Goal: Task Accomplishment & Management: Manage account settings

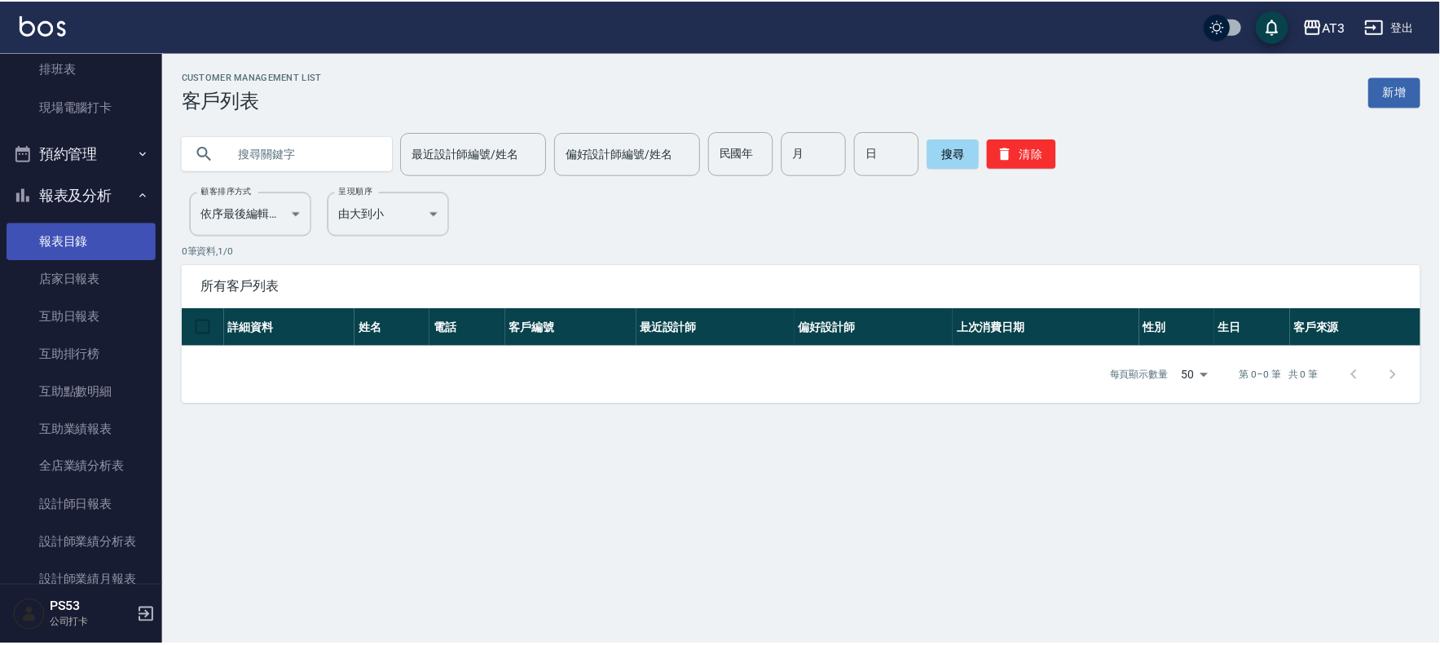
scroll to position [277, 0]
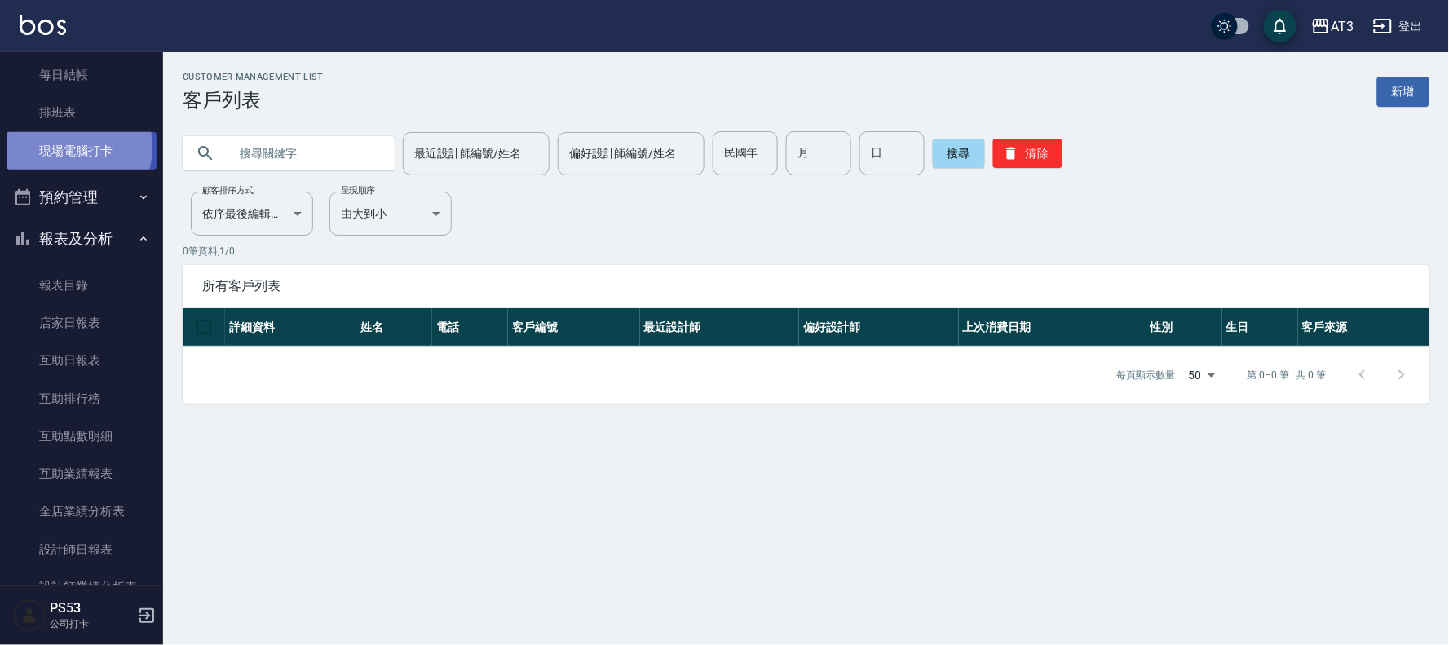
click at [64, 147] on link "現場電腦打卡" at bounding box center [82, 150] width 150 height 37
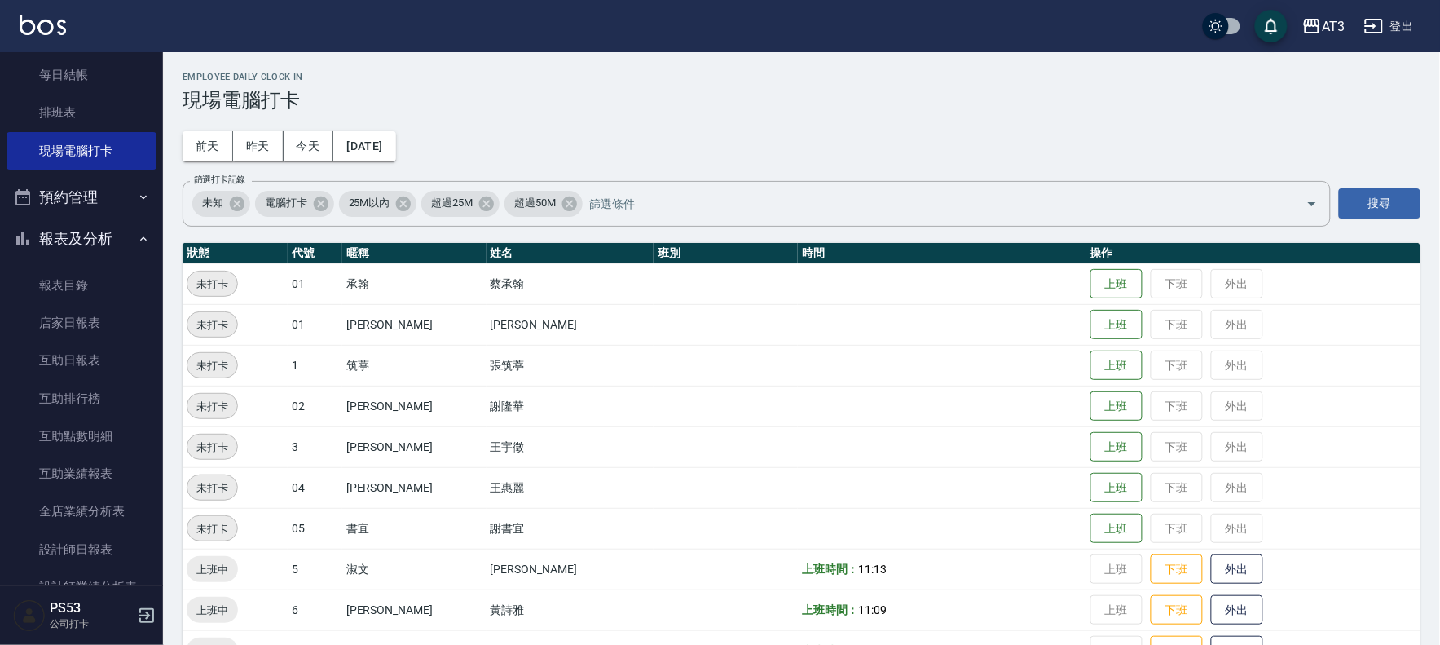
click at [367, 230] on div "Employee Daily Clock In 現場電腦打卡 [DATE] [DATE] [DATE] [DATE] 篩選打卡記錄 未知 電腦打卡 25M以內…" at bounding box center [801, 616] width 1277 height 1128
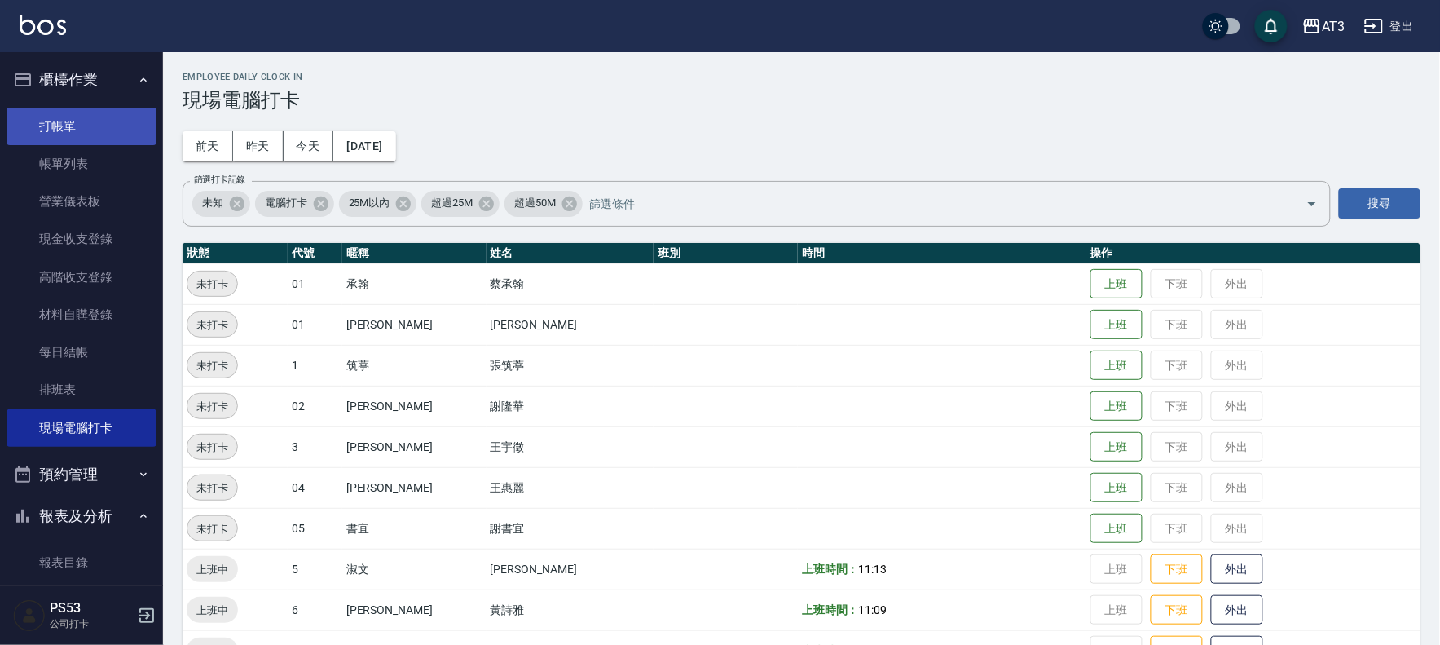
click at [77, 119] on link "打帳單" at bounding box center [82, 126] width 150 height 37
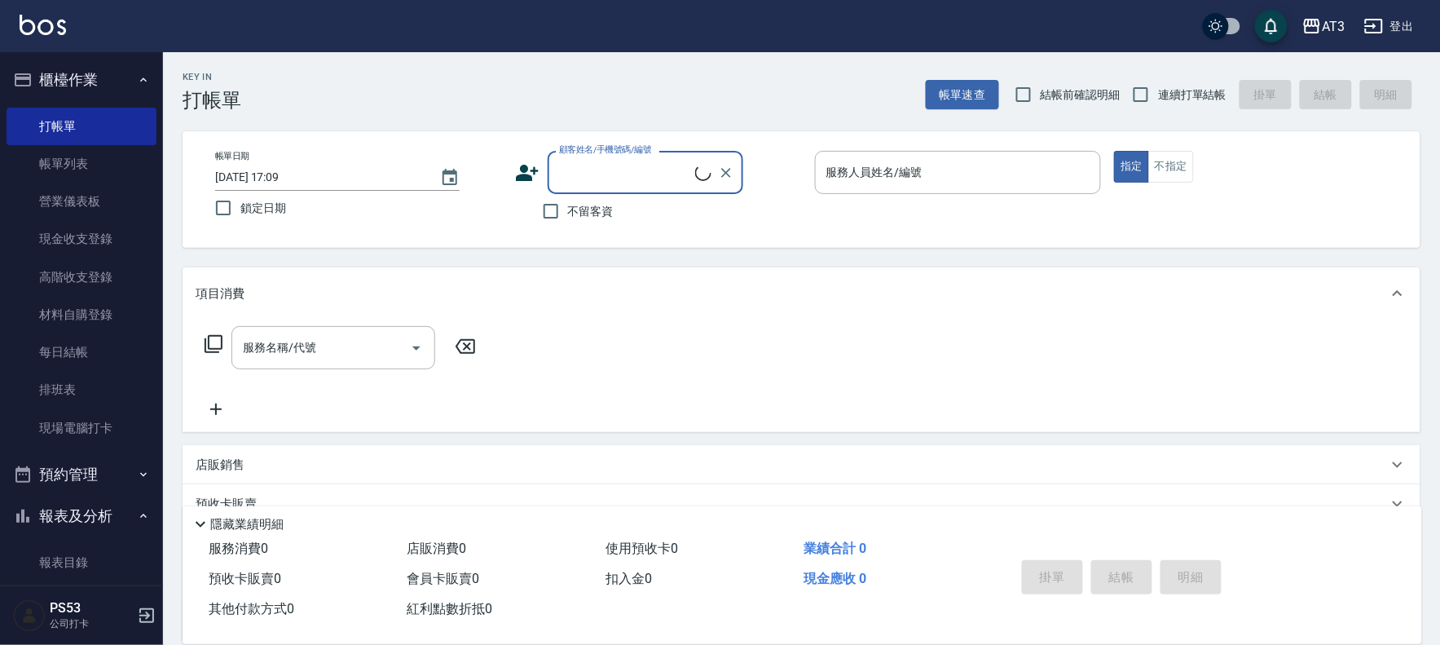
click at [564, 176] on input "顧客姓名/手機號碼/編號" at bounding box center [625, 172] width 140 height 29
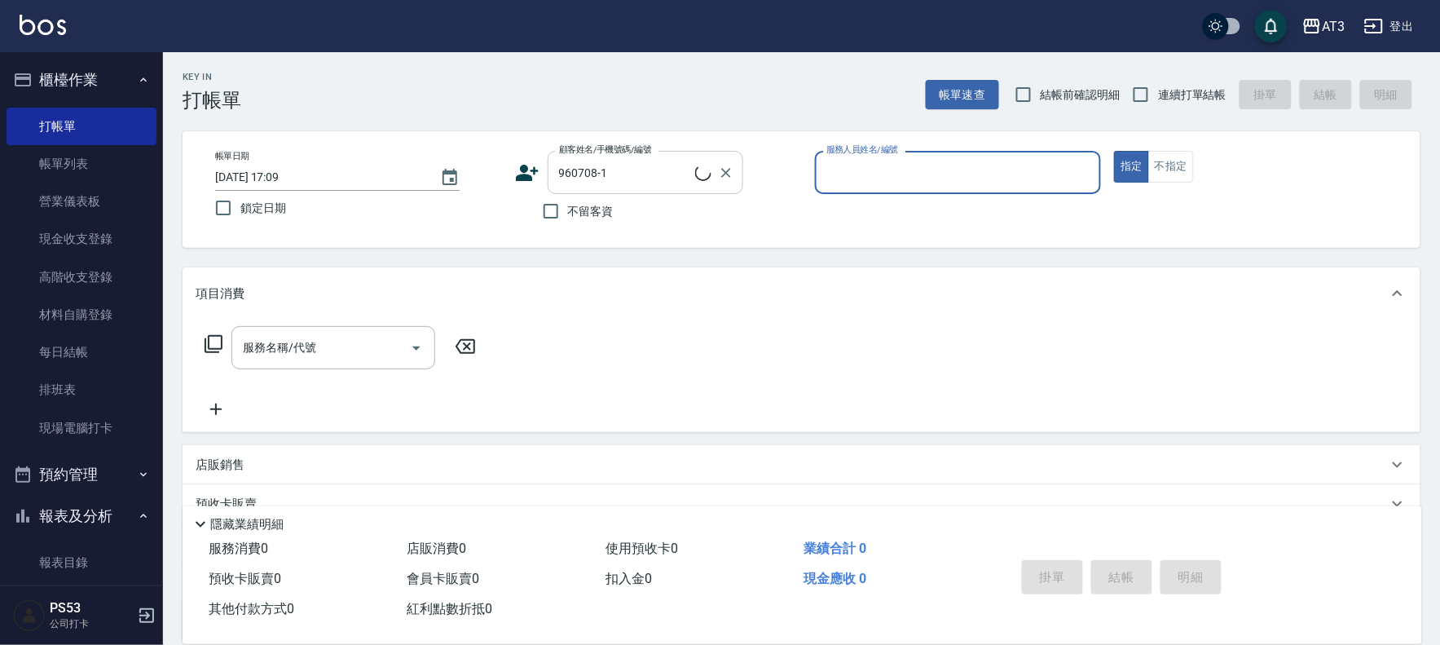
type input "[PERSON_NAME]/0963140029/960708-1"
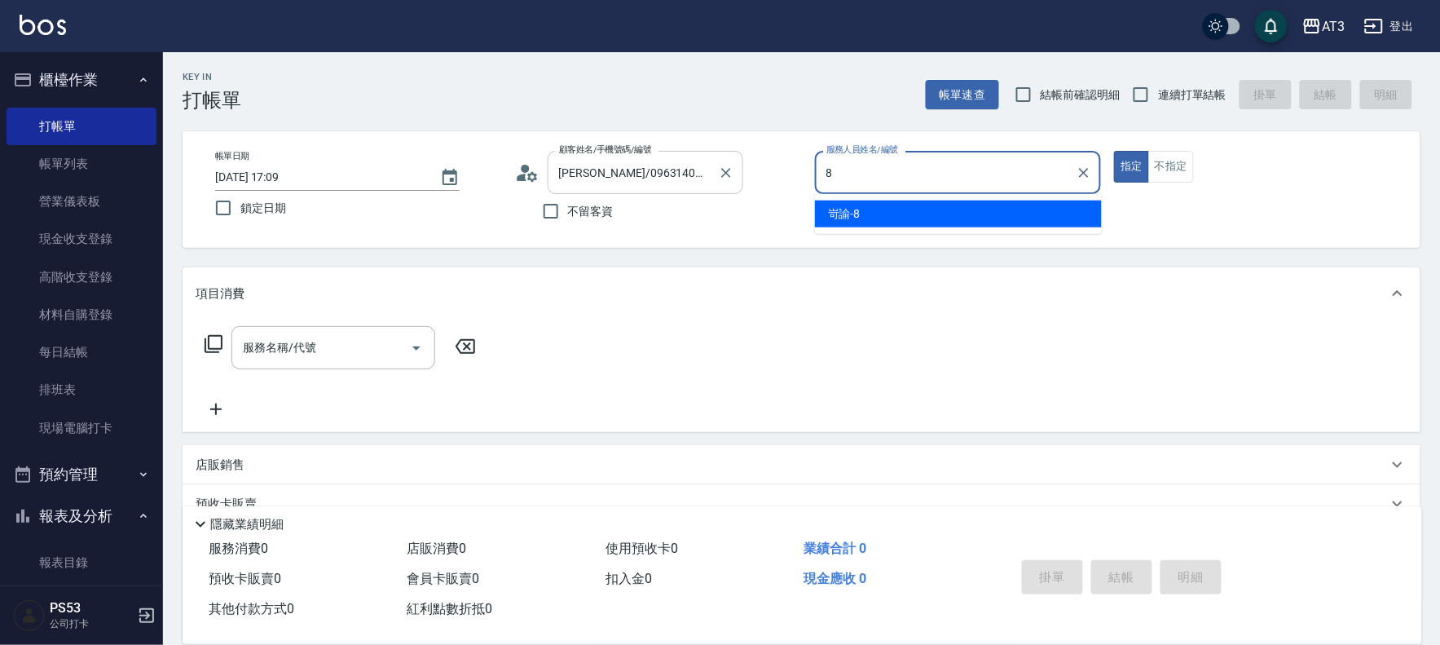
type input "岢諭-8"
type button "true"
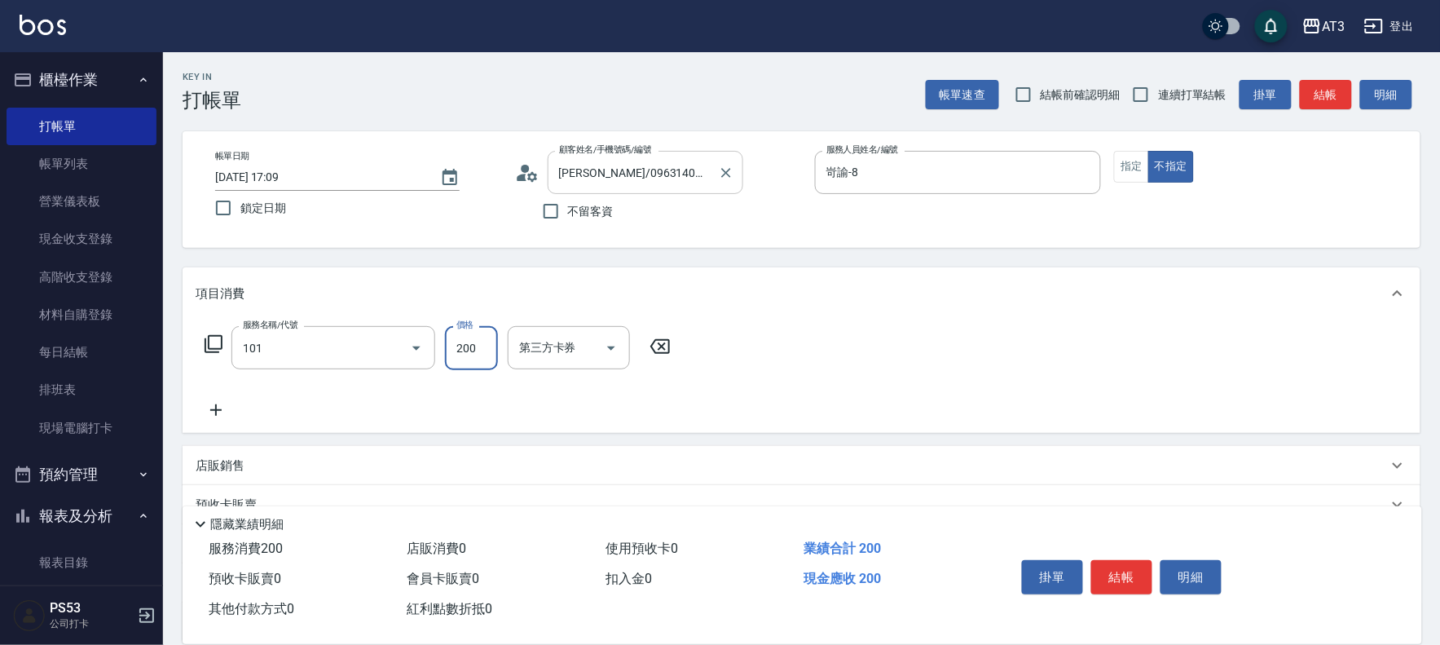
type input "洗髮(101)"
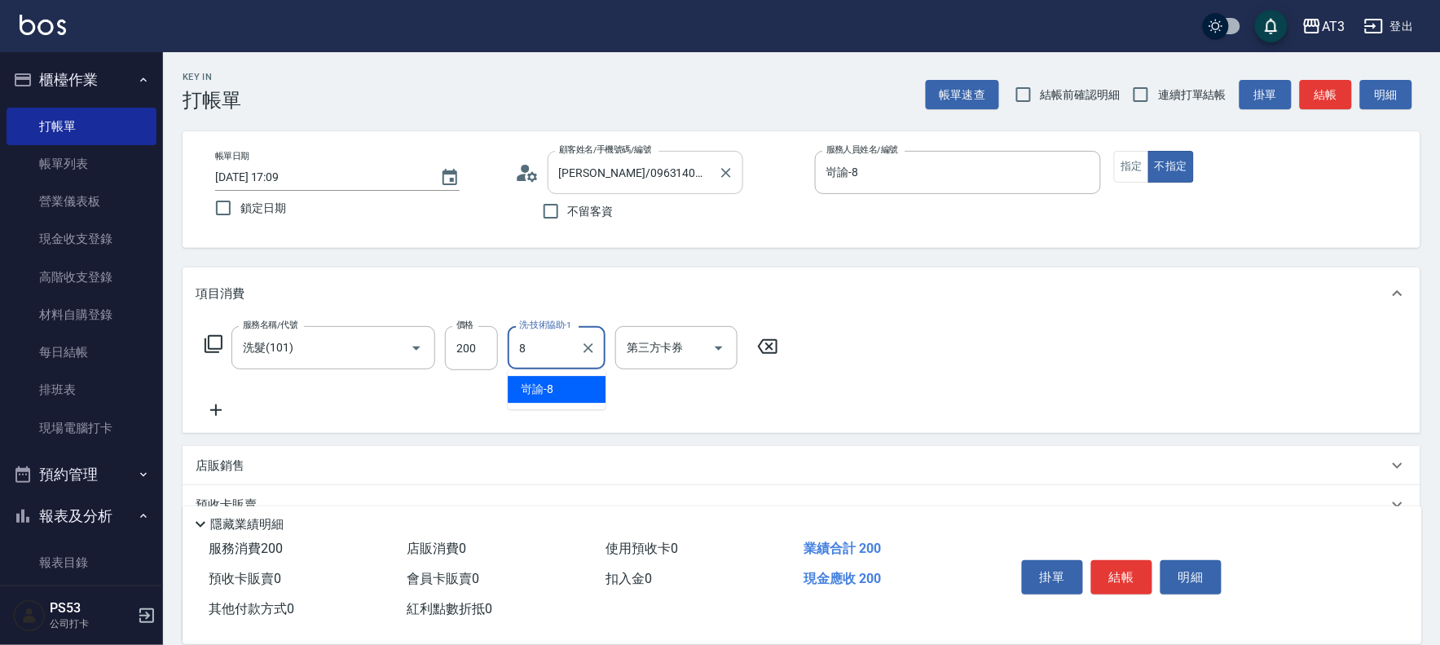
type input "岢諭-8"
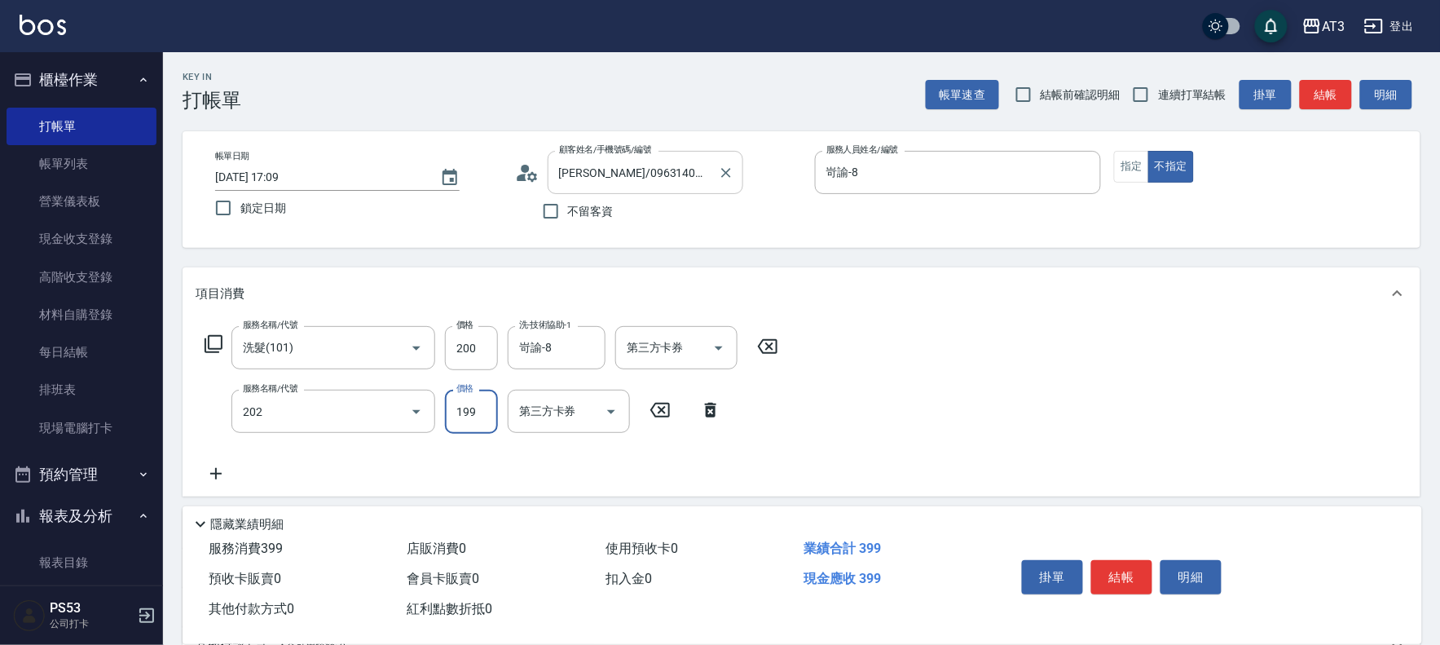
type input "不指定單剪(202)"
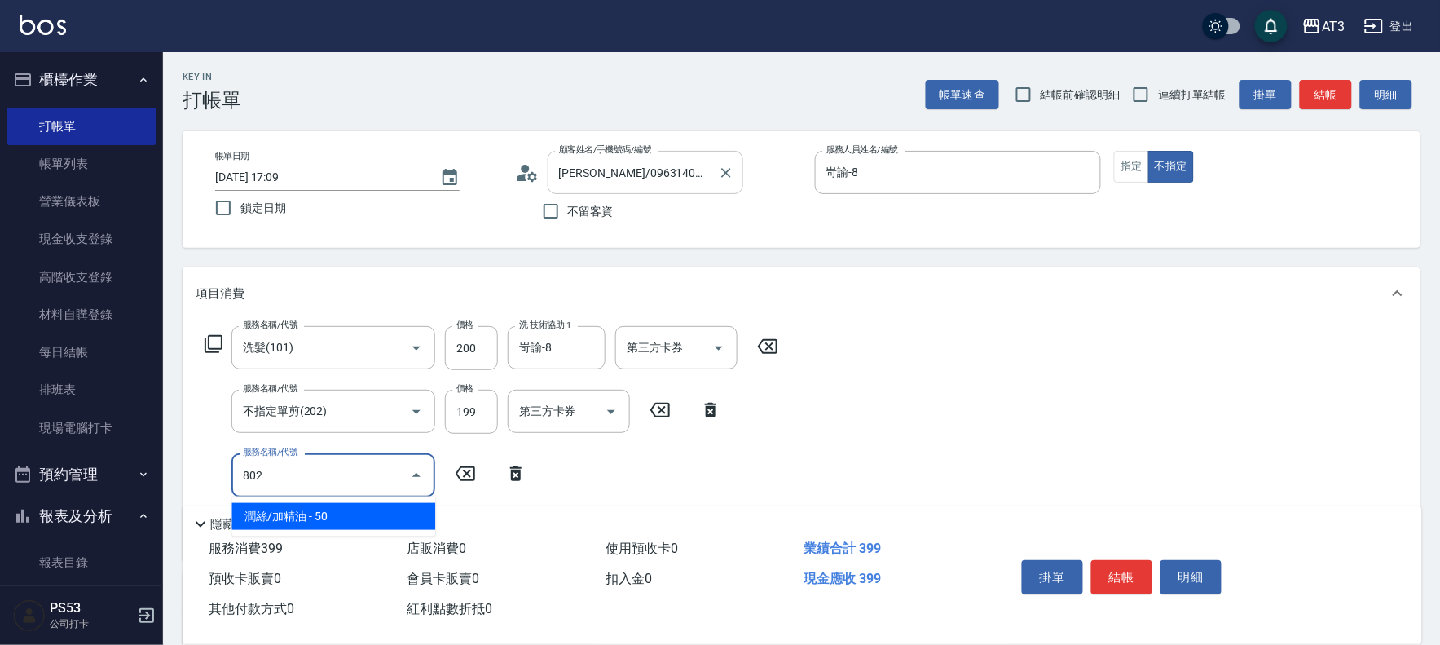
type input "潤絲/加精油(802)"
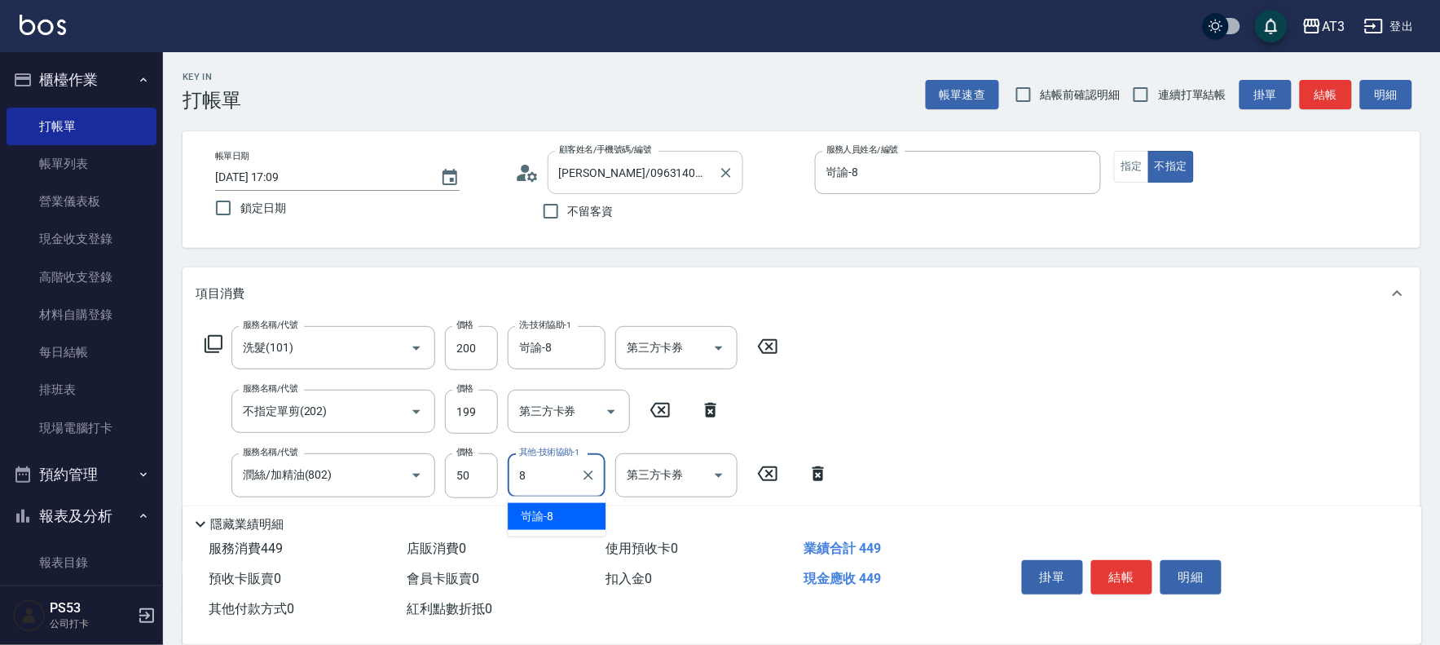
type input "岢諭-8"
type input "潤絲/加精油(802)"
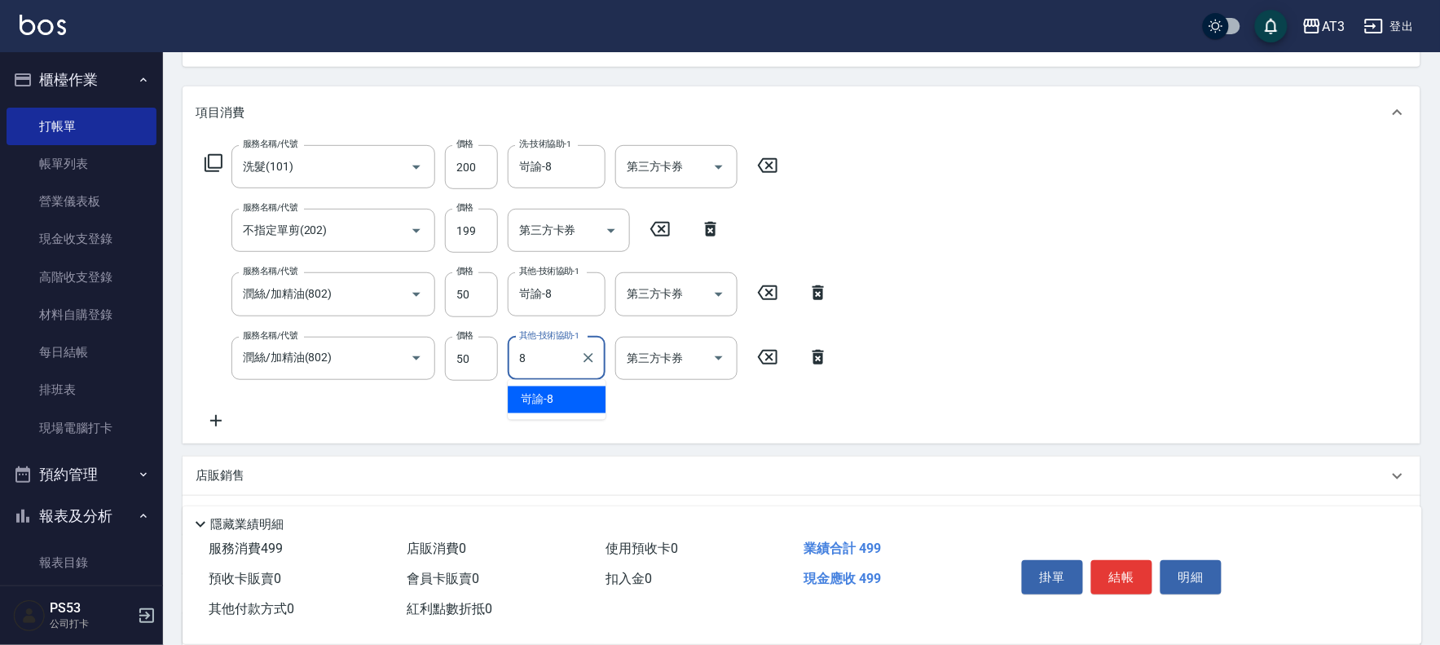
type input "岢諭-8"
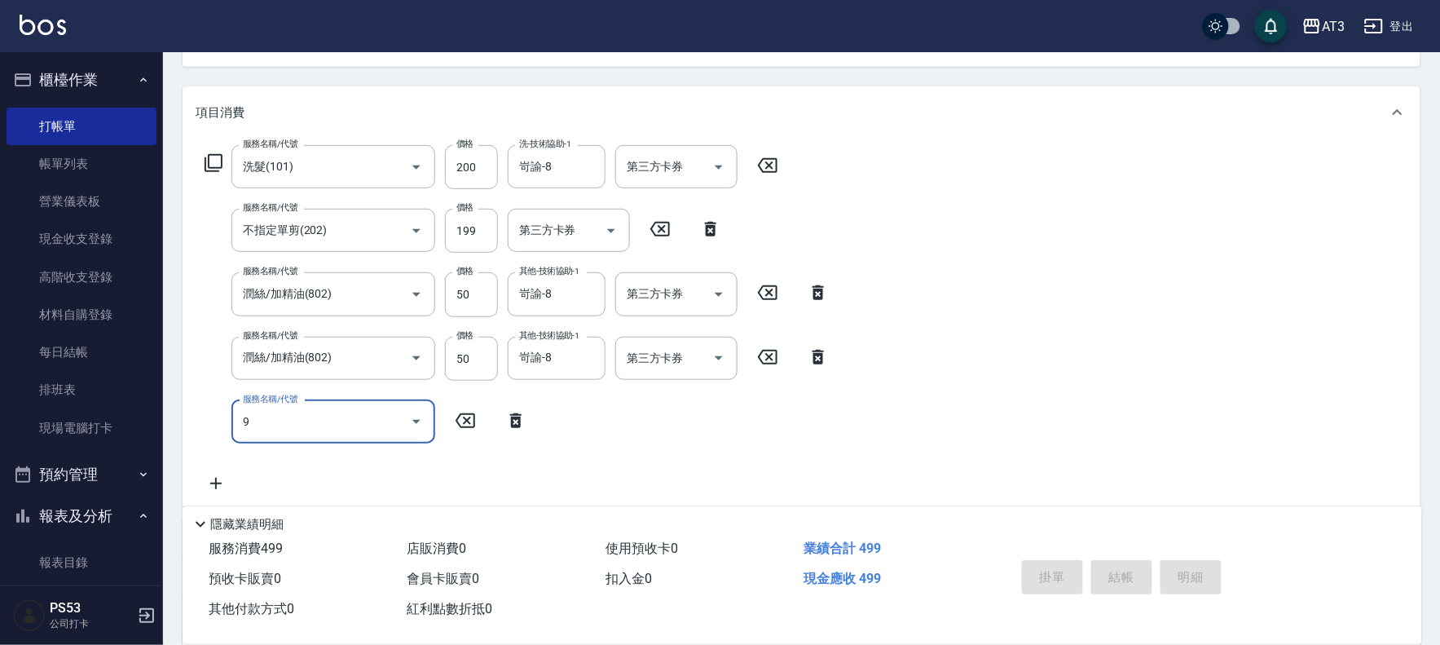
type input "96"
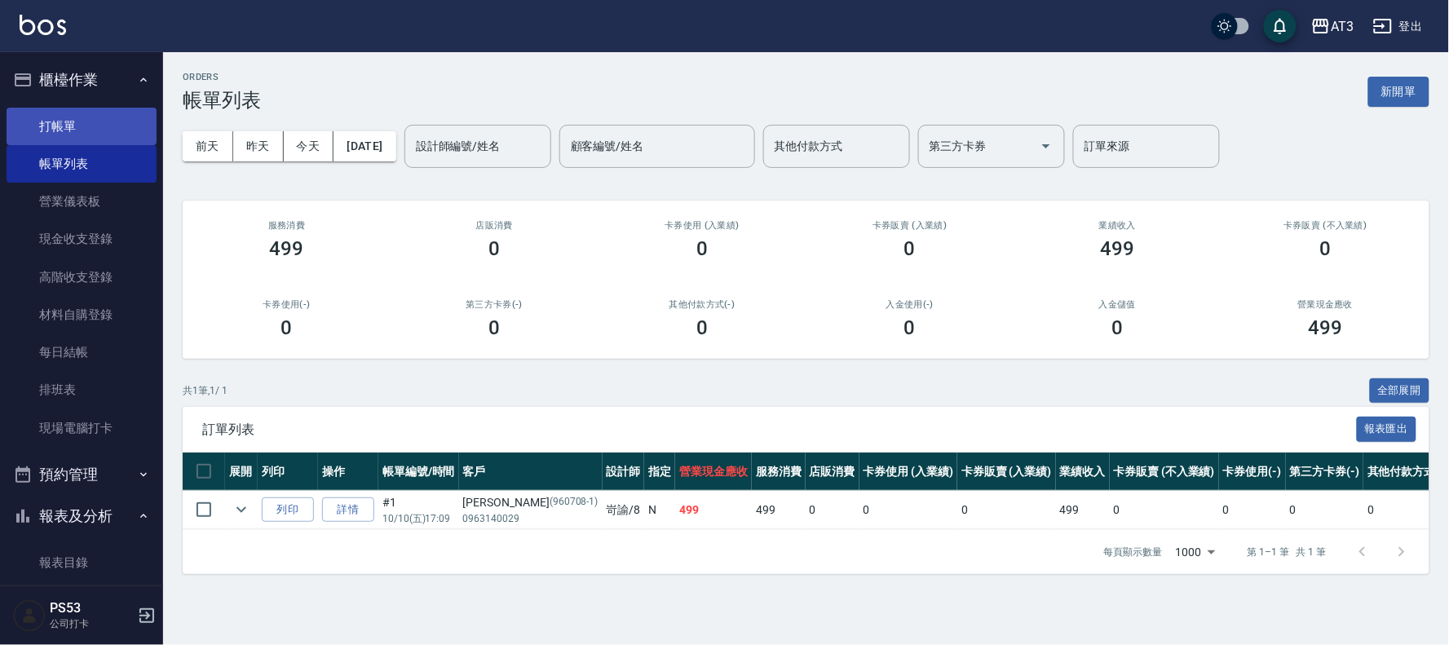
click at [63, 126] on link "打帳單" at bounding box center [82, 126] width 150 height 37
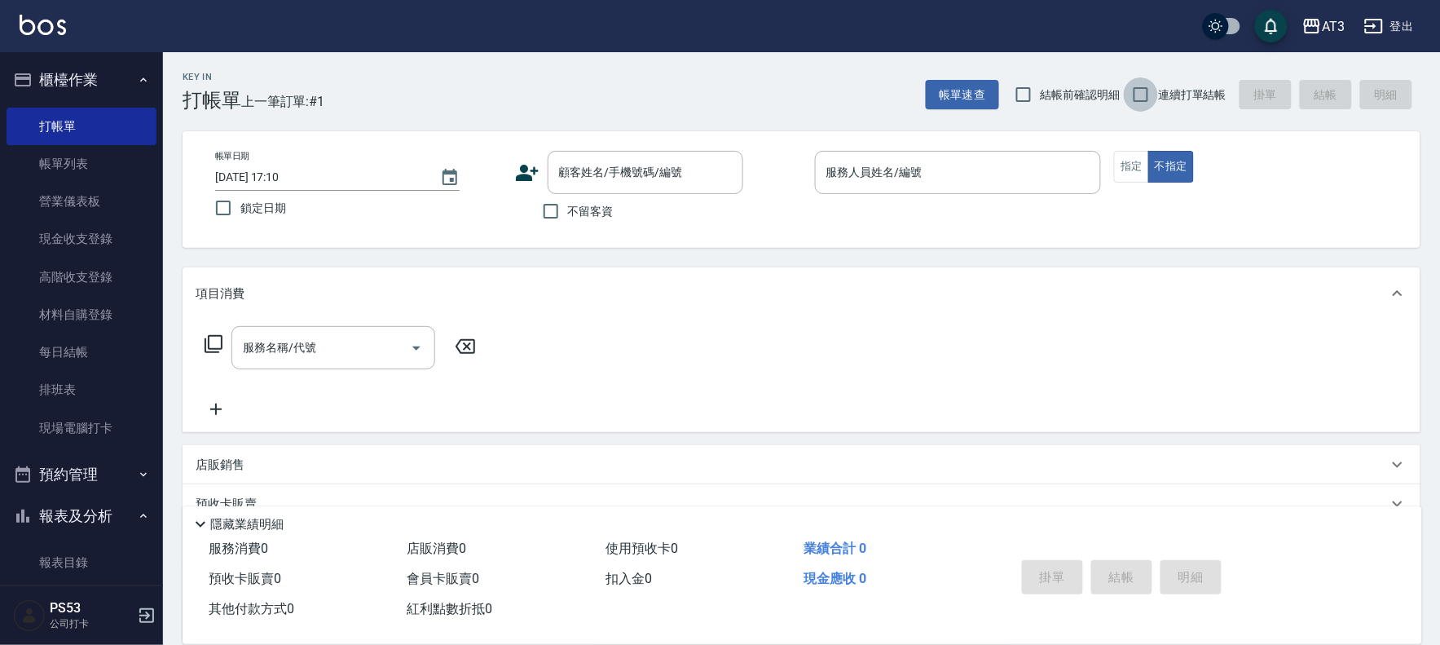
click at [1136, 86] on input "連續打單結帳" at bounding box center [1141, 94] width 34 height 34
checkbox input "true"
click at [677, 170] on input "顧客姓名/手機號碼/編號" at bounding box center [633, 172] width 157 height 29
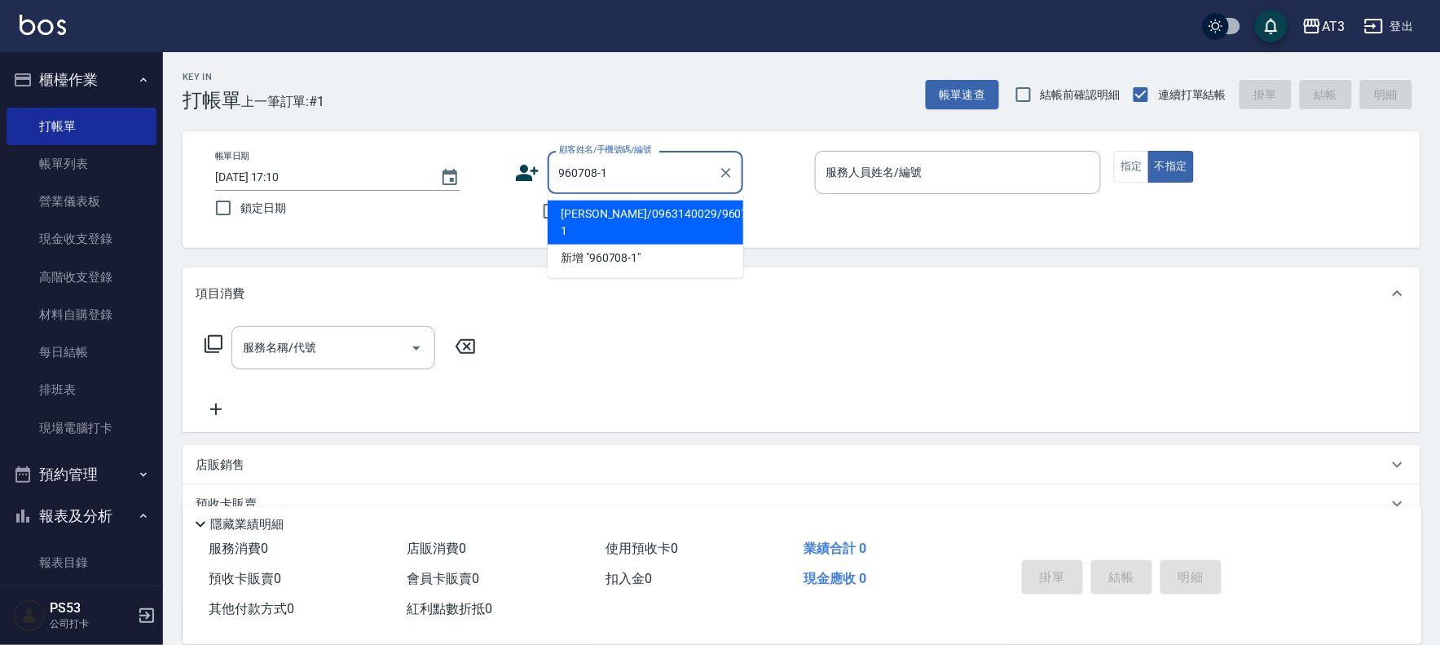
type input "林宸佑/0963140029/960708-1"
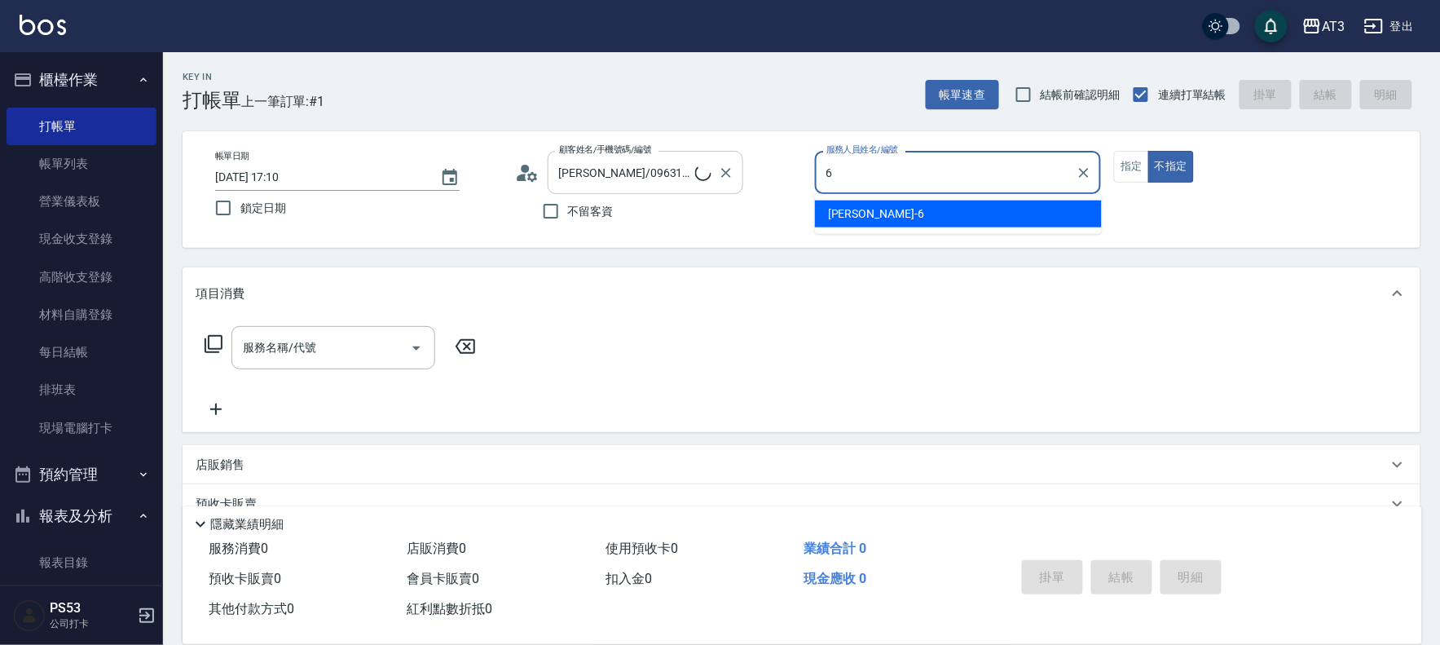
type input "6"
type button "false"
type input "詩雅-6"
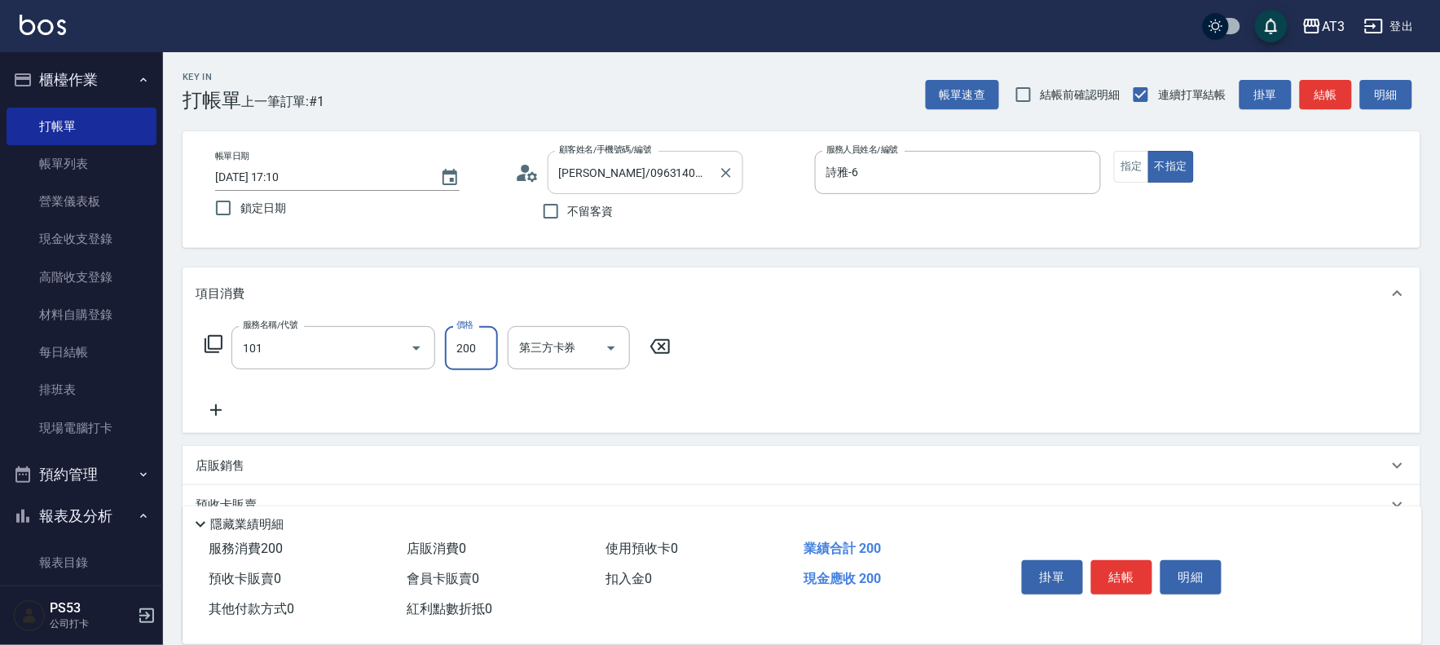
type input "洗髮(101)"
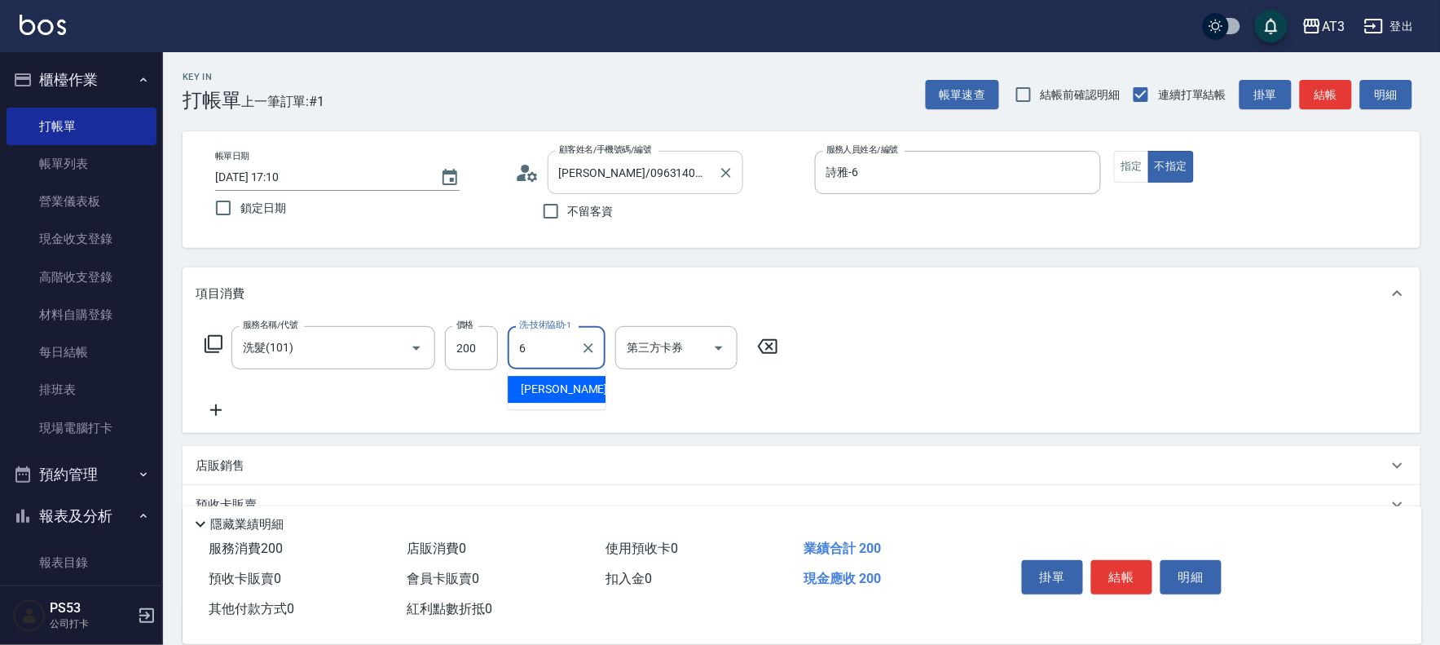
type input "詩雅-6"
click at [1136, 577] on button "結帳" at bounding box center [1122, 577] width 61 height 34
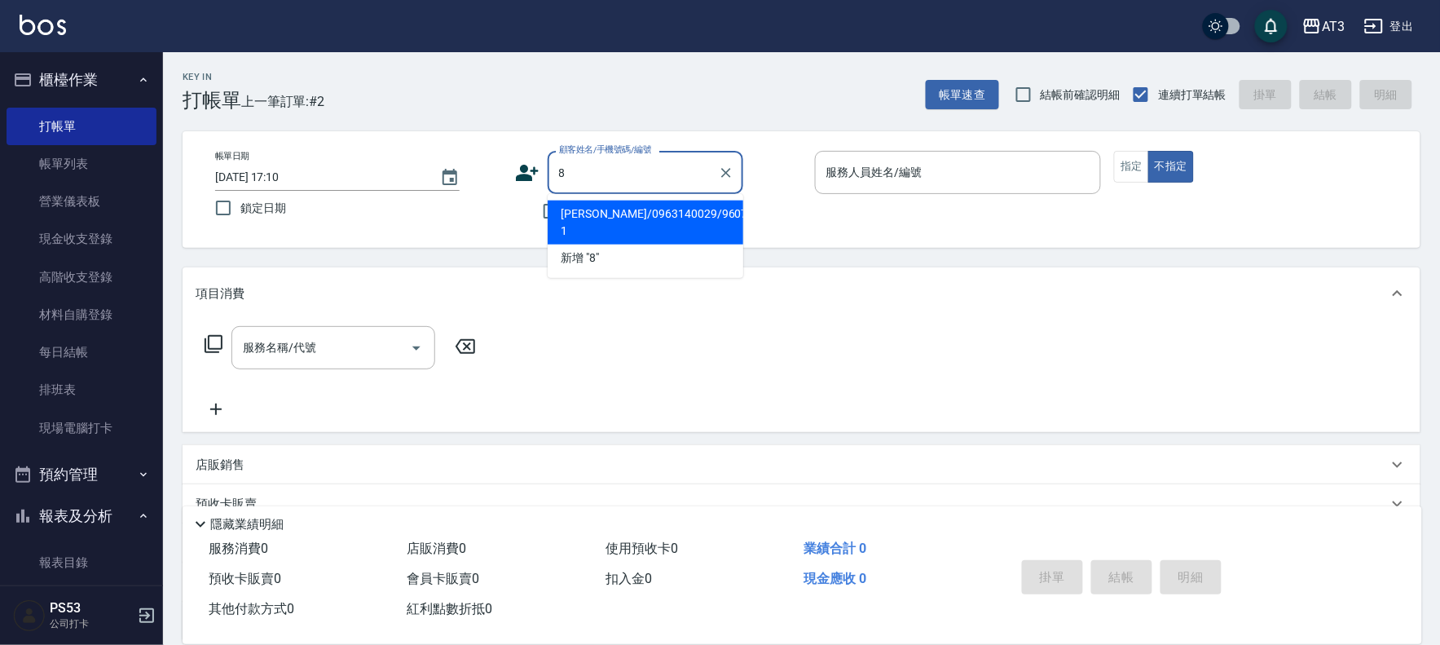
type input "8"
type input "林宸佑/0963140029/960708-1"
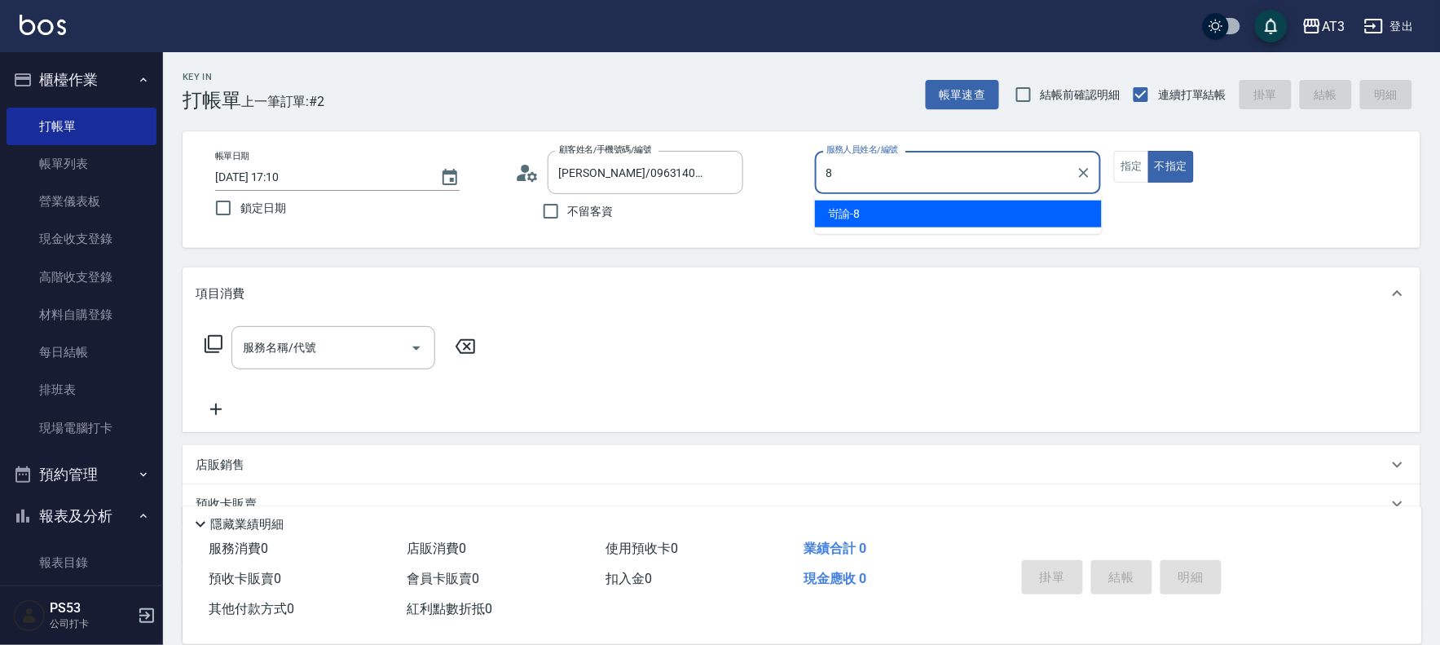
type input "岢諭-8"
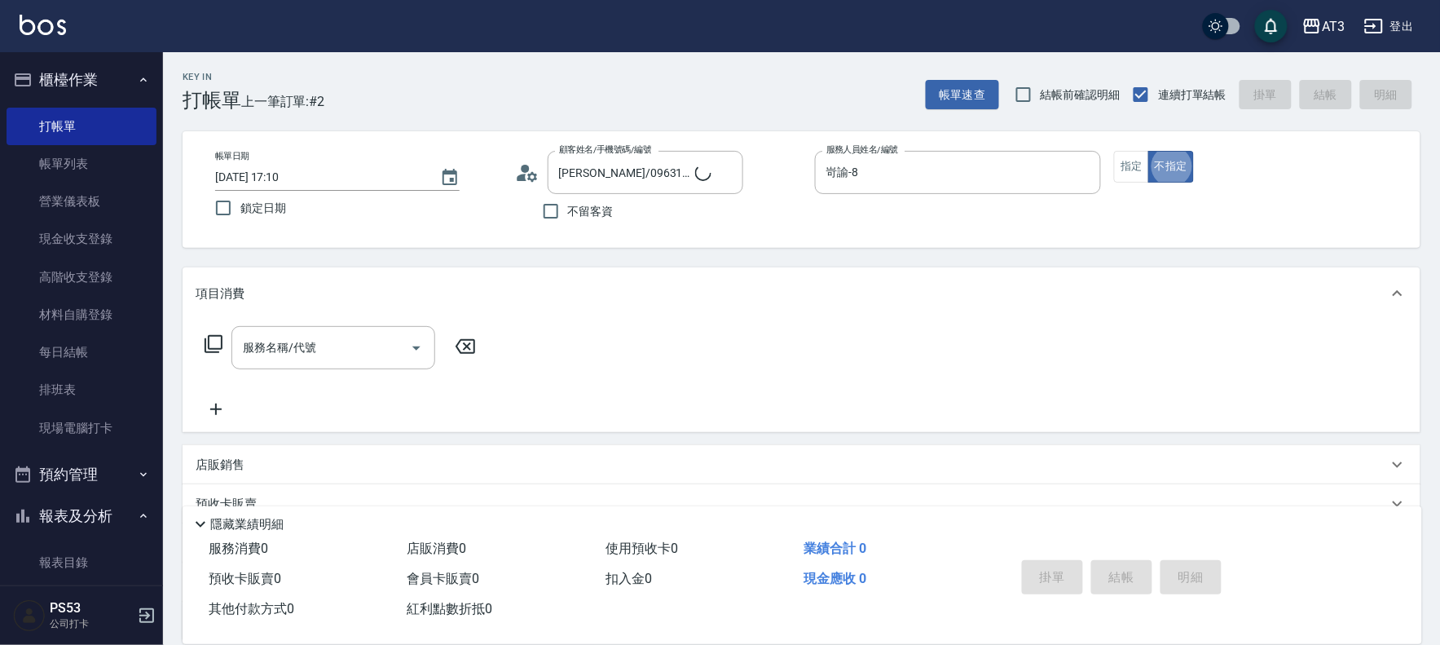
type input "8/8/8"
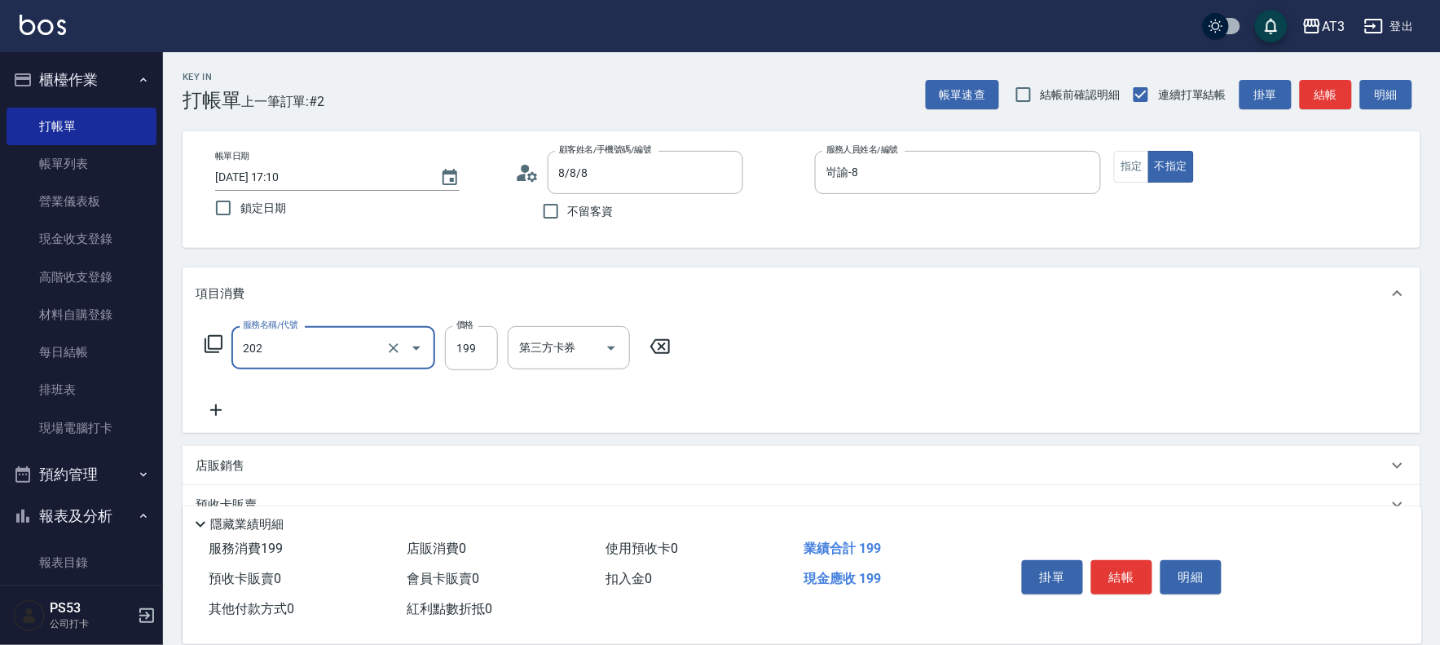
type input "不指定單剪(202)"
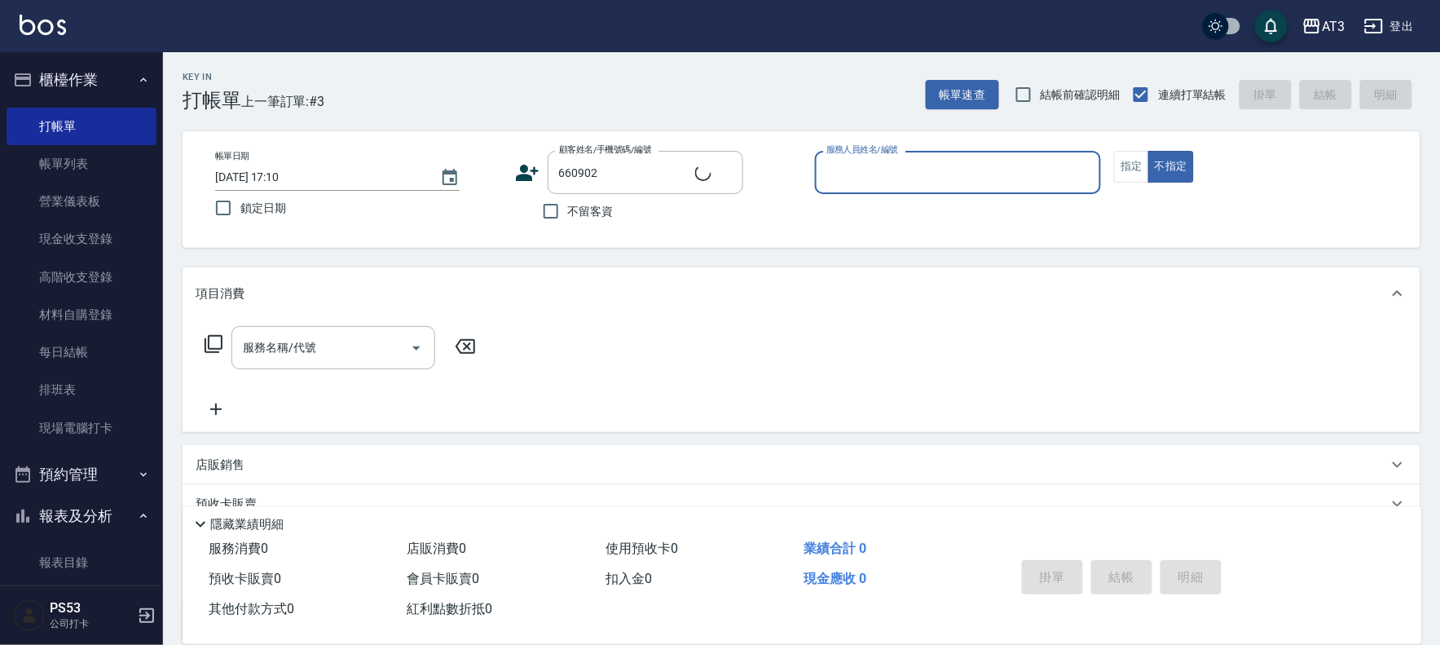
type input "蔡秀芬/0911245701/660902"
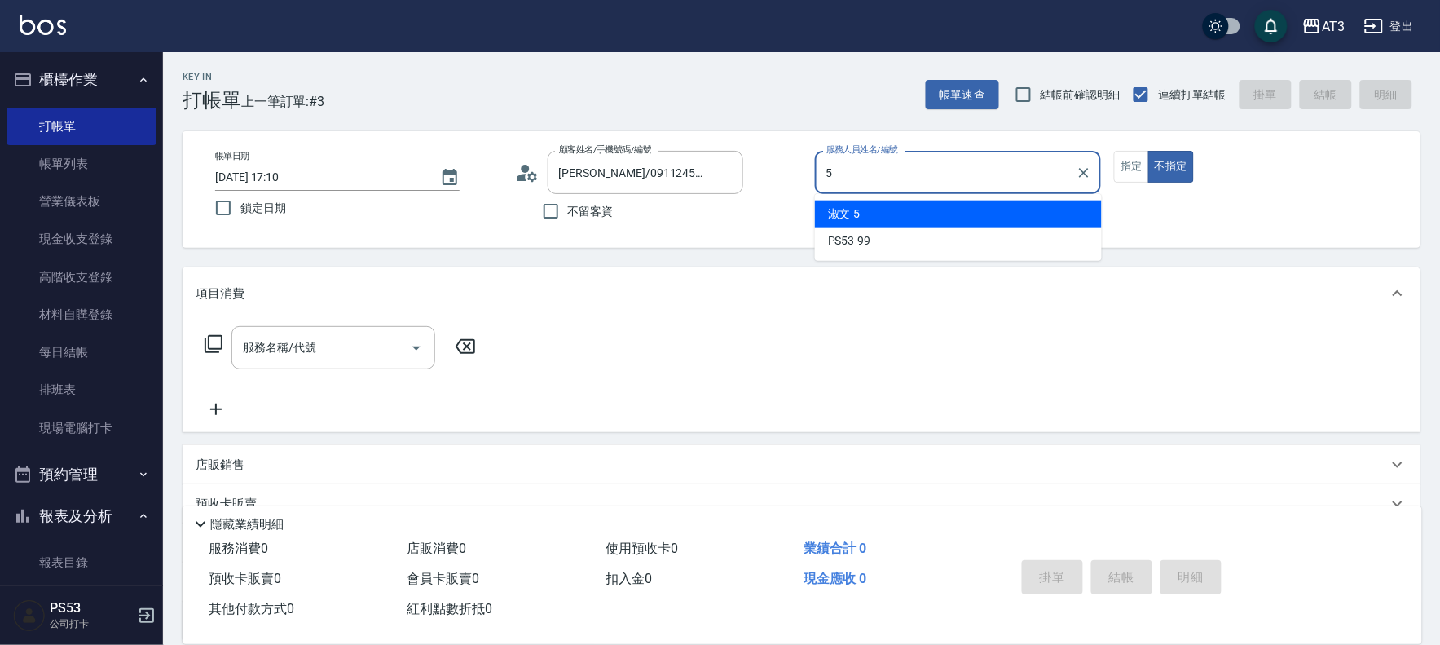
type input "淑文-5"
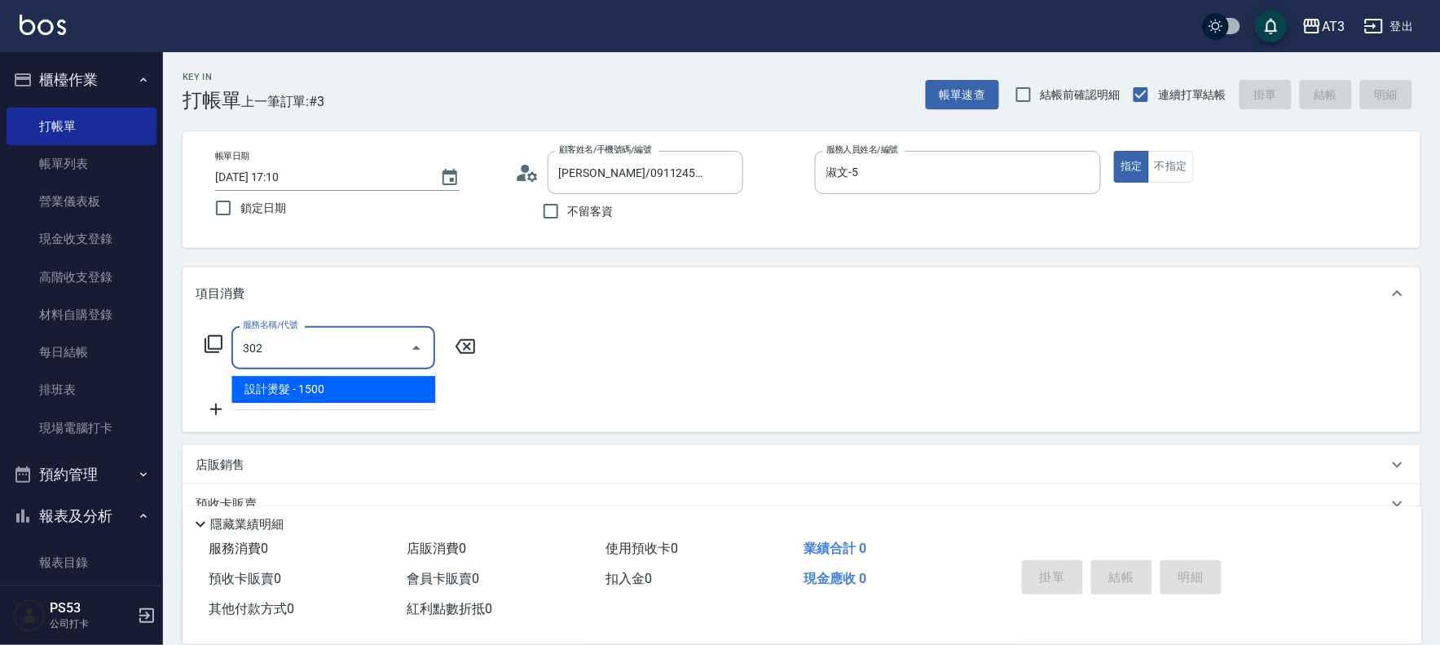
type input "設計燙髮(302)"
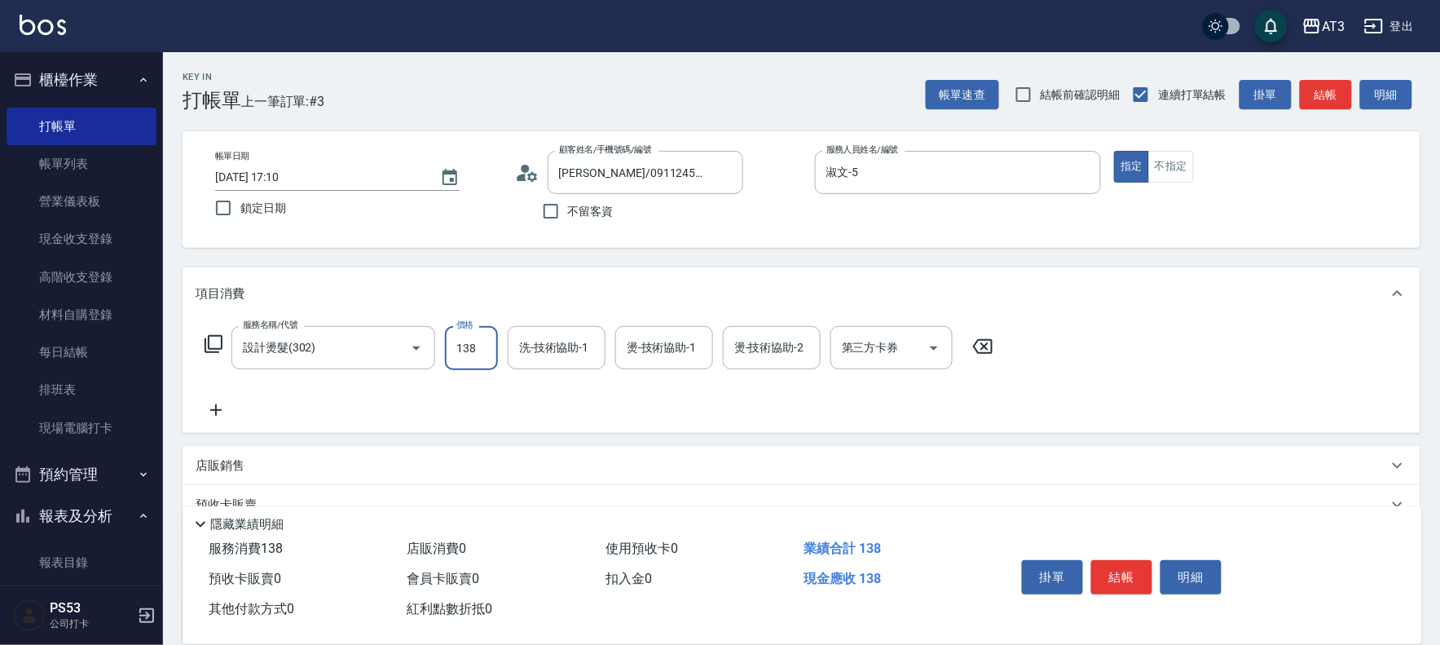
type input "1380"
type input "淑文-5"
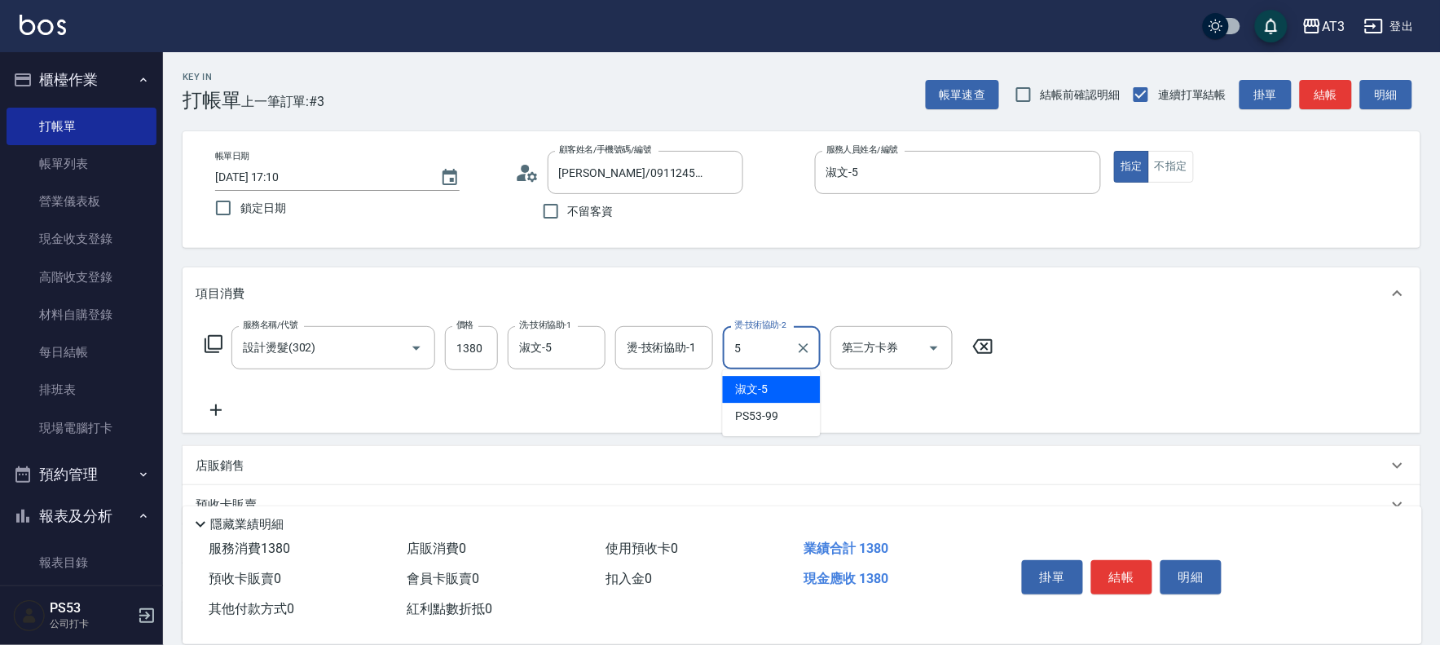
type input "淑文-5"
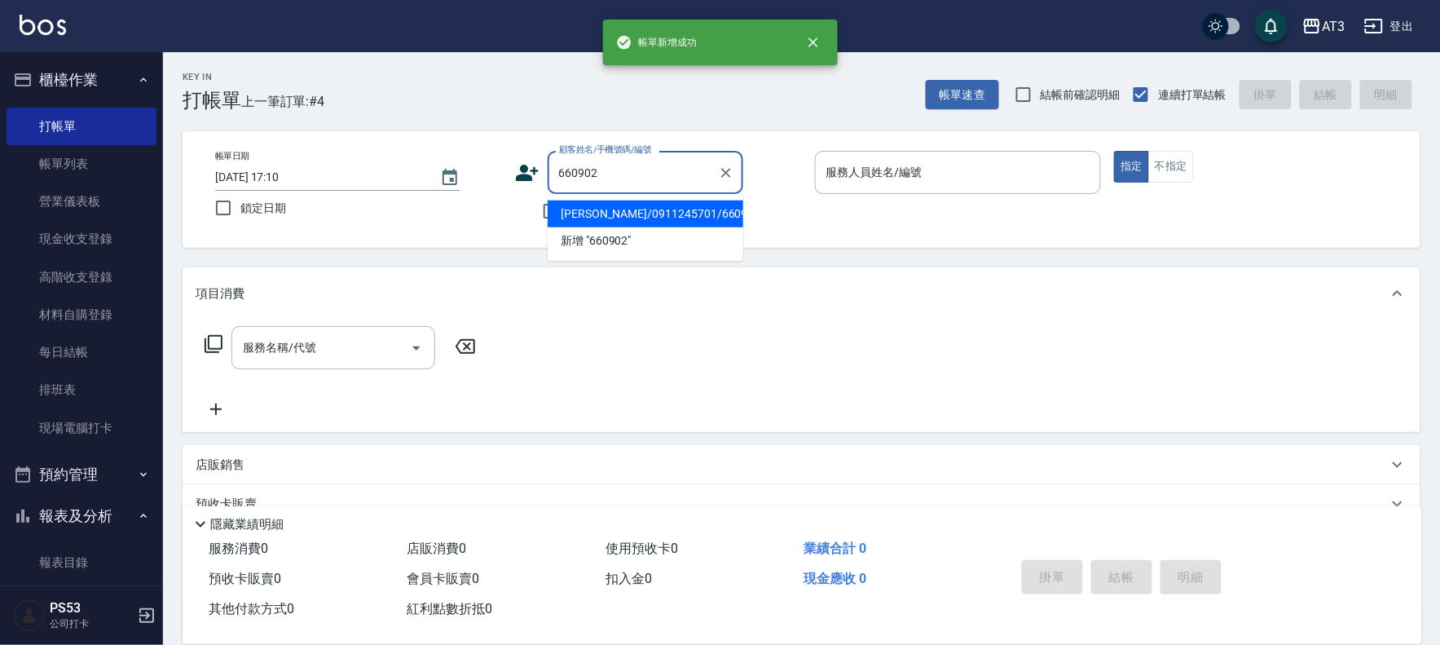
type input "660902"
type input "5"
type input "蔡秀芬/0911245701/660902"
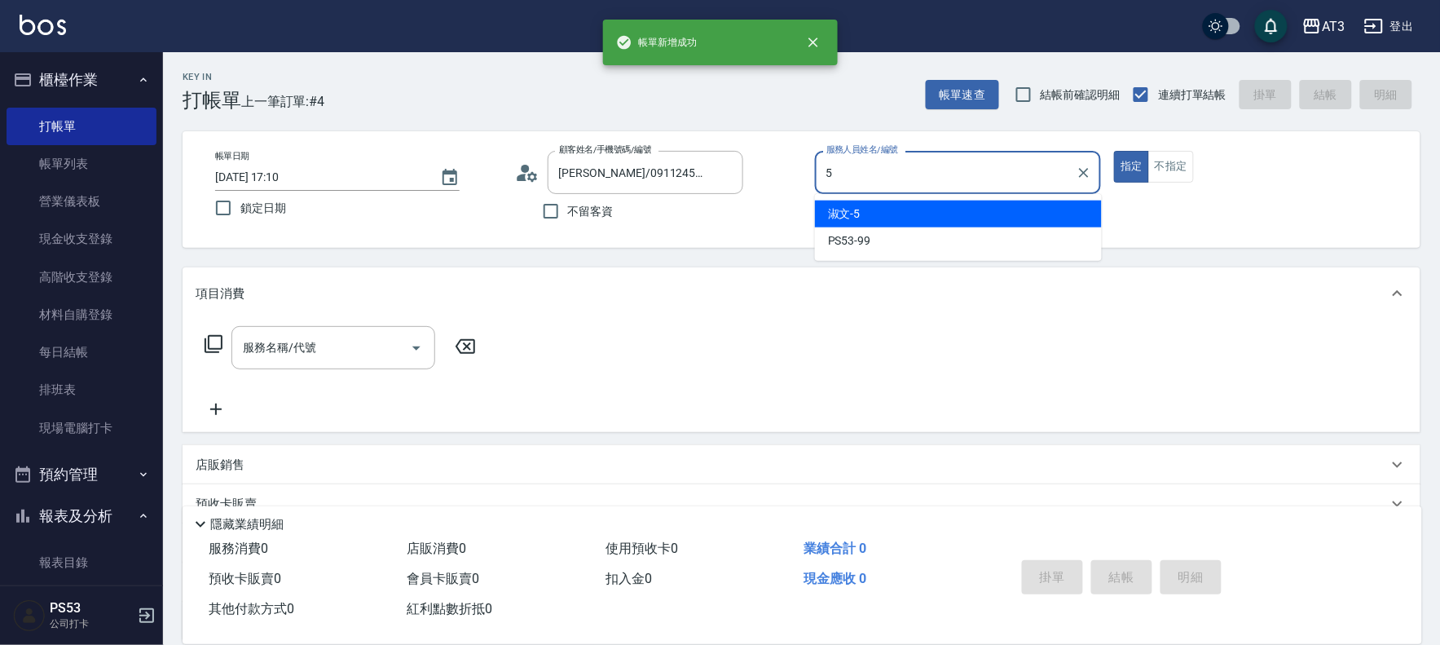
type input "5"
type button "true"
type input "淑文-5"
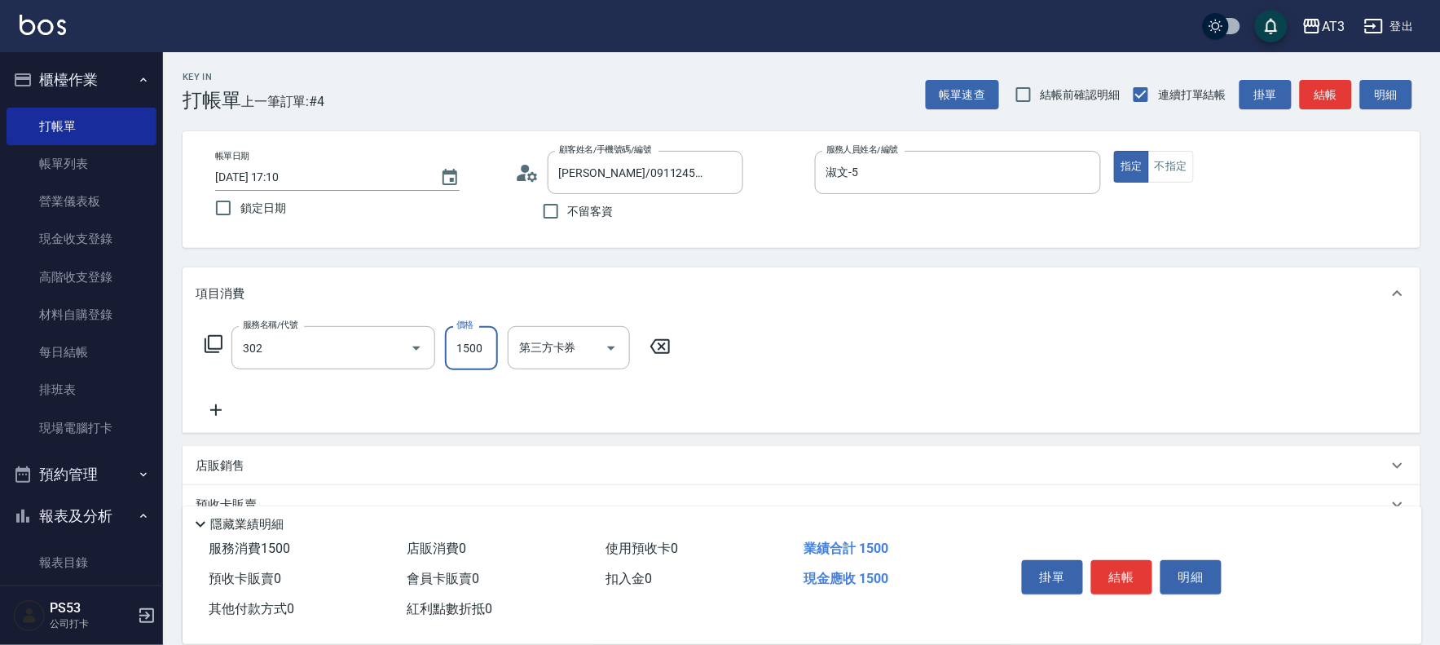
type input "設計燙髮(302)"
type input "1080"
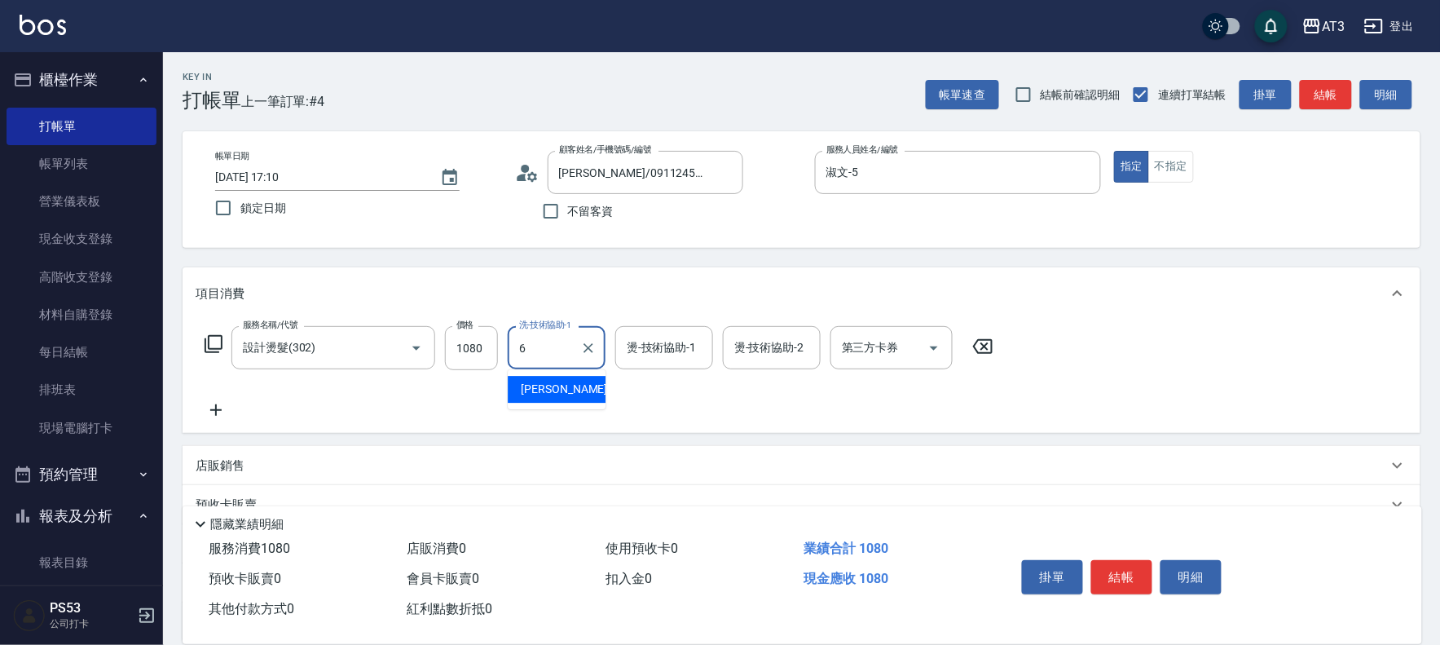
type input "詩雅-6"
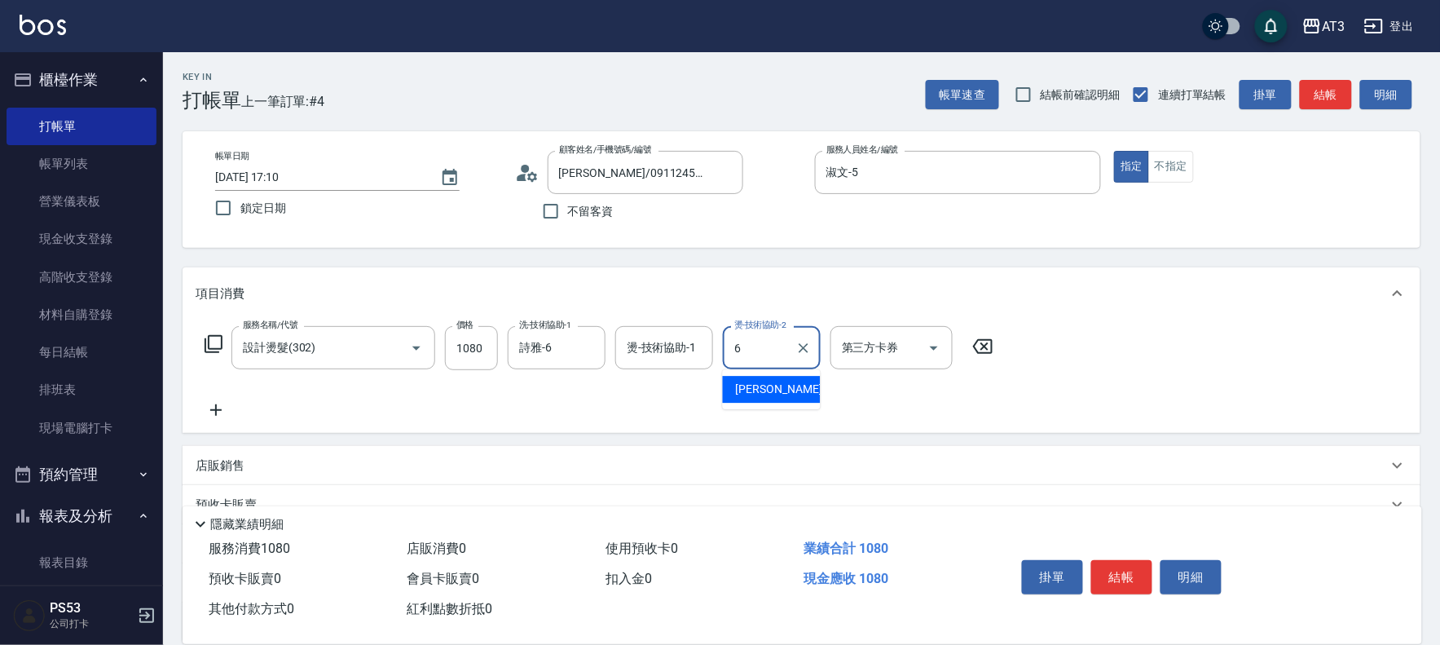
type input "詩雅-6"
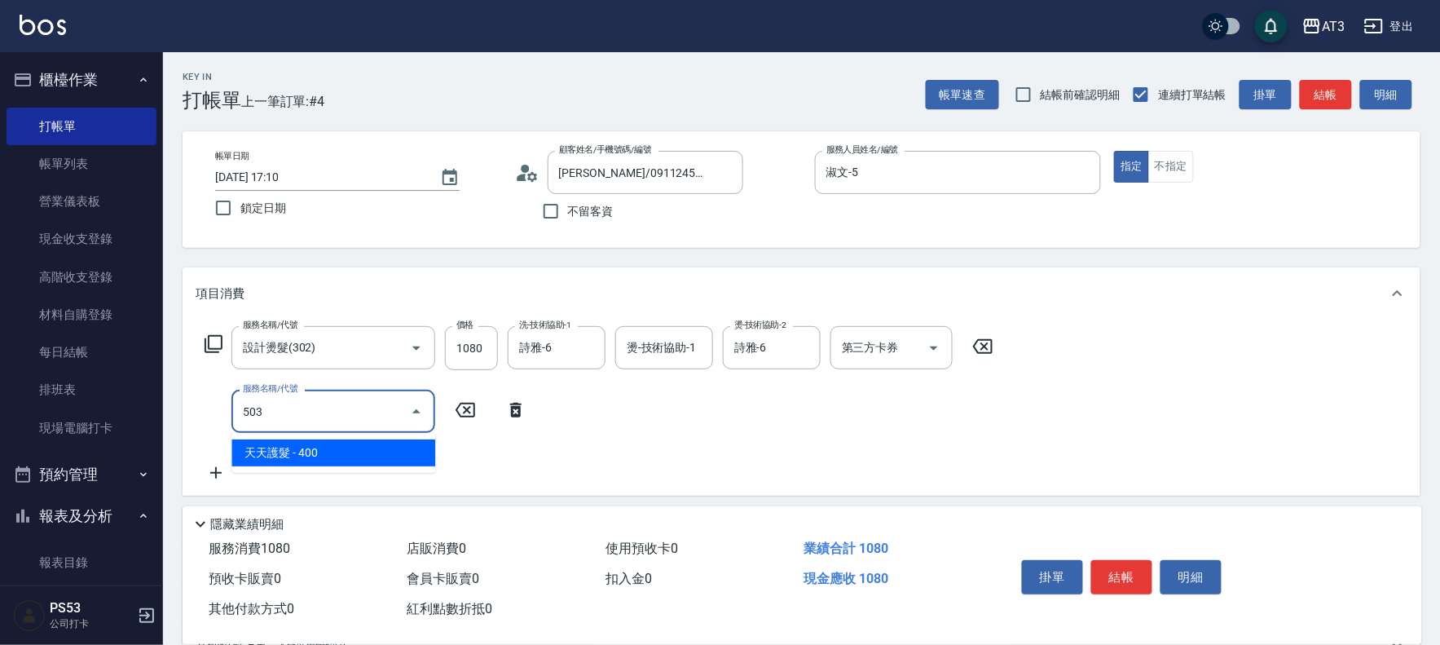
type input "天天護髮(503)"
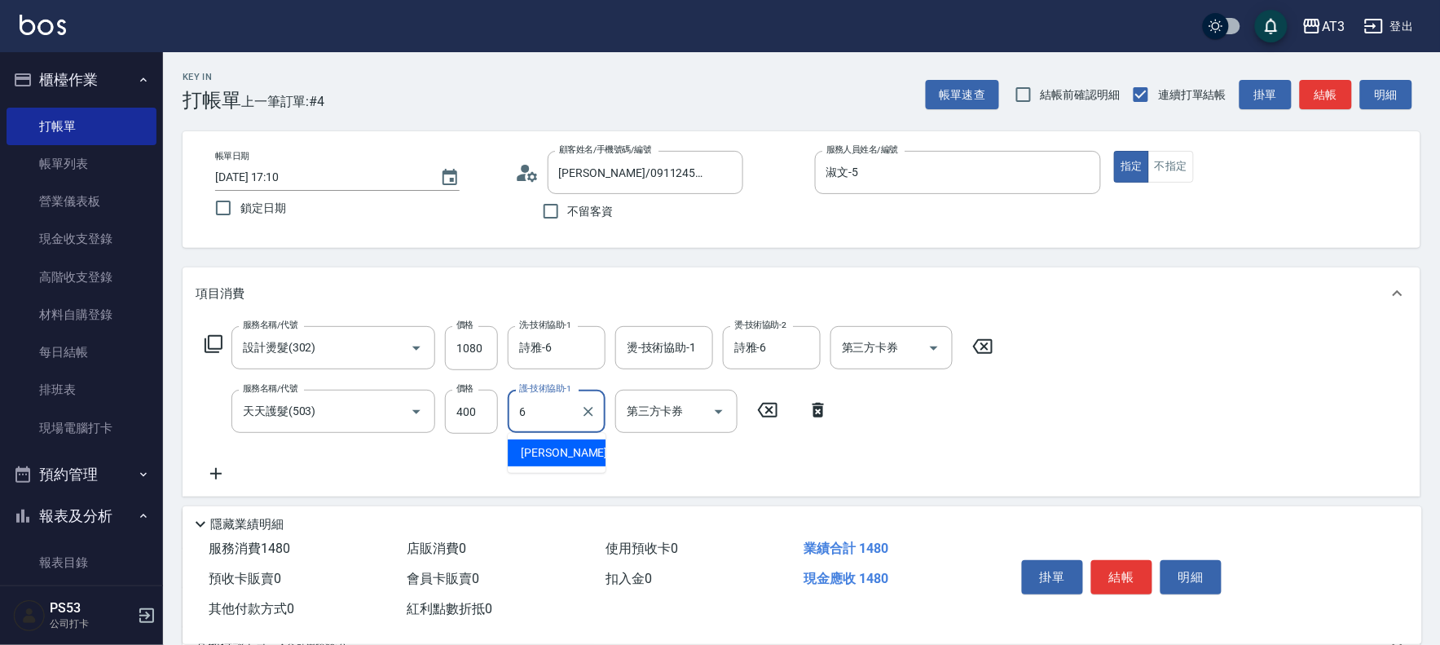
type input "詩雅-6"
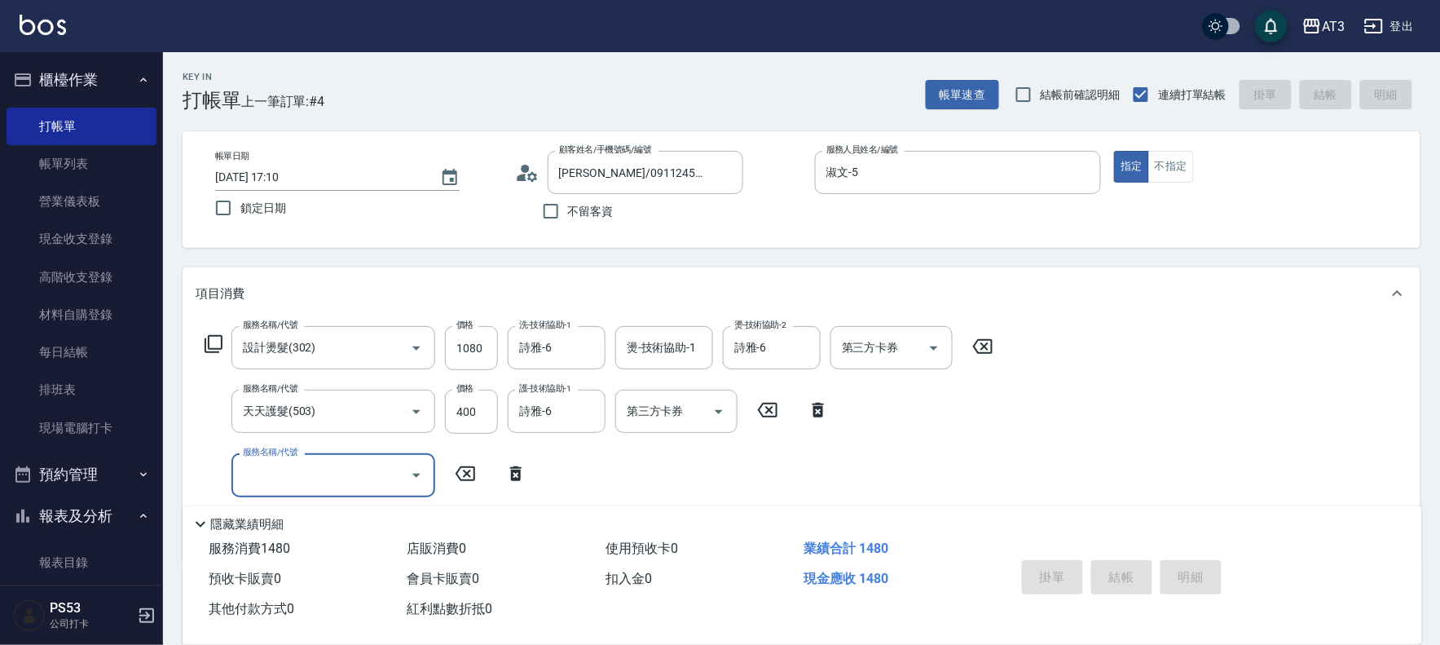
type input "2025/10/10 17:11"
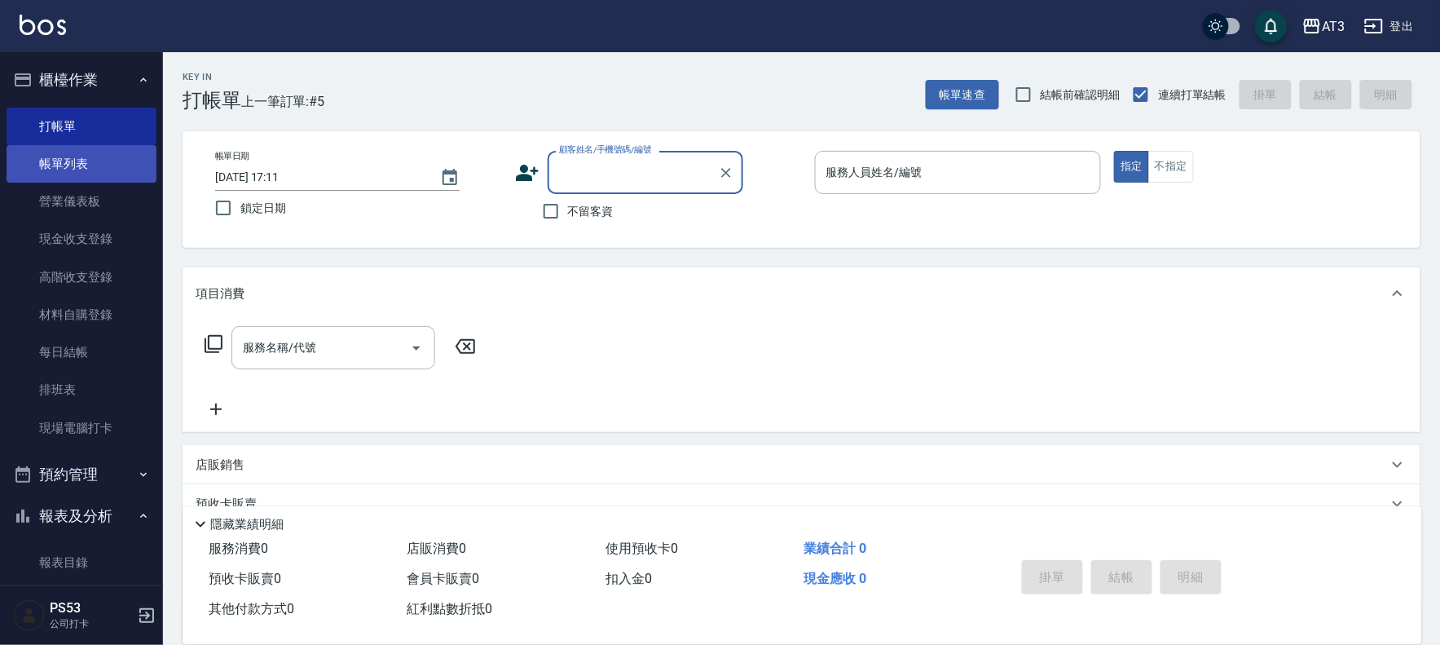
click at [63, 164] on link "帳單列表" at bounding box center [82, 163] width 150 height 37
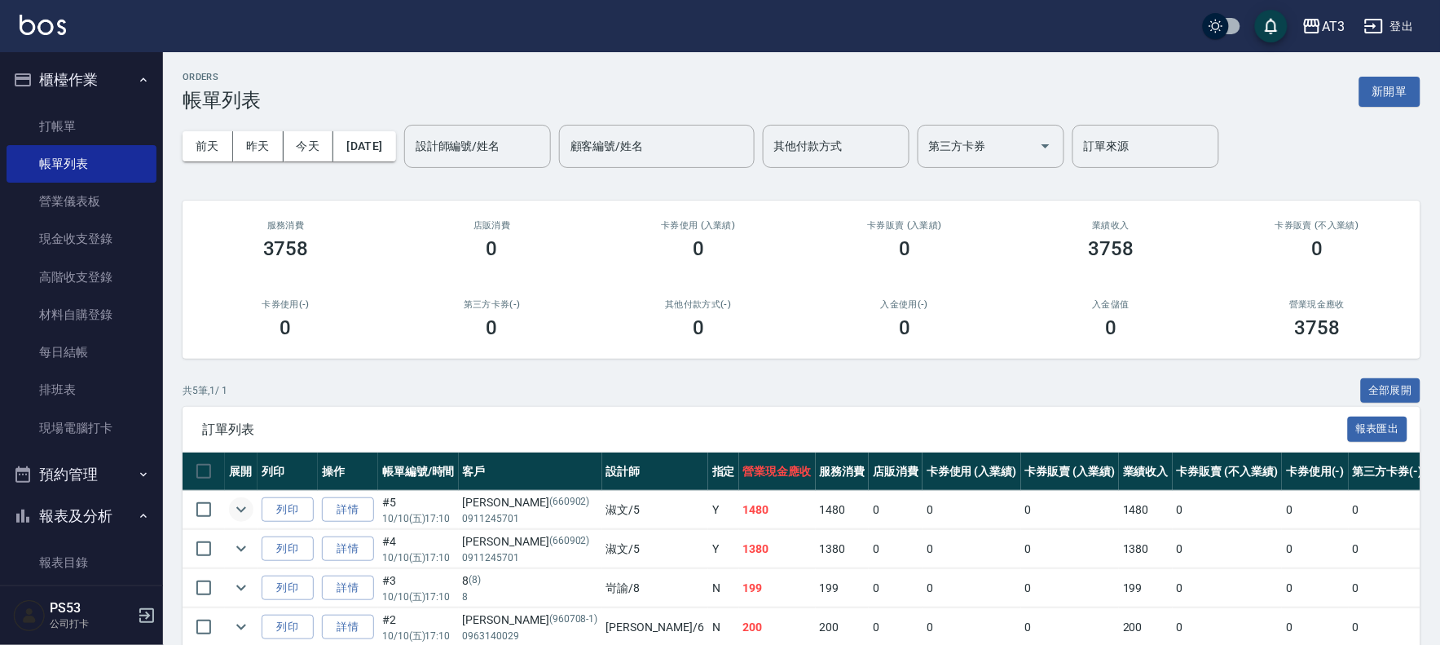
click at [240, 508] on icon "expand row" at bounding box center [242, 510] width 20 height 20
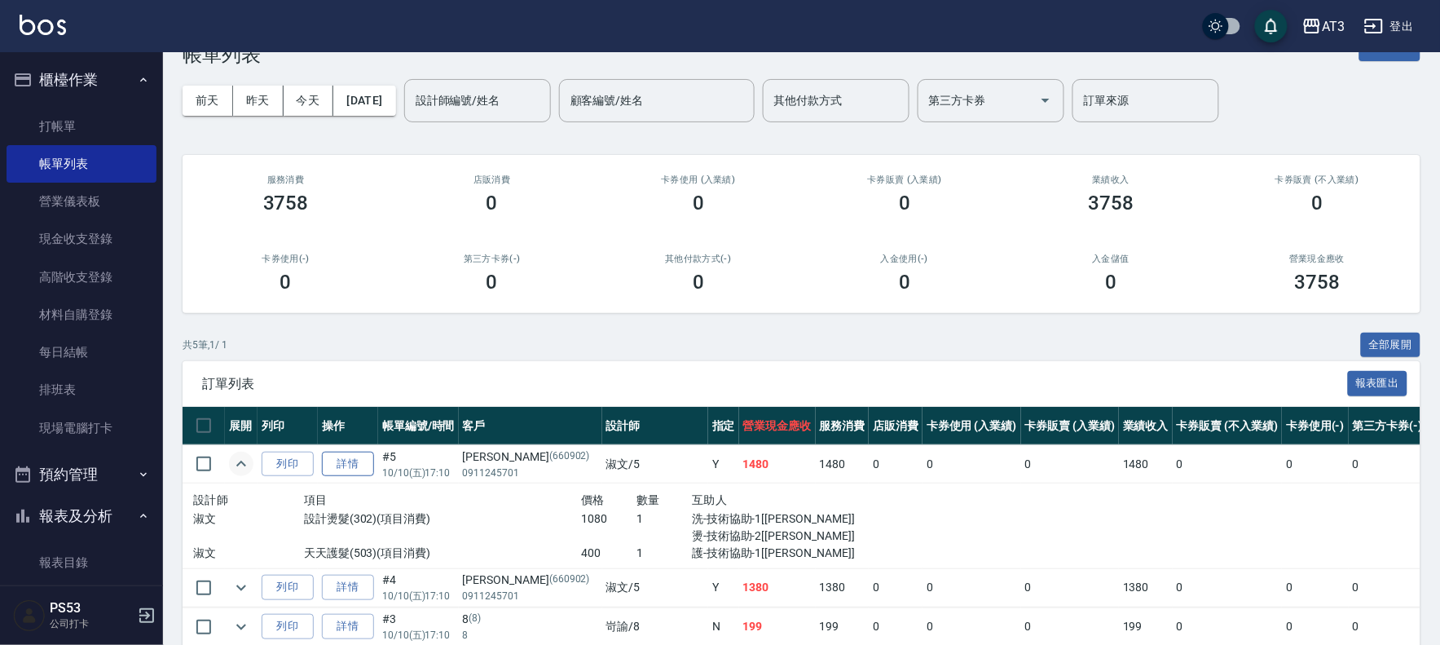
scroll to position [90, 0]
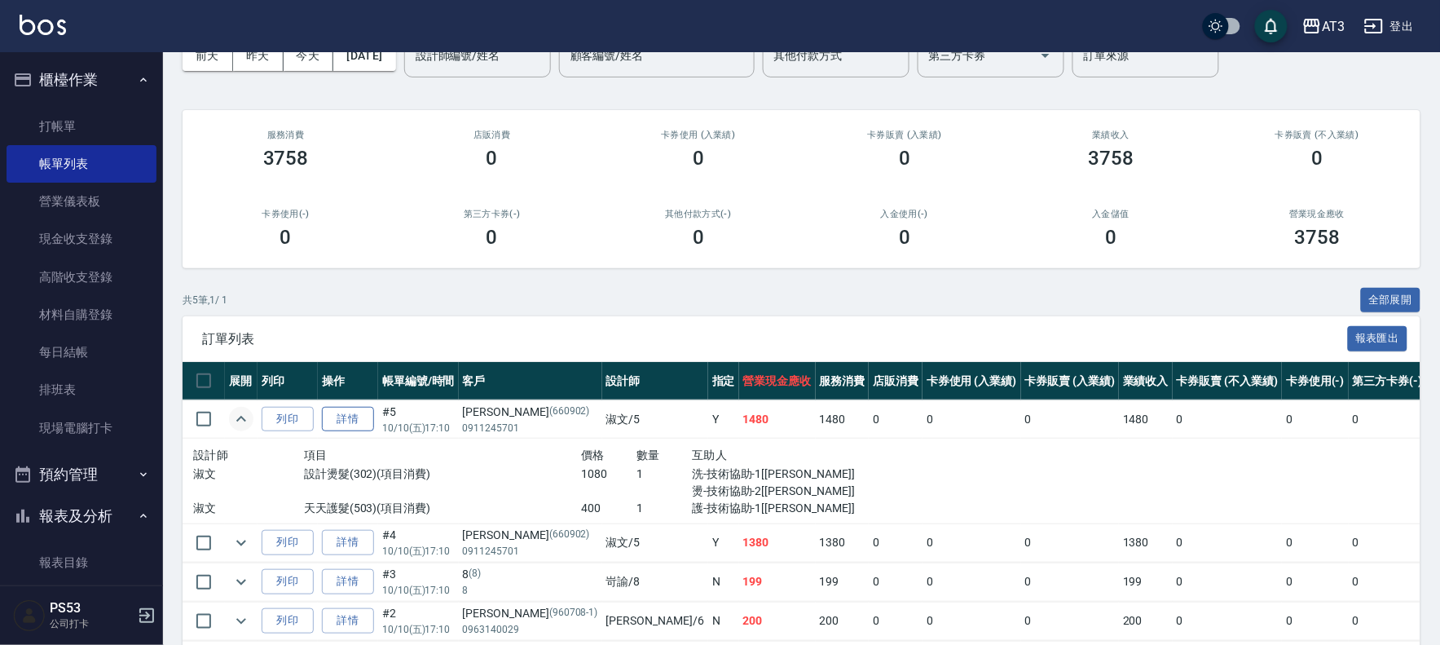
click at [359, 413] on link "詳情" at bounding box center [348, 419] width 52 height 25
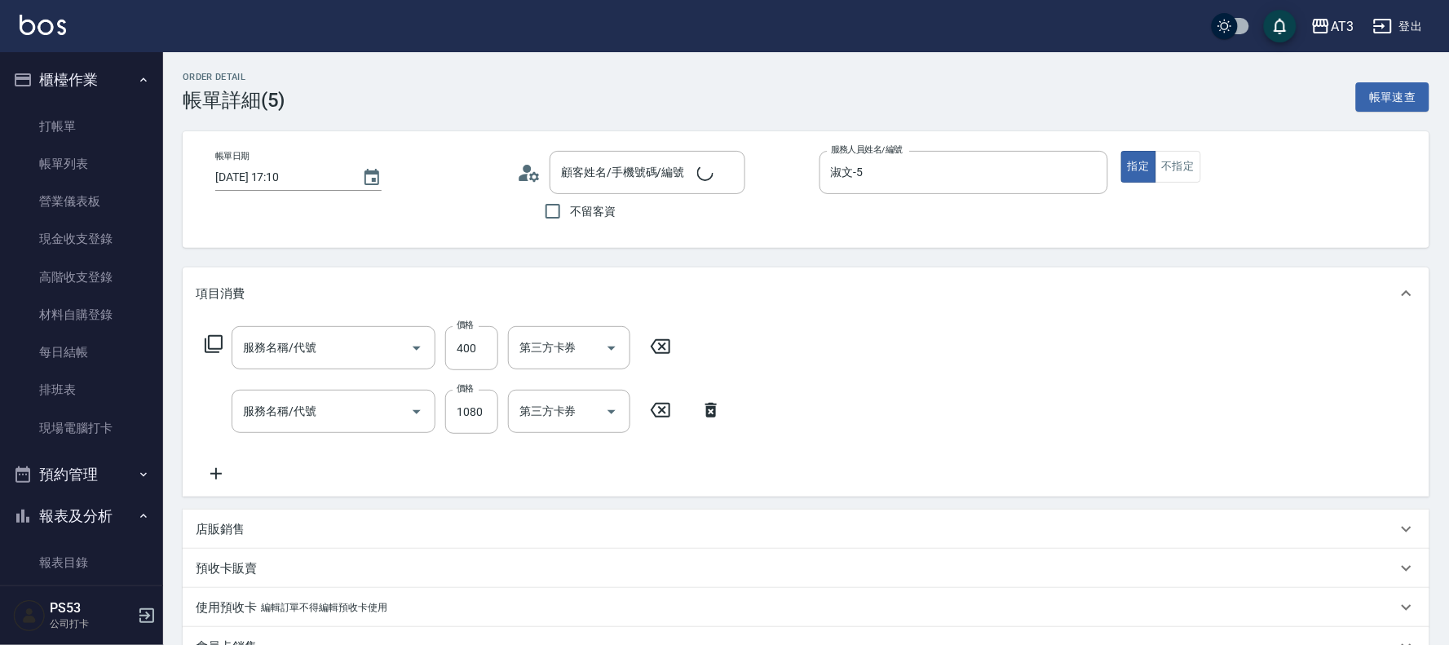
type input "2025/10/10 17:10"
type input "淑文-5"
type input "蔡秀芬/0911245701/660902"
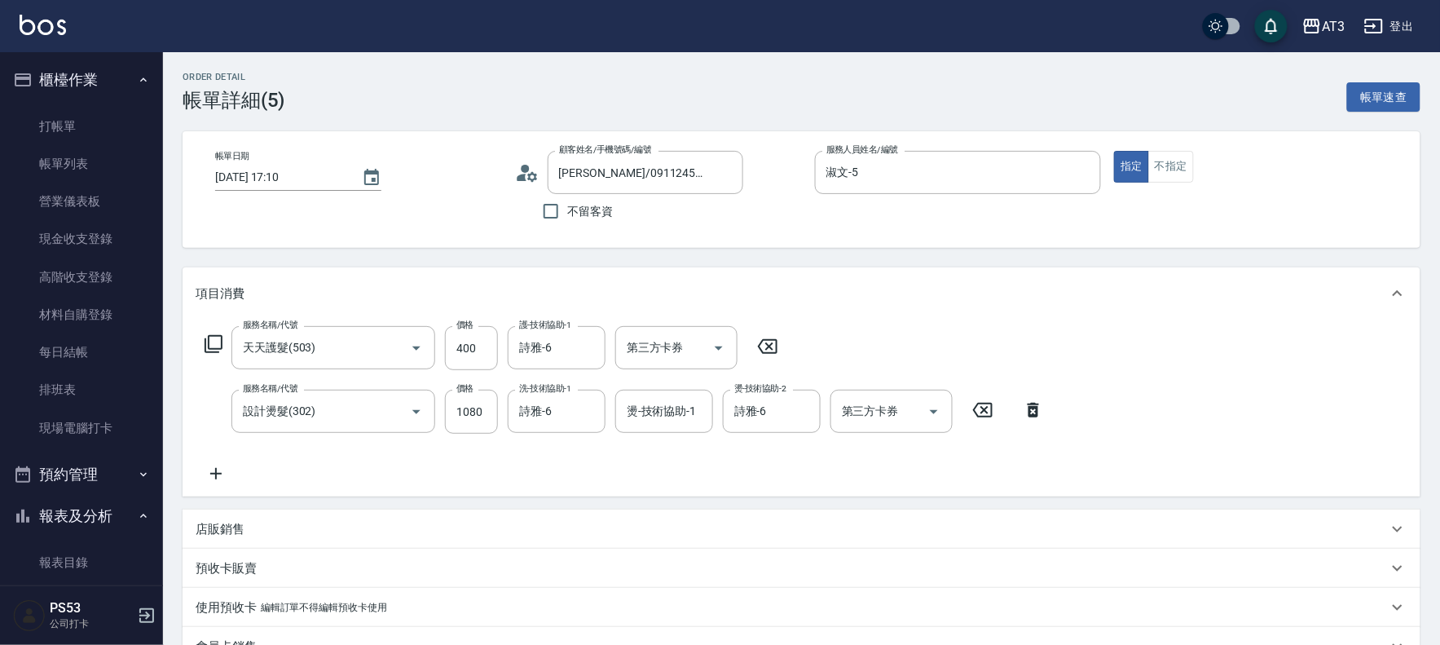
type input "天天護髮(503)"
type input "設計燙髮(302)"
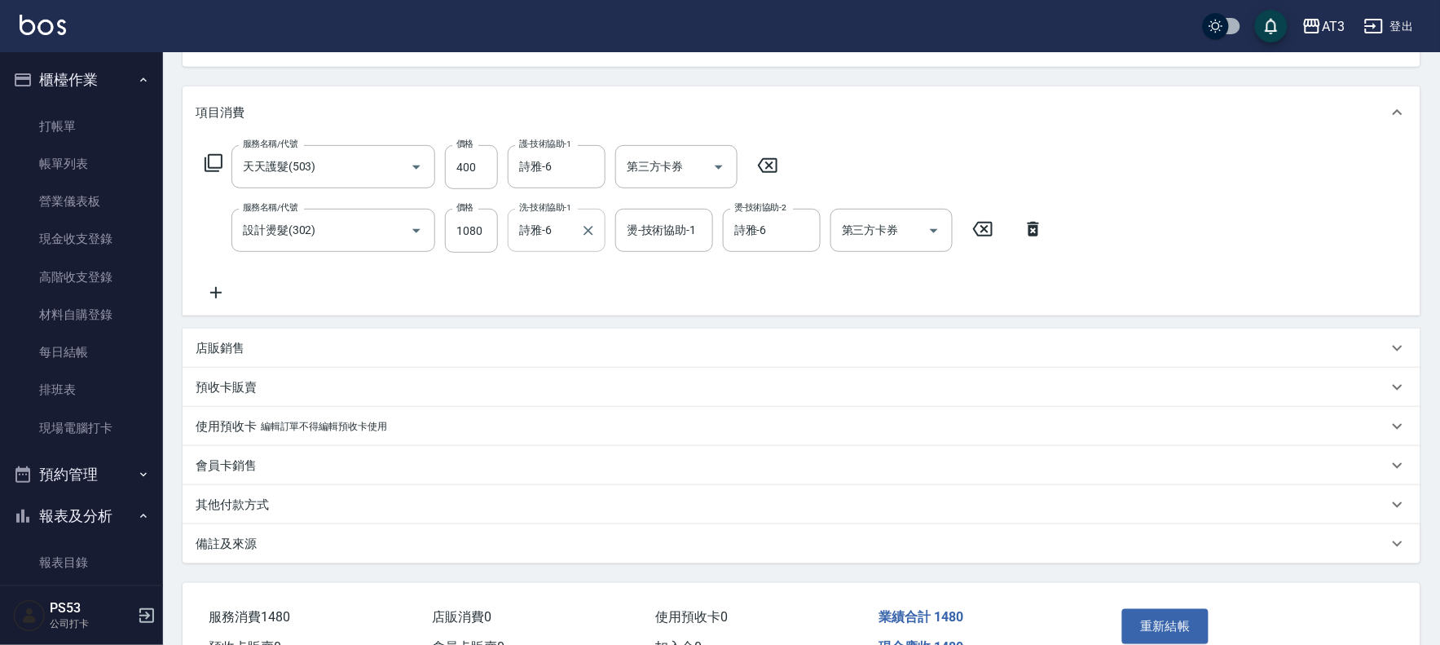
click at [583, 230] on icon "Clear" at bounding box center [588, 231] width 16 height 16
type input "惠麗-04"
click at [1167, 617] on button "重新結帳" at bounding box center [1166, 626] width 86 height 34
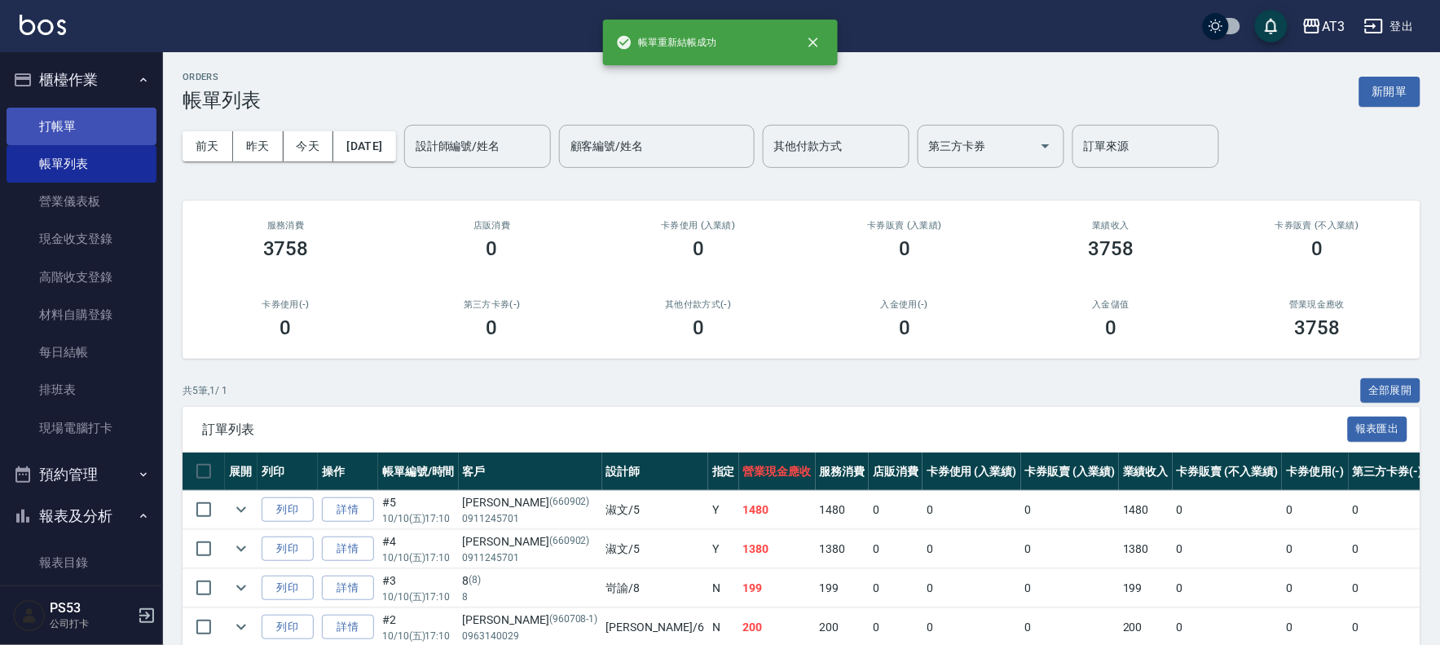
click at [42, 121] on link "打帳單" at bounding box center [82, 126] width 150 height 37
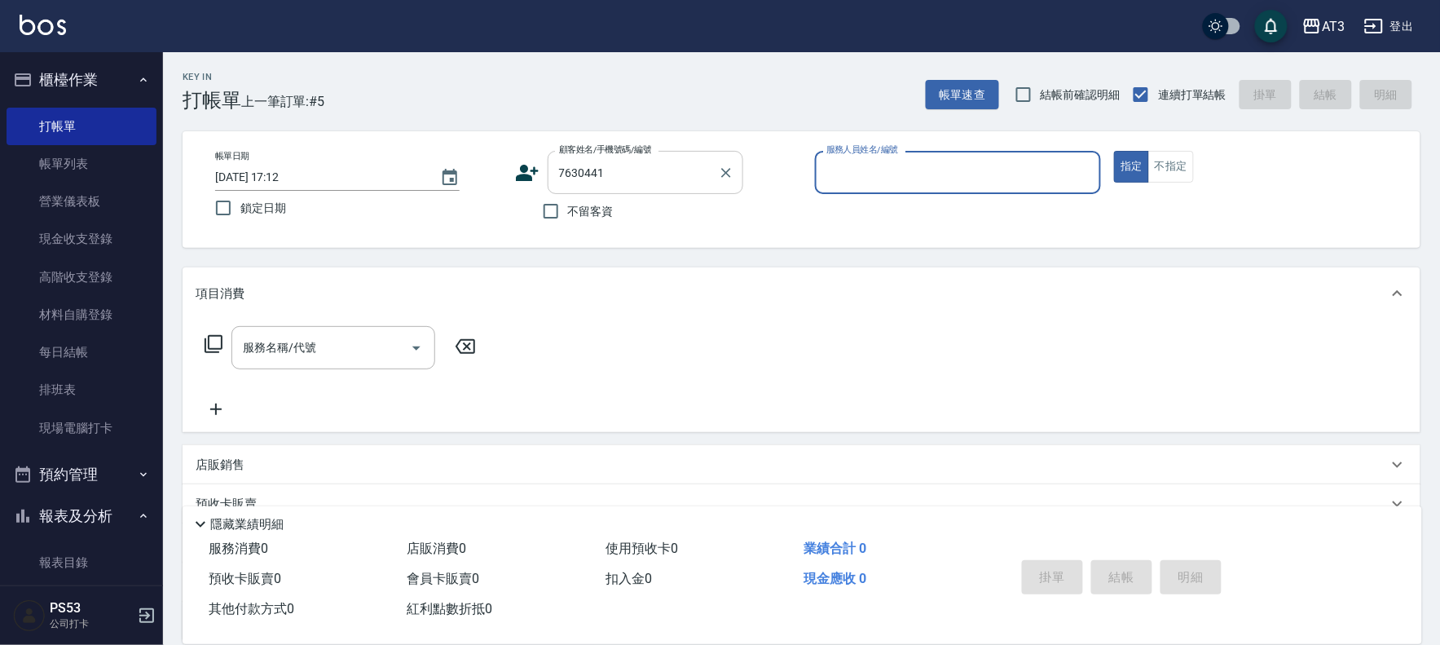
click at [606, 178] on input "7630441" at bounding box center [633, 172] width 157 height 29
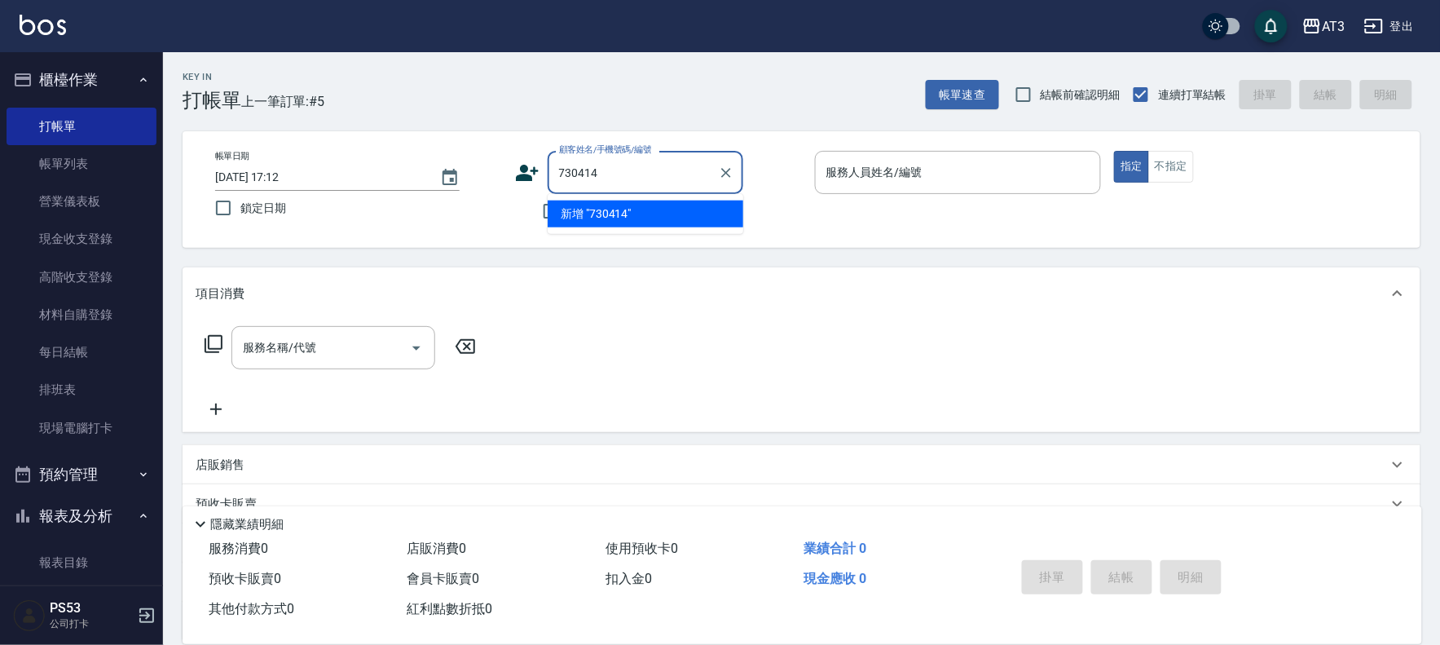
type input "730414"
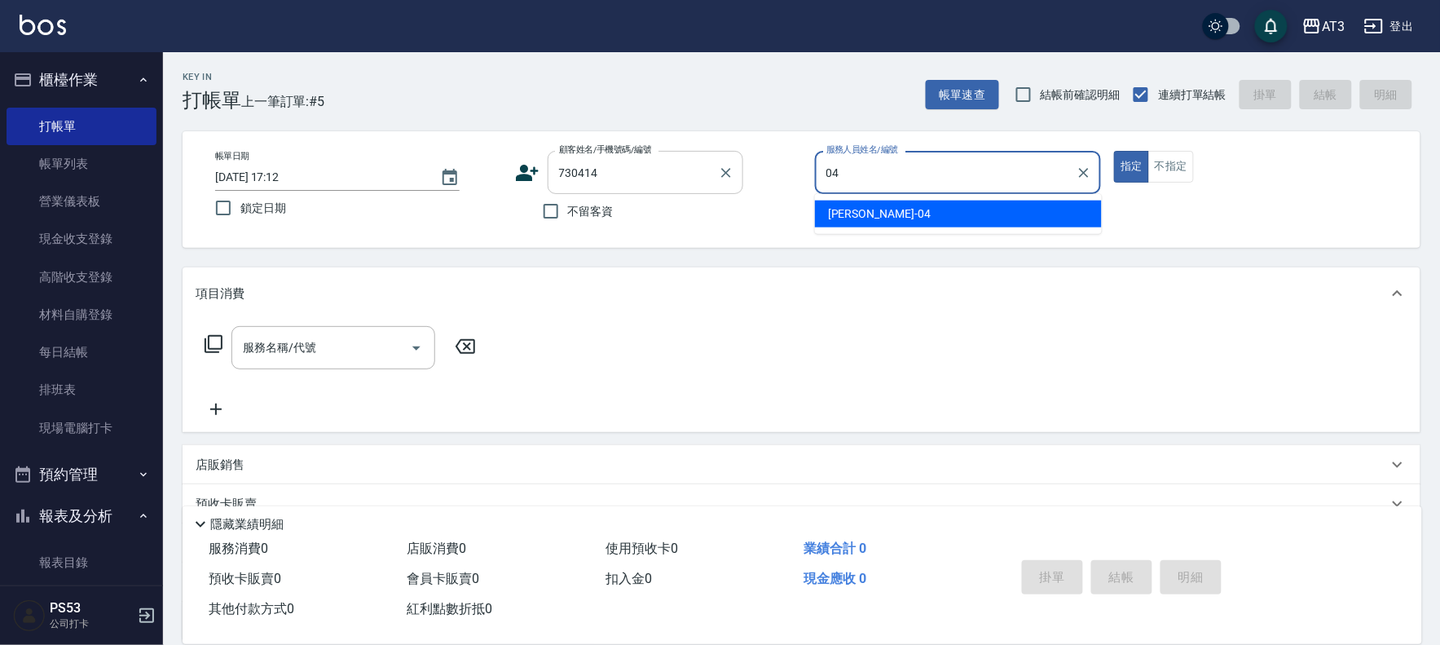
type input "04"
type button "true"
type input "惠麗-04"
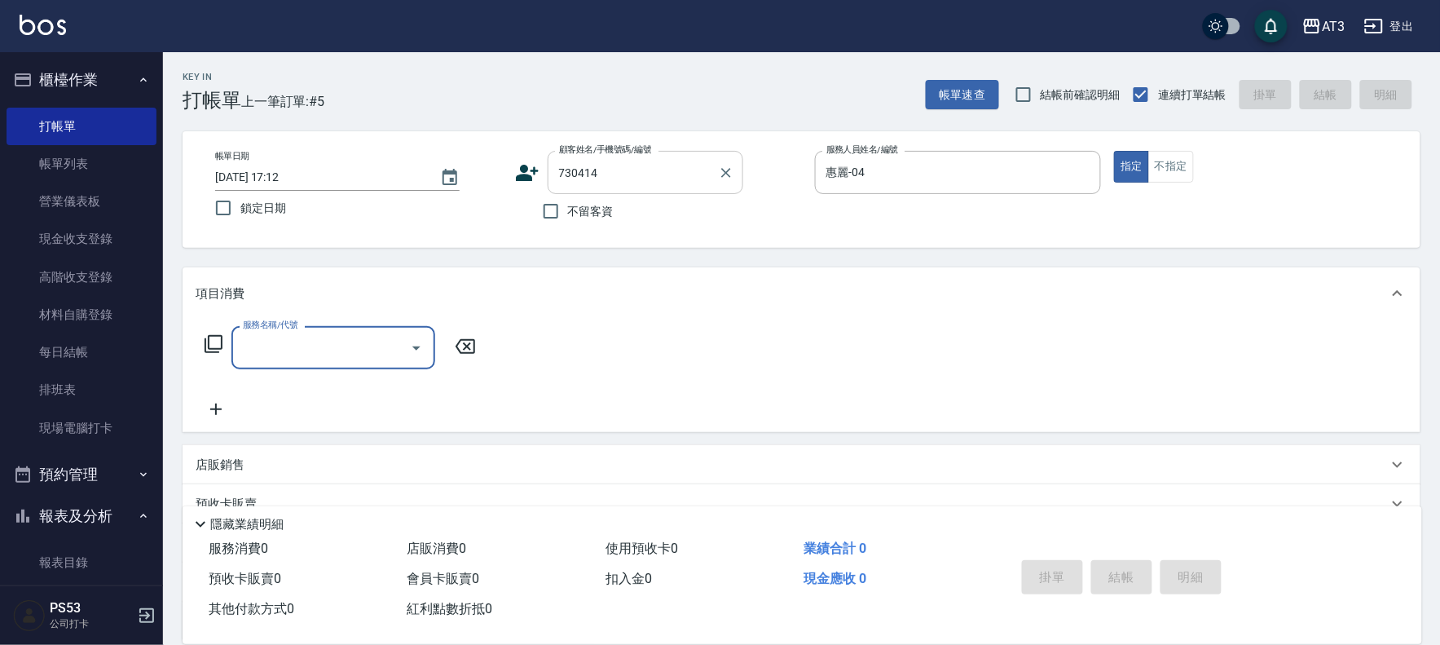
type input "亓若穎 /0968196383/730414"
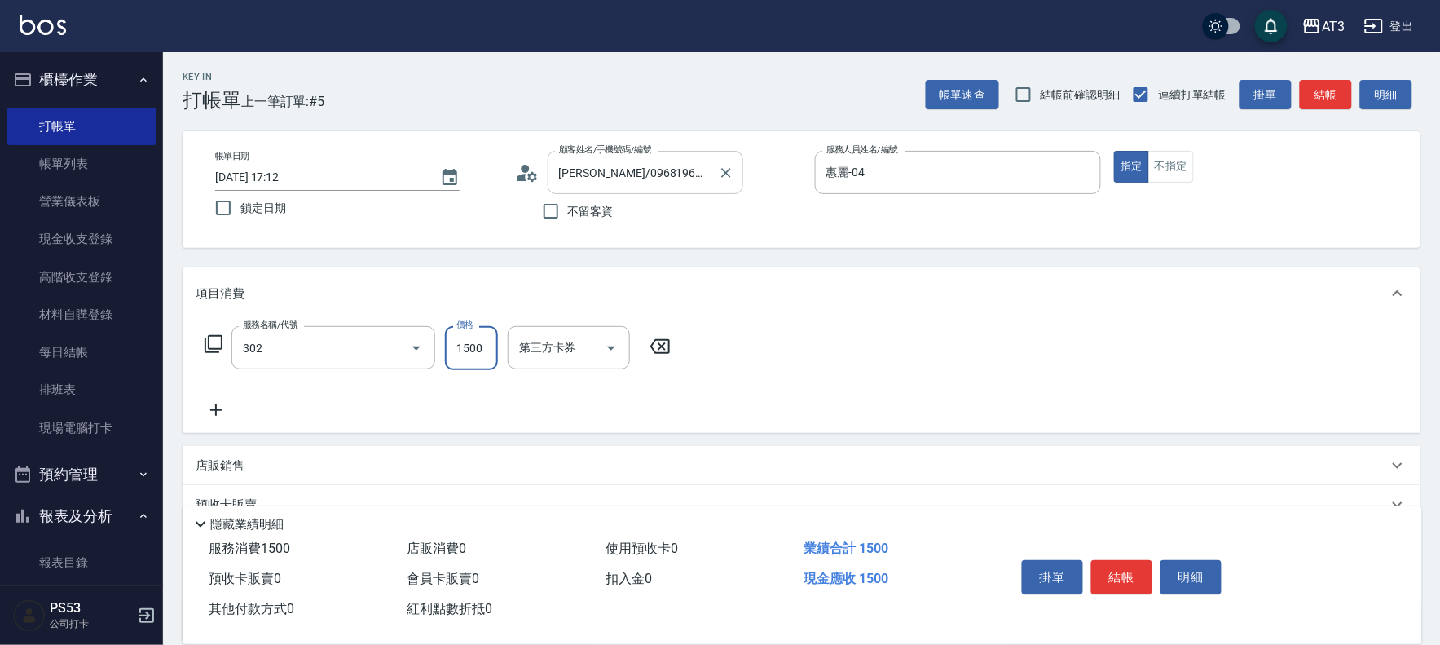
type input "設計燙髮(302)"
type input "1500"
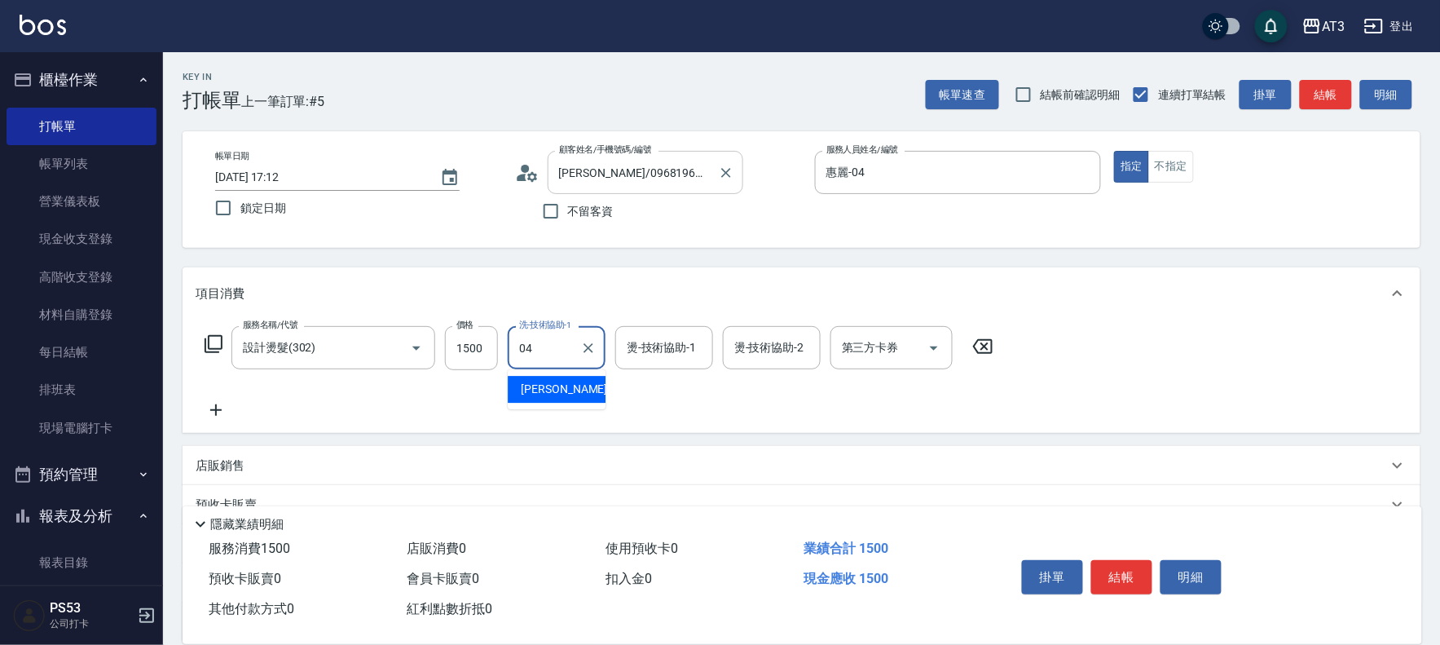
type input "惠麗-04"
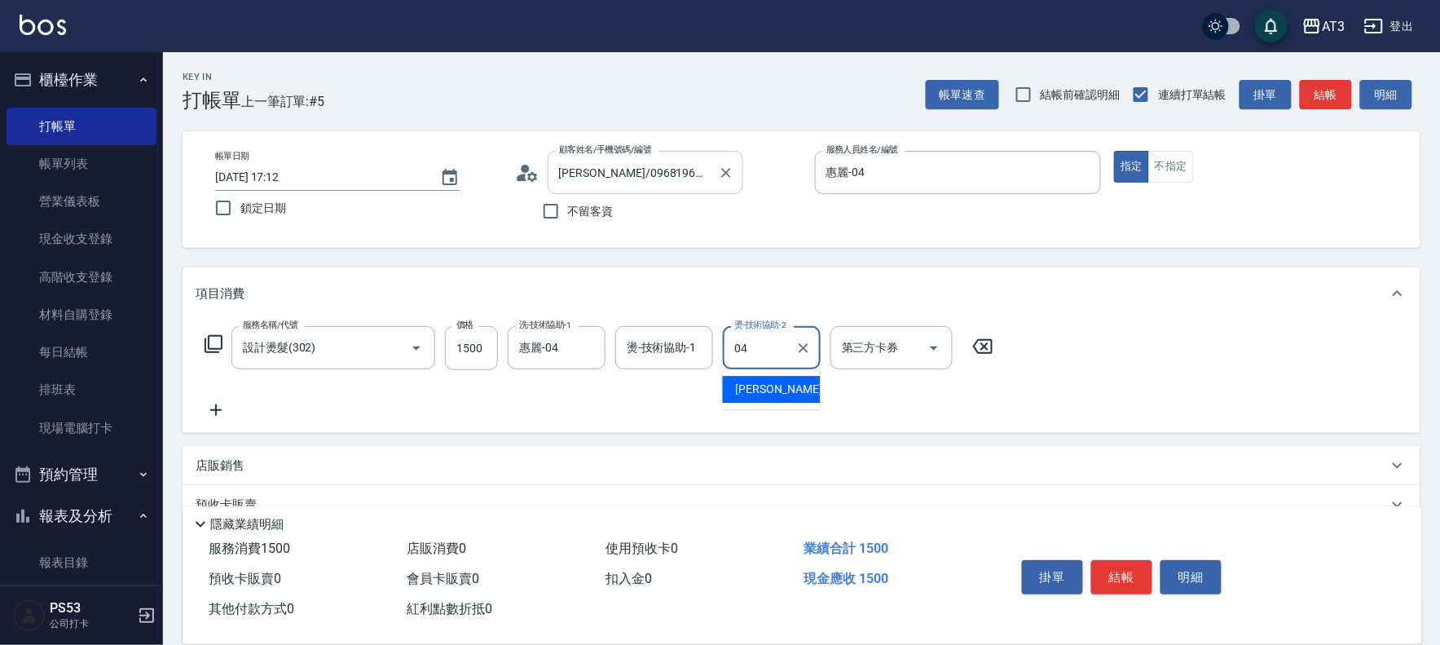
type input "惠麗-04"
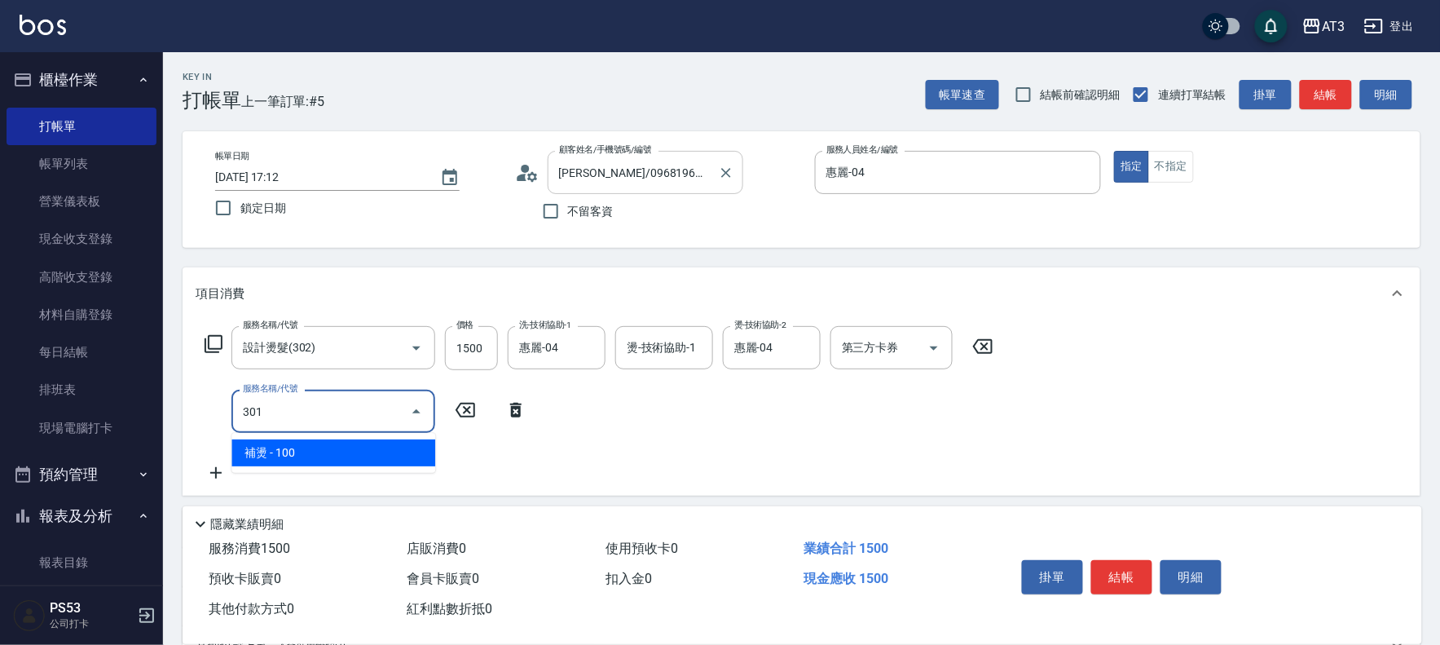
type input "補燙(301)"
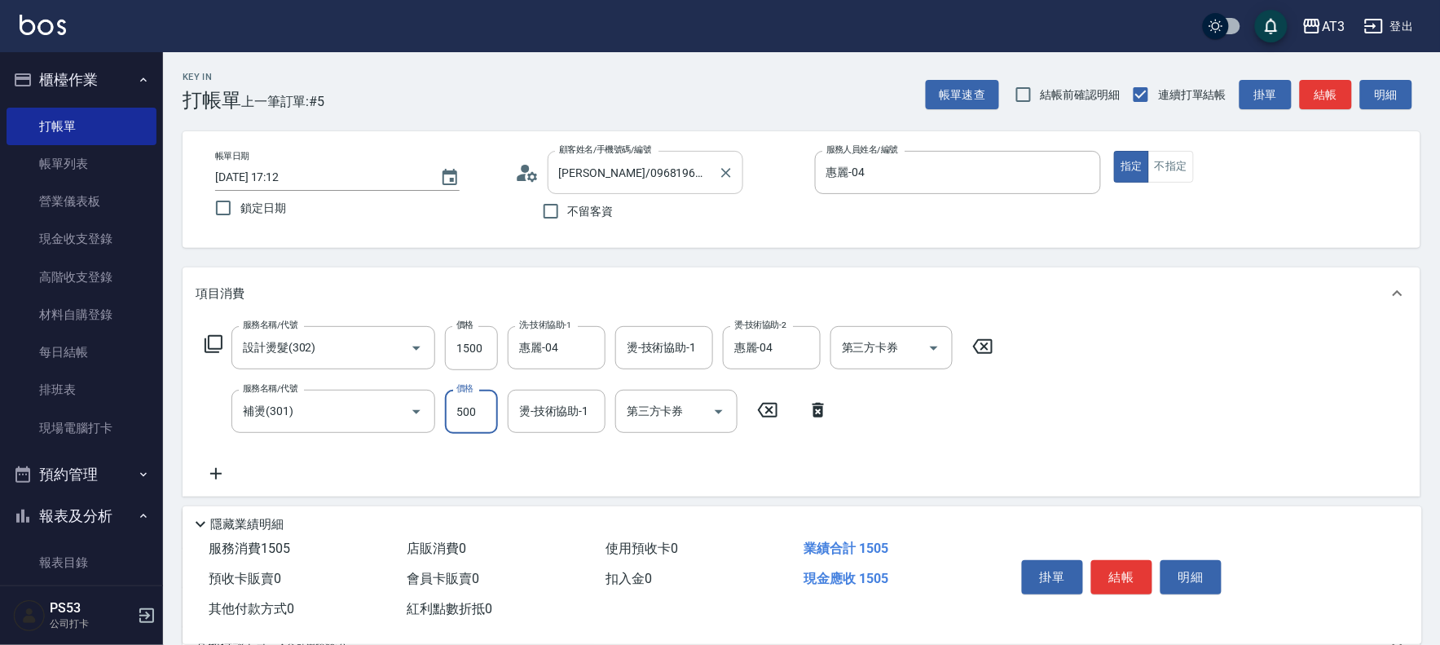
type input "500"
type input "惠麗-04"
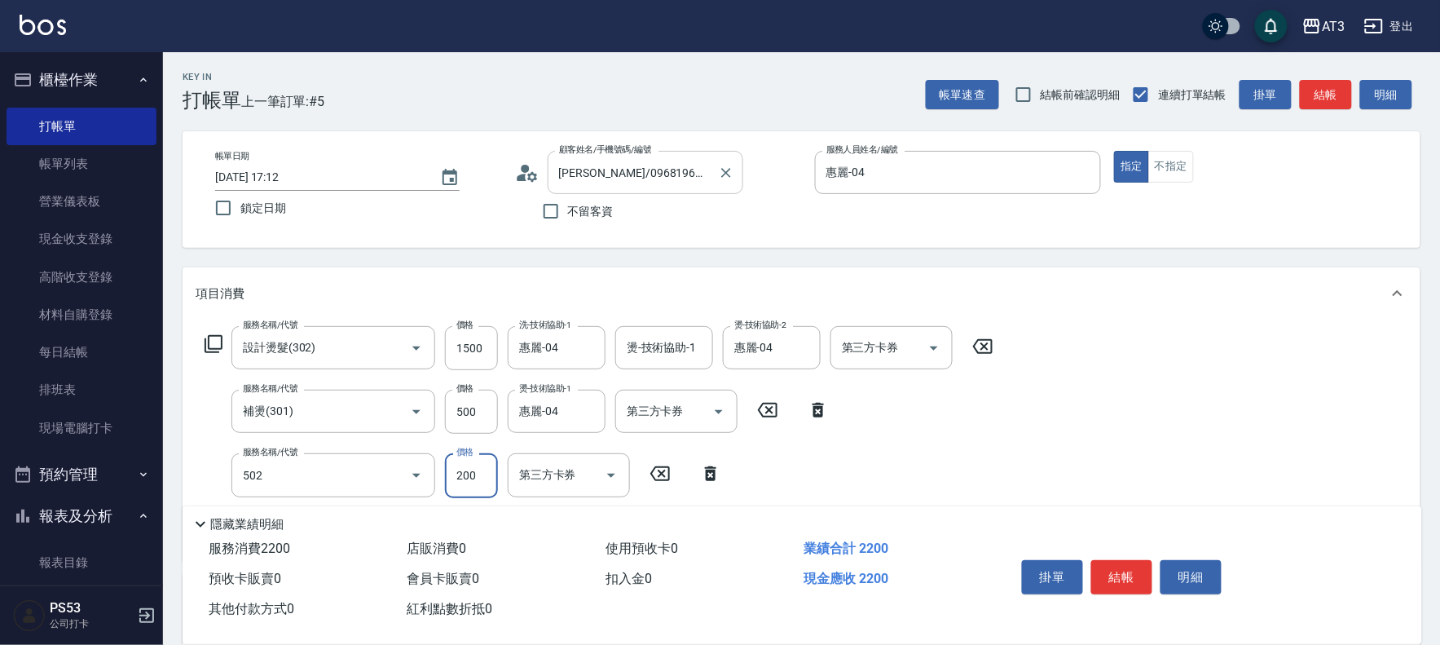
type input "自備護髮(502)"
type input "300"
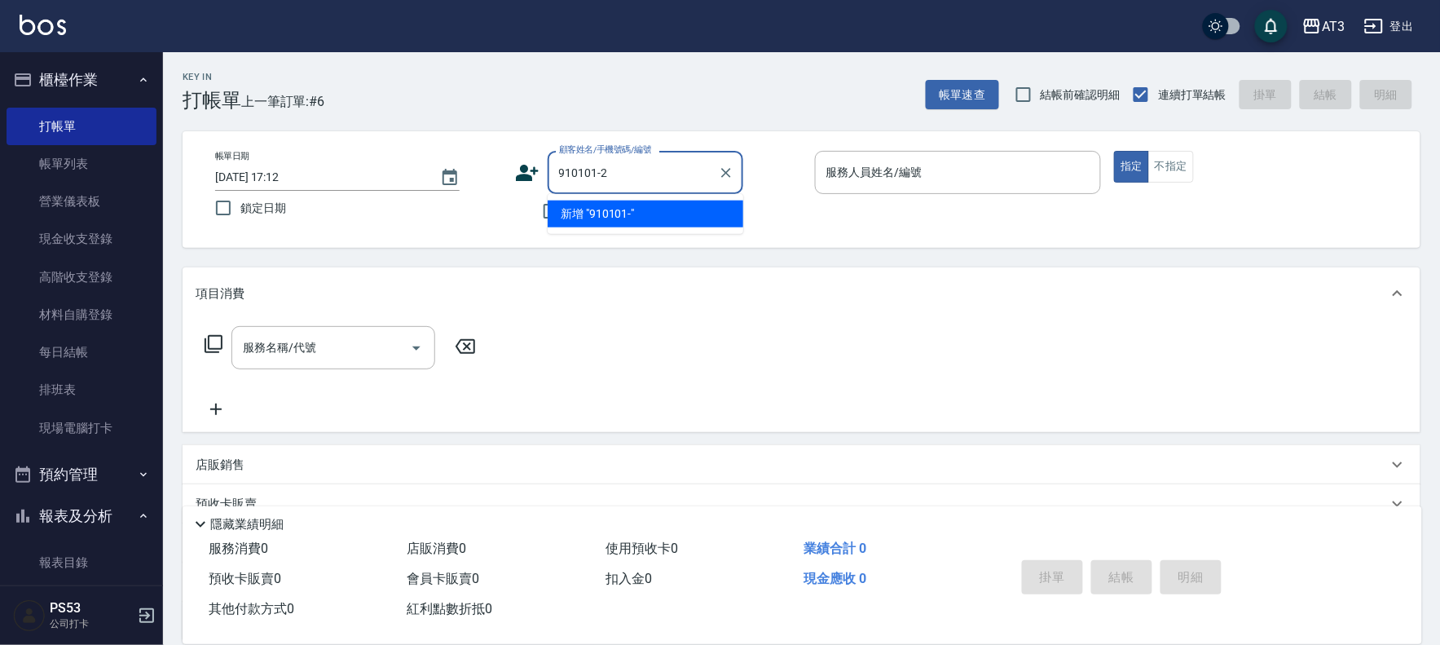
type input "910101-2"
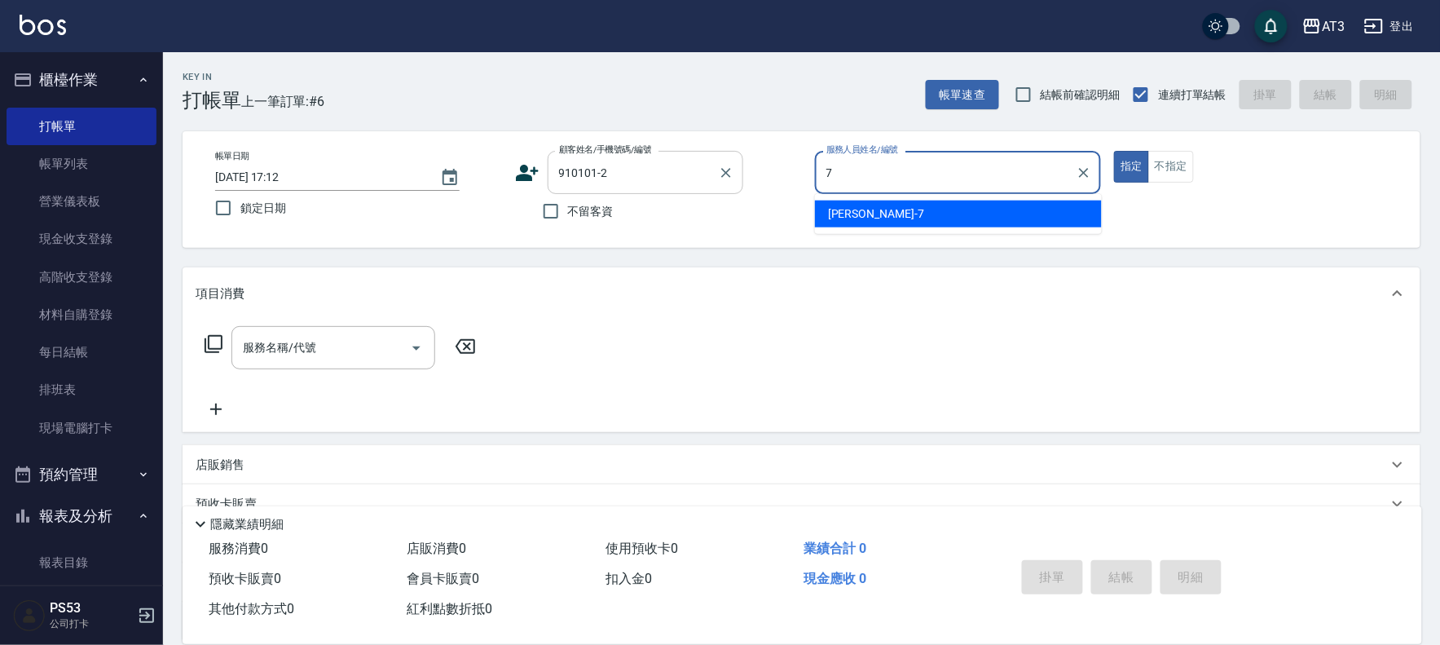
type input "子晴-7"
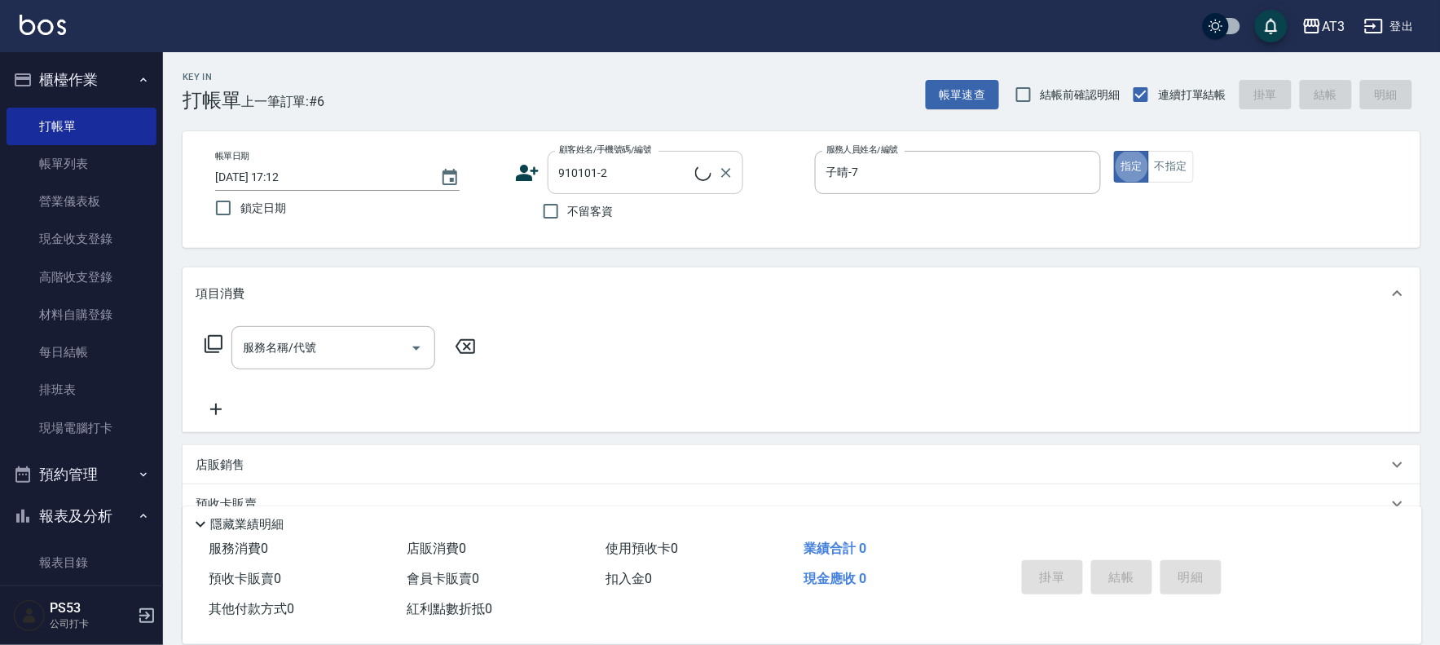
type input "劉士霖/0910306575/910101-2"
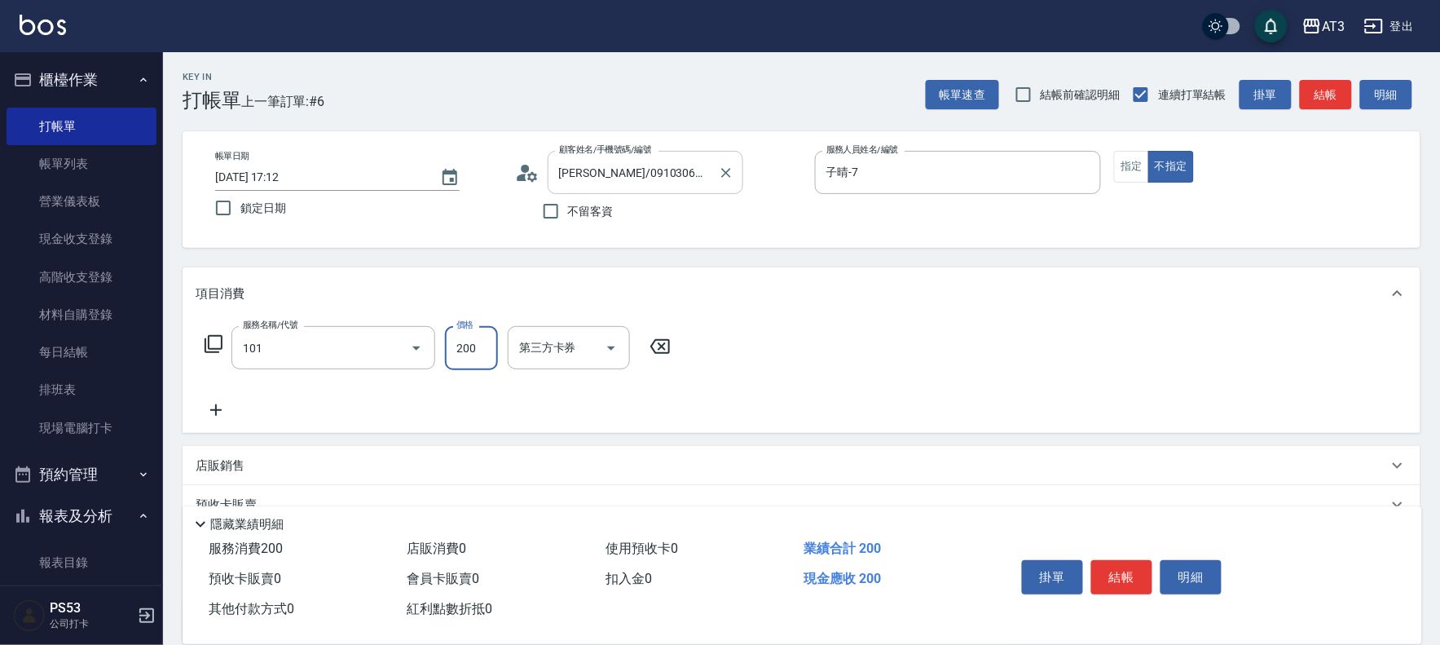
type input "洗髮(101)"
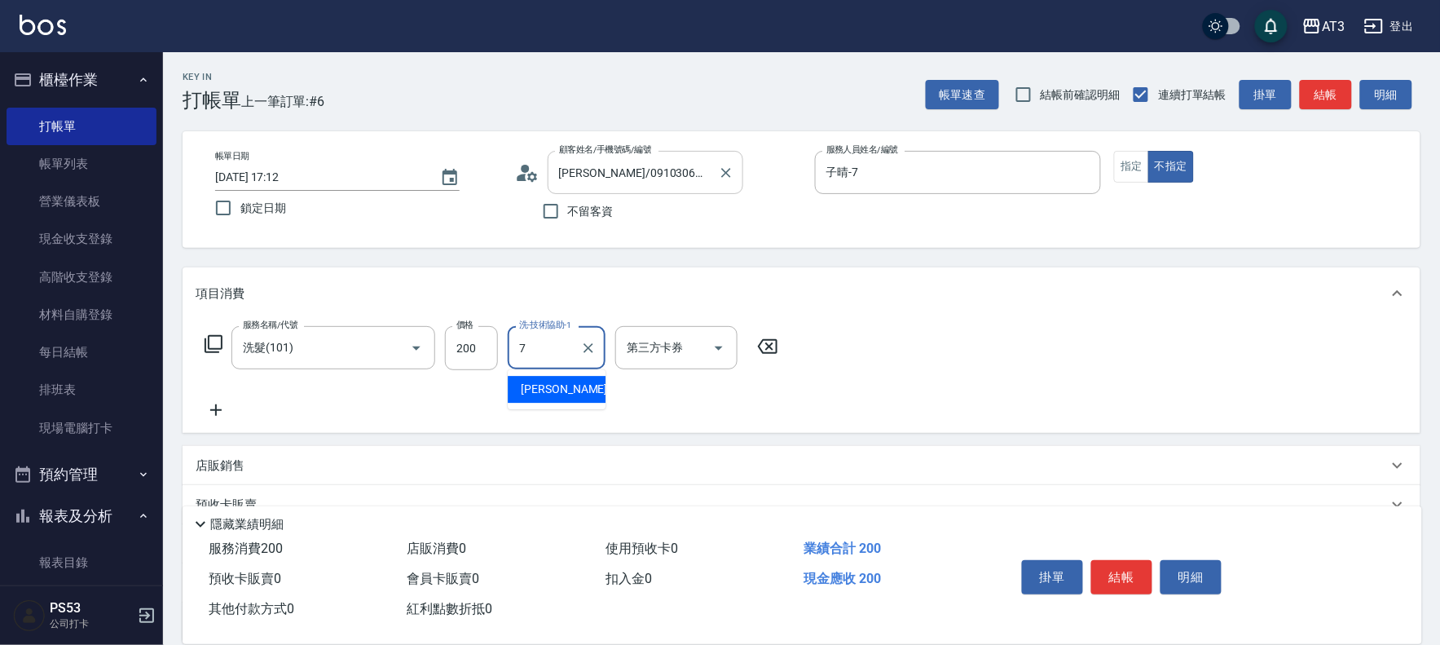
type input "子晴-7"
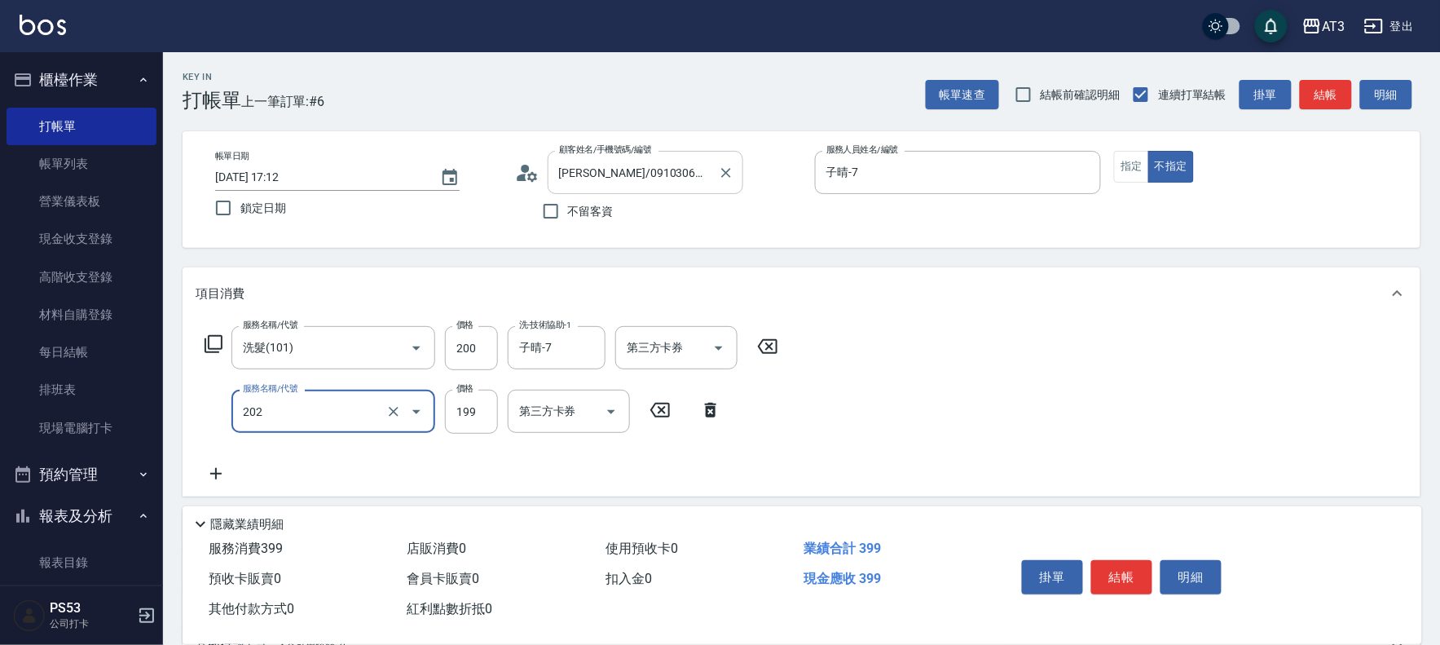
type input "不指定單剪(202)"
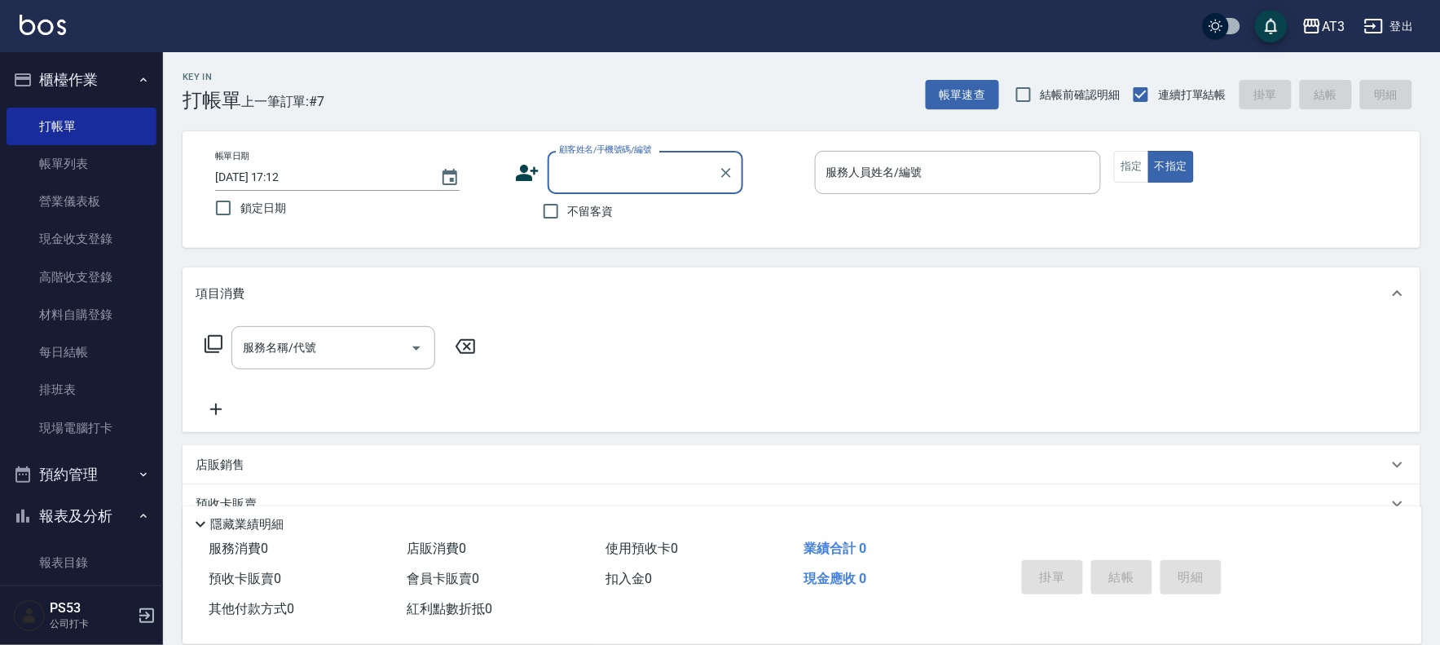
click at [526, 171] on icon at bounding box center [527, 173] width 23 height 16
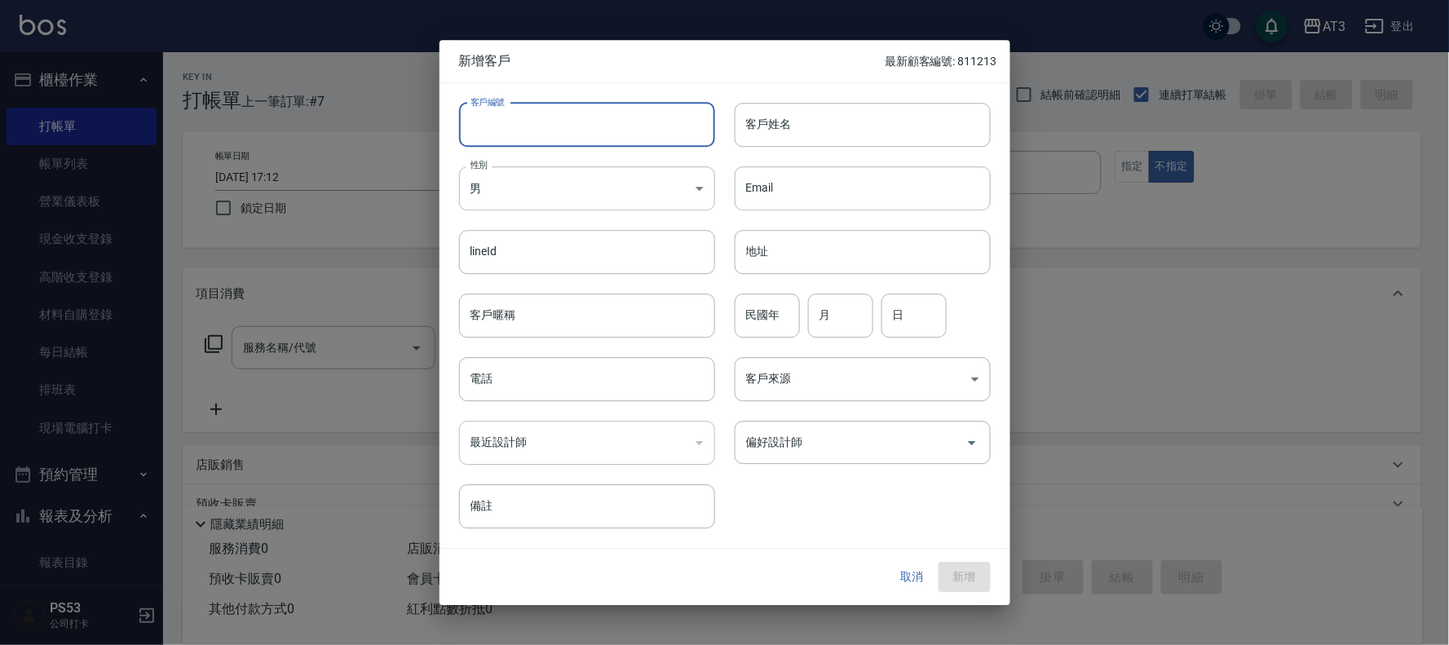
click at [573, 128] on input "客戶編號" at bounding box center [587, 125] width 256 height 44
type input "8905153"
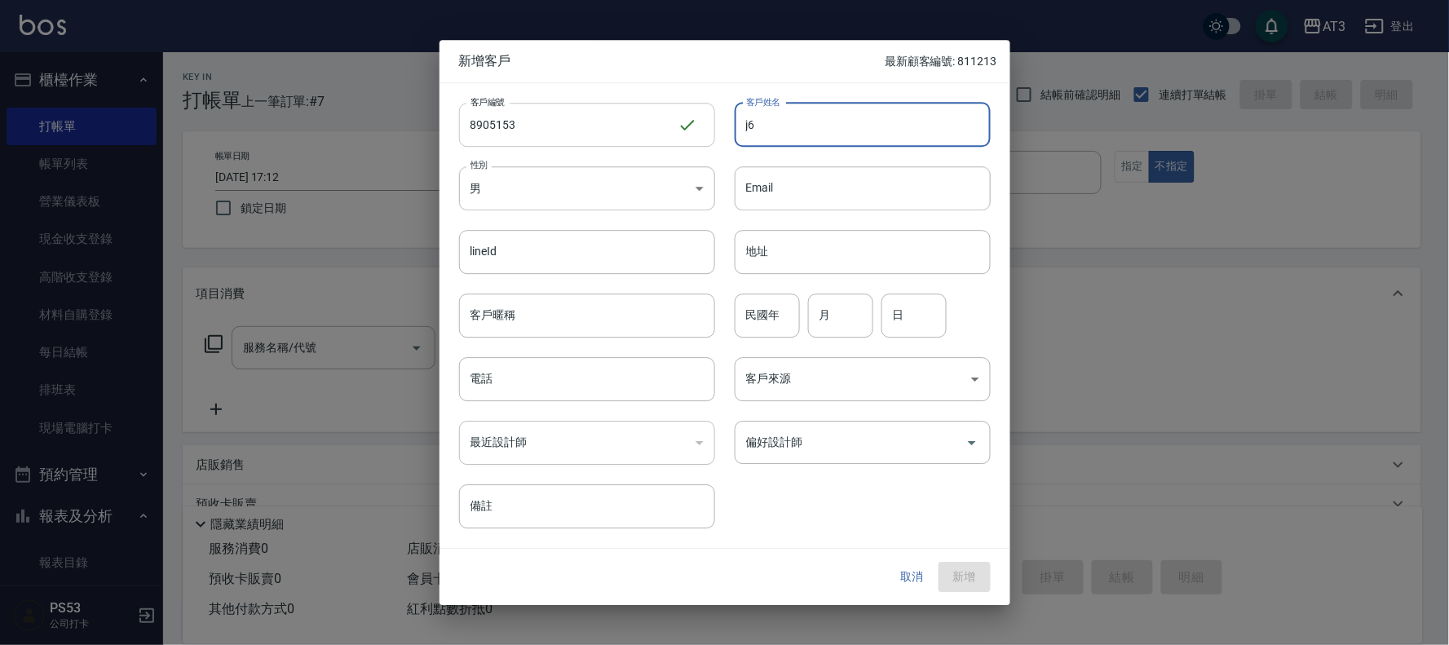
type input "j"
type input "吳姿蓉"
click at [565, 192] on body "AT3 登出 櫃檯作業 打帳單 帳單列表 營業儀表板 現金收支登錄 高階收支登錄 材料自購登錄 每日結帳 排班表 現場電腦打卡 預約管理 預約管理 單日預約紀…" at bounding box center [724, 398] width 1449 height 796
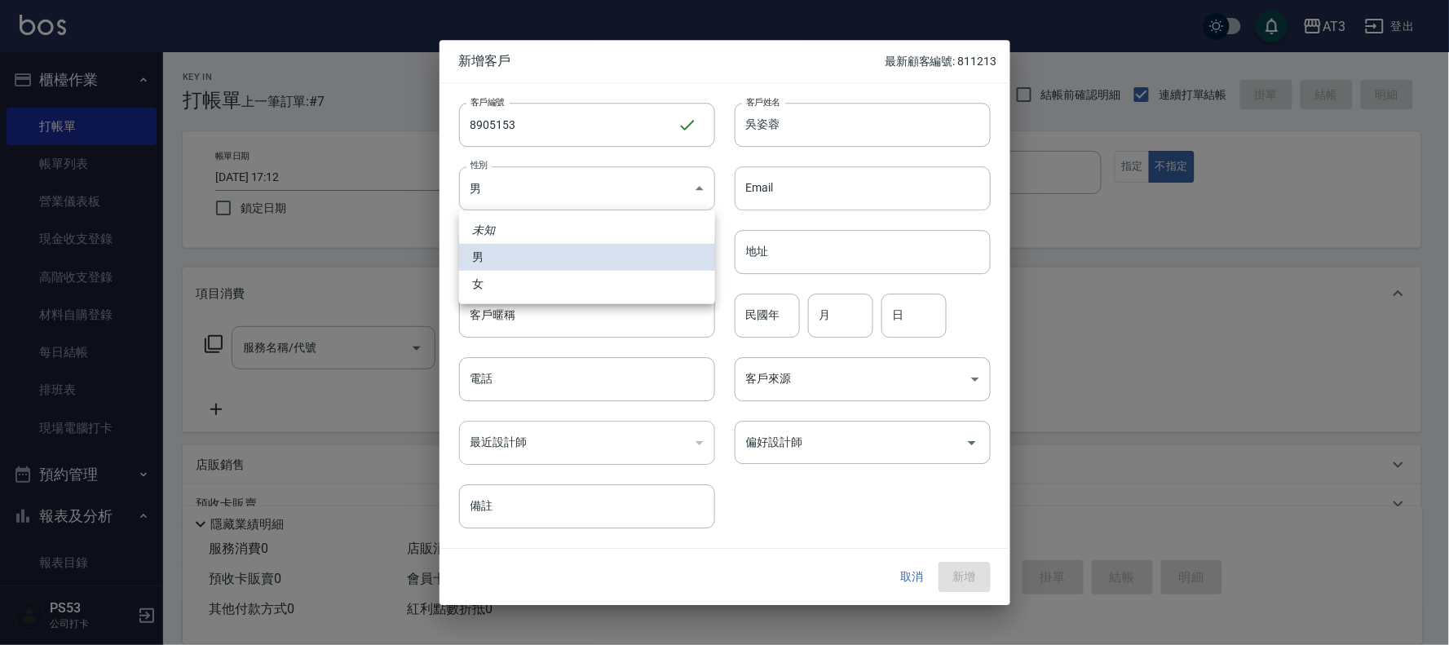
click at [523, 283] on li "女" at bounding box center [587, 284] width 256 height 27
type input "FEMALE"
click at [770, 322] on input "民國年" at bounding box center [766, 315] width 65 height 44
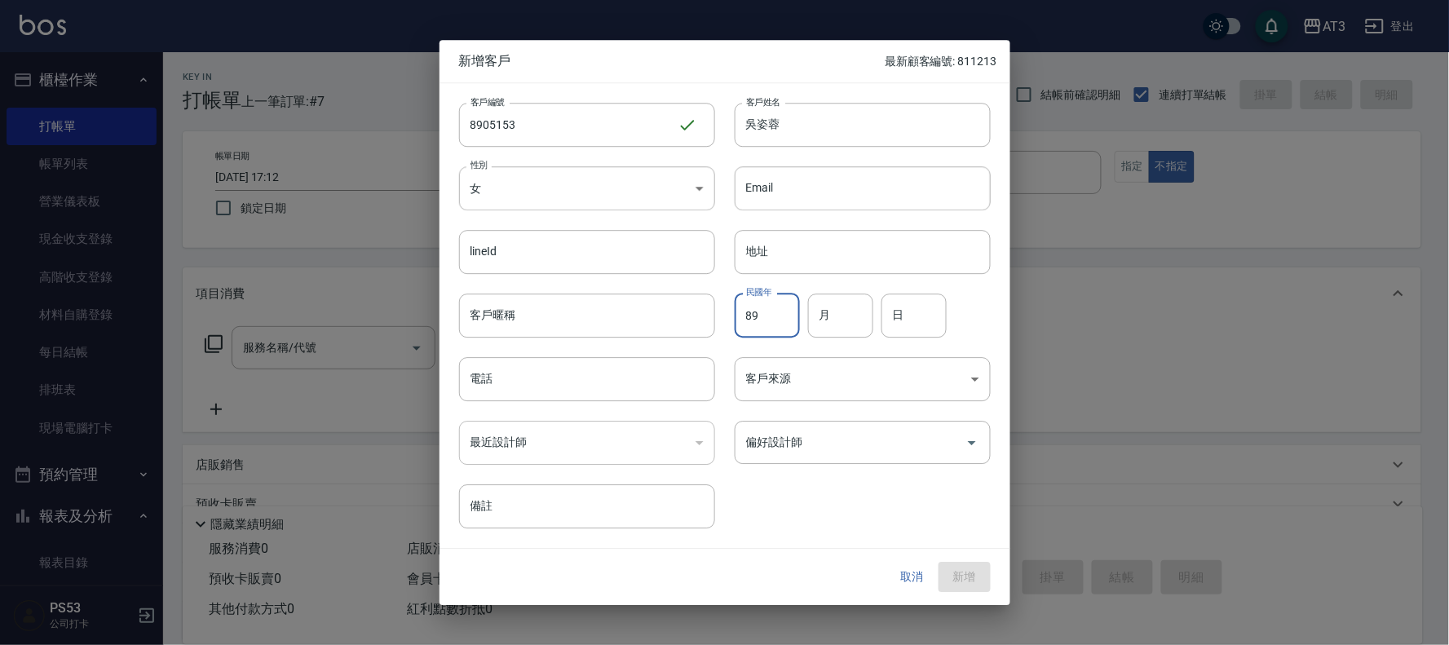
type input "89"
type input "05"
type input "15"
click at [562, 118] on input "8905153" at bounding box center [568, 125] width 218 height 44
type input "890515"
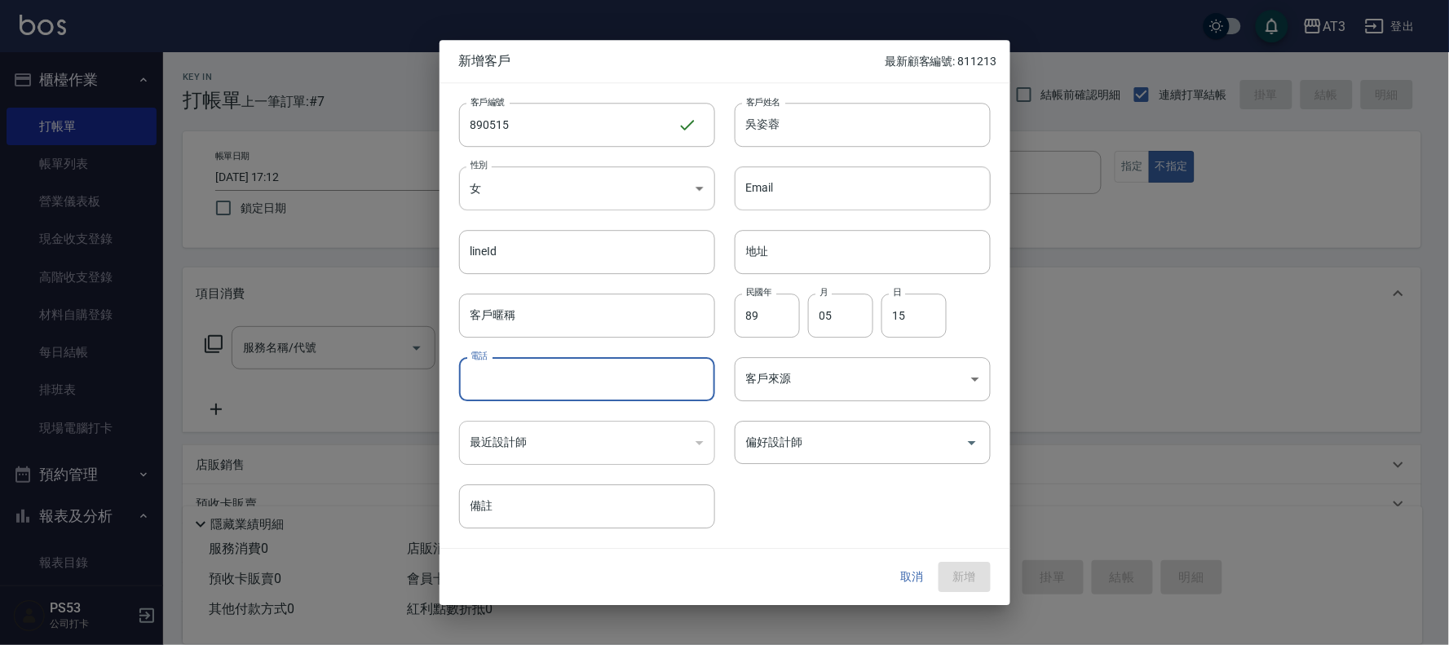
click at [617, 387] on input "電話" at bounding box center [587, 379] width 256 height 44
type input "0960808979"
click at [972, 580] on button "新增" at bounding box center [964, 577] width 52 height 30
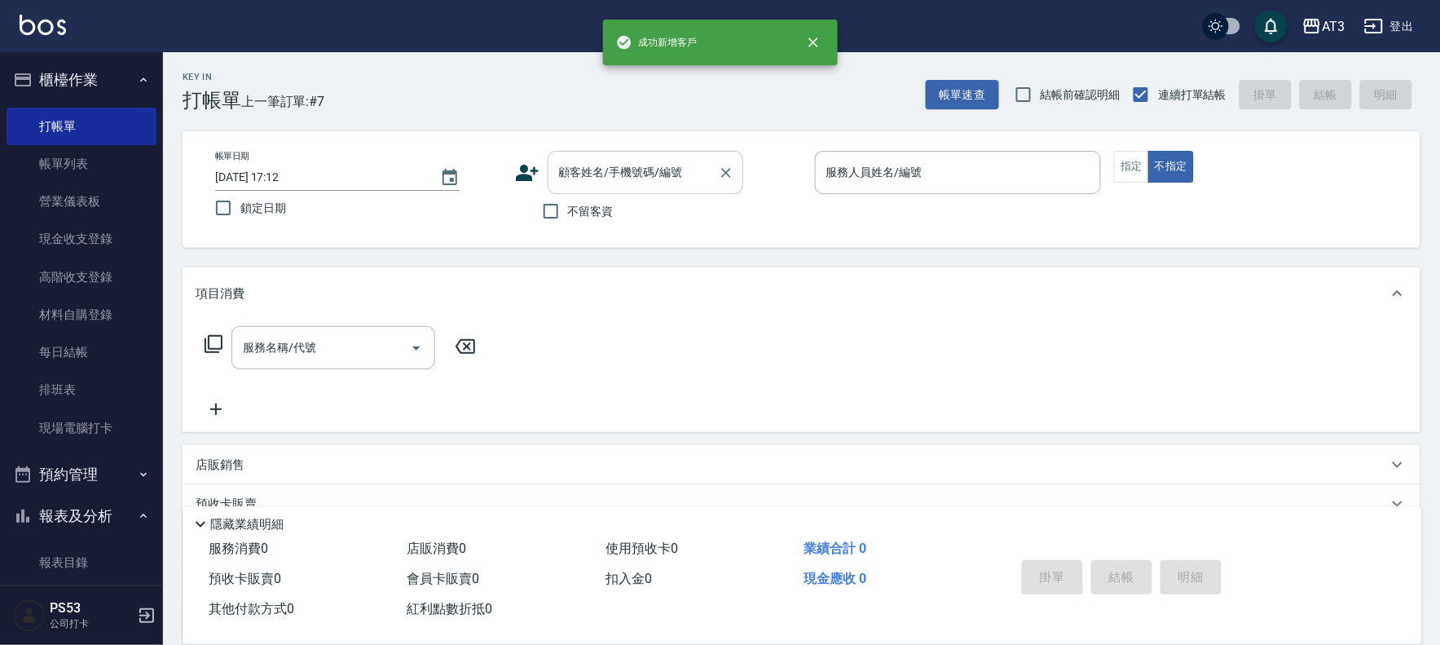
click at [689, 185] on input "顧客姓名/手機號碼/編號" at bounding box center [633, 172] width 157 height 29
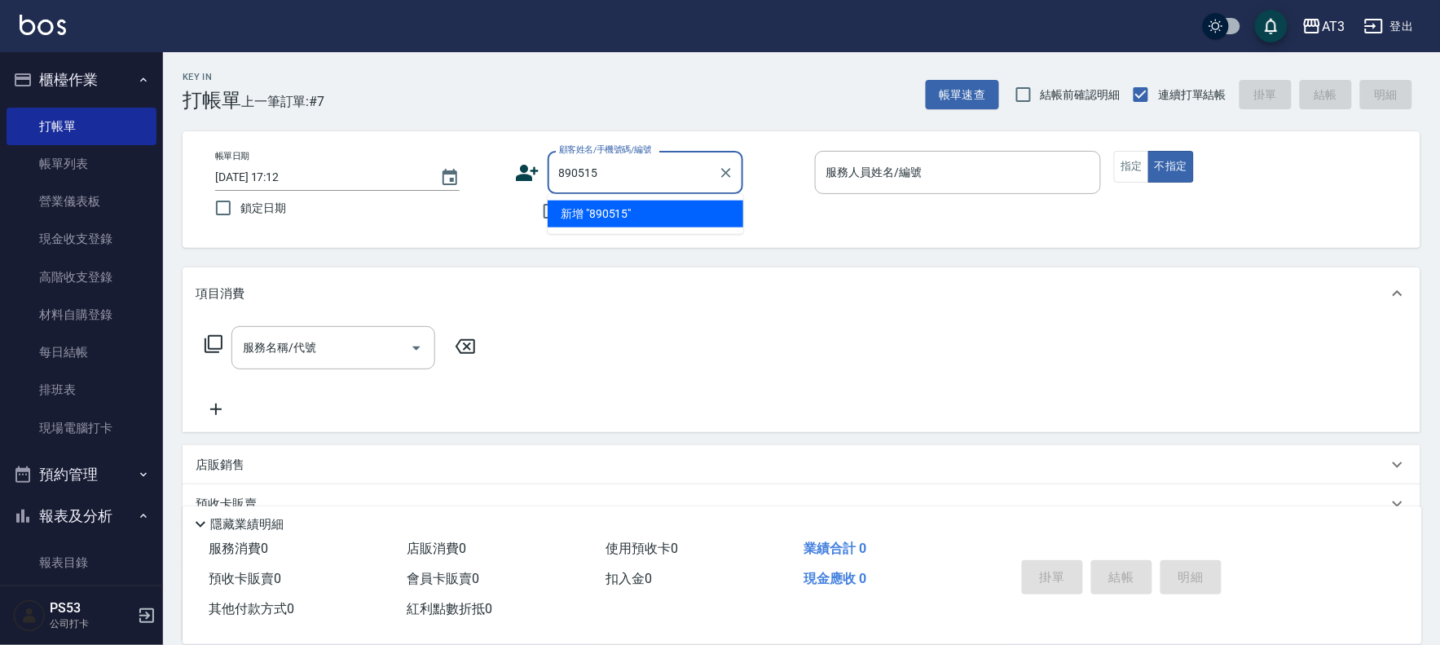
type input "890515"
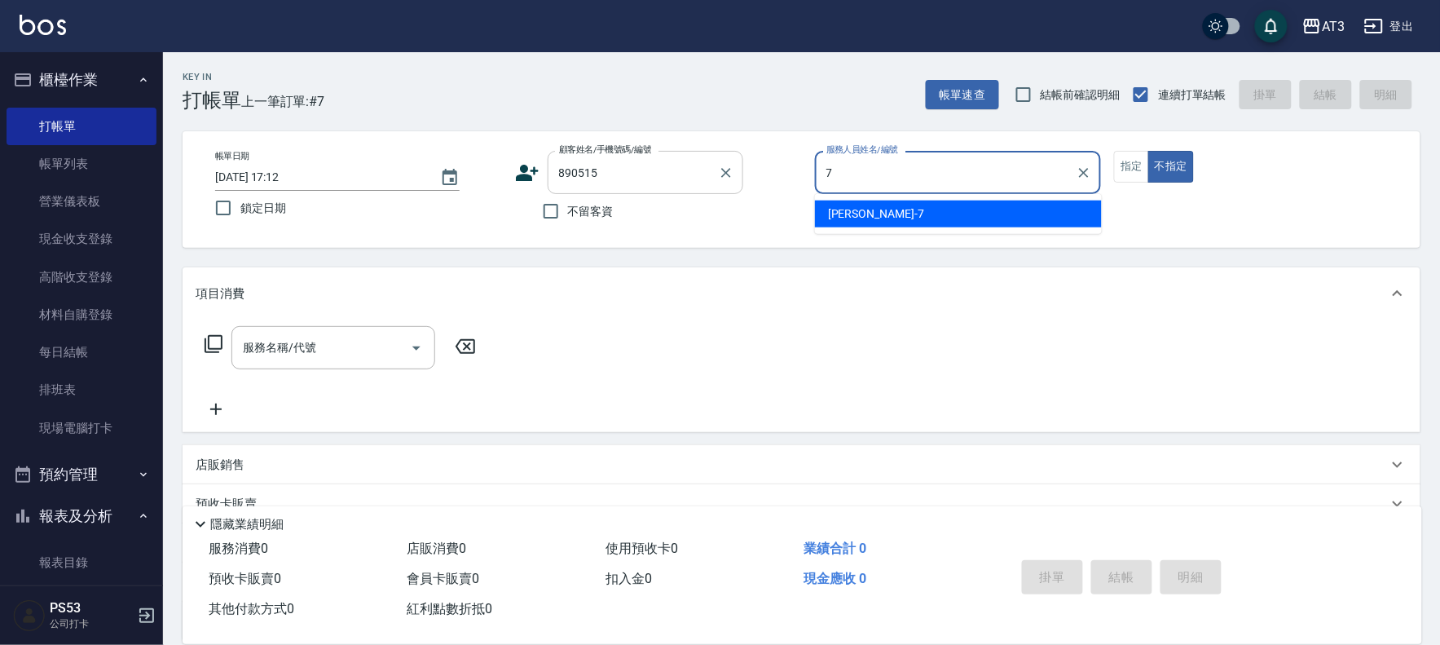
type input "7"
type button "false"
type input "子晴-7"
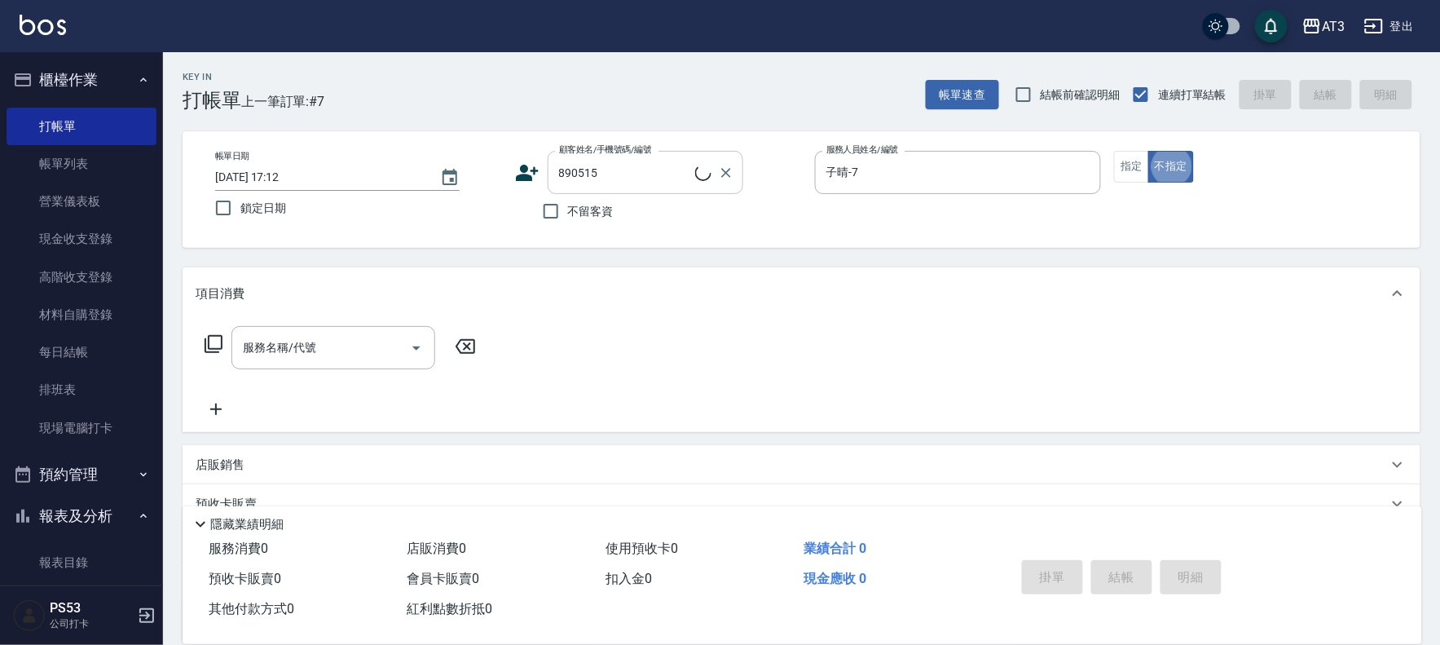
type input "吳姿蓉/0960808979/890515"
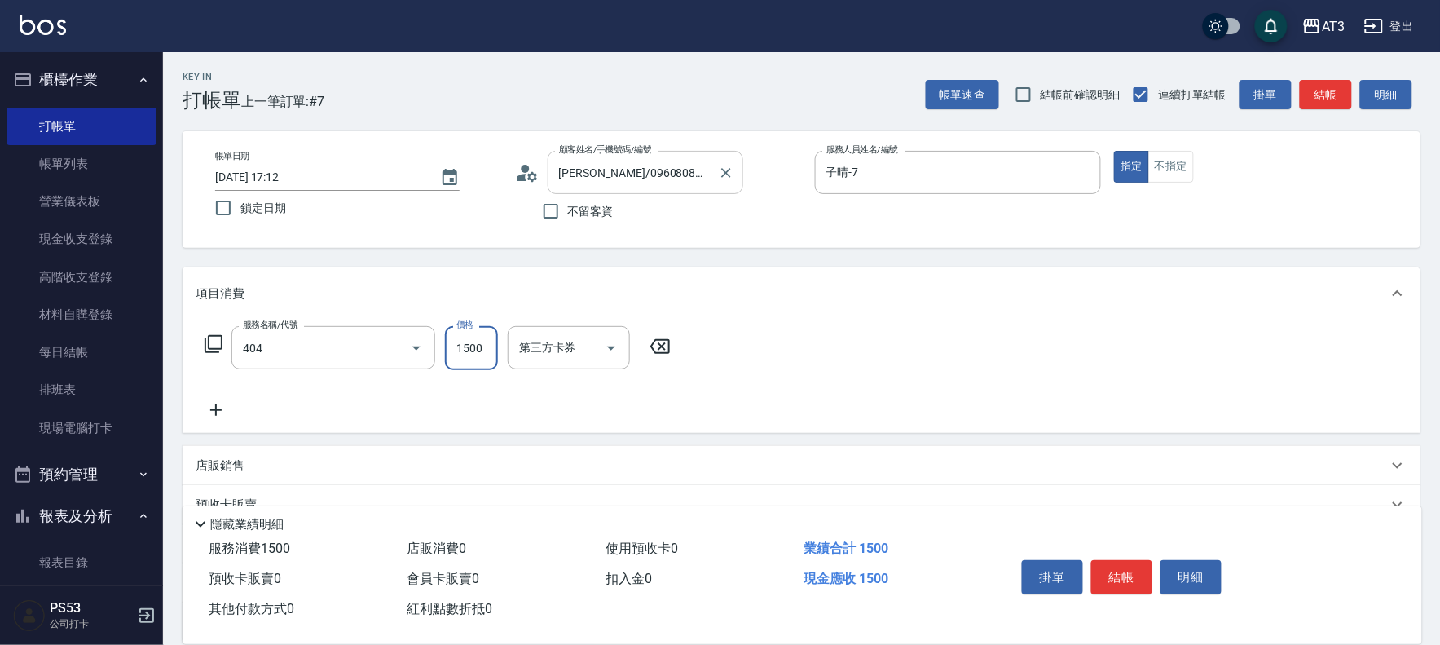
type input "設計染髮(404)"
type input "1099"
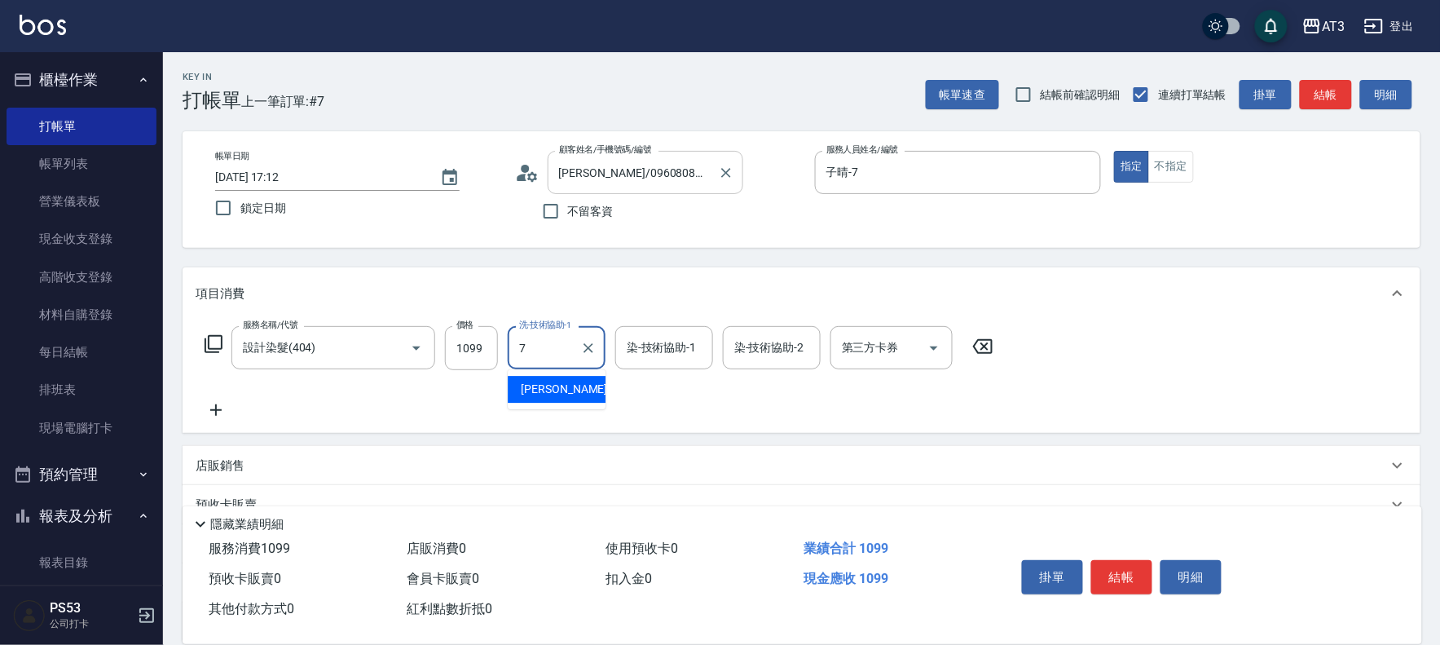
type input "子晴-7"
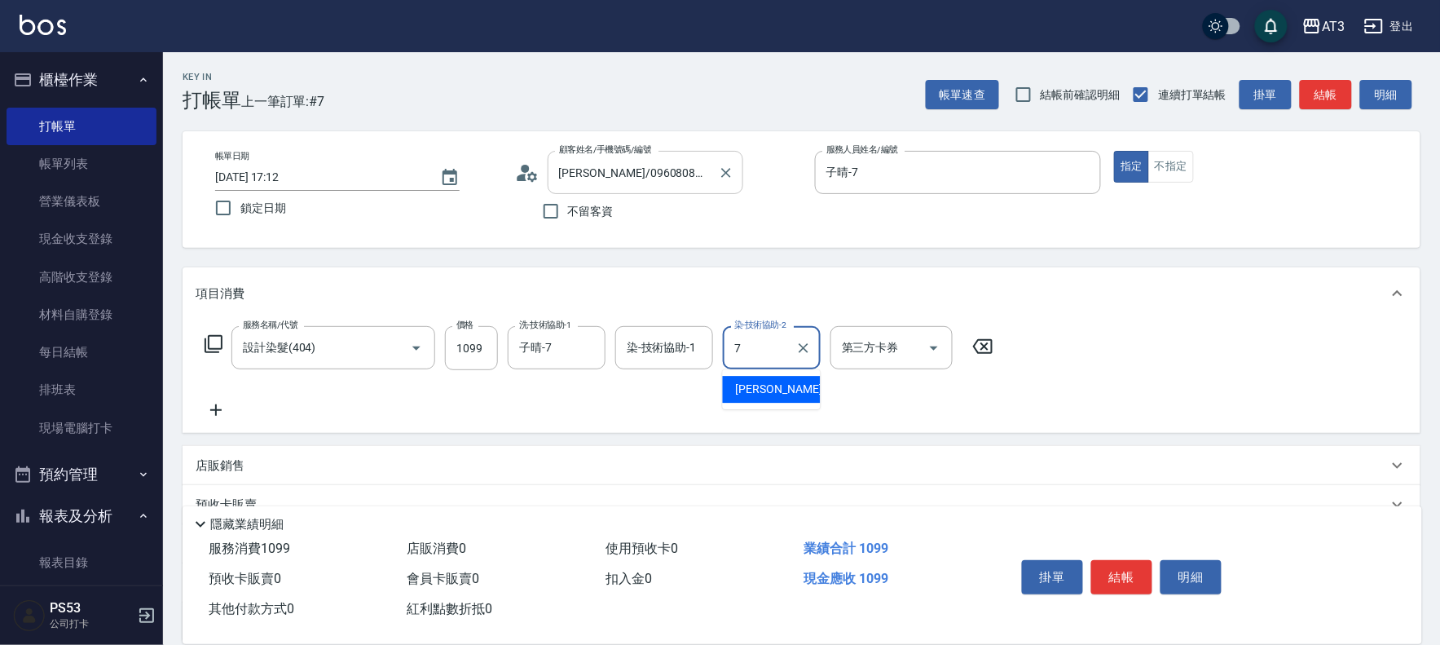
type input "子晴-7"
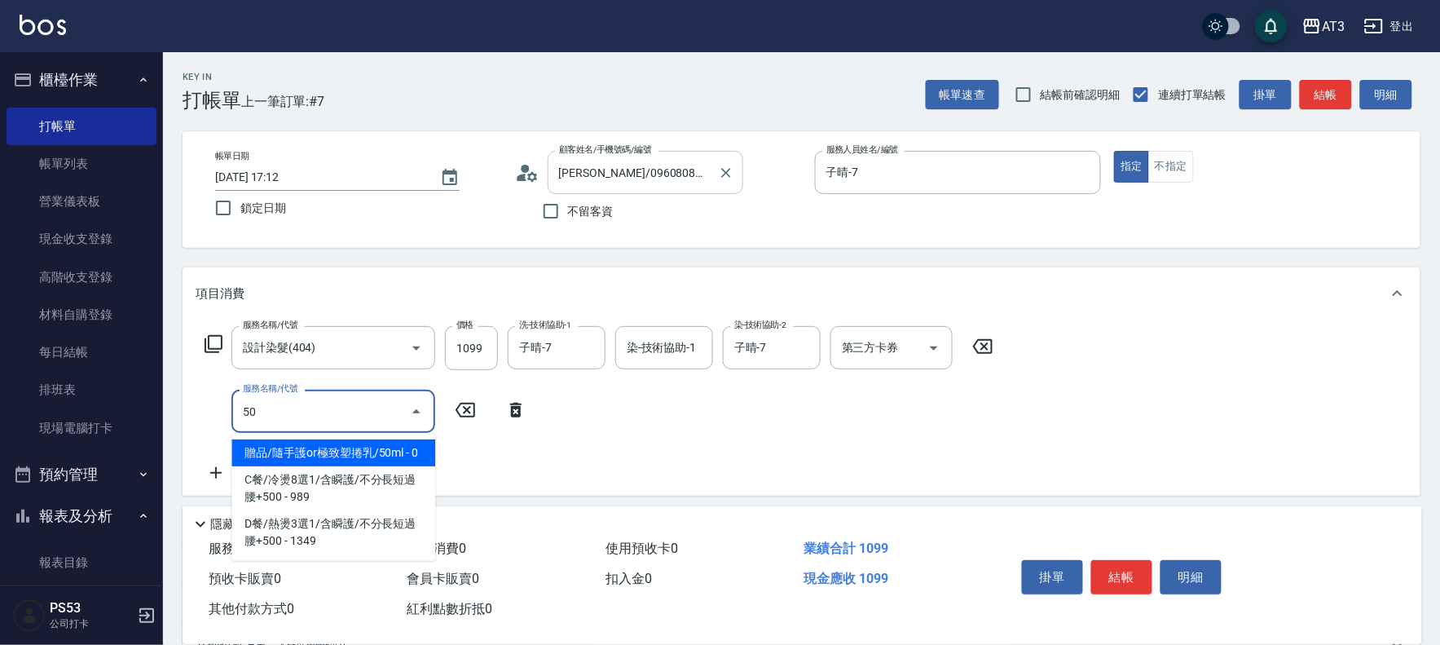
type input "5"
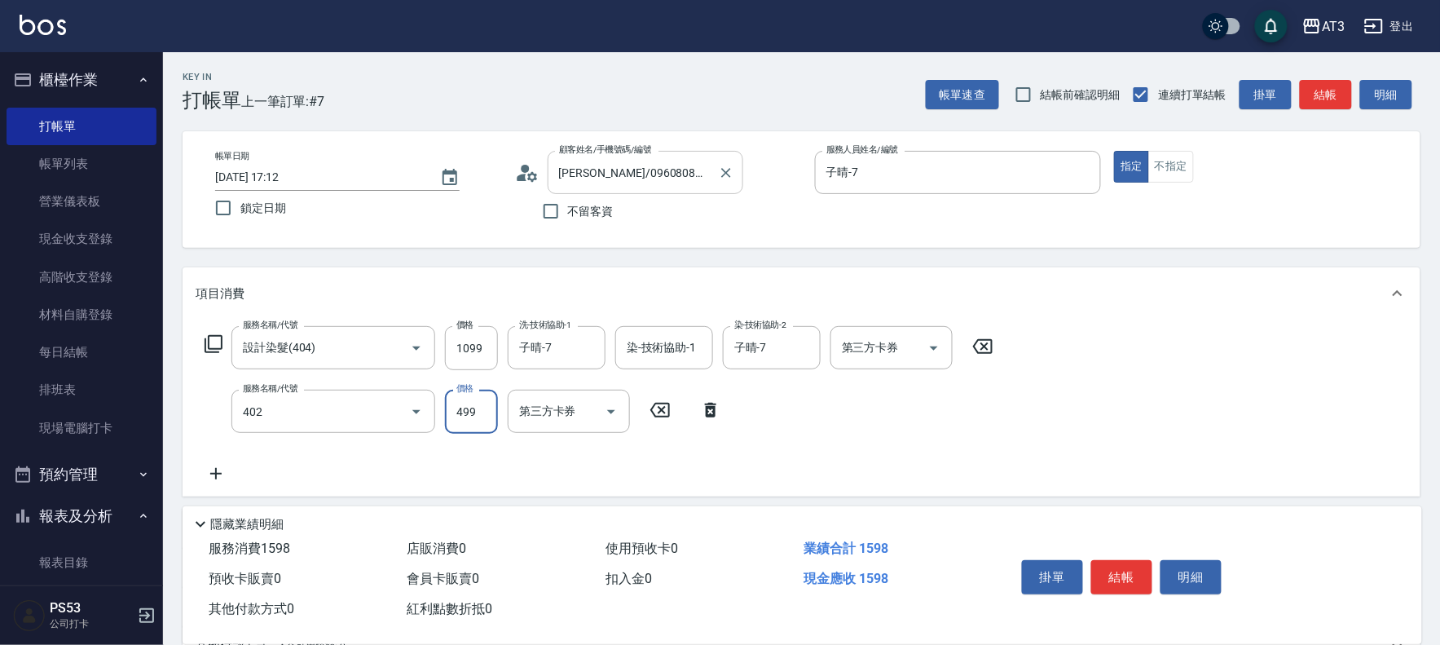
type input "10束挑染(402)"
type input "500"
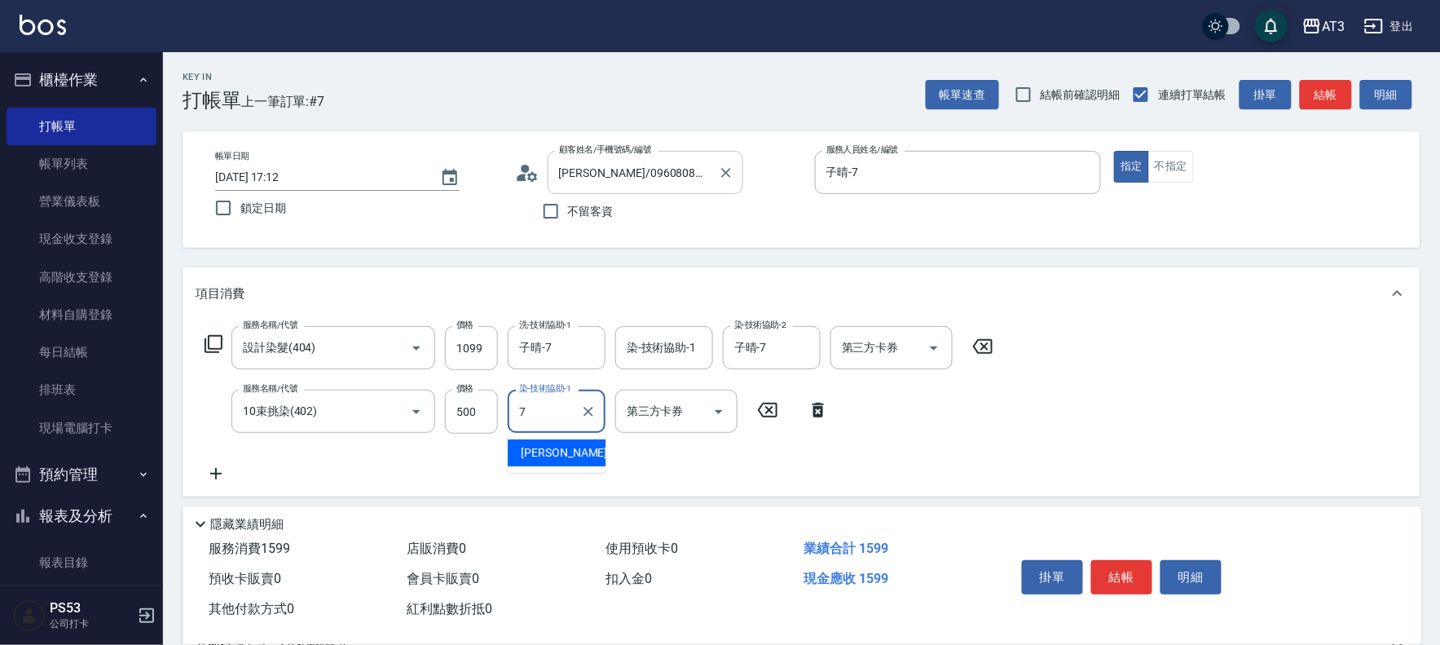
type input "子晴-7"
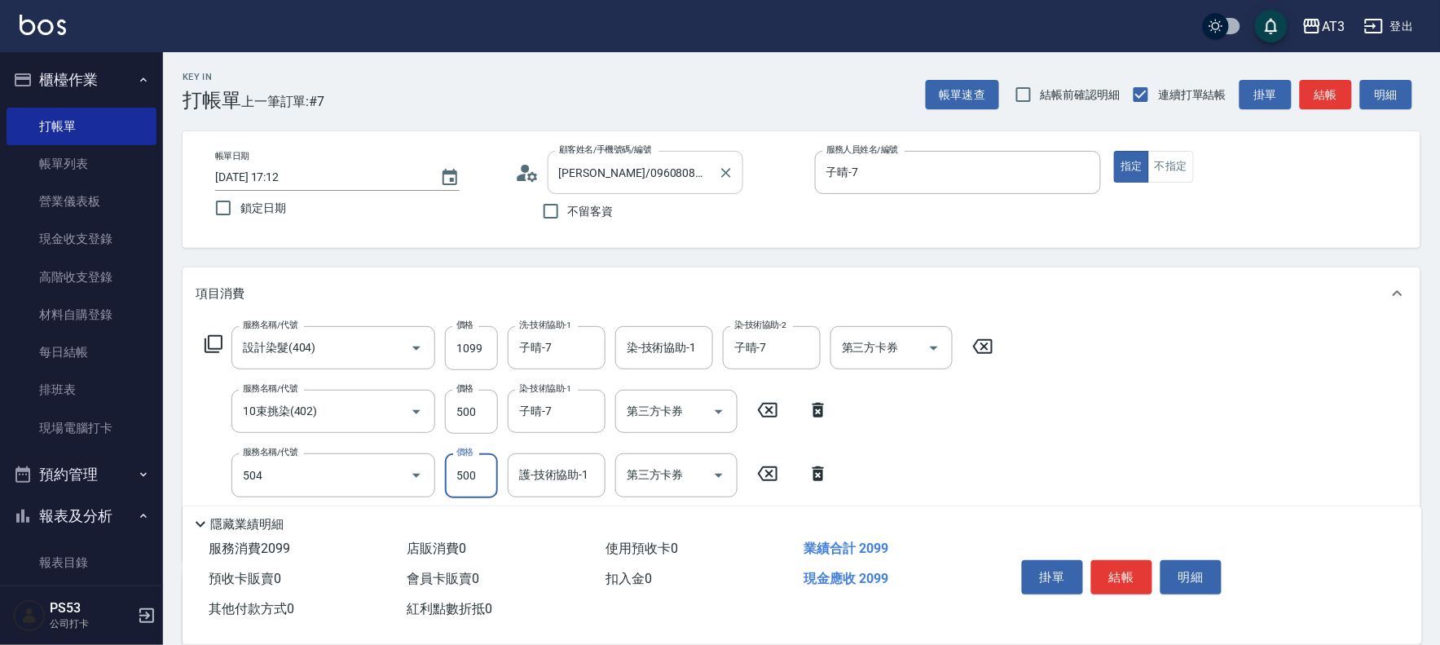
type input "順子護髮(504)"
type input "子晴-7"
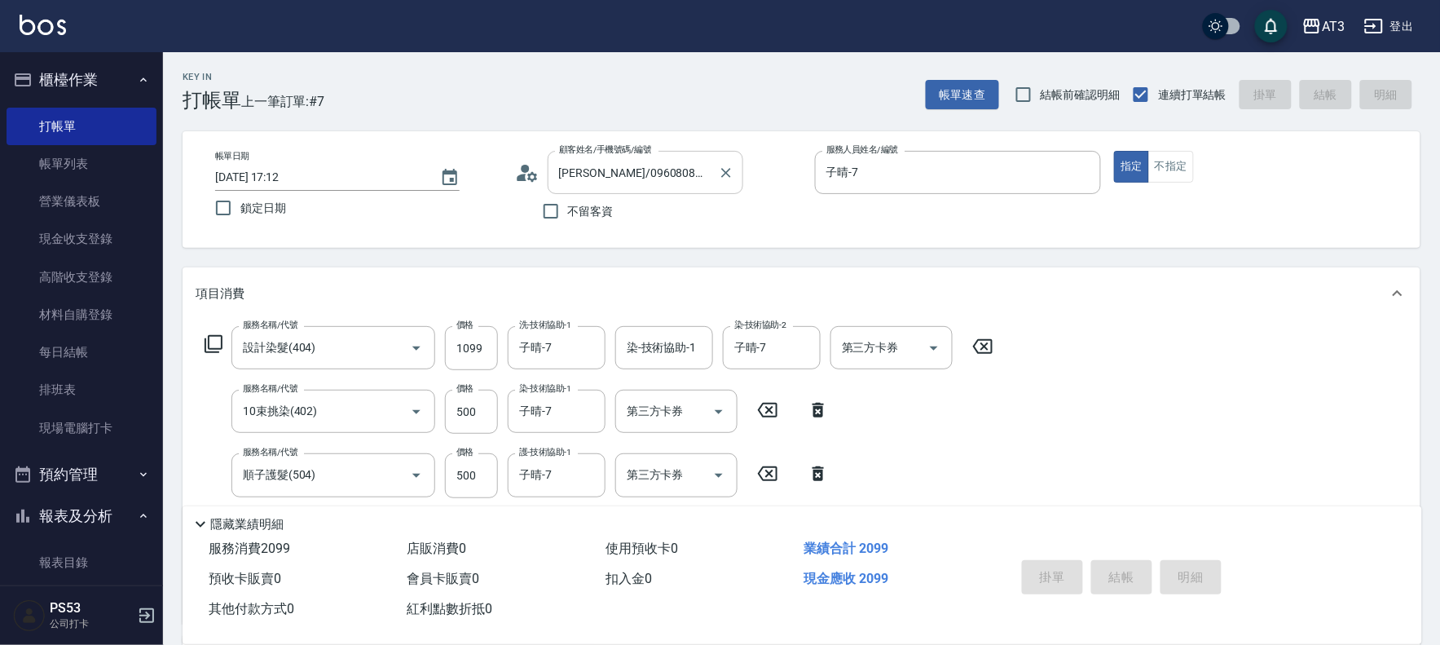
type input "2025/10/10 17:14"
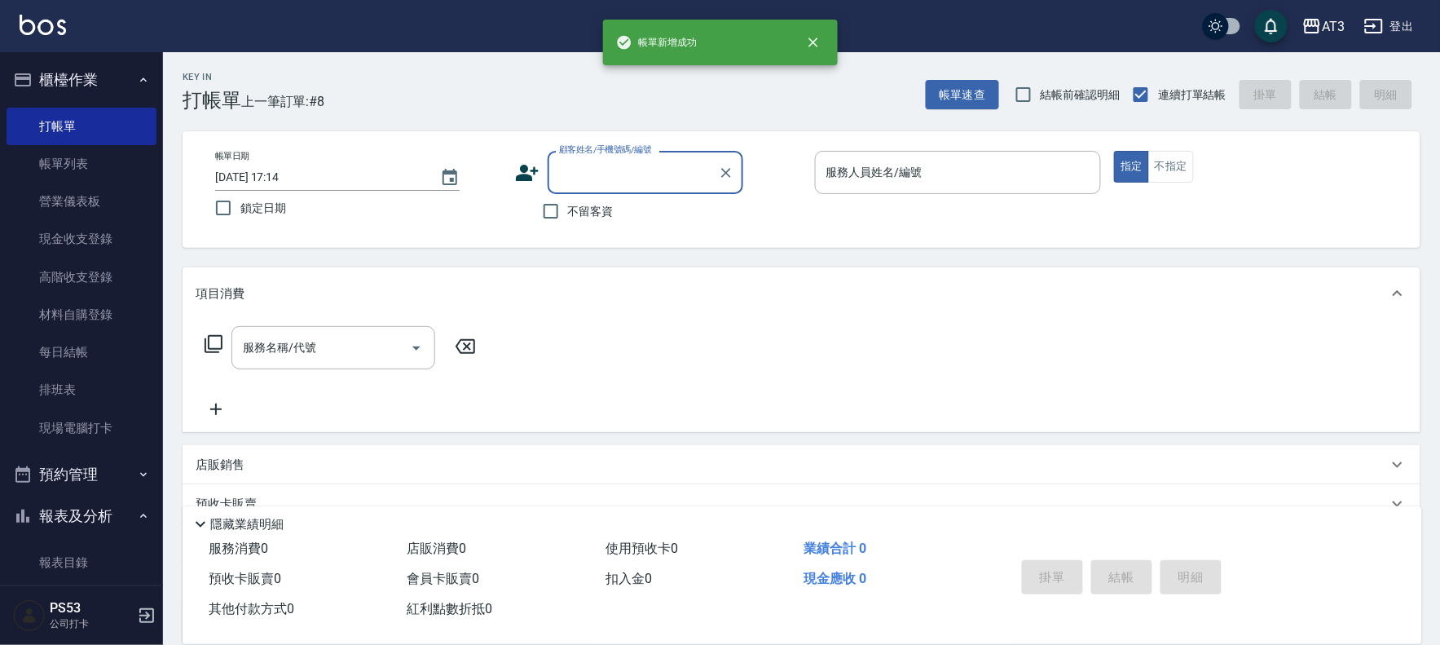
click at [532, 172] on icon at bounding box center [527, 173] width 24 height 24
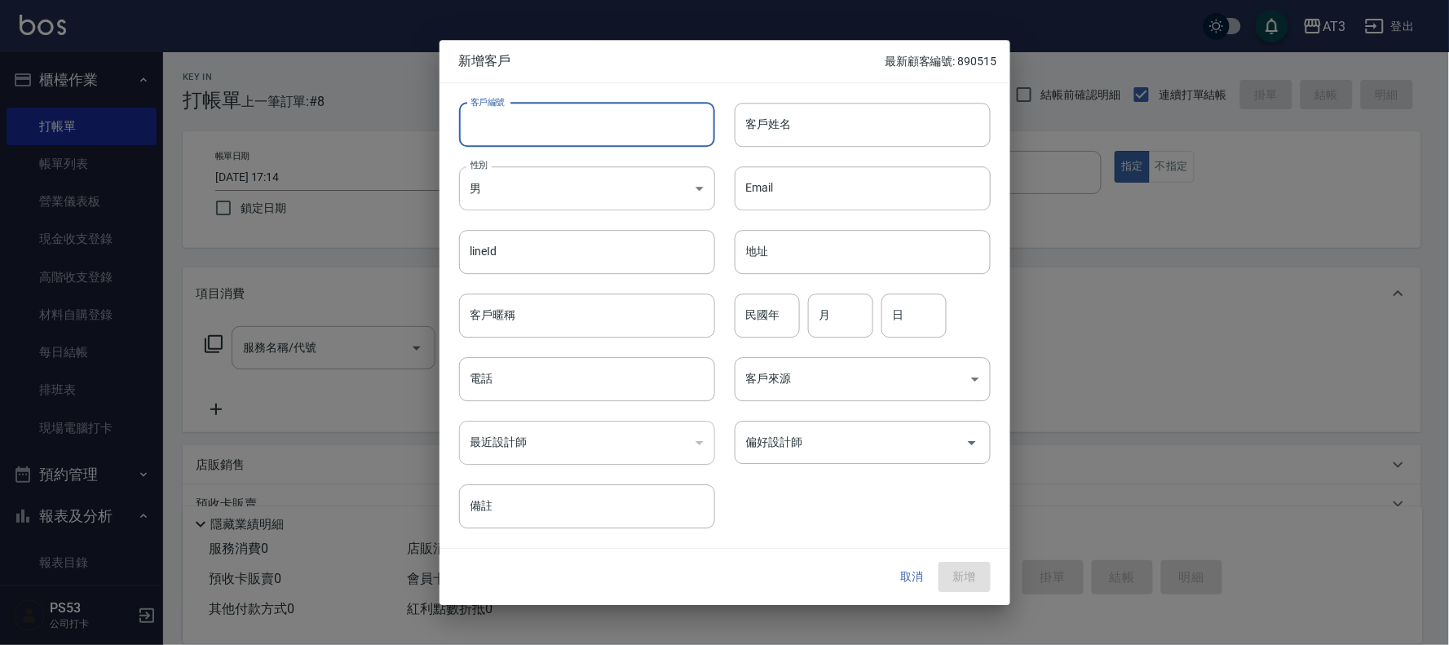
click at [538, 128] on input "客戶編號" at bounding box center [587, 125] width 256 height 44
type input "830718-1"
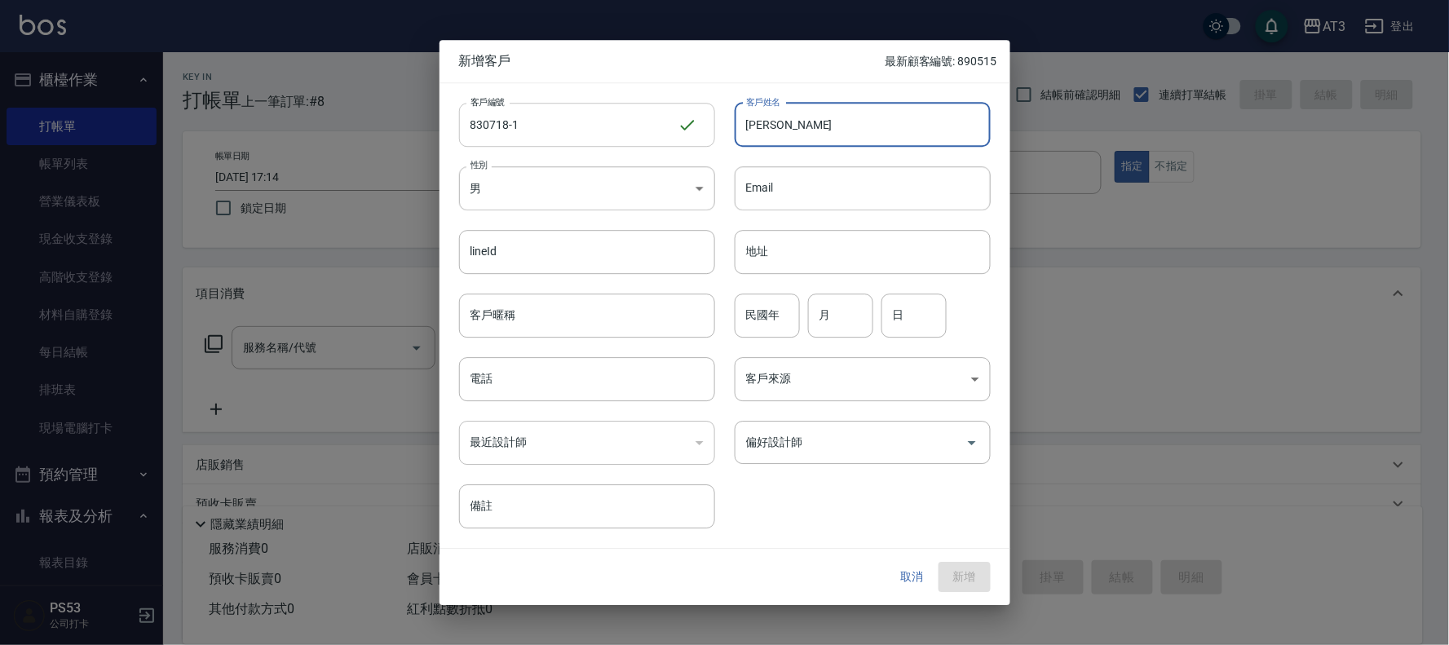
type input "馮羽仟"
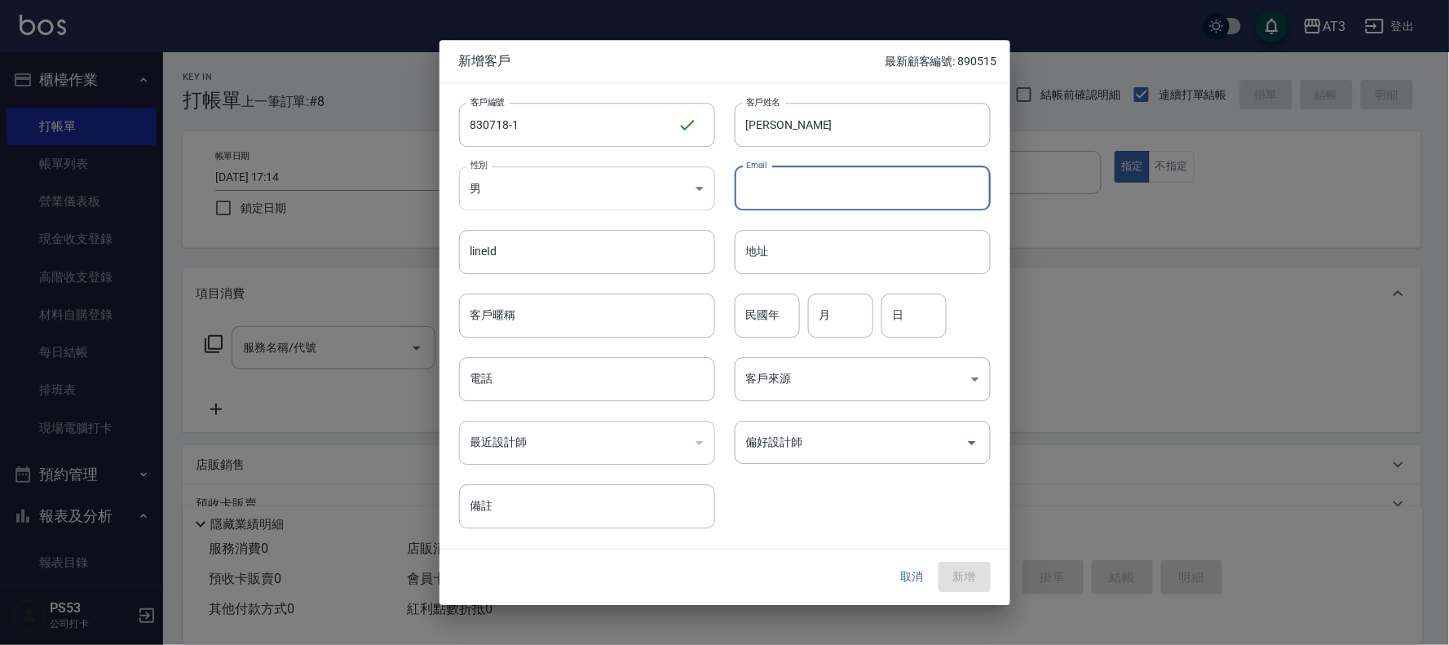
click at [584, 196] on body "AT3 登出 櫃檯作業 打帳單 帳單列表 營業儀表板 現金收支登錄 高階收支登錄 材料自購登錄 每日結帳 排班表 現場電腦打卡 預約管理 預約管理 單日預約紀…" at bounding box center [724, 398] width 1449 height 796
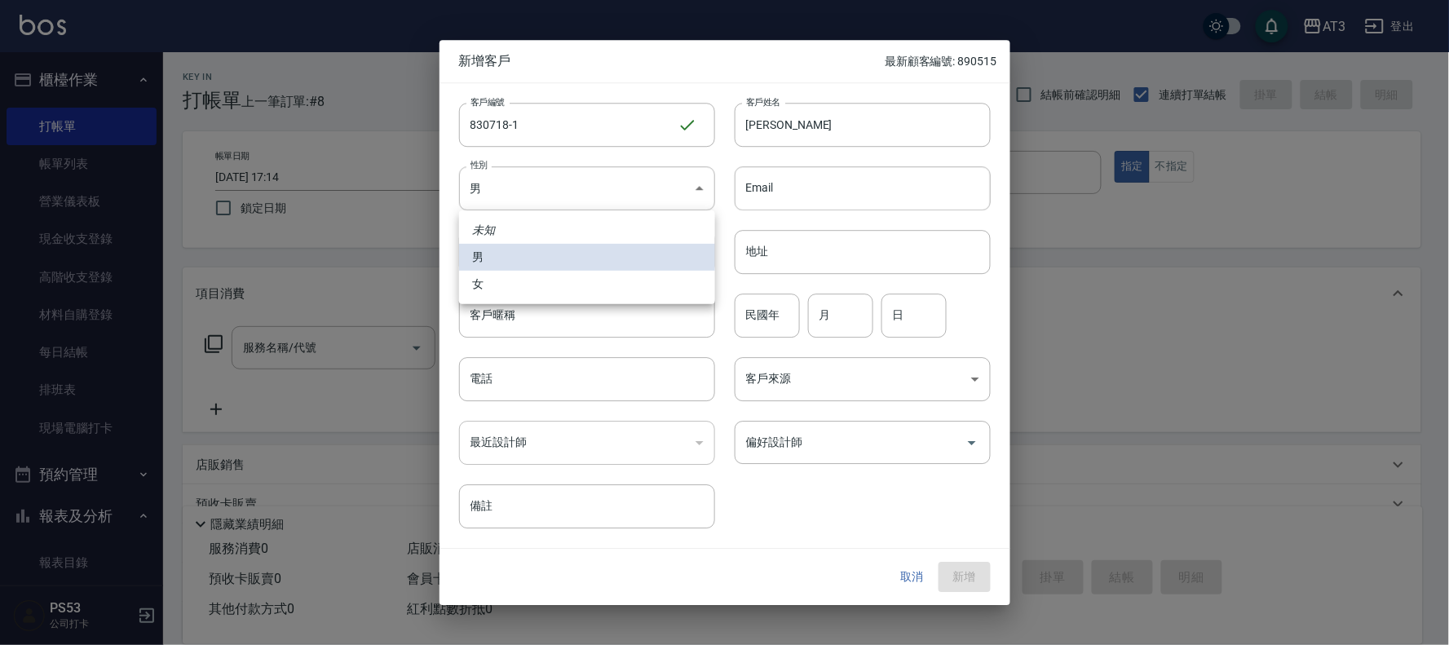
click at [571, 287] on li "女" at bounding box center [587, 284] width 256 height 27
type input "FEMALE"
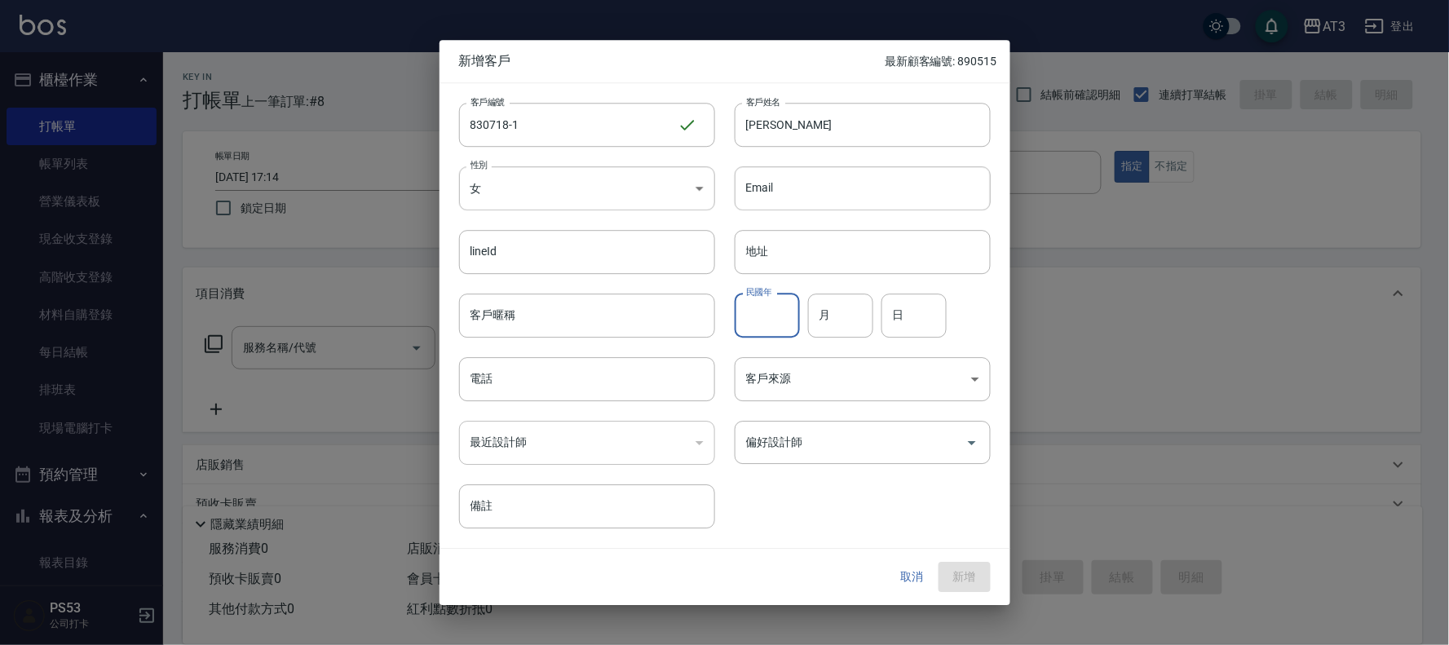
click at [769, 321] on input "民國年" at bounding box center [766, 315] width 65 height 44
type input "83"
type input "07"
type input "18"
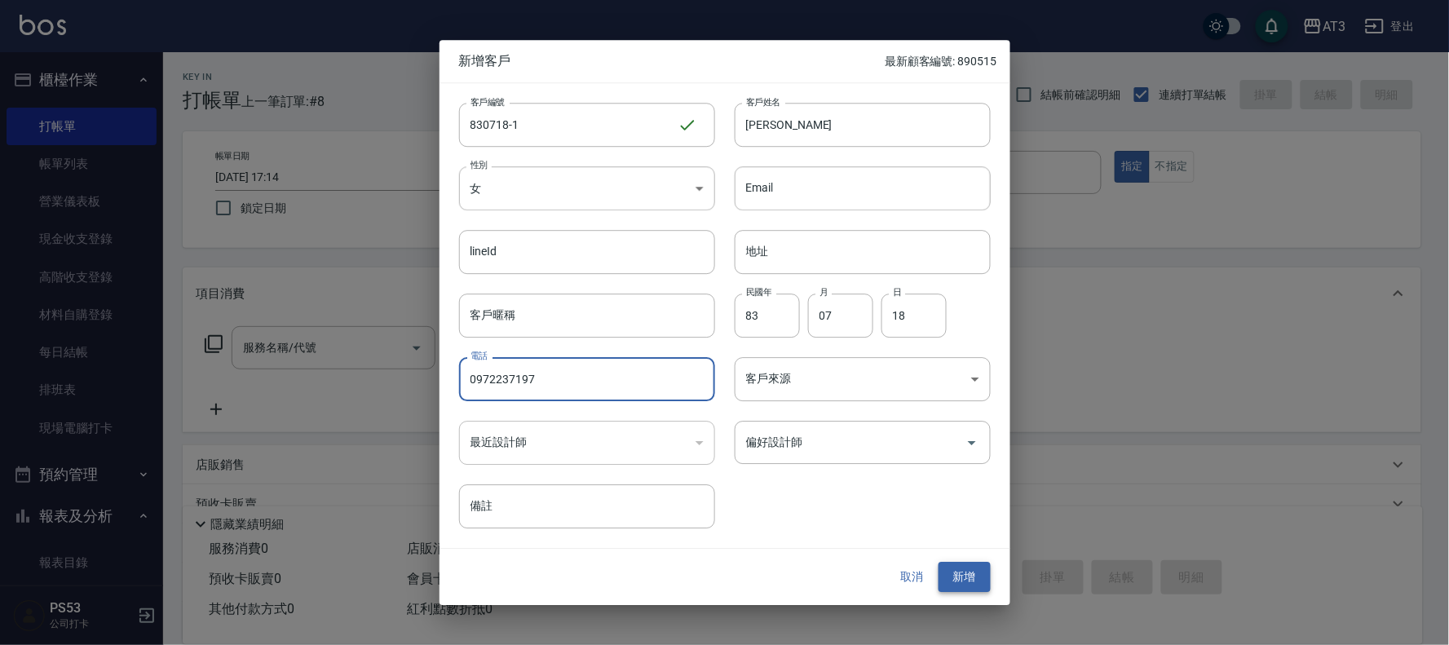
type input "0972237197"
click at [977, 572] on button "新增" at bounding box center [964, 577] width 52 height 30
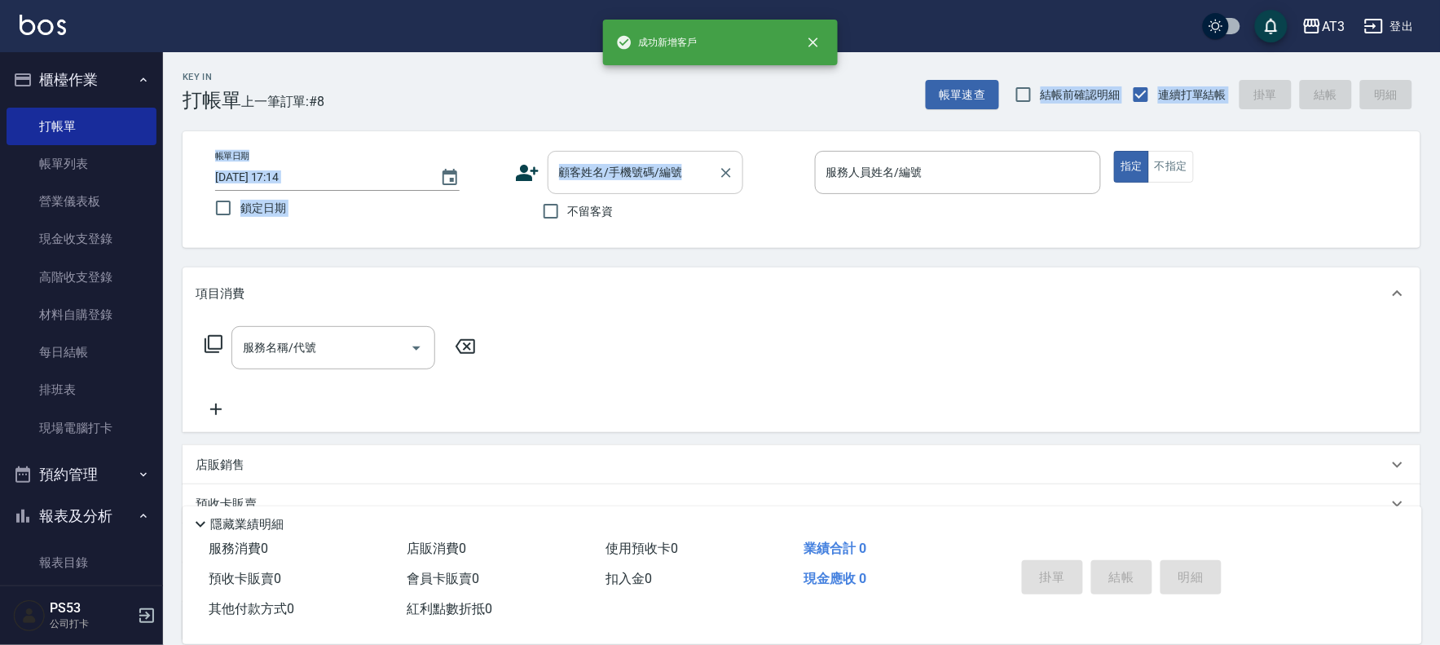
drag, startPoint x: 561, startPoint y: 66, endPoint x: 597, endPoint y: 157, distance: 98.1
click at [597, 157] on div "Key In 打帳單 上一筆訂單:#8 帳單速查 結帳前確認明細 連續打單結帳 掛單 結帳 明細 帳單日期 2025/10/10 17:14 鎖定日期 顧客姓…" at bounding box center [801, 423] width 1277 height 743
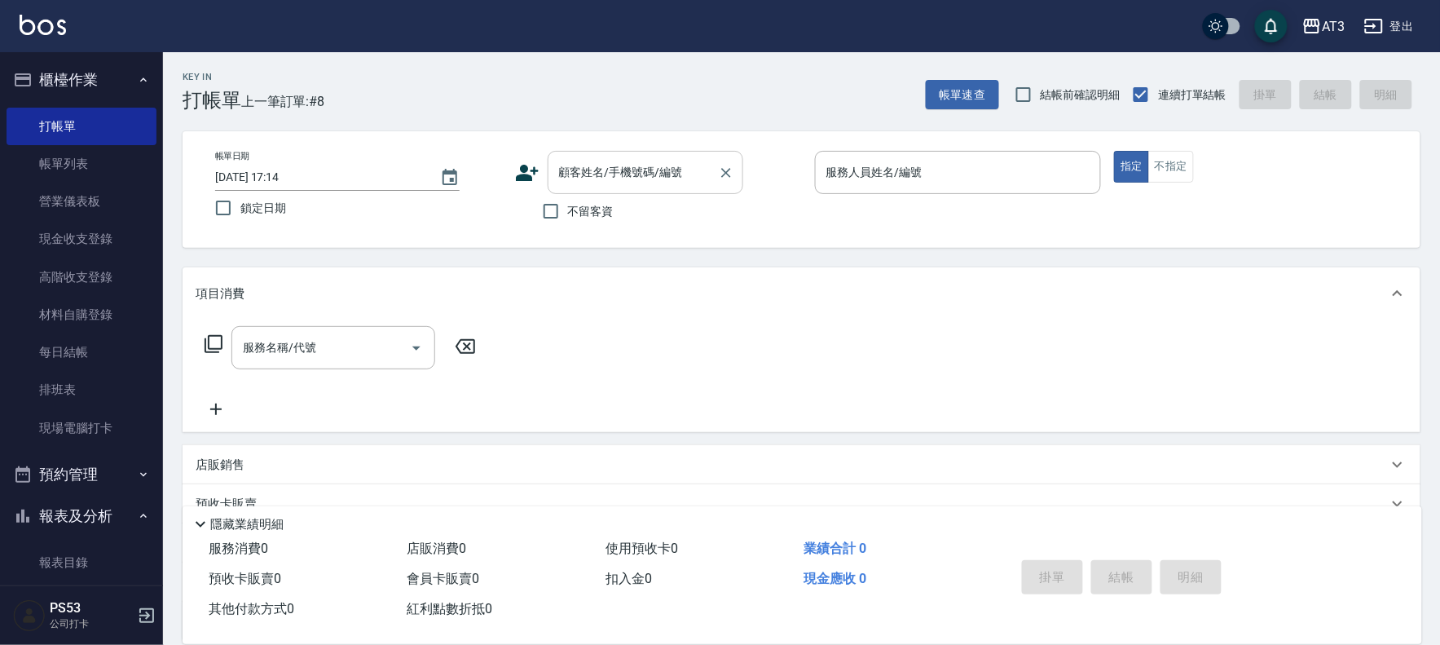
click at [597, 157] on div "顧客姓名/手機號碼/編號 顧客姓名/手機號碼/編號" at bounding box center [646, 172] width 196 height 43
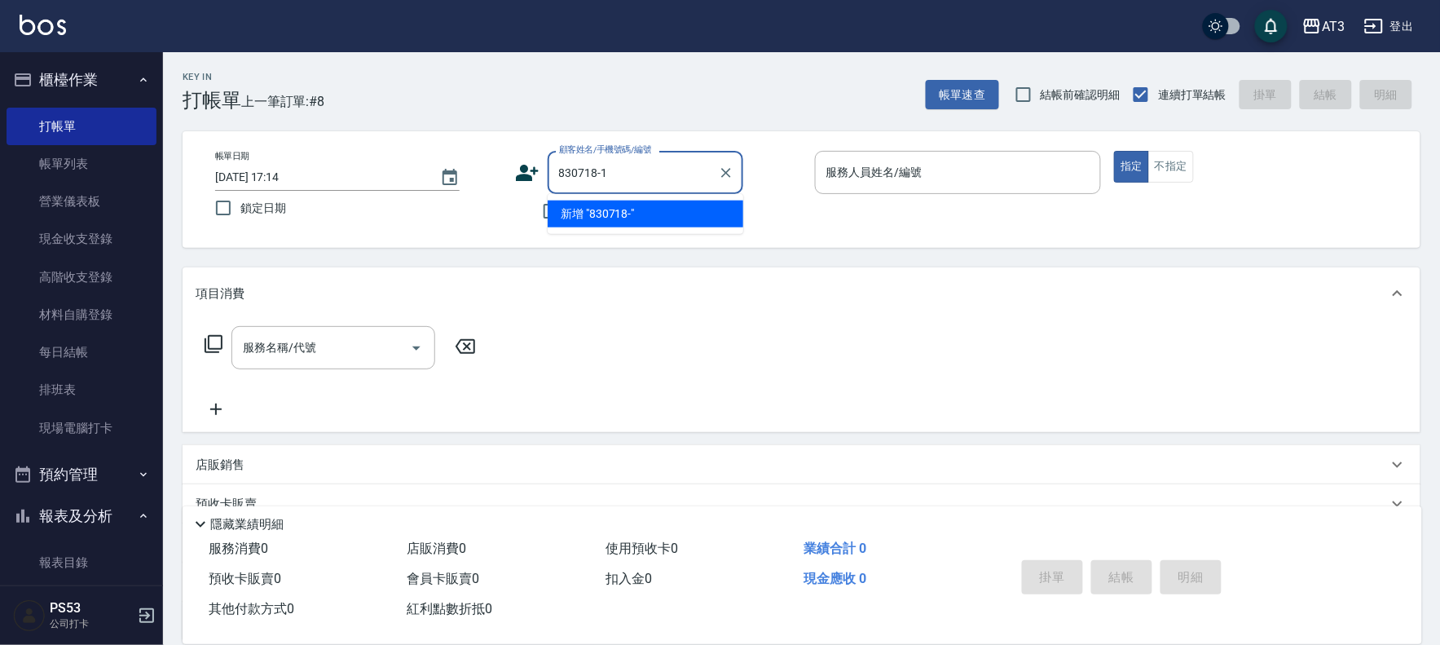
type input "830718-1"
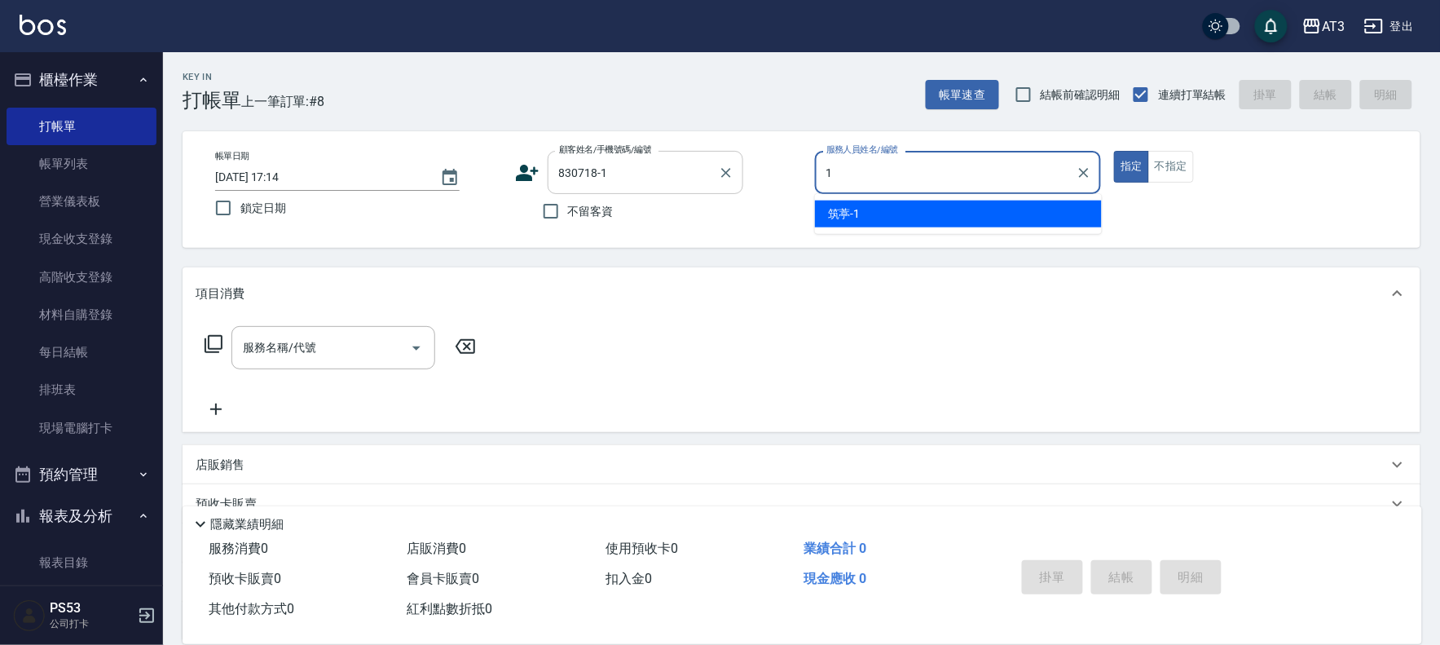
type input "筑葶-1"
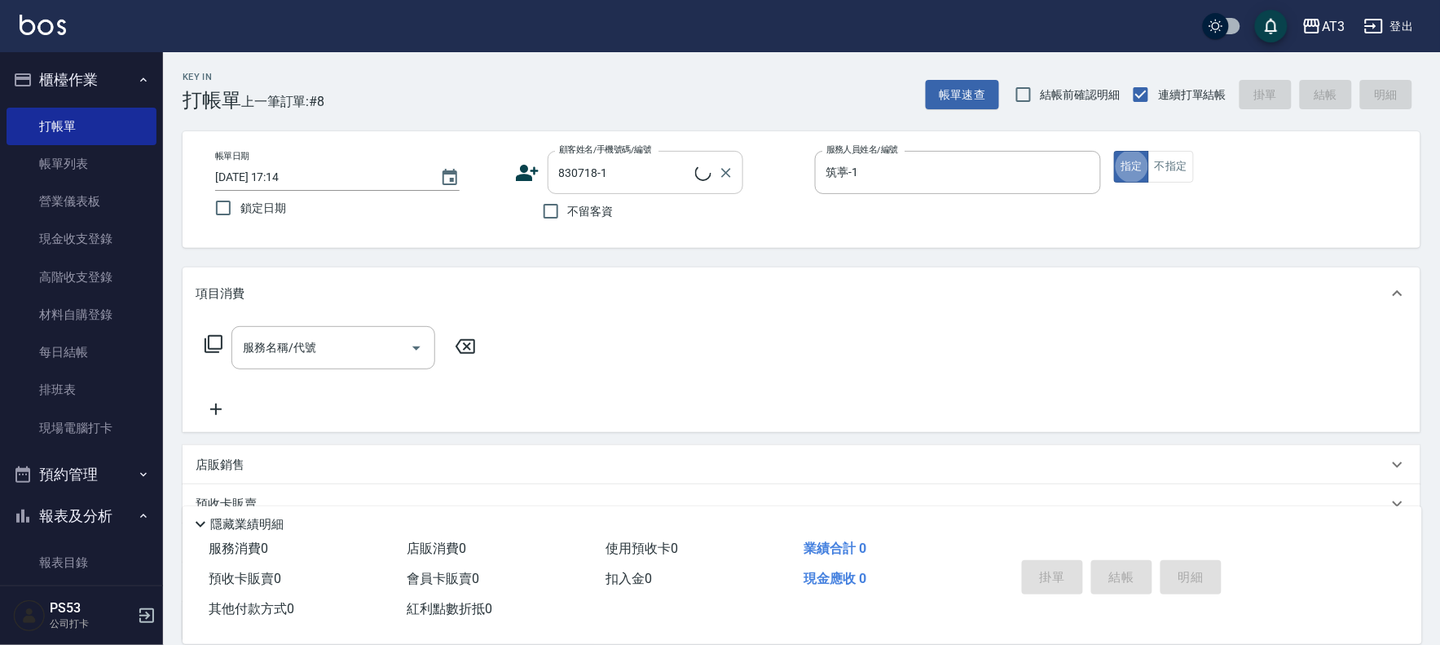
type input "馮羽仟/0972237197/830718-1"
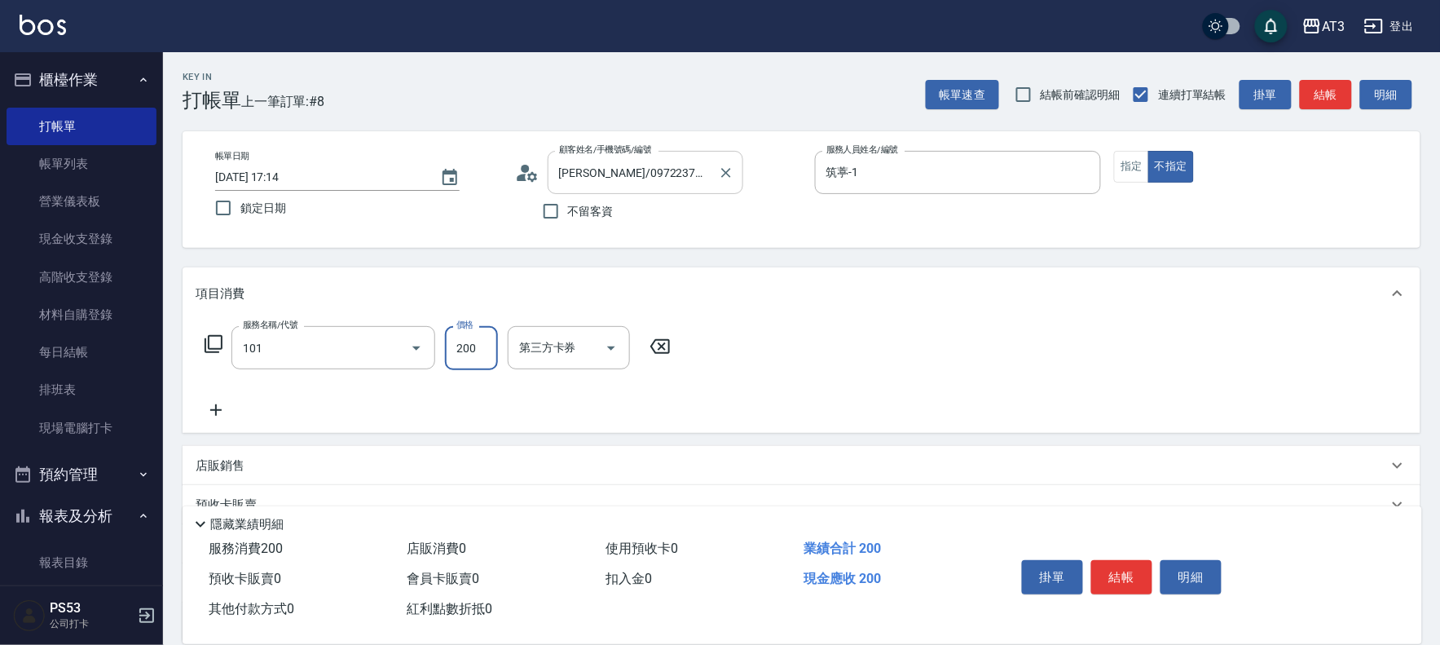
type input "洗髮(101)"
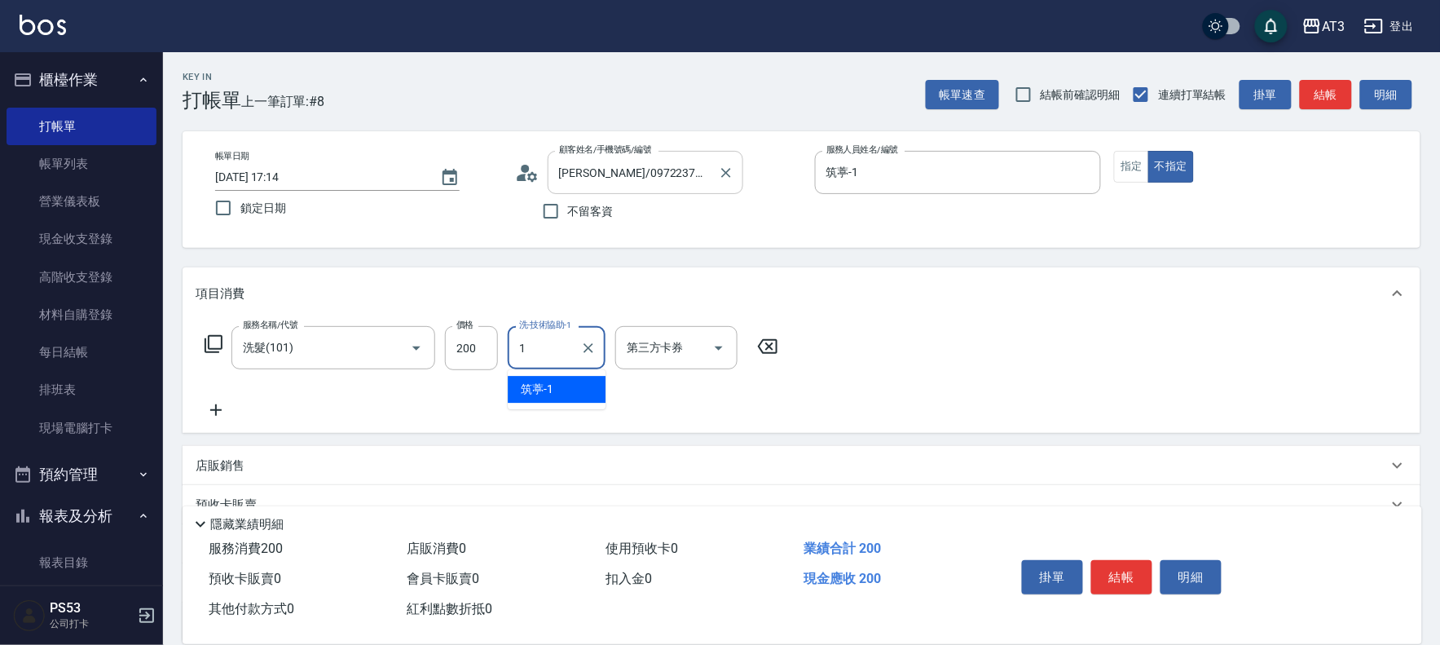
type input "筑葶-1"
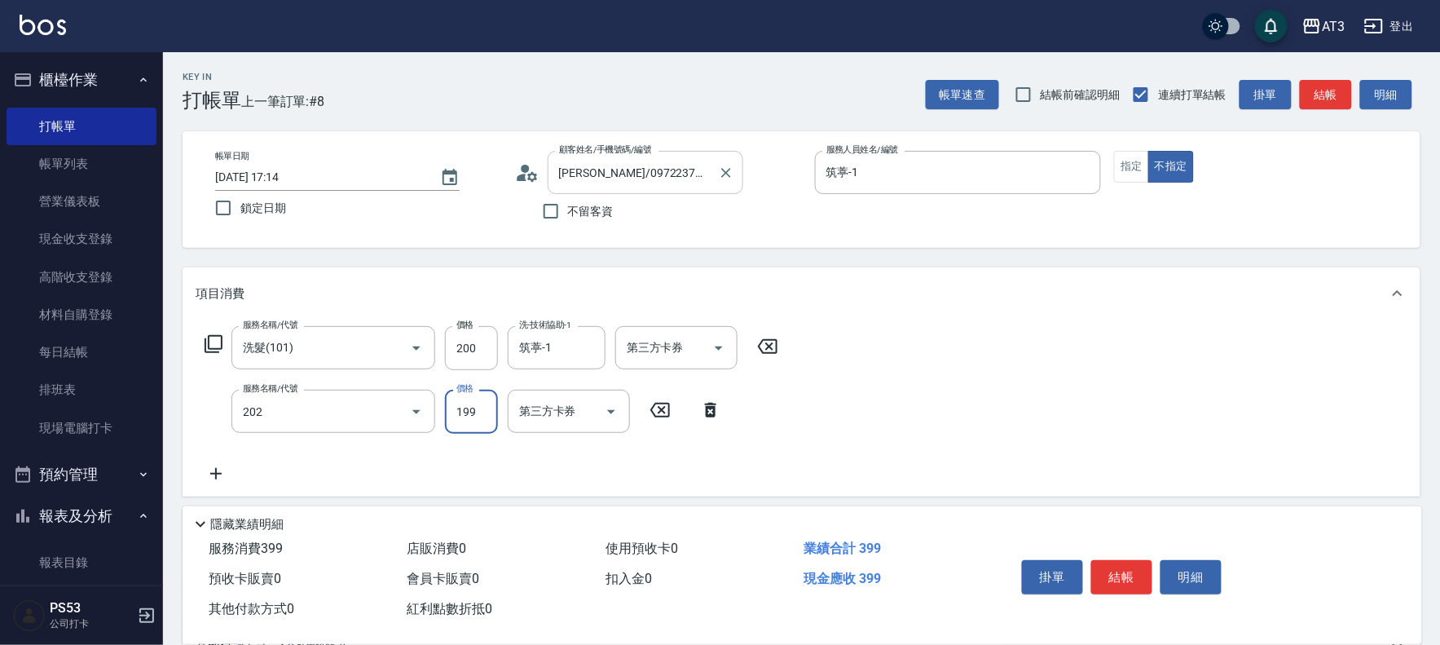
type input "不指定單剪(202)"
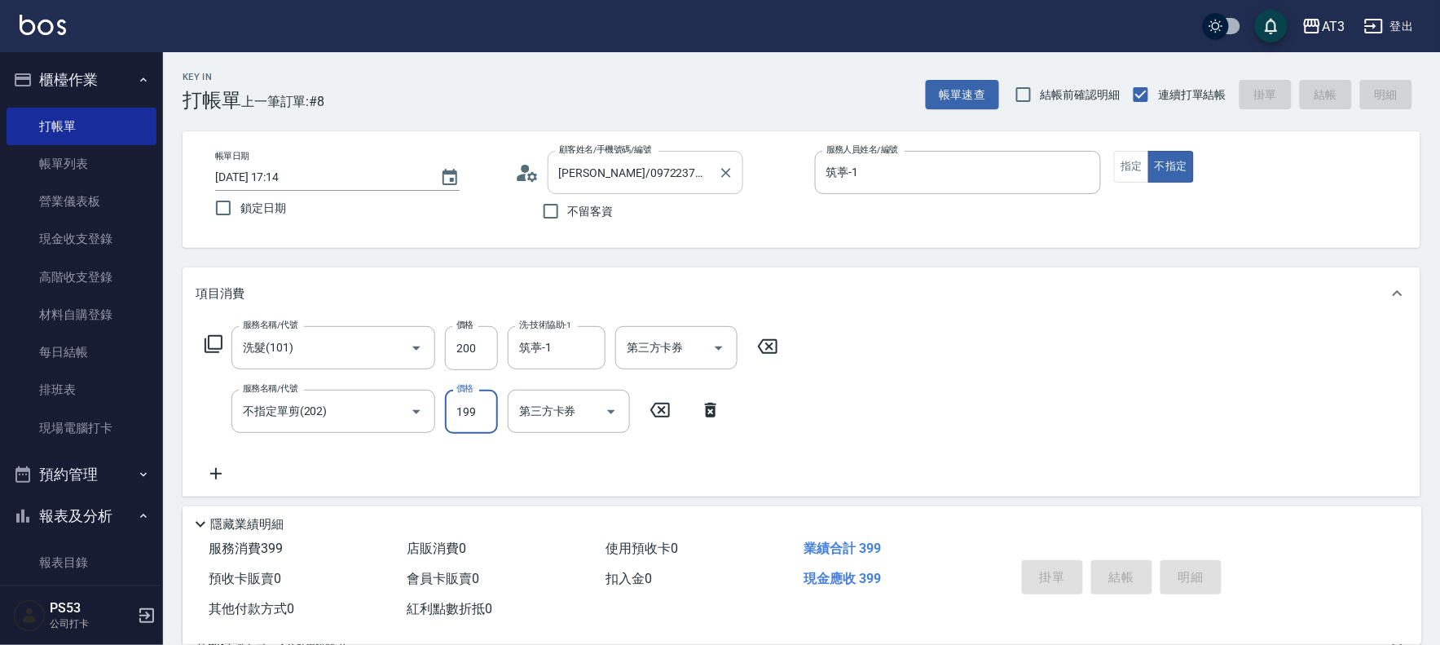
type input "2025/10/10 17:15"
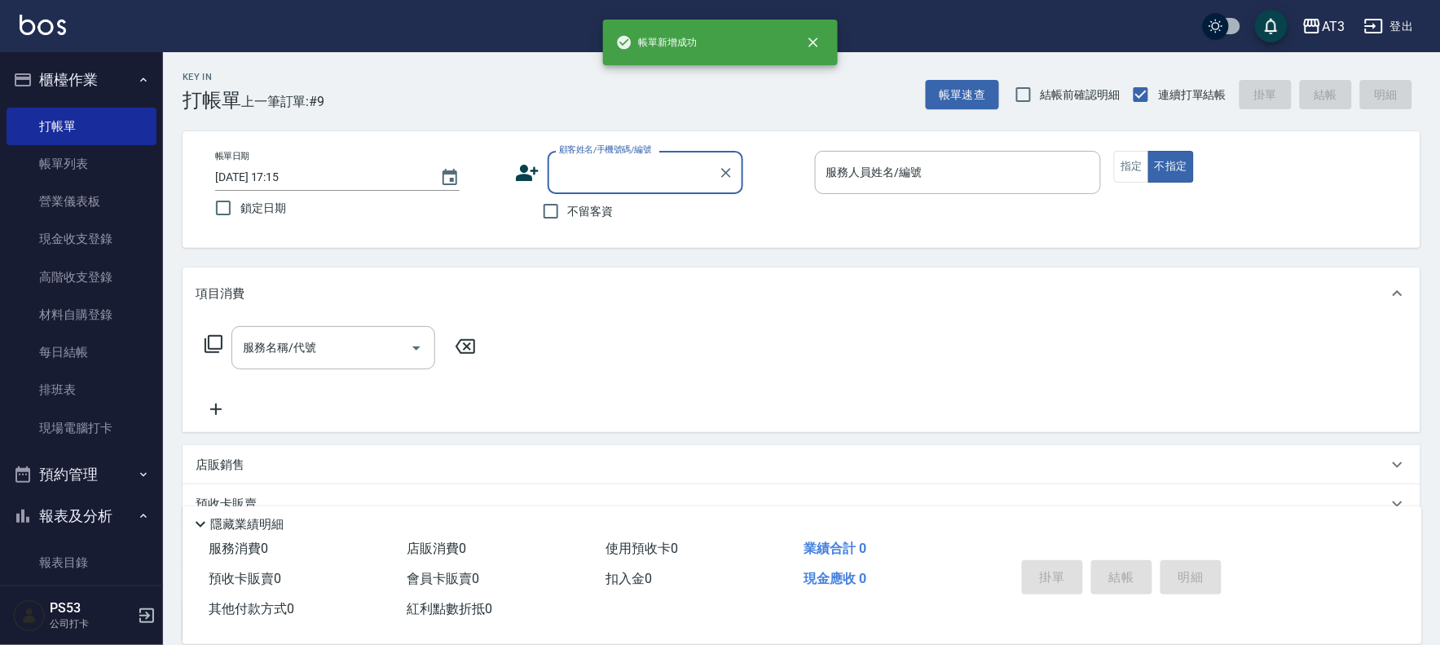
click at [518, 167] on icon at bounding box center [527, 173] width 24 height 24
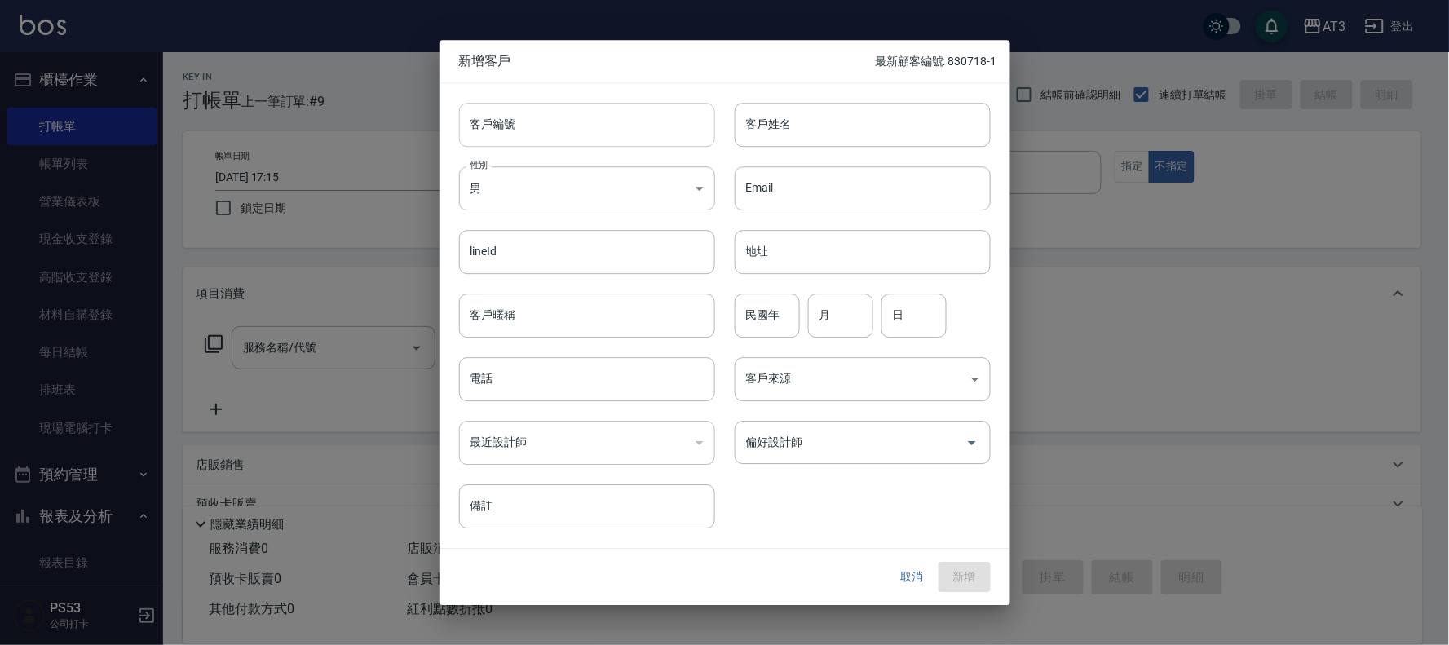
click at [532, 139] on input "客戶編號" at bounding box center [587, 125] width 256 height 44
type input "680928"
type input "林苡卉"
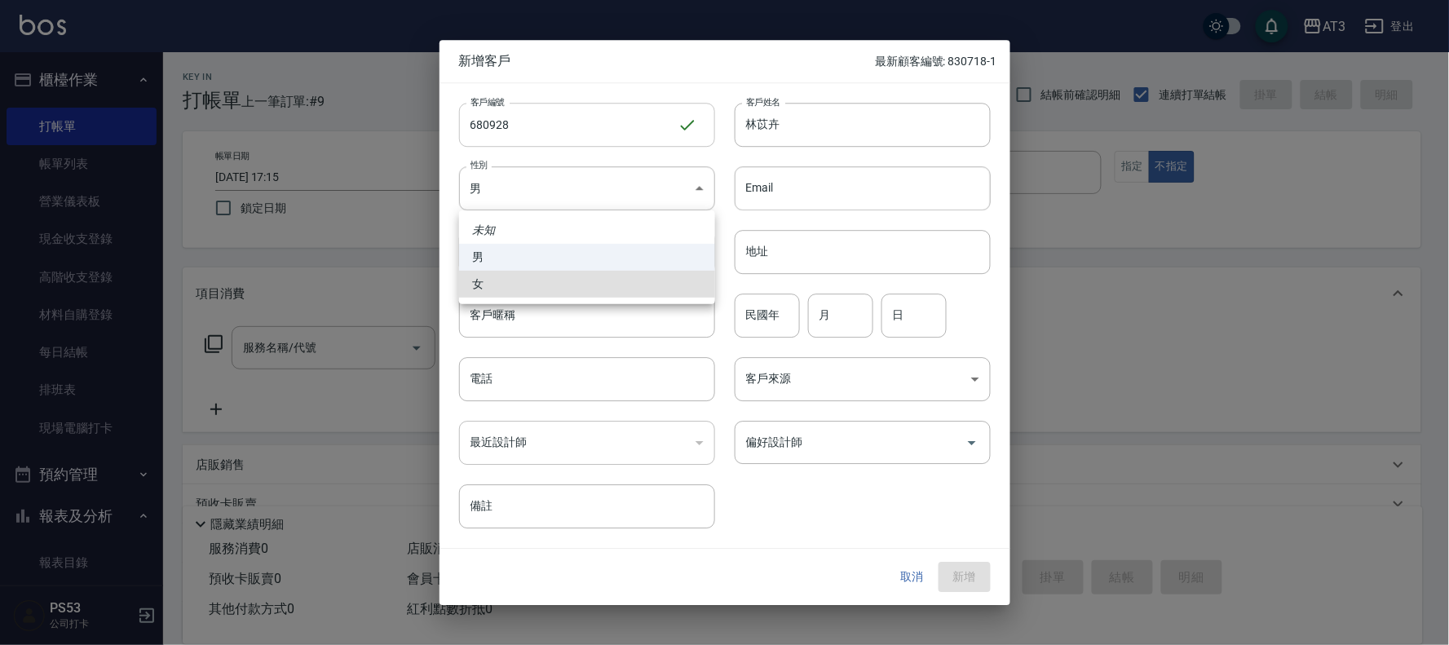
type input "FEMALE"
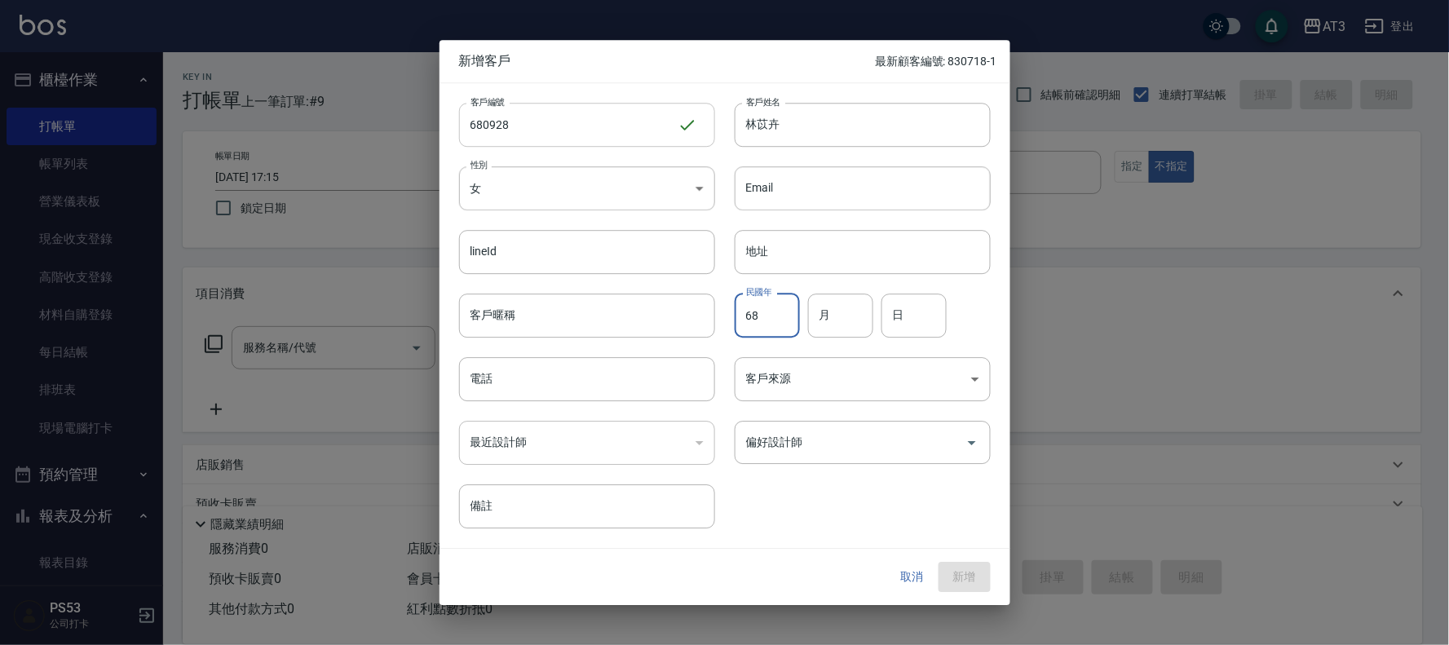
type input "68"
type input "09"
type input "28"
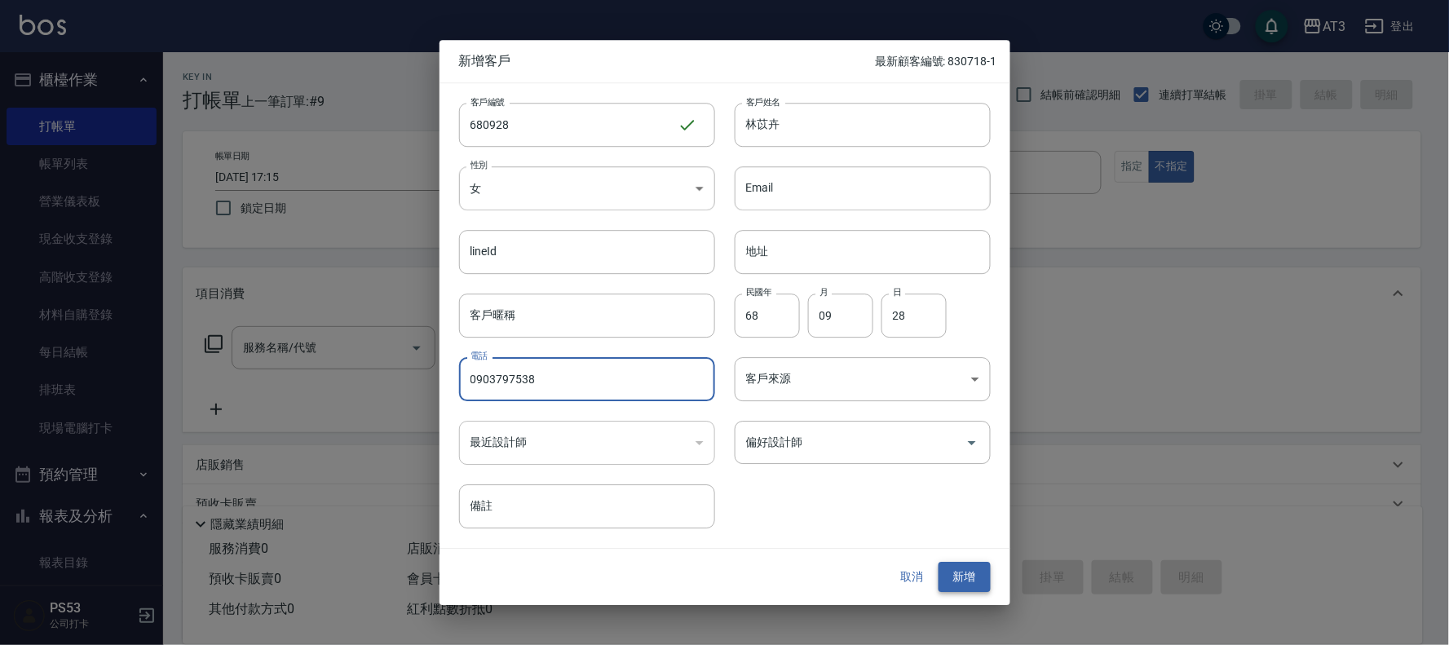
type input "0903797538"
click at [968, 580] on button "新增" at bounding box center [964, 577] width 52 height 30
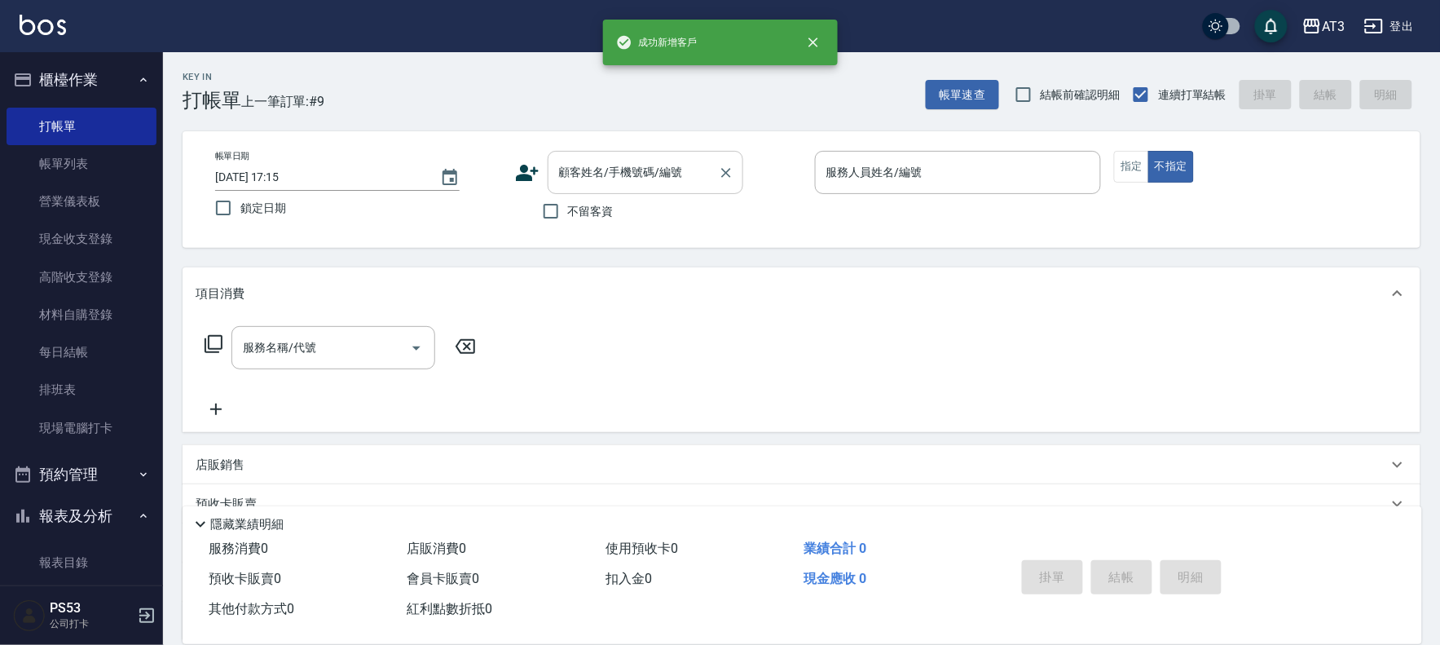
click at [642, 189] on div "顧客姓名/手機號碼/編號" at bounding box center [646, 172] width 196 height 43
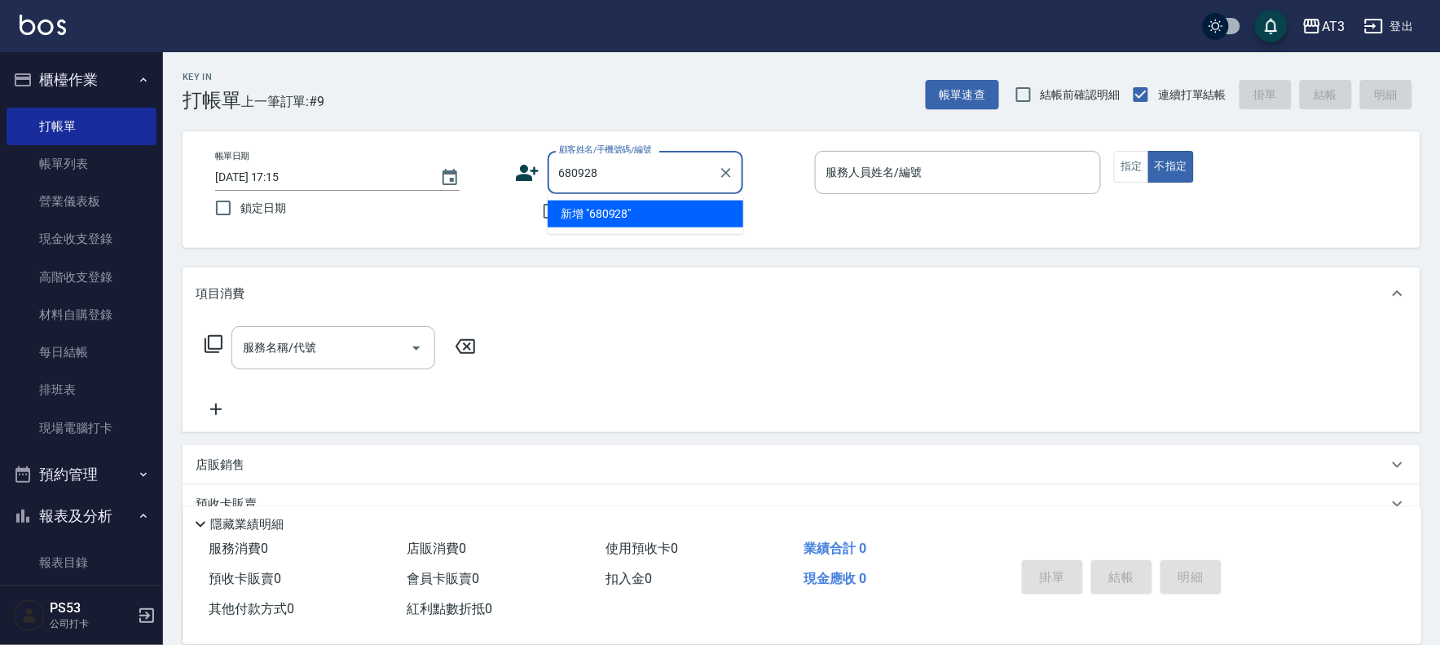
type input "680928"
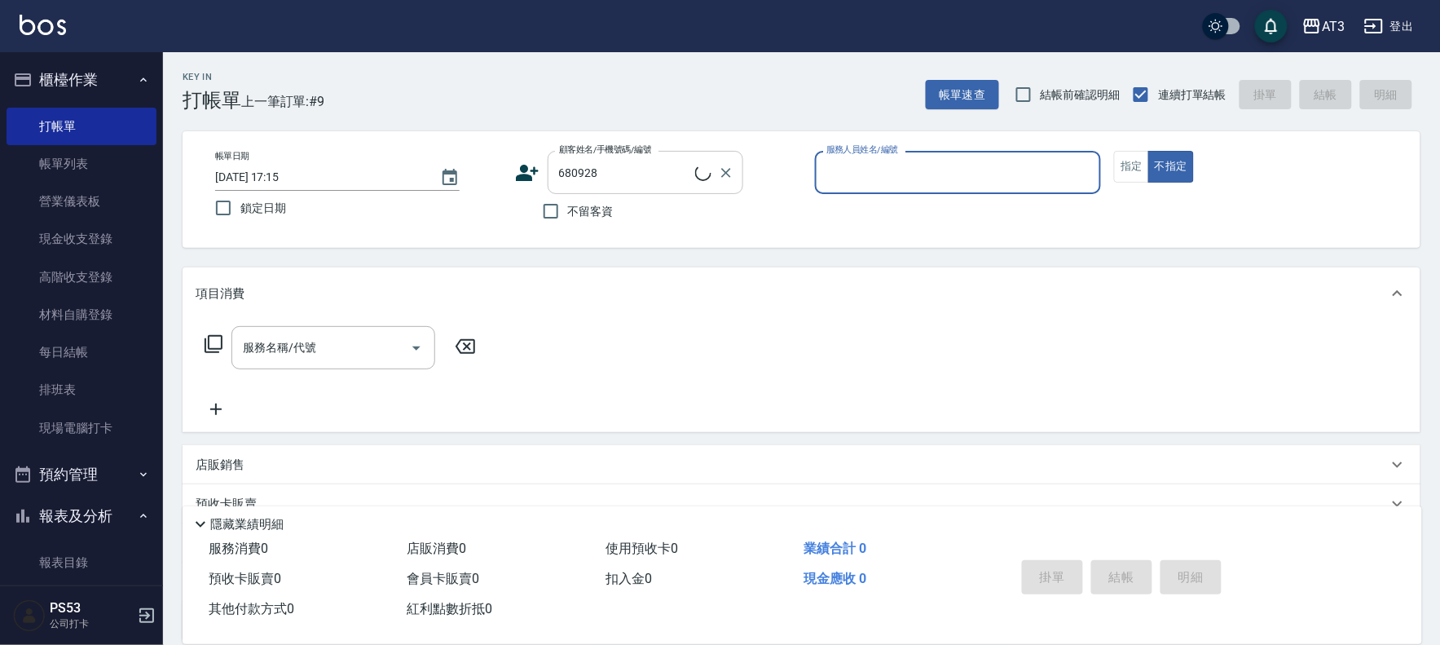
type input "5"
type input "林苡卉/0903797538/680928"
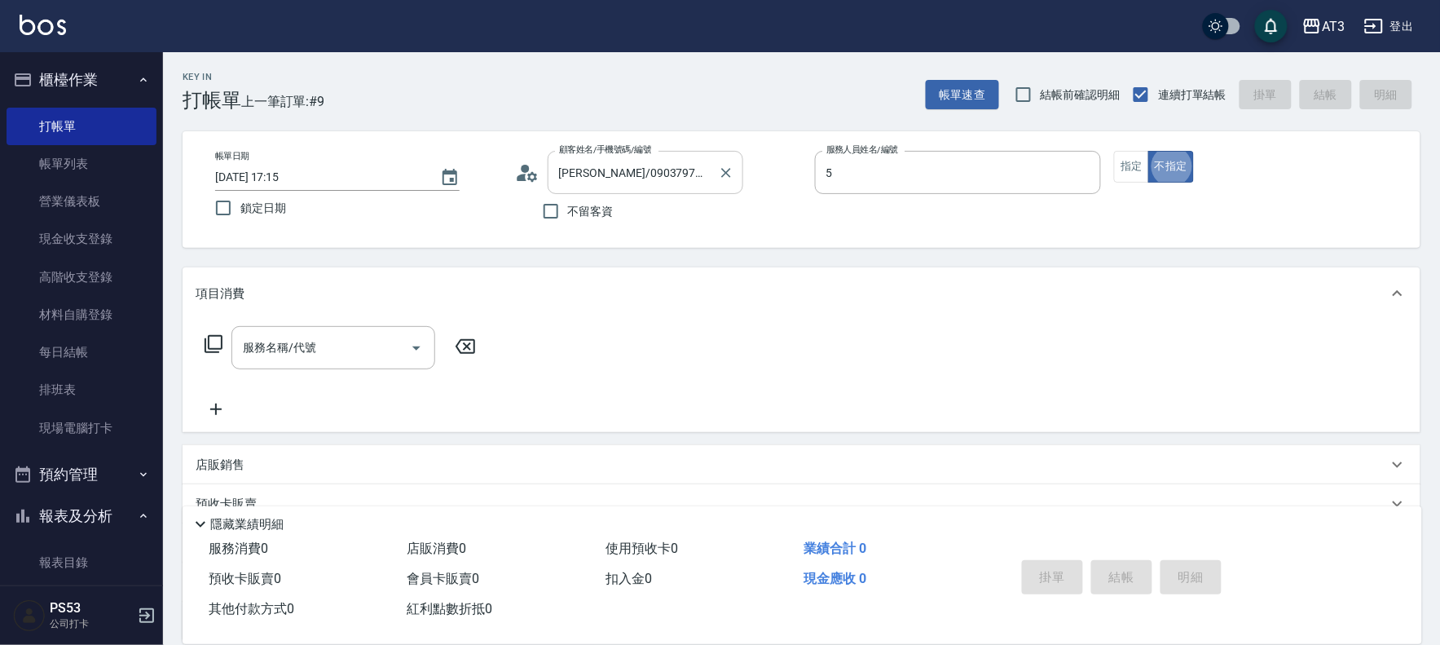
type input "淑文-5"
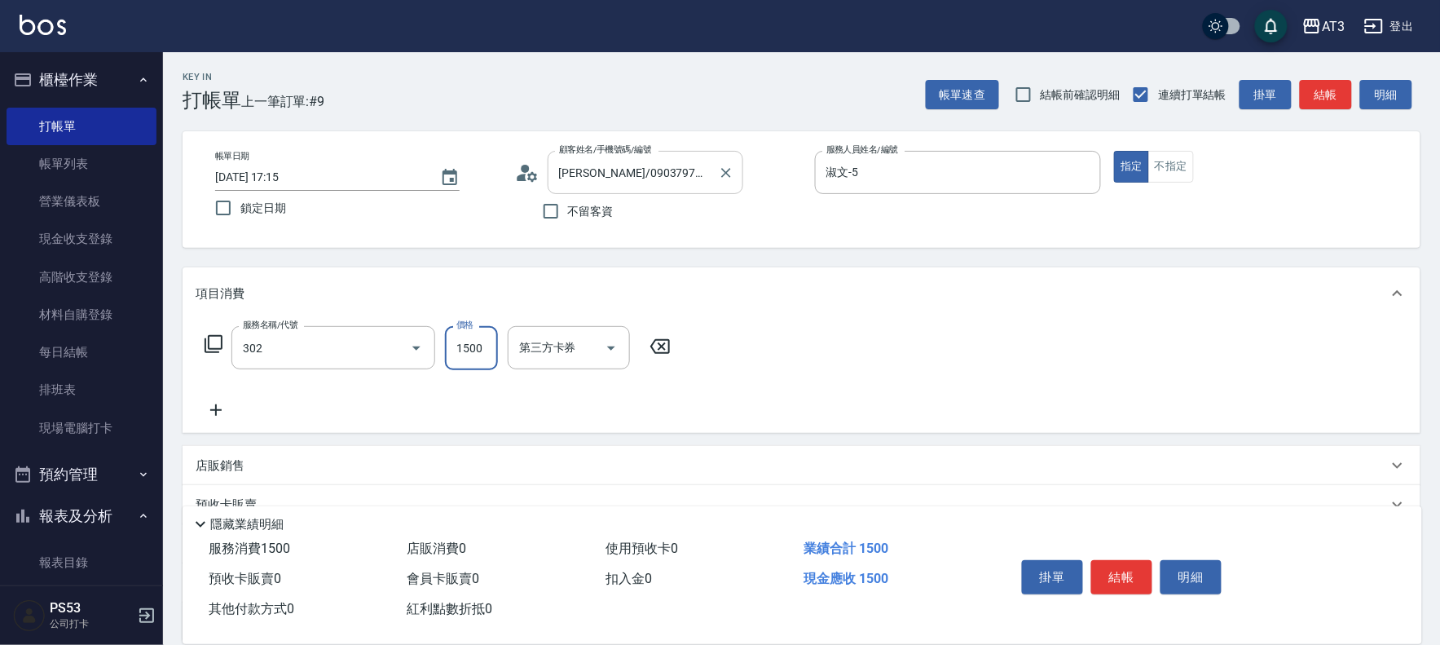
type input "設計燙髮(302)"
type input "1080"
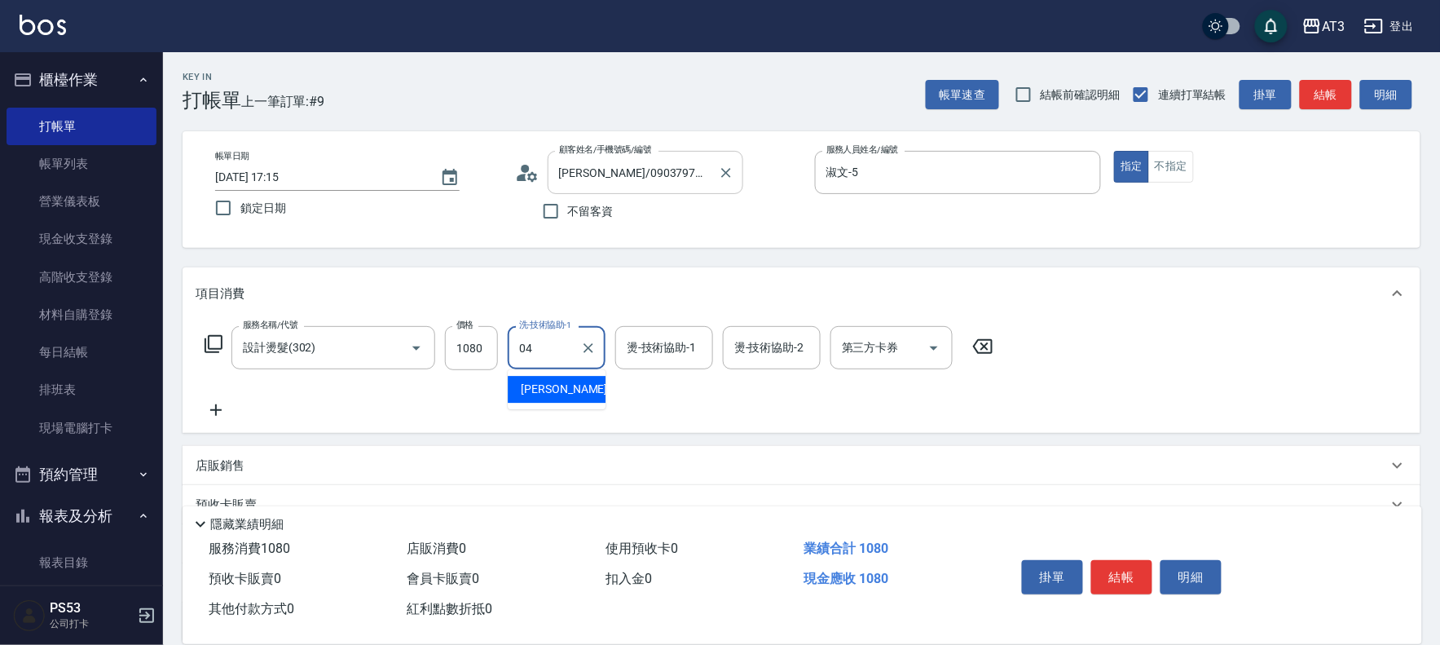
type input "惠麗-04"
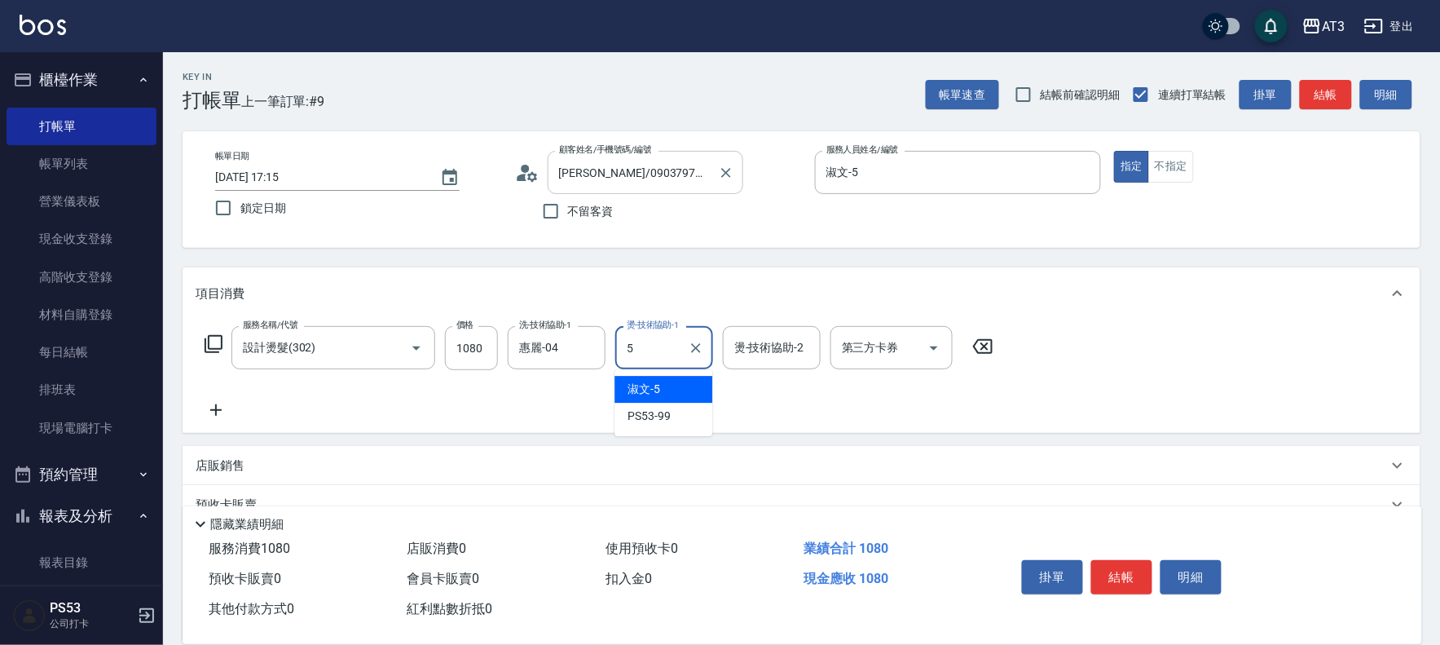
type input "淑文-5"
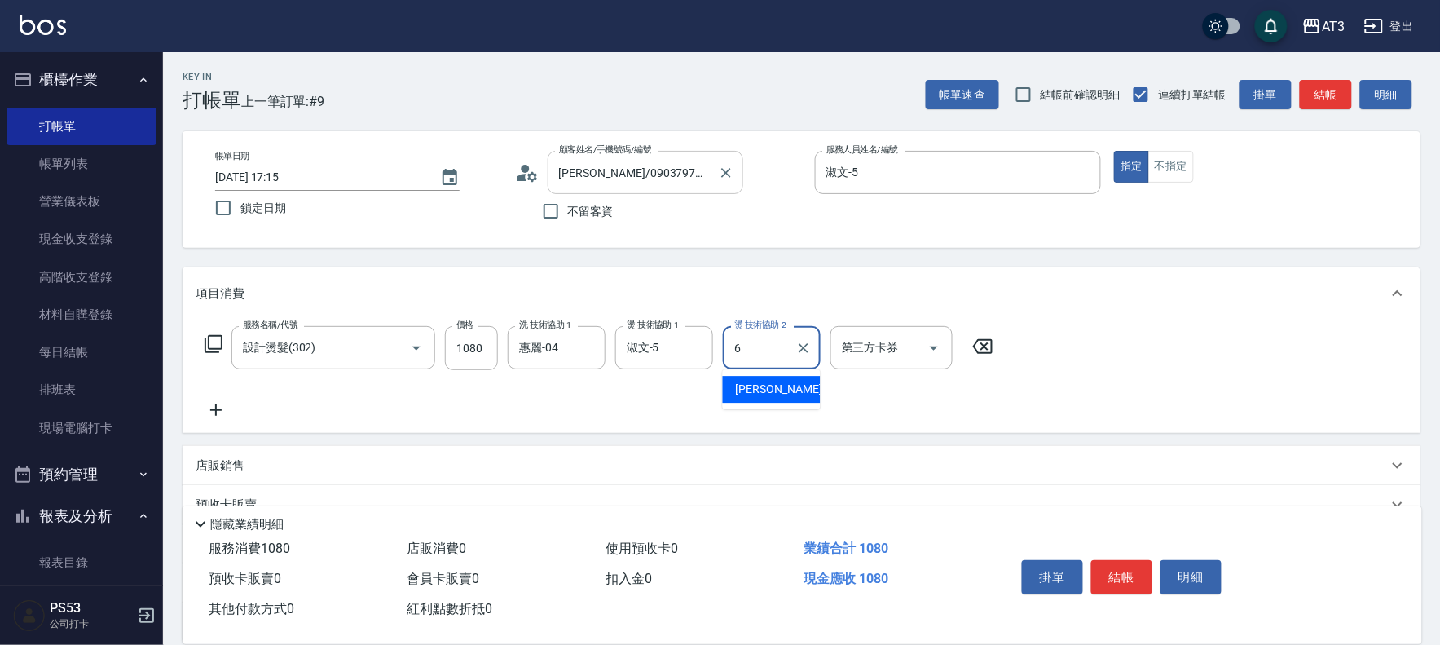
type input "詩雅-6"
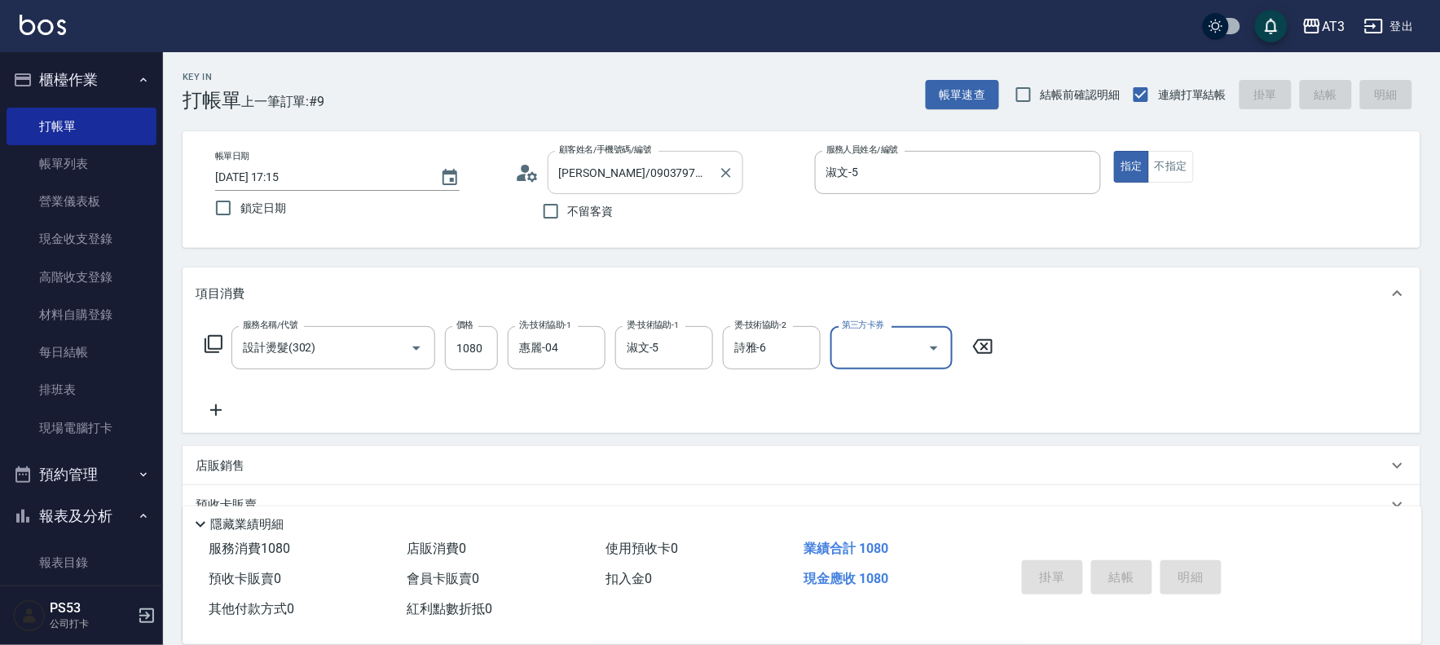
type input "2025/10/10 17:16"
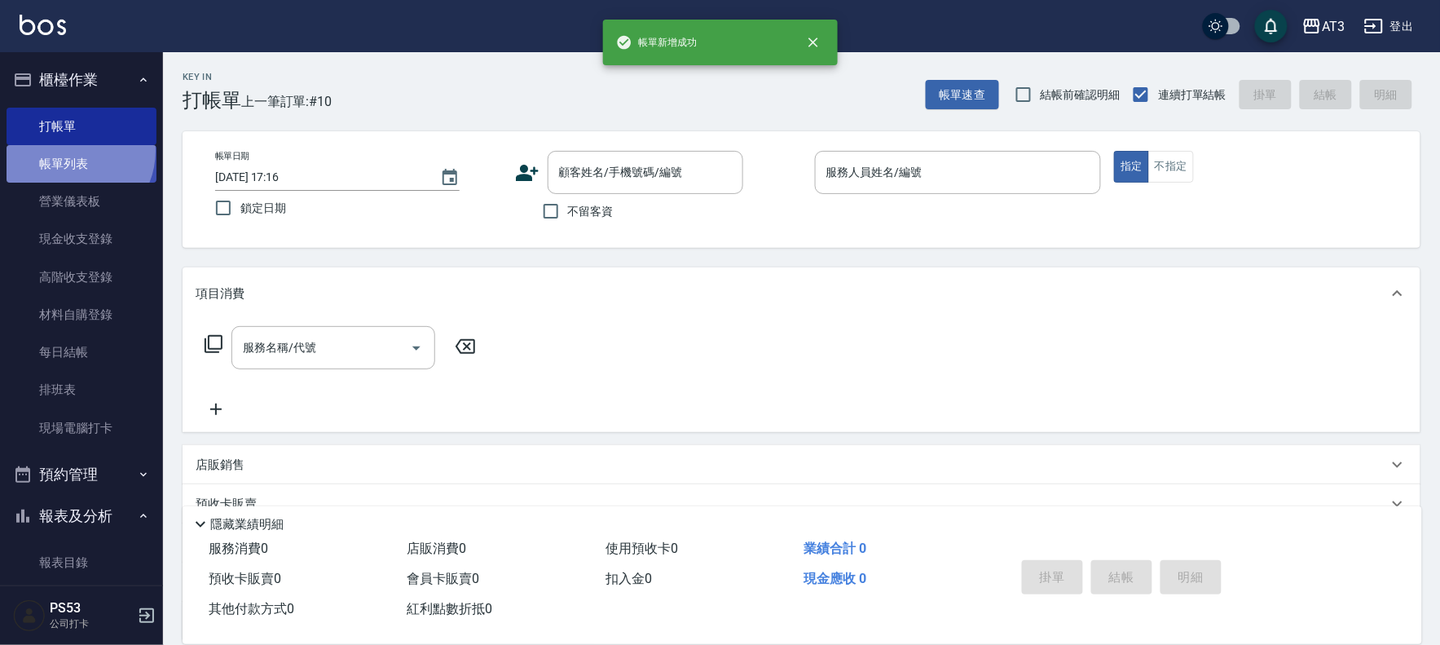
click at [70, 151] on link "帳單列表" at bounding box center [82, 163] width 150 height 37
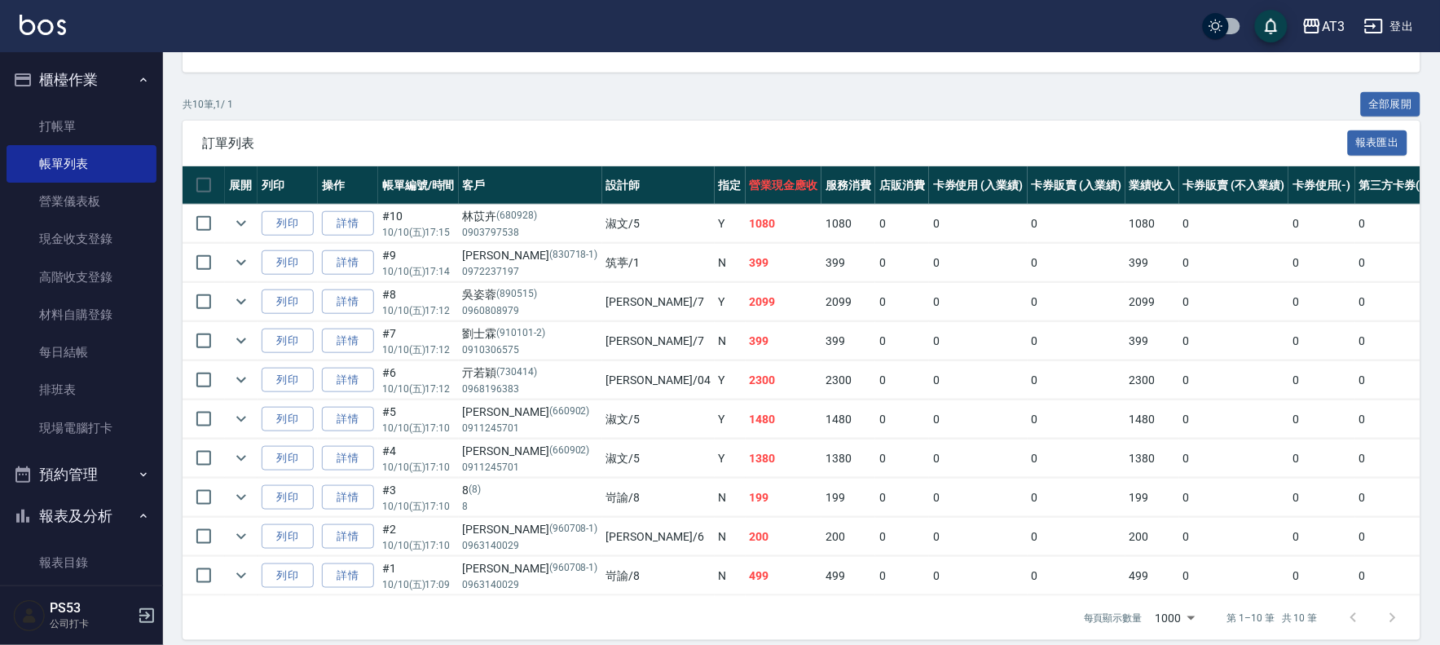
scroll to position [318, 0]
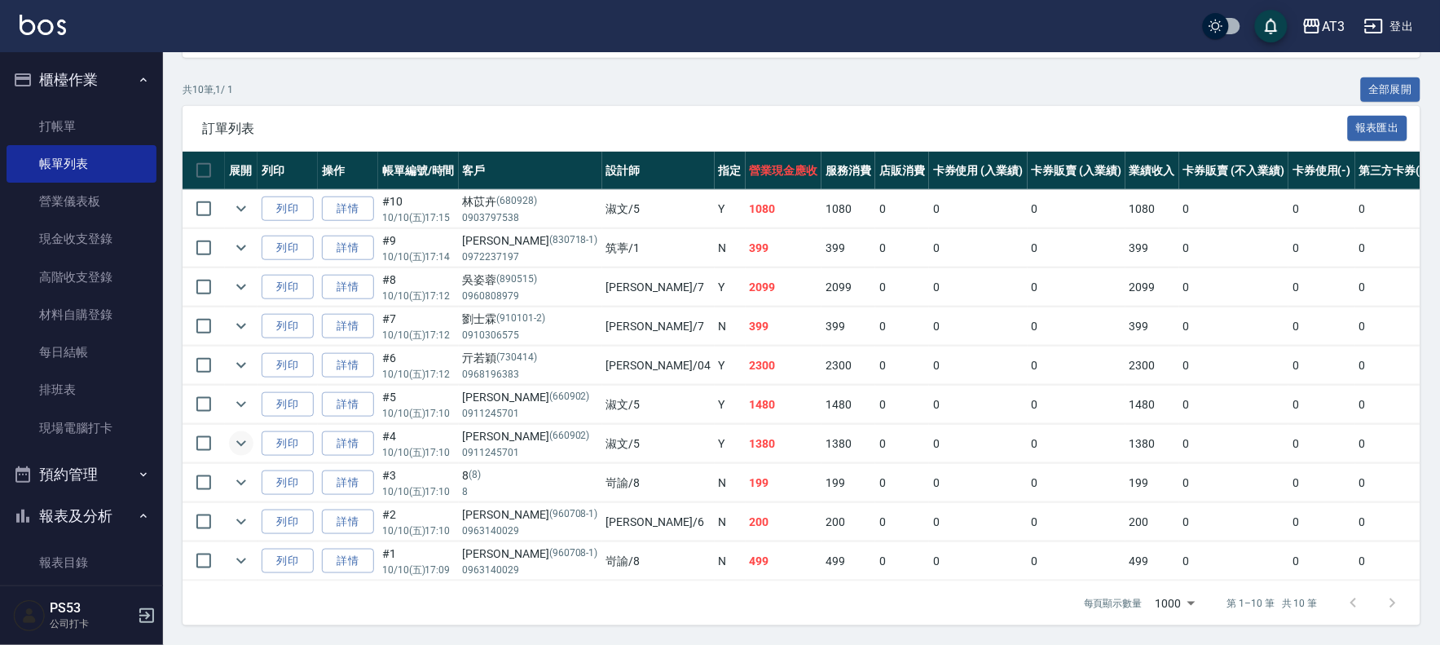
click at [238, 434] on icon "expand row" at bounding box center [242, 444] width 20 height 20
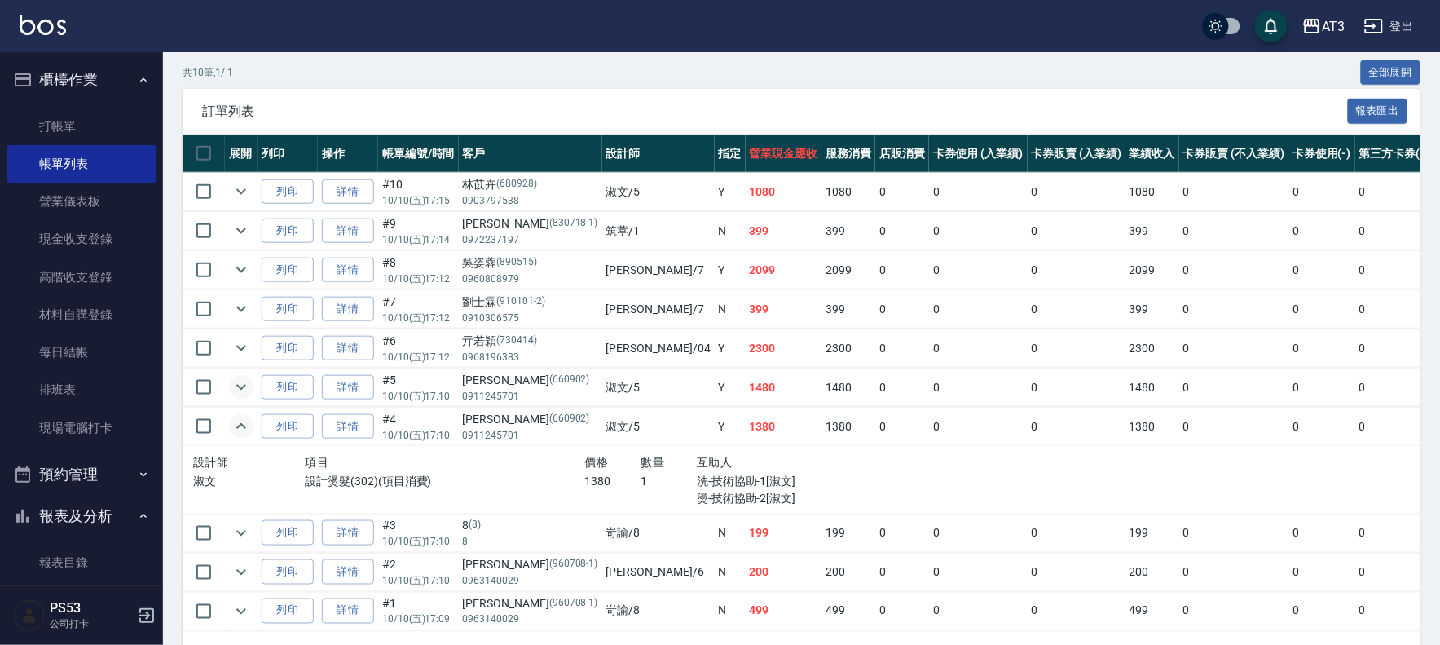
click at [240, 389] on icon "expand row" at bounding box center [241, 388] width 10 height 6
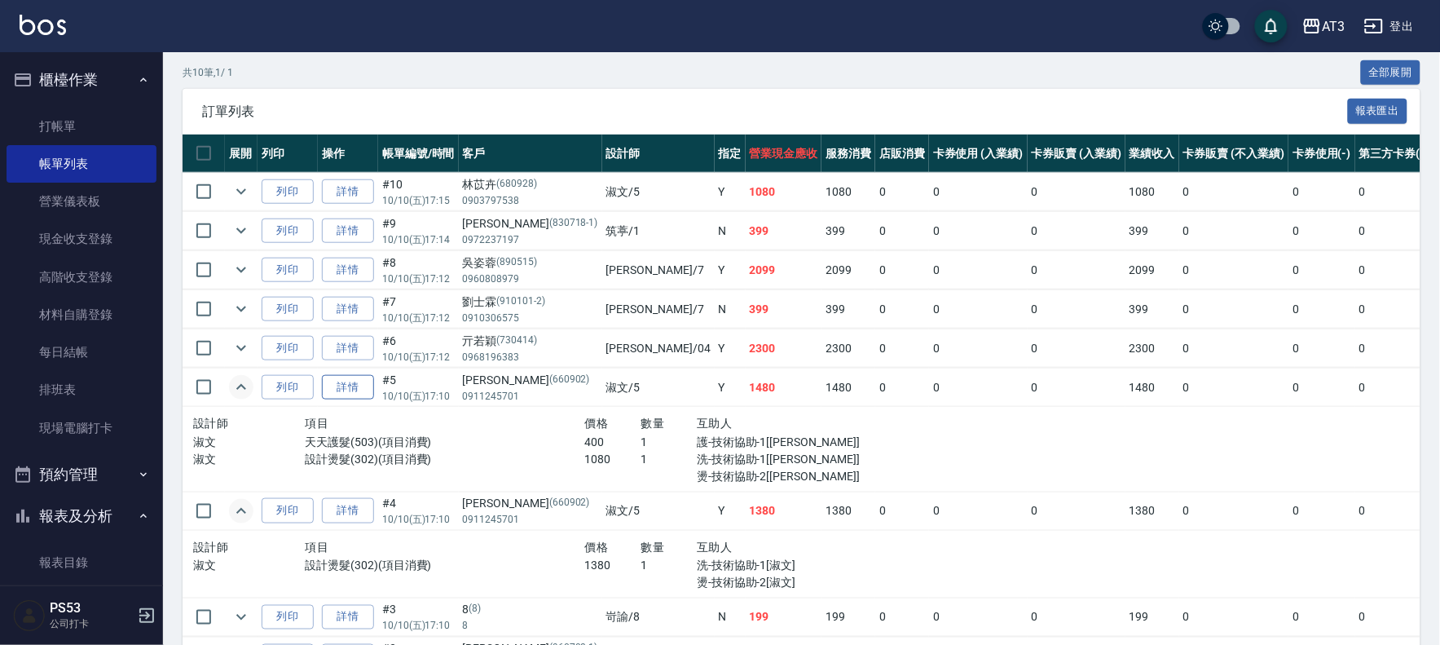
click at [361, 385] on link "詳情" at bounding box center [348, 387] width 52 height 25
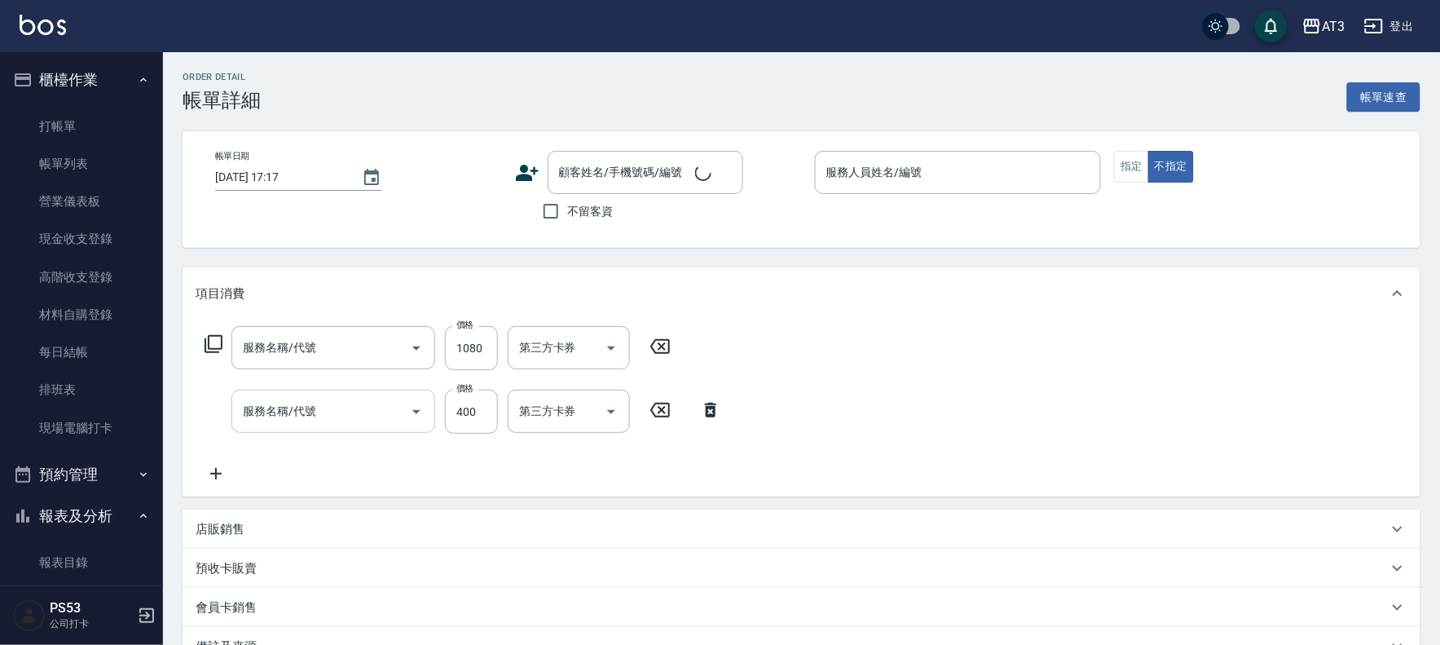
type input "2025/10/10 17:10"
type input "淑文-5"
type input "設計燙髮(302)"
type input "天天護髮(503)"
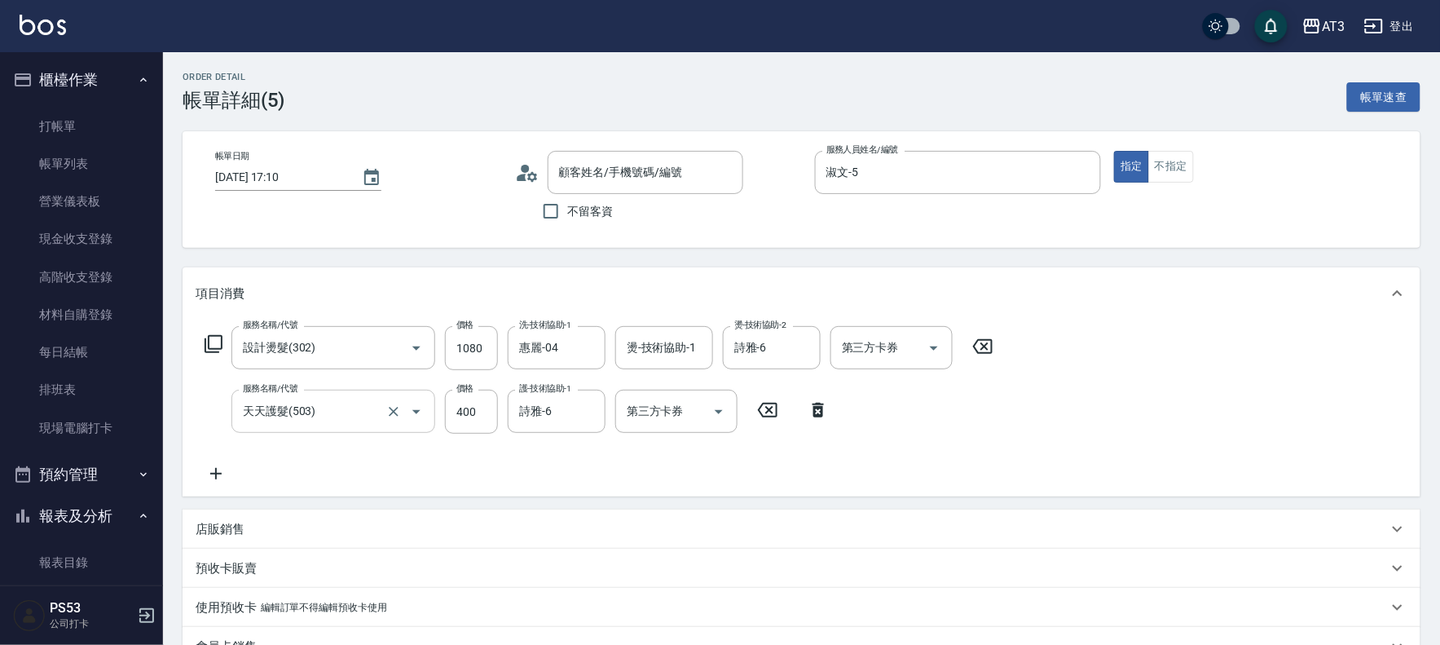
type input "蔡秀芬/0911245701/660902"
click at [589, 344] on icon "Clear" at bounding box center [588, 348] width 16 height 16
type input "詩雅-6"
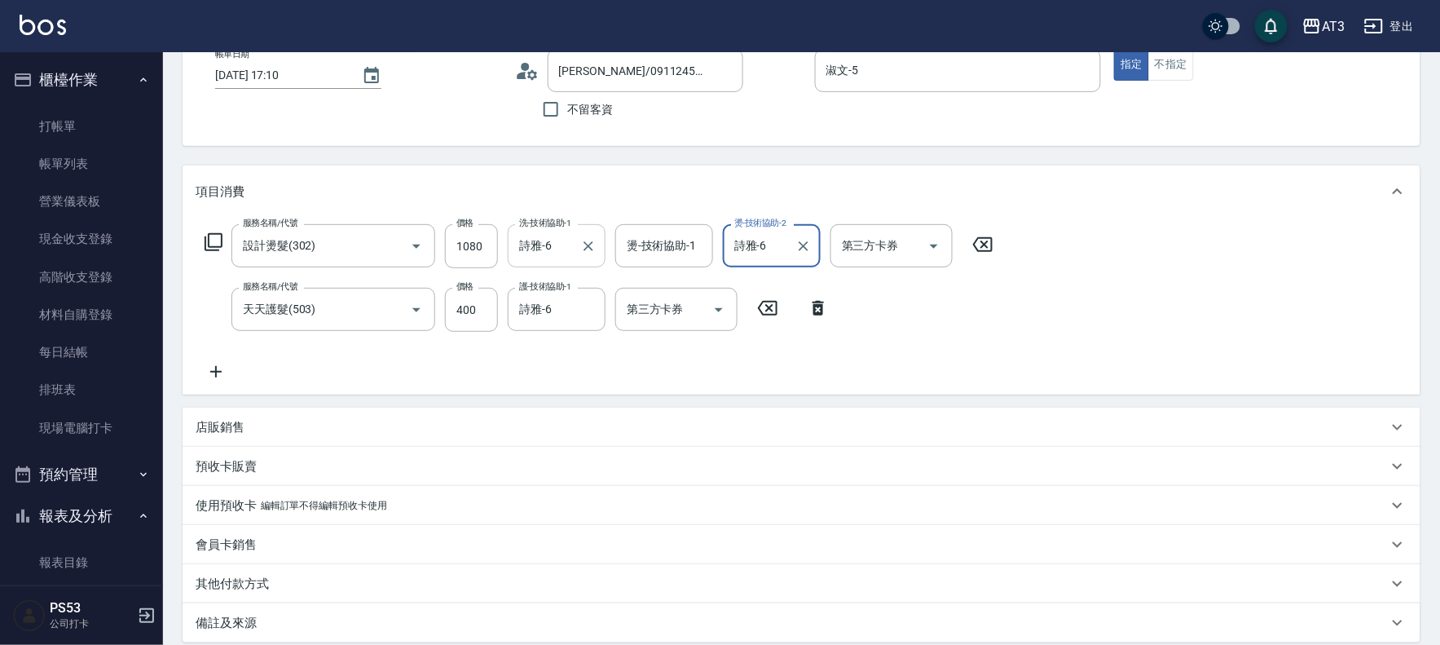
scroll to position [273, 0]
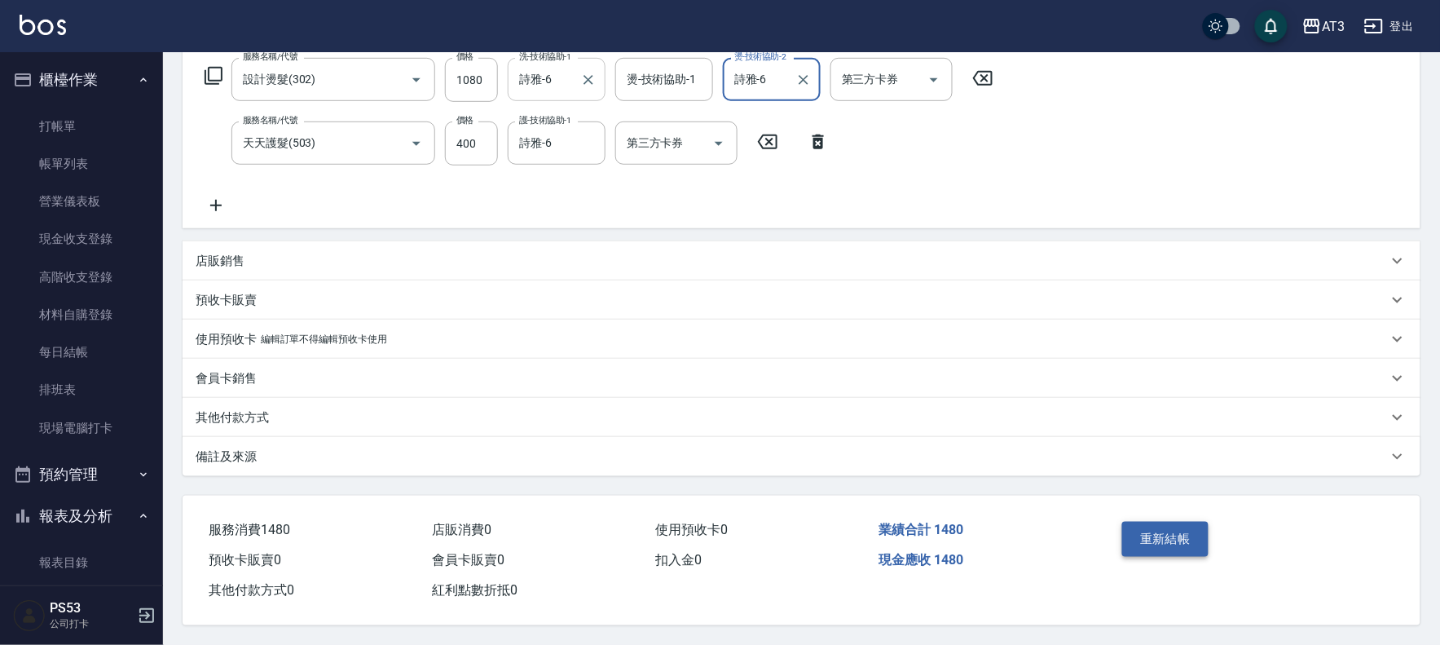
click at [1158, 532] on button "重新結帳" at bounding box center [1166, 539] width 86 height 34
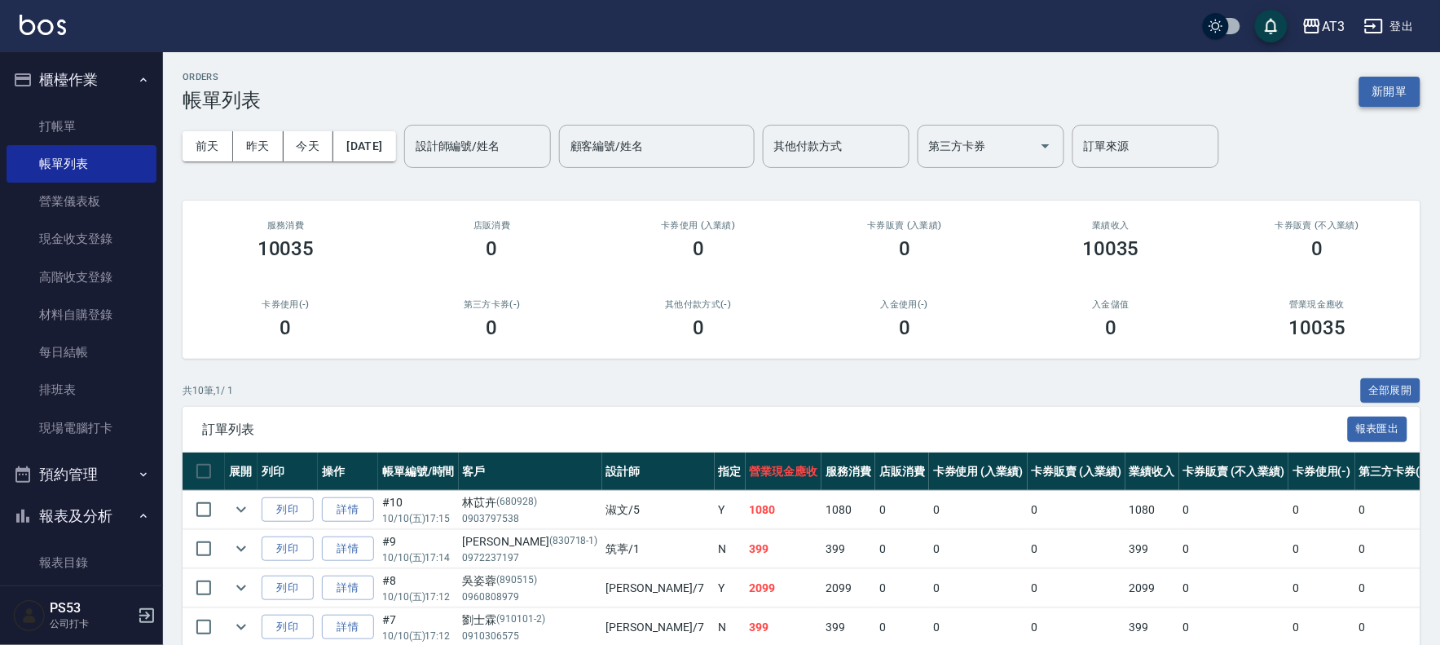
click at [1386, 98] on button "新開單" at bounding box center [1390, 92] width 61 height 30
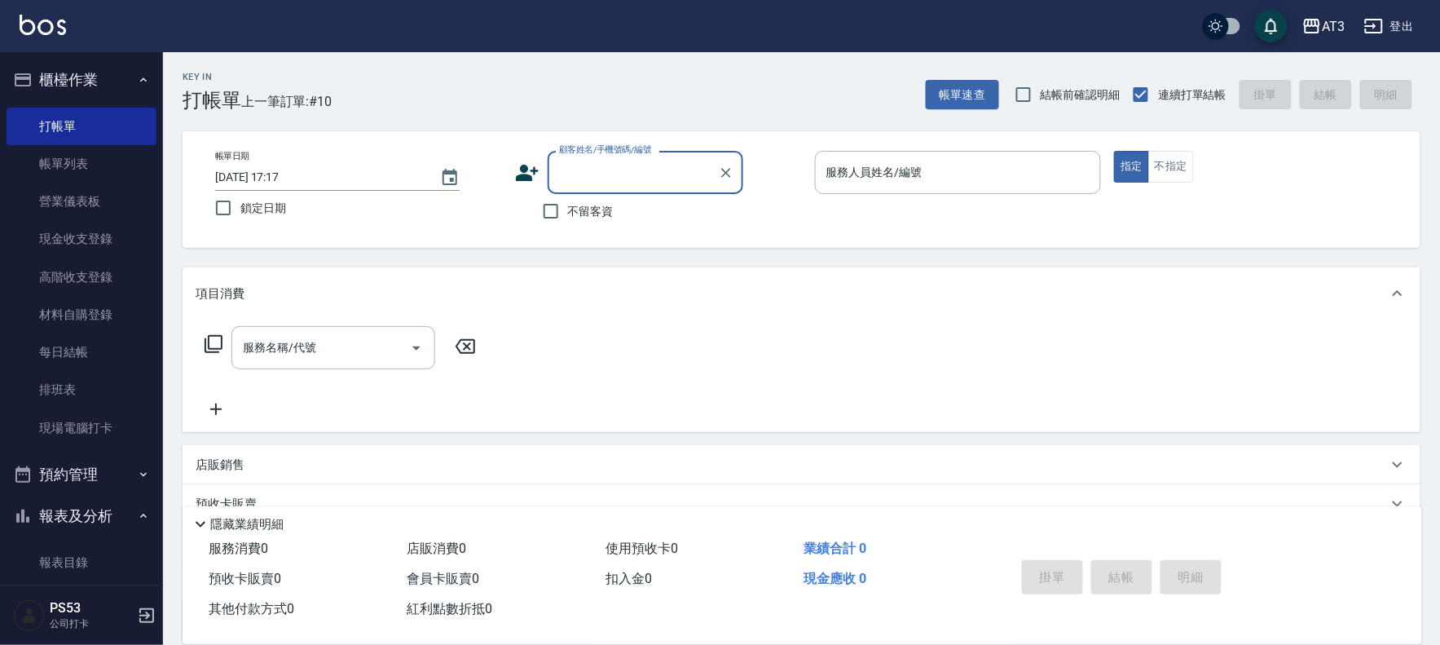
click at [519, 169] on icon at bounding box center [527, 173] width 24 height 24
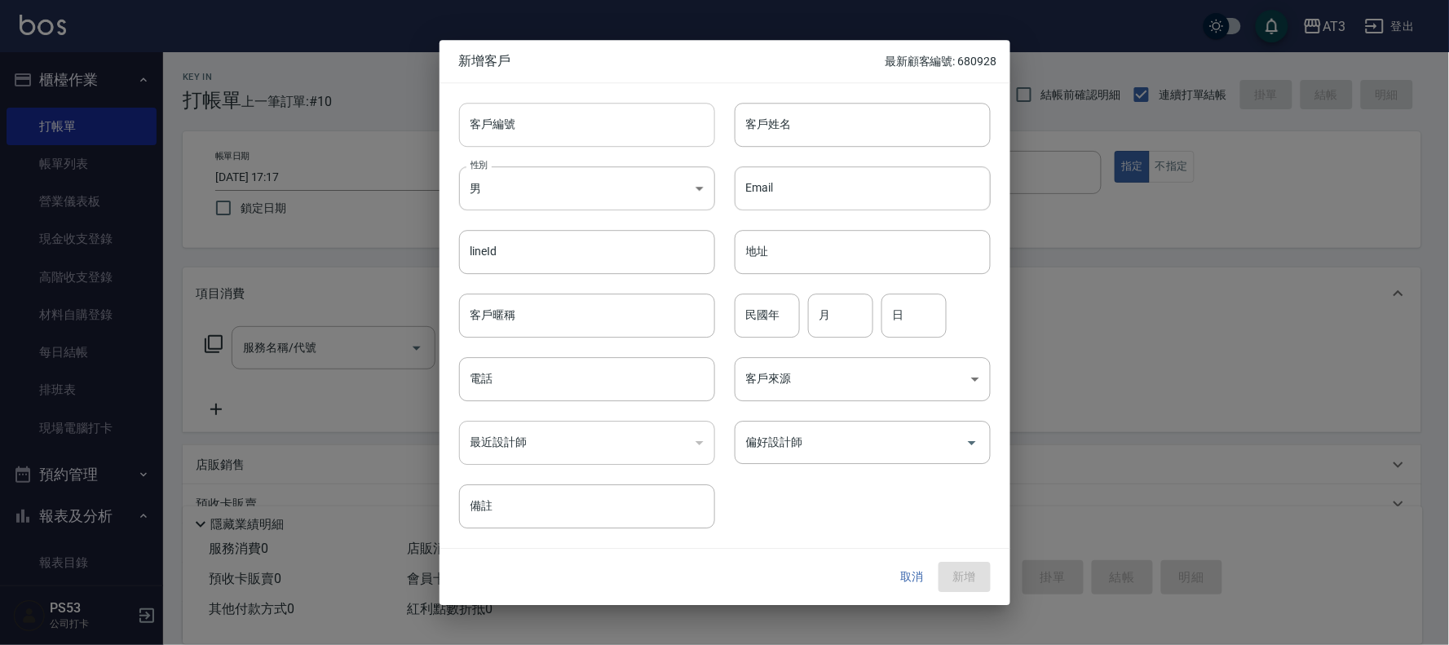
click at [566, 131] on input "客戶編號" at bounding box center [587, 125] width 256 height 44
type input "880510"
type input "劉芊妤"
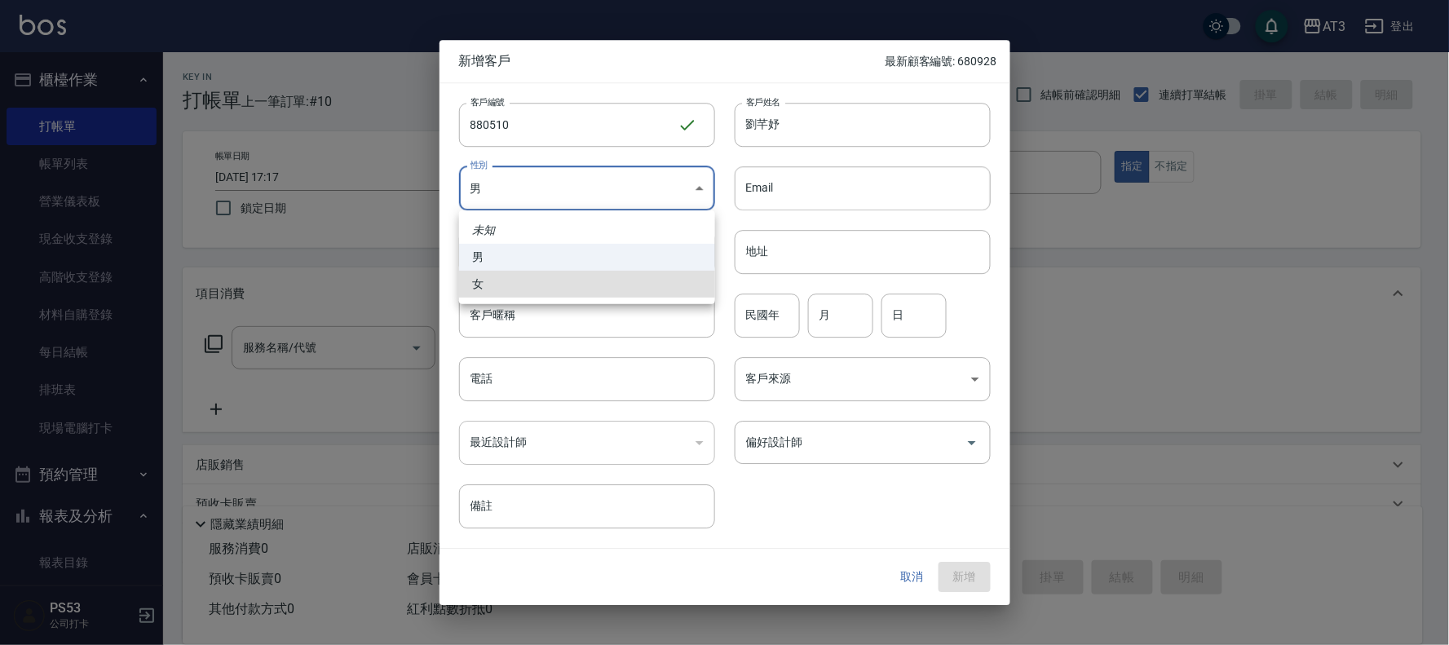
type input "FEMALE"
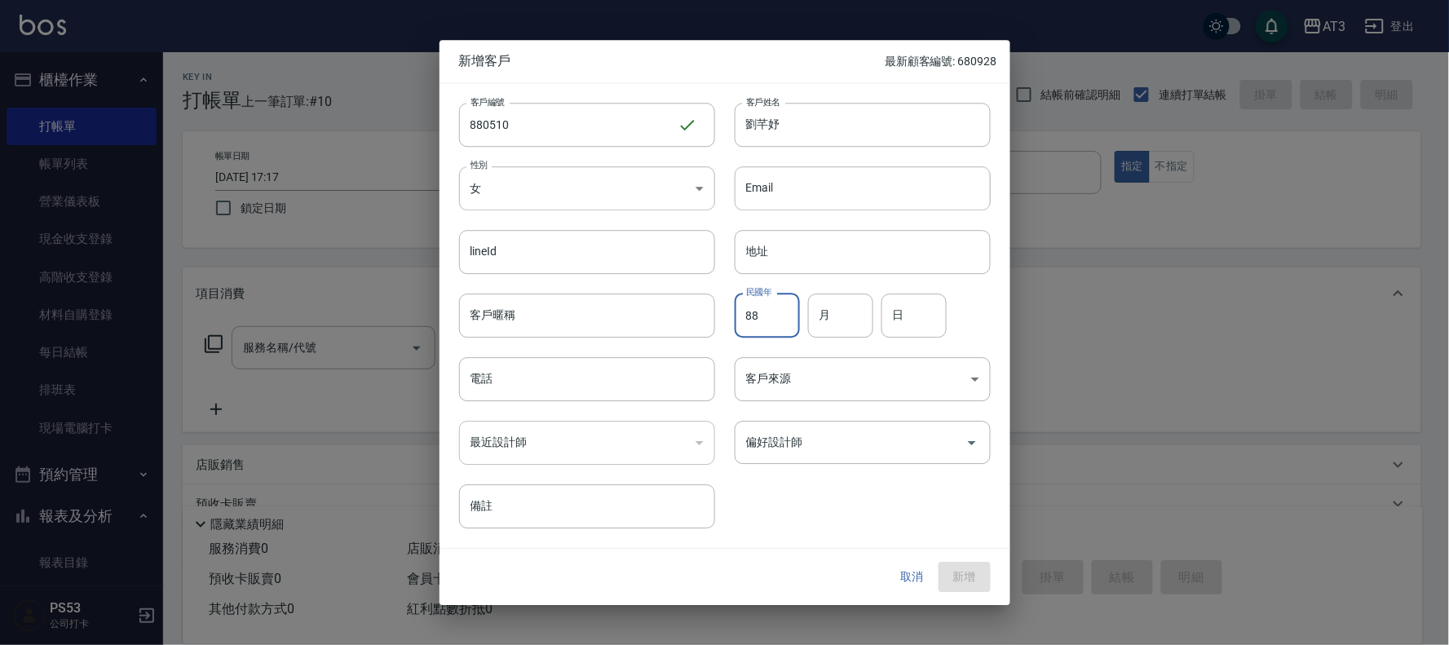
type input "88"
type input "05"
type input "10"
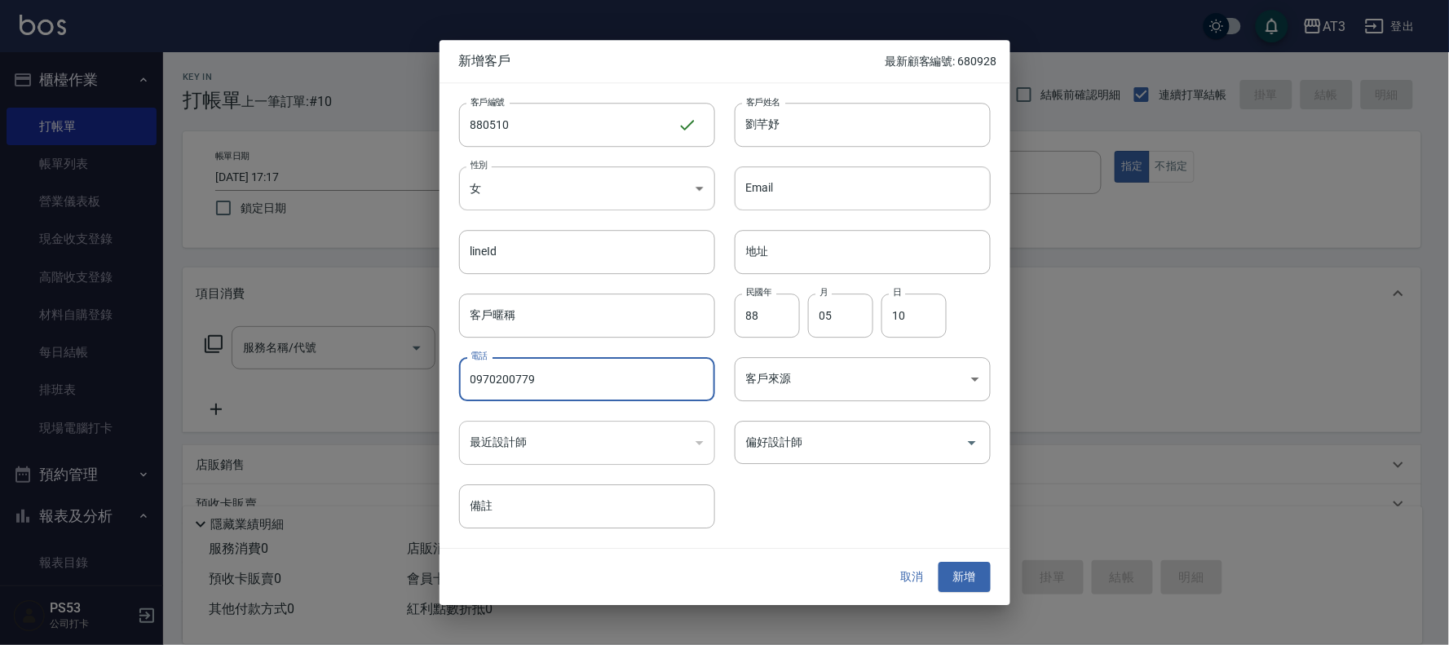
type input "0970200779"
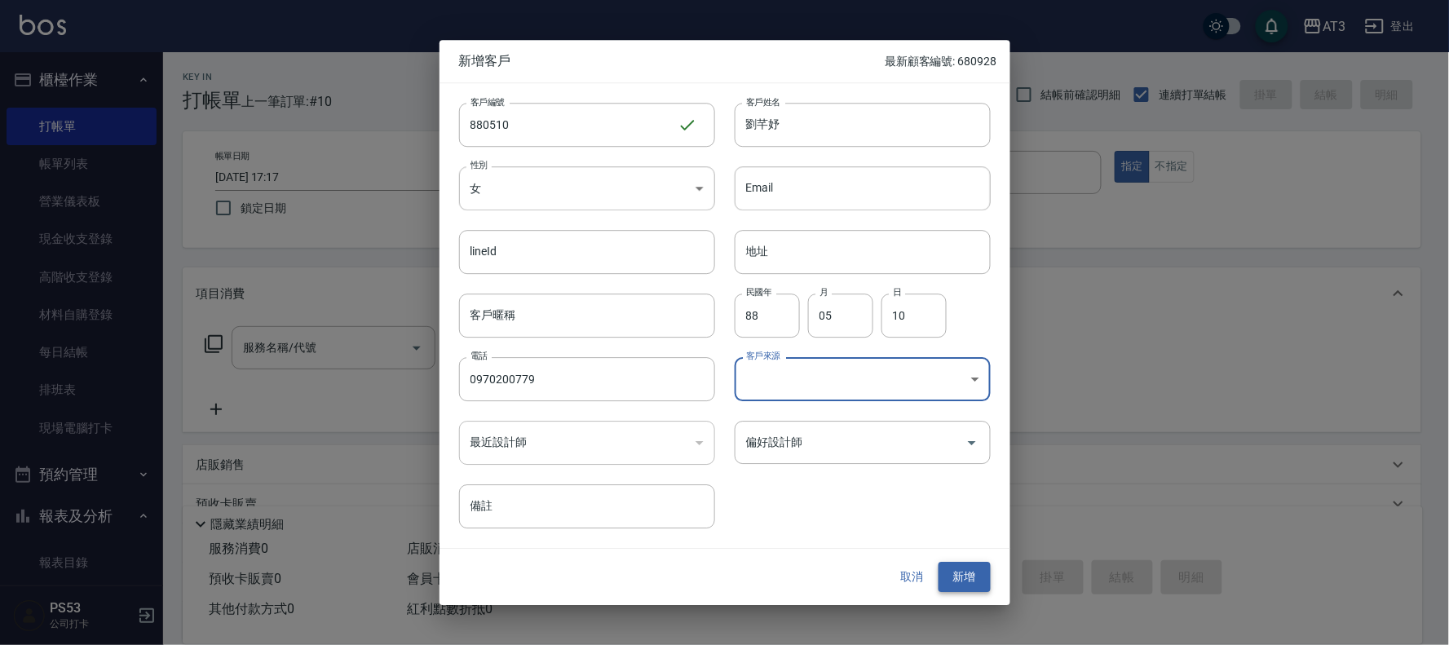
click at [984, 566] on button "新增" at bounding box center [964, 577] width 52 height 30
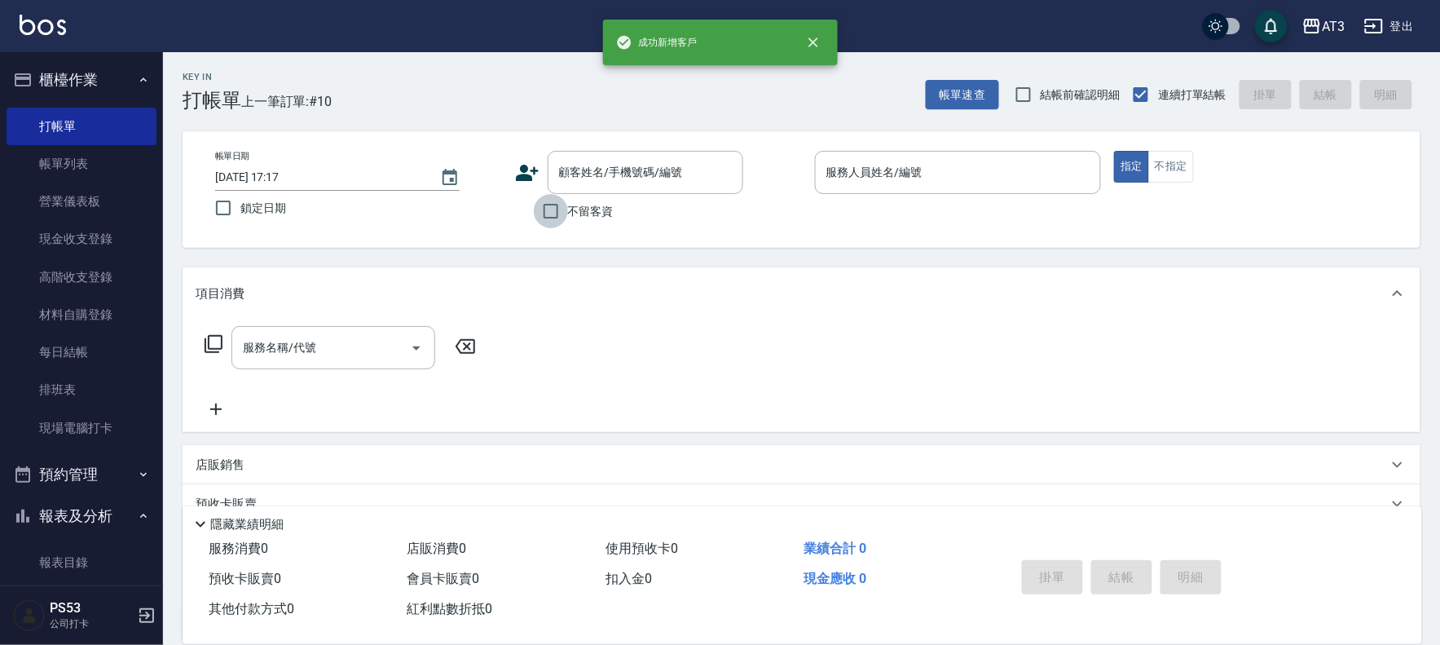
click at [567, 196] on input "不留客資" at bounding box center [551, 211] width 34 height 34
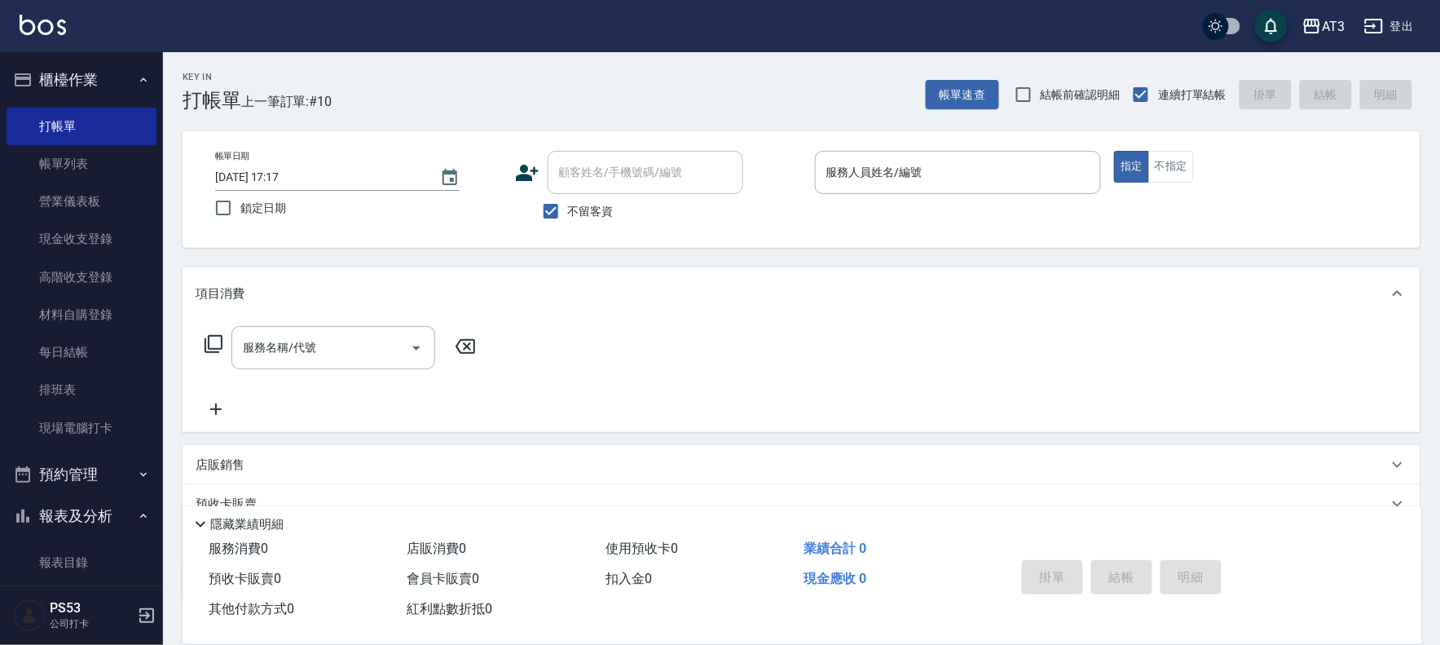
click at [563, 185] on input "顧客姓名/手機號碼/編號" at bounding box center [645, 172] width 181 height 29
click at [555, 210] on input "不留客資" at bounding box center [551, 211] width 34 height 34
checkbox input "false"
click at [568, 179] on div "顧客姓名/手機號碼/編號 顧客姓名/手機號碼/編號" at bounding box center [646, 172] width 196 height 43
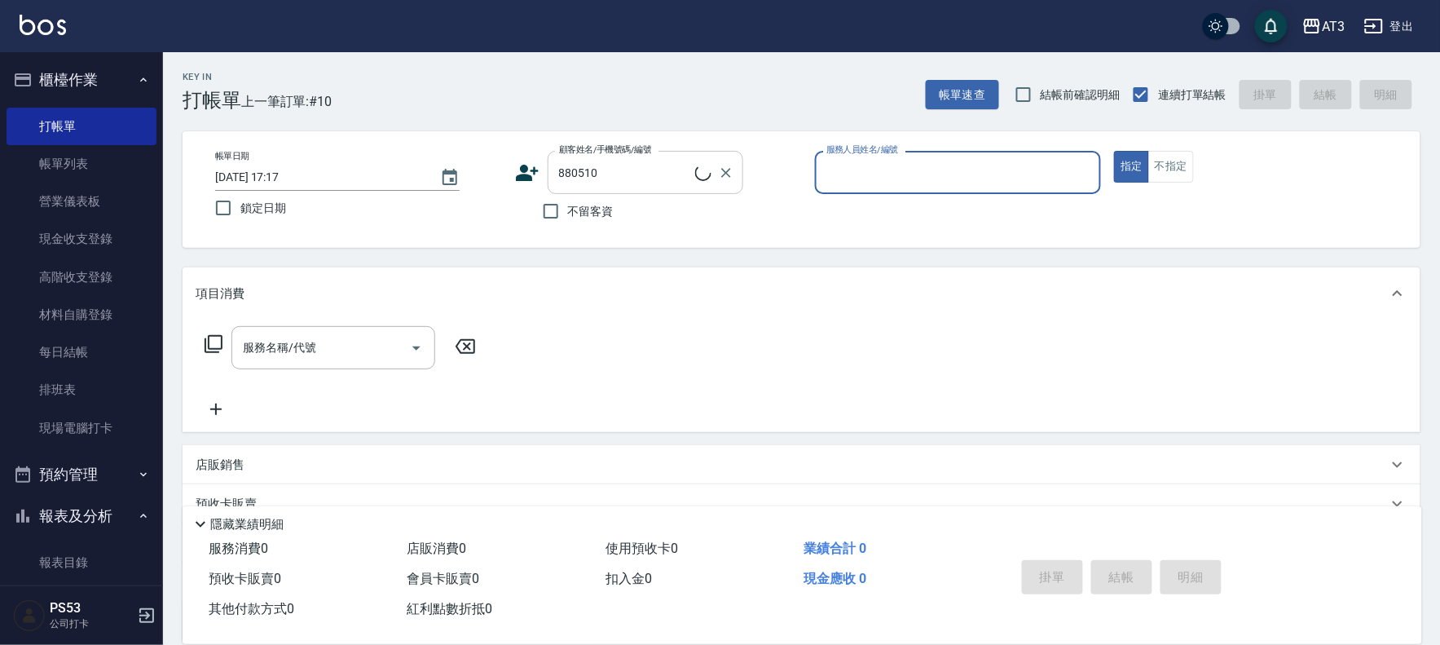
type input "劉芊妤/0970200779/880510"
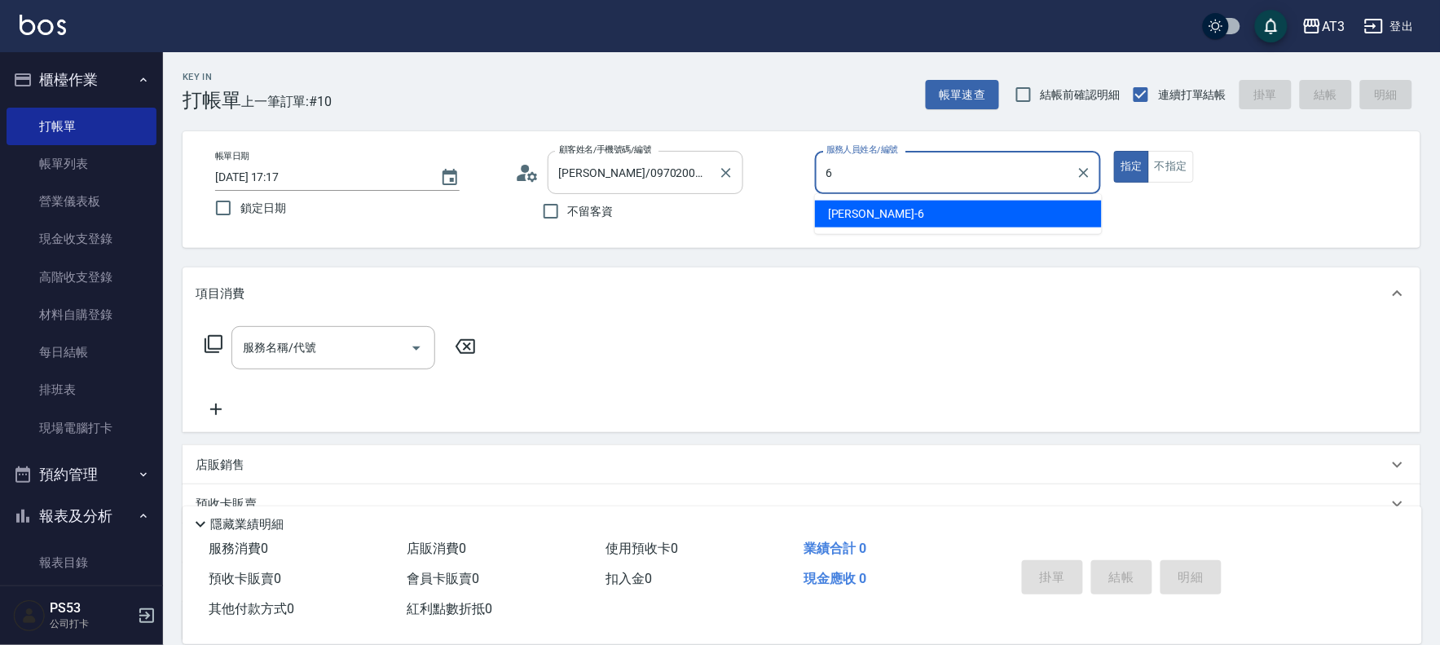
type input "詩雅-6"
type button "true"
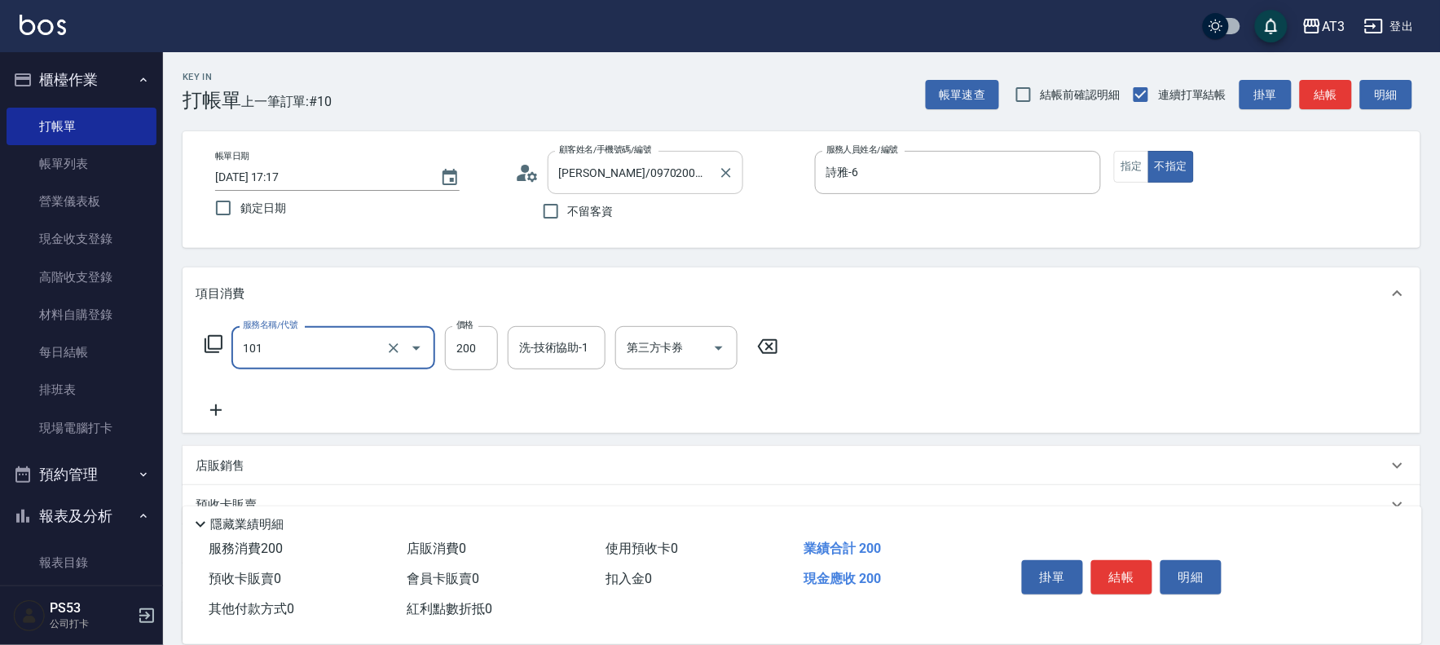
type input "洗髮(101)"
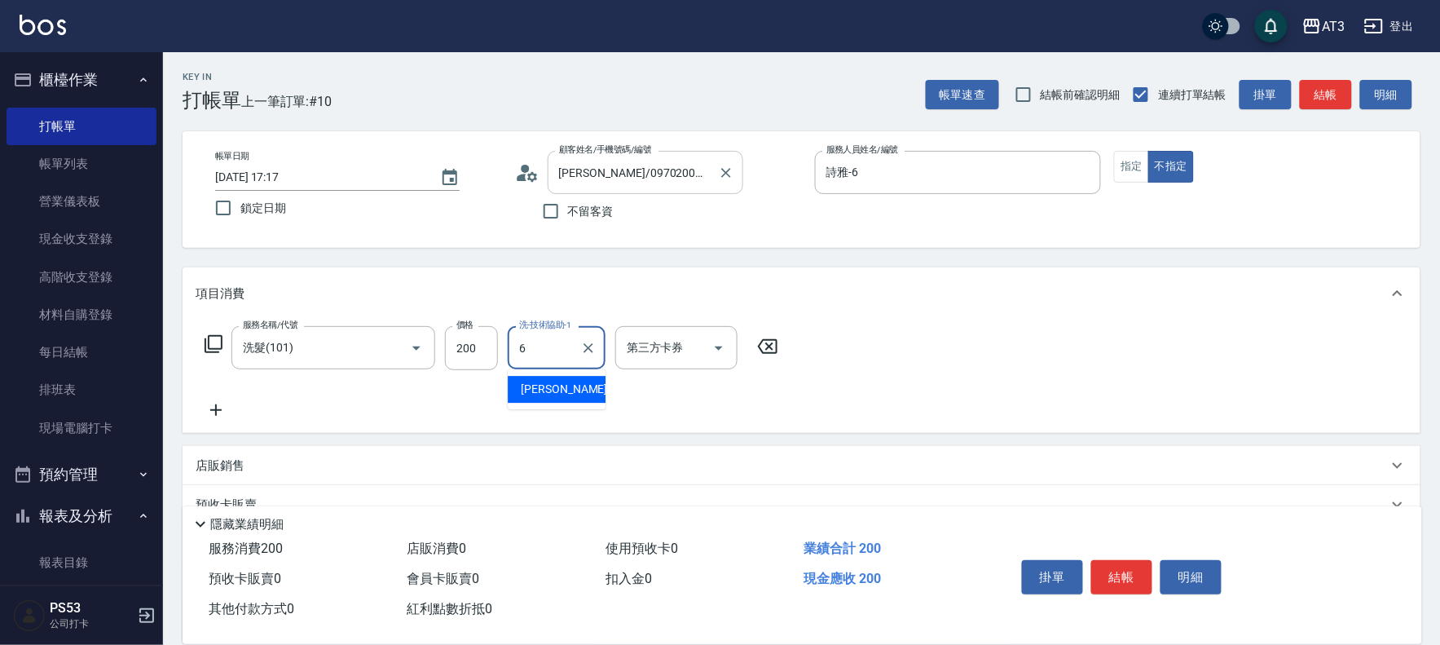
type input "詩雅-6"
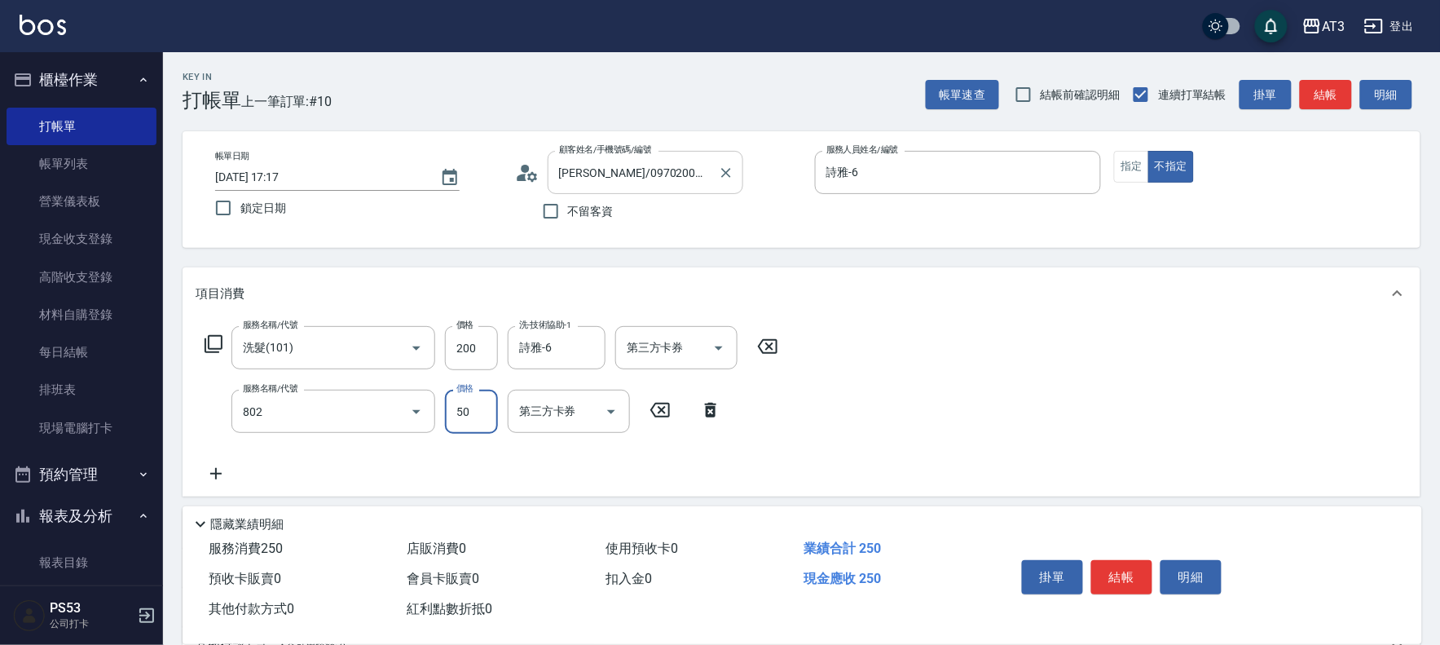
type input "潤絲/加精油(802)"
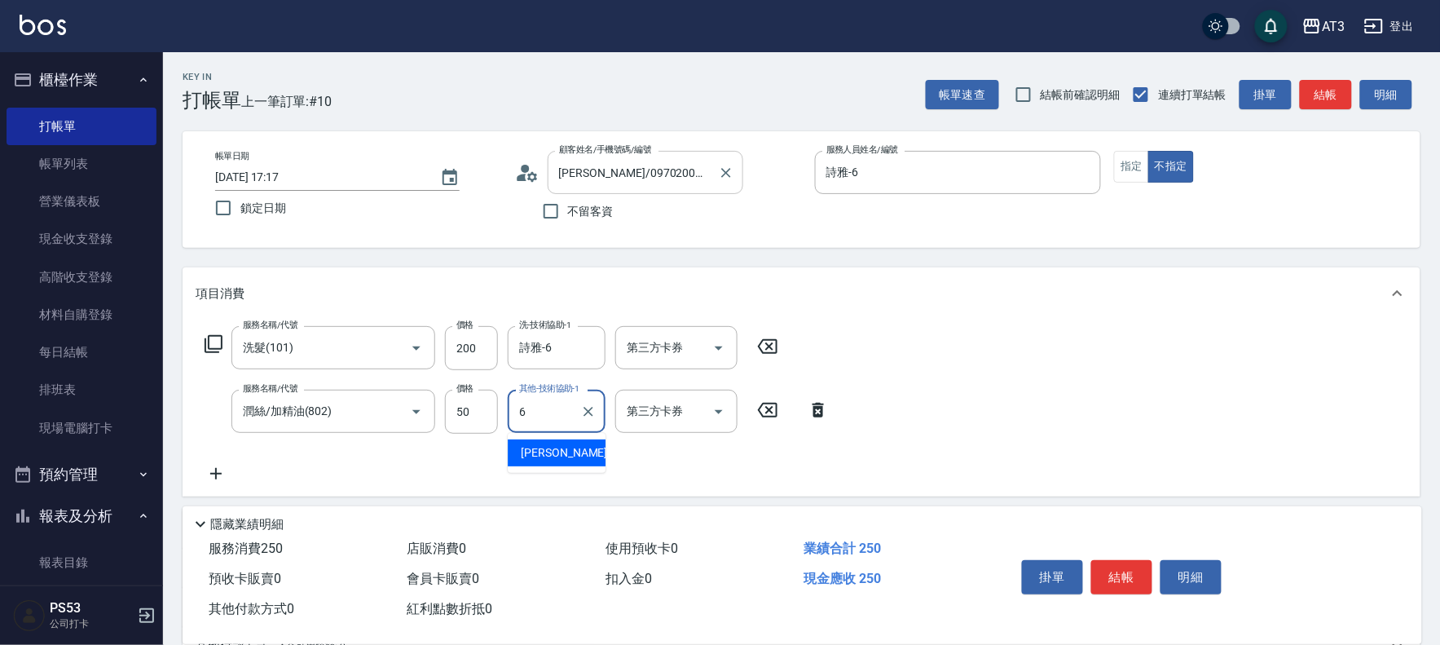
type input "詩雅-6"
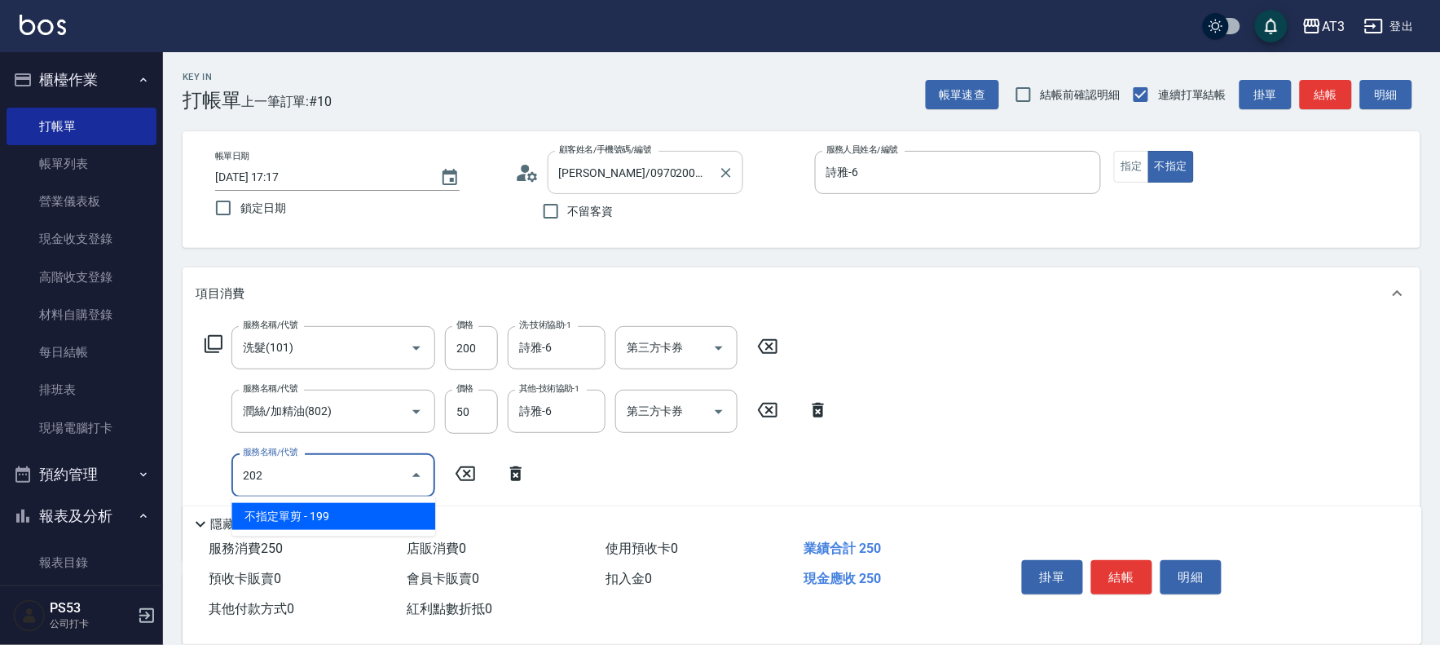
type input "不指定單剪(202)"
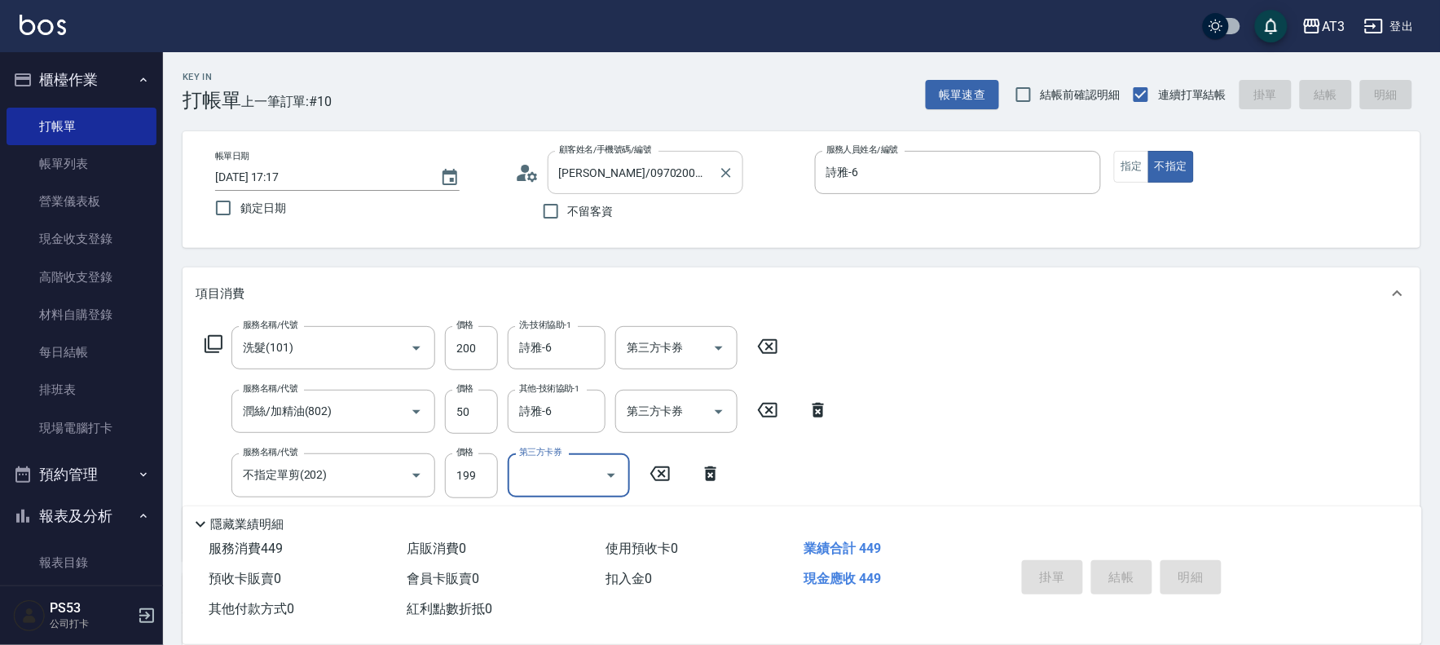
type input "2025/10/10 17:19"
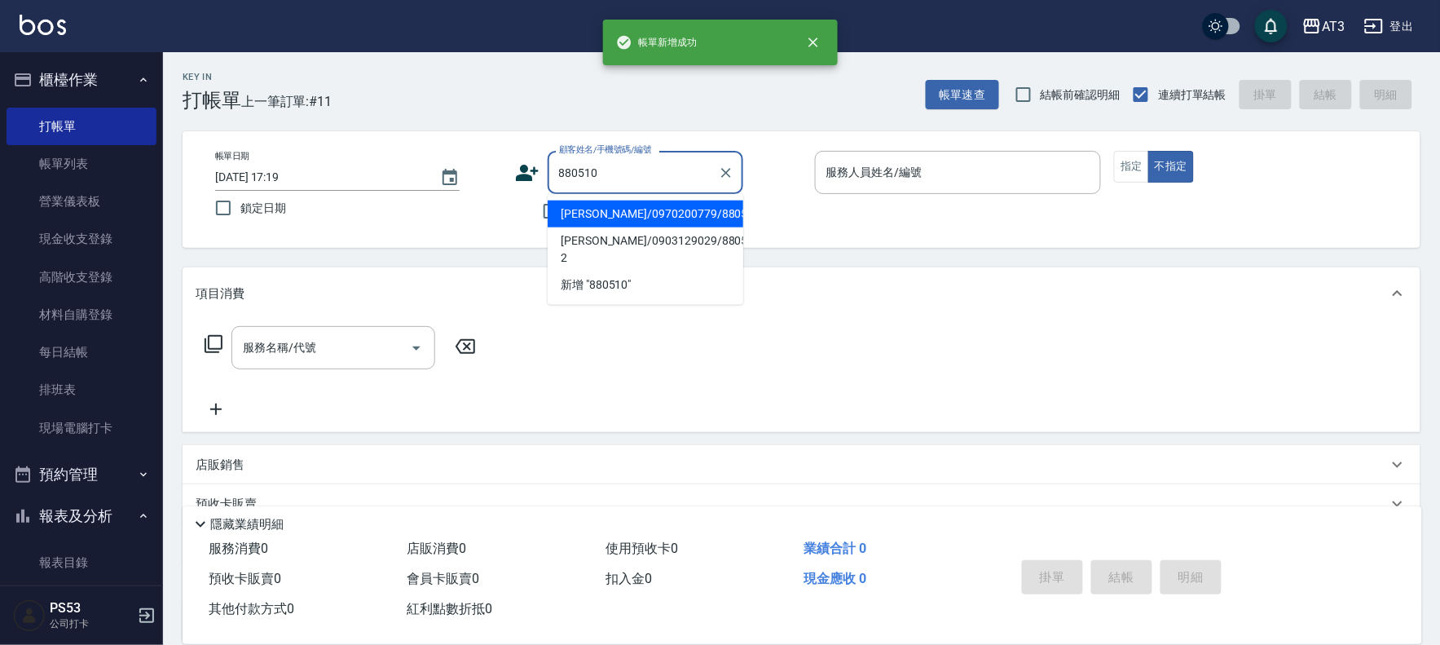
type input "[PERSON_NAME]/0970200779/880510"
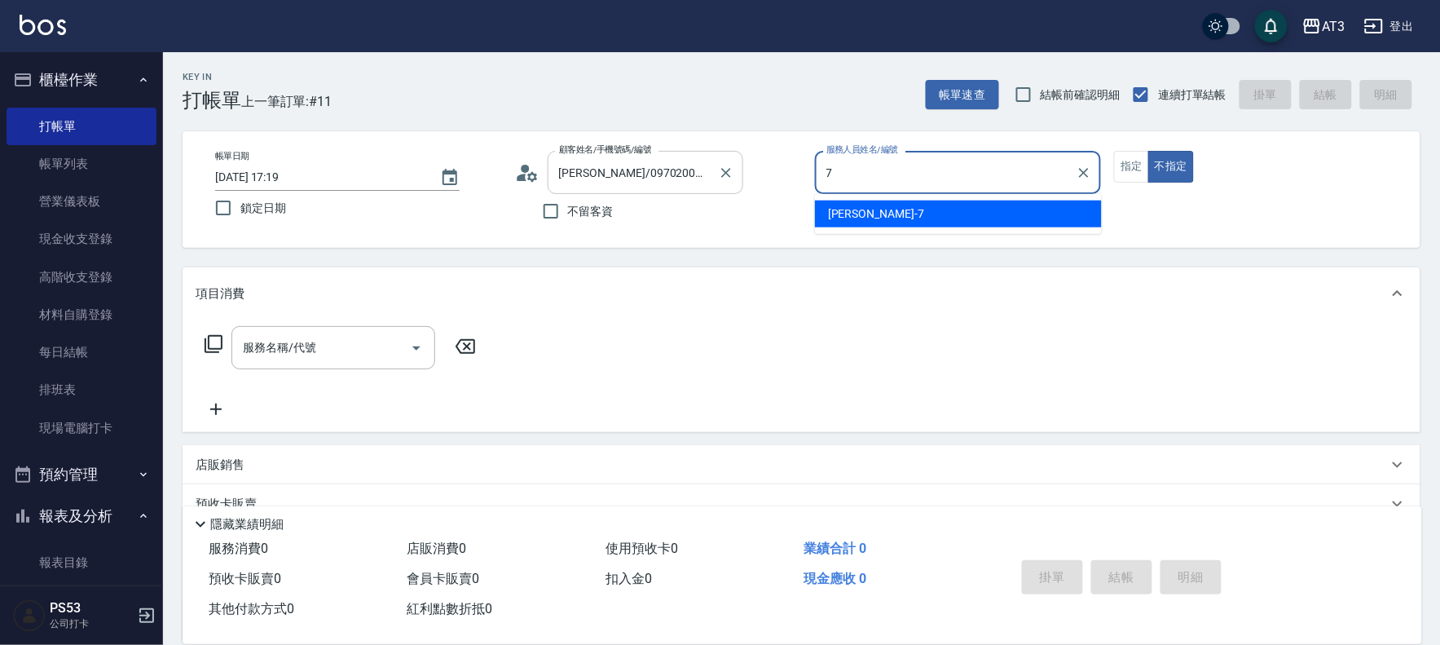
type input "7"
type button "false"
type input "子晴-7"
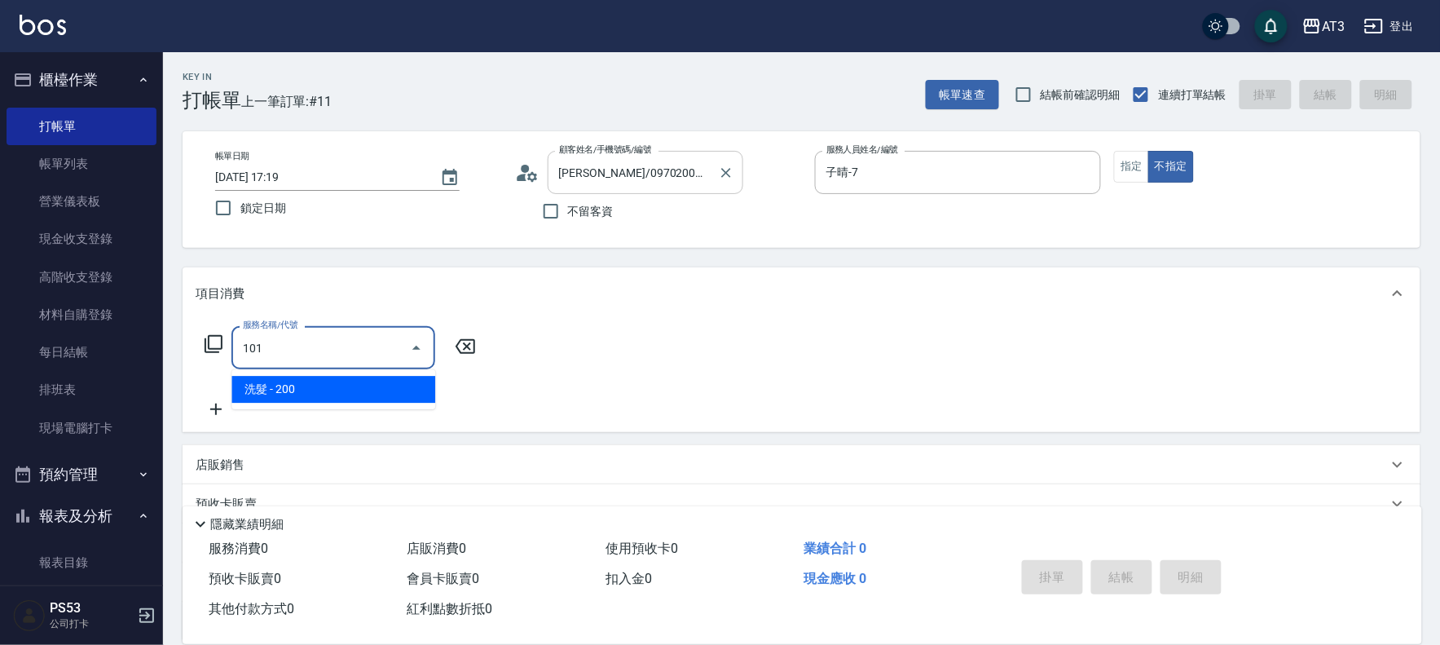
type input "洗髮(101)"
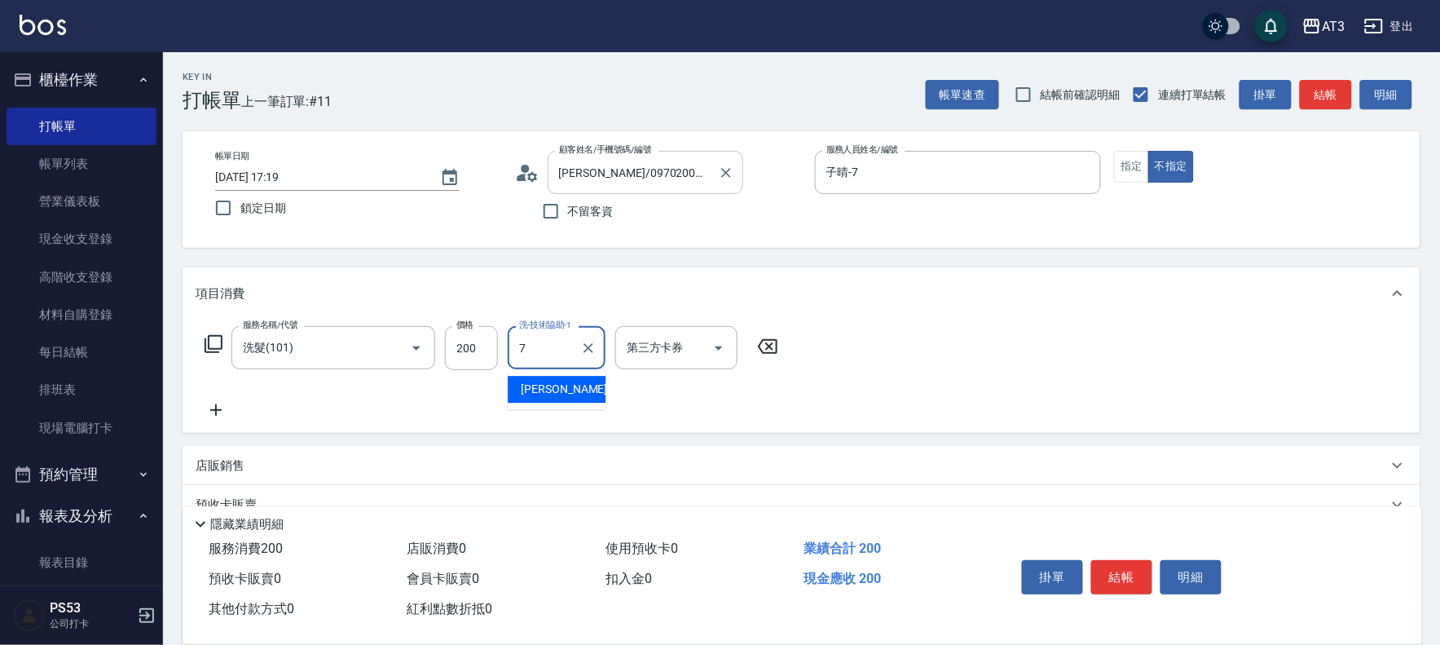
type input "子晴-7"
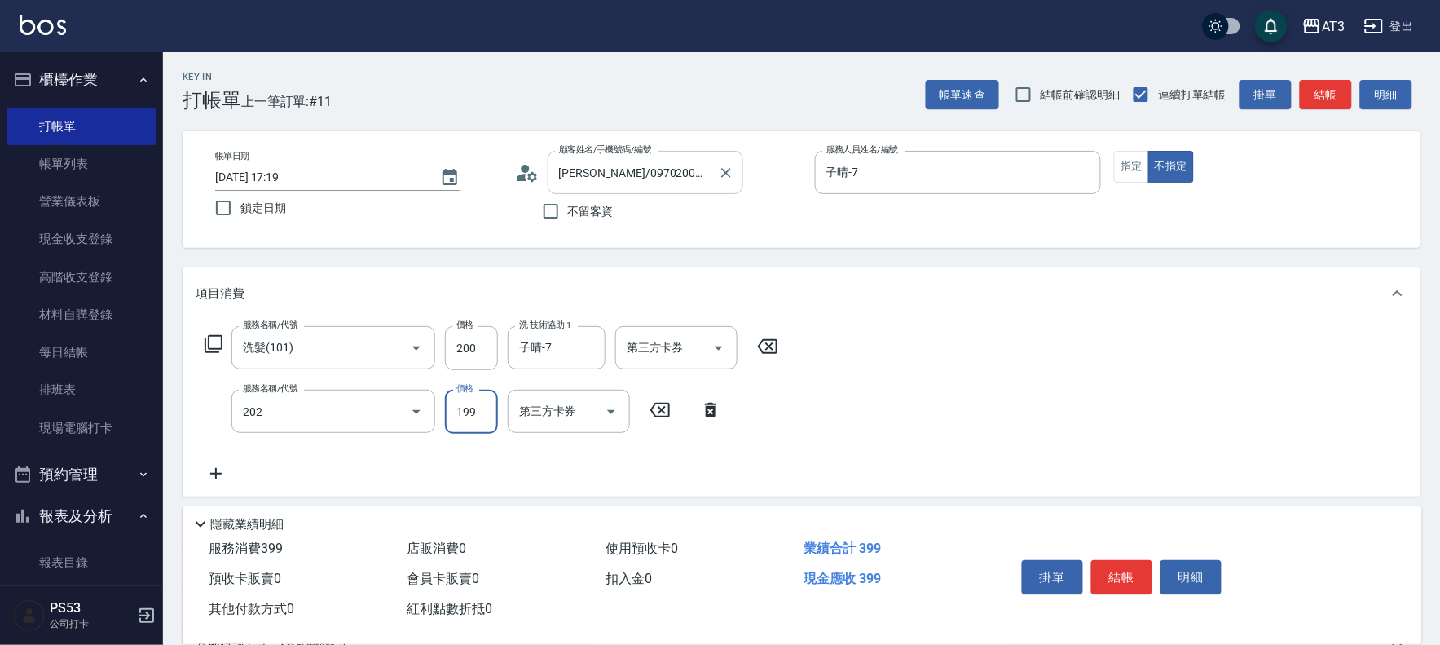
type input "不指定單剪(202)"
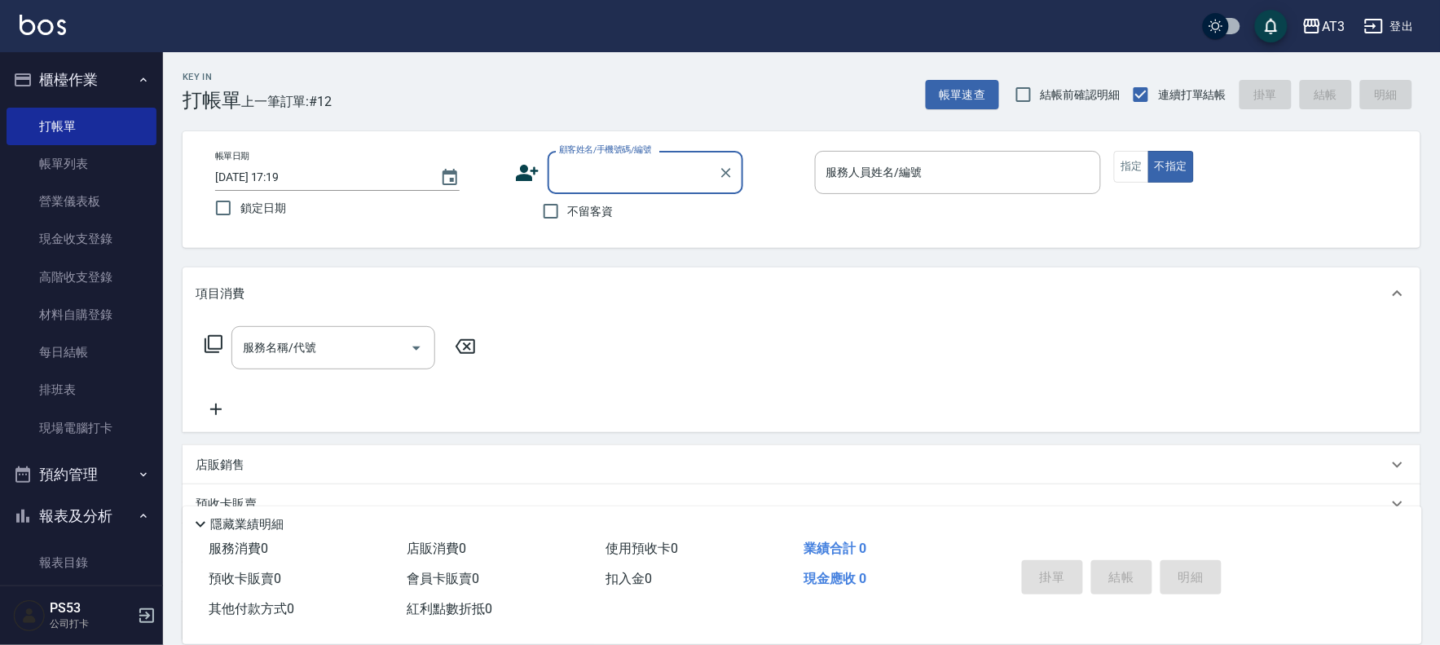
click at [520, 172] on icon at bounding box center [527, 173] width 24 height 24
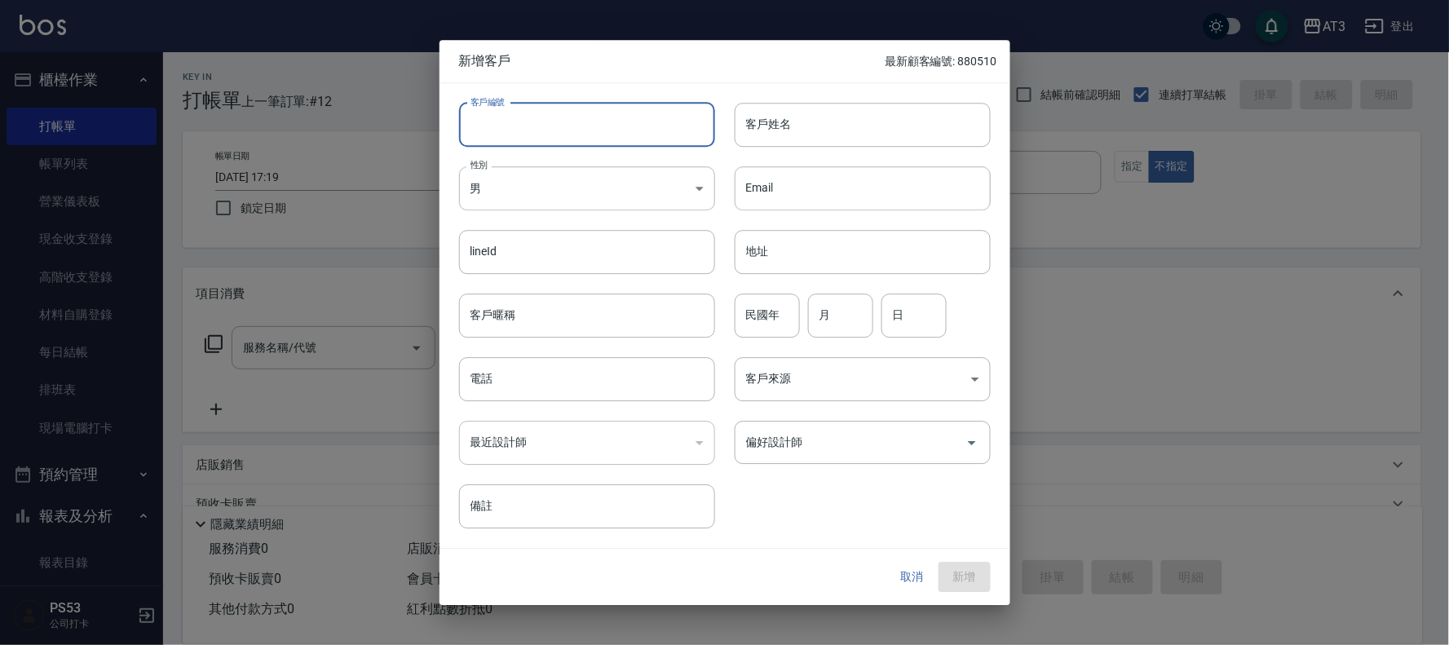
click at [580, 117] on input "客戶編號" at bounding box center [587, 125] width 256 height 44
type input "960305"
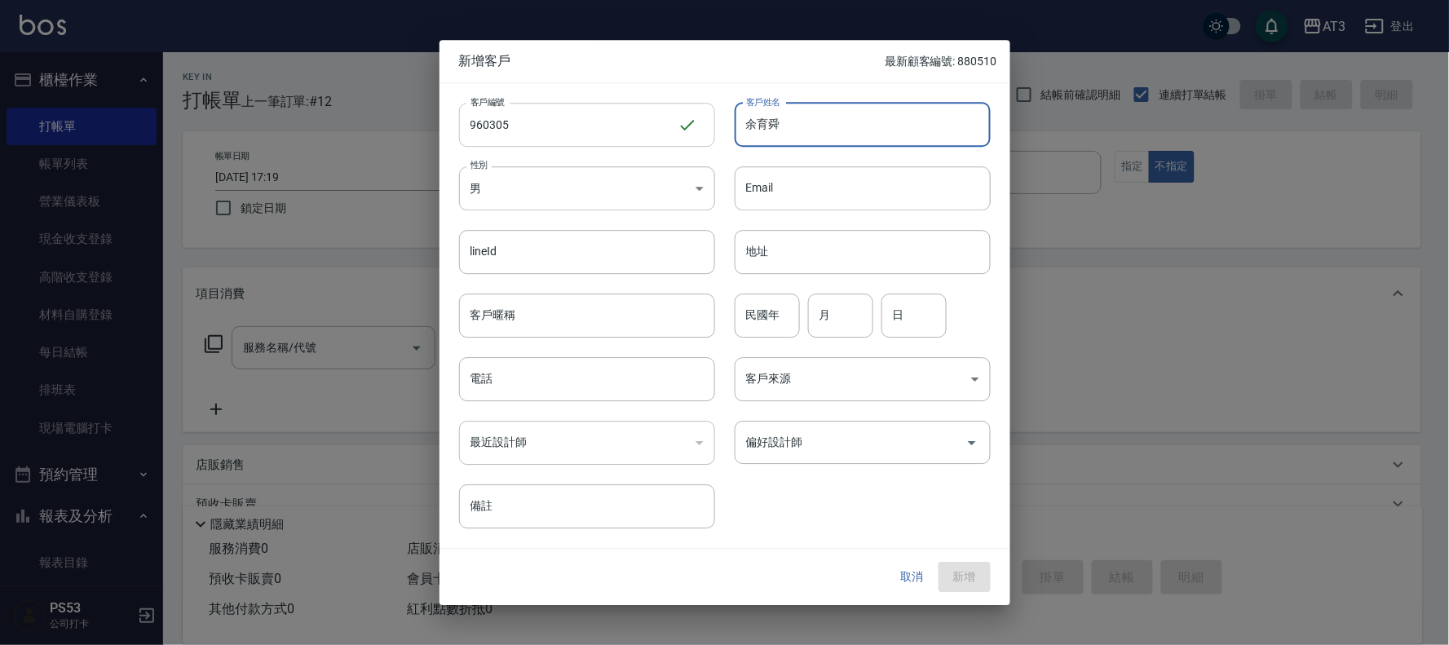
type input "余育舜"
type input "96"
type input "03"
type input "05"
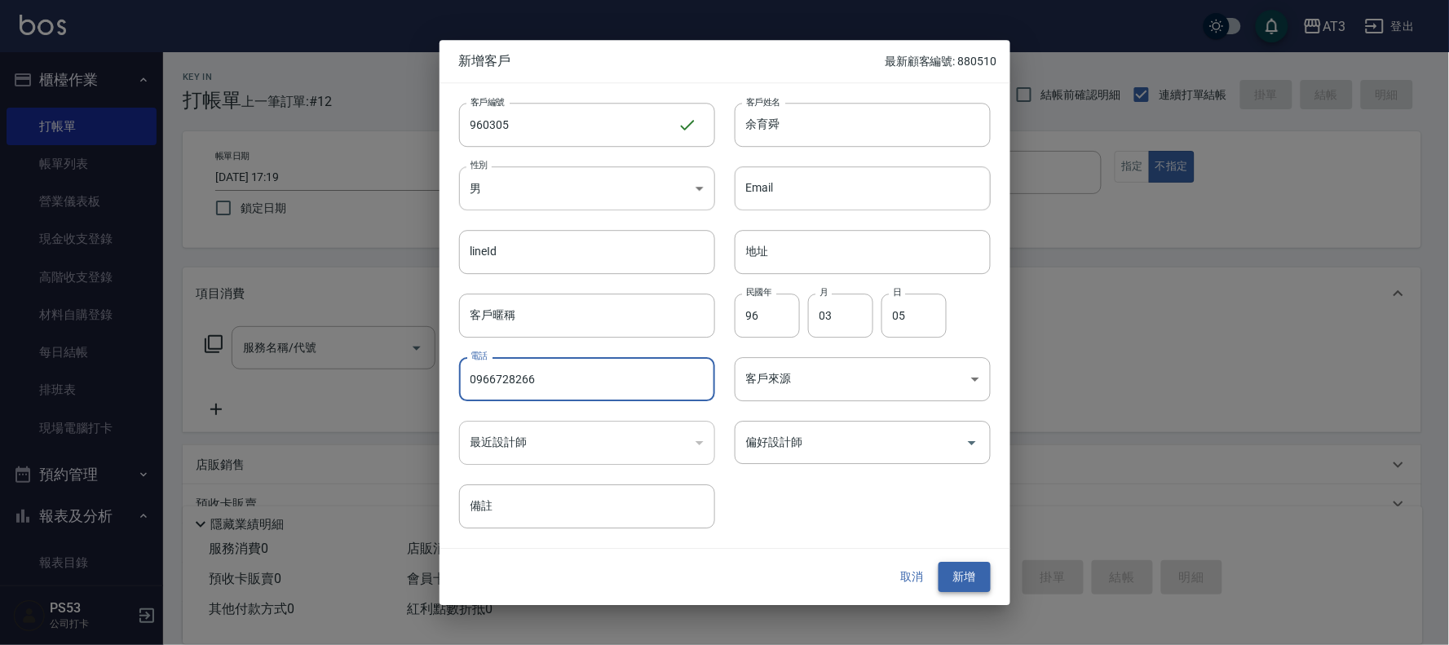
type input "0966728266"
click at [970, 567] on button "新增" at bounding box center [964, 577] width 52 height 30
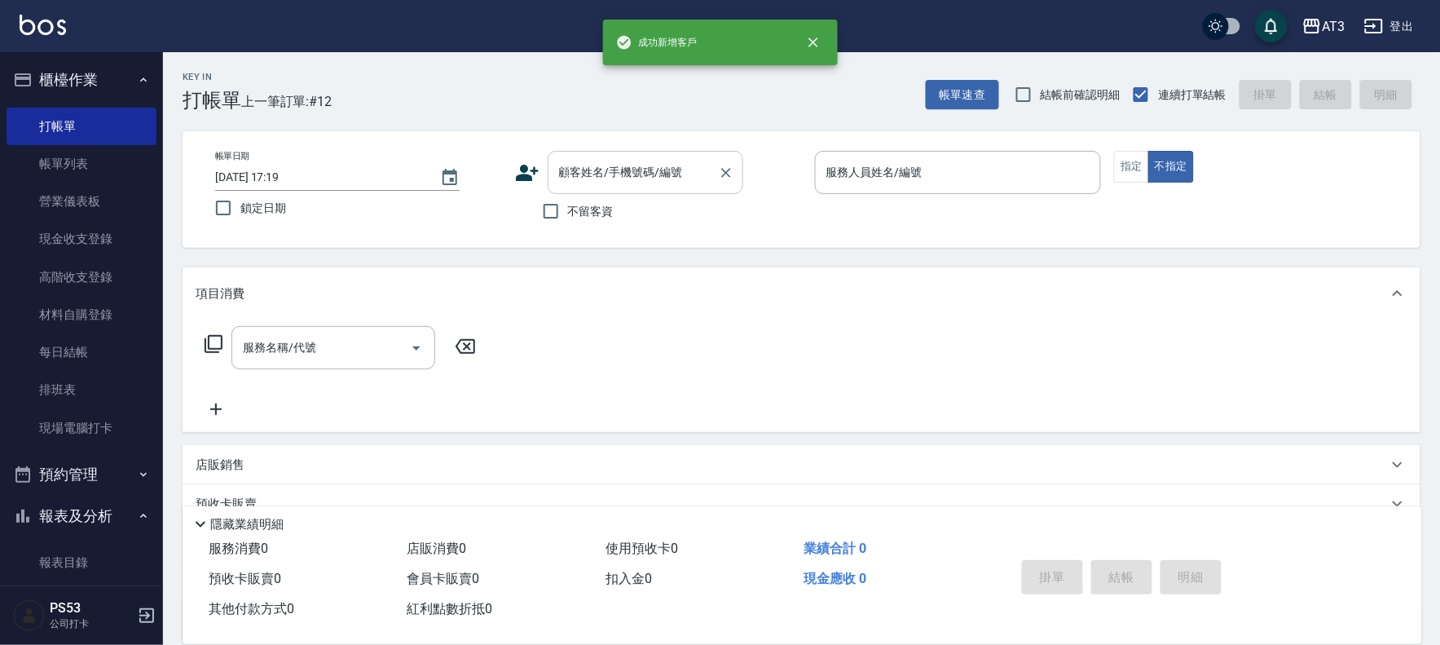
click at [603, 182] on input "顧客姓名/手機號碼/編號" at bounding box center [633, 172] width 157 height 29
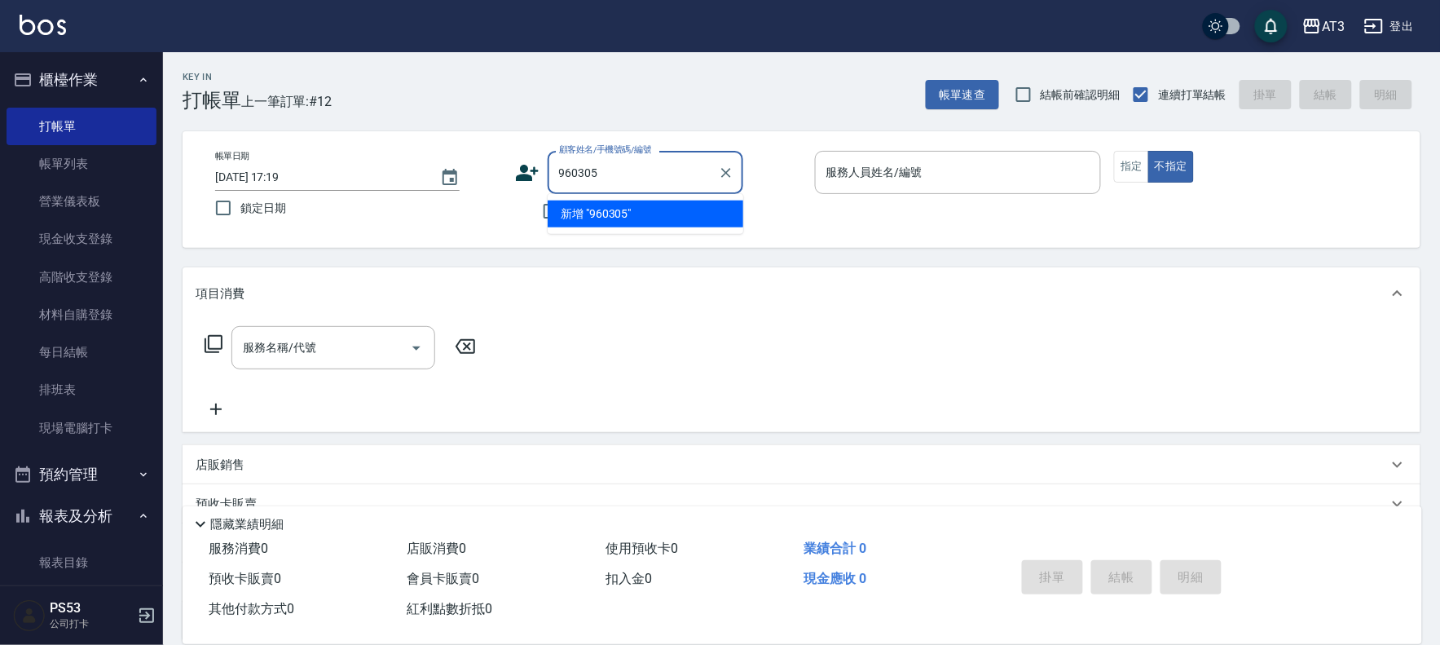
type input "960305"
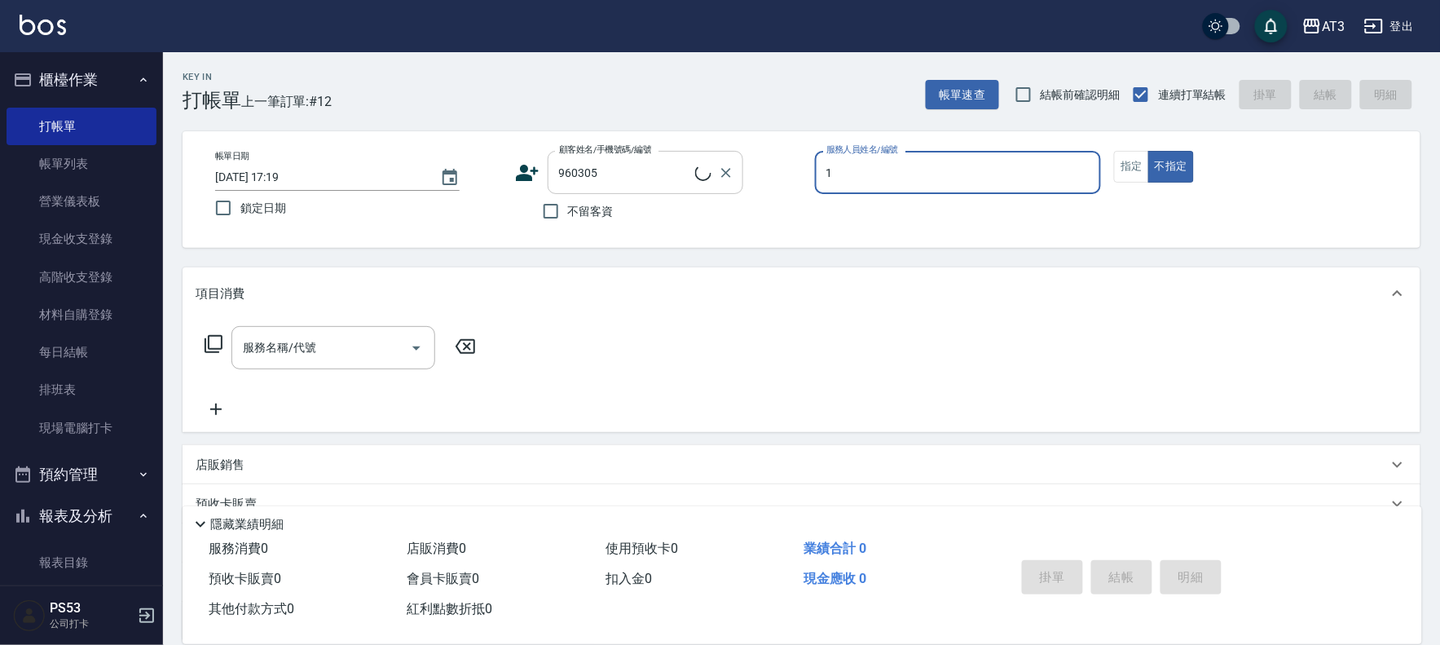
type input "10"
type input "余育舜/0966728266/960305"
type input "菲比-10"
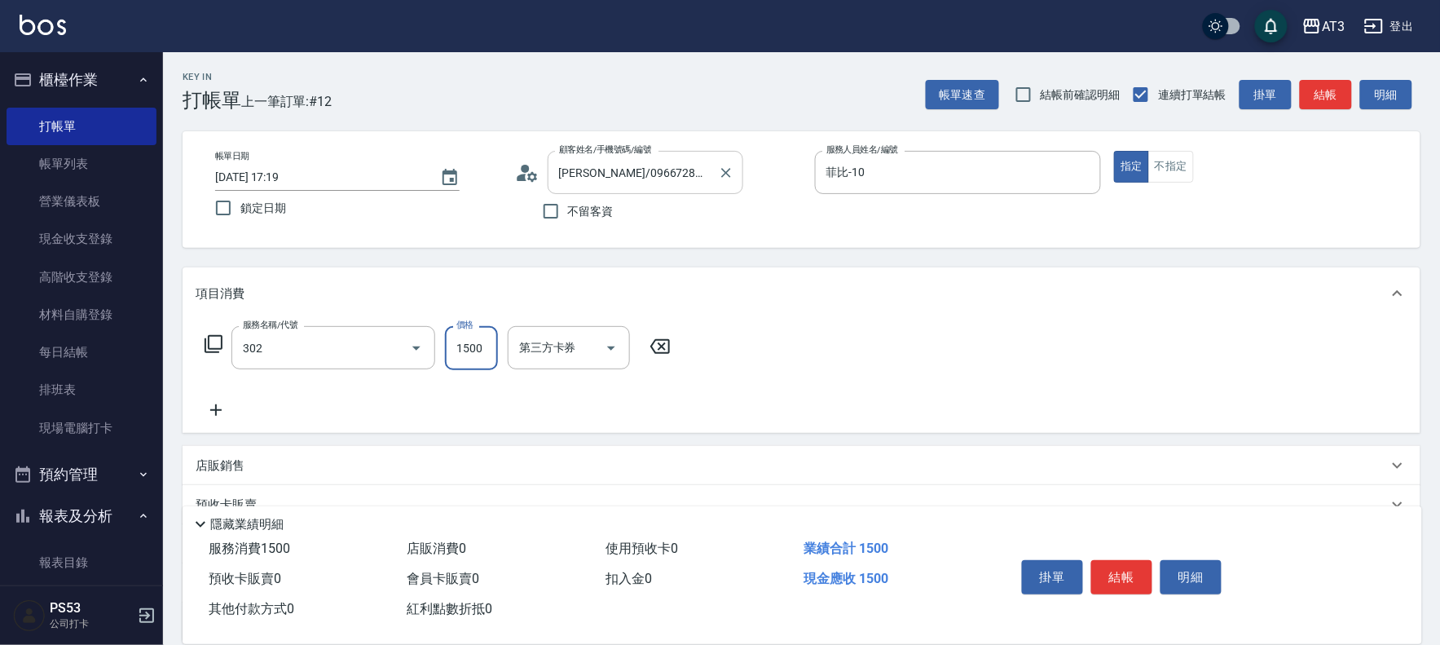
type input "設計燙髮(302)"
type input "1080"
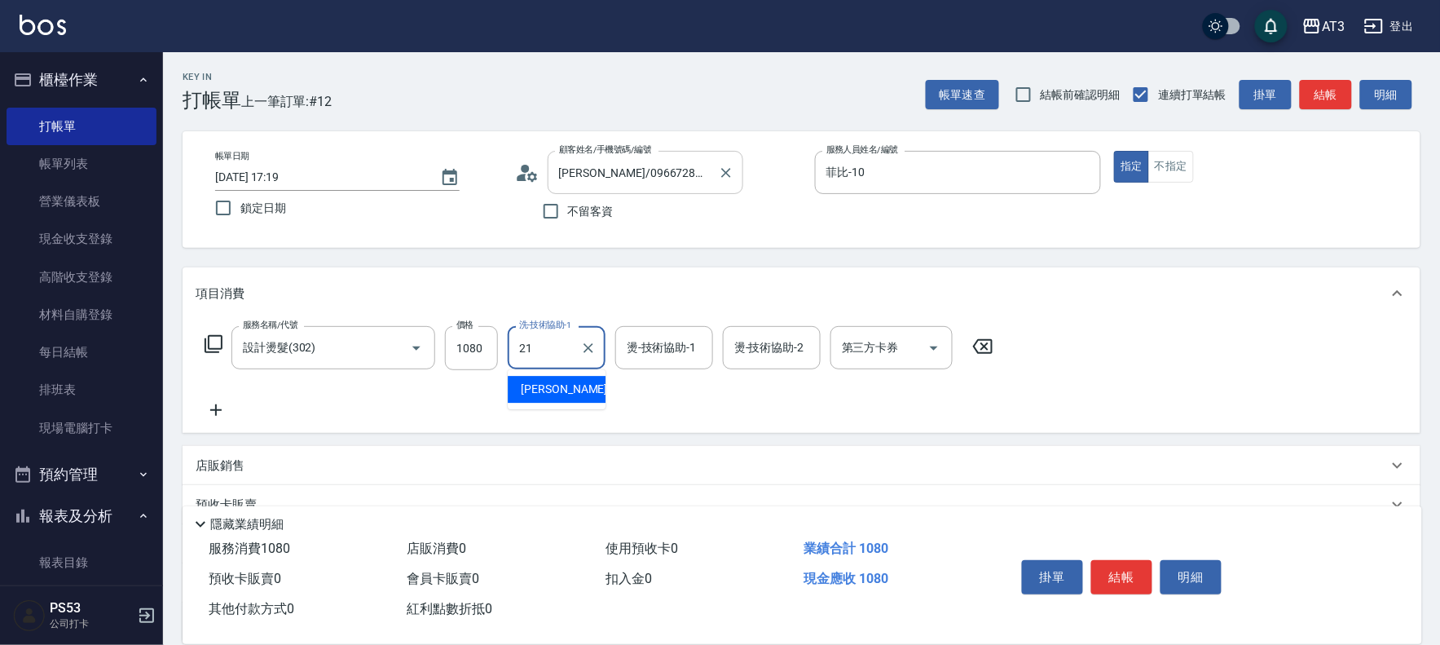
type input "珺珺-21"
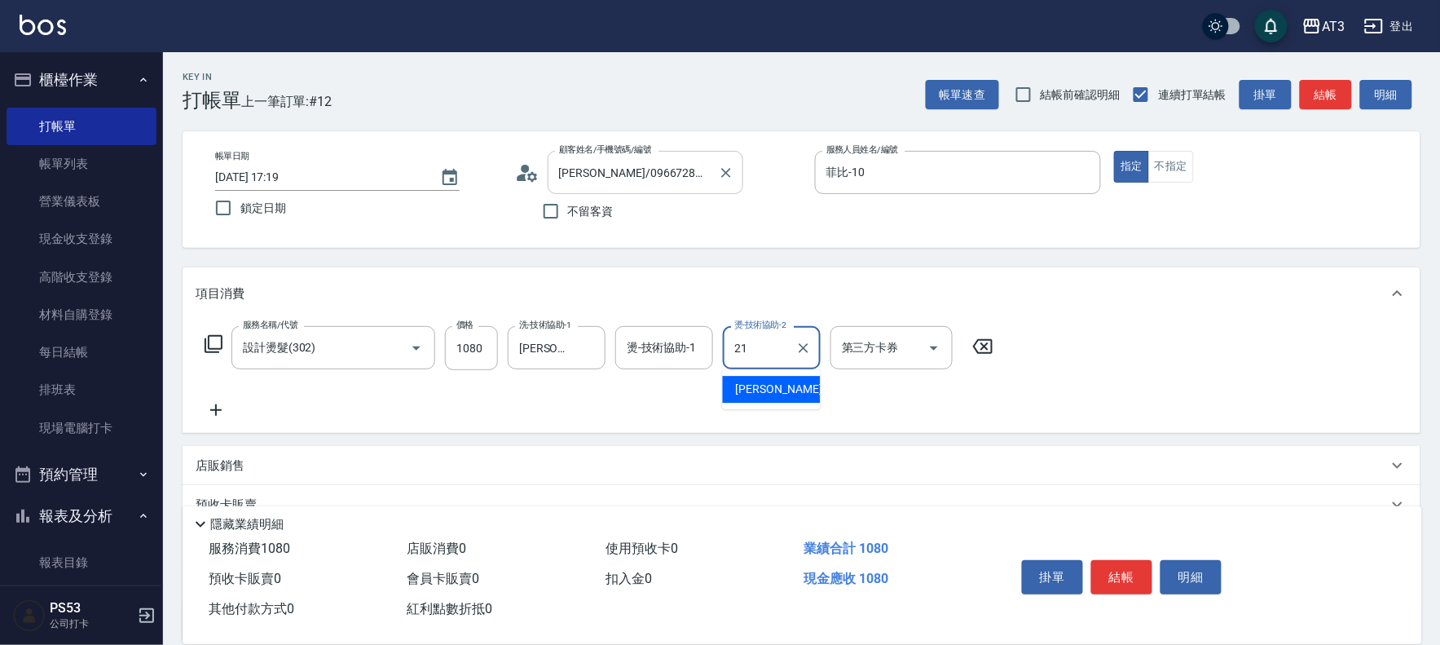
type input "珺珺-21"
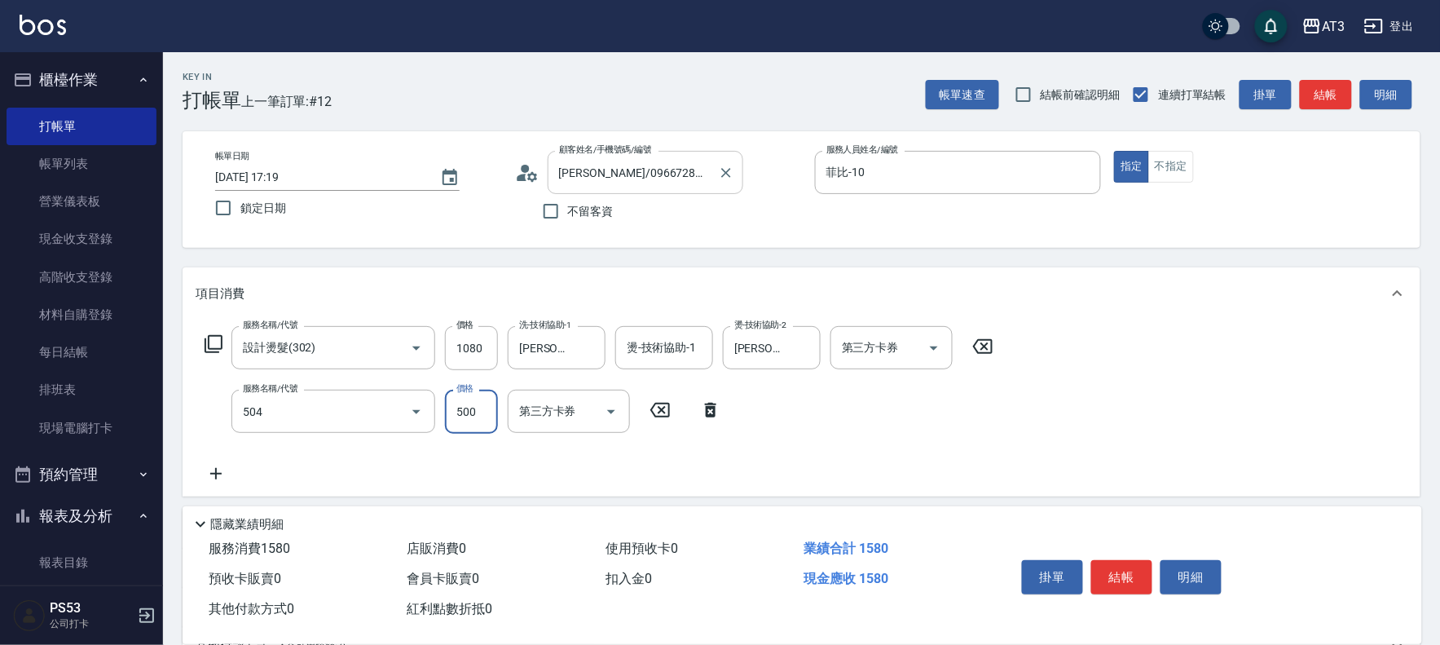
type input "順子護髮(504)"
type input "珺珺-21"
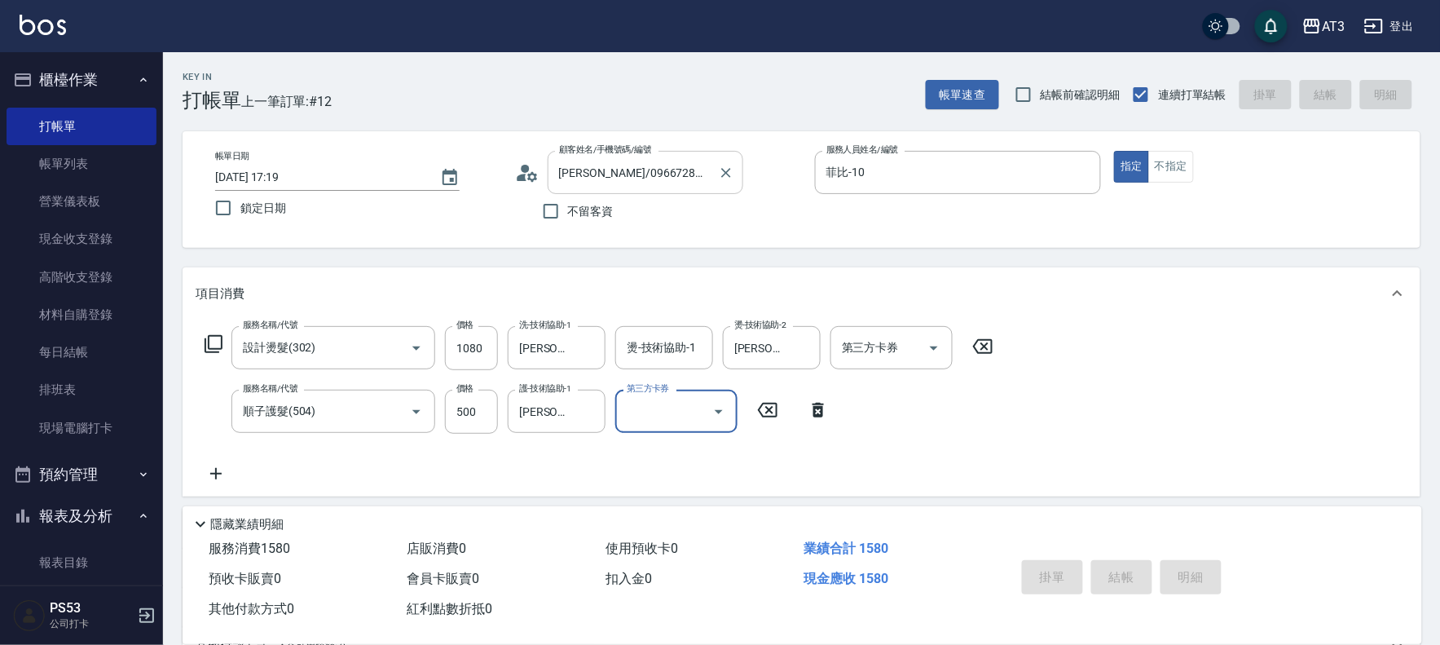
type input "2025/10/10 17:24"
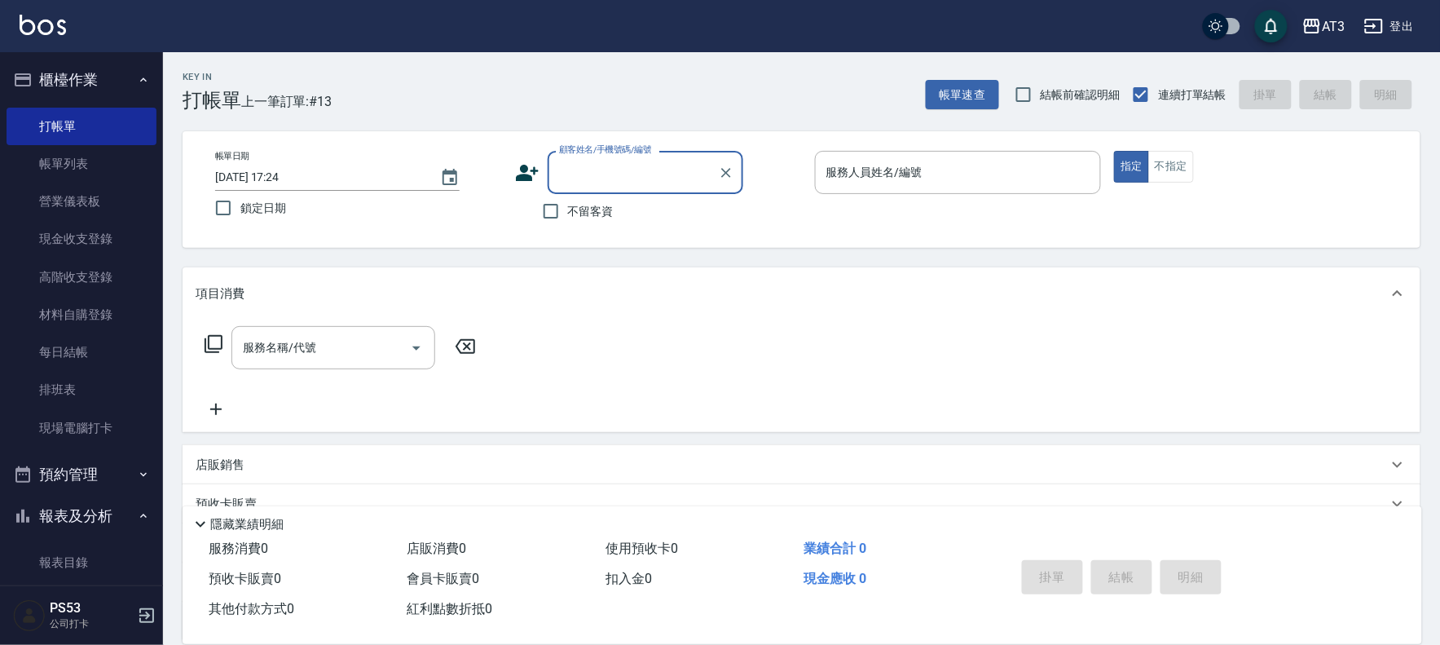
click at [519, 168] on icon at bounding box center [527, 173] width 24 height 24
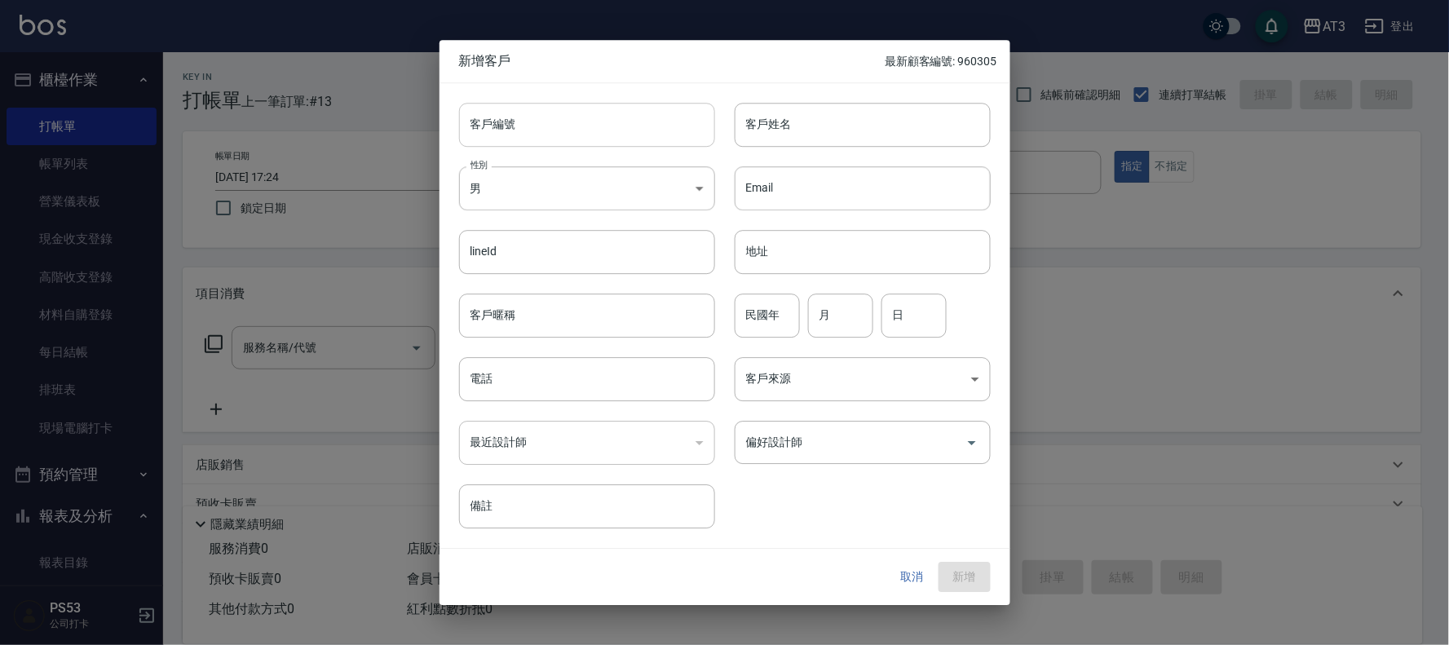
click at [526, 122] on input "客戶編號" at bounding box center [587, 125] width 256 height 44
type input "000930"
type input "蔡禹诘"
type input "00"
type input "09"
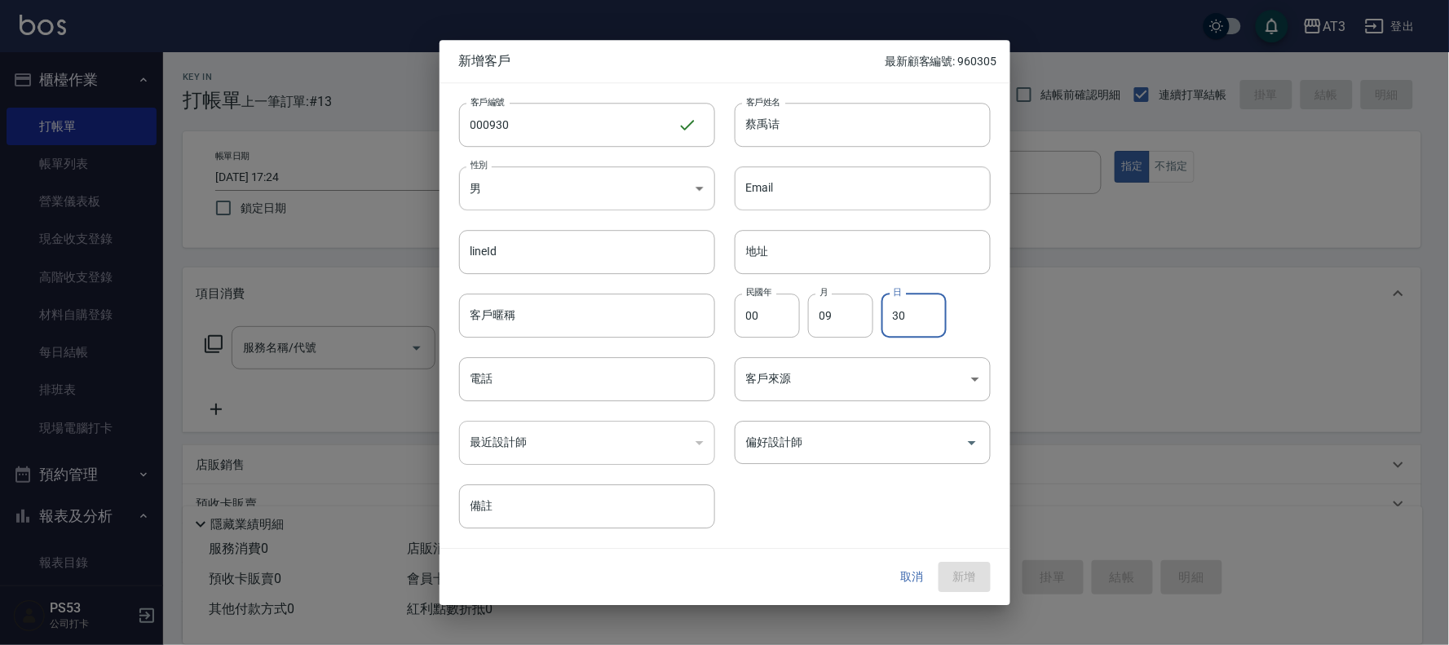
type input "30"
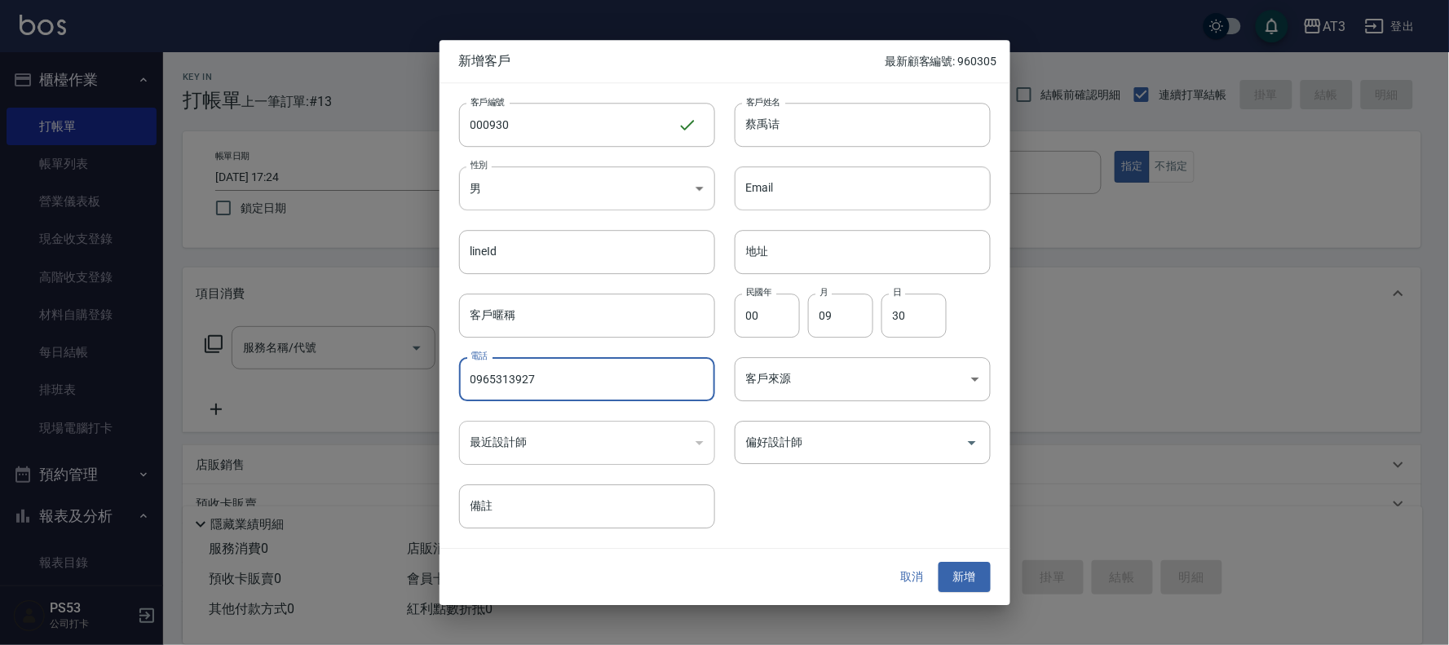
type input "0965313927"
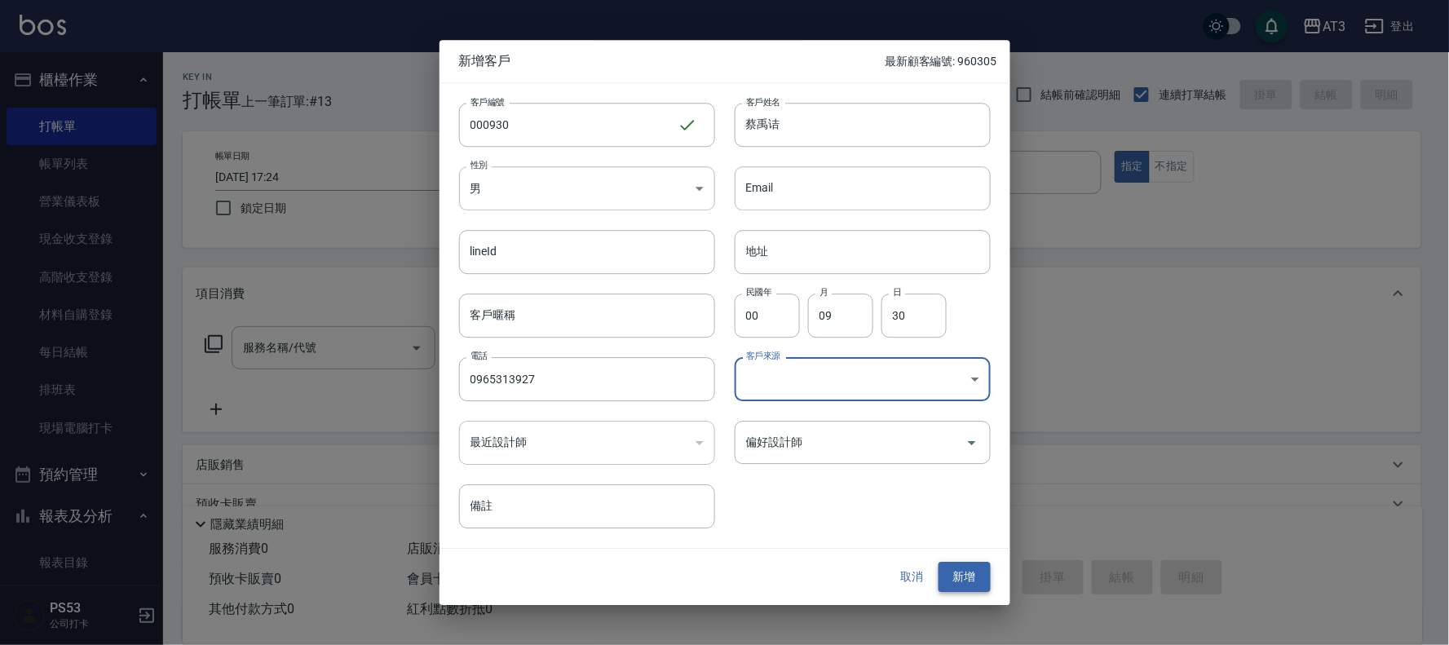
click at [973, 574] on button "新增" at bounding box center [964, 577] width 52 height 30
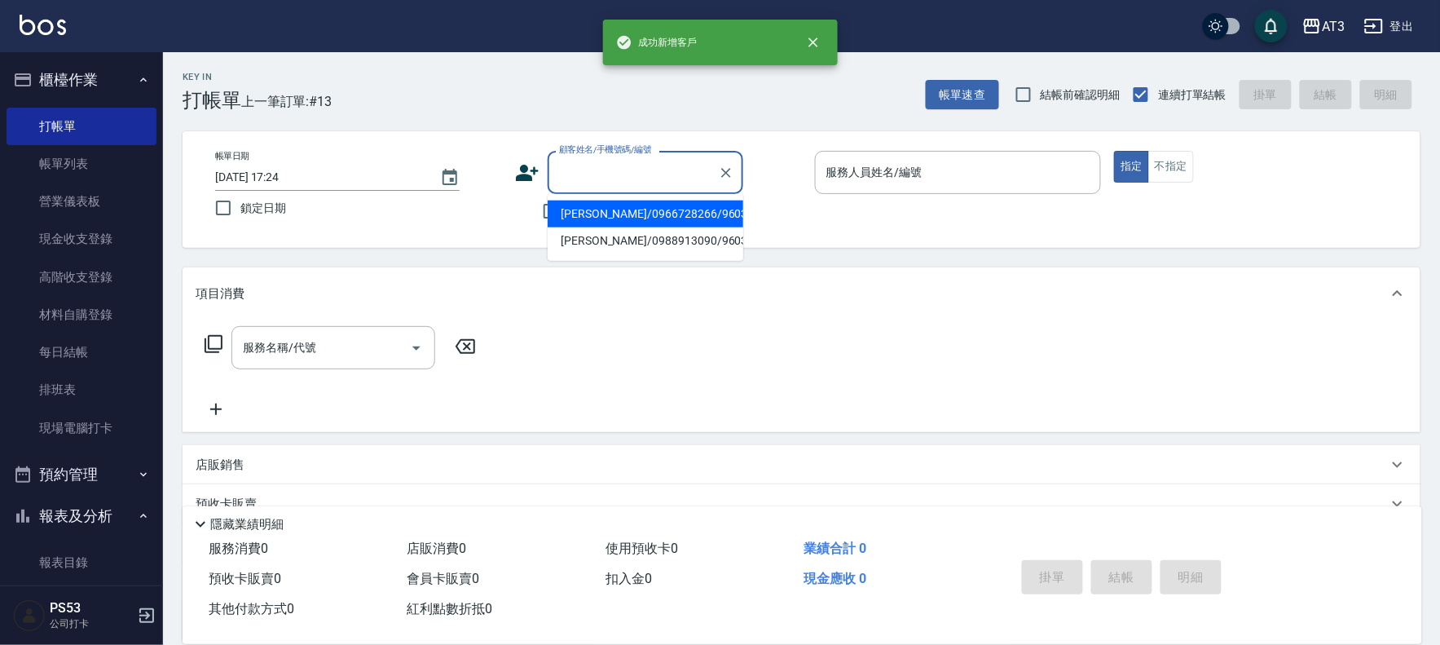
click at [607, 161] on div "顧客姓名/手機號碼/編號 顧客姓名/手機號碼/編號" at bounding box center [646, 172] width 196 height 43
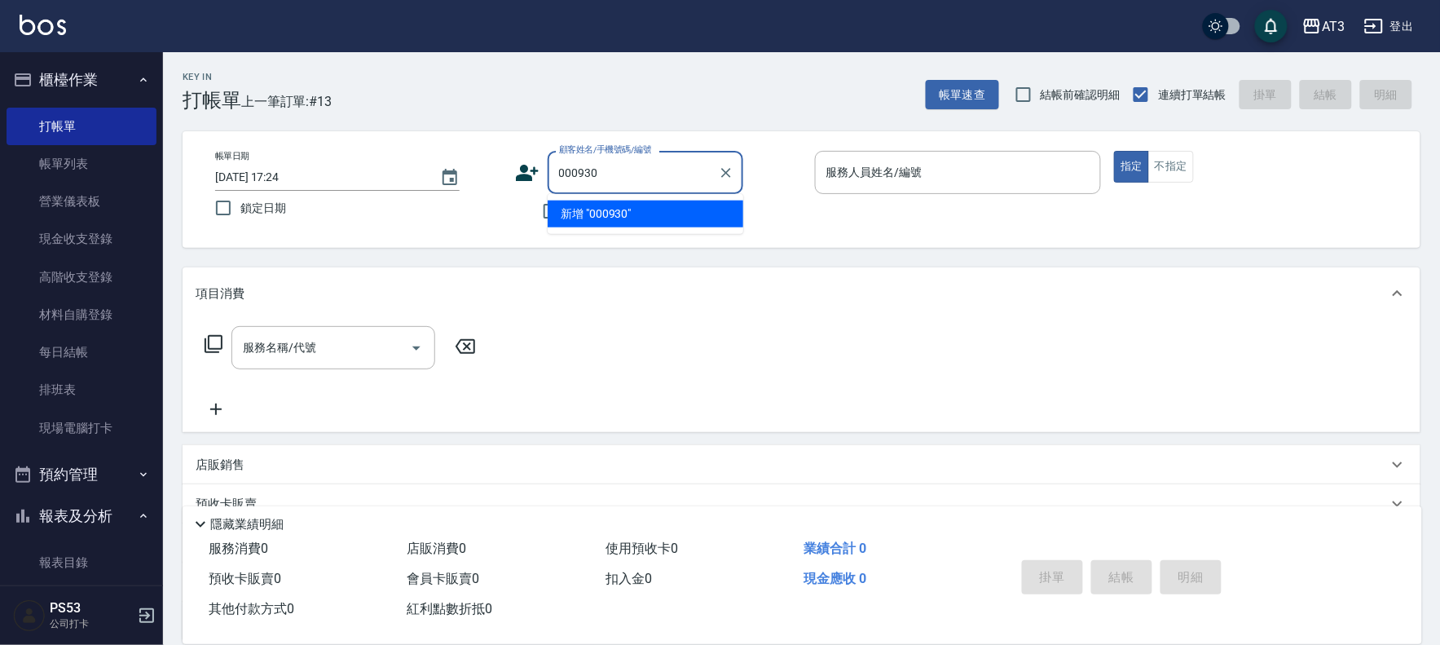
type input "000930"
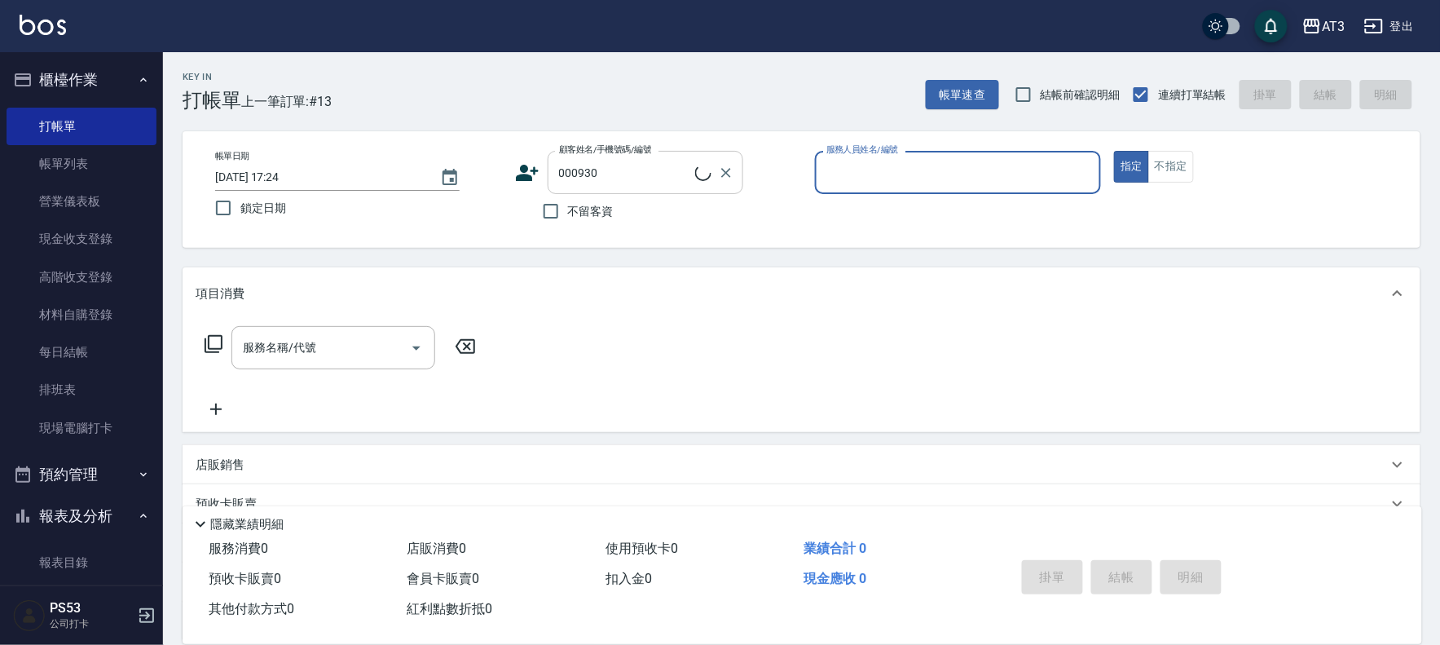
type input "8"
type input "蔡禹诘/0965313927/000930"
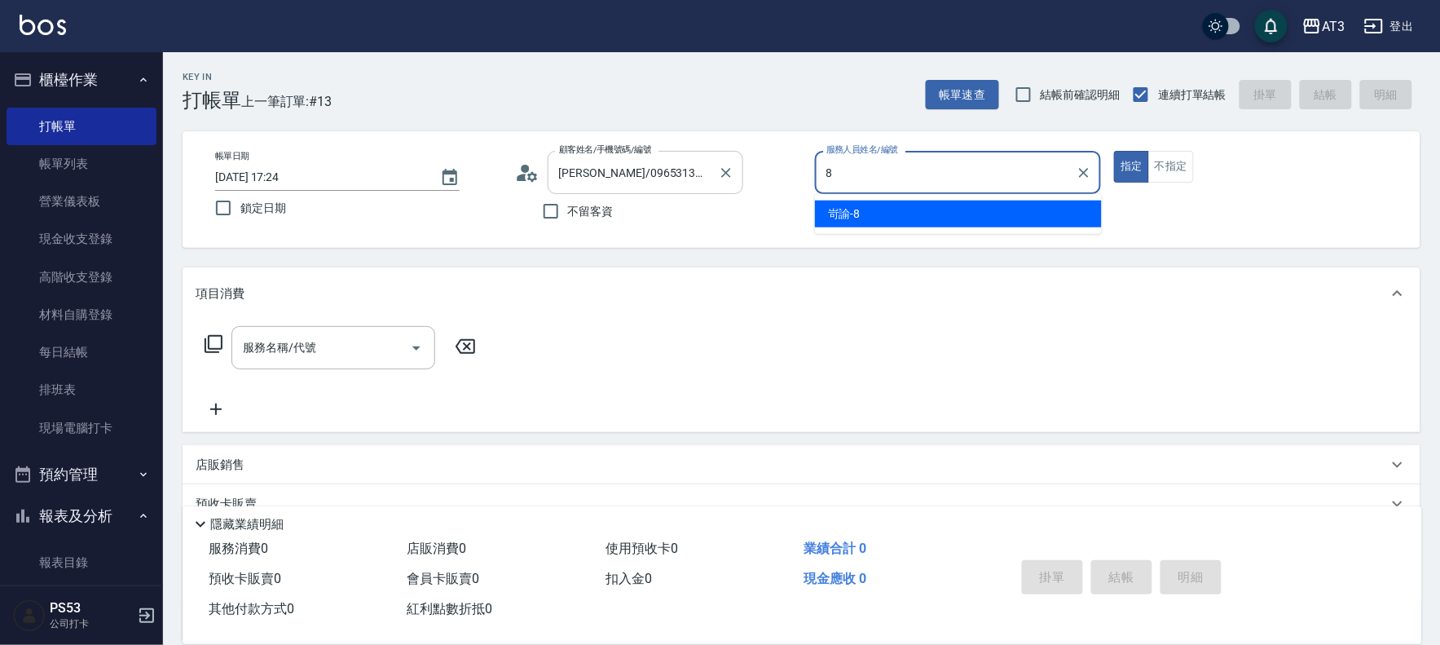
type input "8"
type button "true"
type input "岢諭-8"
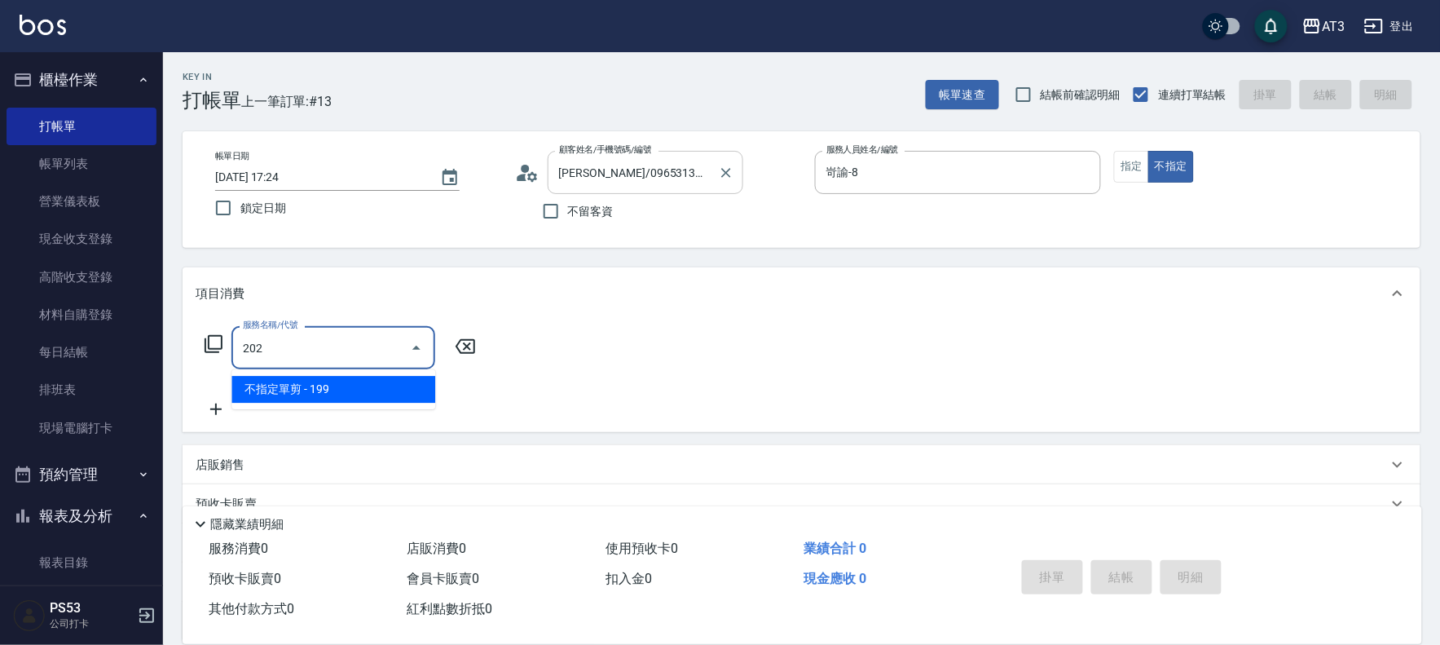
type input "不指定單剪(202)"
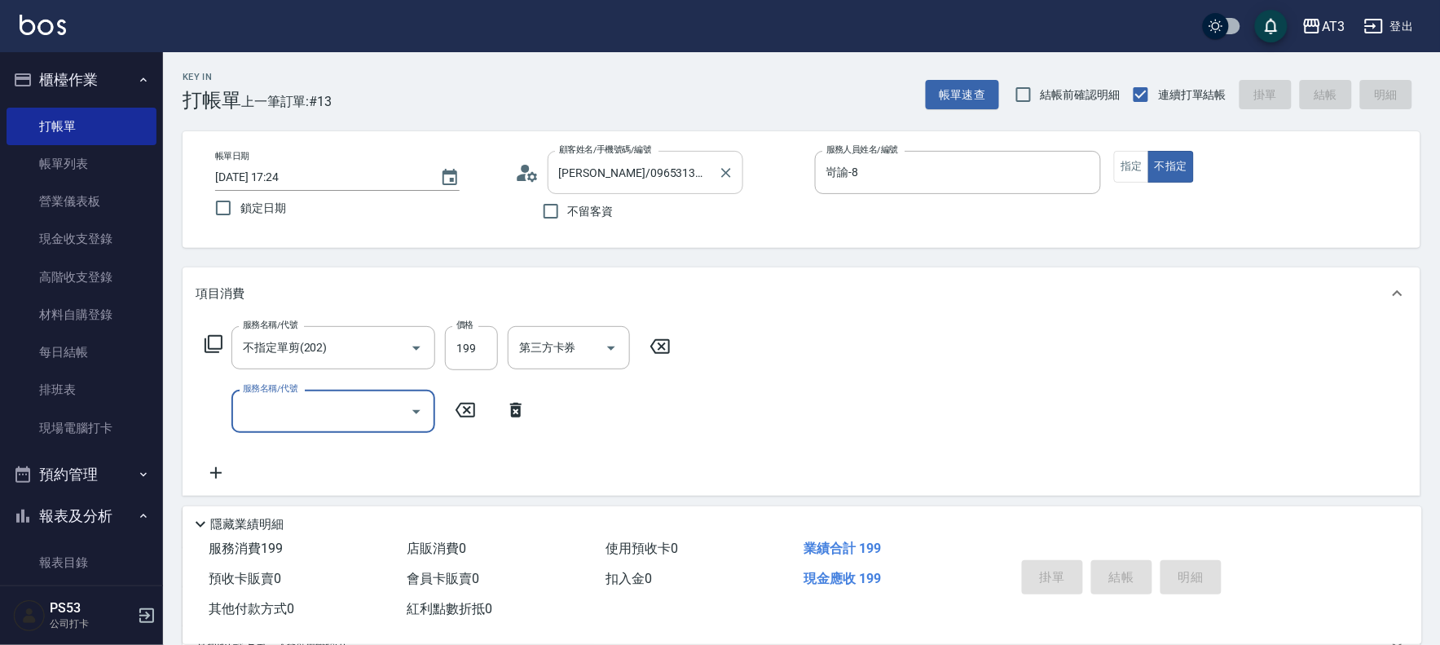
type input "2025/10/10 17:25"
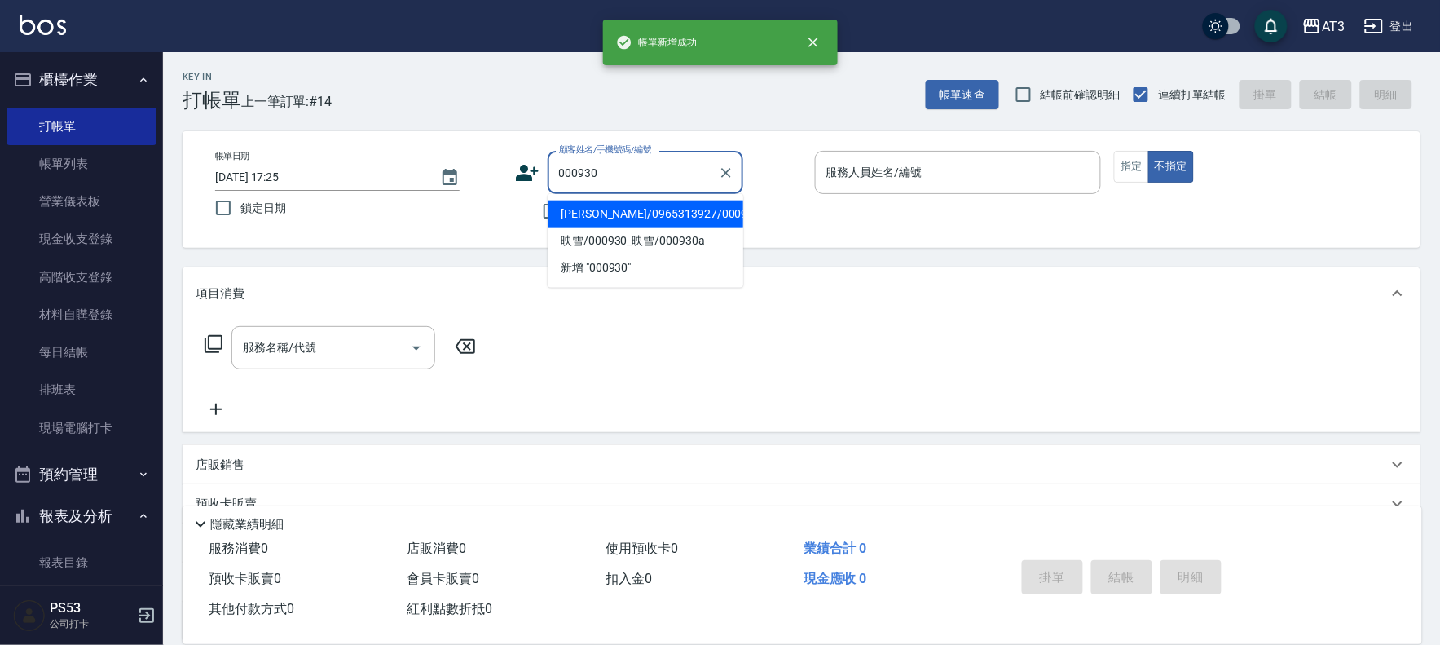
type input "蔡禹诘/0965313927/000930"
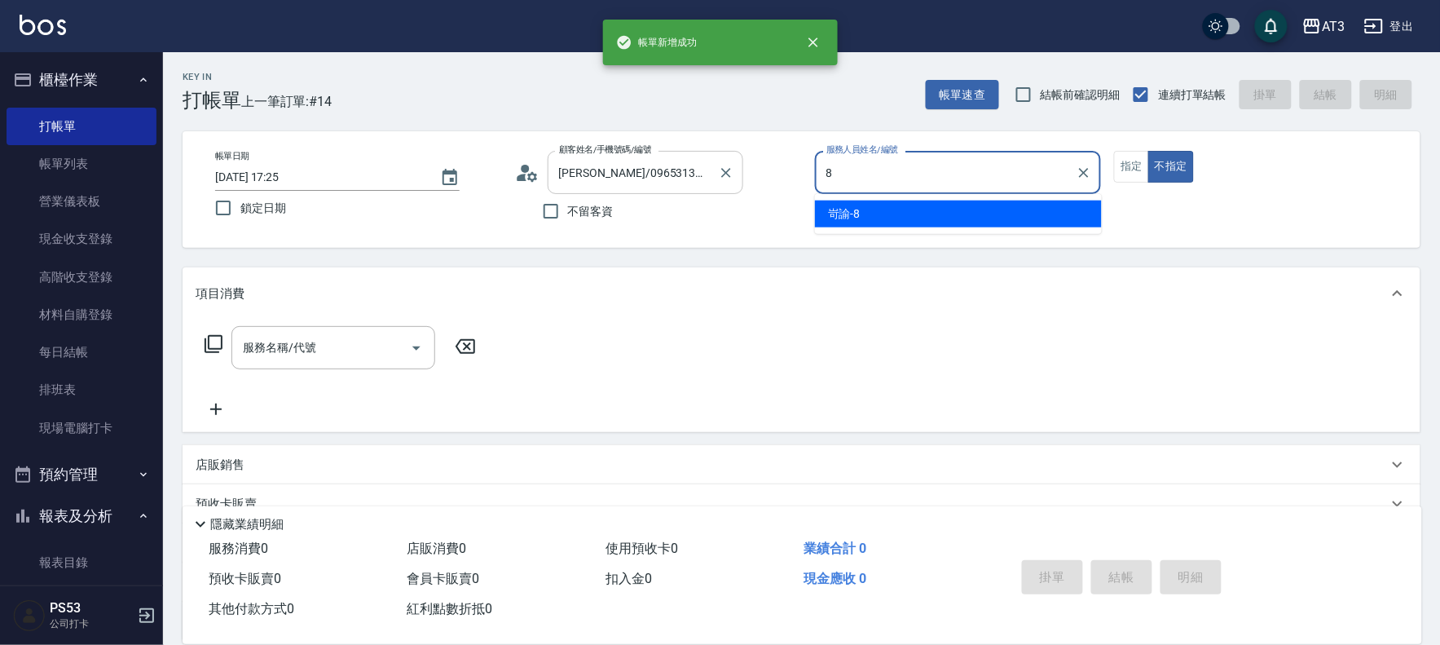
type input "岢諭-8"
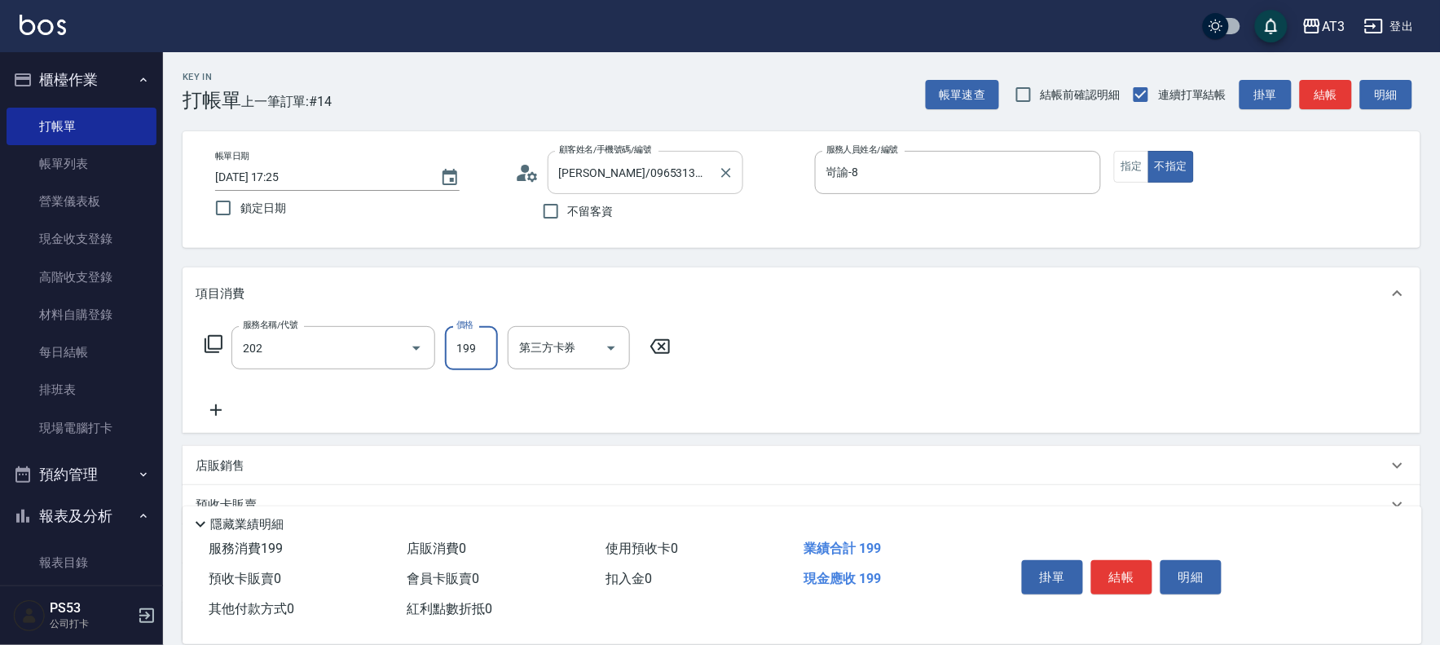
type input "不指定單剪(202)"
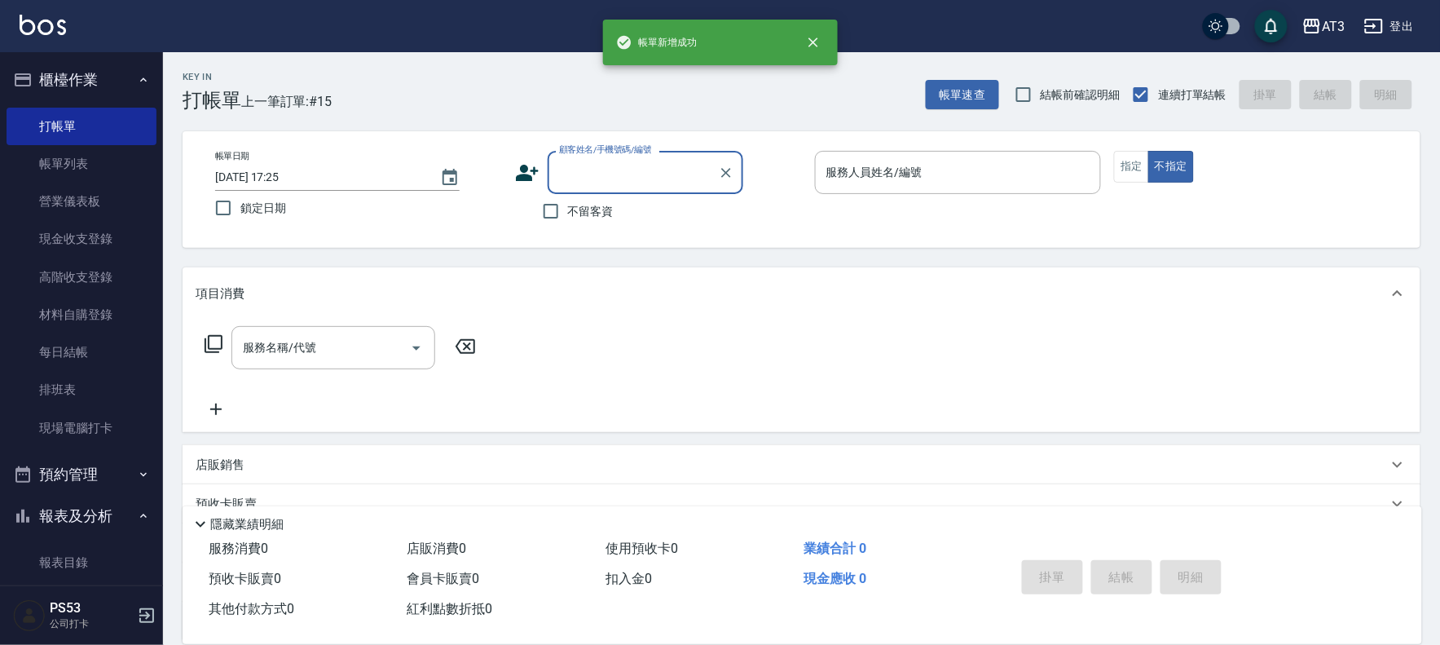
click at [511, 173] on div "帳單日期 2025/10/10 17:25 鎖定日期 顧客姓名/手機號碼/編號 顧客姓名/手機號碼/編號 不留客資 服務人員姓名/編號 服務人員姓名/編號 指…" at bounding box center [801, 189] width 1199 height 77
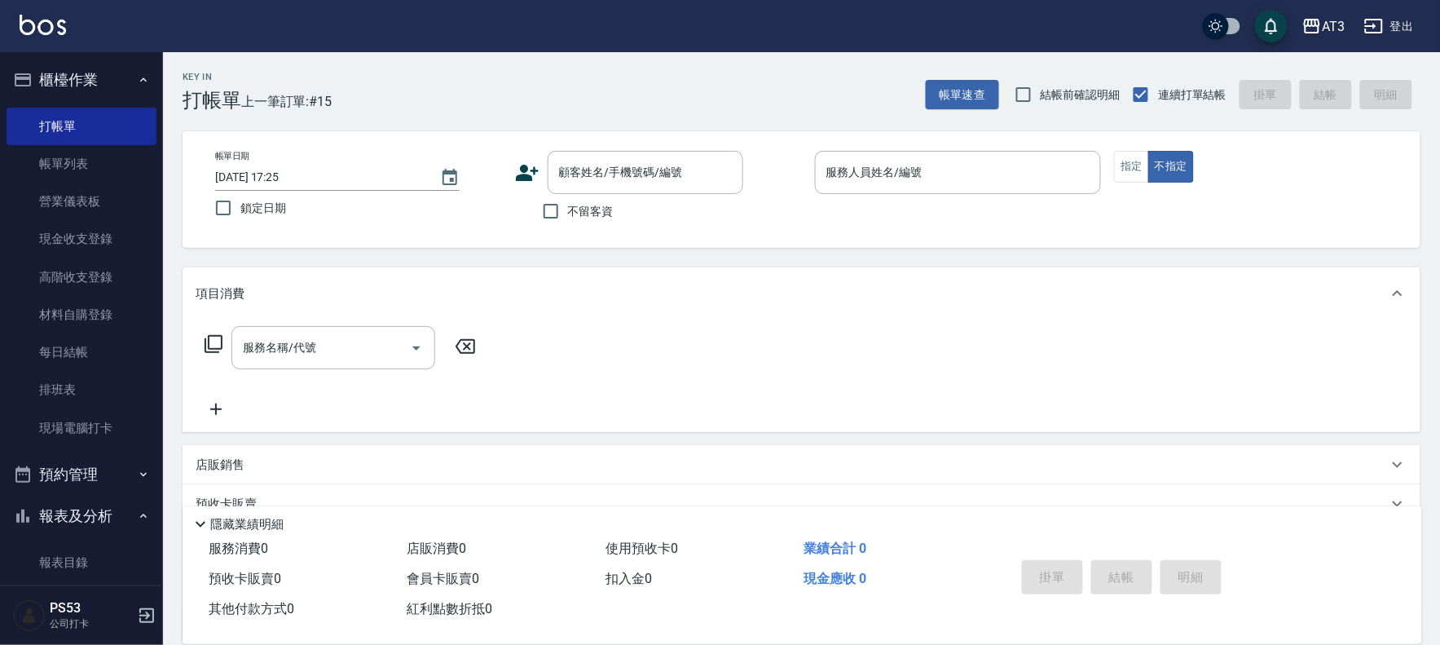
click at [532, 161] on icon at bounding box center [527, 173] width 24 height 24
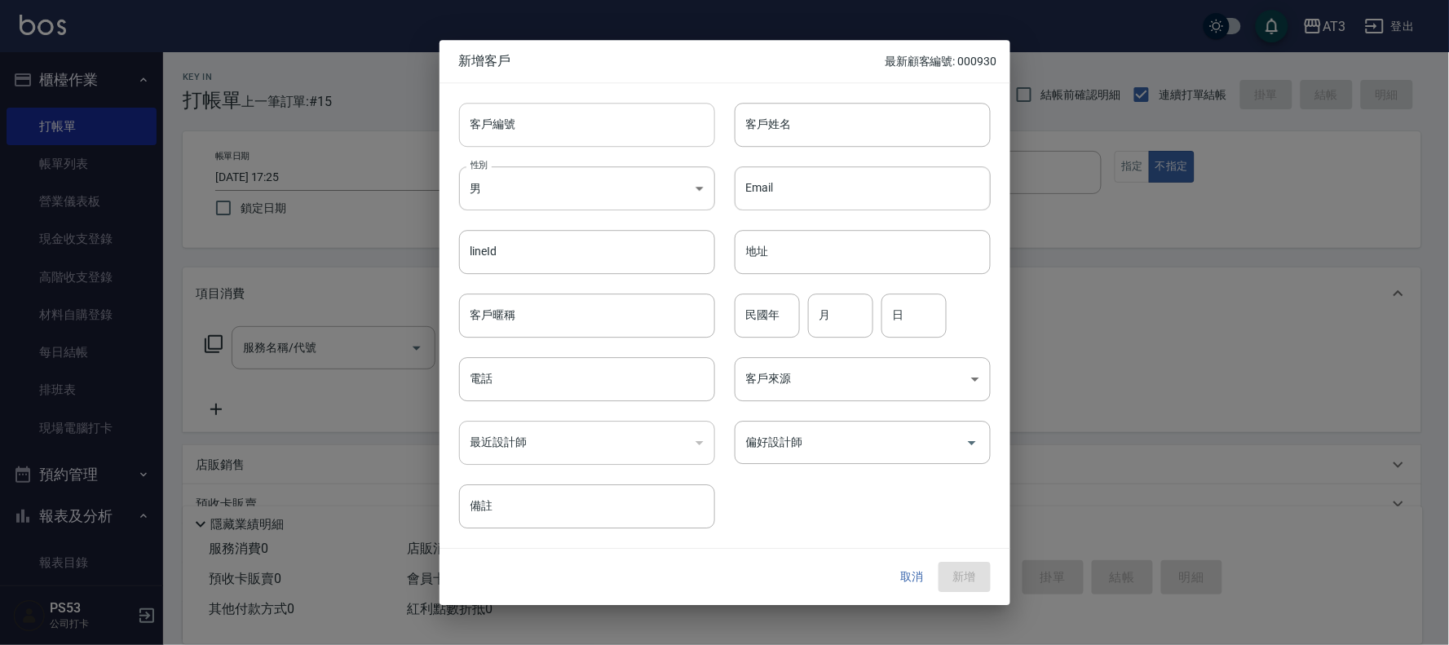
click at [535, 117] on input "客戶編號" at bounding box center [587, 125] width 256 height 44
type input "960629-1"
type input "王宇澤"
click at [769, 323] on input "民國年" at bounding box center [766, 315] width 65 height 44
type input "96"
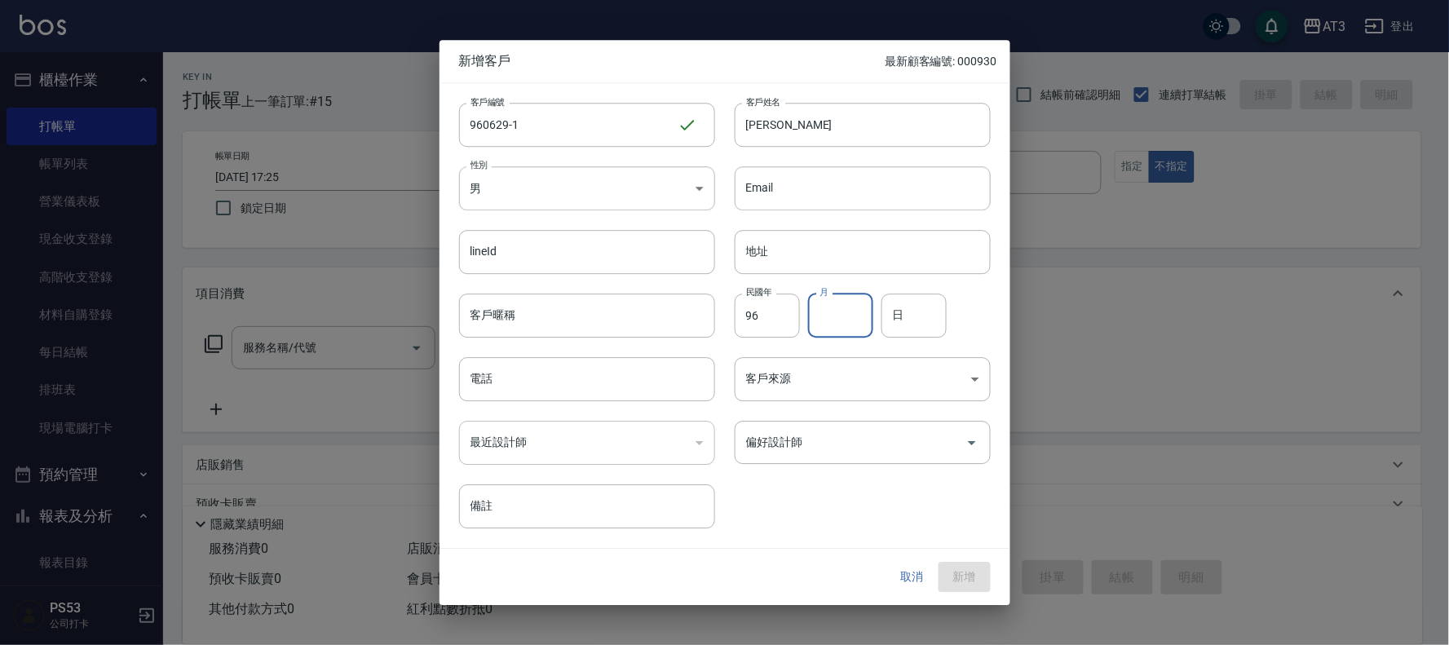
click at [846, 311] on input "月" at bounding box center [840, 315] width 65 height 44
type input "06"
type input "29"
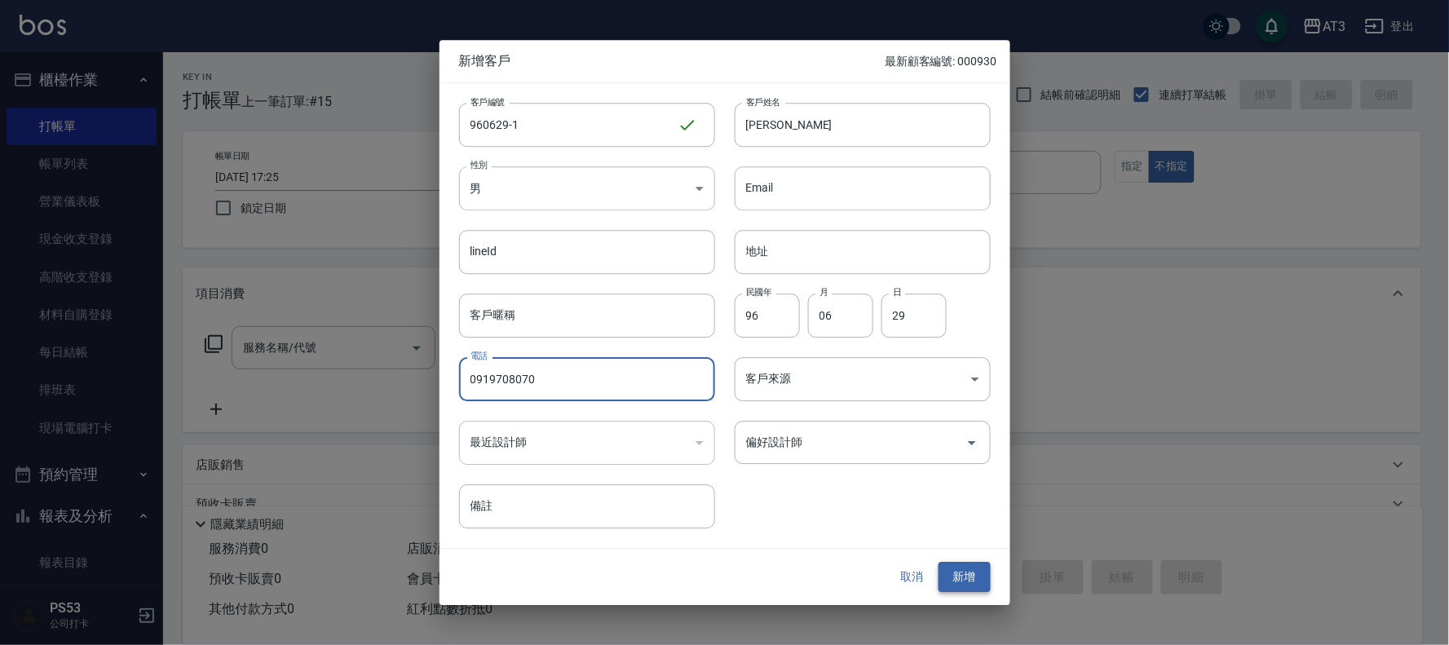
type input "0919708070"
click at [966, 567] on button "新增" at bounding box center [964, 577] width 52 height 30
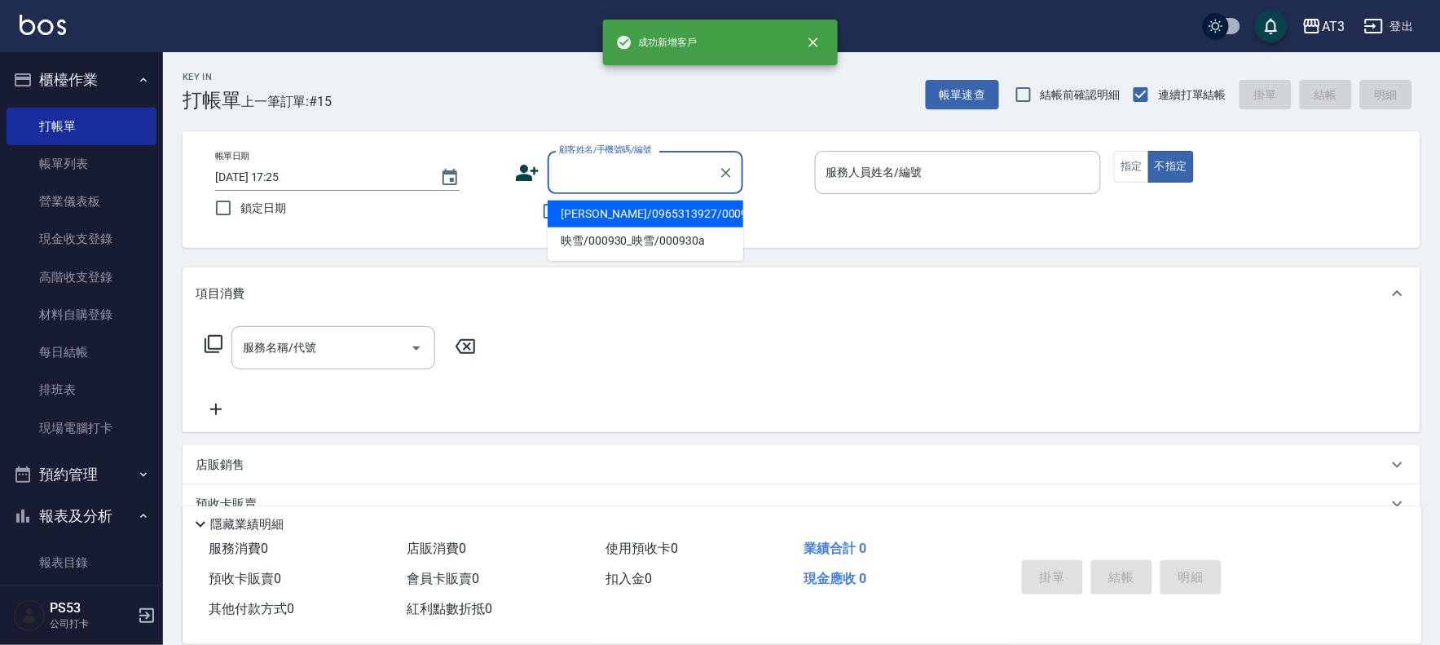
click at [628, 160] on div "顧客姓名/手機號碼/編號 顧客姓名/手機號碼/編號" at bounding box center [646, 172] width 196 height 43
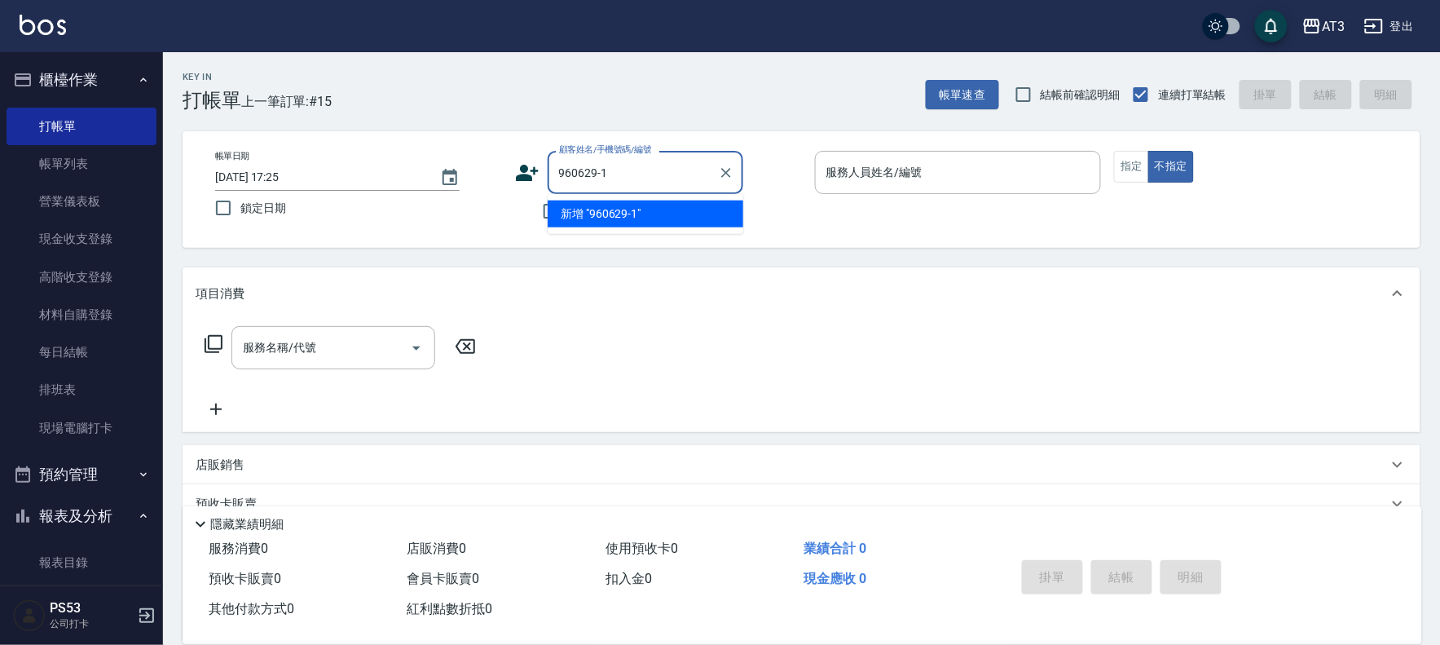
type input "960629-1"
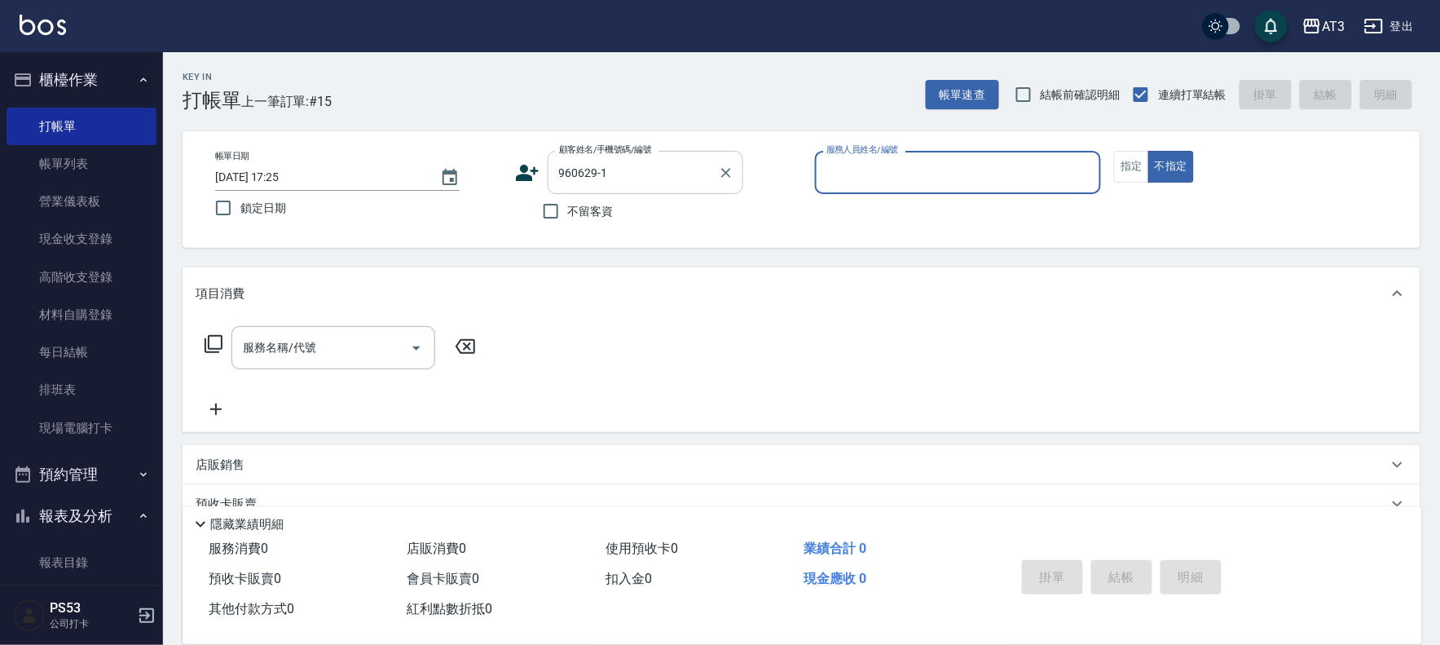
type input "1"
type input "王宇澤/0919708070/960629-1"
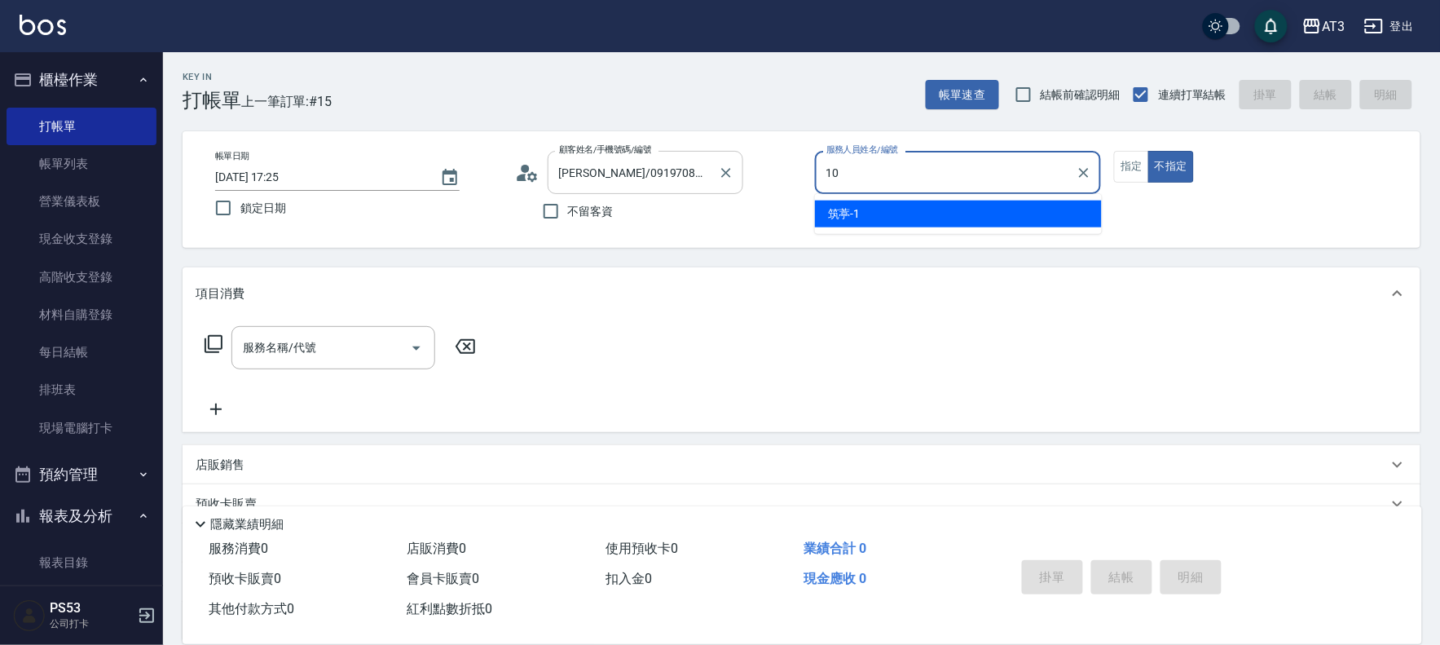
type input "菲比-10"
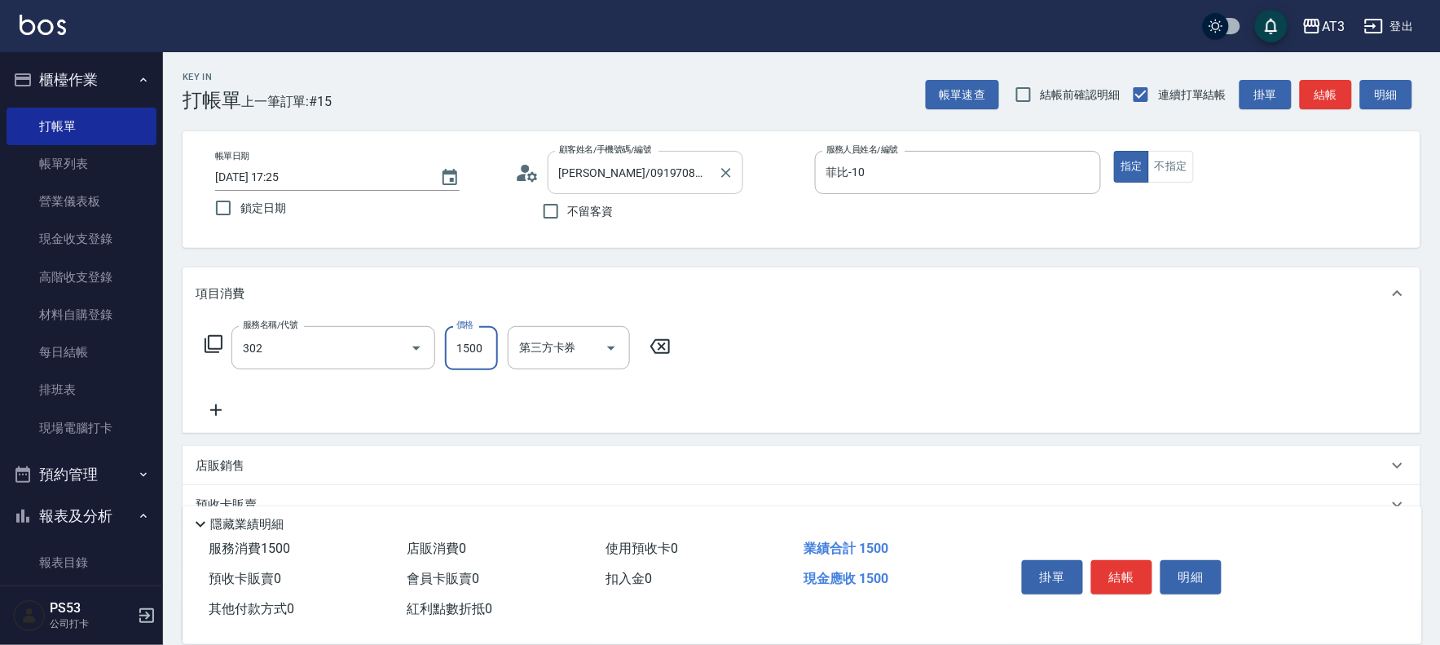
type input "設計燙髮(302)"
type input "1080"
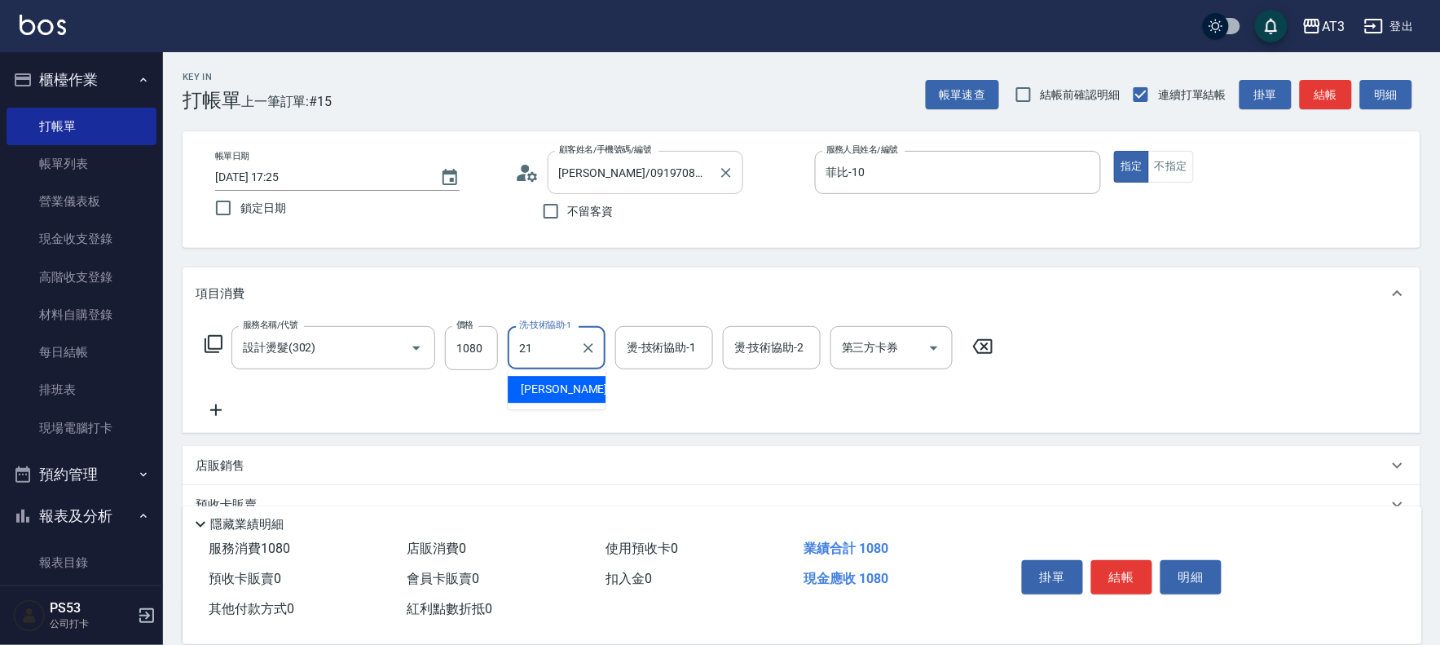
type input "珺珺-21"
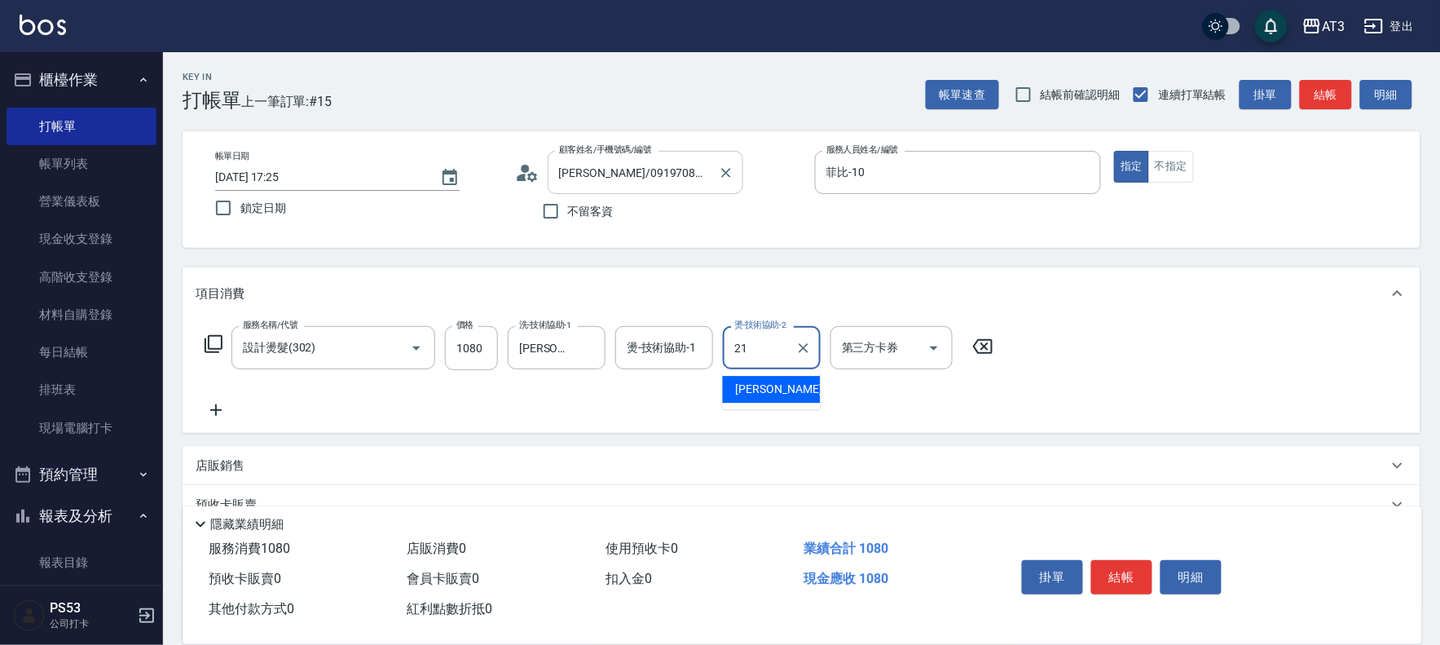
type input "珺珺-21"
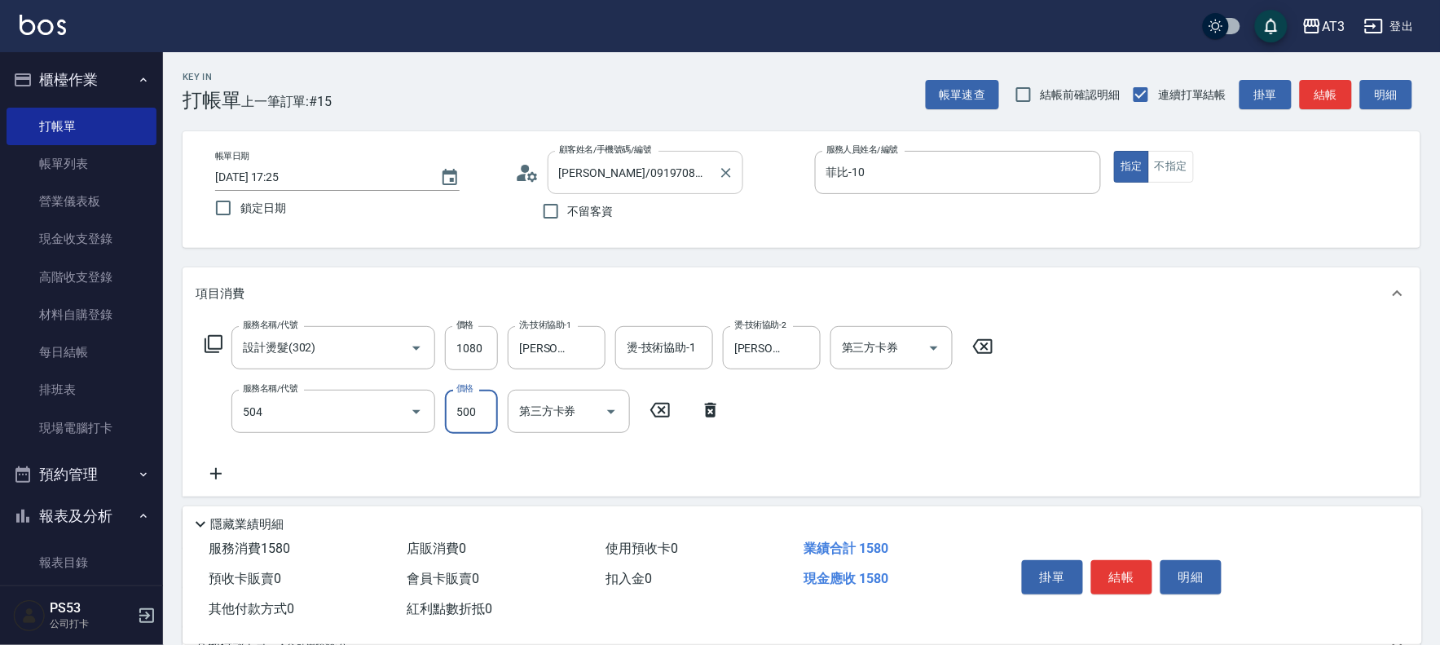
type input "順子護髮(504)"
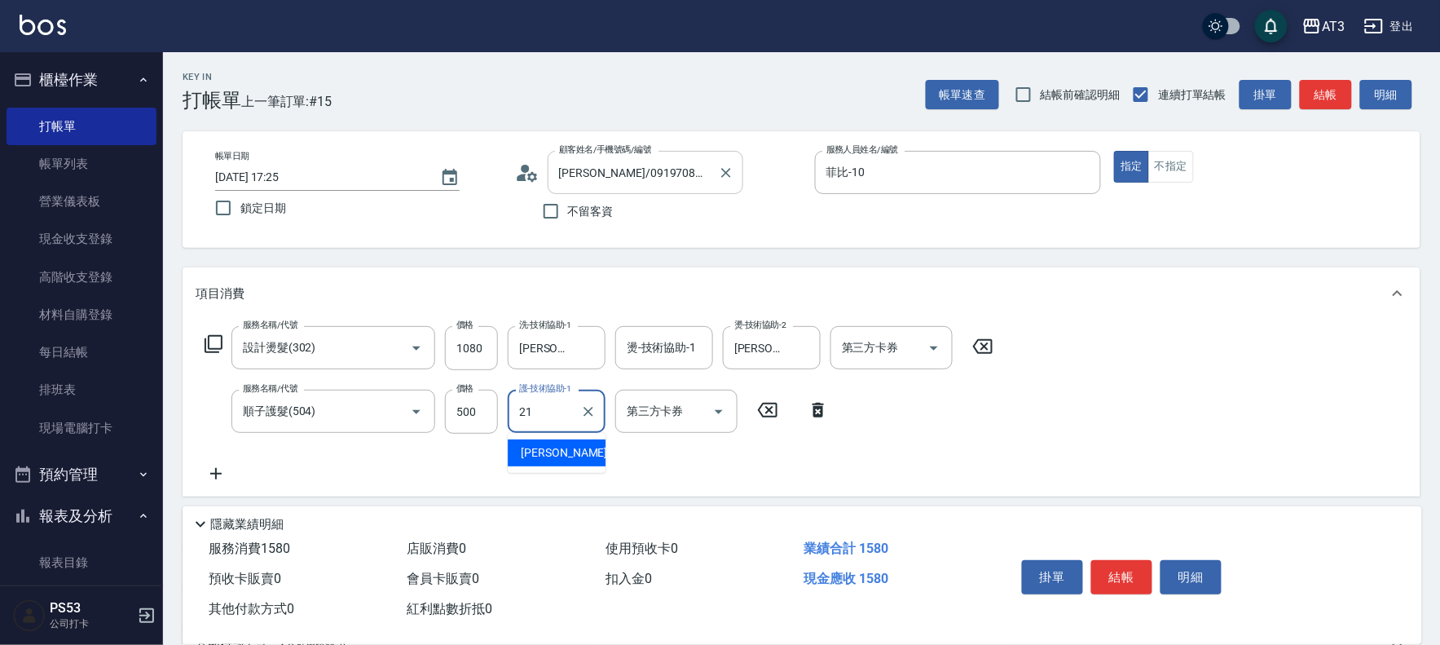
type input "珺珺-21"
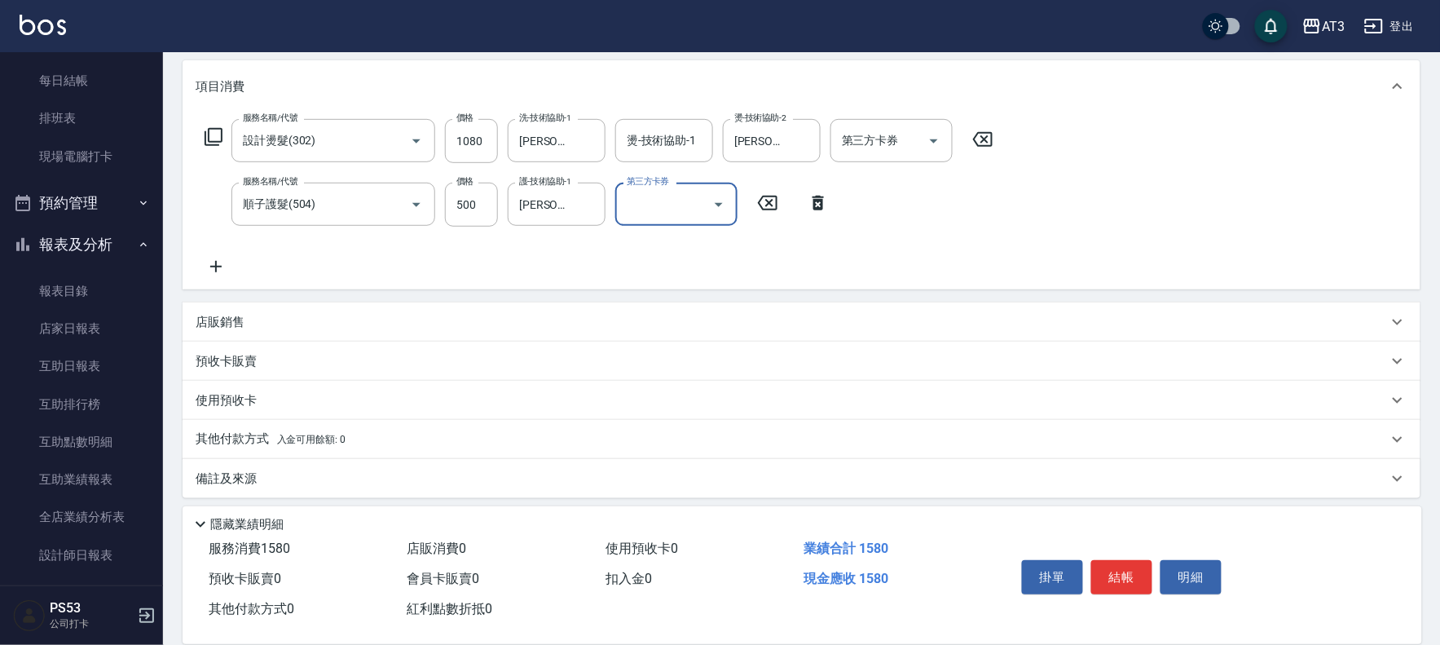
scroll to position [215, 0]
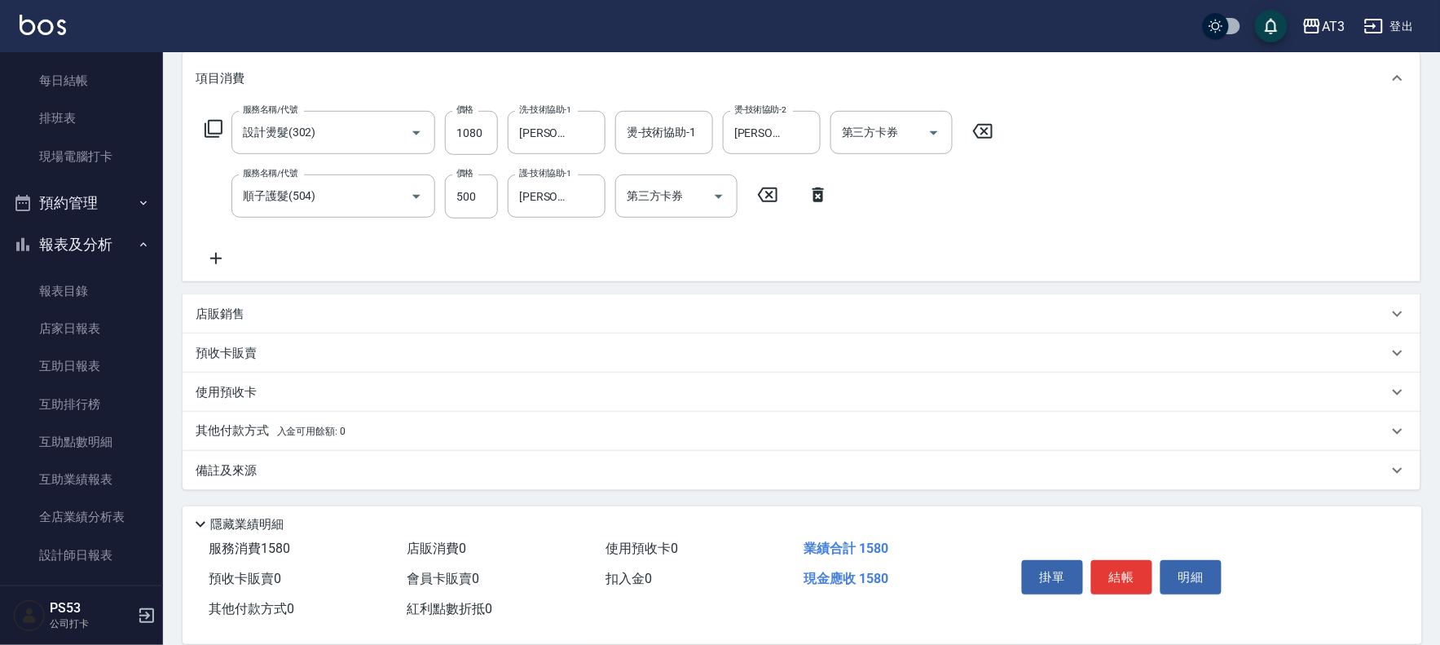
click at [210, 312] on p "店販銷售" at bounding box center [220, 314] width 49 height 17
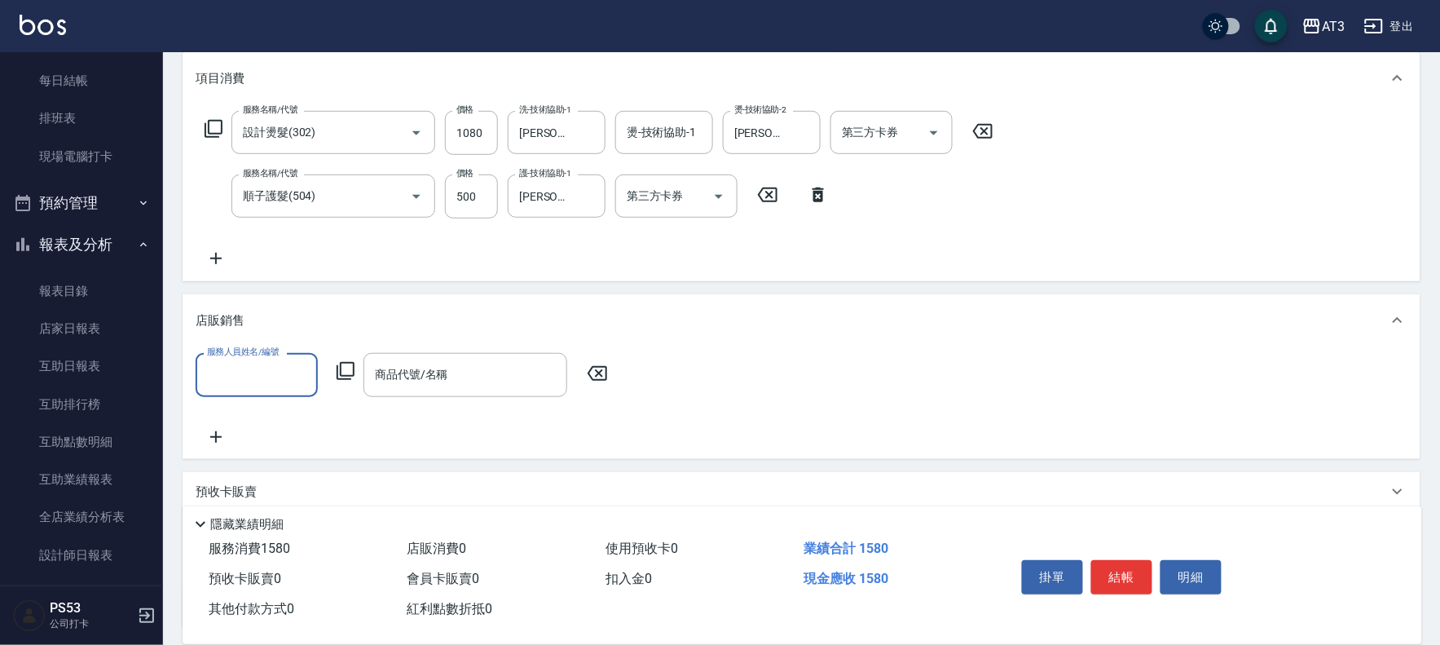
scroll to position [0, 0]
type input "菲比-10"
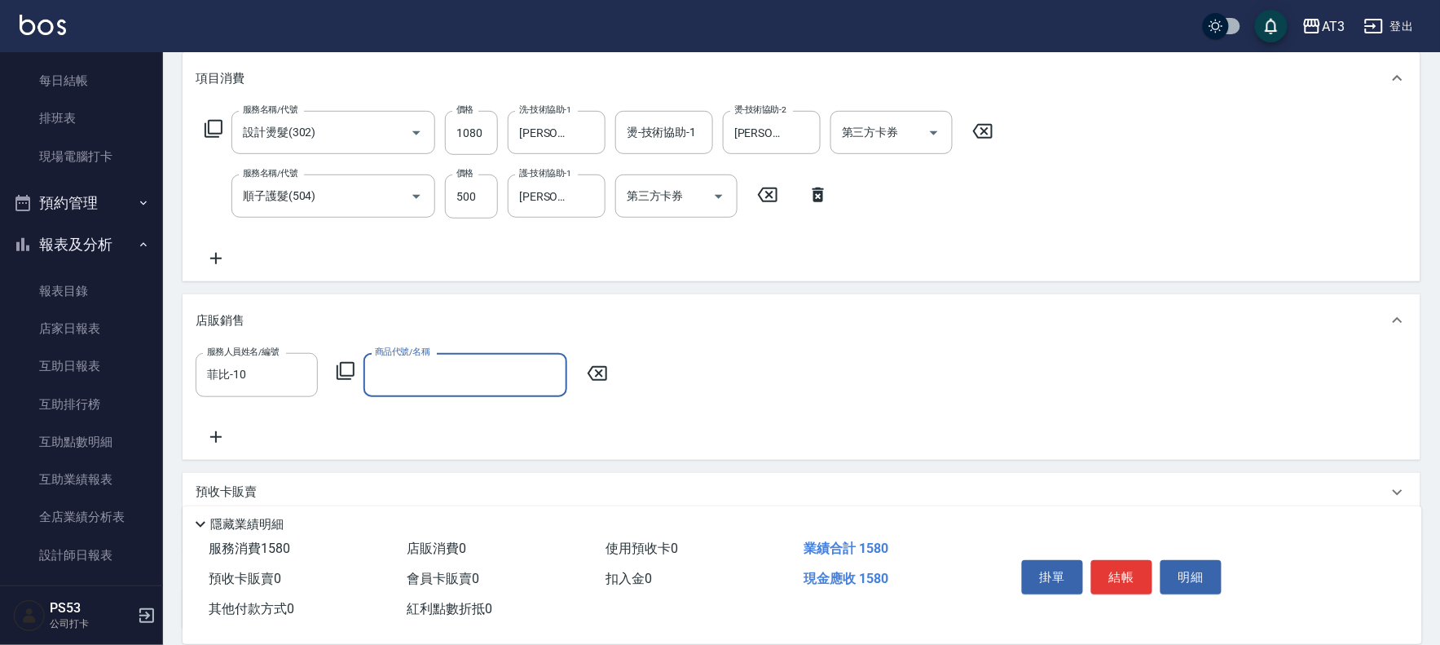
click at [348, 372] on icon at bounding box center [346, 371] width 20 height 20
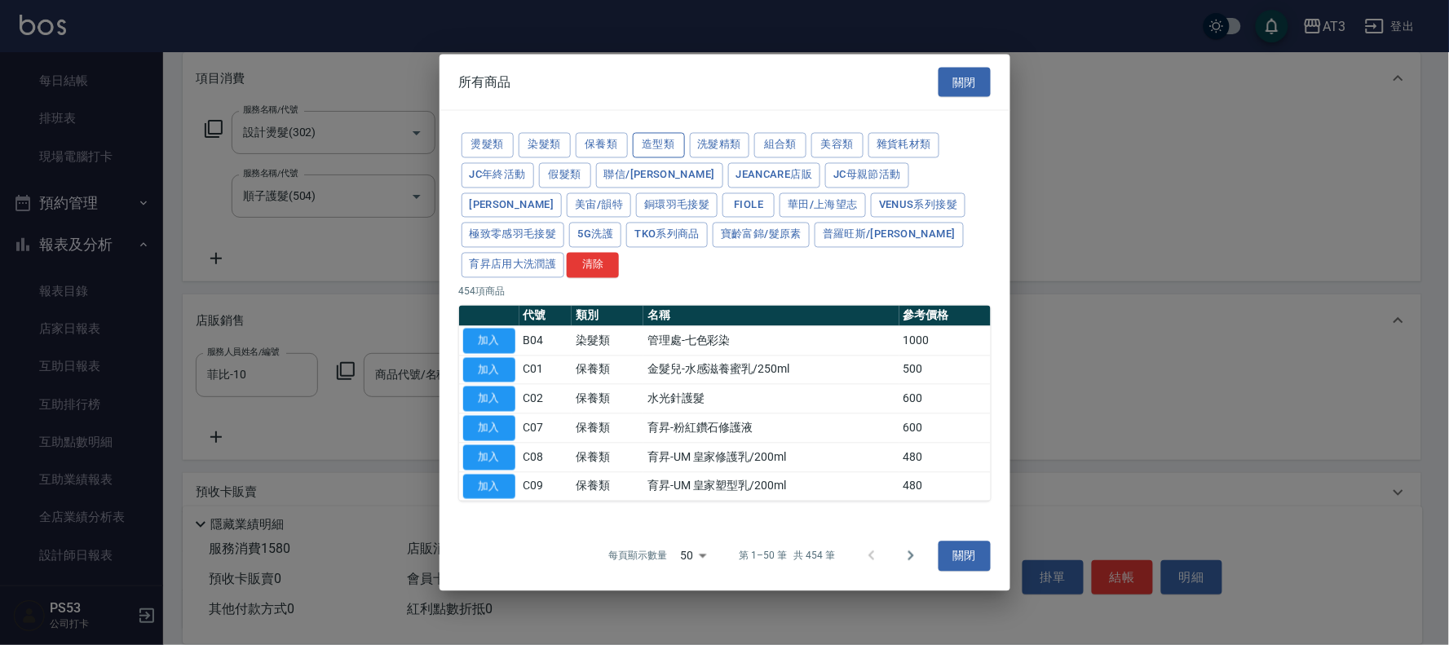
click at [659, 158] on button "造型類" at bounding box center [659, 145] width 52 height 25
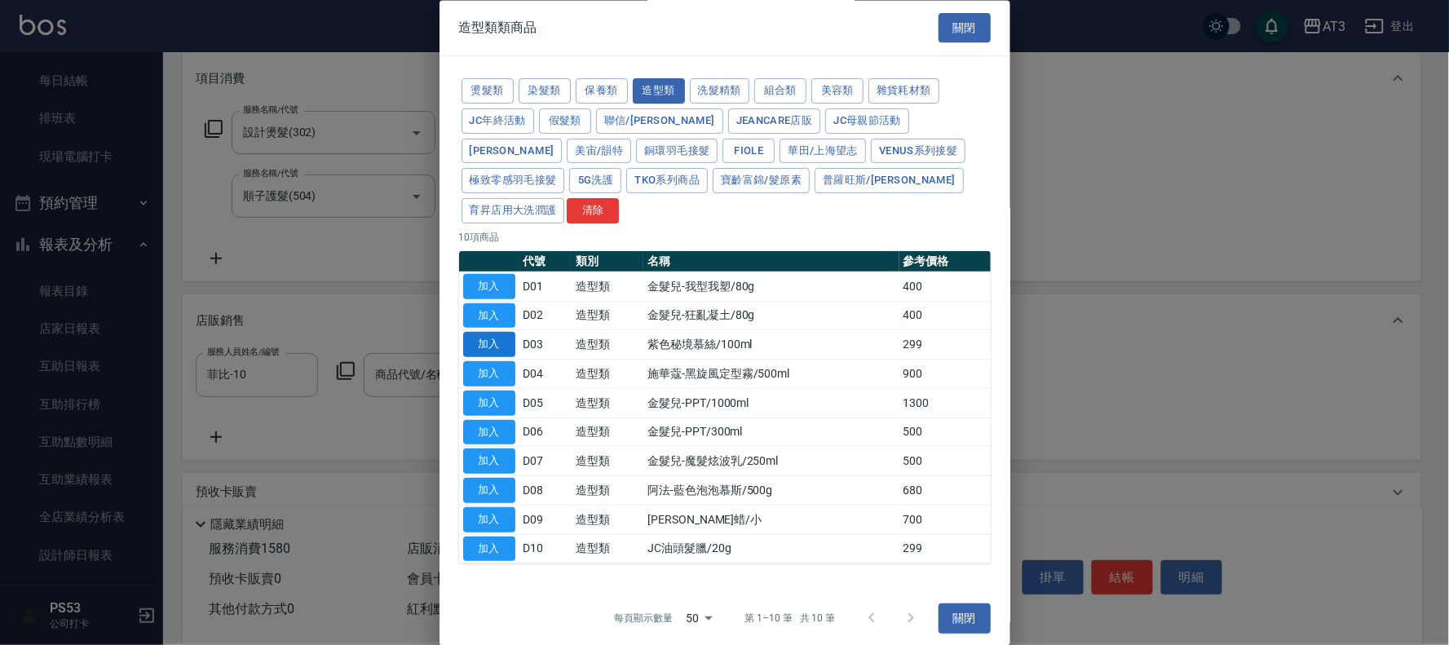
click at [492, 333] on button "加入" at bounding box center [489, 345] width 52 height 25
type input "紫色秘境慕絲/100ml"
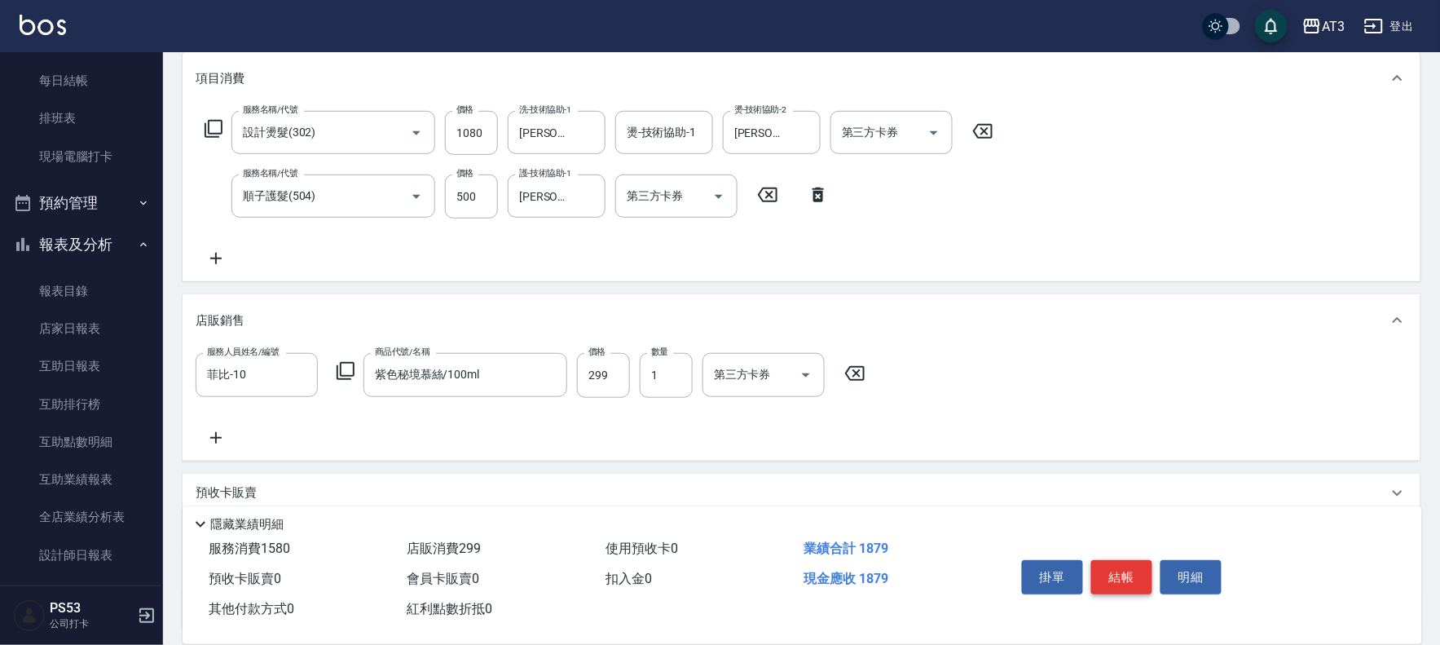
click at [1122, 583] on button "結帳" at bounding box center [1122, 577] width 61 height 34
type input "2025/10/10 17:28"
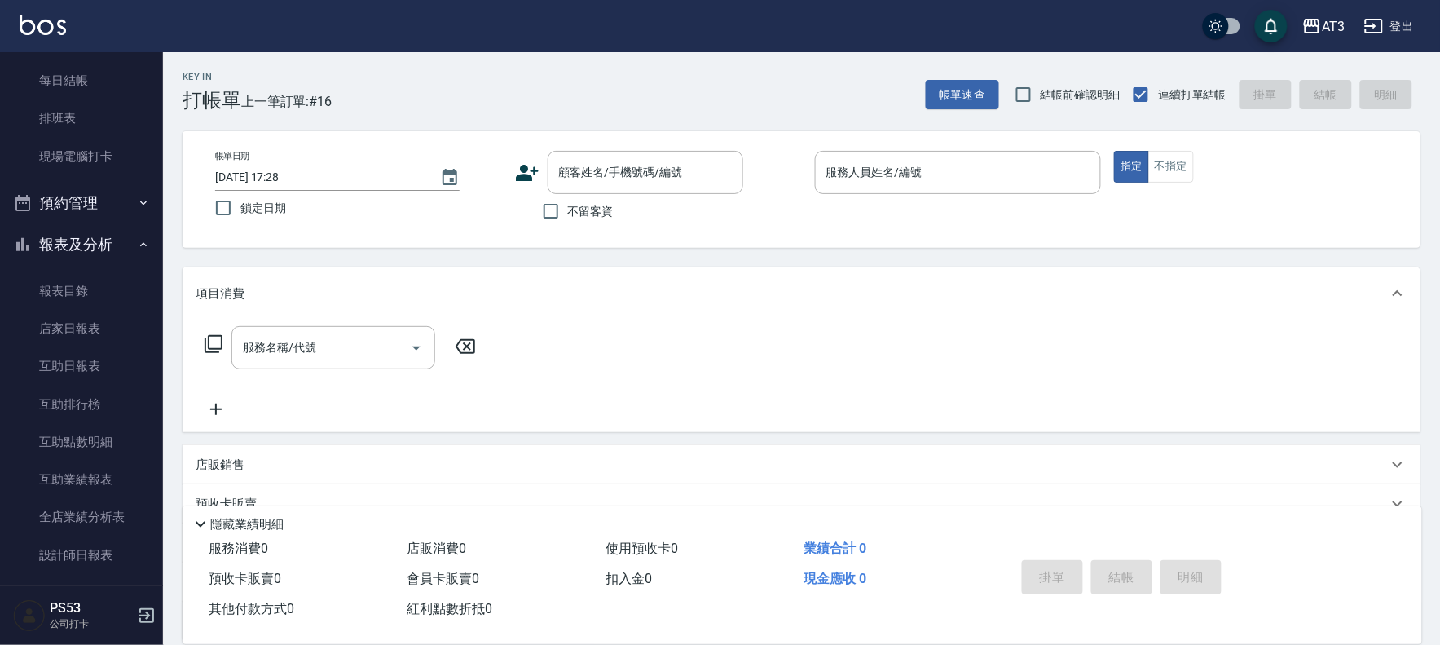
click at [519, 177] on icon at bounding box center [527, 173] width 23 height 16
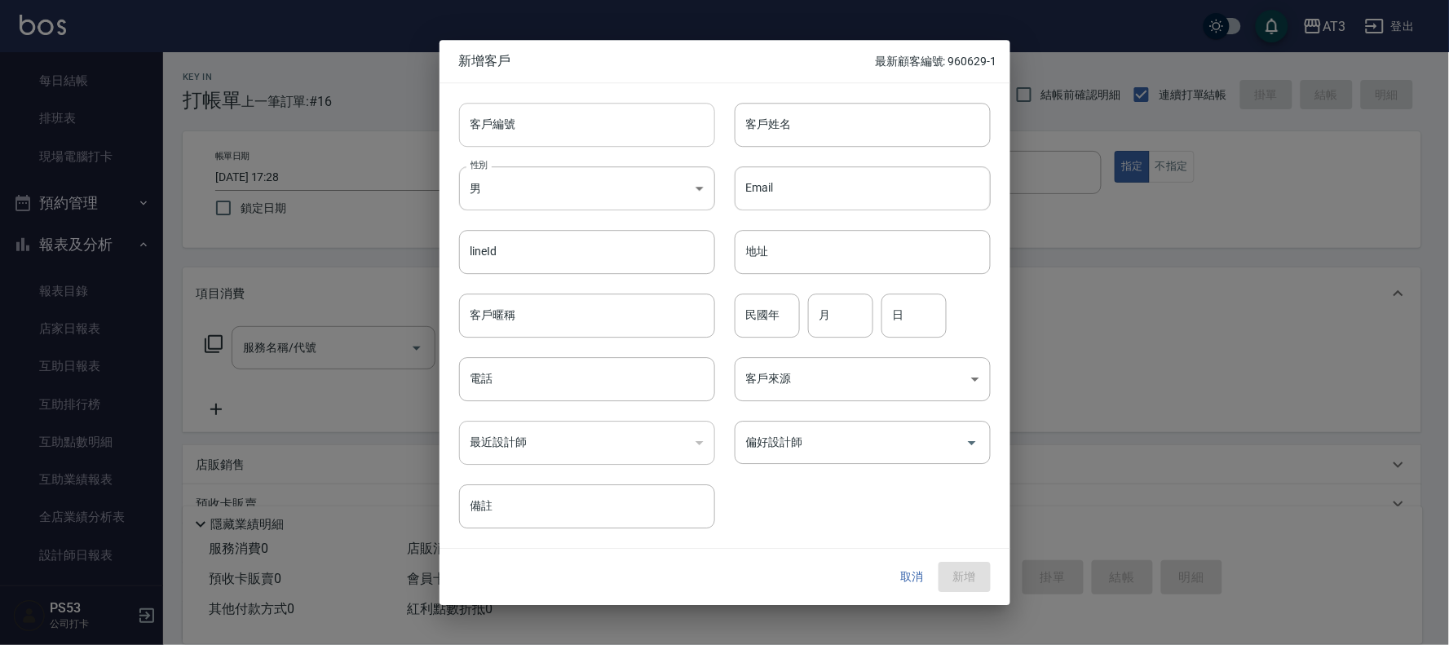
drag, startPoint x: 581, startPoint y: 100, endPoint x: 583, endPoint y: 110, distance: 9.9
click at [581, 107] on div "客戶編號 客戶編號" at bounding box center [577, 115] width 276 height 64
click at [583, 112] on input "客戶編號" at bounding box center [587, 125] width 256 height 44
type input "730920"
type input "謝雨婕"
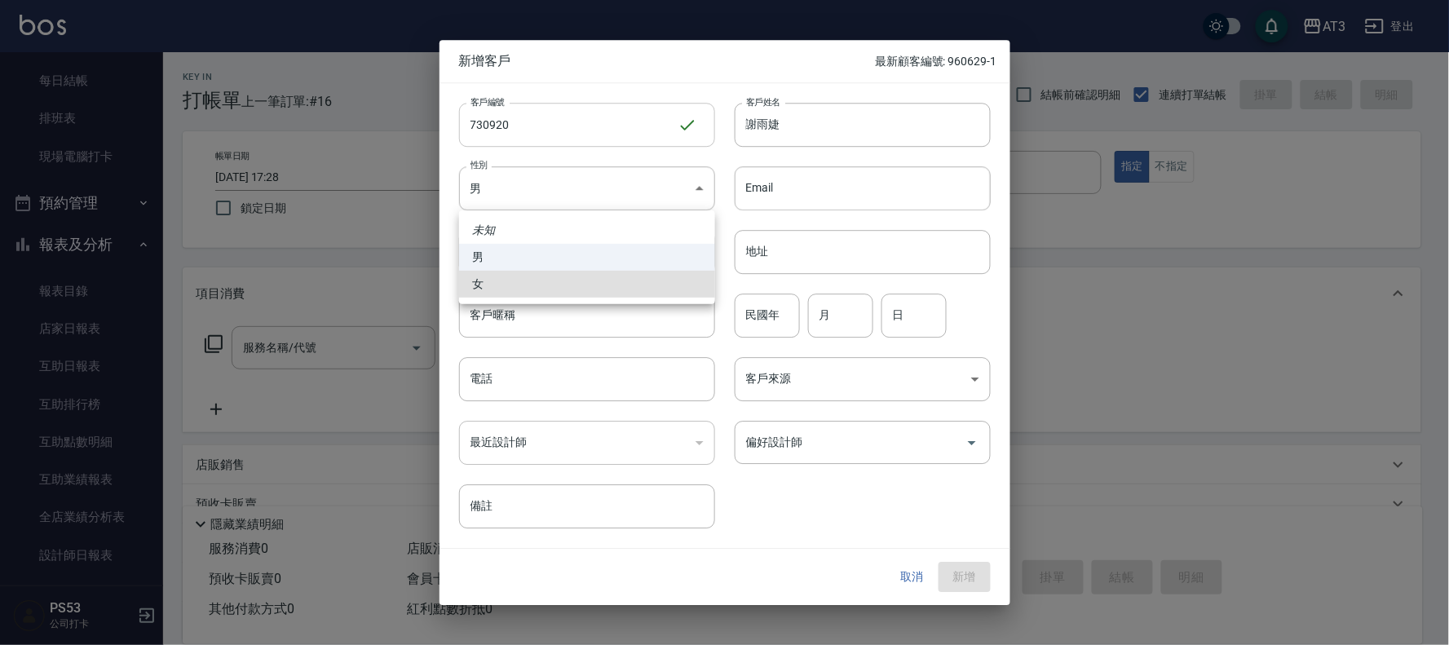
type input "FEMALE"
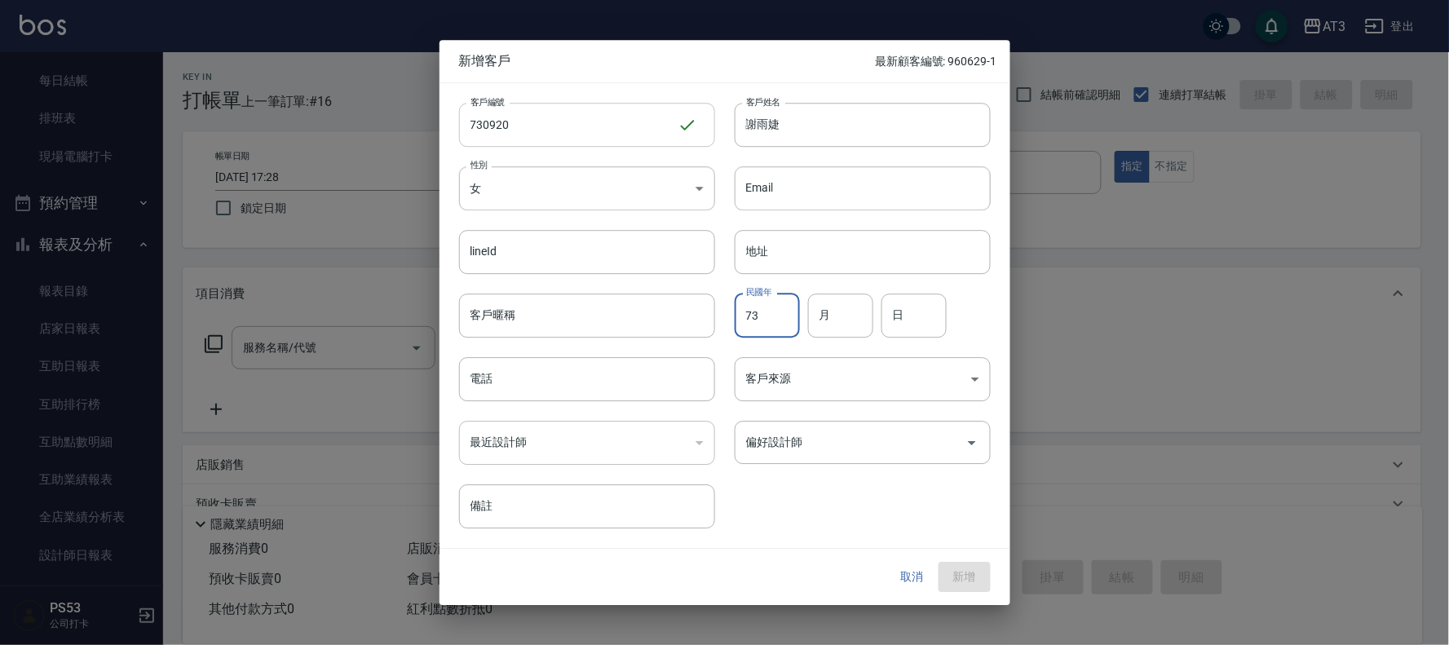
type input "73"
type input "09"
type input "20"
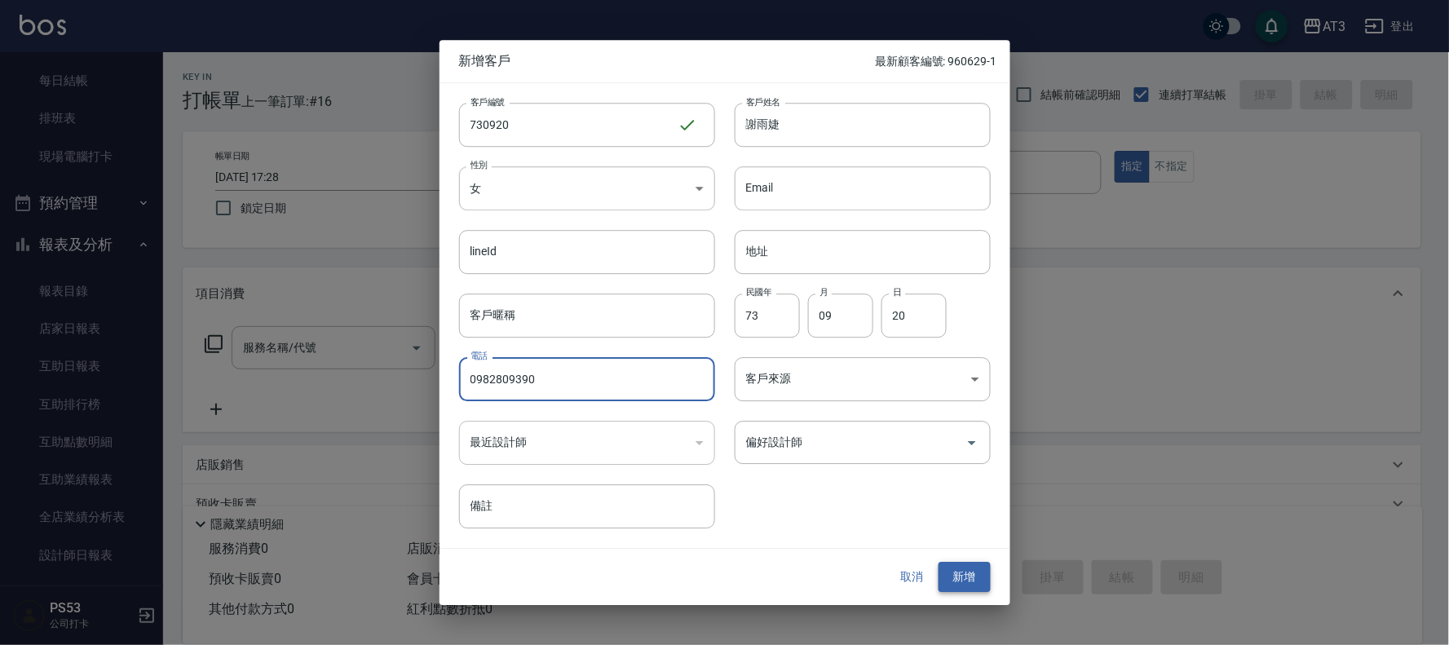
type input "0982809390"
click at [978, 574] on button "新增" at bounding box center [964, 577] width 52 height 30
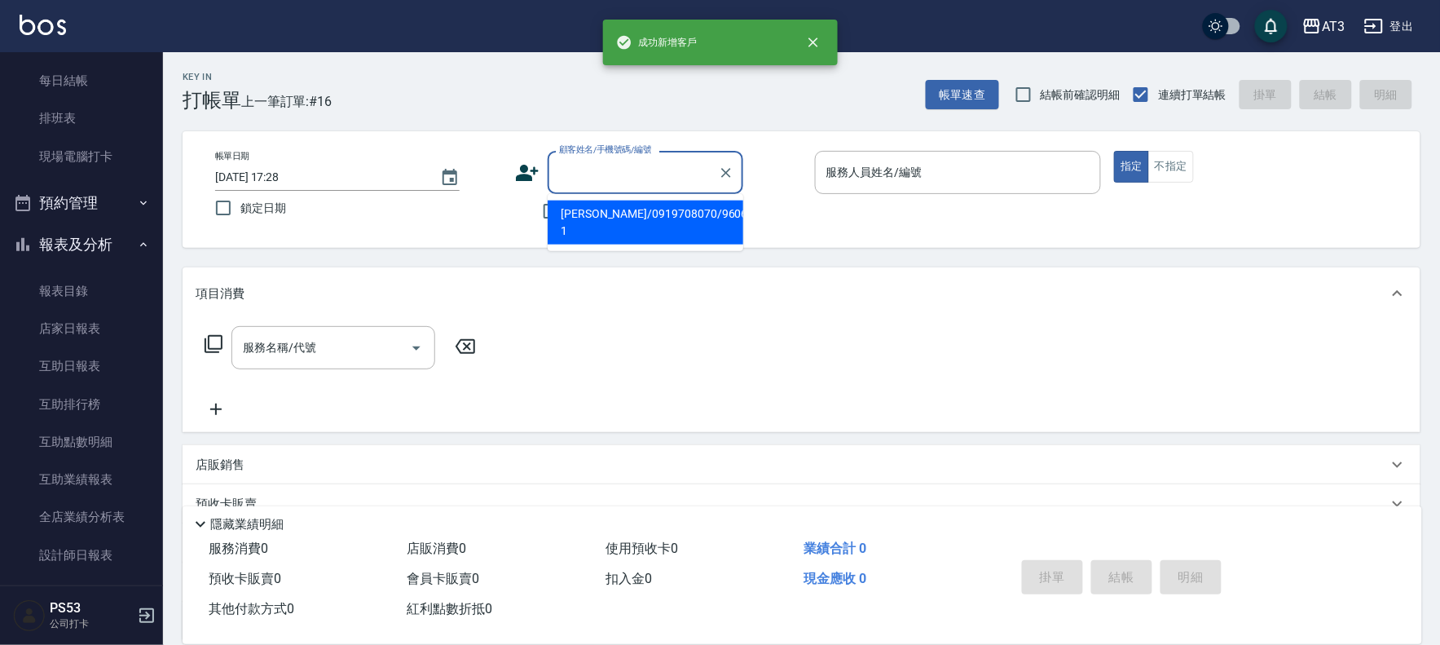
click at [598, 186] on input "顧客姓名/手機號碼/編號" at bounding box center [633, 172] width 157 height 29
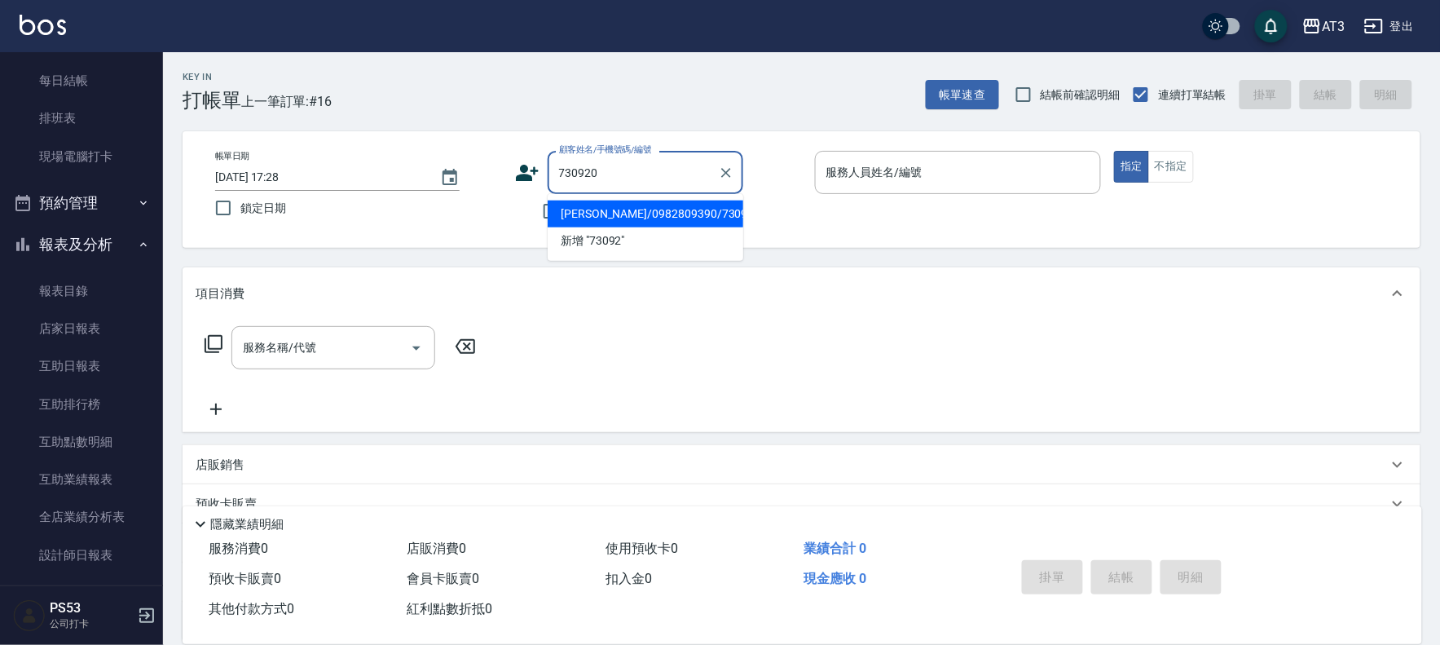
type input "謝雨婕/0982809390/730920"
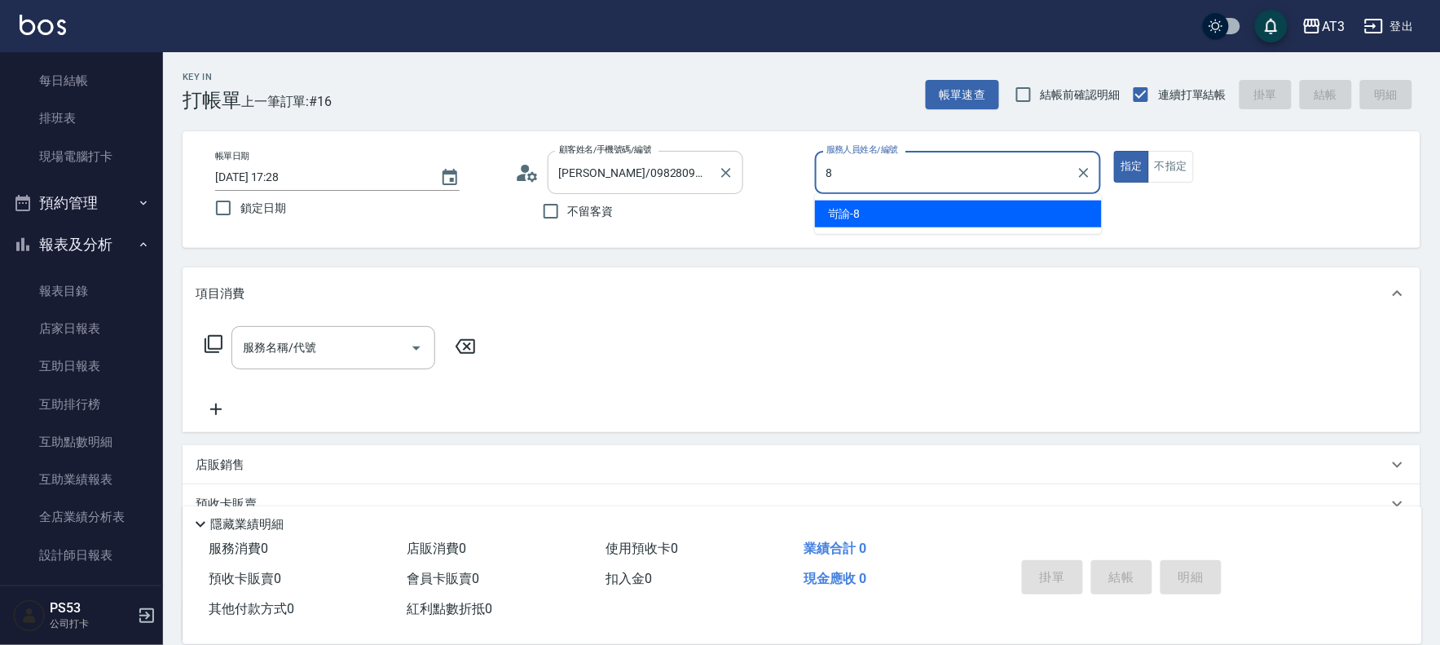
type input "岢諭-8"
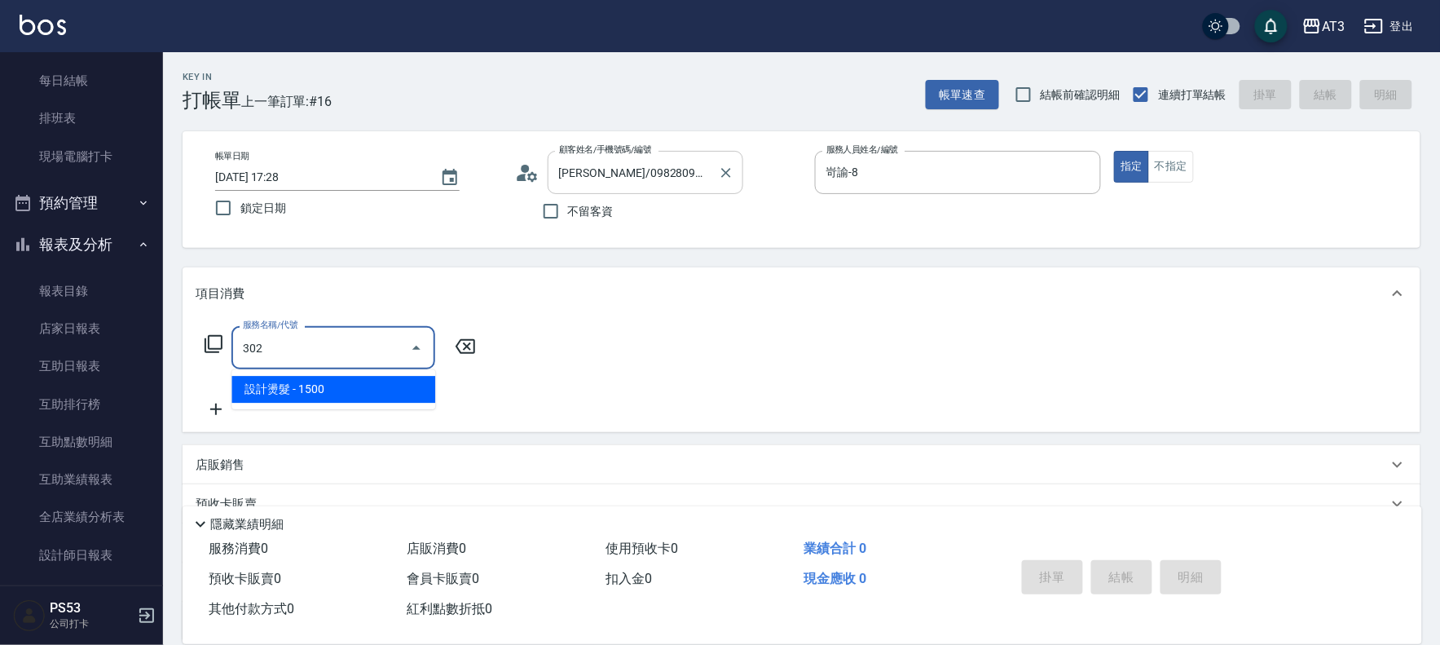
type input "設計燙髮(302)"
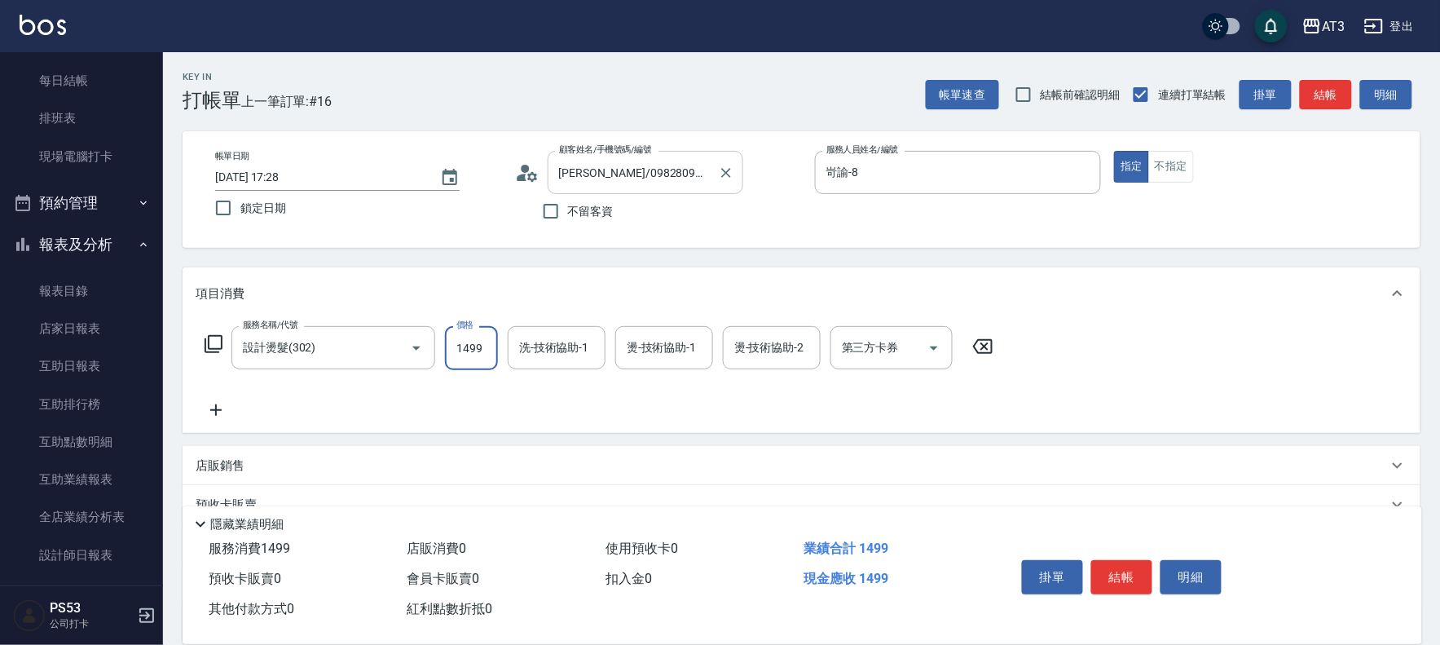
type input "1499"
type input "珺珺-21"
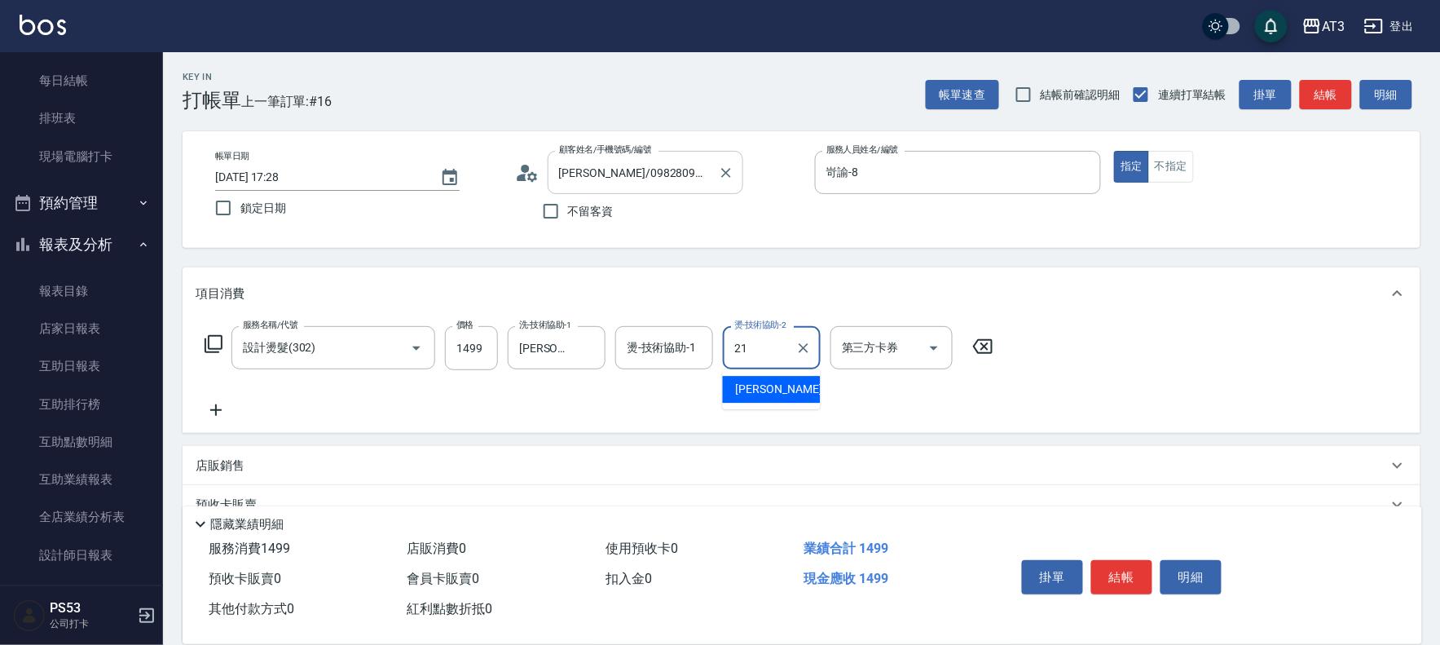
type input "珺珺-21"
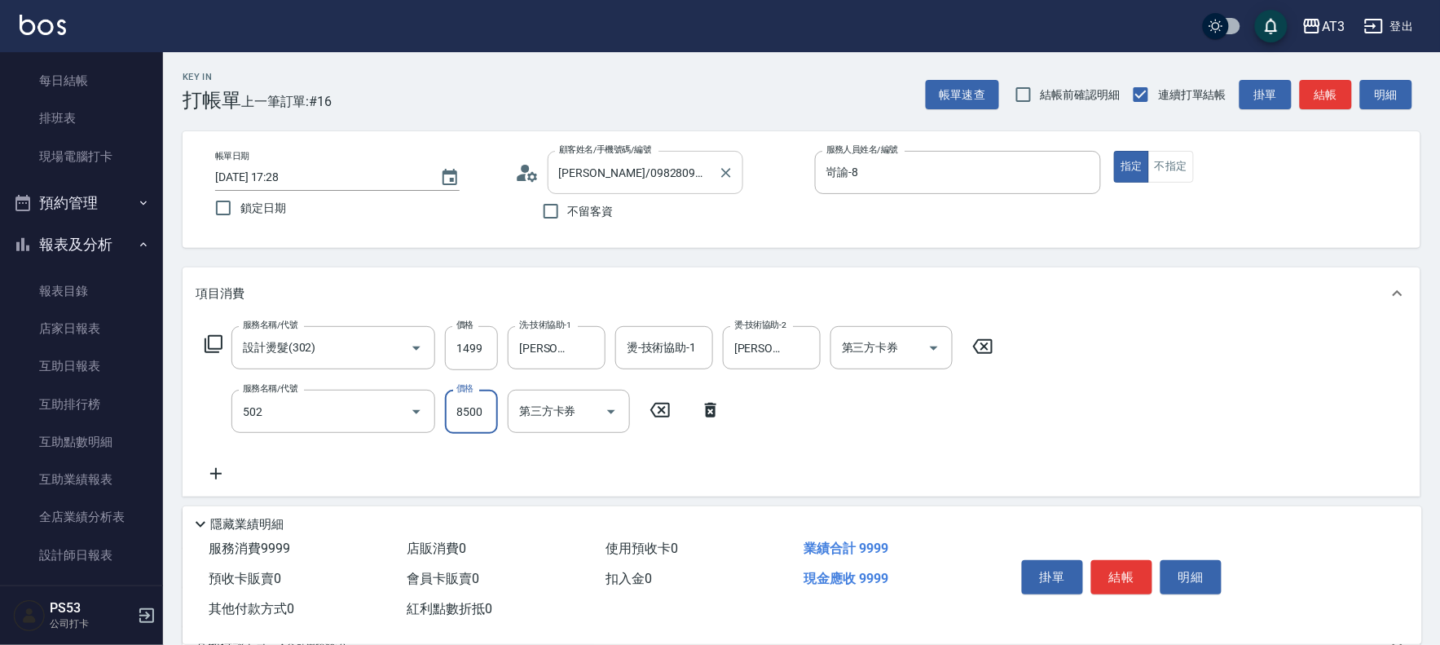
type input "自備護髮(502)"
type input "500"
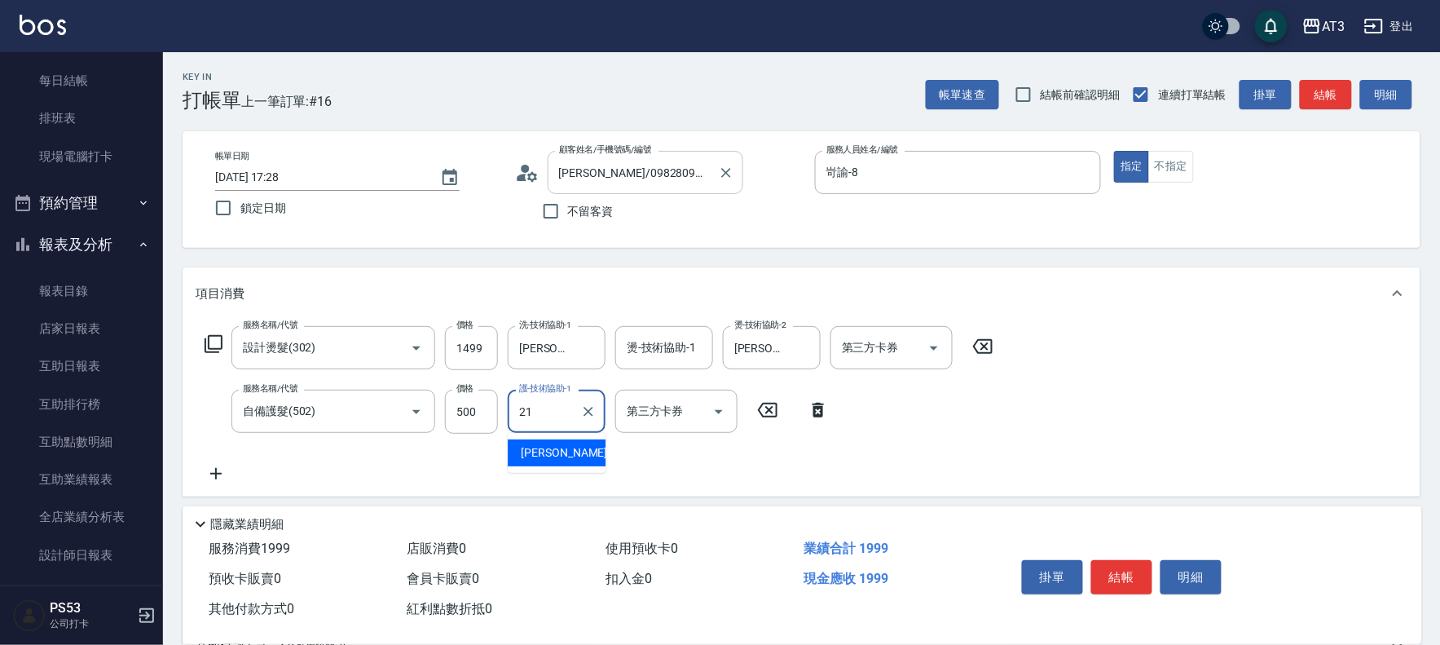
type input "珺珺-21"
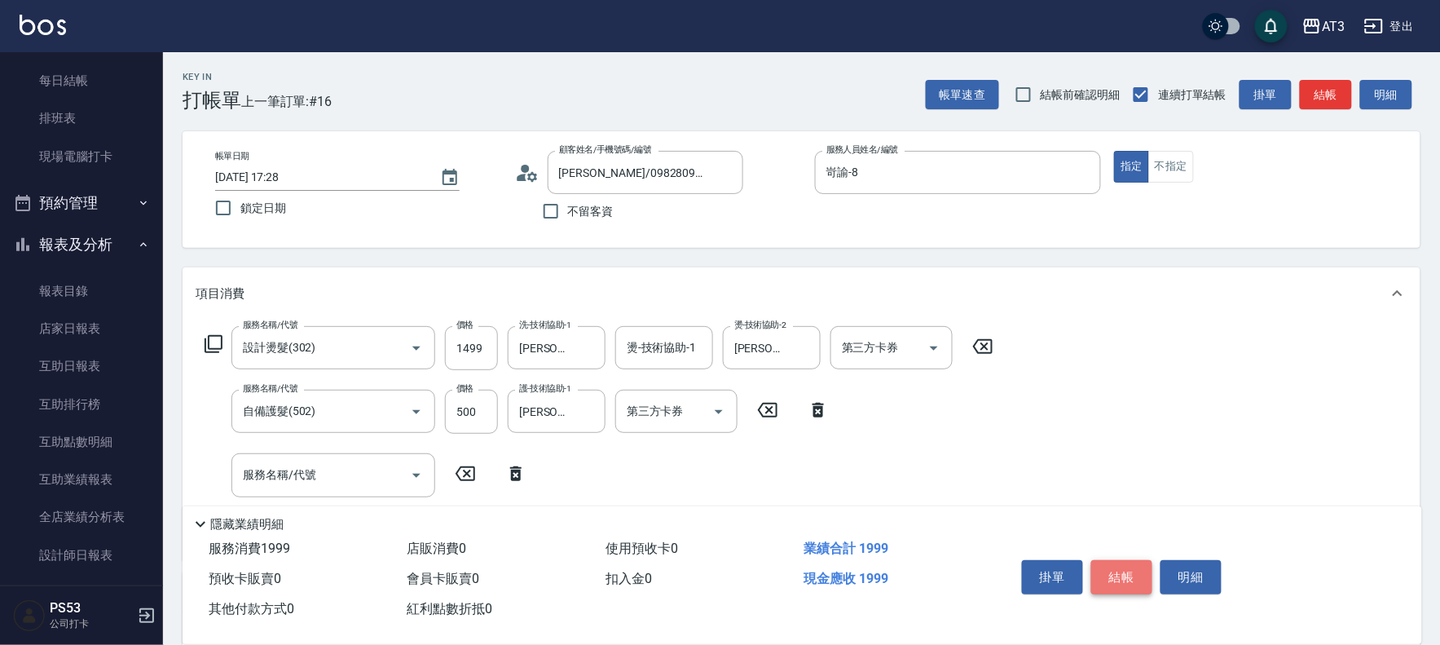
click at [1114, 565] on button "結帳" at bounding box center [1122, 577] width 61 height 34
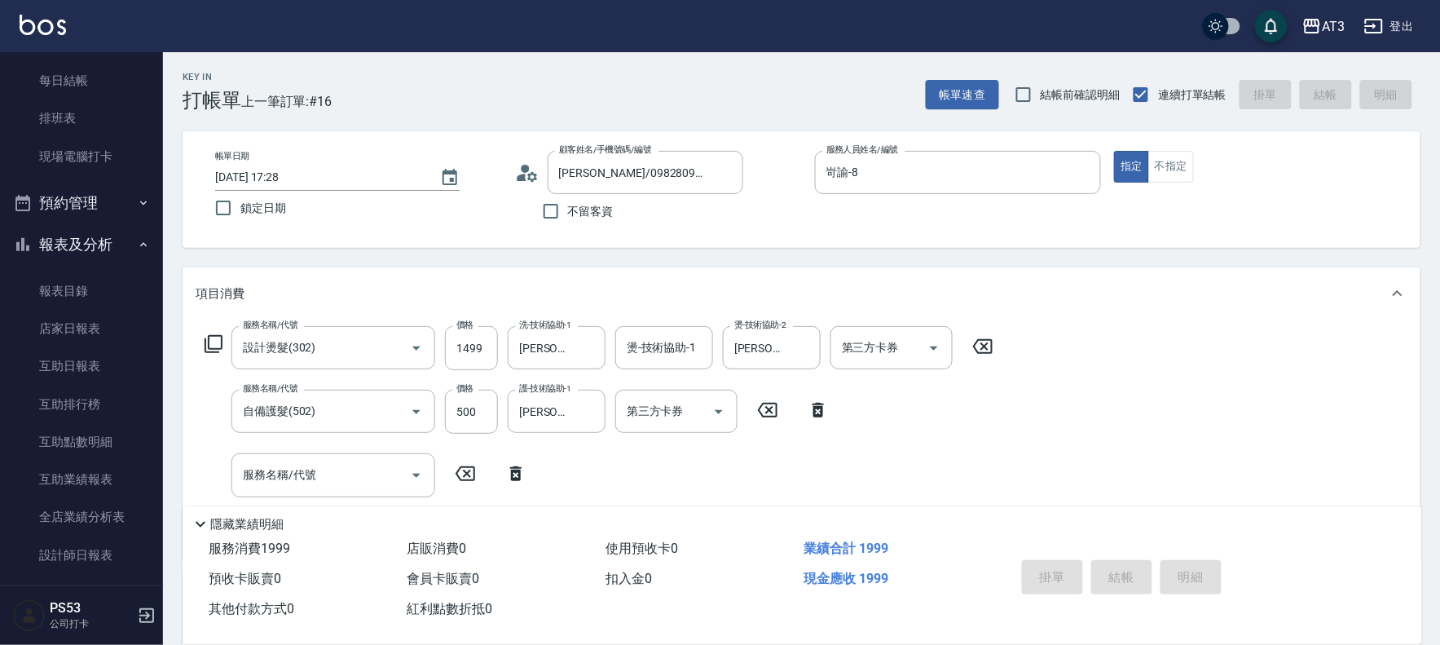
type input "2025/10/10 17:29"
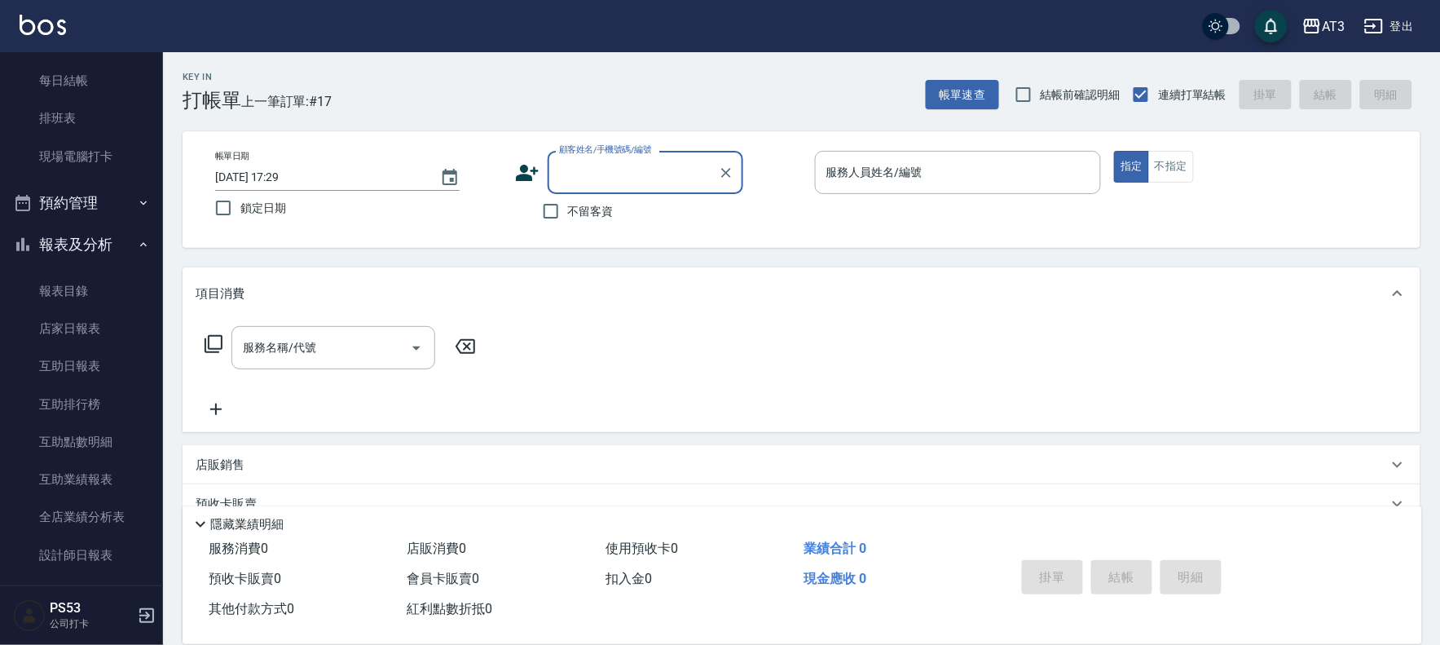
click at [532, 166] on icon at bounding box center [527, 173] width 24 height 24
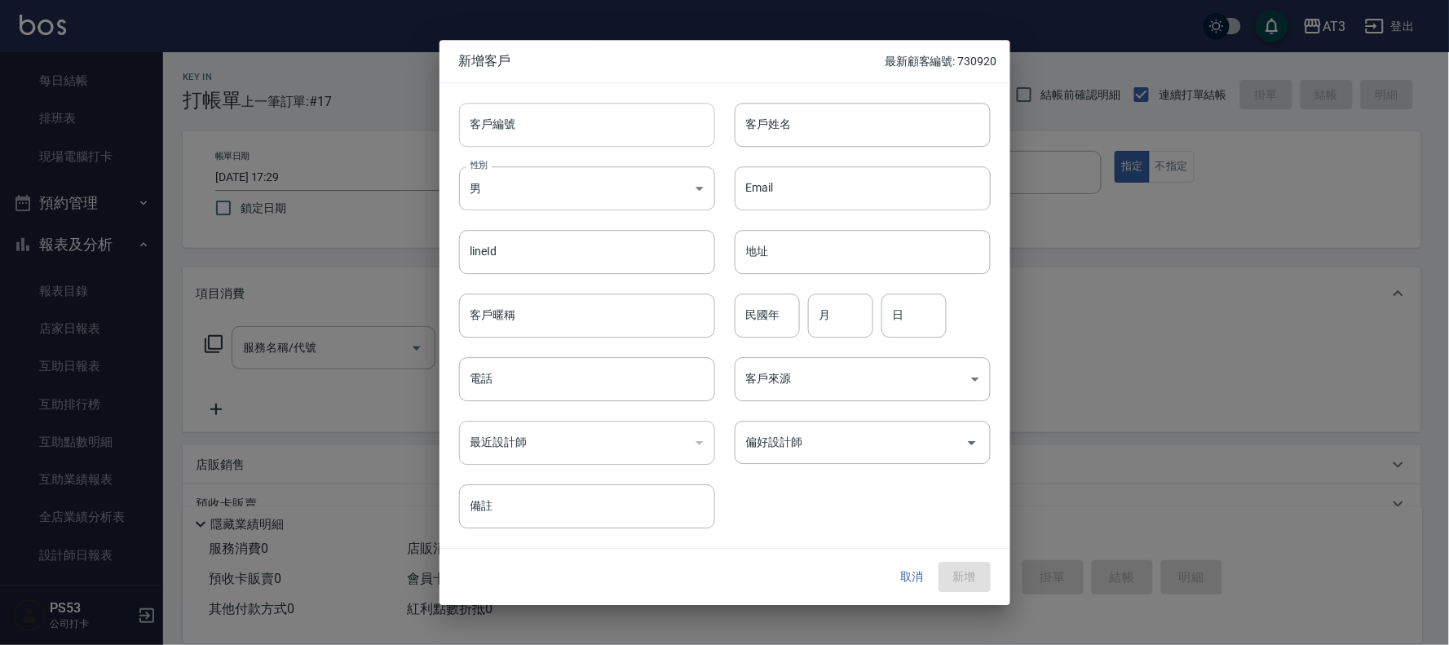
click at [595, 139] on input "客戶編號" at bounding box center [587, 125] width 256 height 44
type input "710406-2"
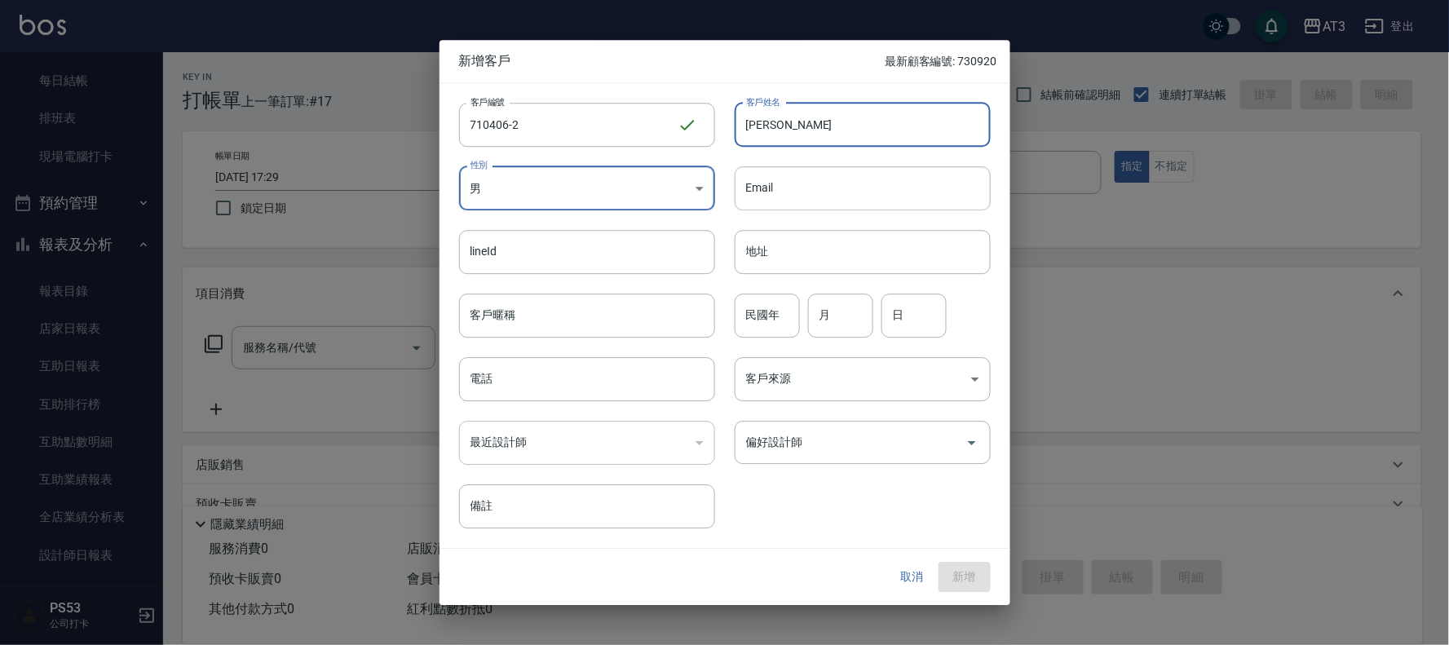
click at [767, 124] on input "葉邱蕾" at bounding box center [862, 125] width 256 height 44
type input "葉秋蕾"
click at [524, 183] on body "AT3 登出 櫃檯作業 打帳單 帳單列表 營業儀表板 現金收支登錄 高階收支登錄 材料自購登錄 每日結帳 排班表 現場電腦打卡 預約管理 預約管理 單日預約紀…" at bounding box center [724, 398] width 1449 height 796
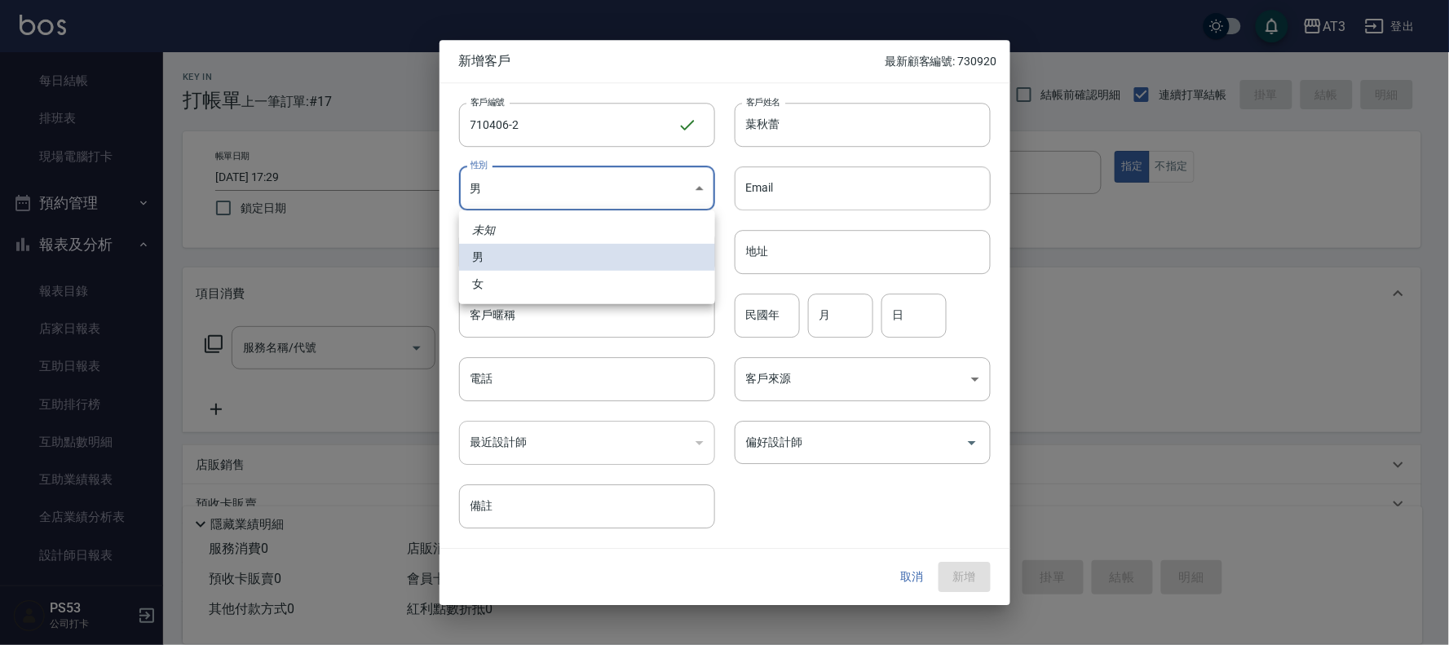
click at [527, 290] on li "女" at bounding box center [587, 284] width 256 height 27
type input "FEMALE"
click at [771, 326] on input "民國年" at bounding box center [766, 315] width 65 height 44
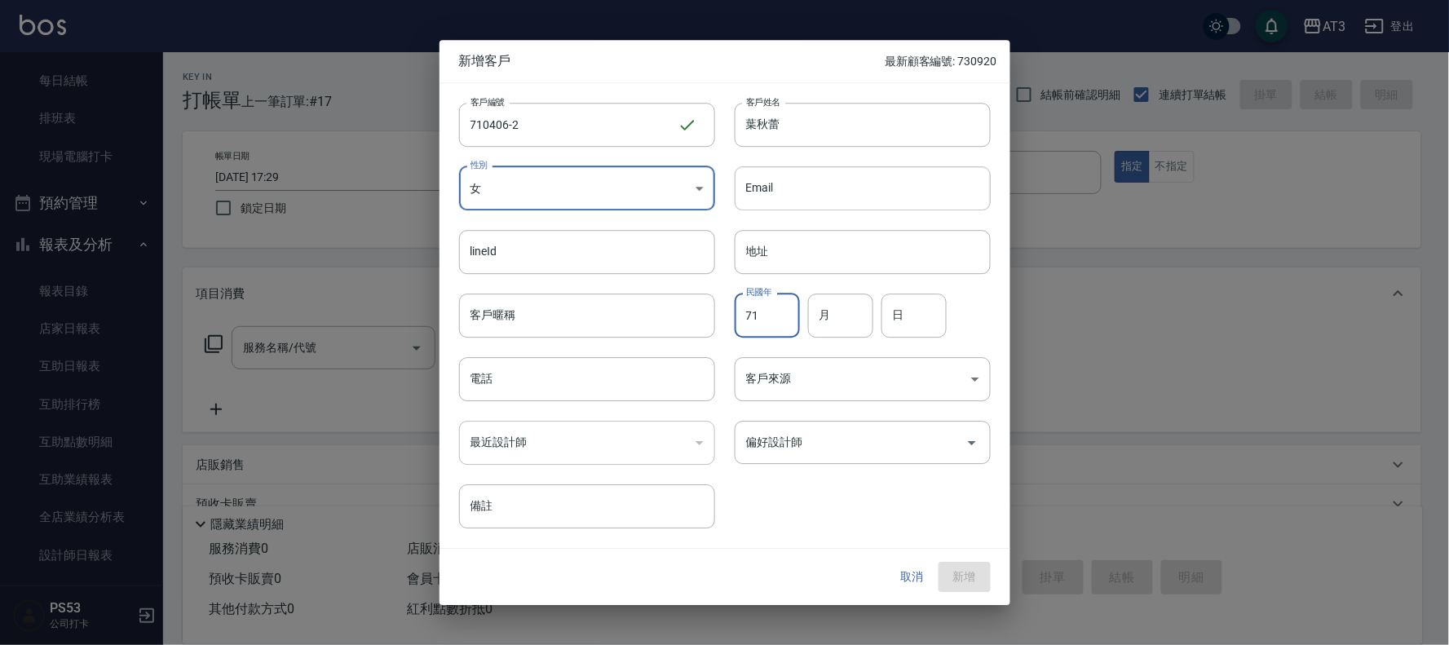
type input "71"
type input "04"
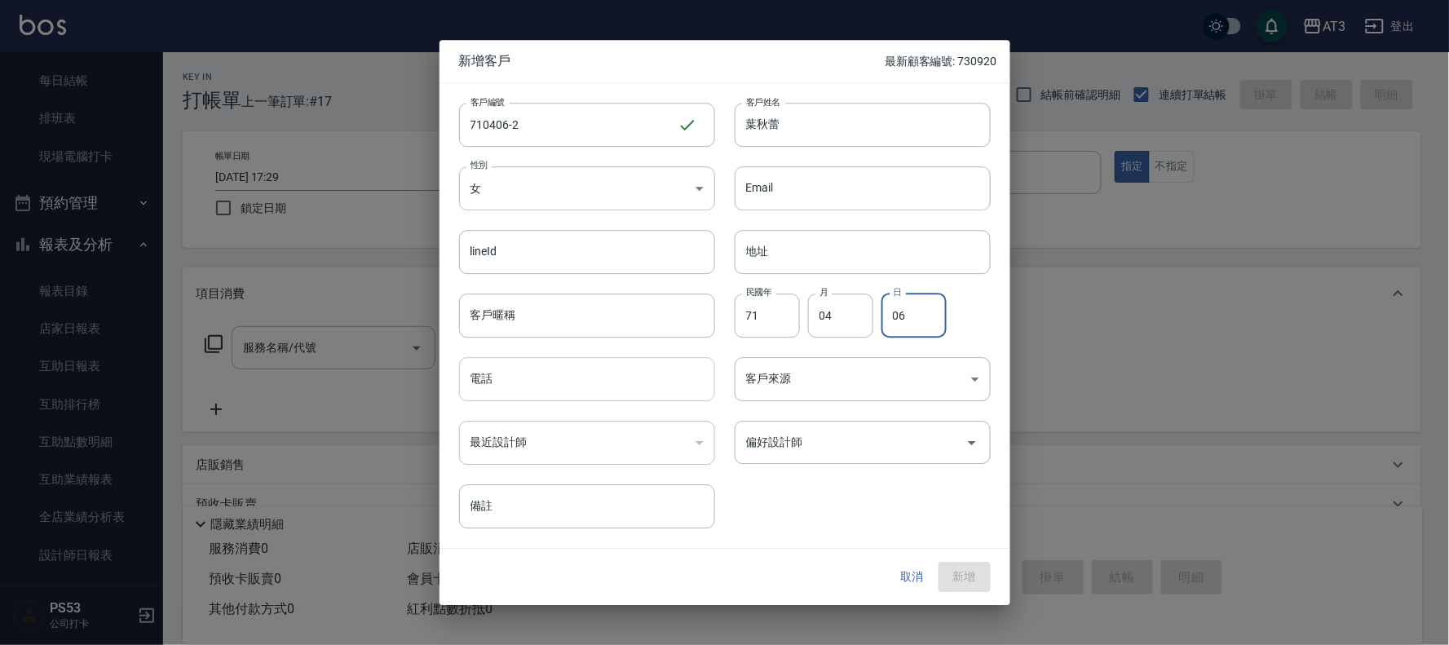
type input "06"
click at [667, 385] on input "電話" at bounding box center [587, 379] width 256 height 44
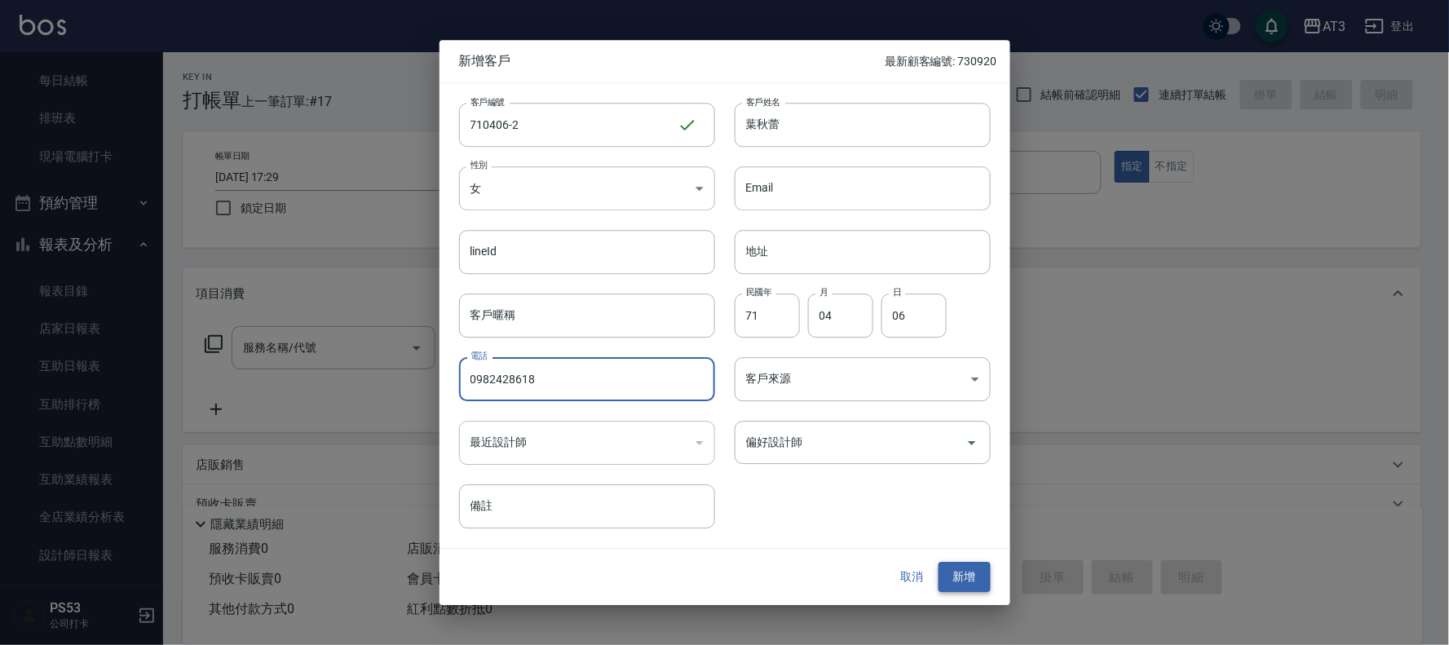
type input "0982428618"
click at [979, 581] on button "新增" at bounding box center [964, 577] width 52 height 30
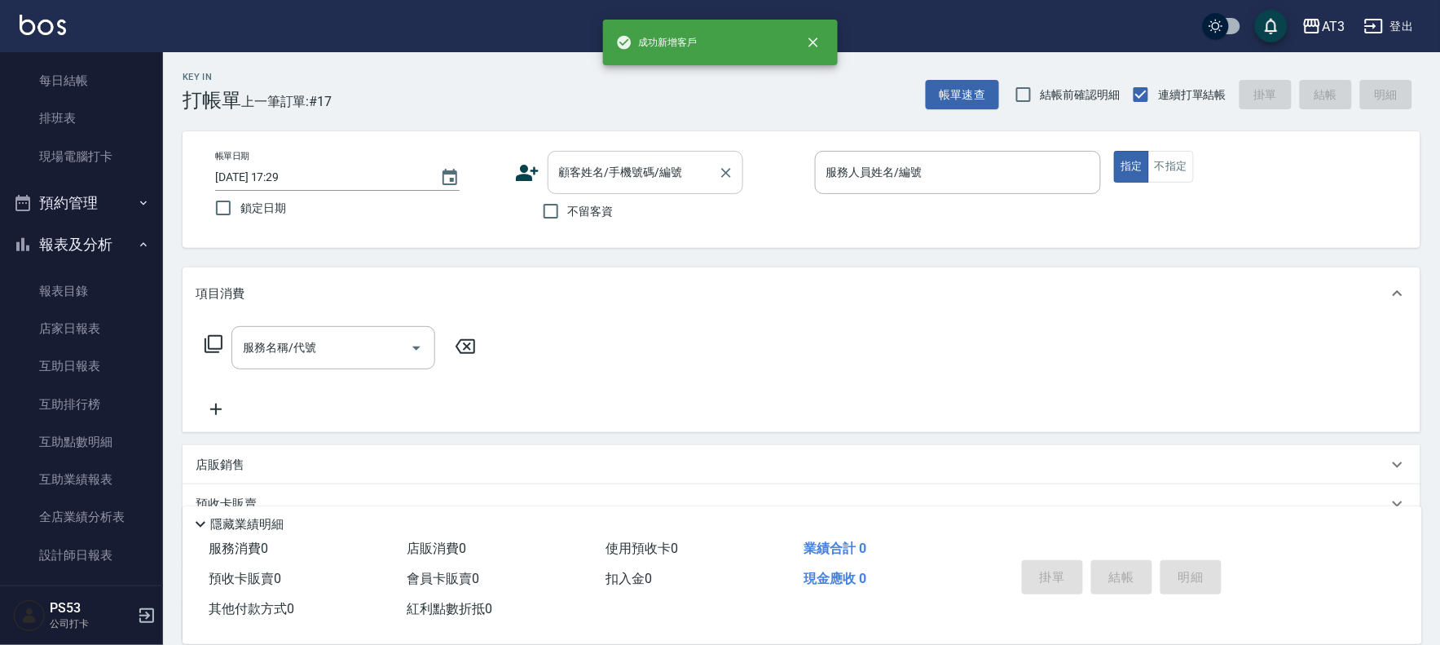
click at [614, 165] on div "顧客姓名/手機號碼/編號 顧客姓名/手機號碼/編號" at bounding box center [646, 172] width 196 height 43
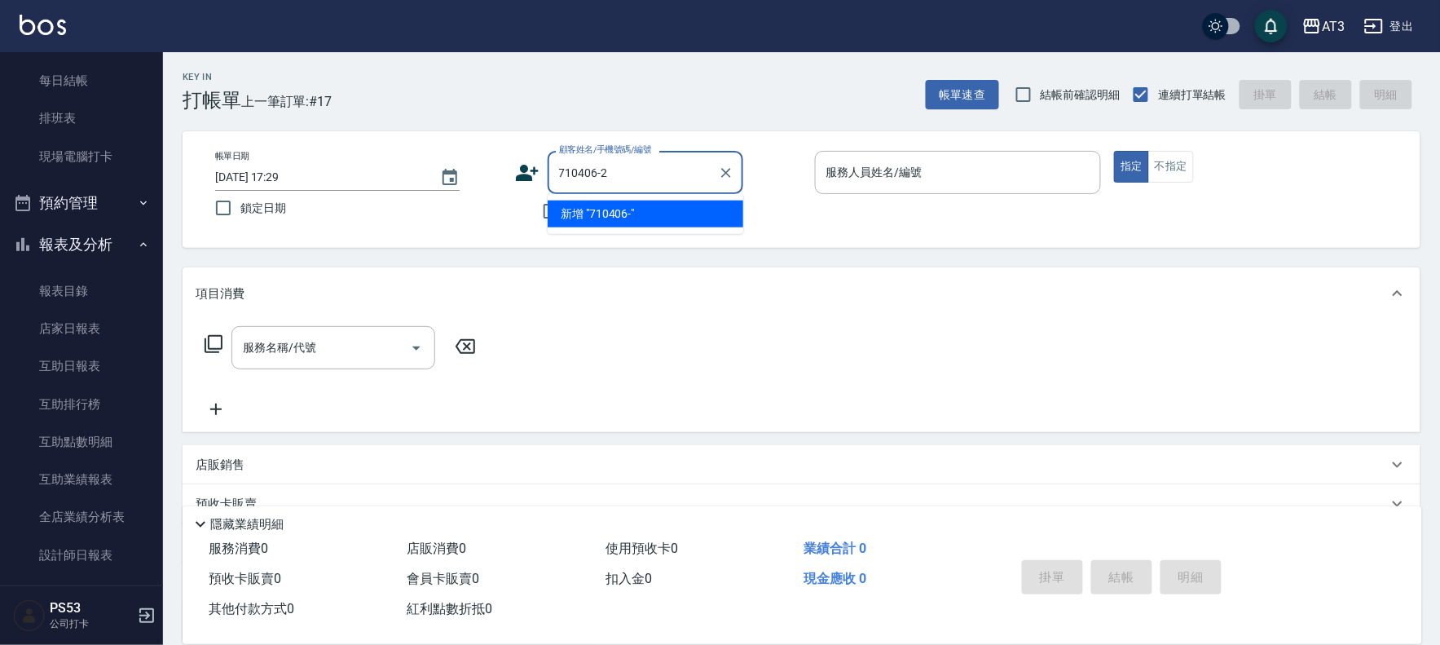
type input "710406-2"
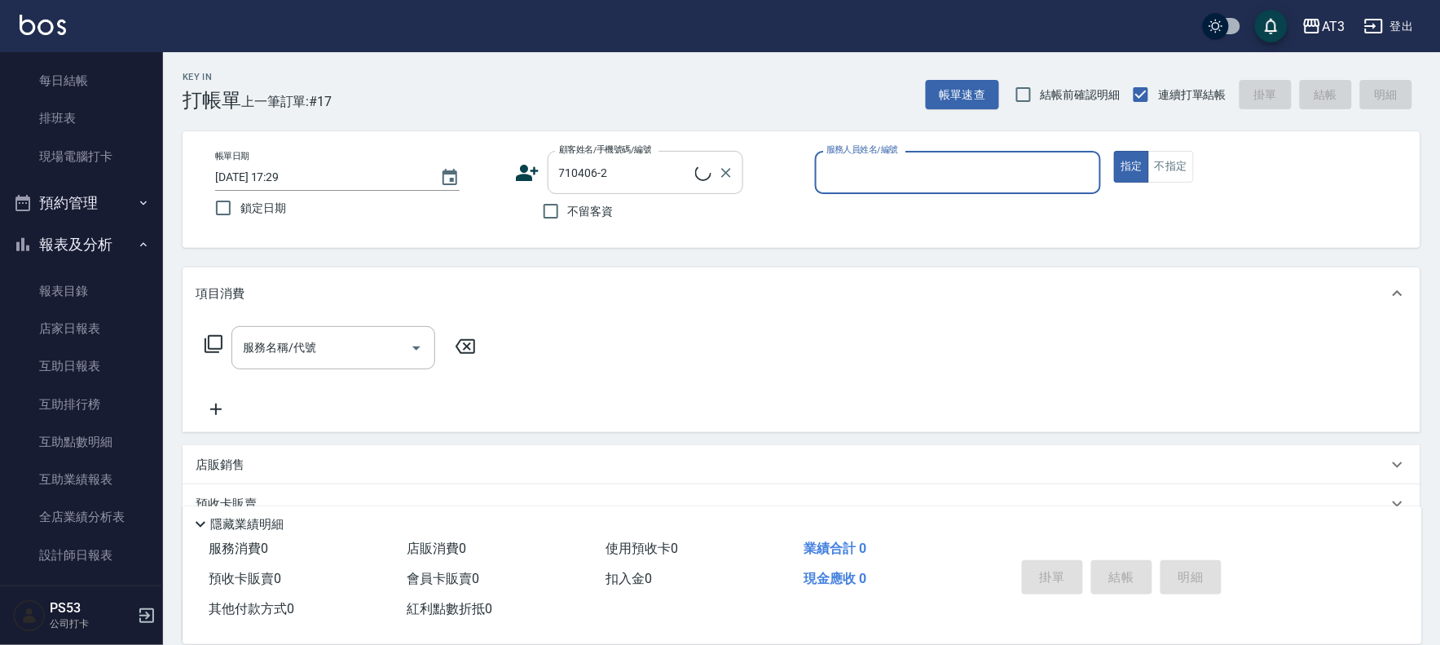
type input "5"
type input "葉秋蕾/0982428618/710406-2"
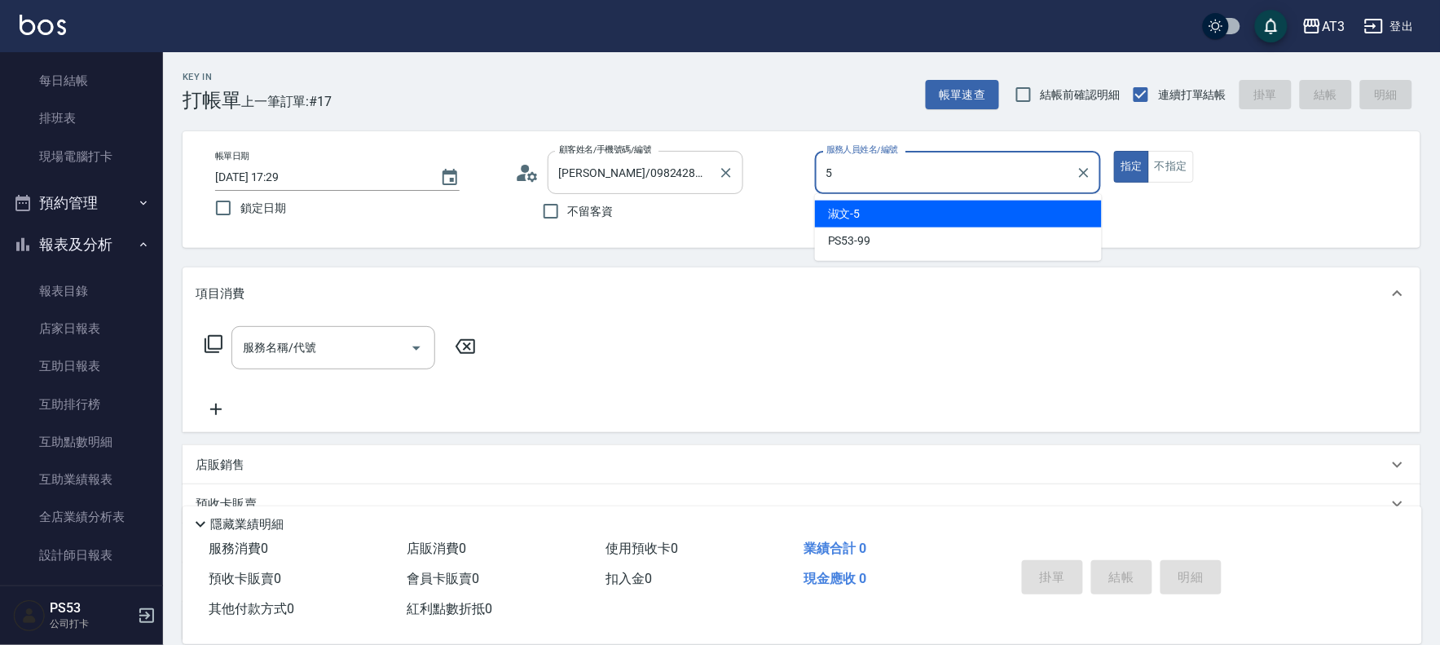
type input "淑文-5"
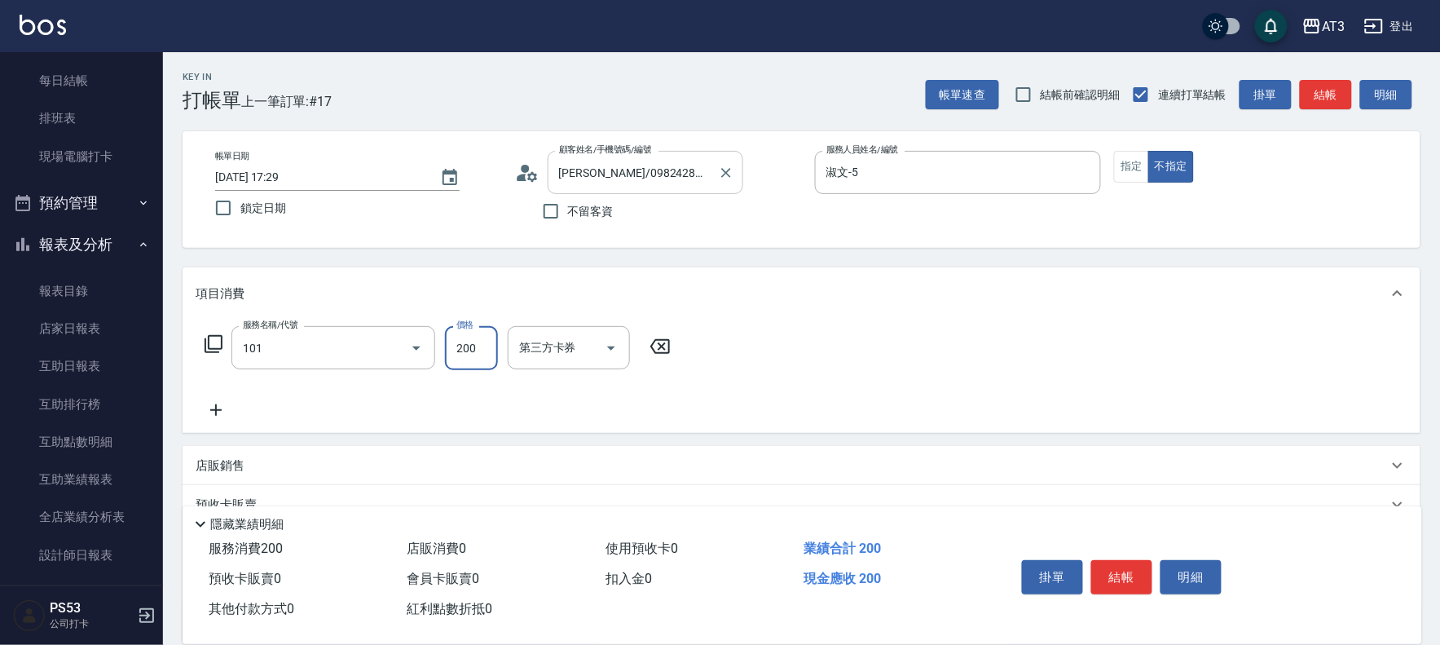
type input "洗髮(101)"
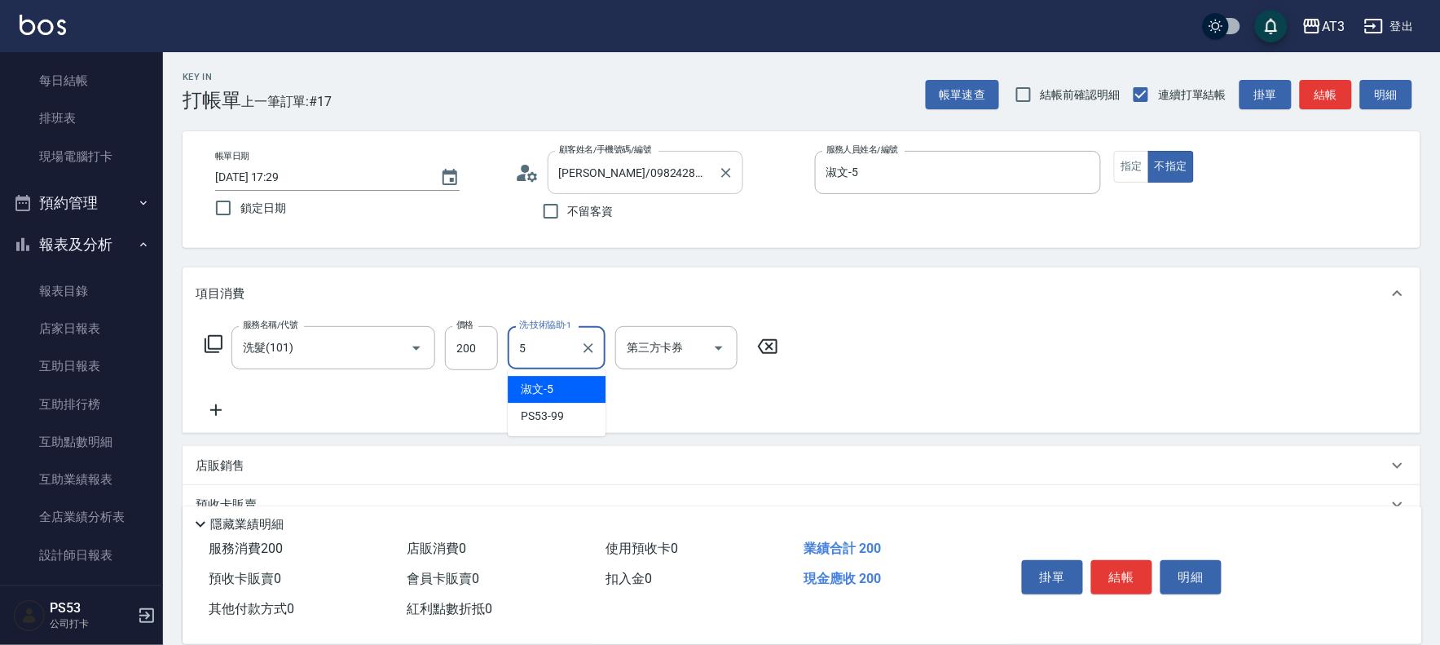
type input "淑文-5"
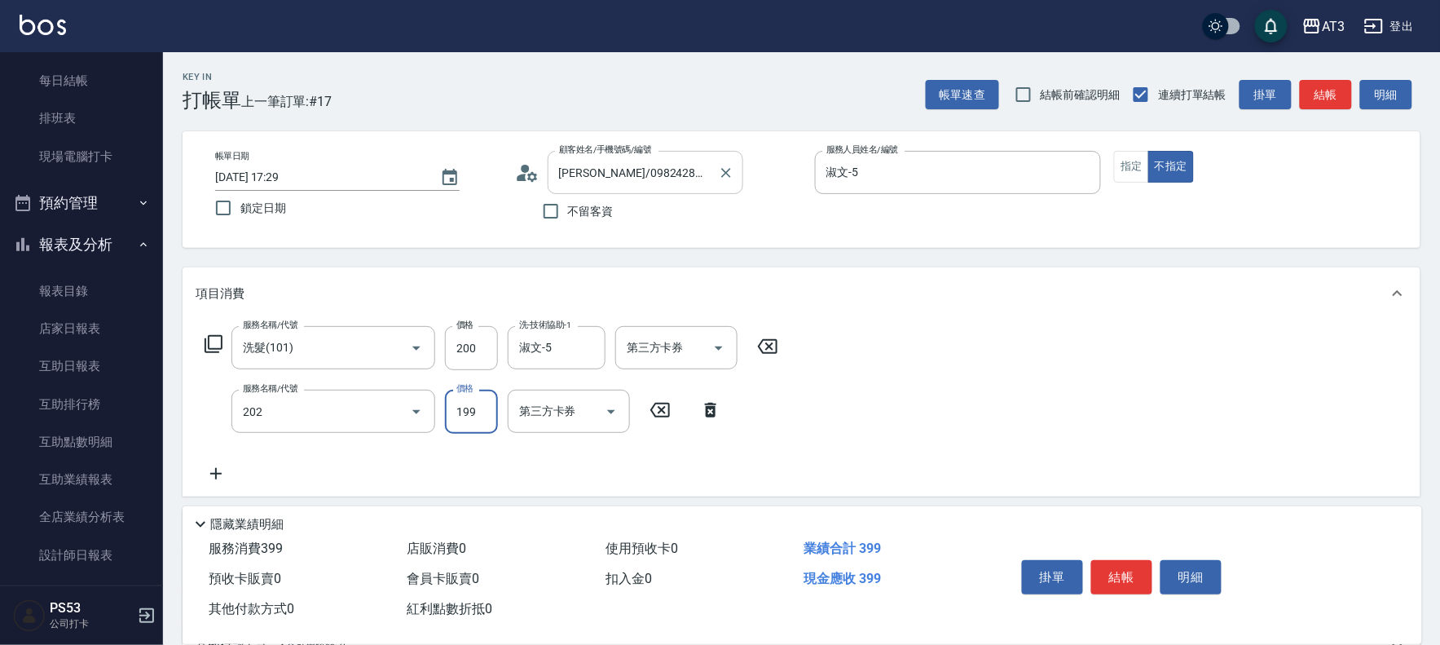
type input "不指定單剪(202)"
click at [455, 421] on input "399" at bounding box center [471, 412] width 53 height 44
type input "199"
click at [1141, 561] on button "結帳" at bounding box center [1122, 577] width 61 height 34
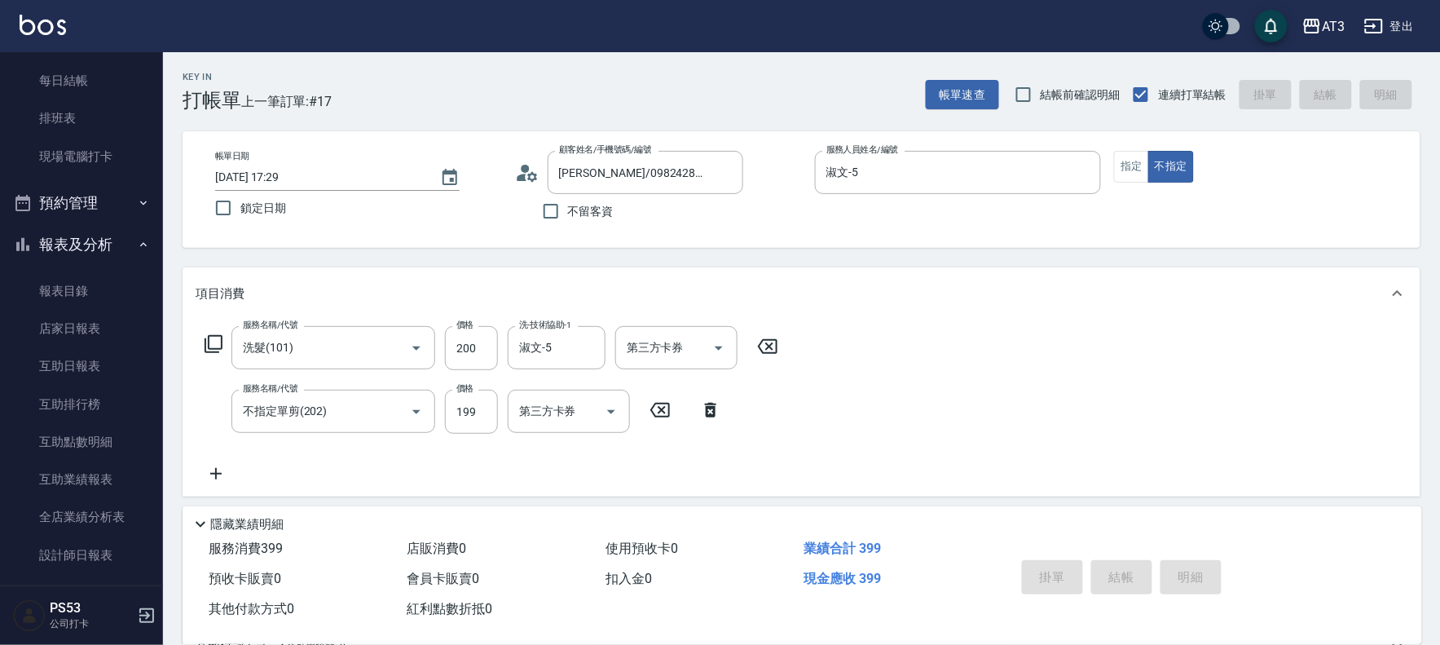
type input "2025/10/10 17:31"
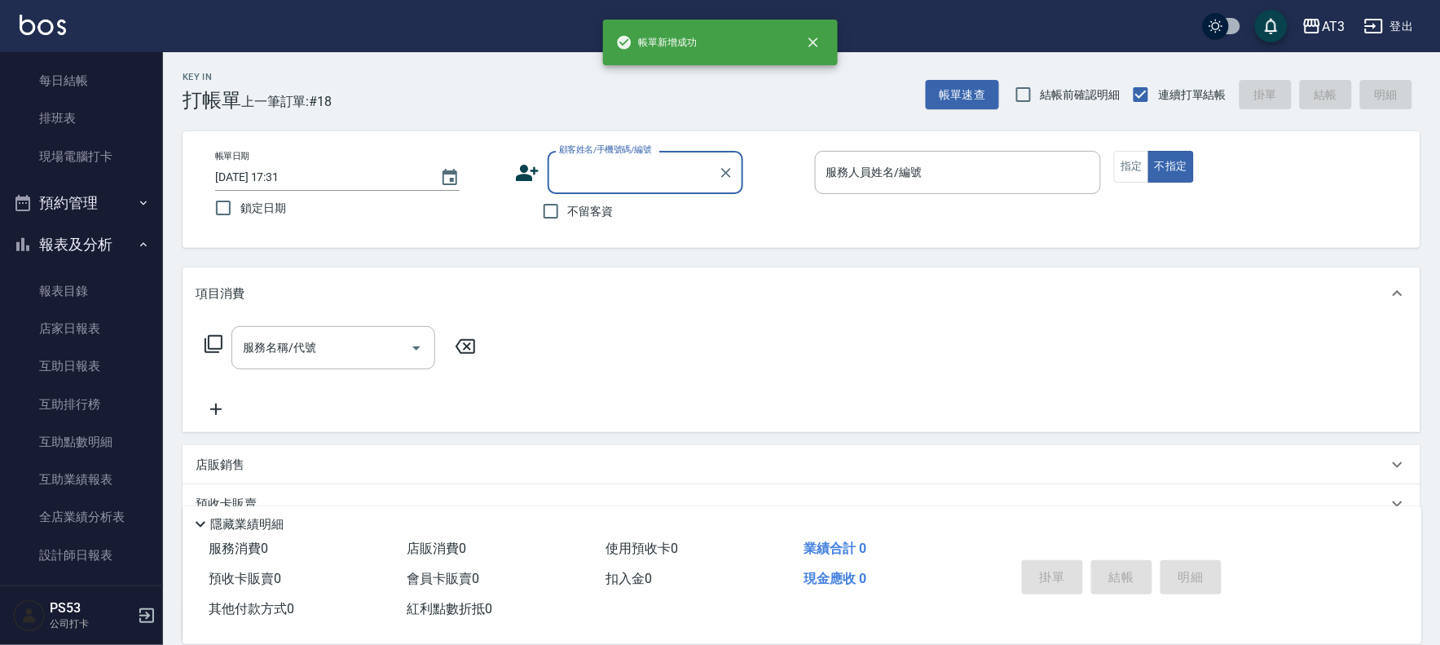
click at [523, 168] on icon at bounding box center [527, 173] width 23 height 16
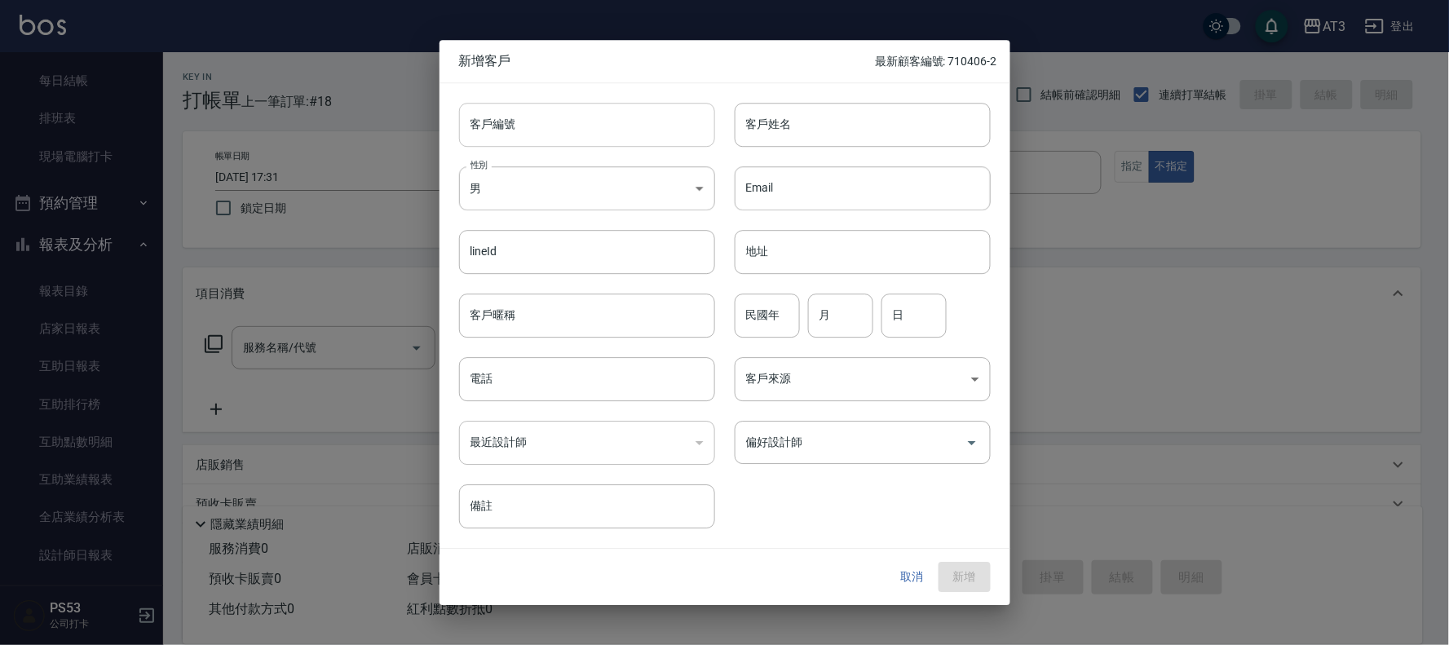
click at [531, 133] on input "客戶編號" at bounding box center [587, 125] width 256 height 44
type input "700818-1"
type input "楊啟聖"
click at [536, 204] on body "AT3 登出 櫃檯作業 打帳單 帳單列表 營業儀表板 現金收支登錄 高階收支登錄 材料自購登錄 每日結帳 排班表 現場電腦打卡 預約管理 預約管理 單日預約紀…" at bounding box center [724, 398] width 1449 height 796
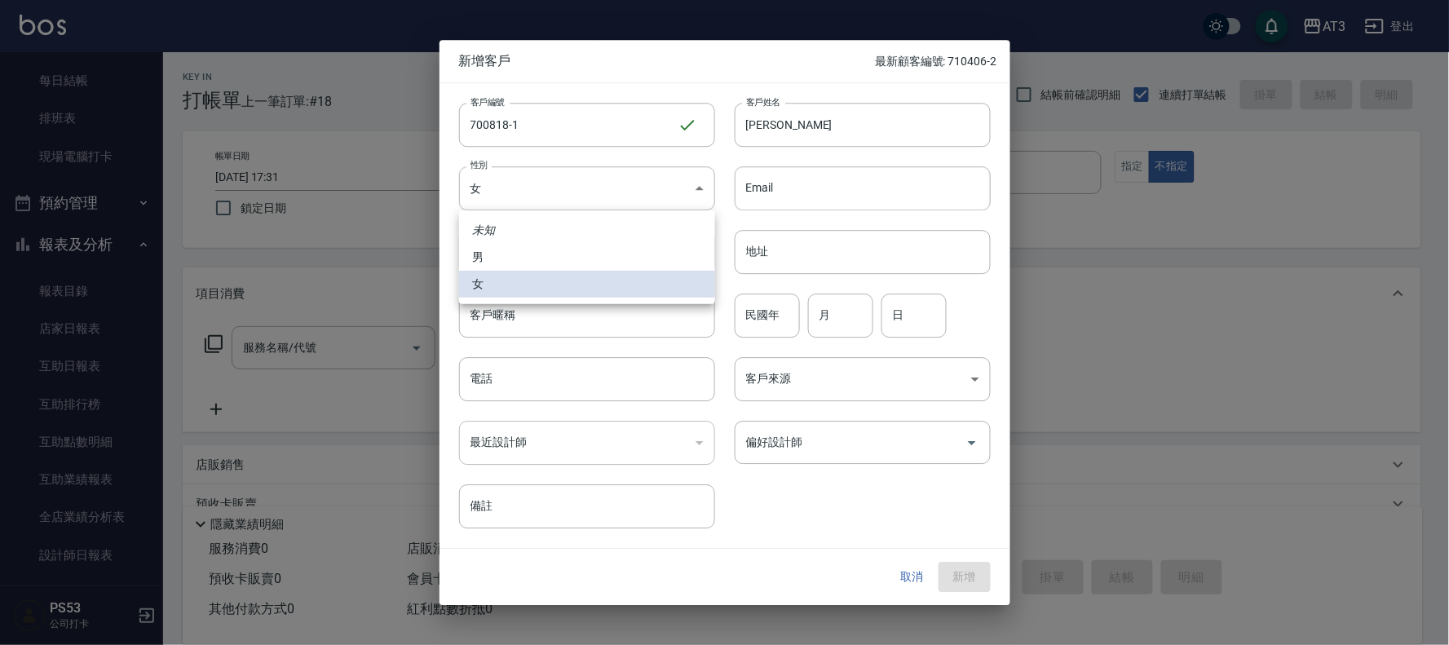
click at [518, 262] on li "男" at bounding box center [587, 257] width 256 height 27
type input "MALE"
click at [778, 336] on input "民國年" at bounding box center [766, 315] width 65 height 44
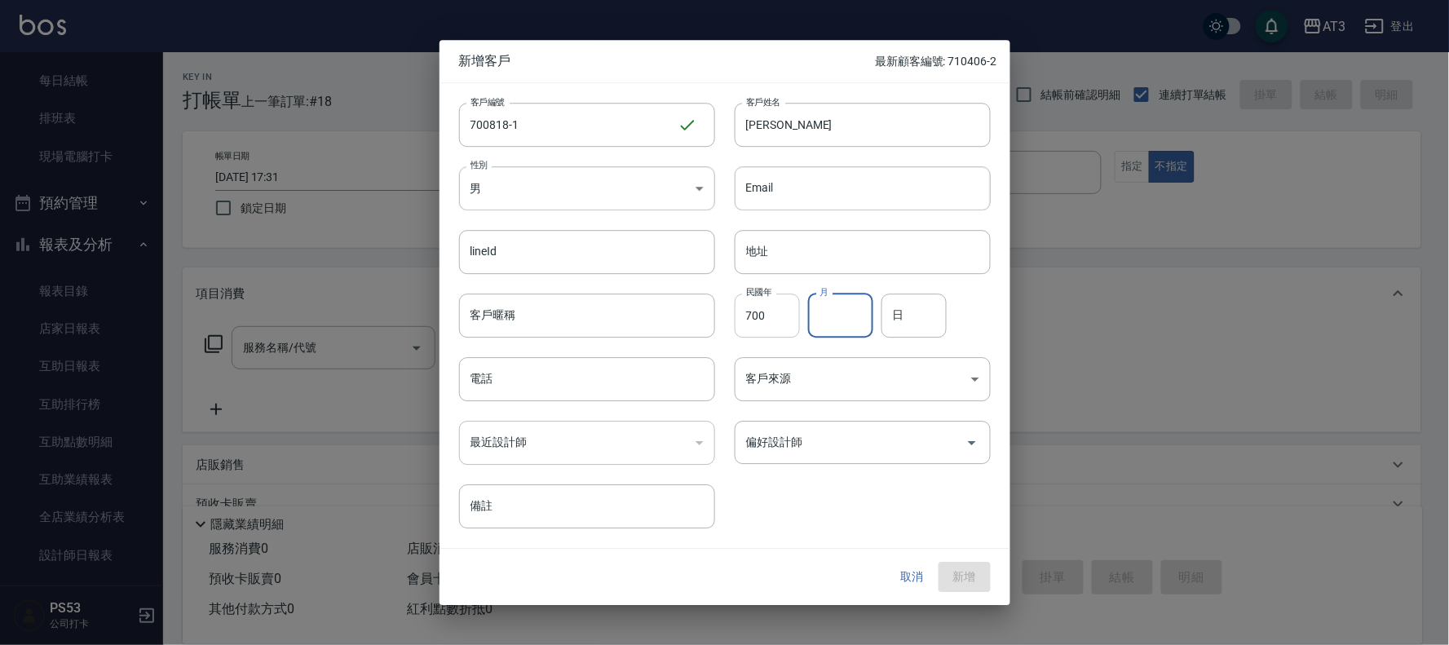
click at [778, 336] on input "700" at bounding box center [766, 315] width 65 height 44
type input "70"
type input "08"
type input "18"
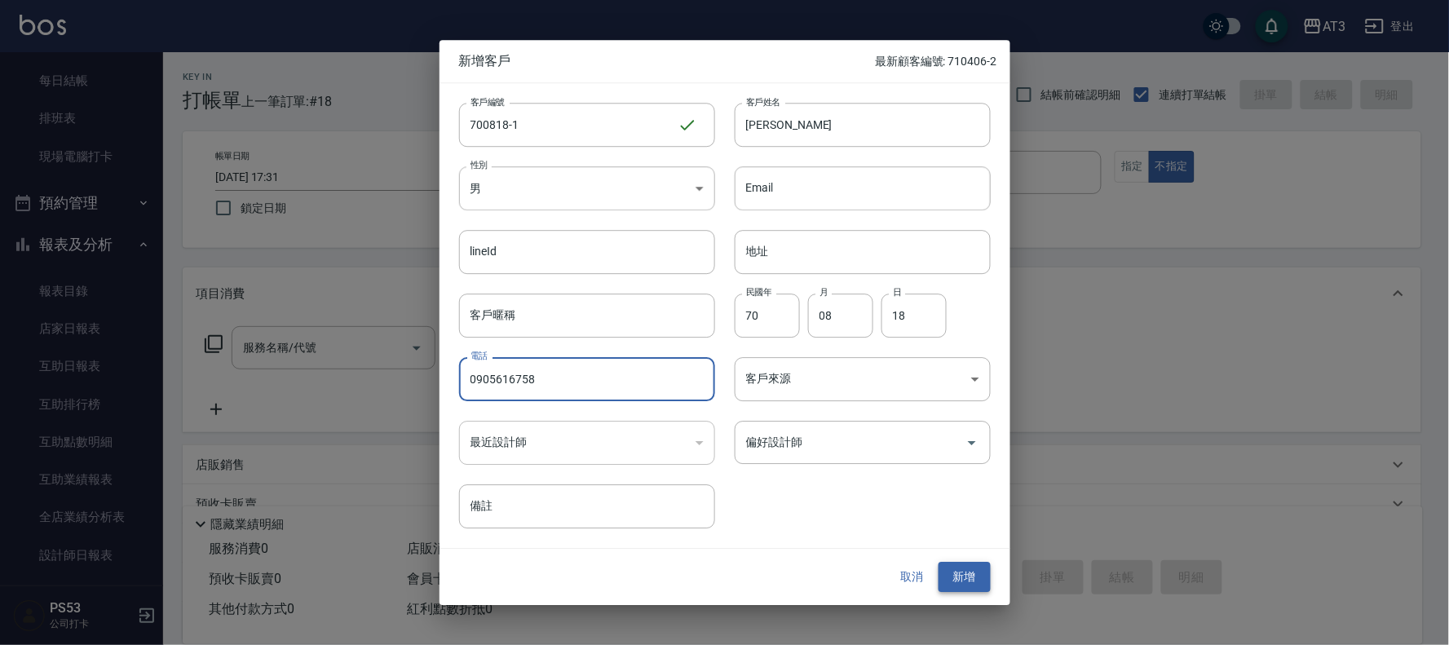
type input "0905616758"
click at [973, 564] on button "新增" at bounding box center [964, 577] width 52 height 30
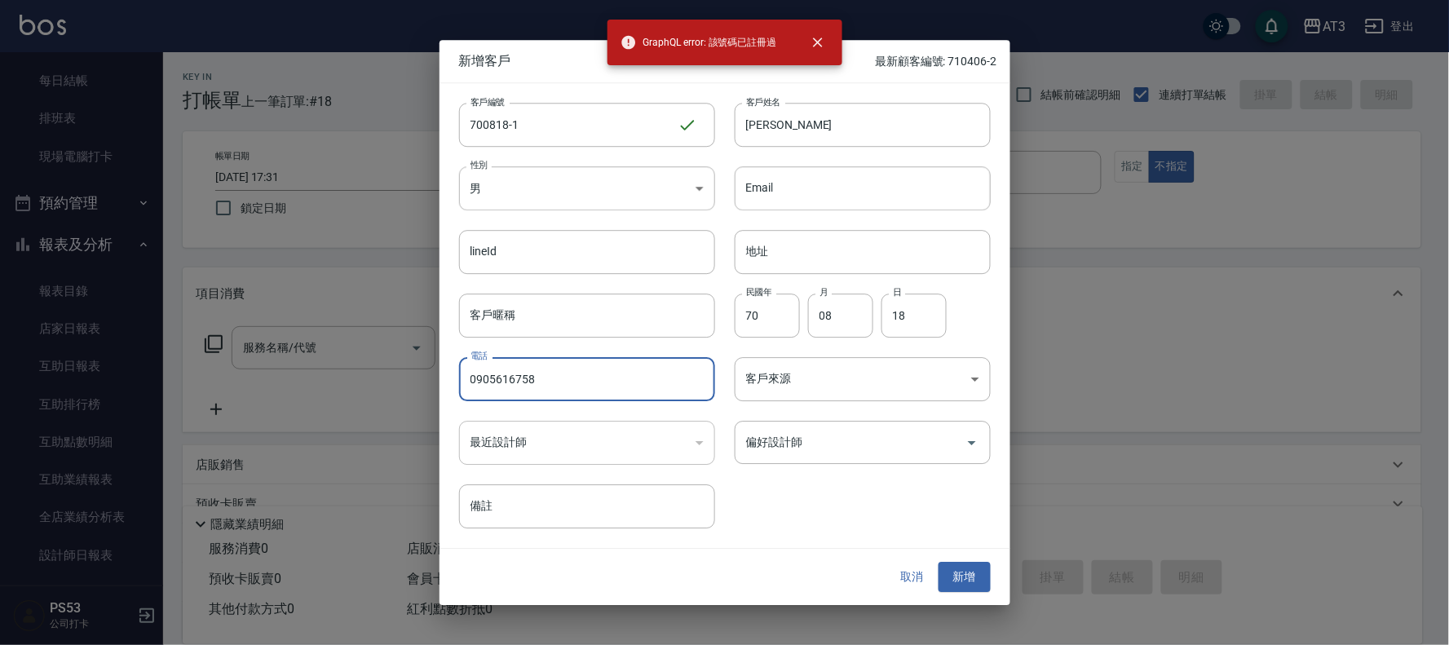
drag, startPoint x: 604, startPoint y: 395, endPoint x: 406, endPoint y: 375, distance: 199.1
click at [406, 375] on div "新增客戶 最新顧客編號: 710406-2 客戶編號 700818-1 ​ 客戶編號 客戶姓名 楊啟聖 客戶姓名 性別 男 MALE 性別 Email Ema…" at bounding box center [724, 322] width 1449 height 645
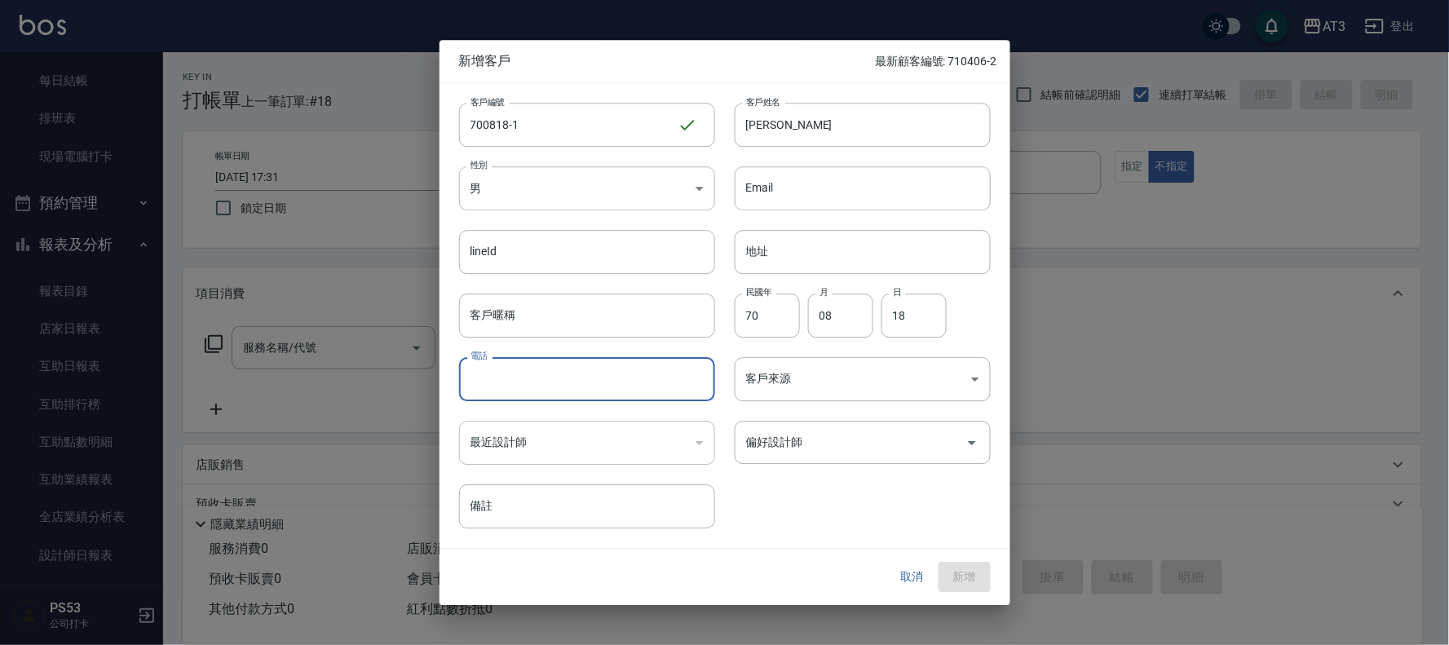
click at [907, 579] on button "取消" at bounding box center [912, 577] width 52 height 30
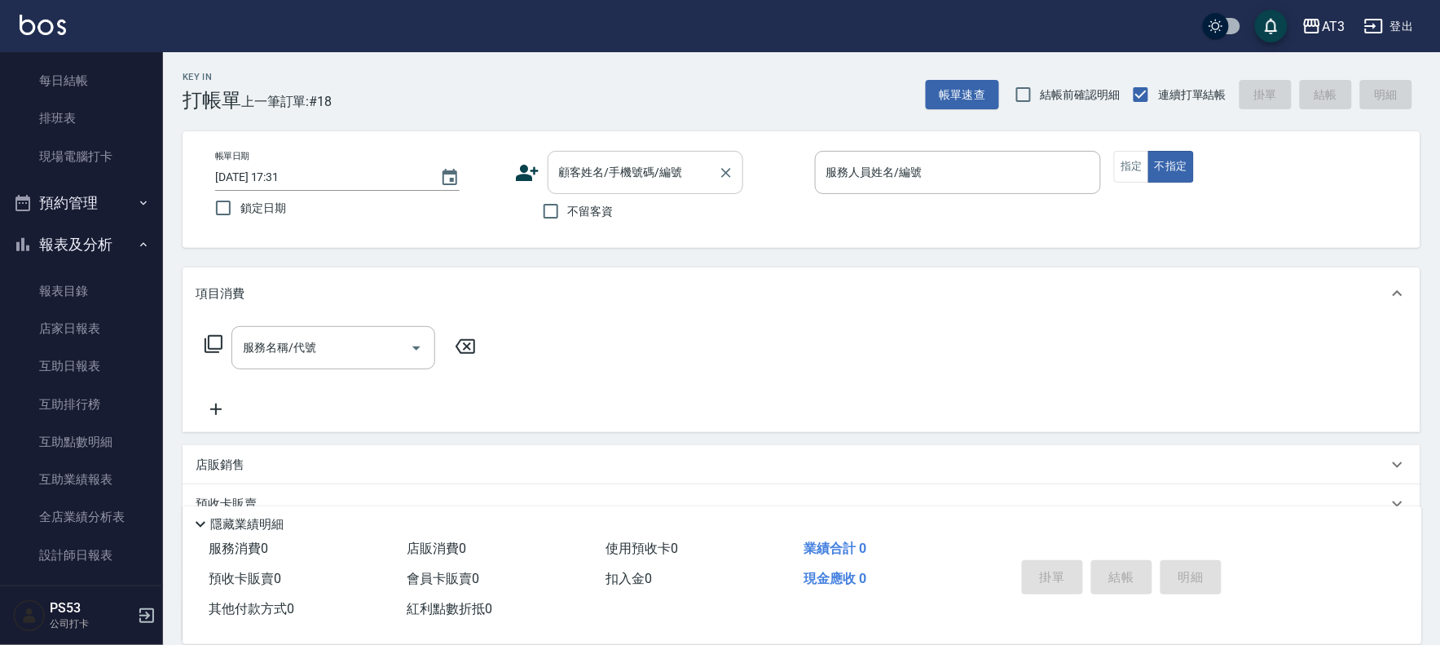
click at [596, 168] on input "顧客姓名/手機號碼/編號" at bounding box center [633, 172] width 157 height 29
paste input "0905616758"
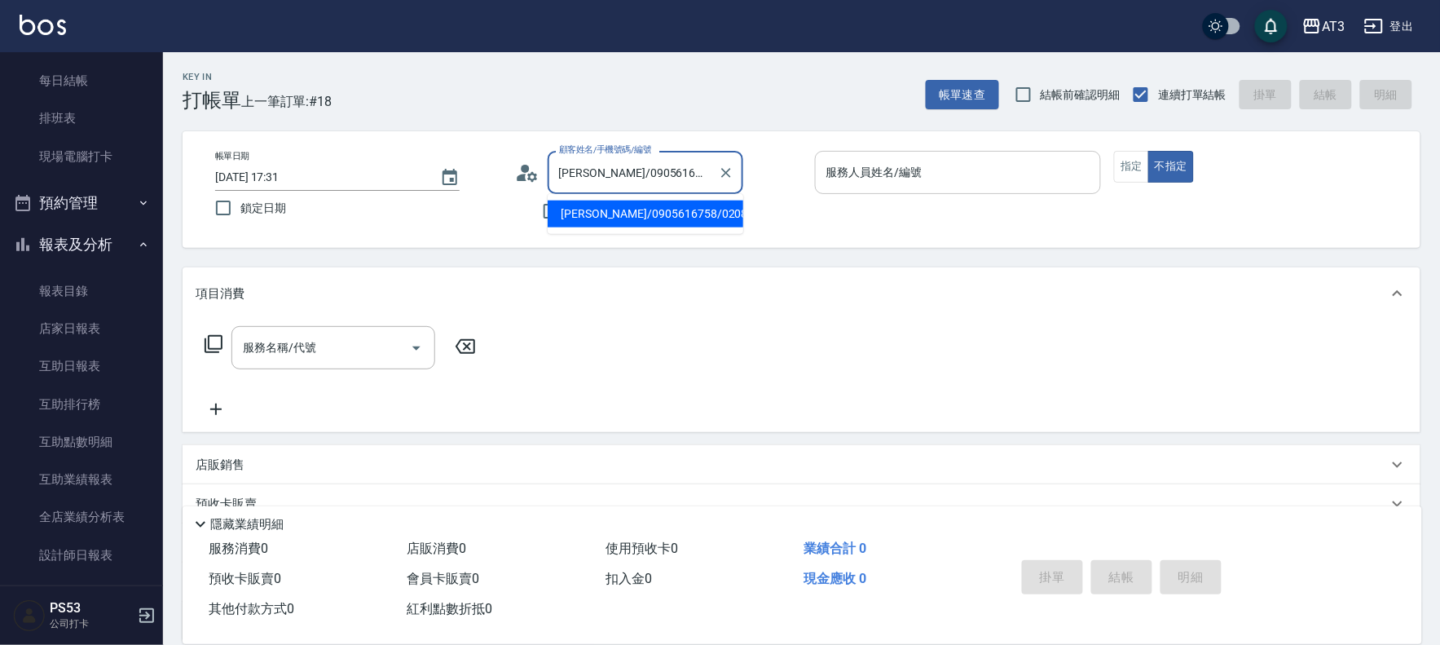
type input "楊啓聖/0905616758/020818"
click at [901, 168] on div "服務人員姓名/編號 服務人員姓名/編號" at bounding box center [958, 172] width 287 height 43
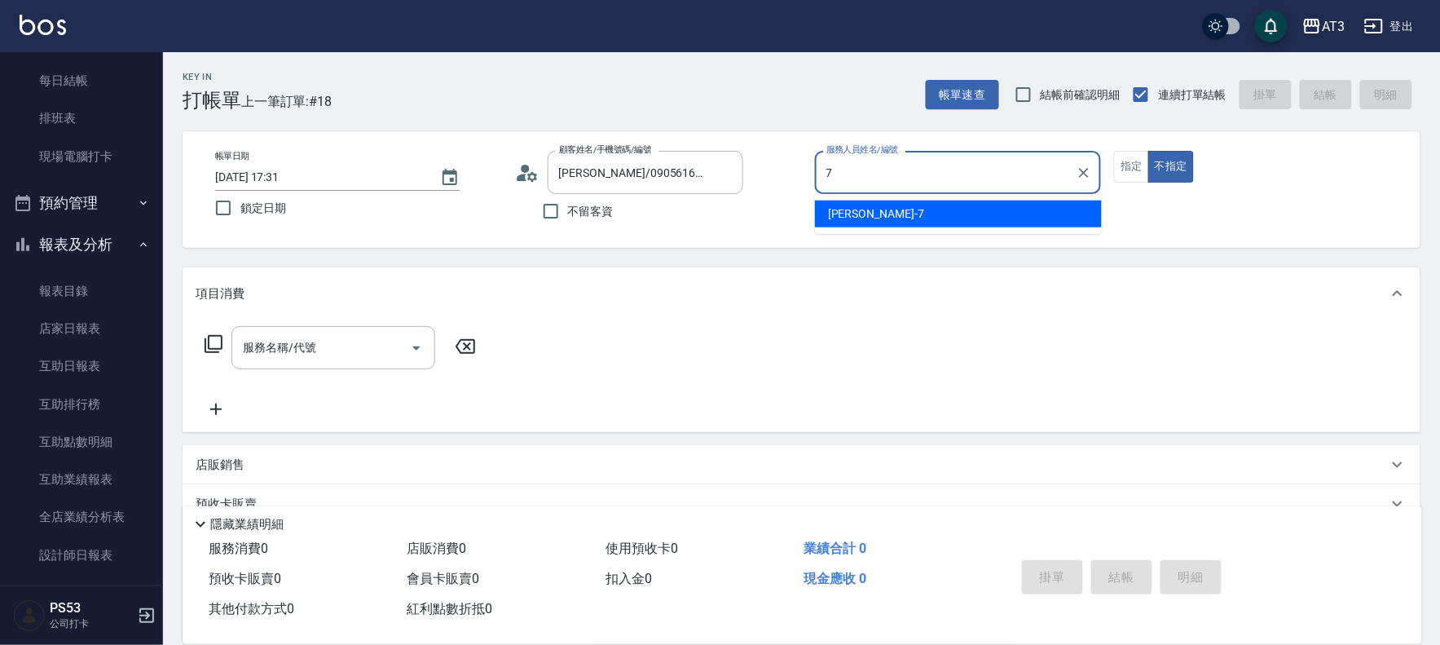
type input "子晴-7"
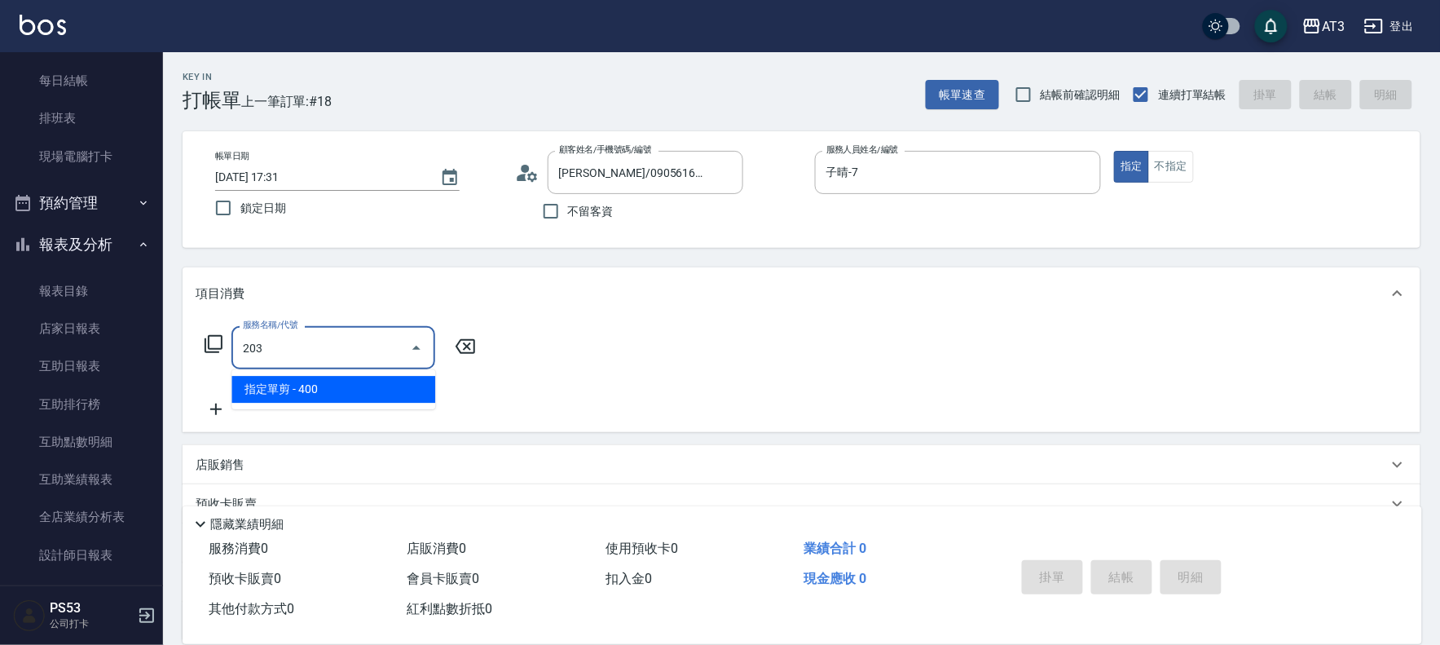
type input "指定單剪(203)"
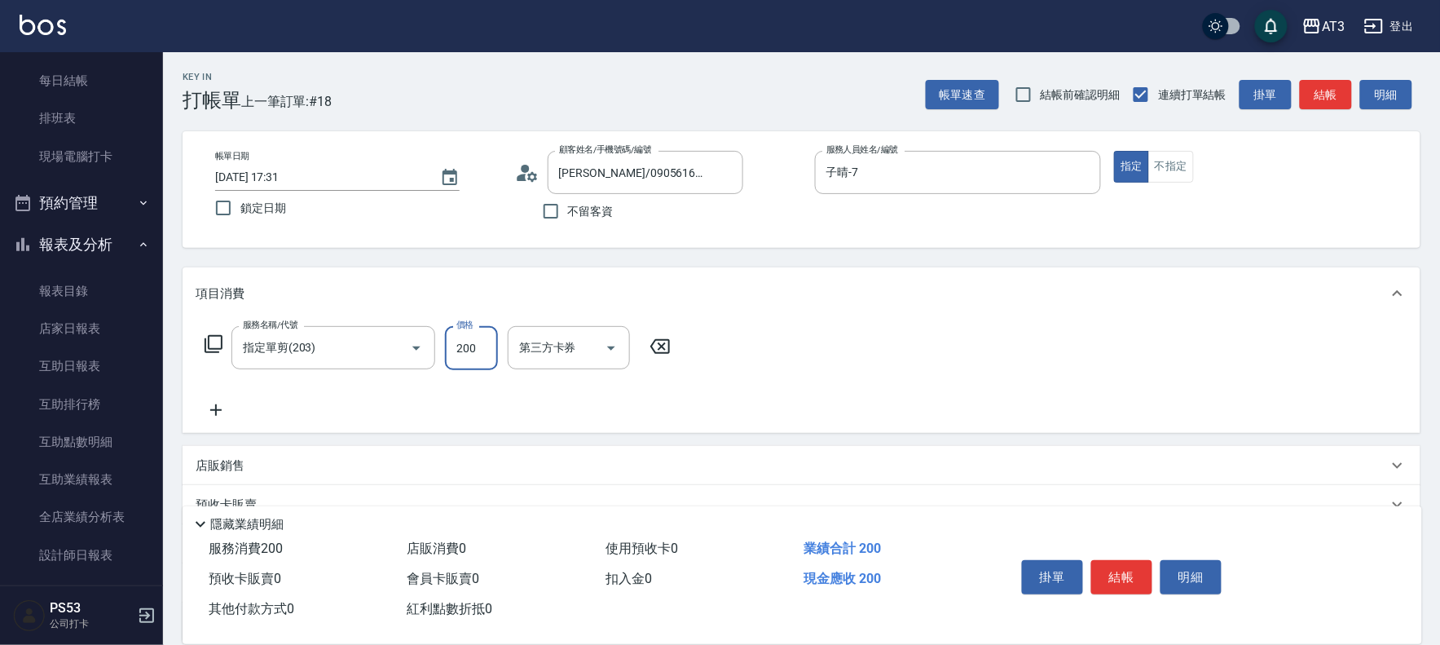
type input "200"
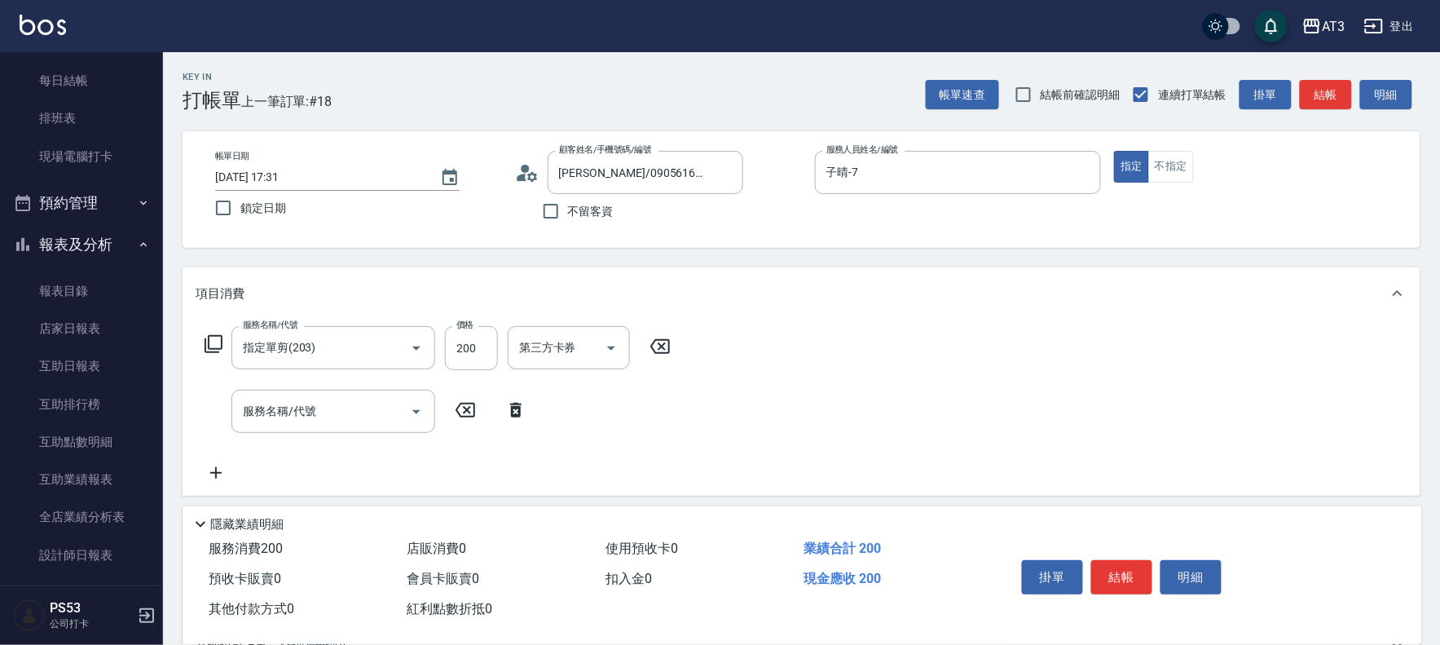
click at [525, 165] on circle at bounding box center [525, 169] width 8 height 8
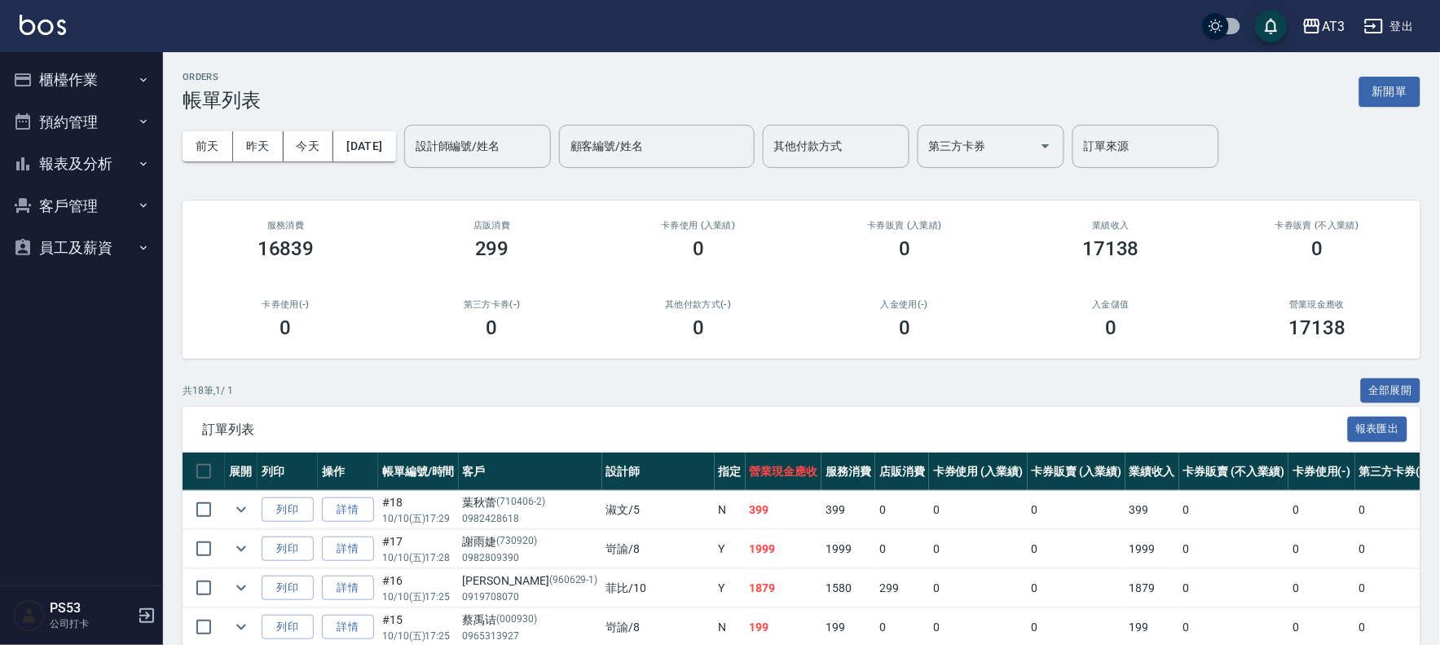
click at [87, 216] on button "客戶管理" at bounding box center [82, 206] width 150 height 42
click at [86, 258] on link "客戶列表" at bounding box center [82, 251] width 150 height 37
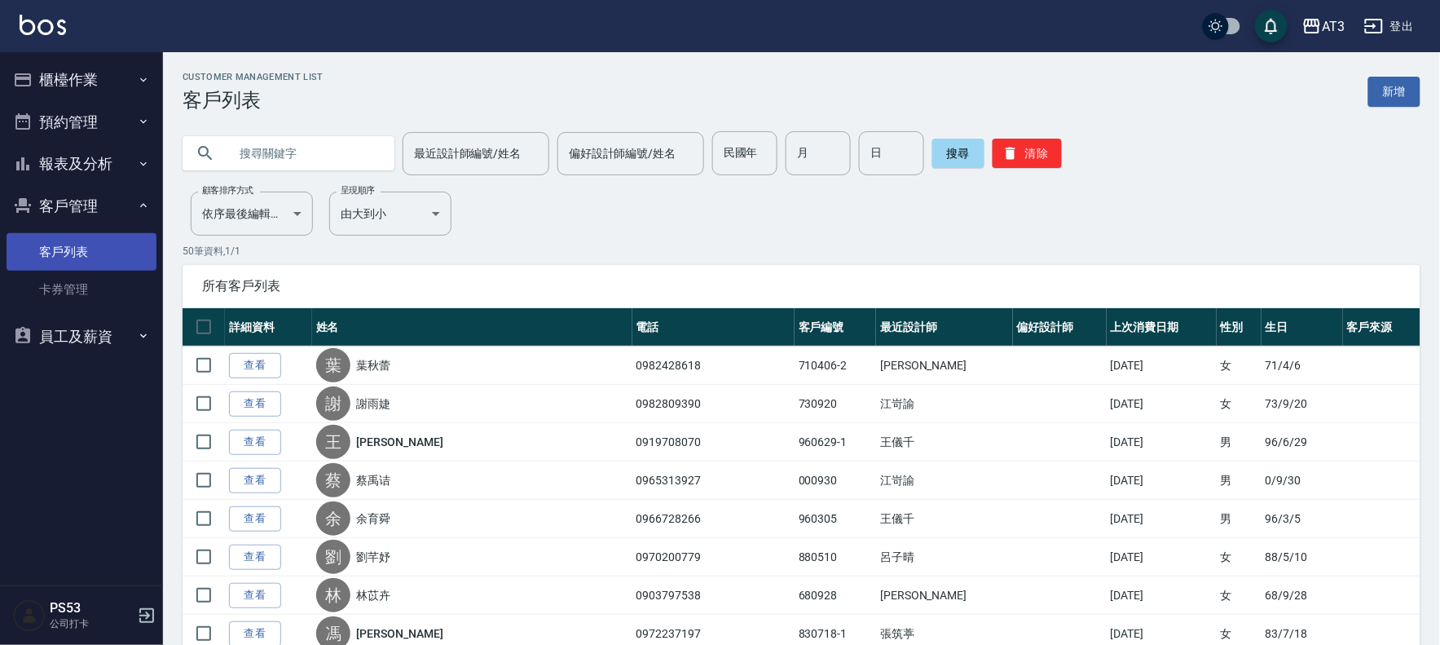
click at [55, 245] on link "客戶列表" at bounding box center [82, 251] width 150 height 37
click at [82, 251] on link "客戶列表" at bounding box center [82, 251] width 150 height 37
click at [314, 157] on input "text" at bounding box center [304, 153] width 153 height 44
type input "0905616758"
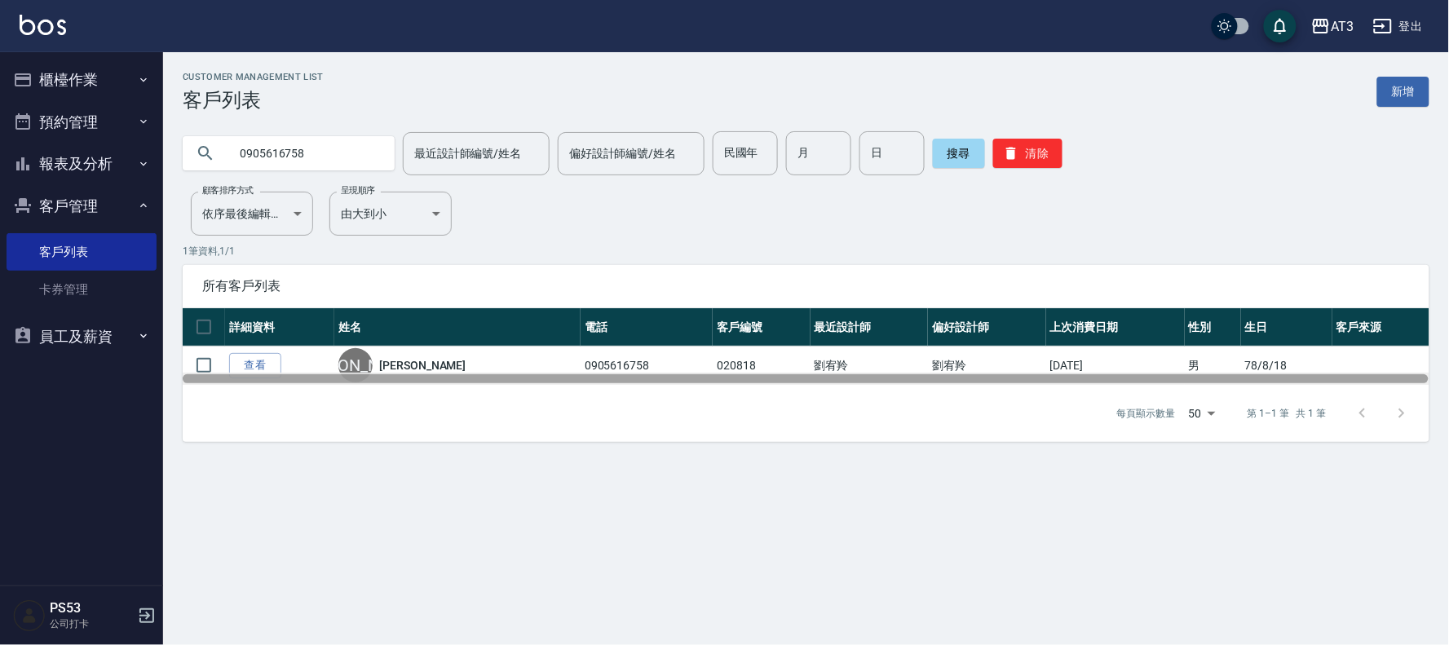
click at [258, 373] on div at bounding box center [806, 379] width 1246 height 12
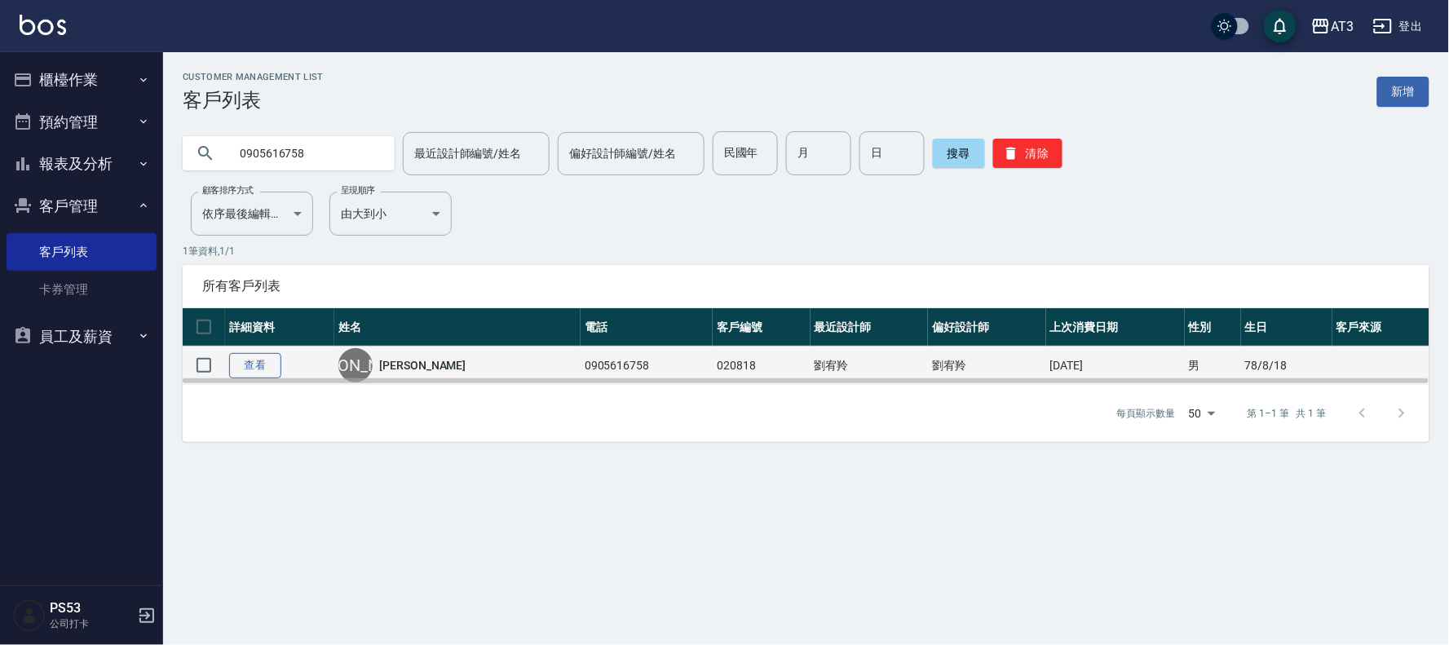
click at [275, 360] on link "查看" at bounding box center [255, 365] width 52 height 25
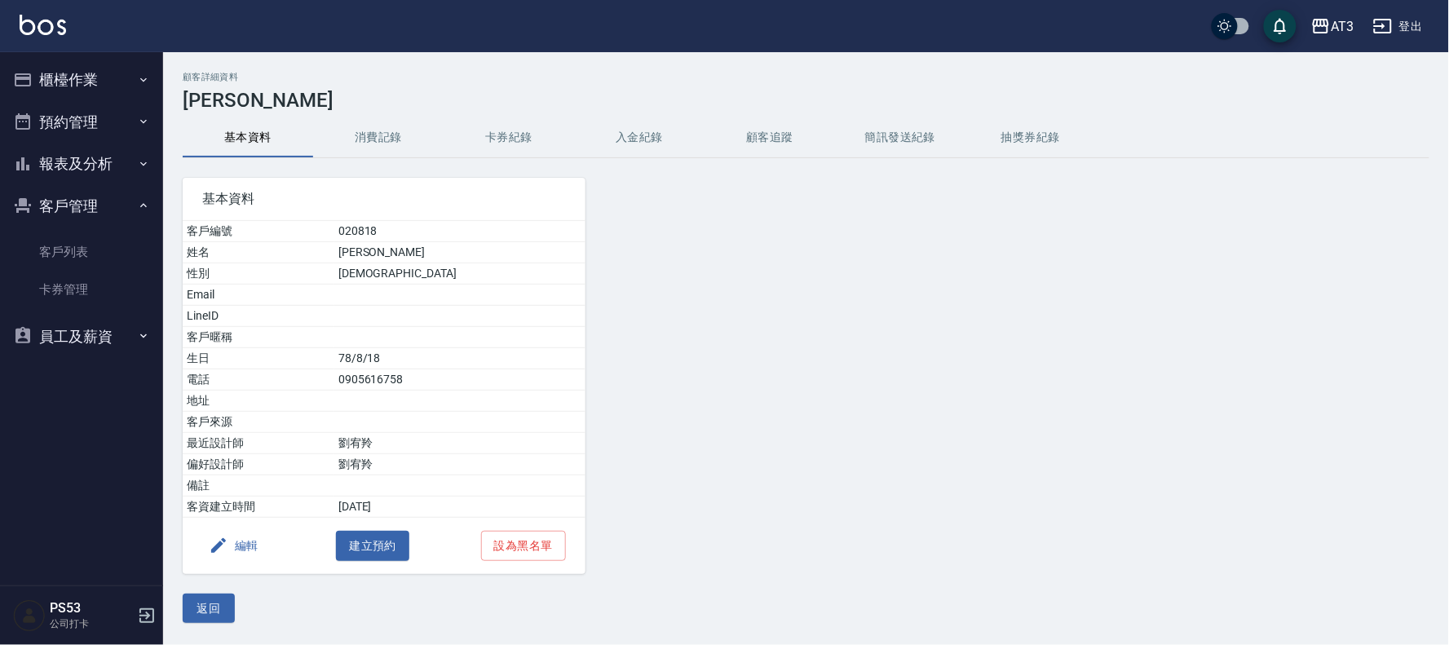
click at [234, 540] on button "編輯" at bounding box center [233, 546] width 63 height 30
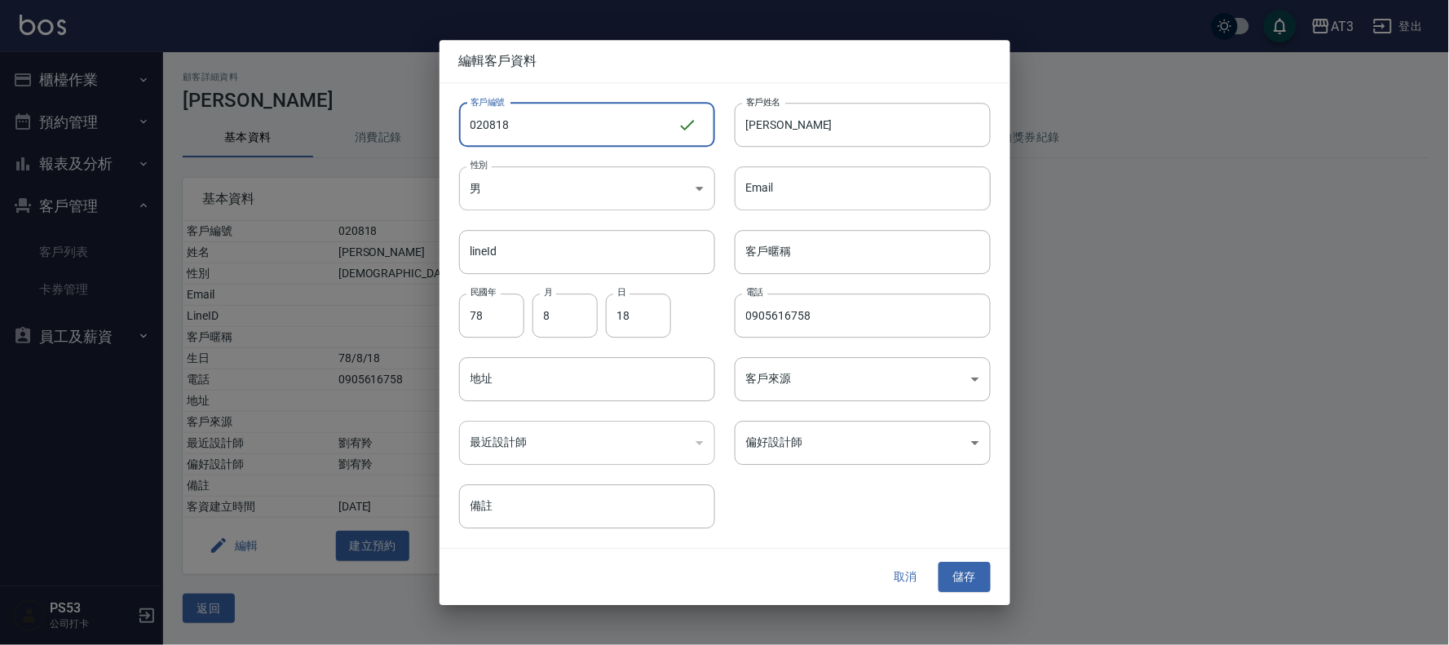
click at [567, 129] on input "020818" at bounding box center [568, 125] width 218 height 44
drag, startPoint x: 481, startPoint y: 125, endPoint x: 408, endPoint y: 136, distance: 74.2
click at [408, 136] on div "編輯客戶資料 客戶編號 020818 ​ 客戶編號 客戶姓名 楊啓聖 客戶姓名 性別 男 MALE 性別 Email Email lineId lineId …" at bounding box center [724, 322] width 1449 height 645
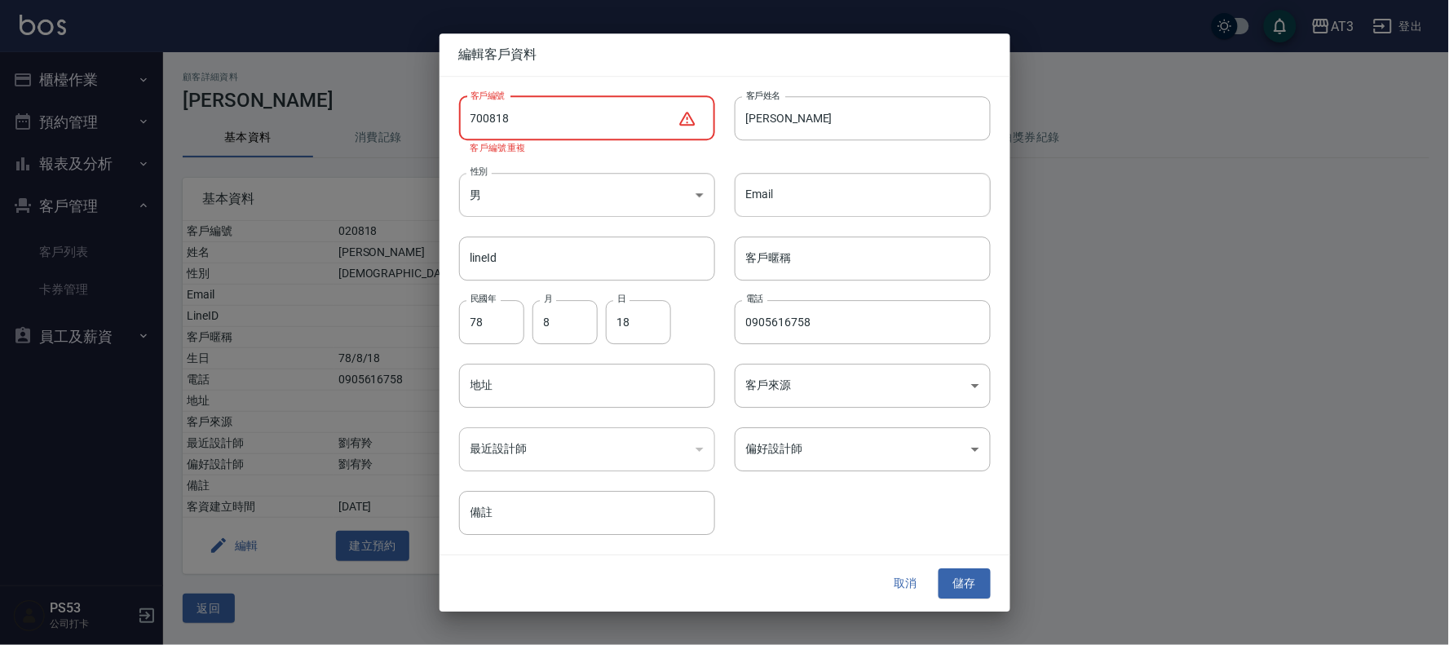
click at [519, 117] on input "700818" at bounding box center [568, 118] width 218 height 44
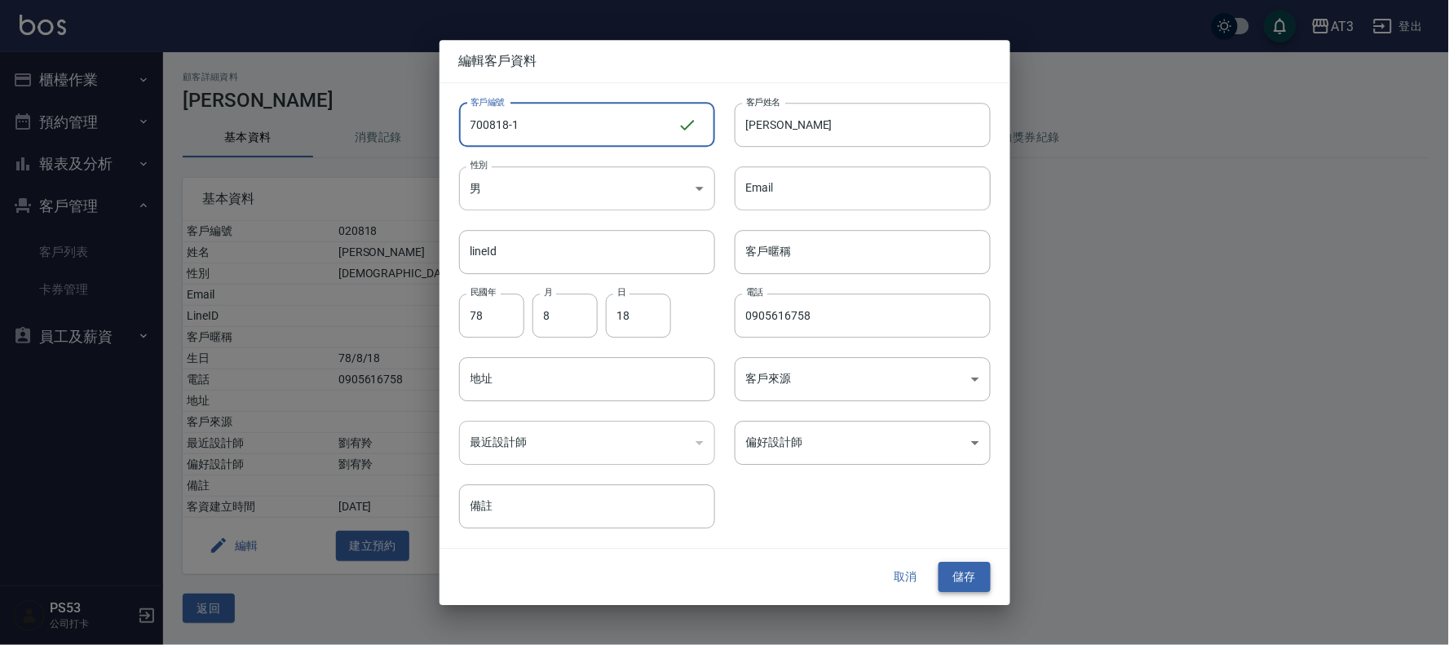
type input "700818-1"
click at [979, 577] on button "儲存" at bounding box center [964, 577] width 52 height 30
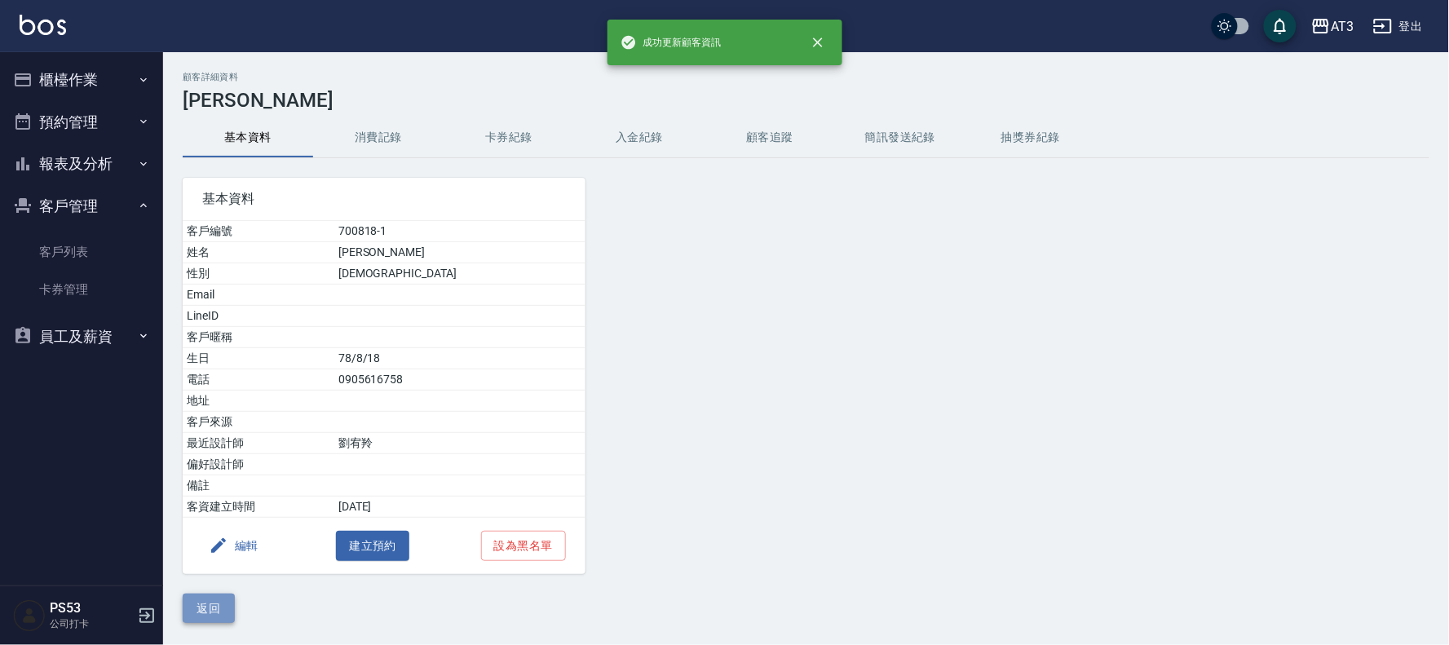
click at [209, 621] on button "返回" at bounding box center [209, 608] width 52 height 30
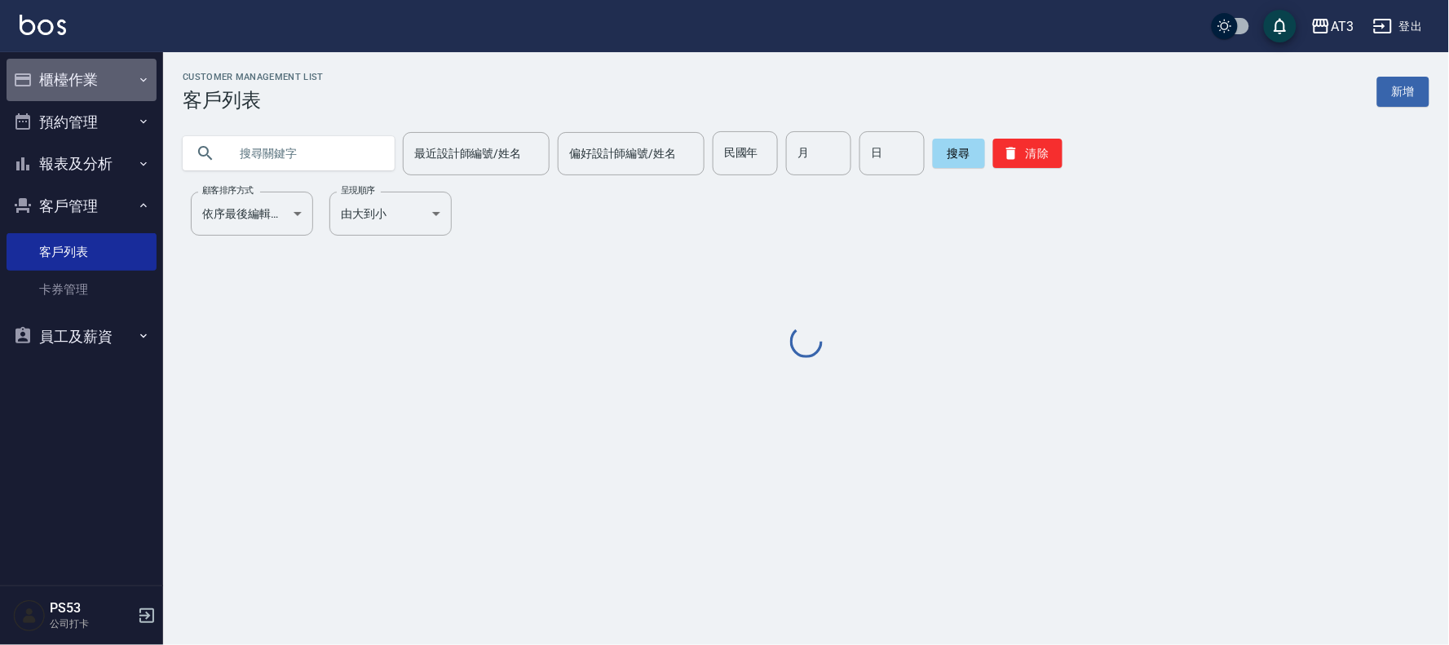
click at [35, 74] on button "櫃檯作業" at bounding box center [82, 80] width 150 height 42
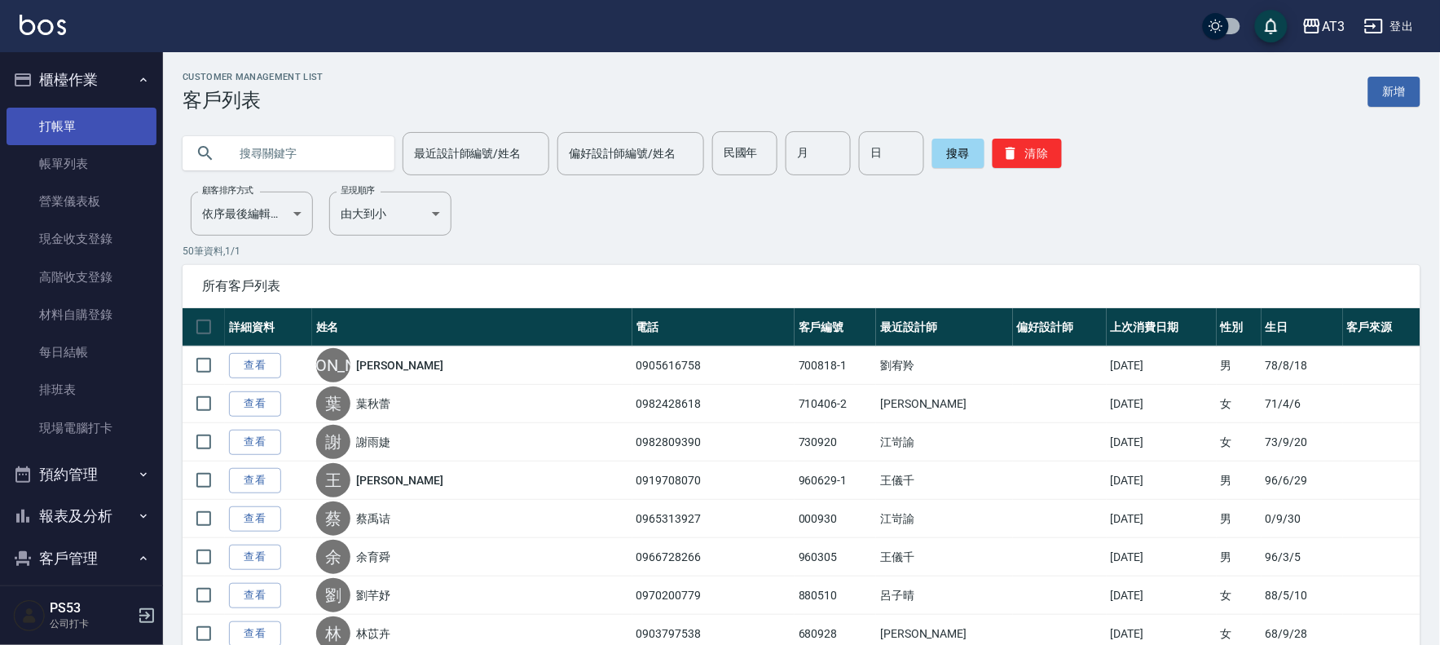
click at [98, 125] on link "打帳單" at bounding box center [82, 126] width 150 height 37
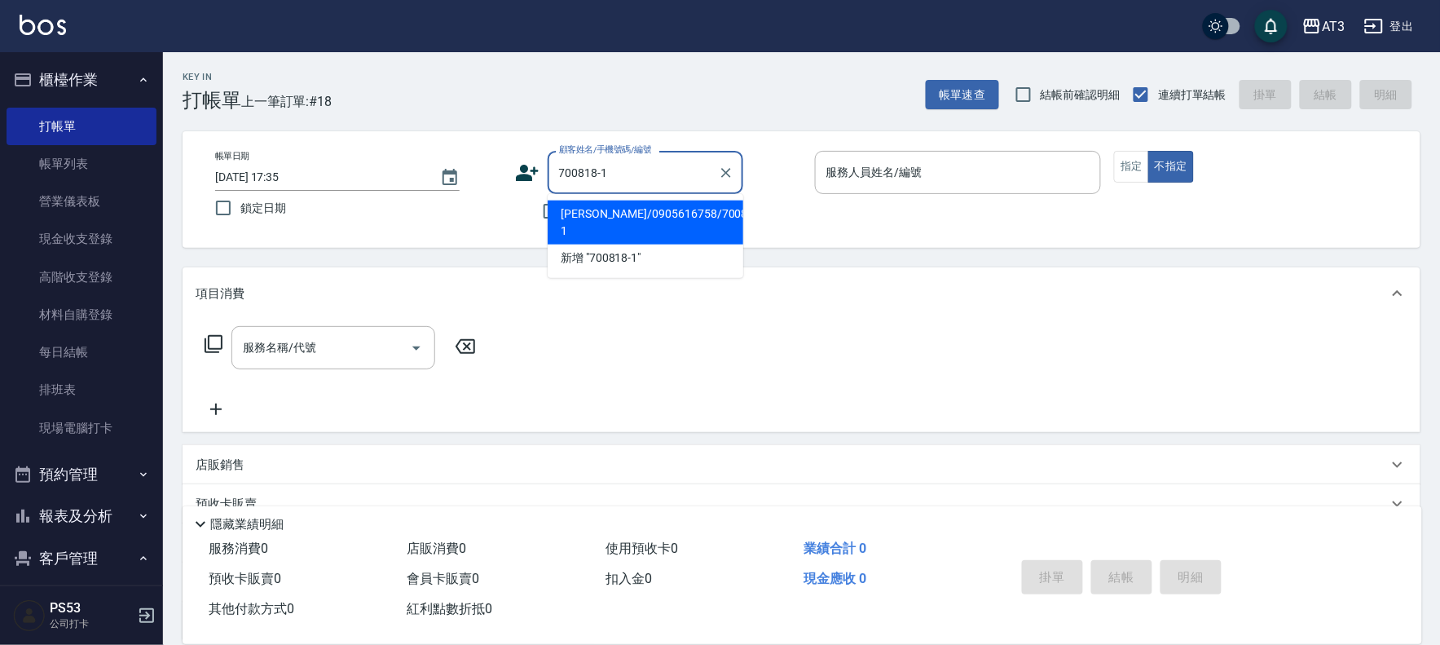
type input "楊啓聖/0905616758/700818-1"
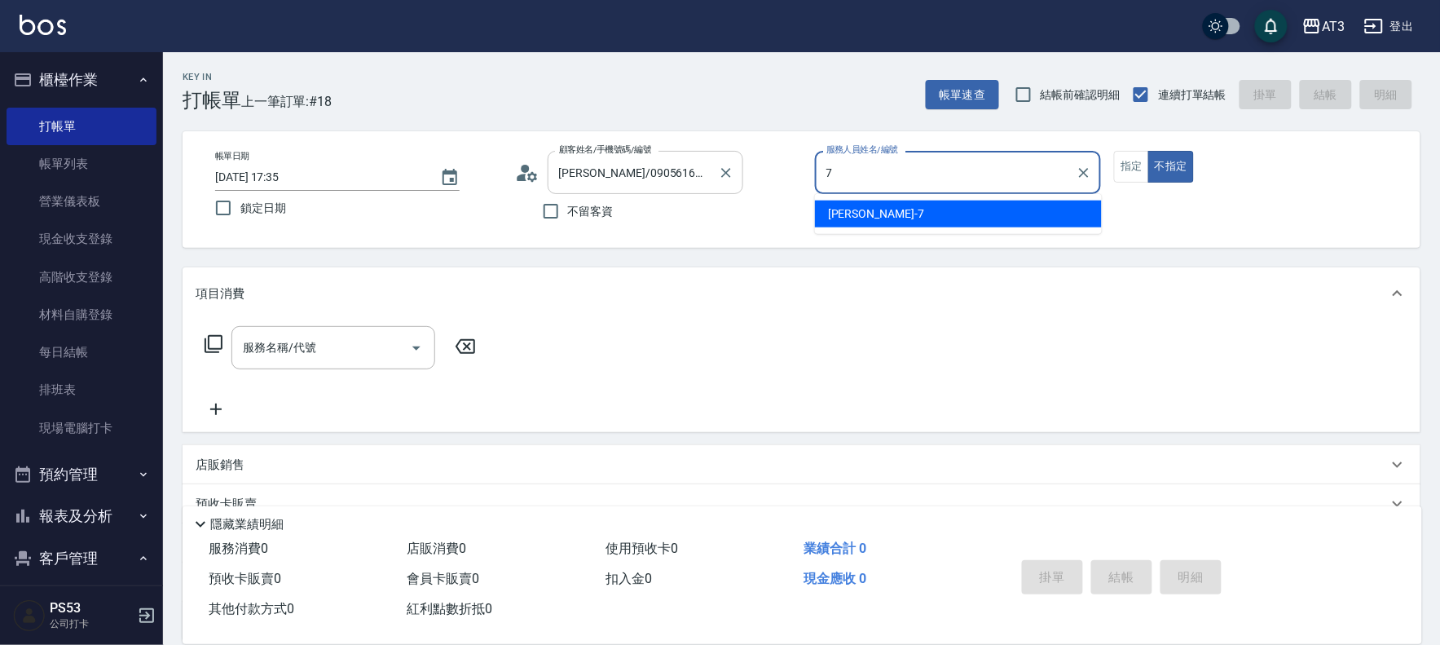
type input "子晴-7"
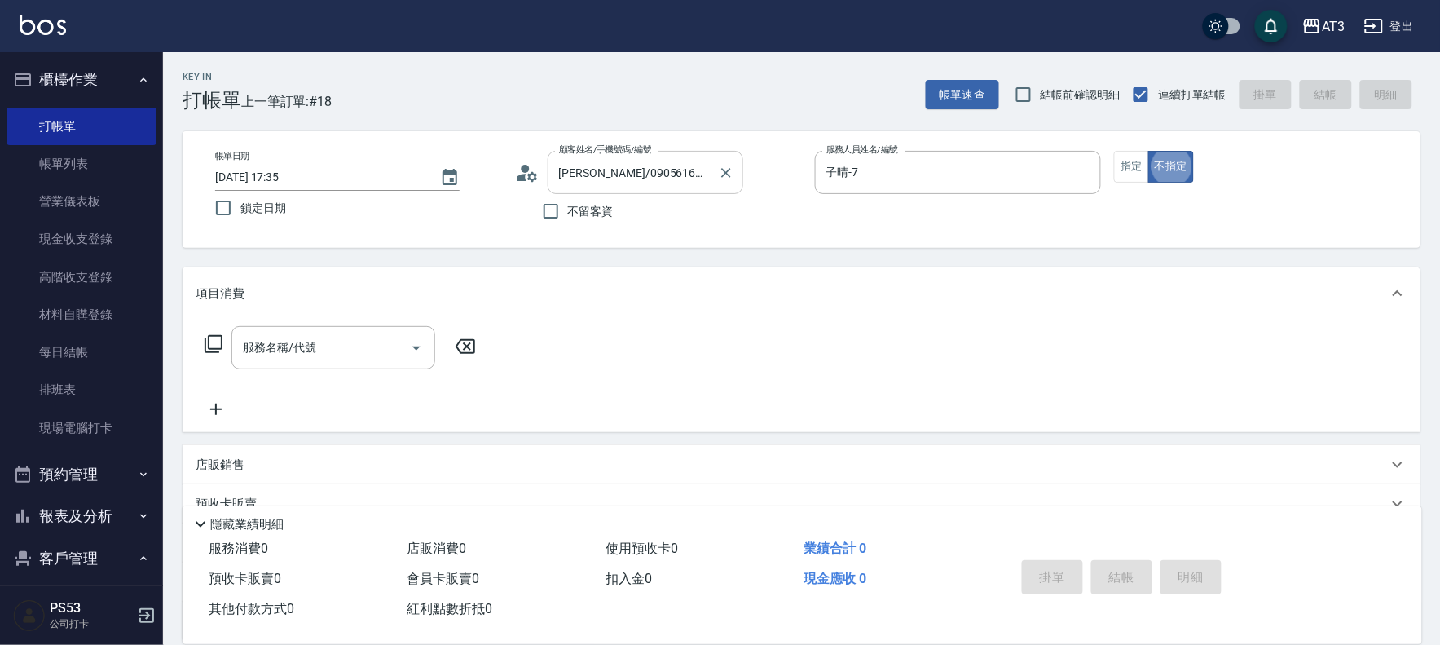
type button "false"
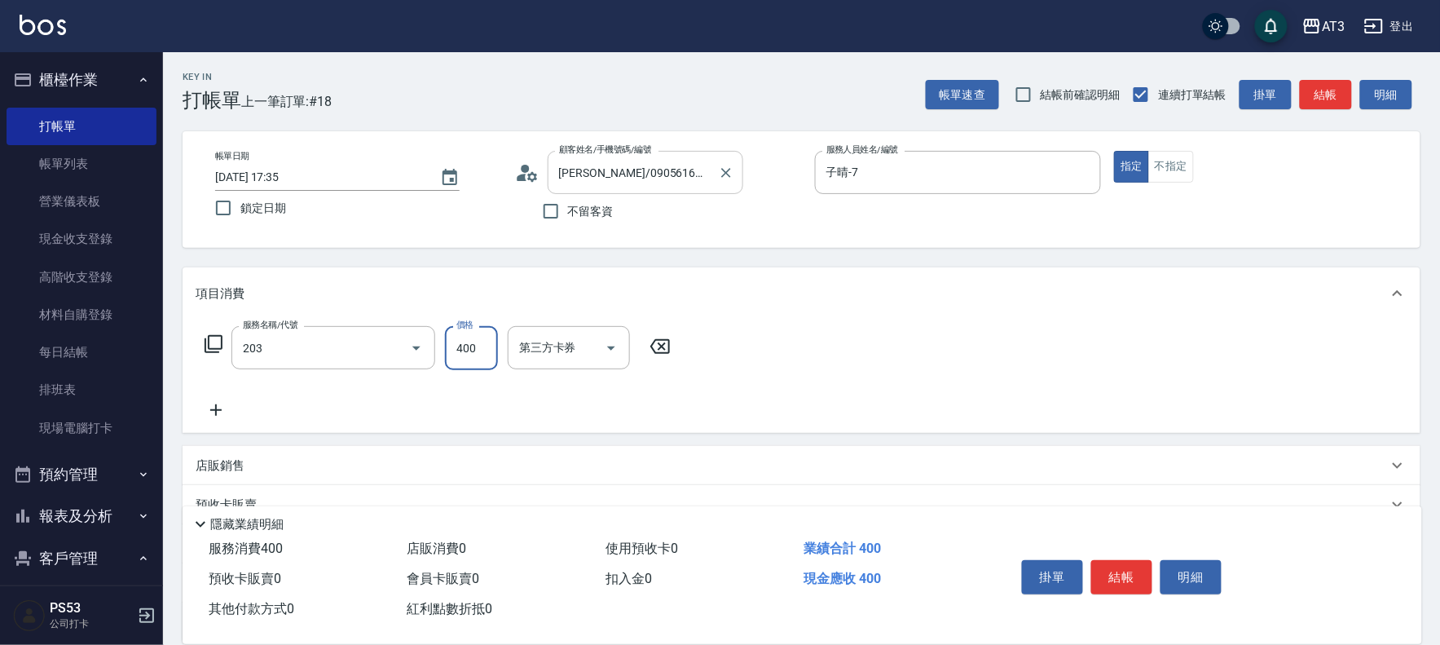
type input "指定單剪(203)"
type input "200"
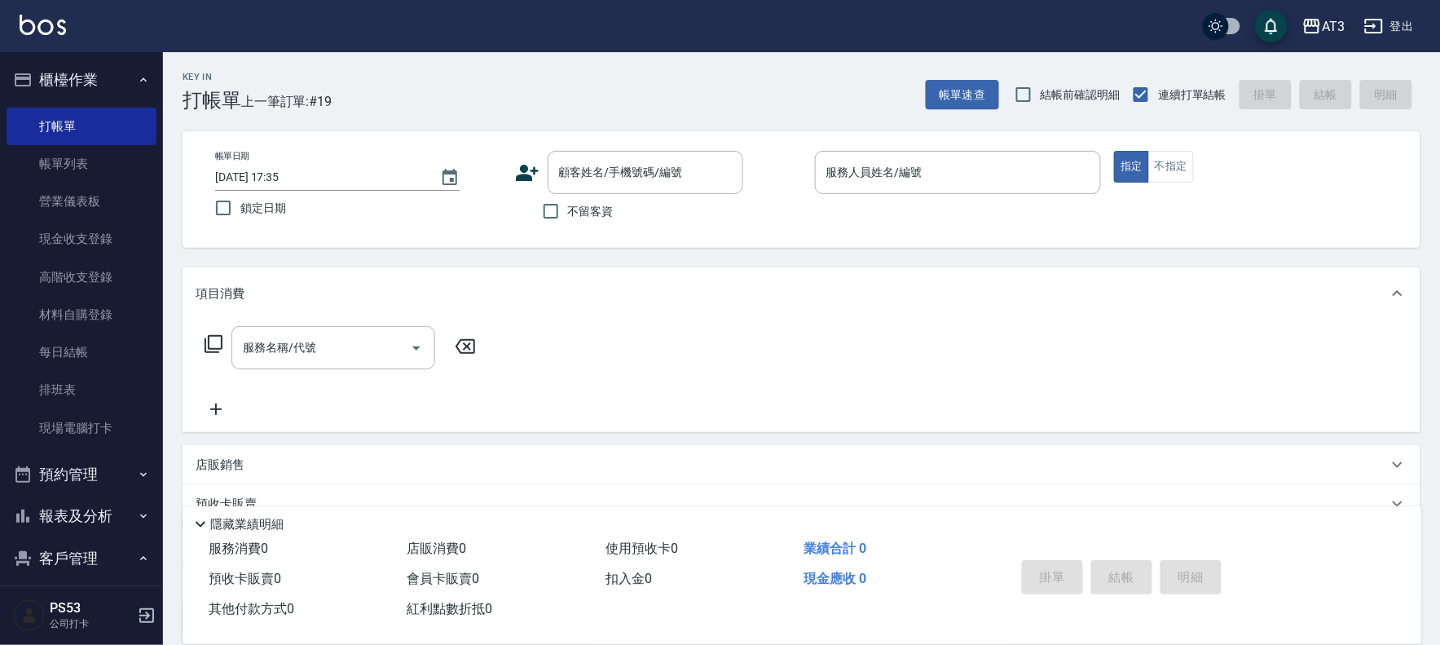
click at [524, 172] on icon at bounding box center [527, 173] width 23 height 16
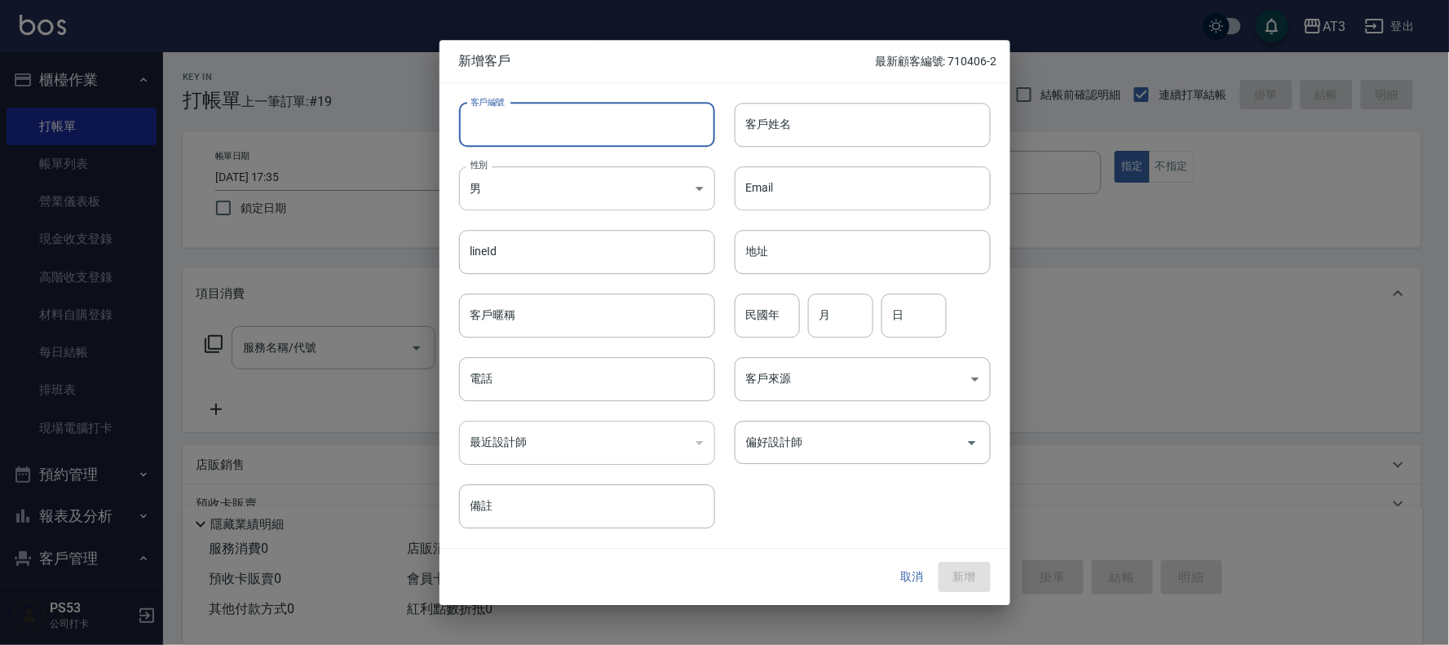
click at [546, 139] on input "客戶編號" at bounding box center [587, 125] width 256 height 44
type input "780616"
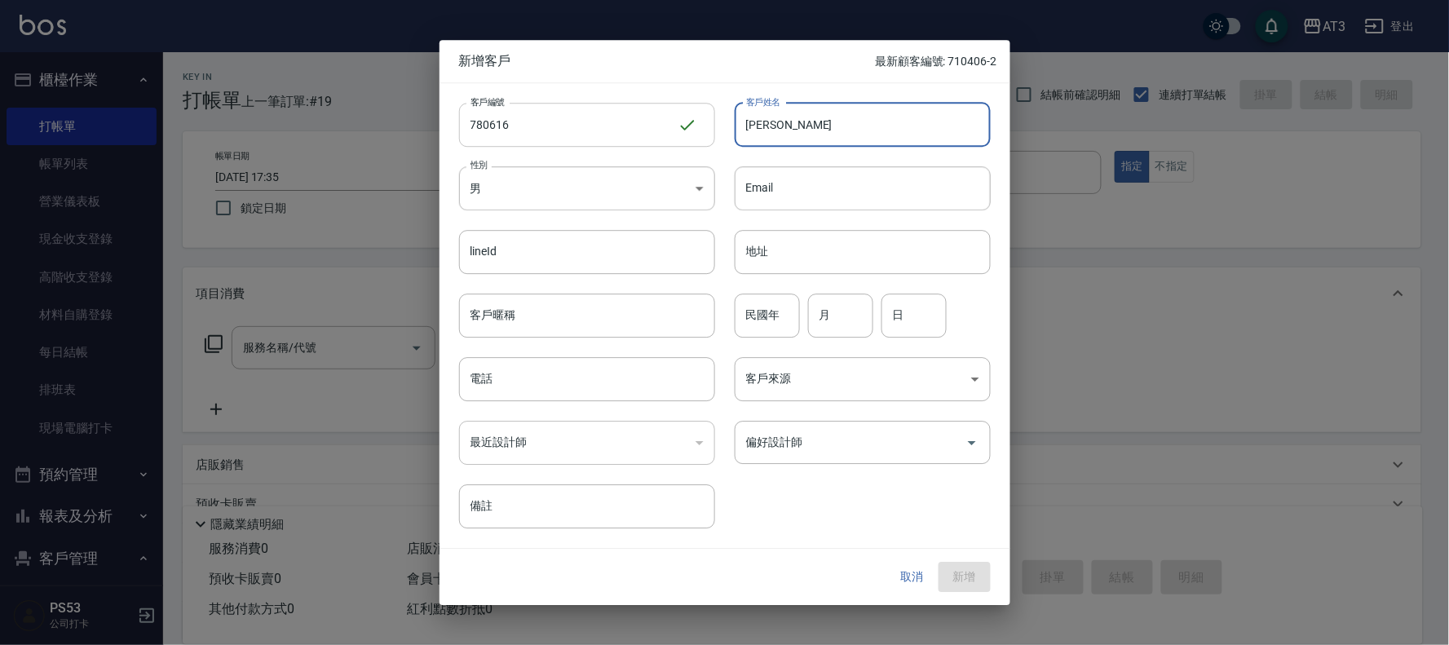
type input "詹哲明"
type input "78"
click at [843, 322] on input "0" at bounding box center [840, 315] width 65 height 44
type input "06"
click at [893, 323] on input "日" at bounding box center [913, 315] width 65 height 44
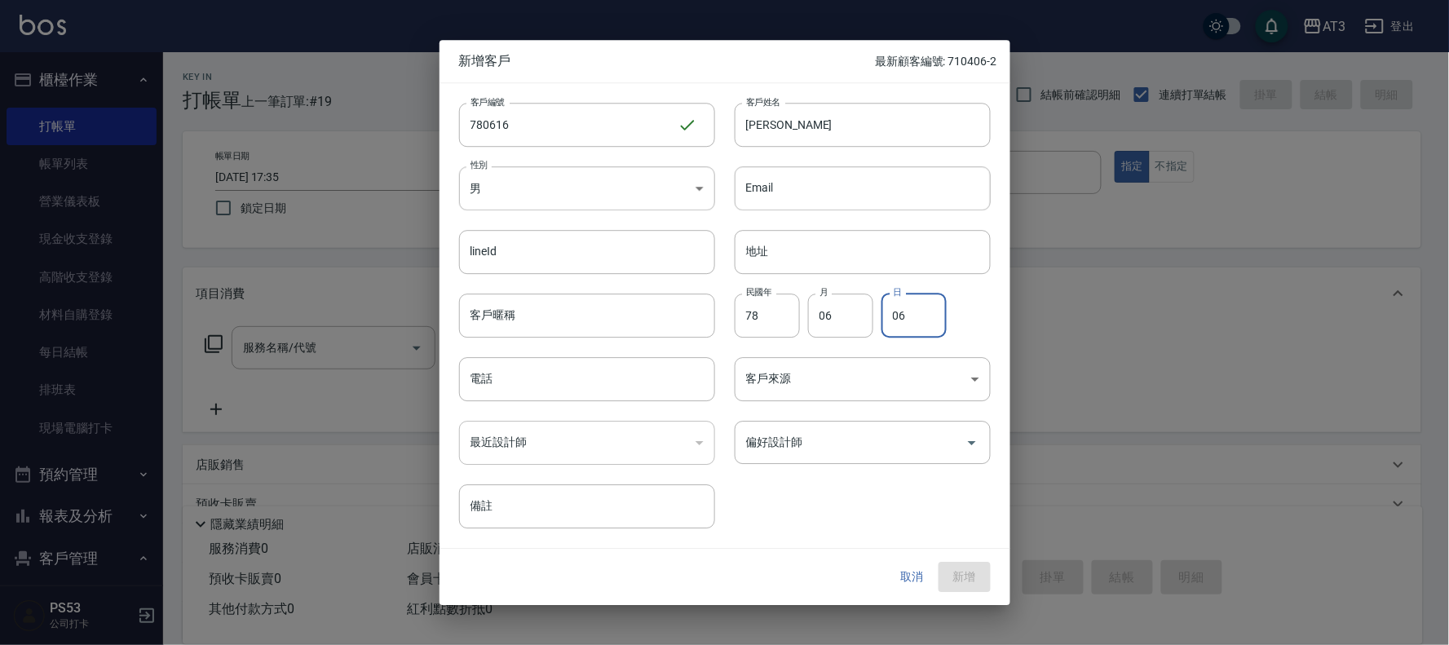
type input "06"
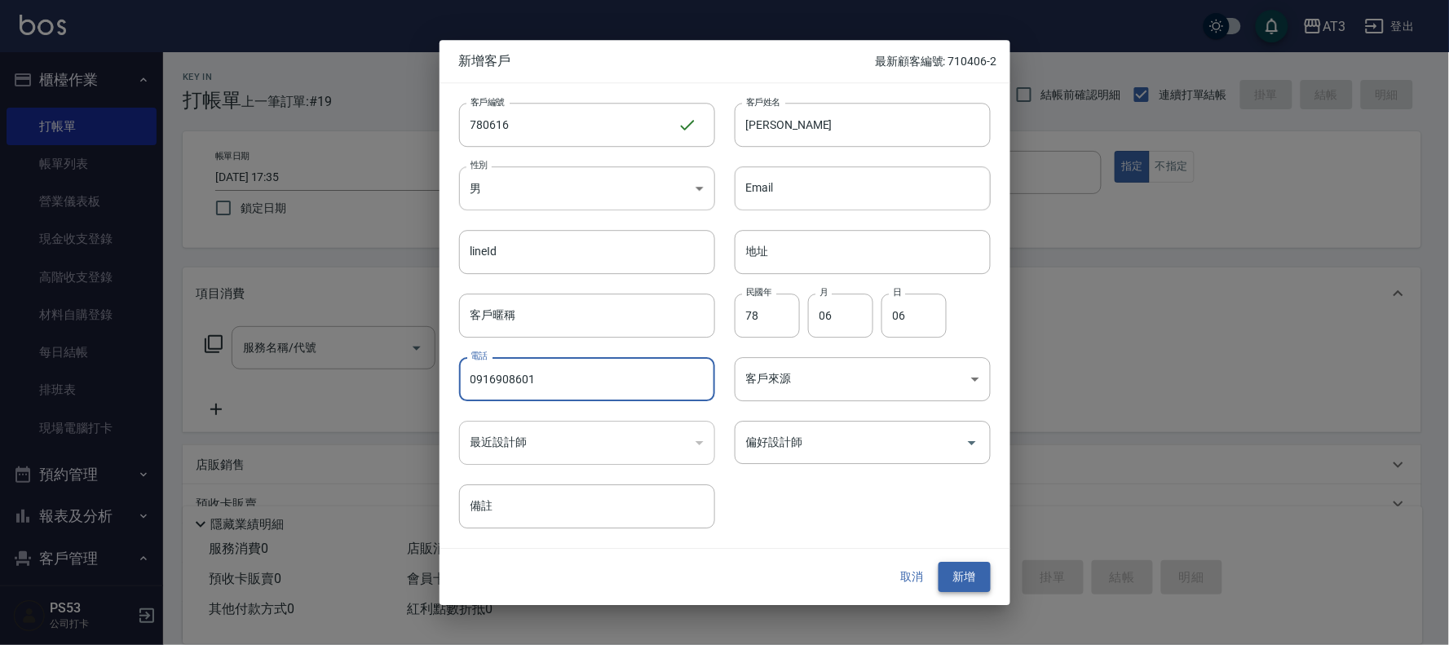
type input "0916908601"
click at [968, 574] on button "新增" at bounding box center [964, 577] width 52 height 30
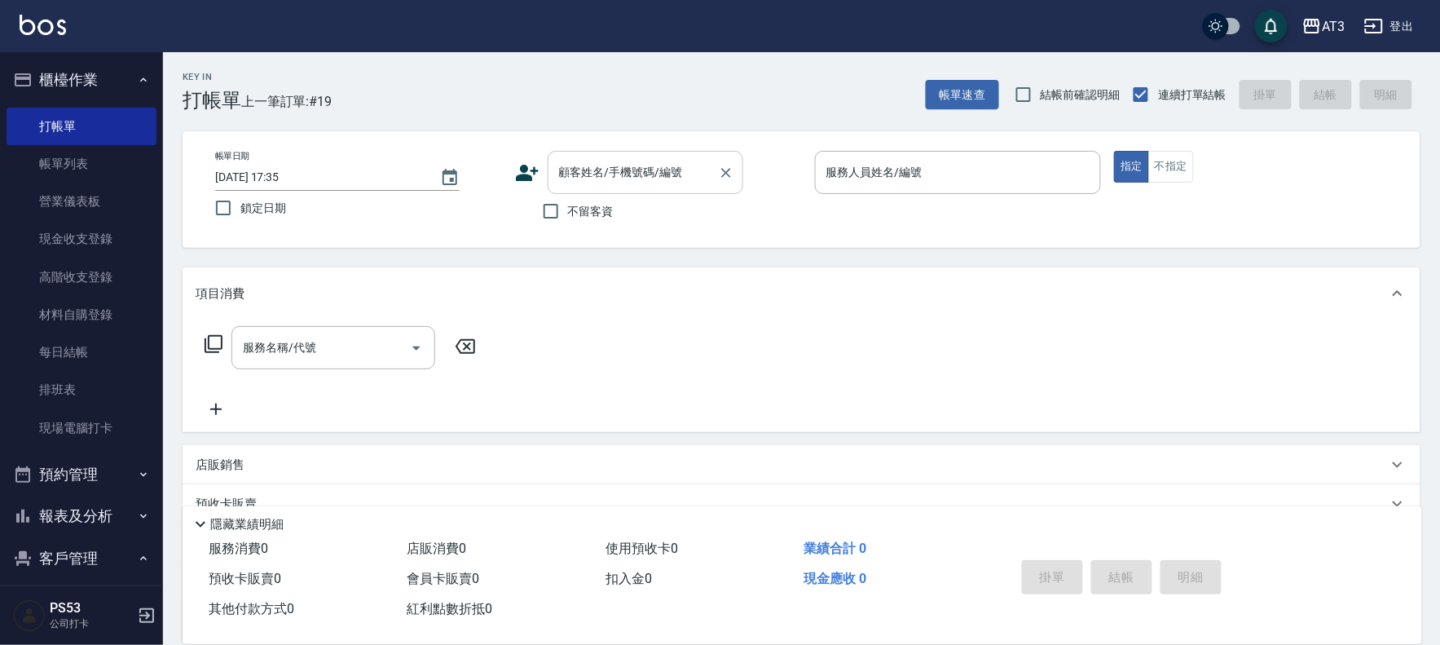
click at [606, 173] on div "顧客姓名/手機號碼/編號 顧客姓名/手機號碼/編號" at bounding box center [646, 172] width 196 height 43
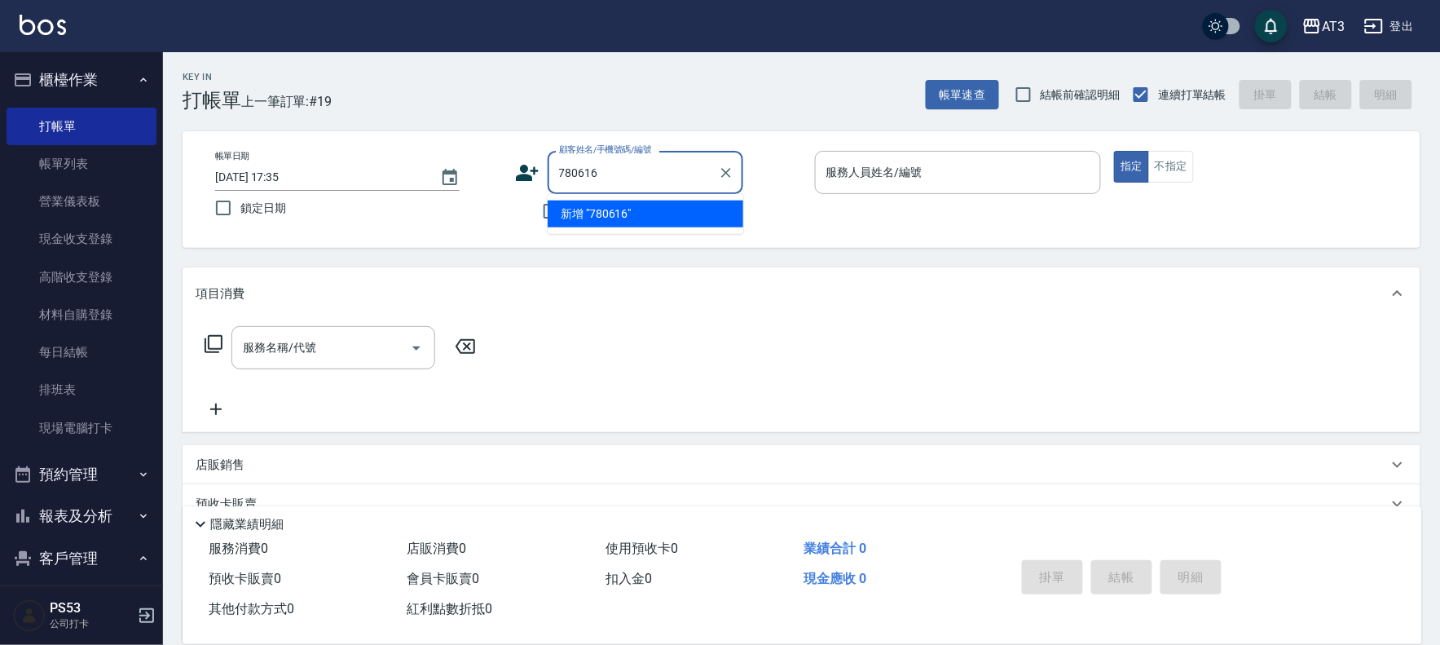
type input "780616"
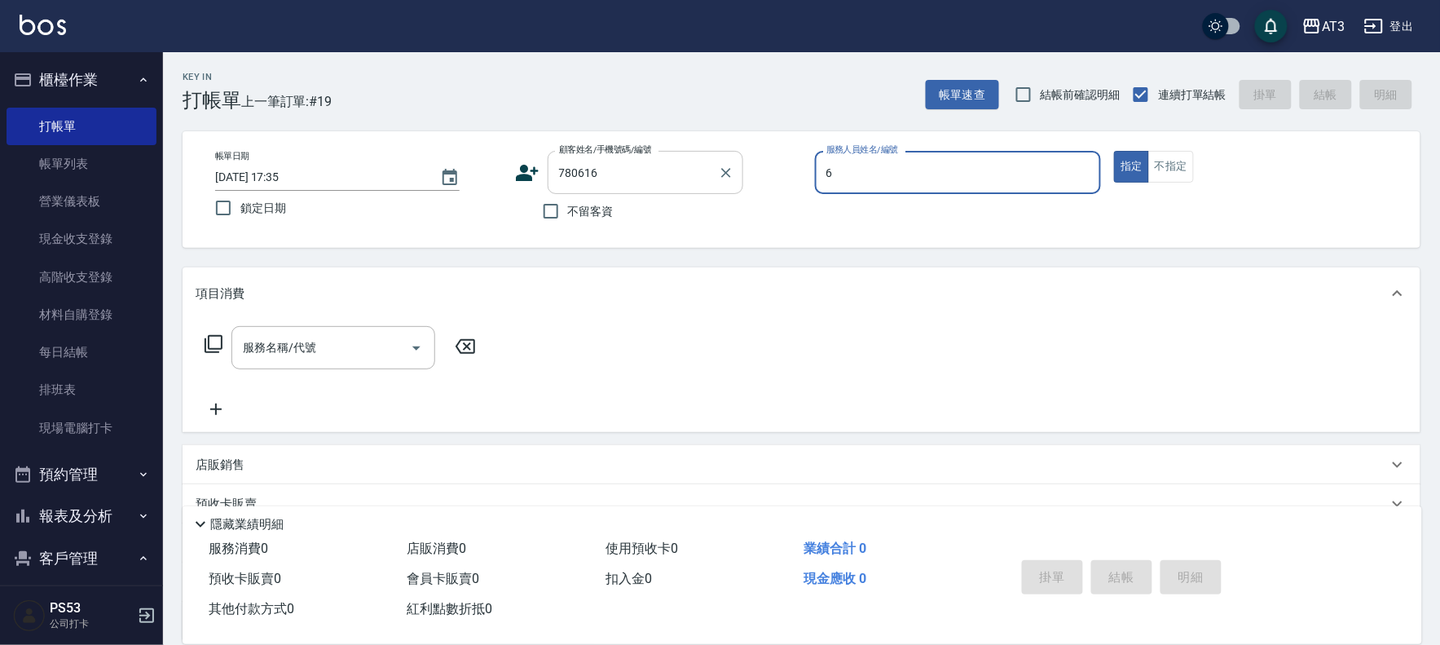
type input "6"
type input "詹哲明/0916908601/780616"
type input "詩雅-6"
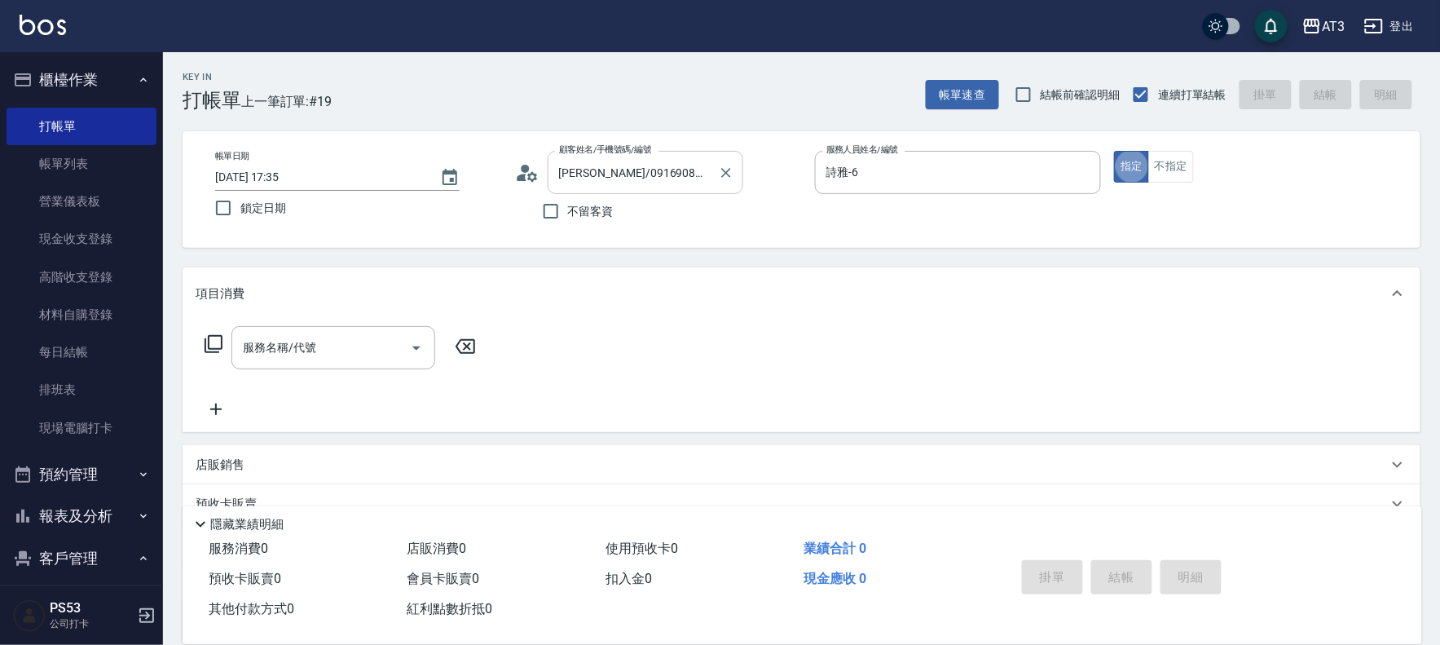
type button "true"
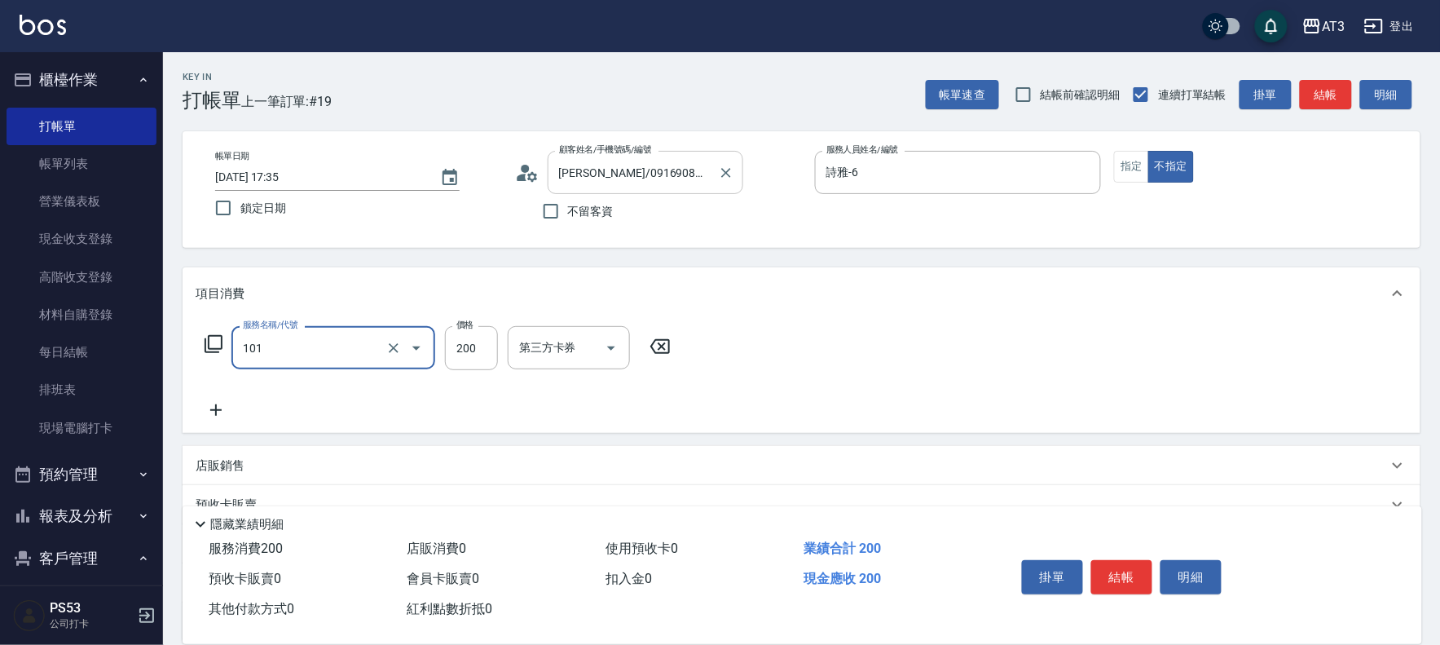
type input "洗髮(101)"
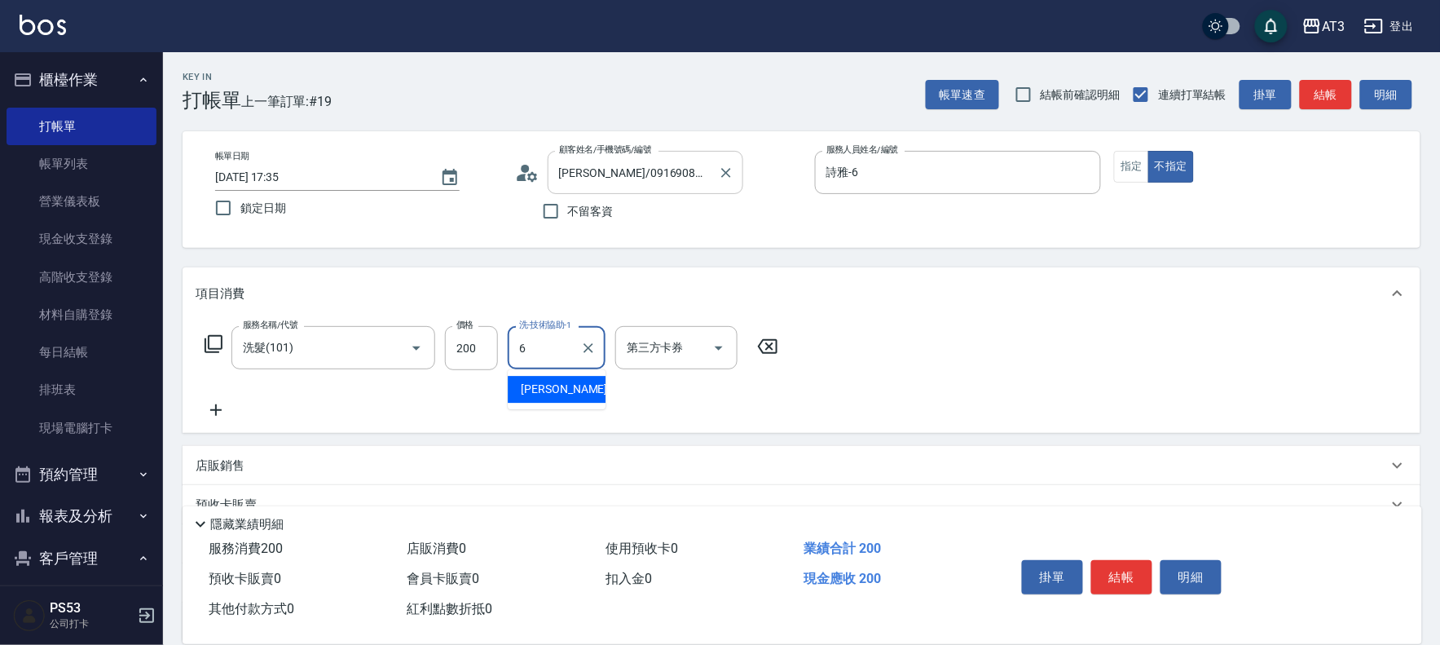
type input "詩雅-6"
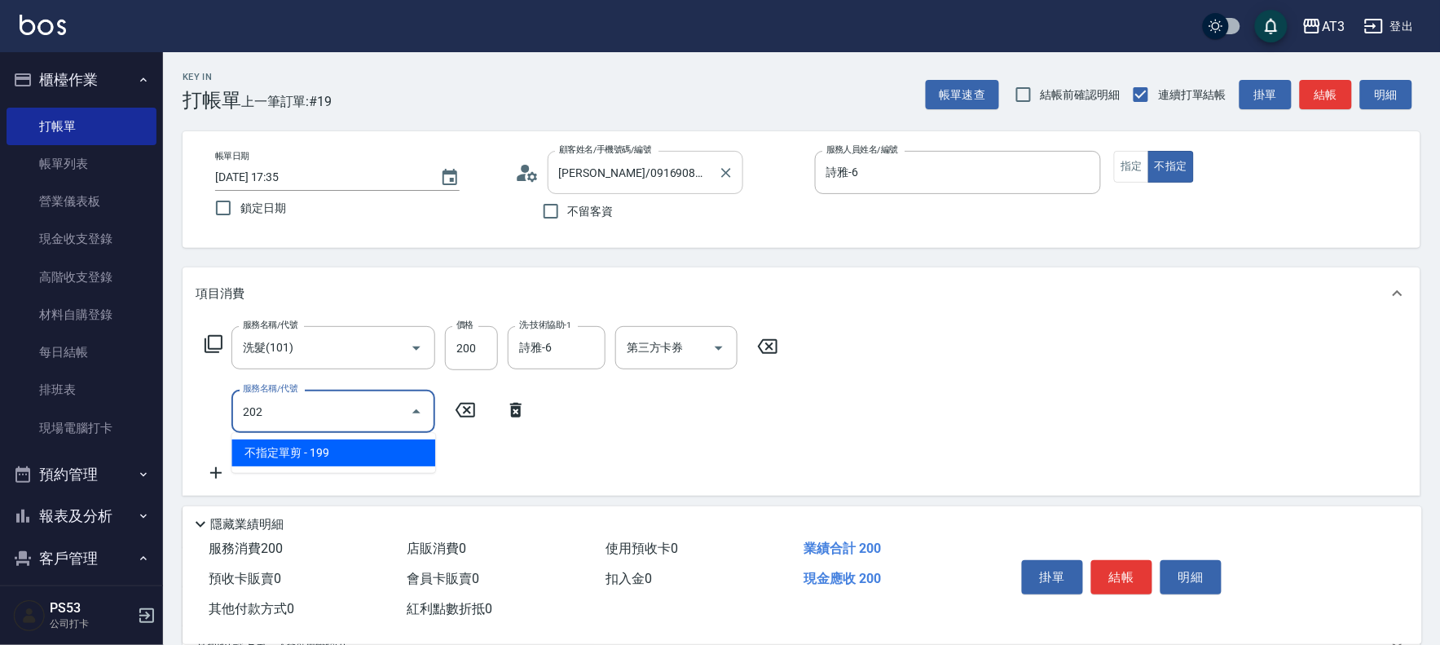
type input "不指定單剪(202)"
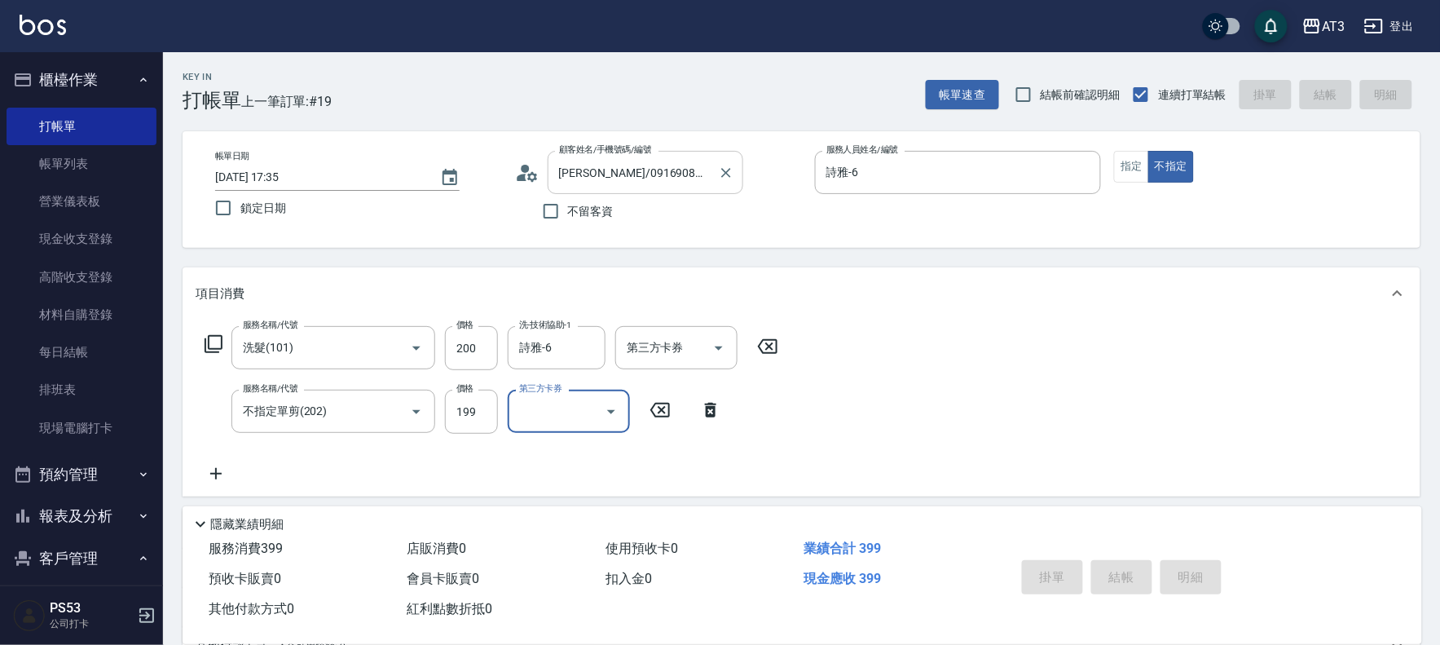
type input "2025/10/10 17:36"
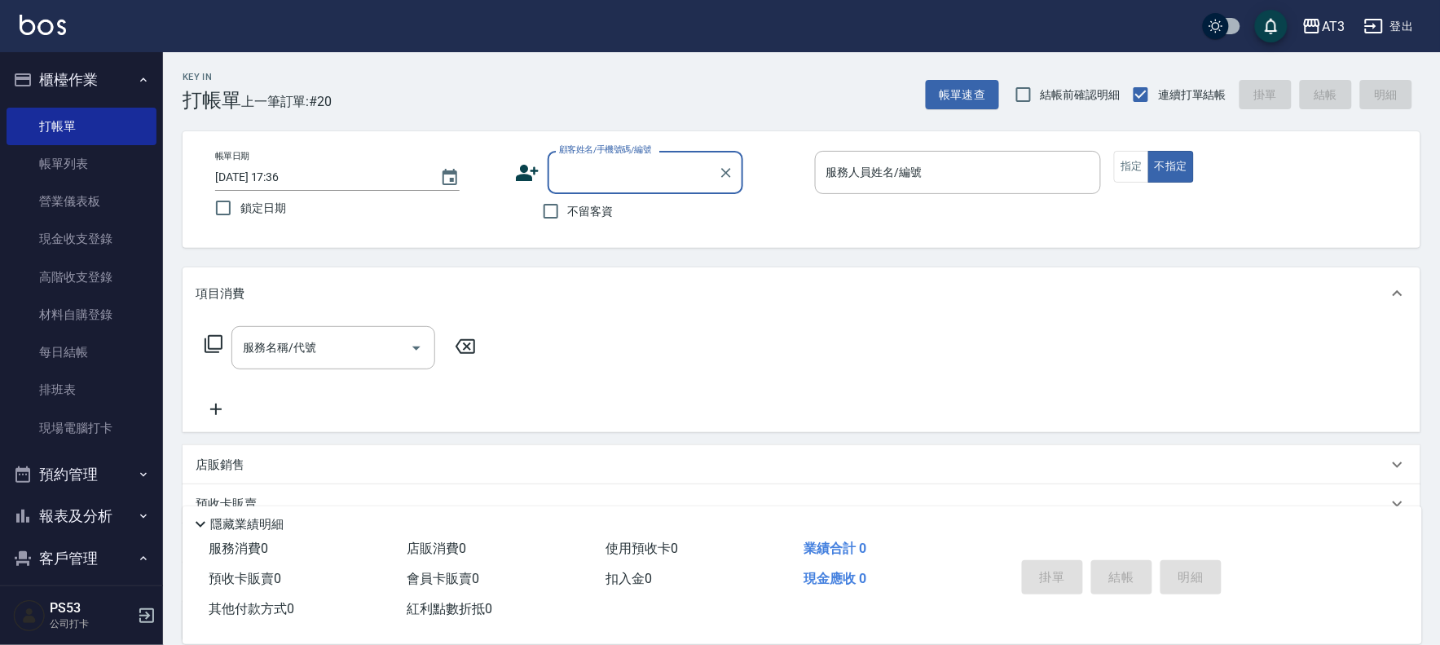
click at [527, 176] on icon at bounding box center [527, 173] width 23 height 16
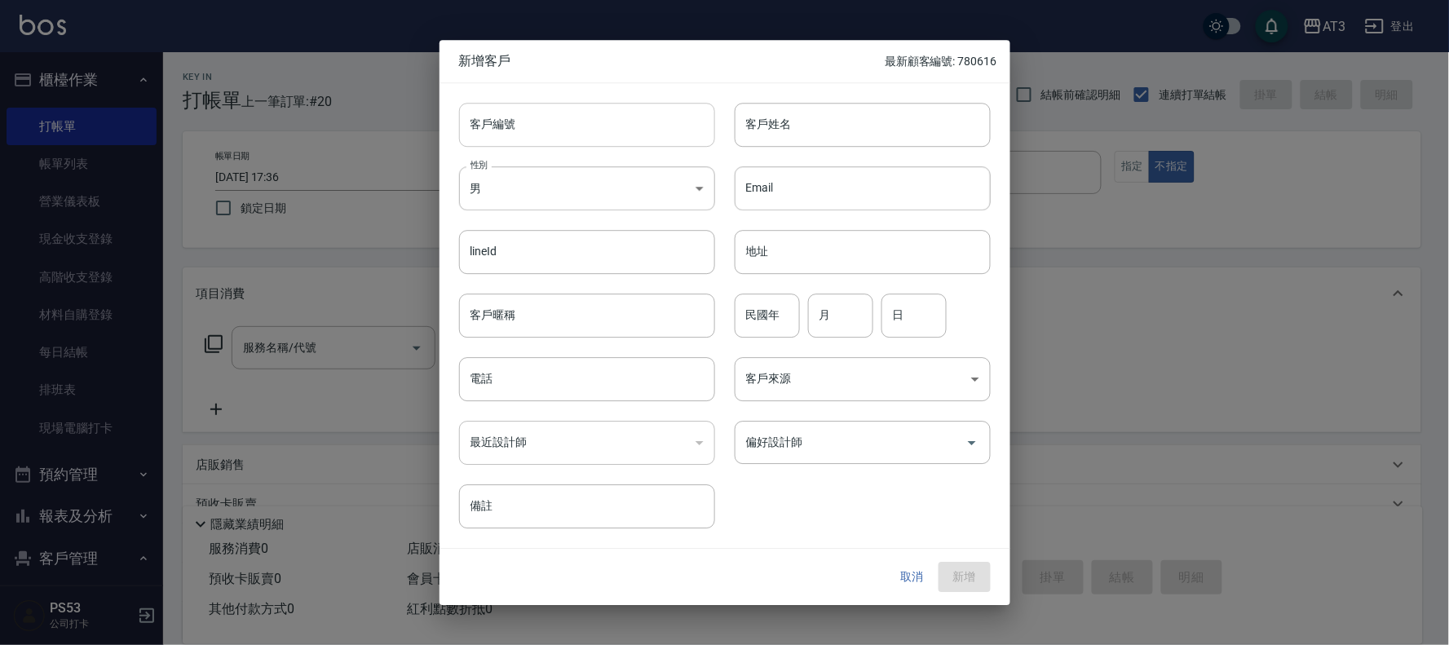
click at [611, 136] on input "客戶編號" at bounding box center [587, 125] width 256 height 44
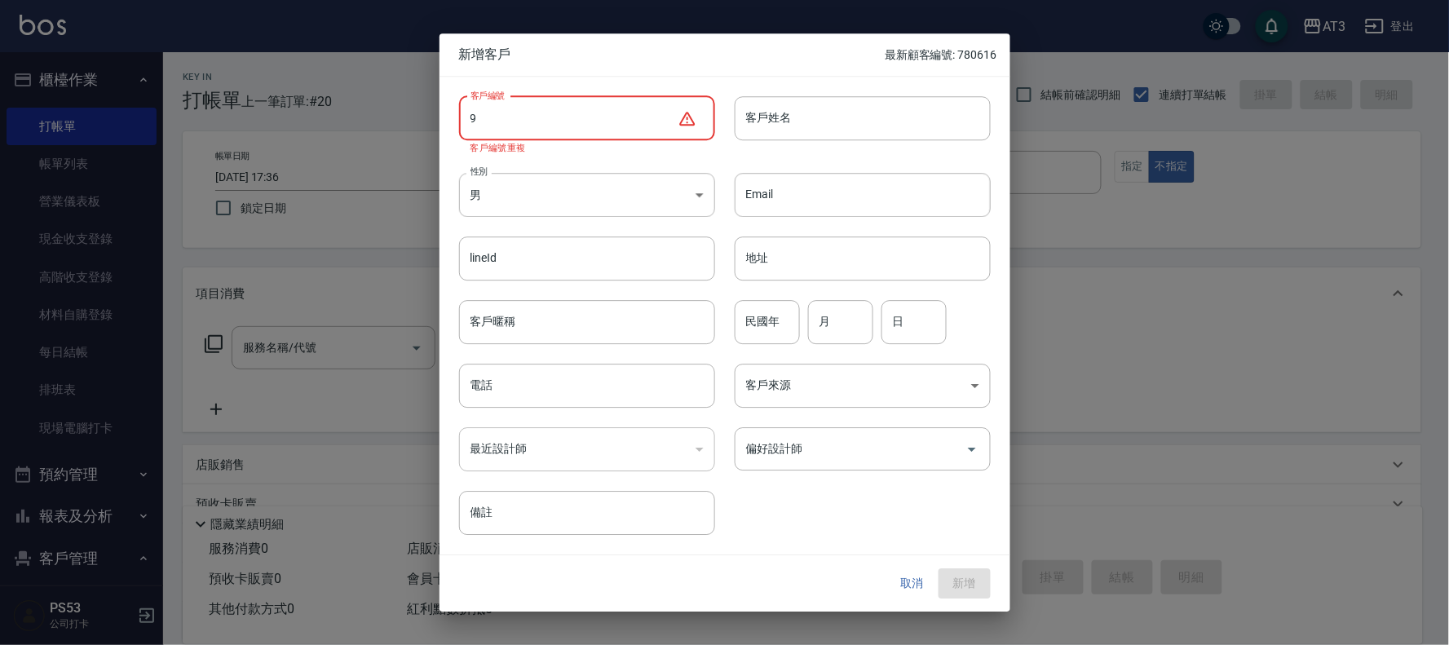
type input "9"
click at [924, 575] on button "取消" at bounding box center [912, 584] width 52 height 30
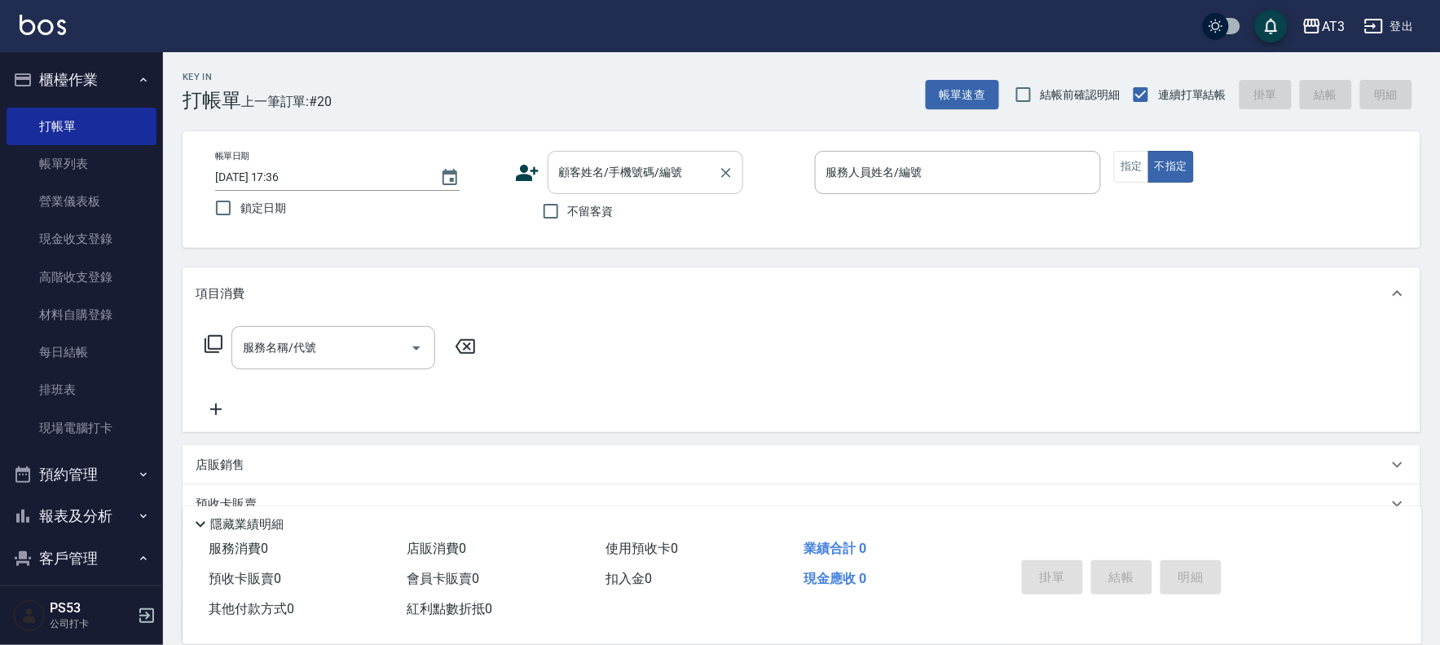
click at [598, 166] on input "顧客姓名/手機號碼/編號" at bounding box center [633, 172] width 157 height 29
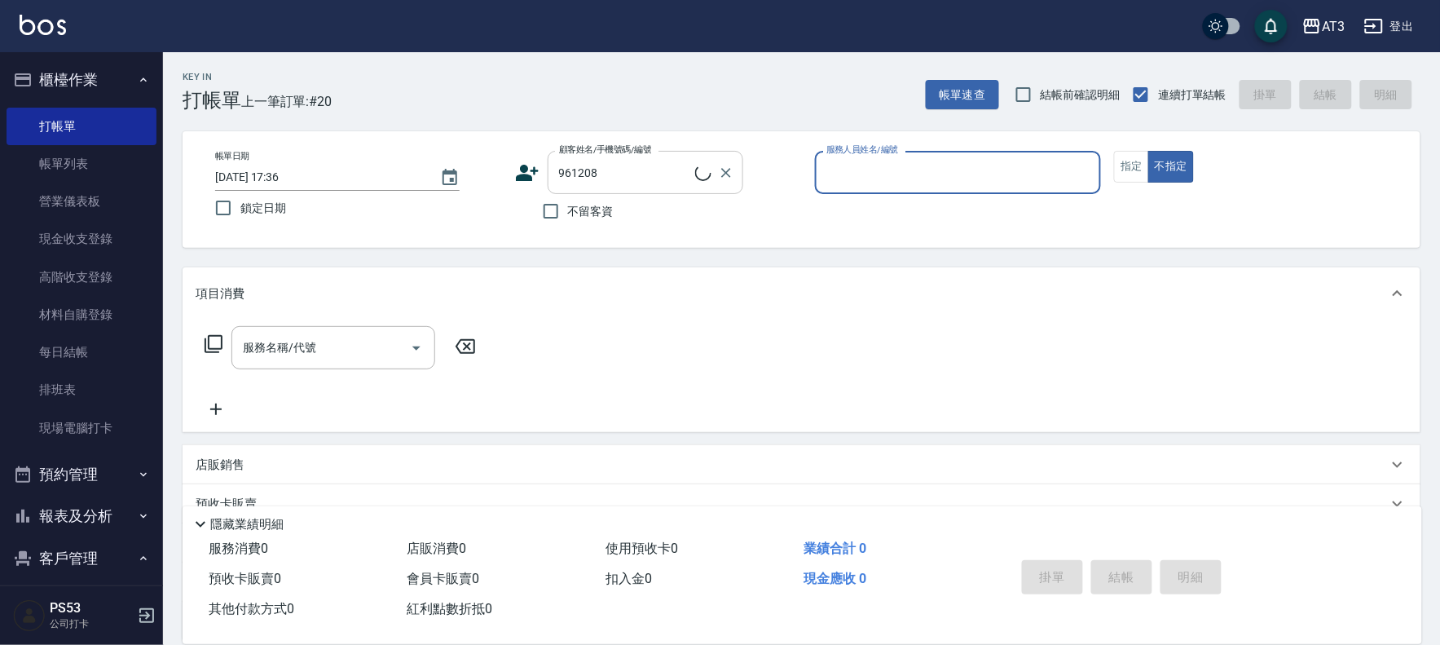
type input "張芷寧/0965110780/961208"
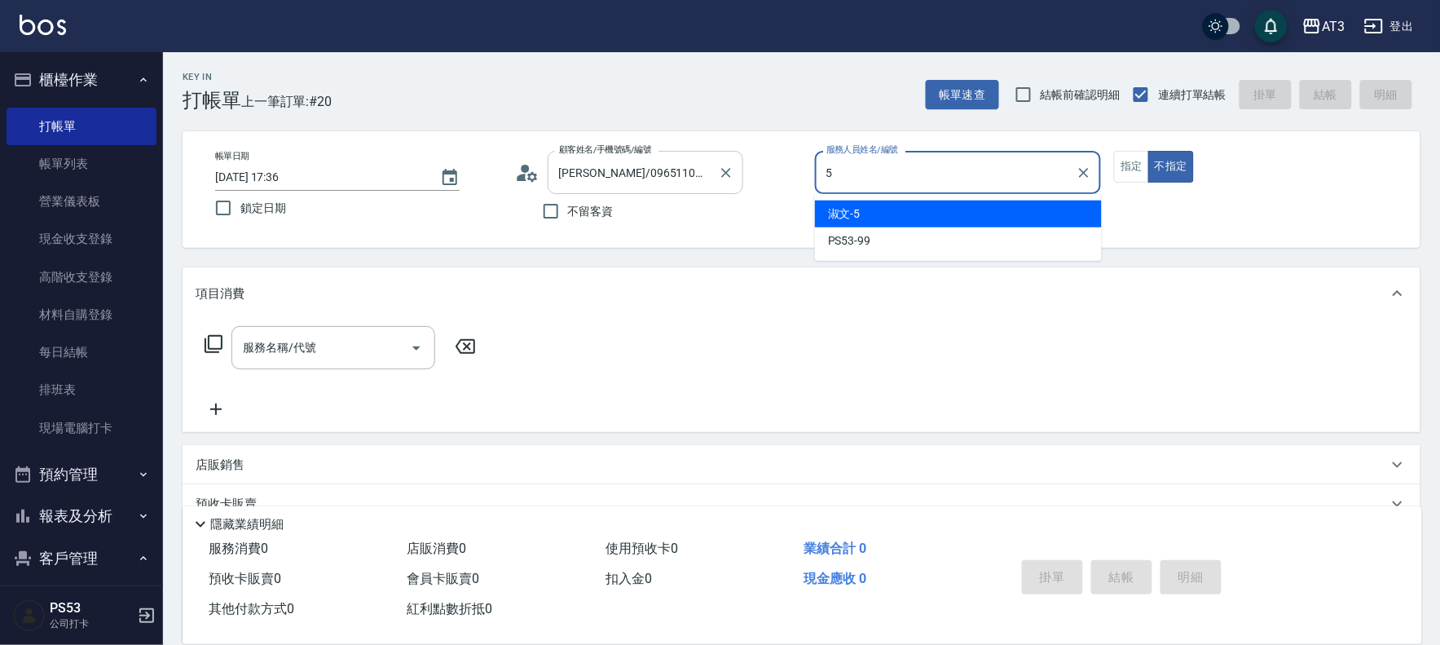
type input "淑文-5"
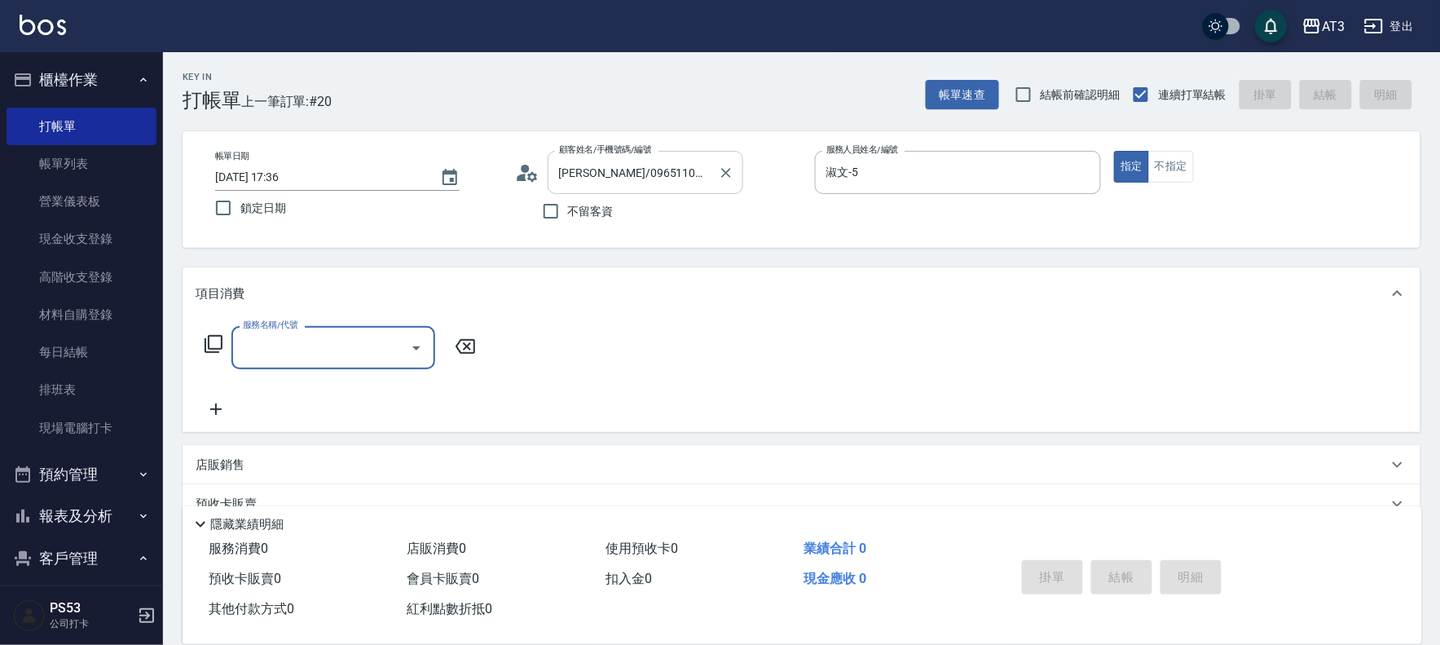
type input "3"
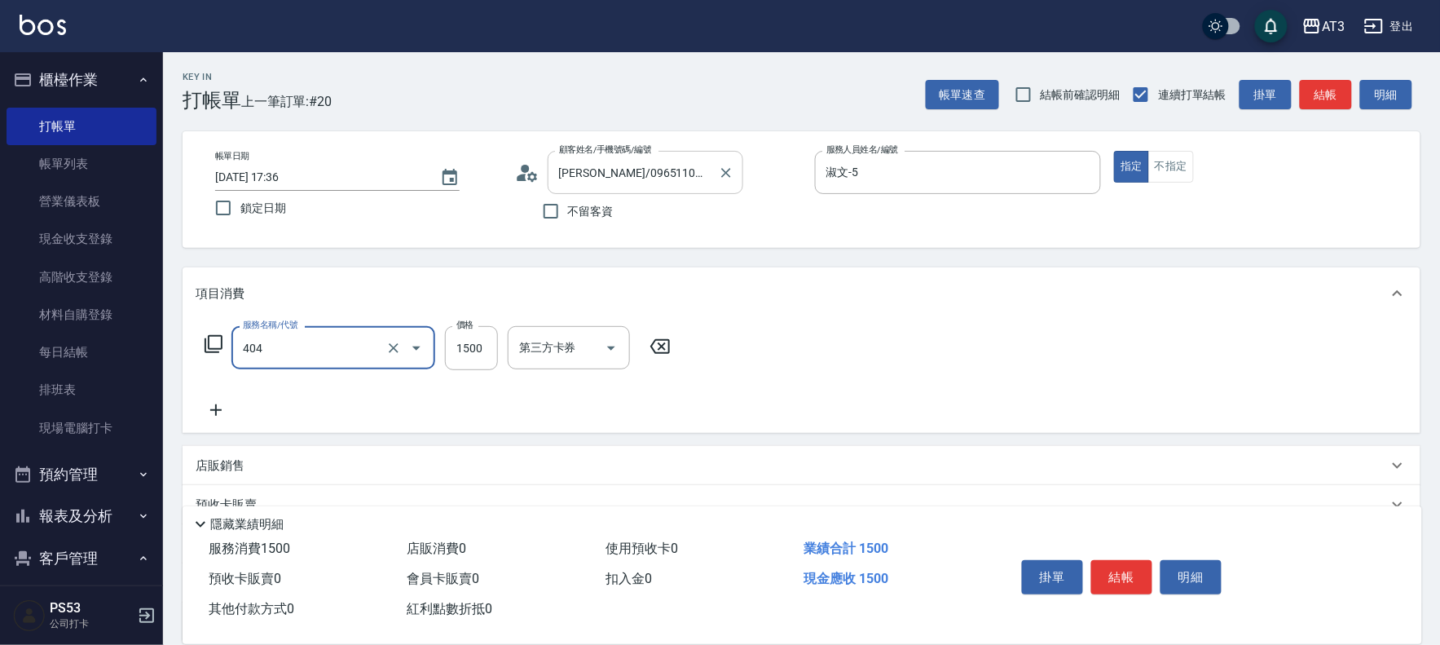
type input "設計染髮(404)"
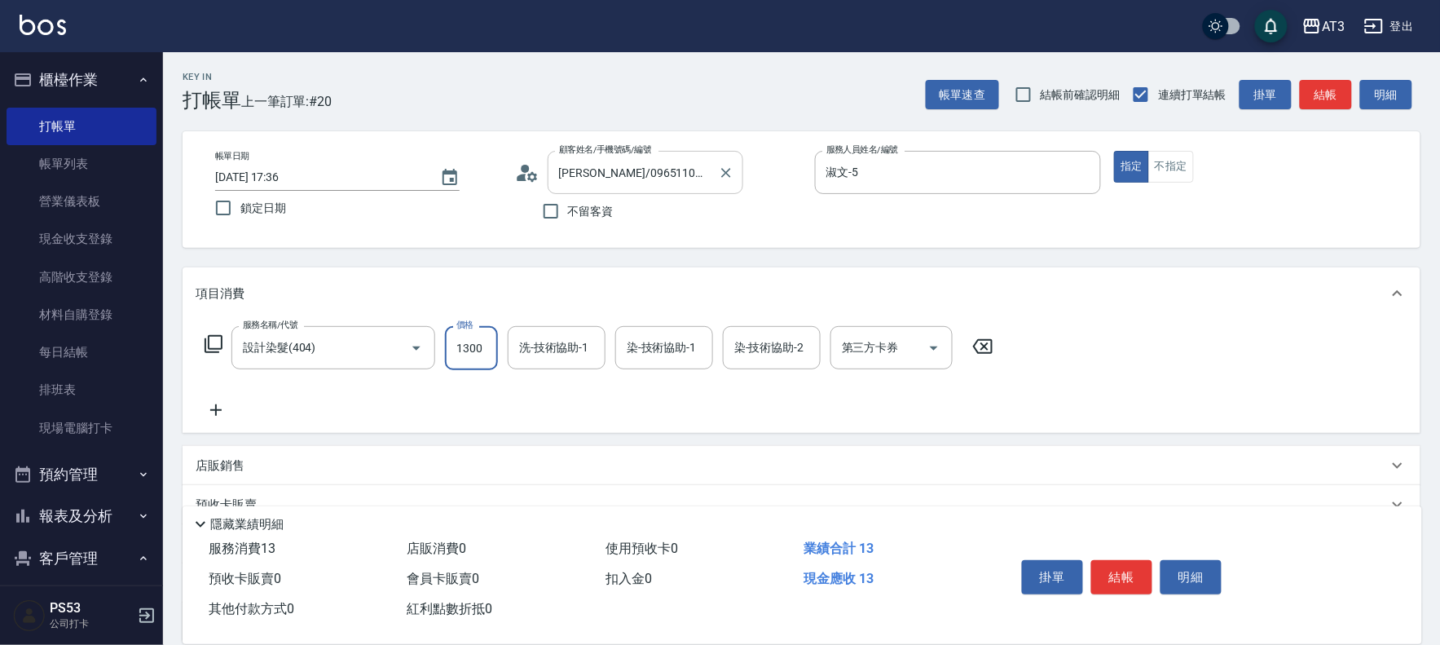
type input "1300"
type input "珺珺-21"
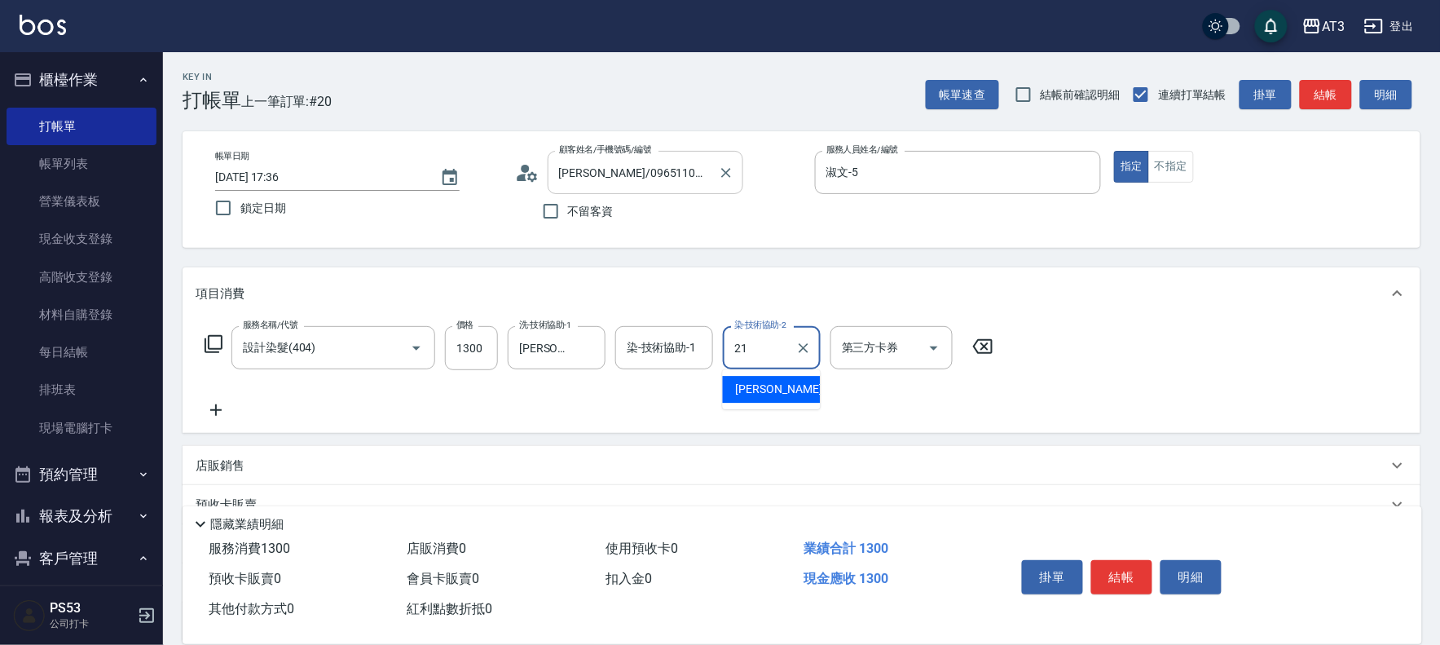
type input "珺珺-21"
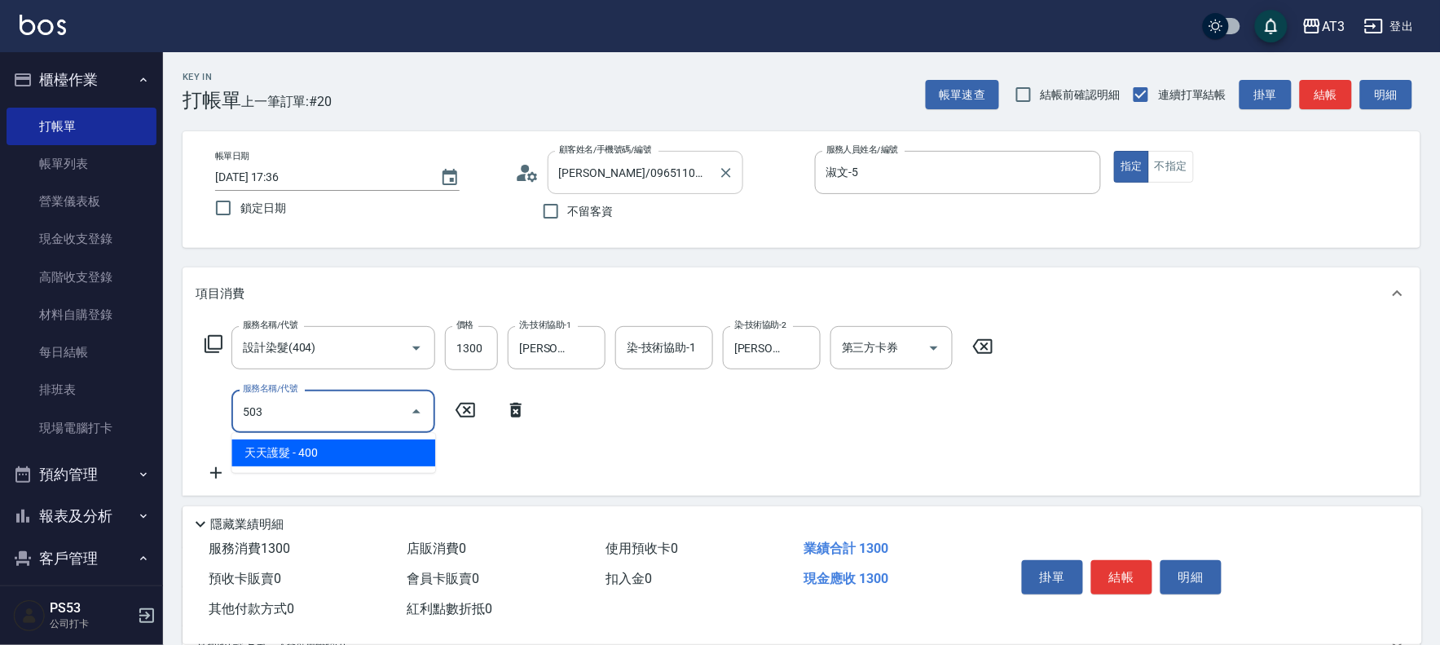
type input "天天護髮(503)"
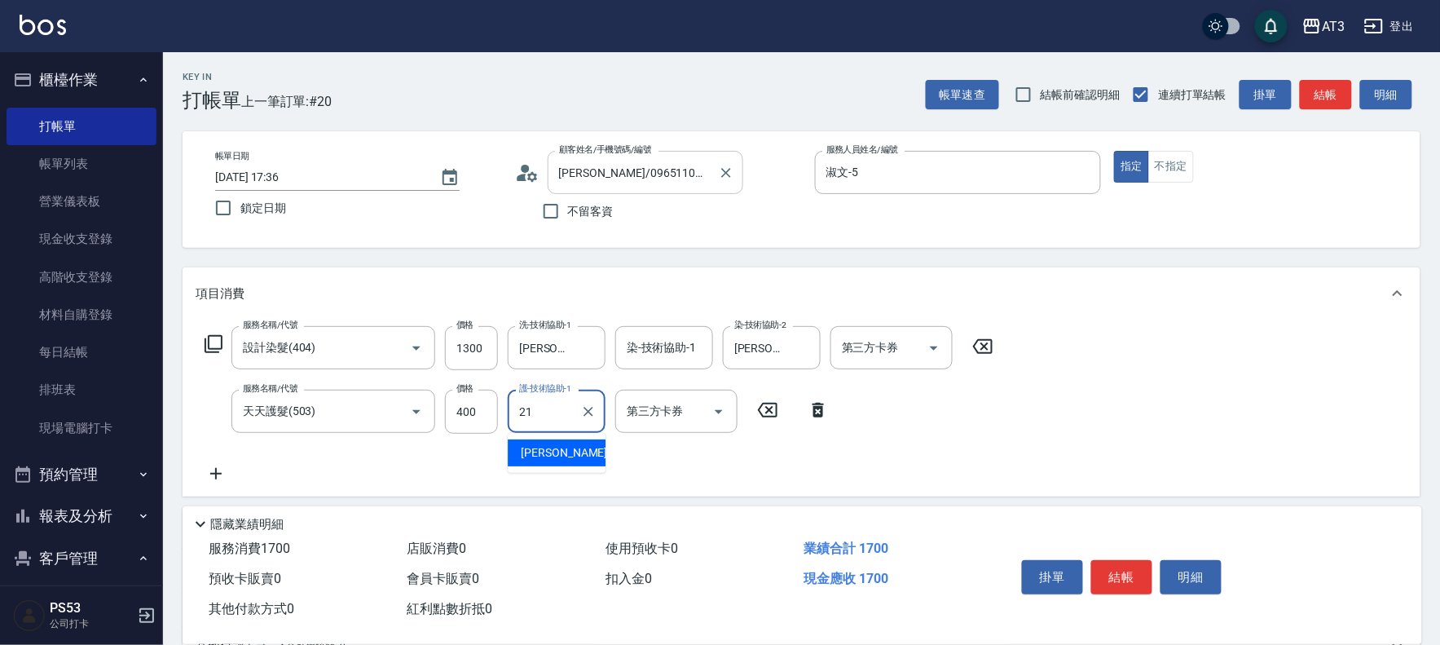
type input "珺珺-21"
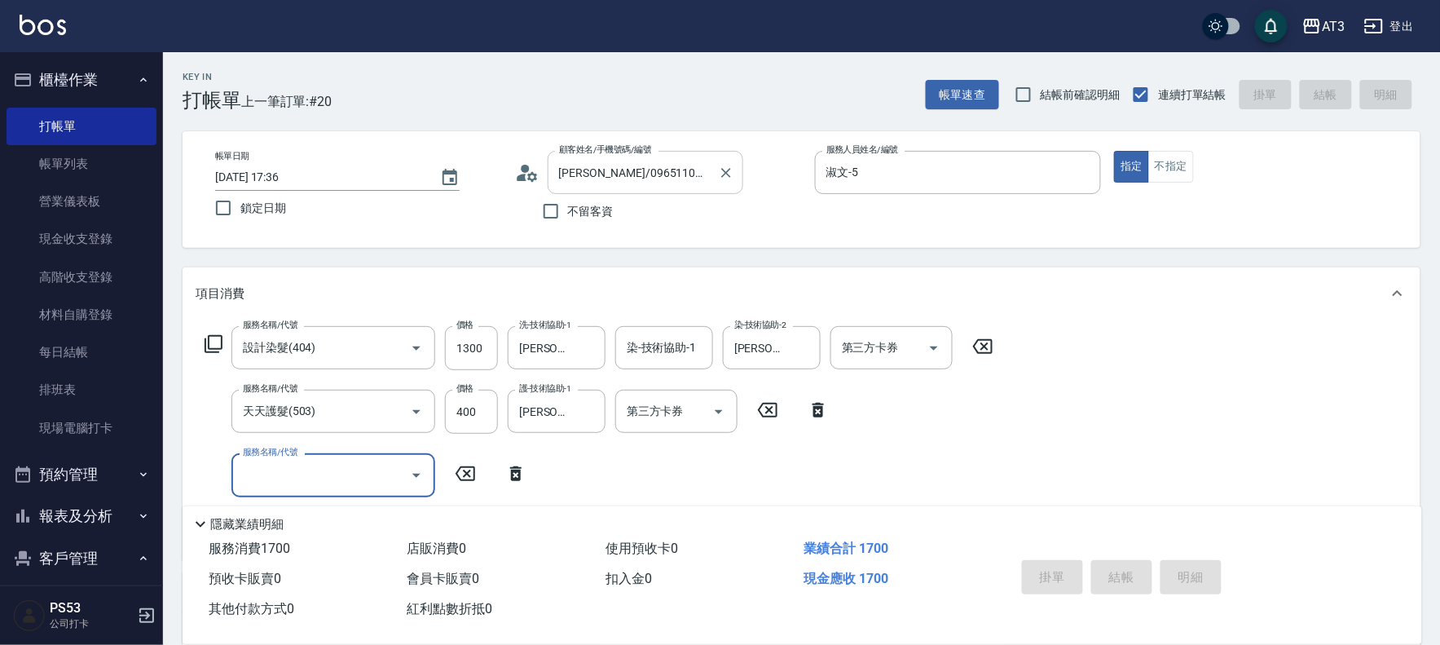
type input "2025/10/10 17:37"
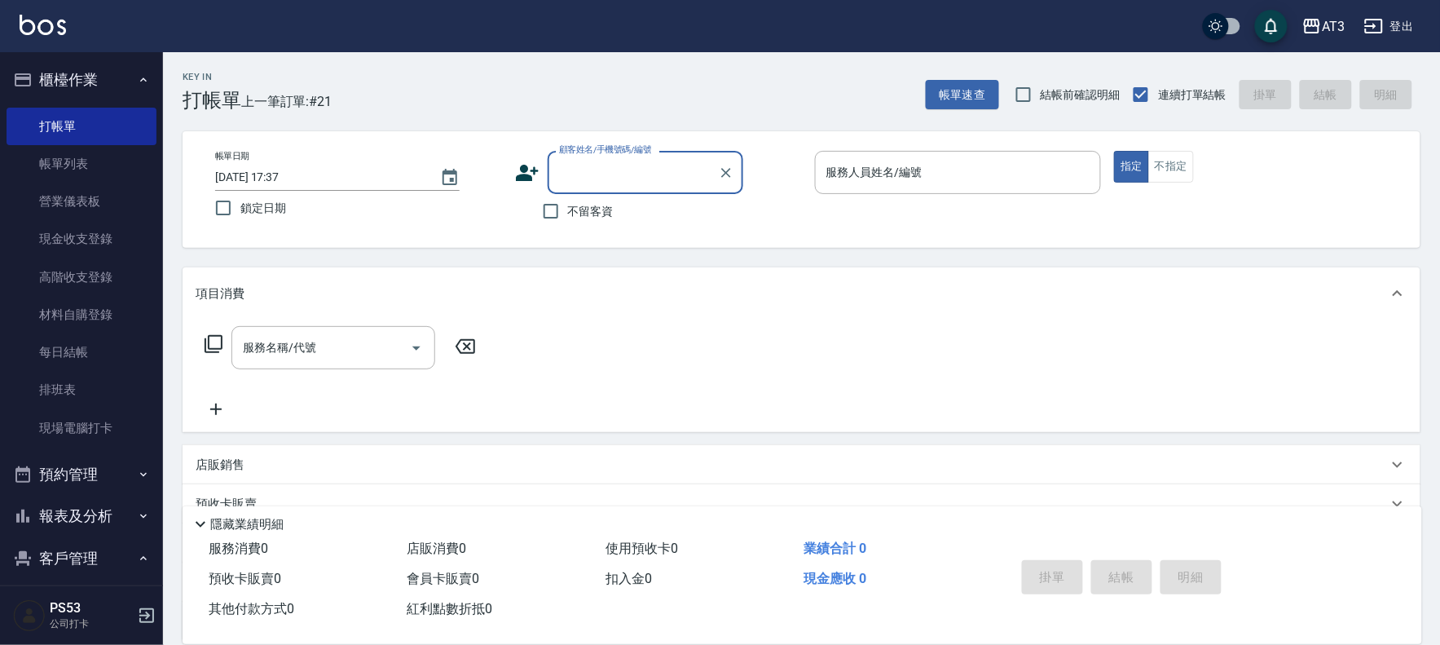
click at [530, 168] on icon at bounding box center [527, 173] width 24 height 24
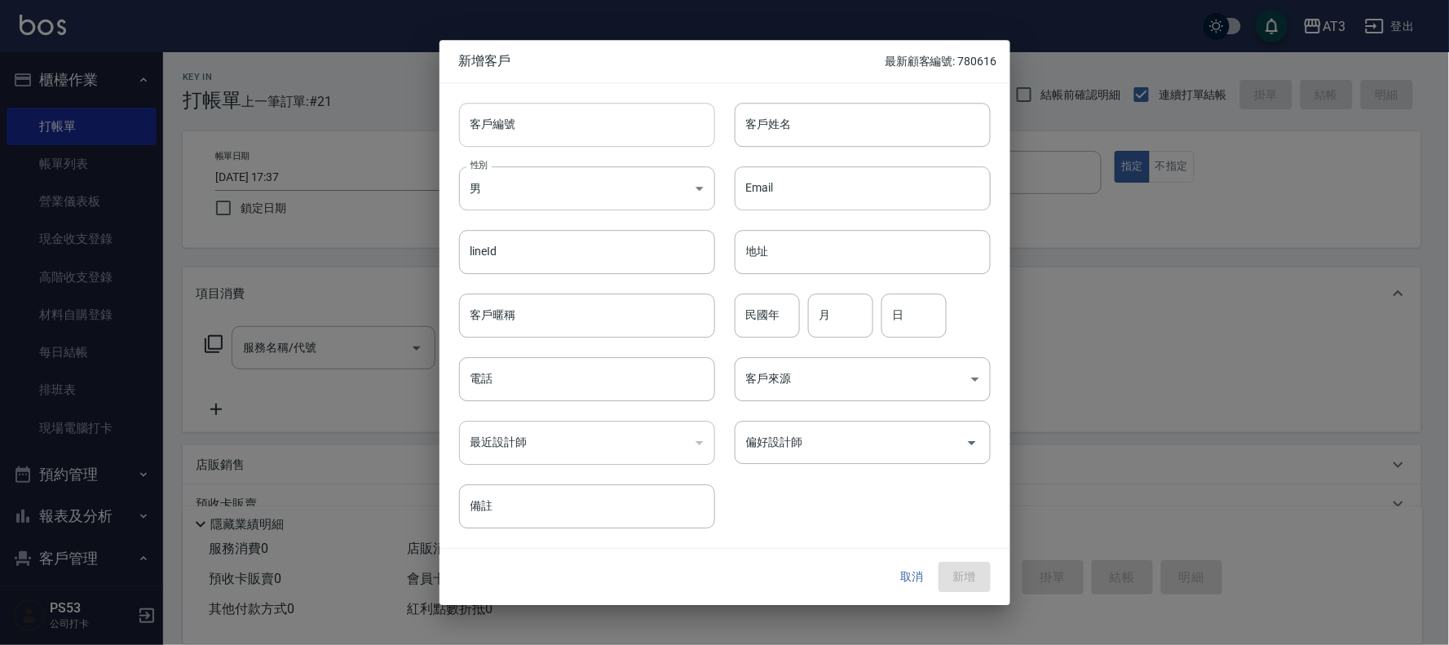
click at [509, 114] on input "客戶編號" at bounding box center [587, 125] width 256 height 44
type input "701213-1"
type input "萬霖"
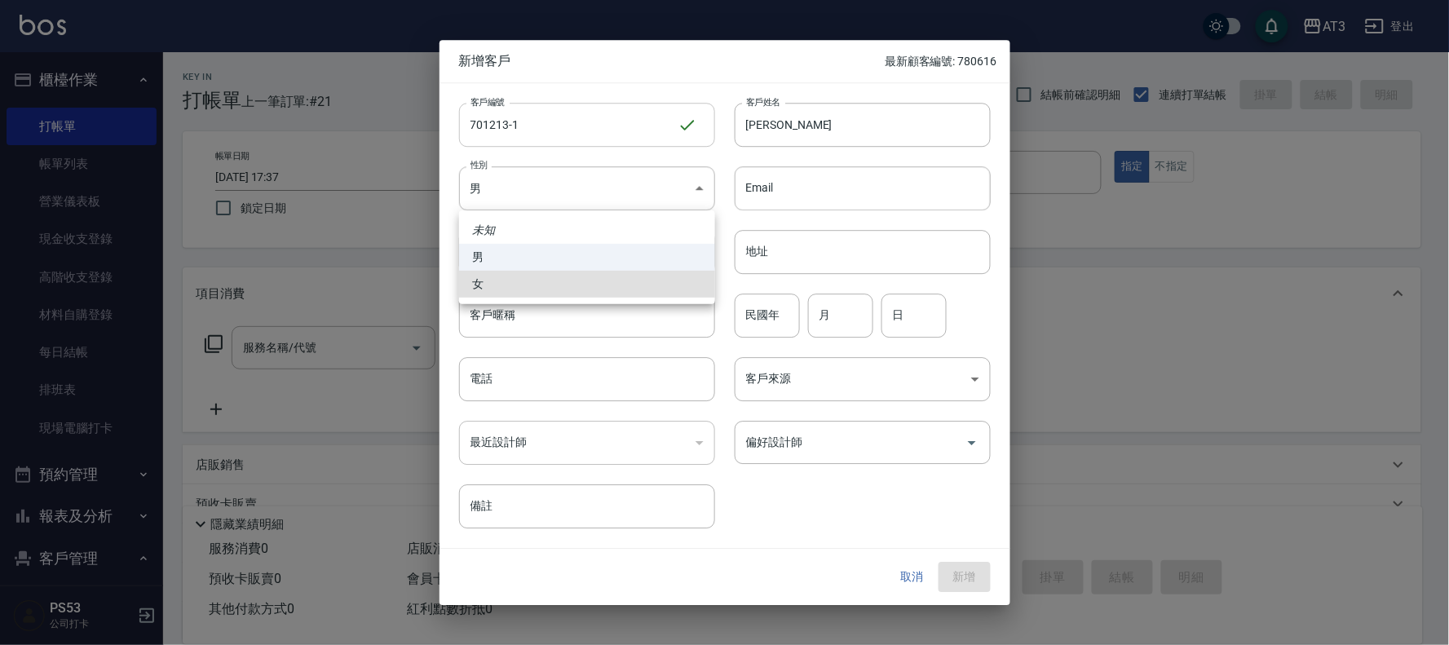
type input "[DEMOGRAPHIC_DATA]"
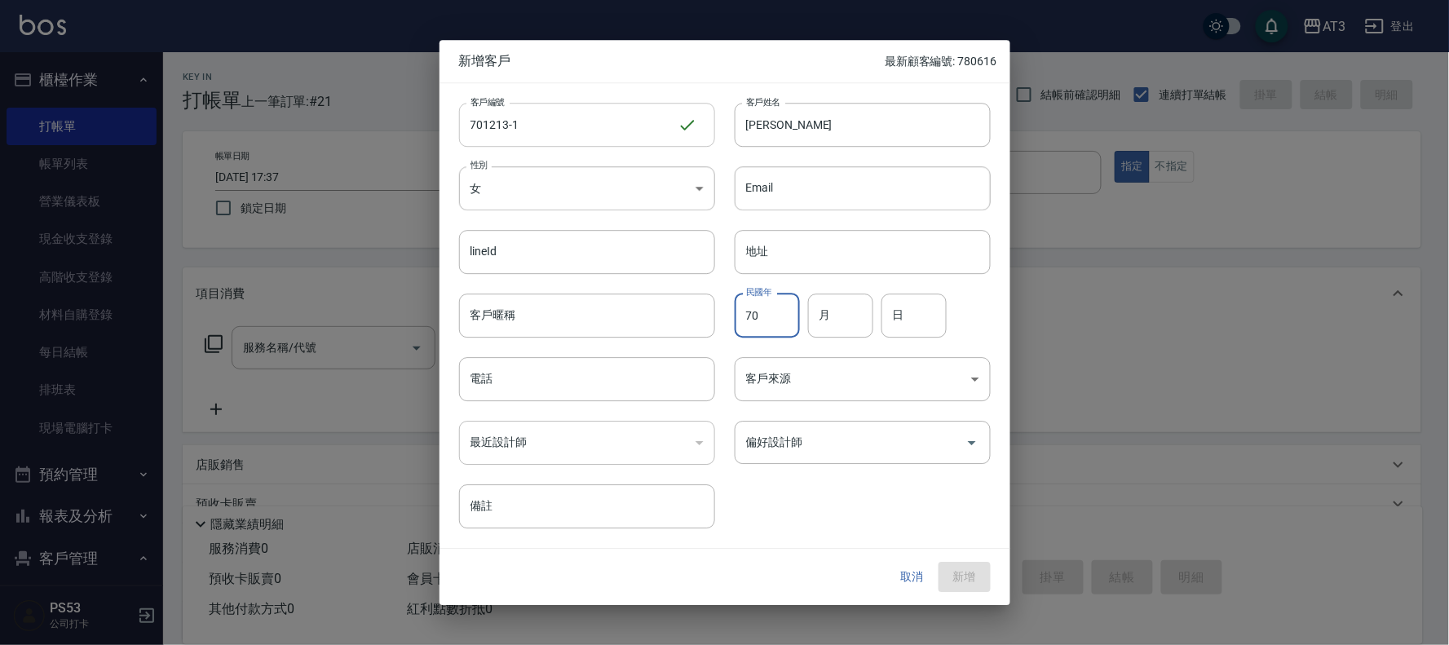
type input "70"
type input "12"
type input "13"
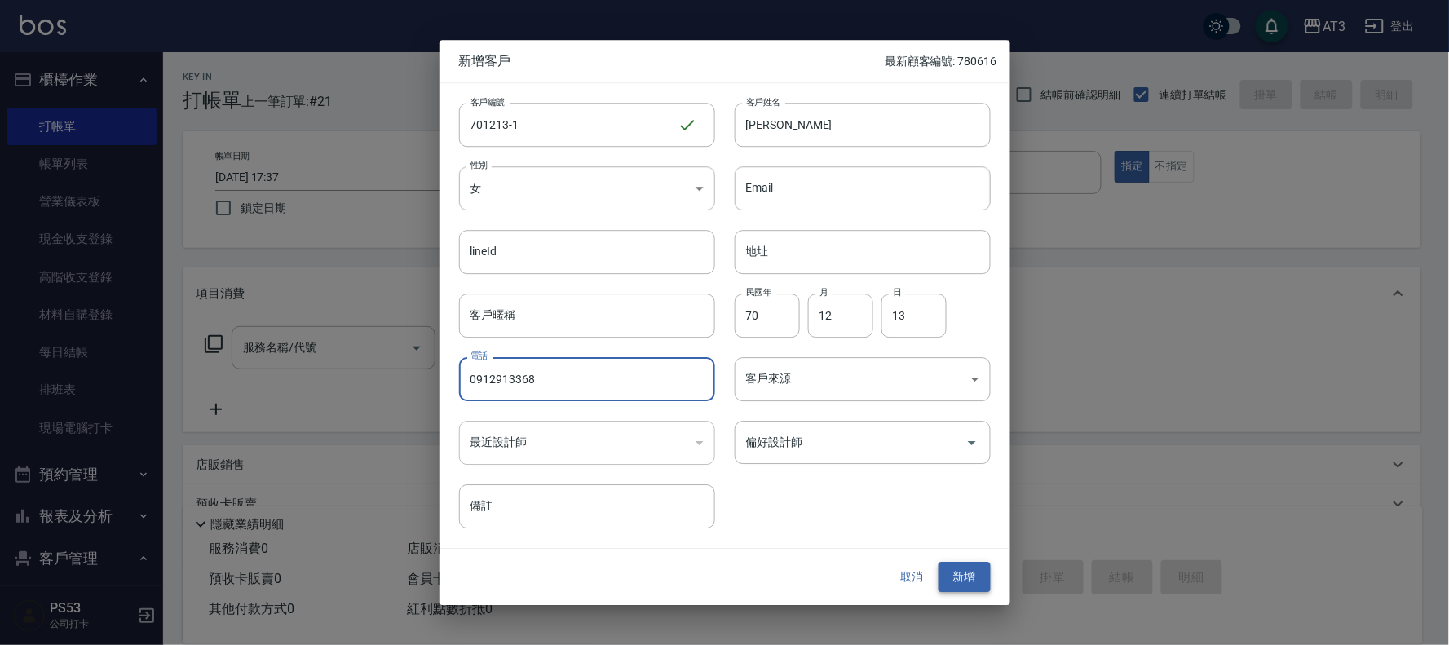
type input "0912913368"
click at [977, 583] on button "新增" at bounding box center [964, 577] width 52 height 30
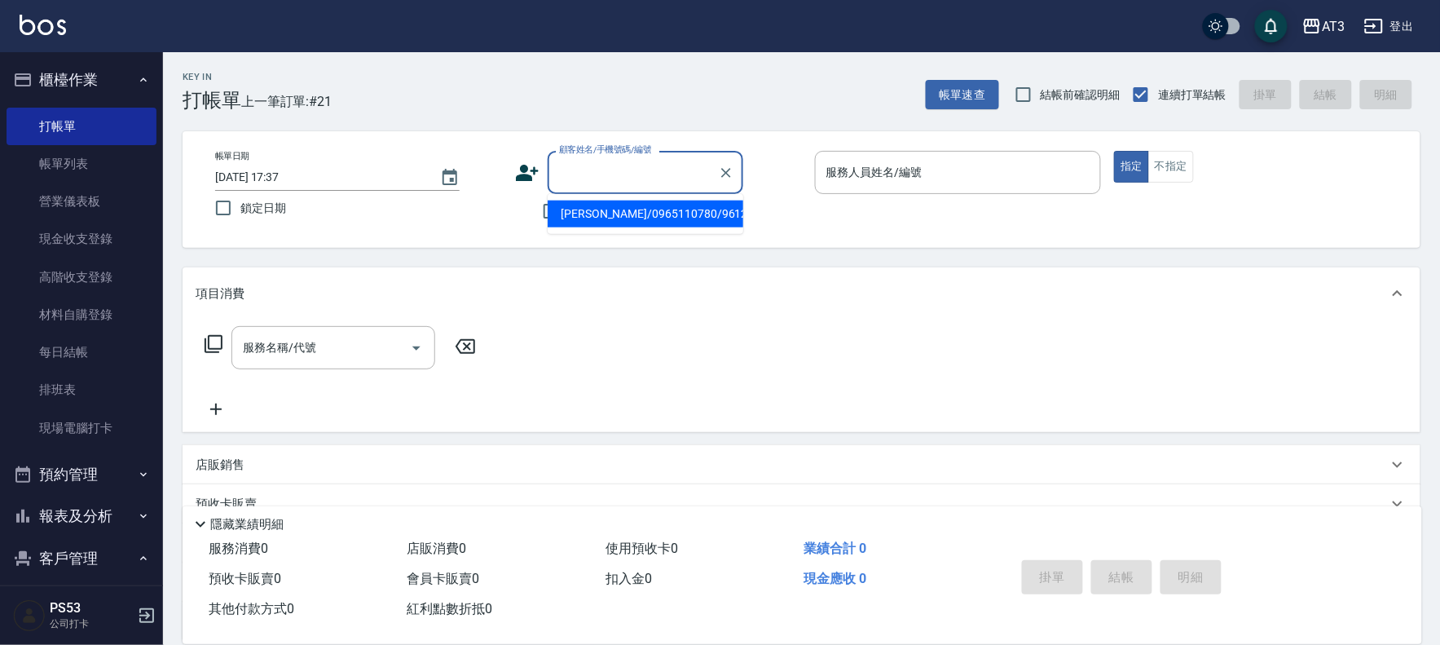
click at [572, 163] on div "顧客姓名/手機號碼/編號 顧客姓名/手機號碼/編號" at bounding box center [646, 172] width 196 height 43
click at [574, 163] on input "張毓良/0952156202/701213" at bounding box center [633, 172] width 157 height 29
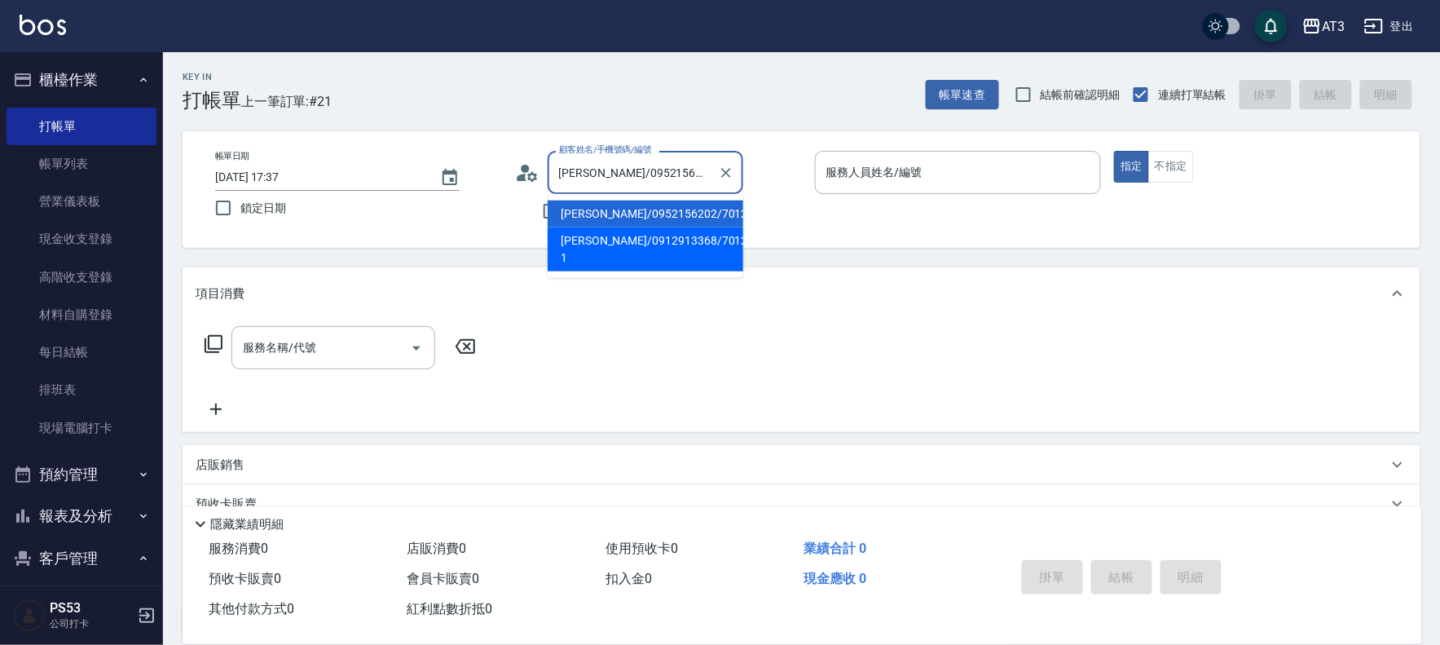
click at [620, 245] on li "萬霖/0912913368/701213-1" at bounding box center [646, 249] width 196 height 44
type input "萬霖/0912913368/701213-1"
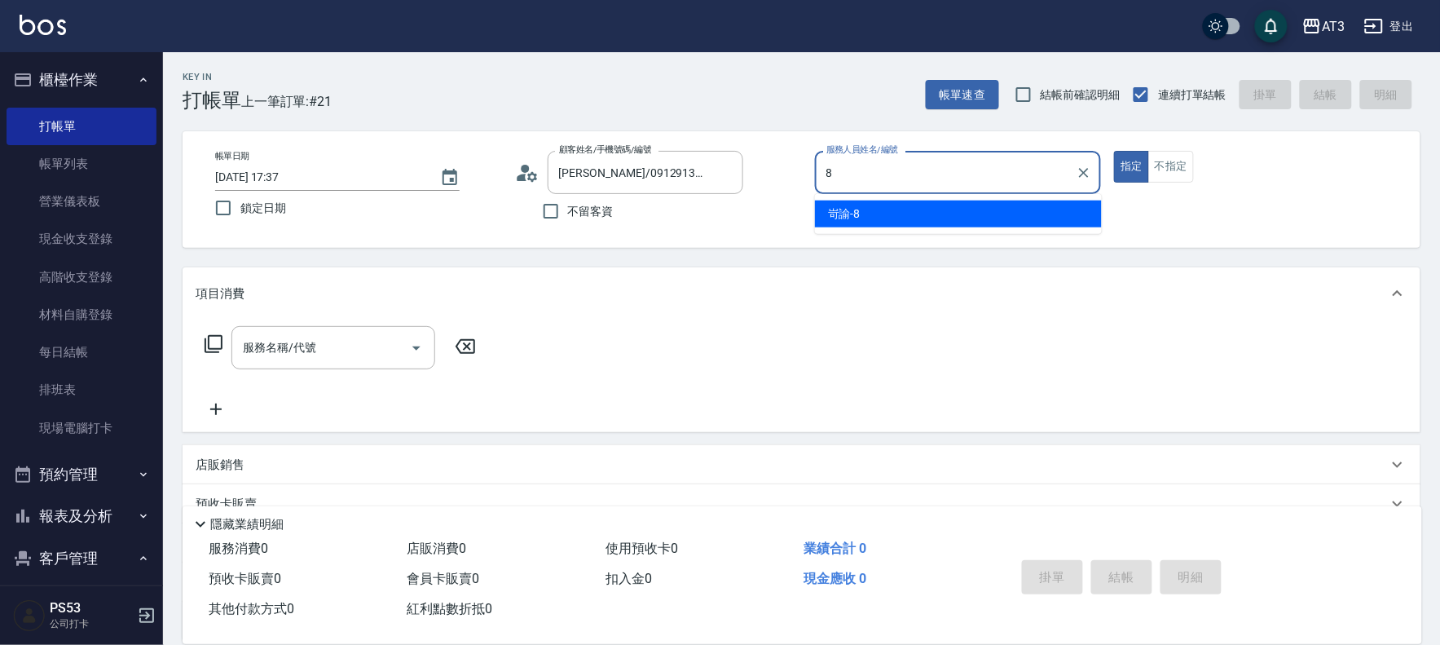
type input "岢諭-8"
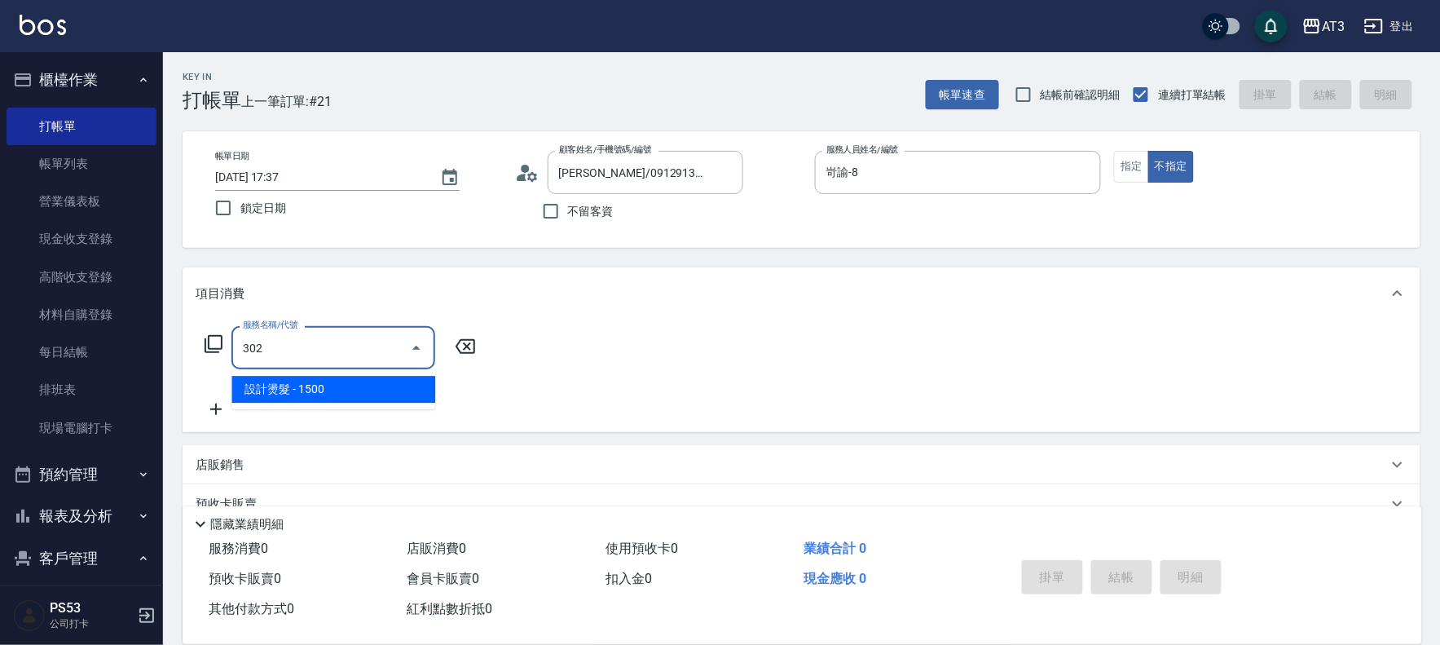
type input "設計燙髮(302)"
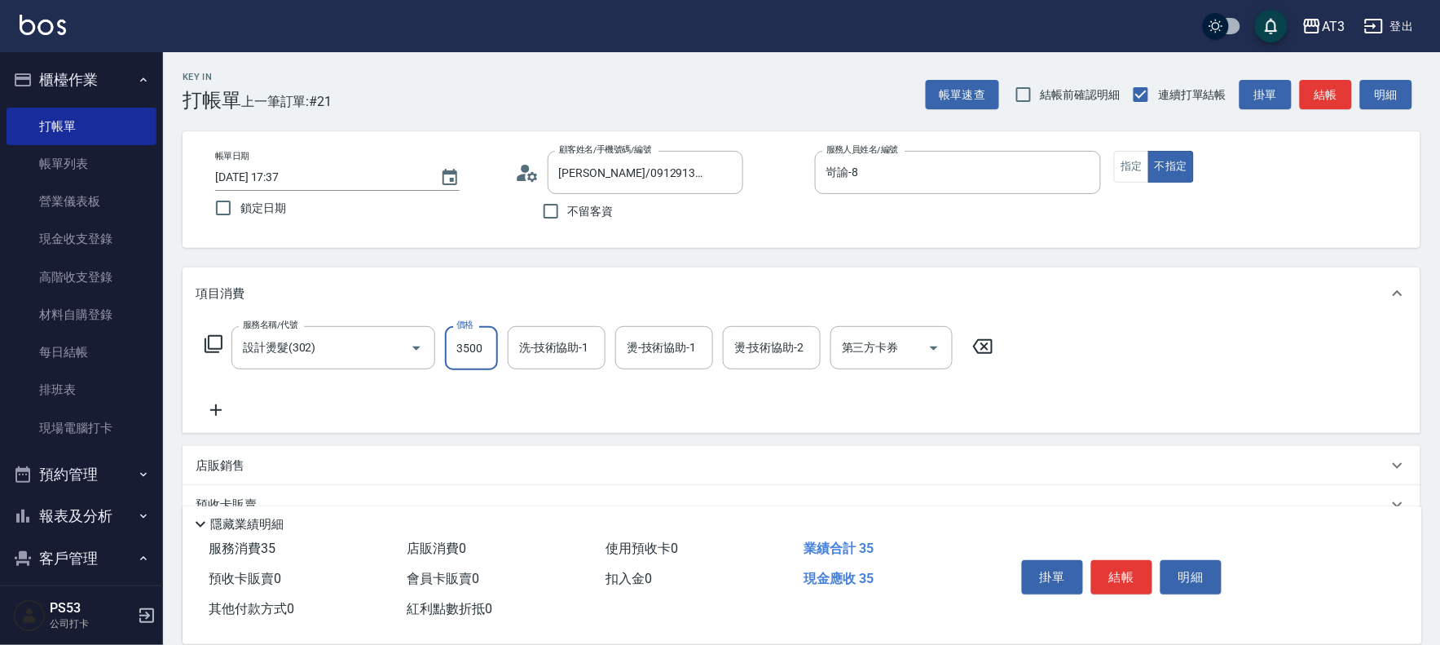
type input "3500"
type input "珺珺-21"
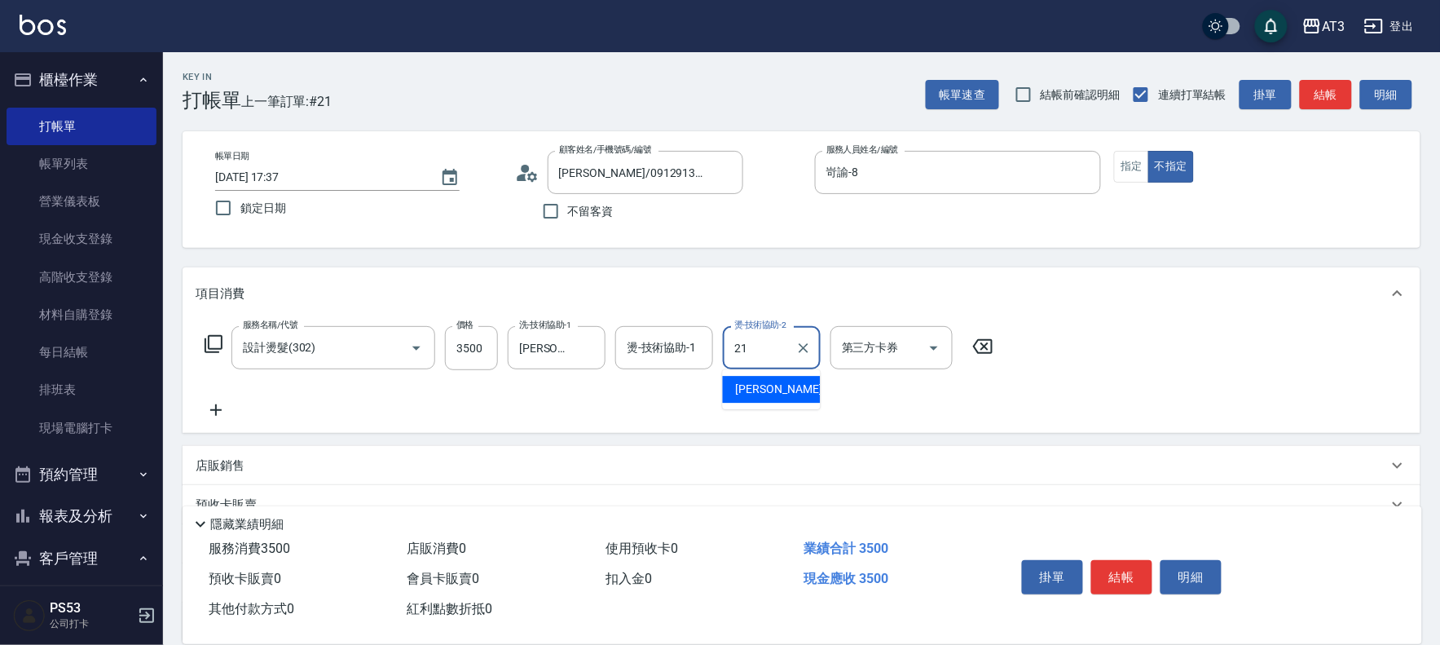
type input "珺珺-21"
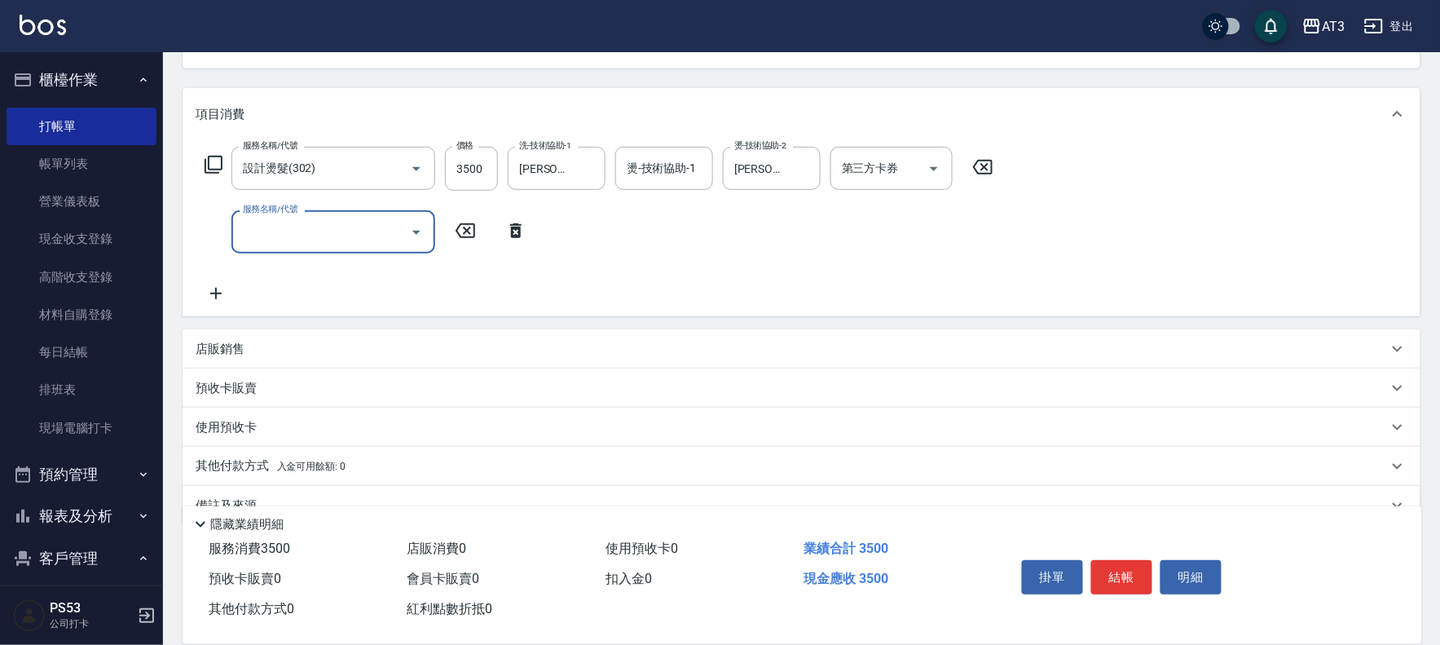
scroll to position [181, 0]
click at [223, 355] on p "店販銷售" at bounding box center [220, 347] width 49 height 17
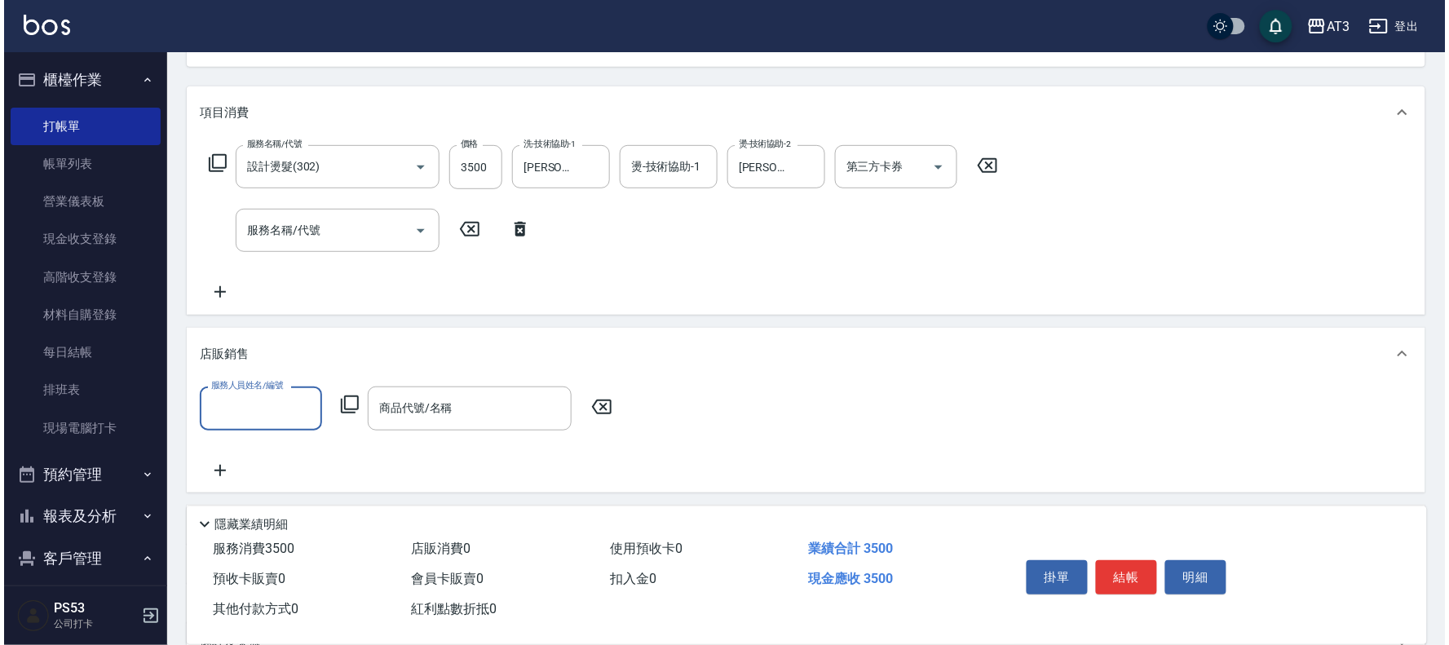
scroll to position [0, 0]
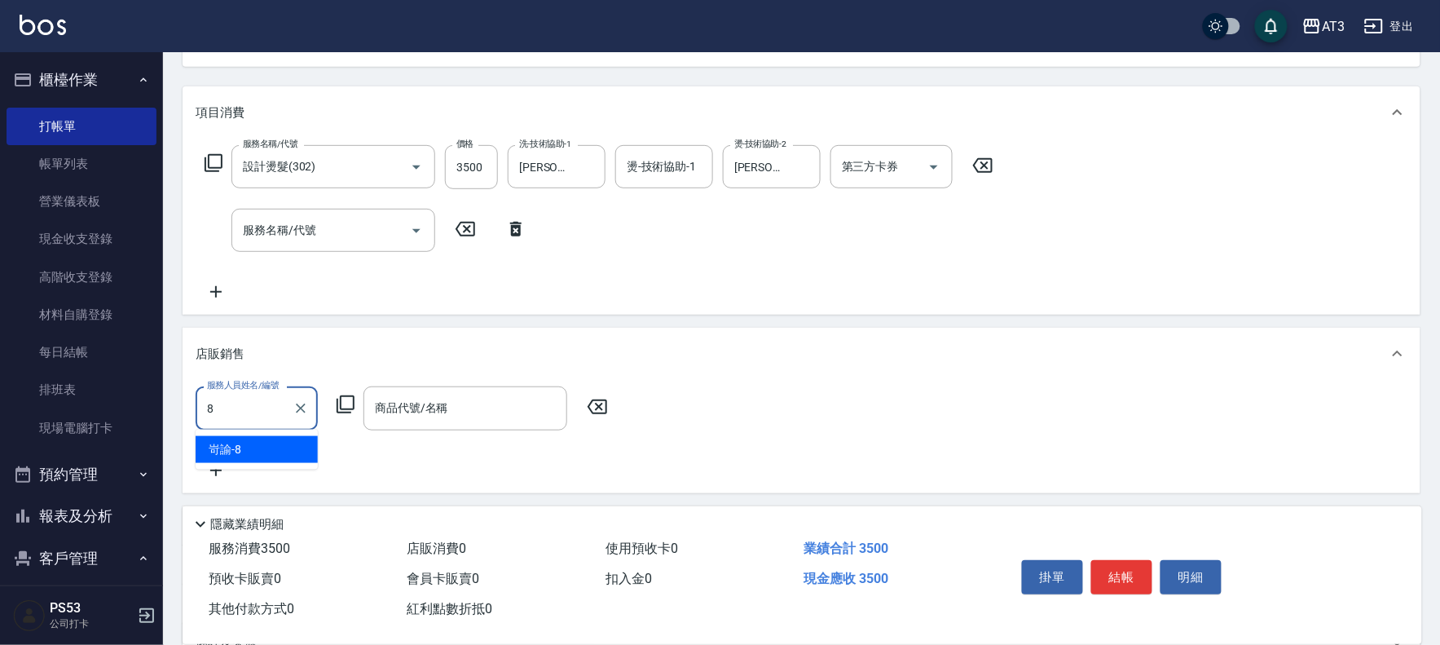
type input "岢諭-8"
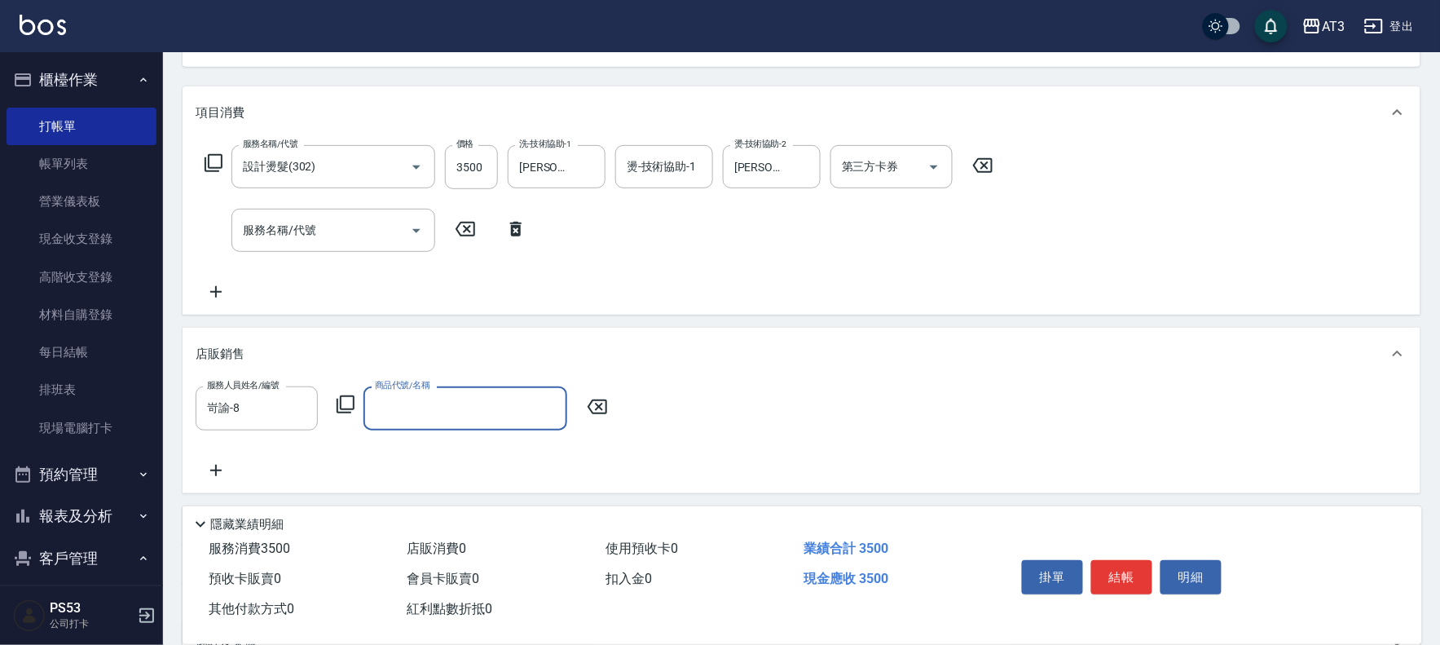
click at [353, 395] on icon at bounding box center [346, 405] width 20 height 20
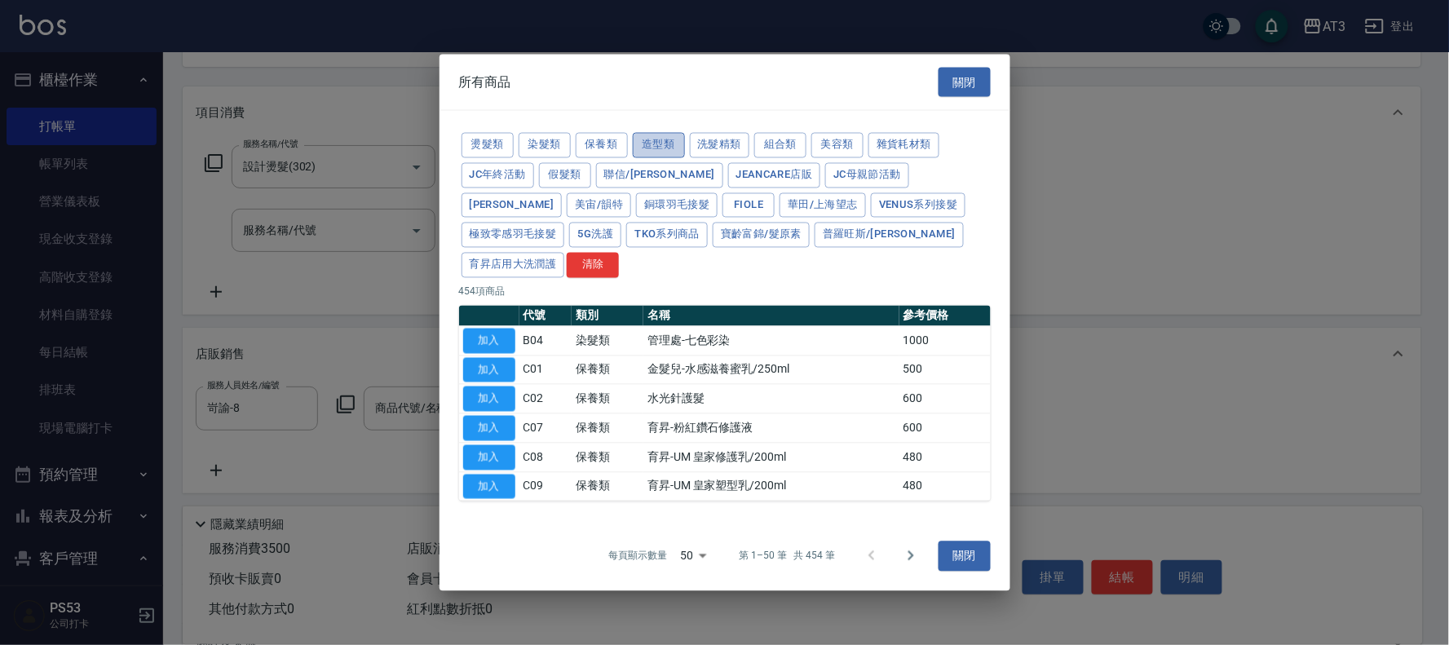
click at [656, 158] on button "造型類" at bounding box center [659, 145] width 52 height 25
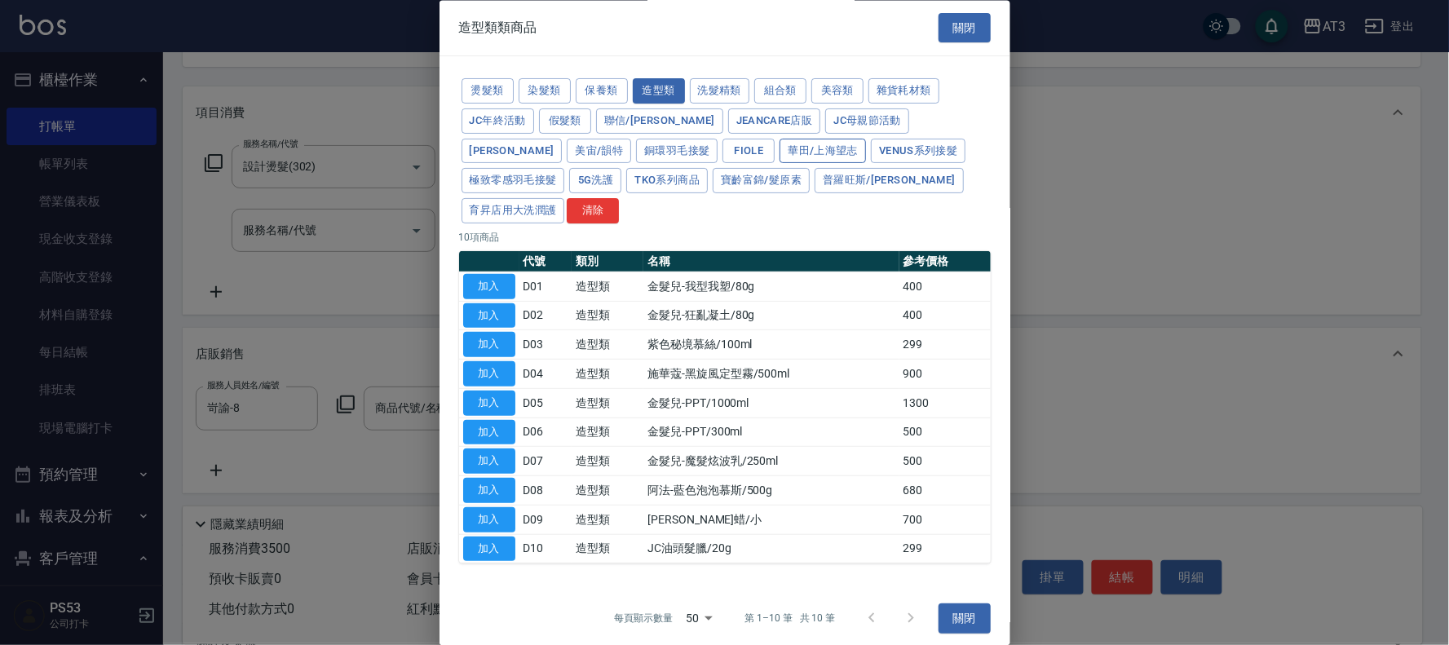
click at [779, 163] on button "華田/上海望志" at bounding box center [822, 151] width 86 height 25
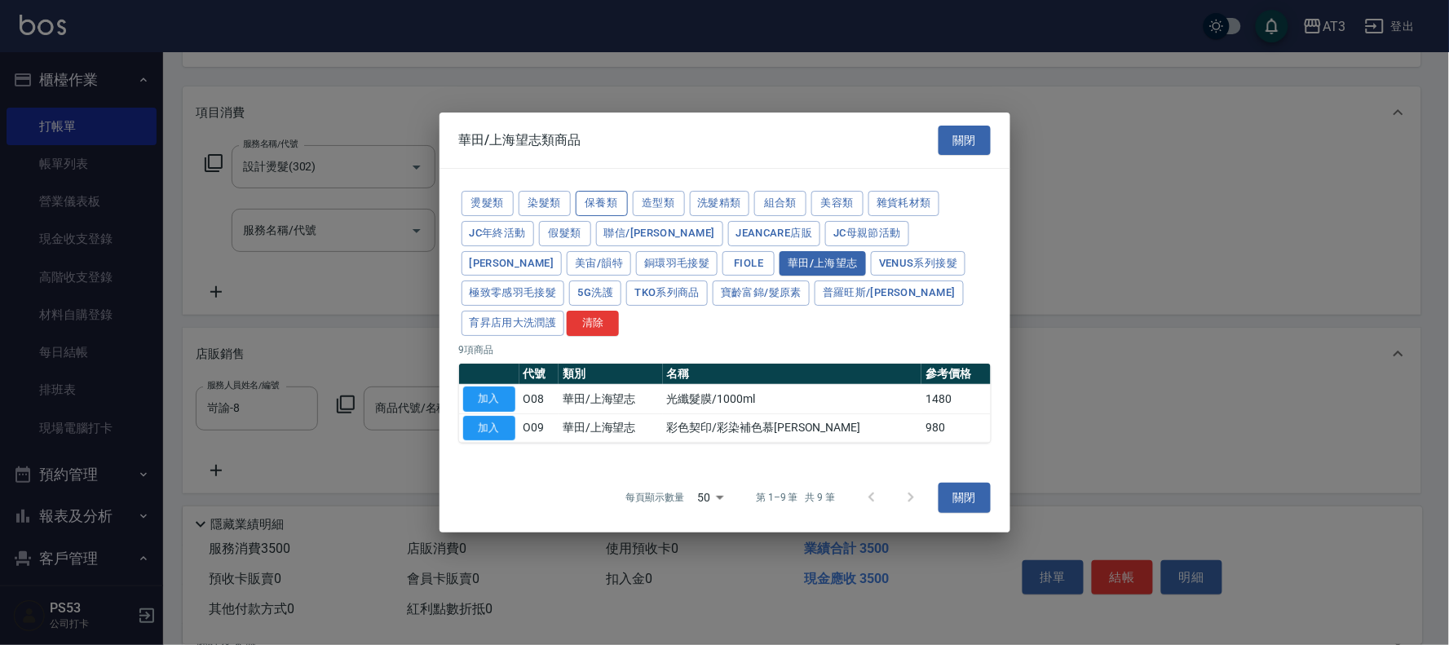
click at [598, 216] on button "保養類" at bounding box center [602, 203] width 52 height 25
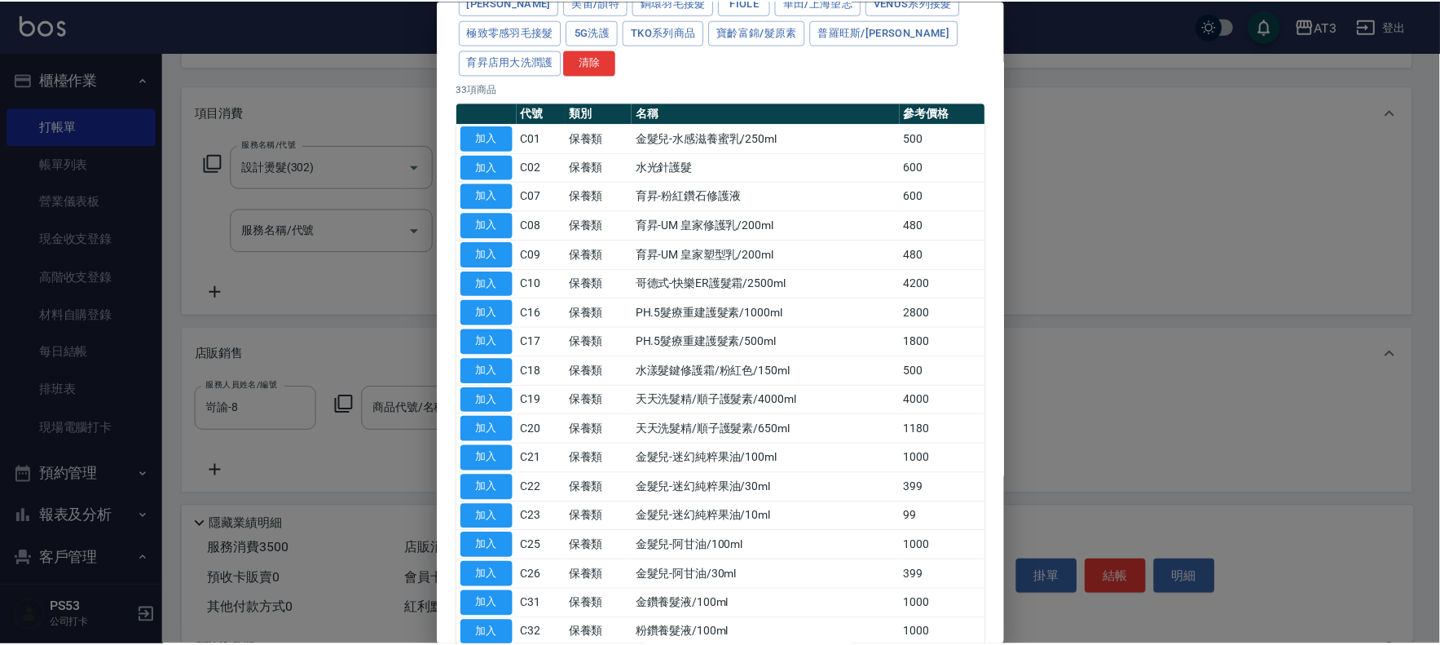
scroll to position [181, 0]
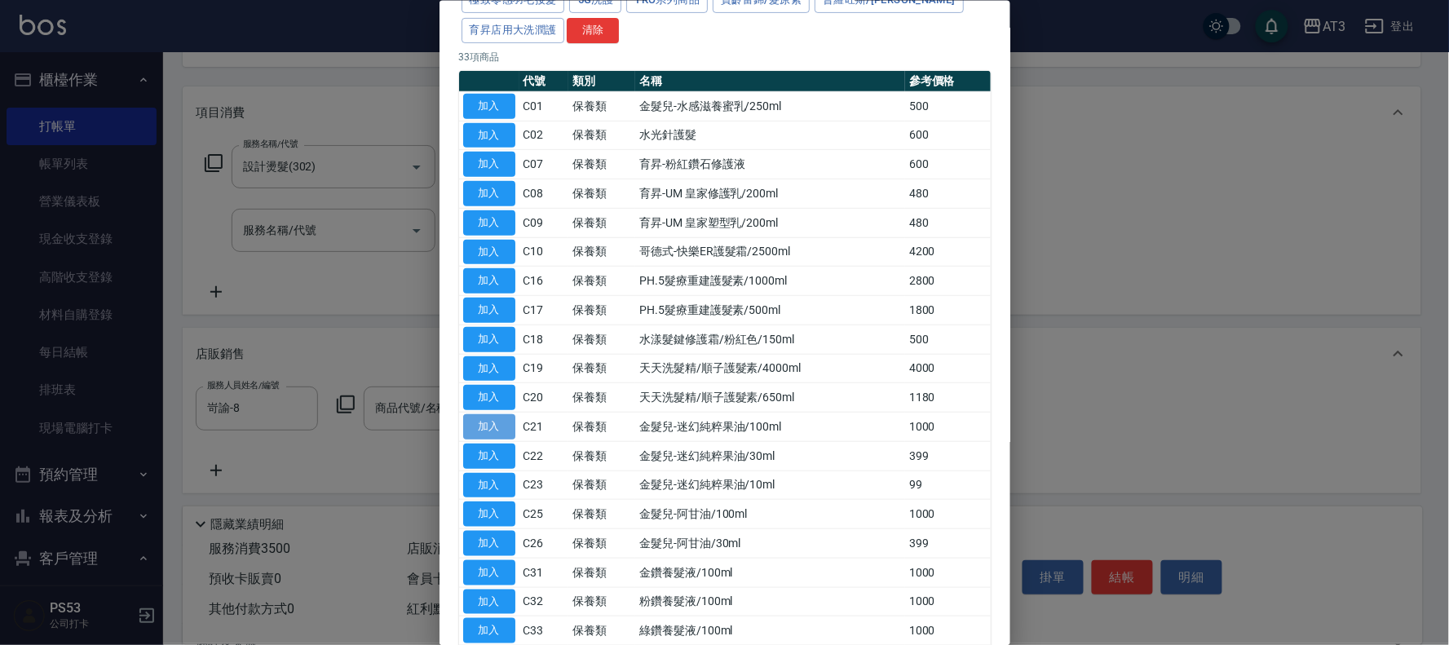
click at [492, 414] on button "加入" at bounding box center [489, 426] width 52 height 25
type input "金髮兒-迷幻純粹果油/100ml"
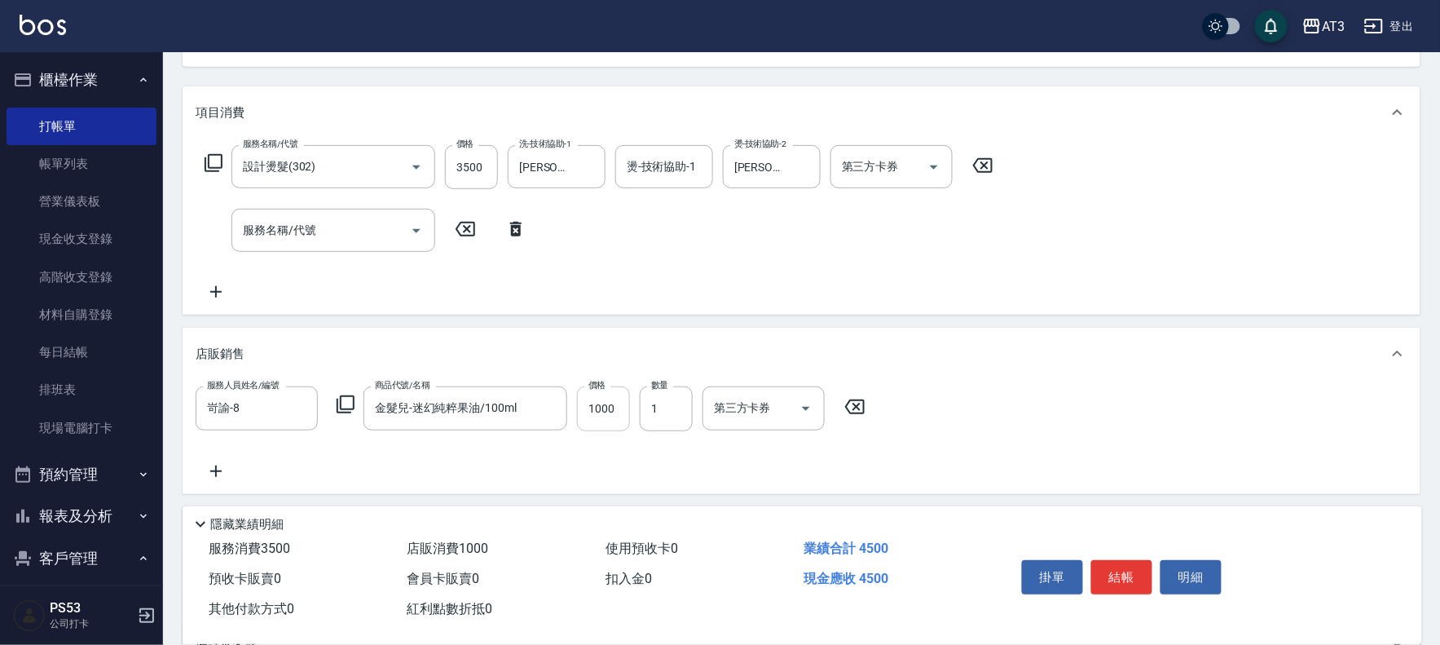
click at [624, 402] on input "1000" at bounding box center [603, 408] width 53 height 44
type input "800"
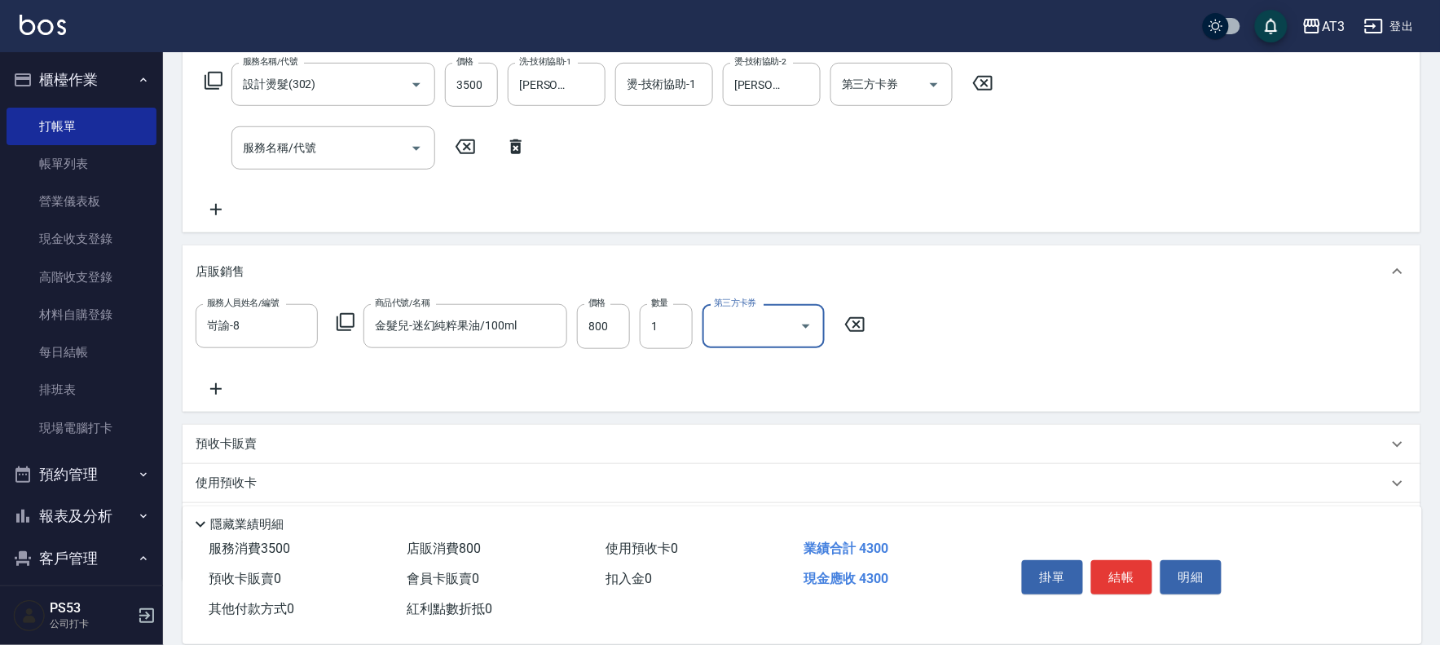
scroll to position [271, 0]
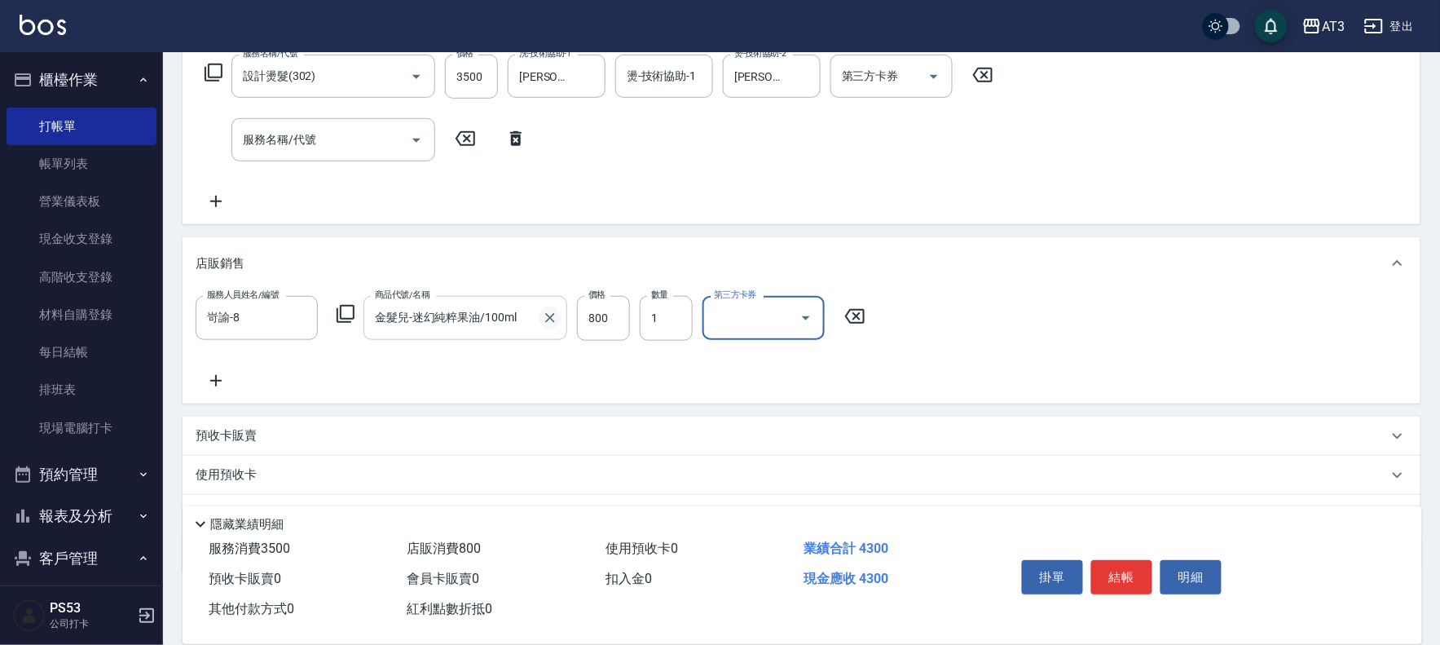
click at [557, 320] on icon "Clear" at bounding box center [550, 318] width 16 height 16
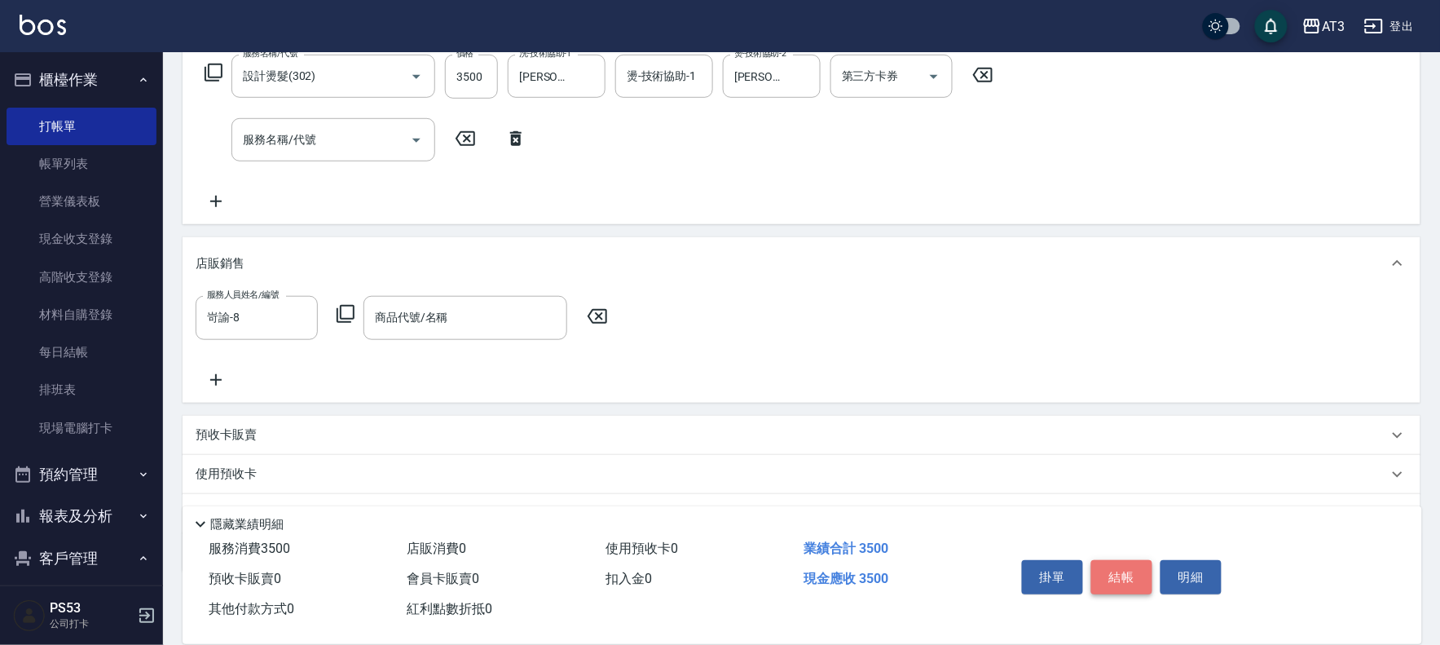
click at [1129, 573] on button "結帳" at bounding box center [1122, 577] width 61 height 34
click at [593, 309] on icon at bounding box center [598, 316] width 20 height 15
click at [597, 311] on icon at bounding box center [597, 317] width 41 height 20
click at [1130, 561] on button "結帳" at bounding box center [1122, 577] width 61 height 34
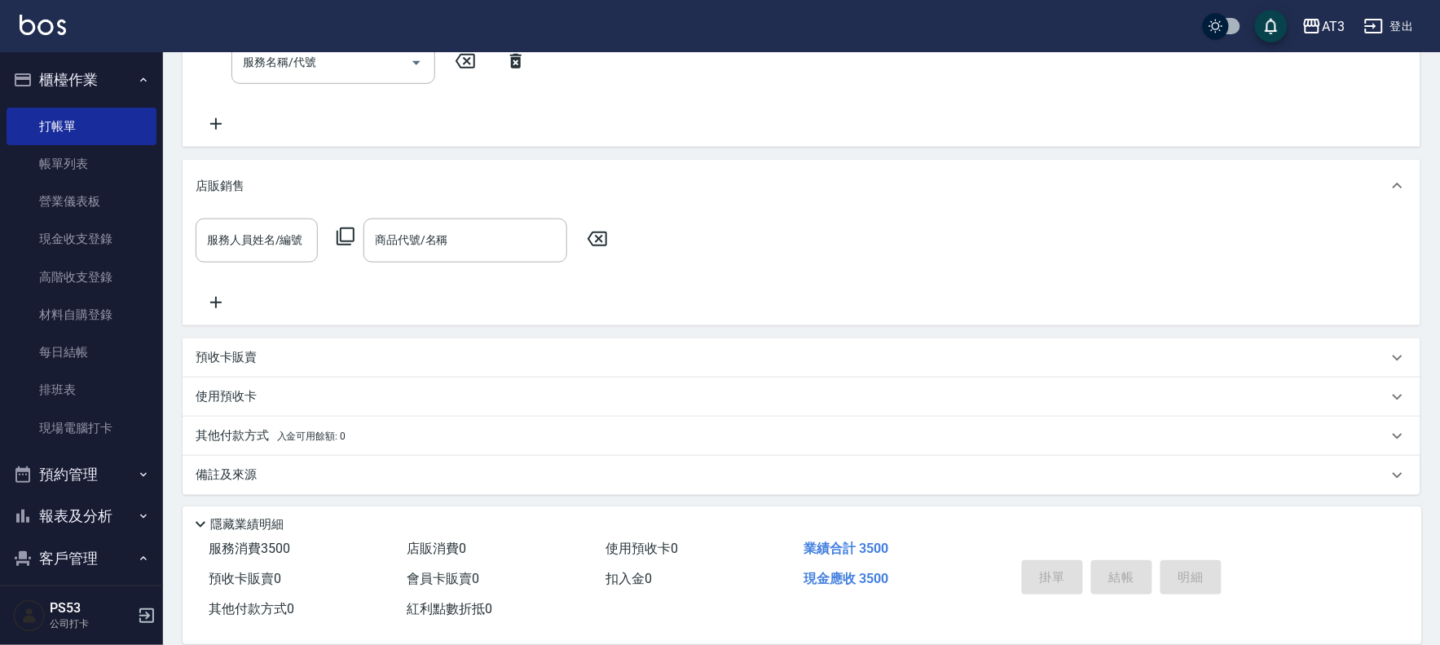
scroll to position [353, 0]
type input "2025/10/10 17:47"
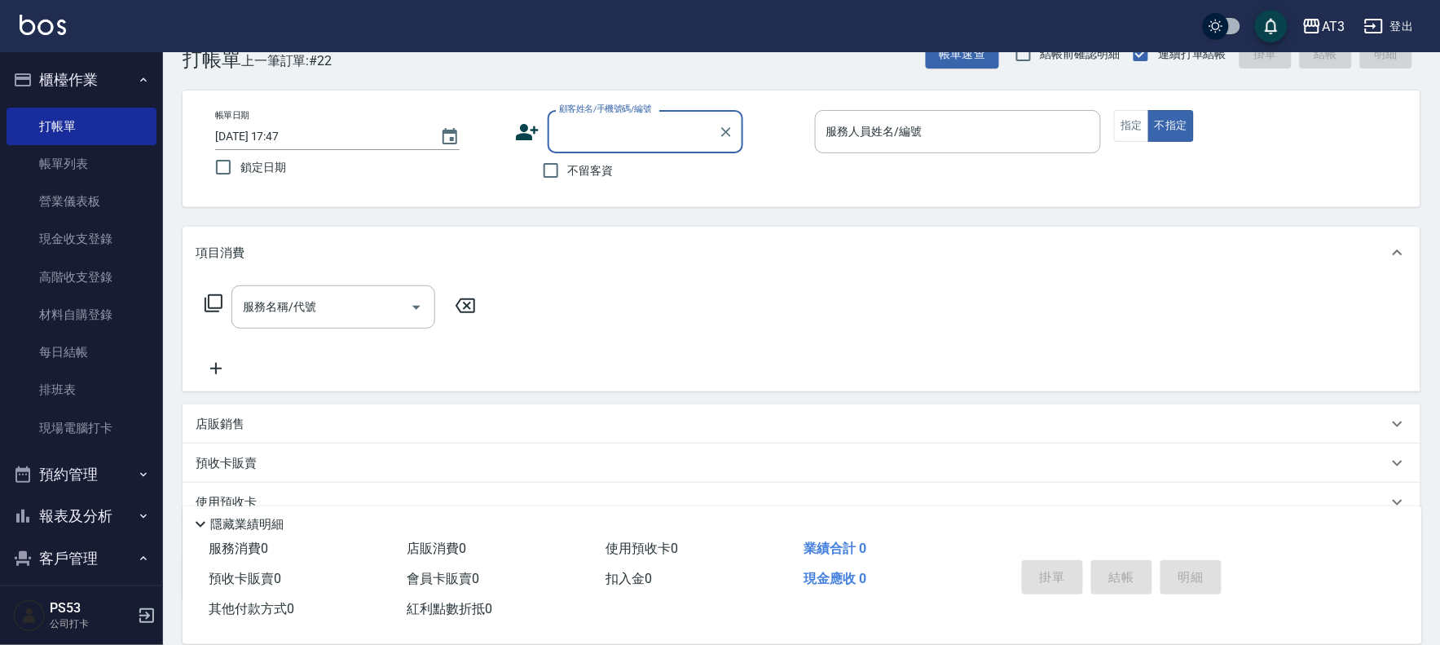
scroll to position [0, 0]
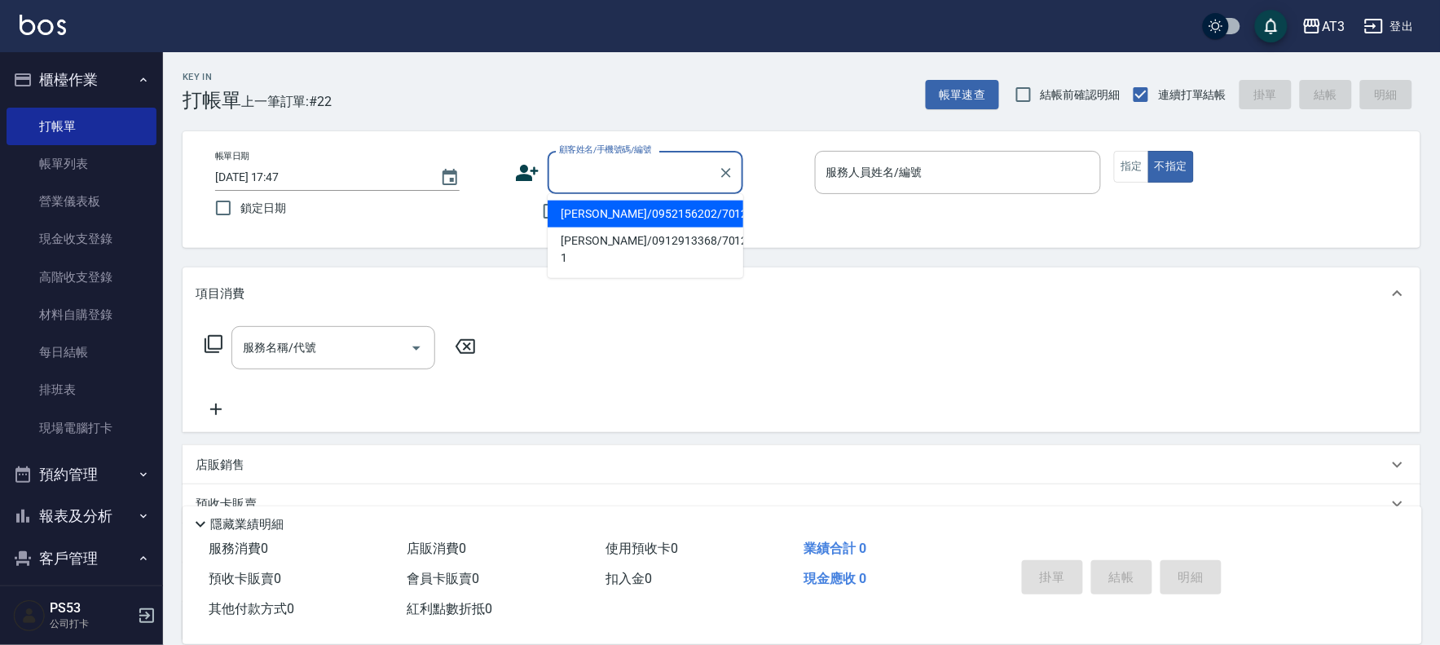
click at [601, 179] on input "顧客姓名/手機號碼/編號" at bounding box center [633, 172] width 157 height 29
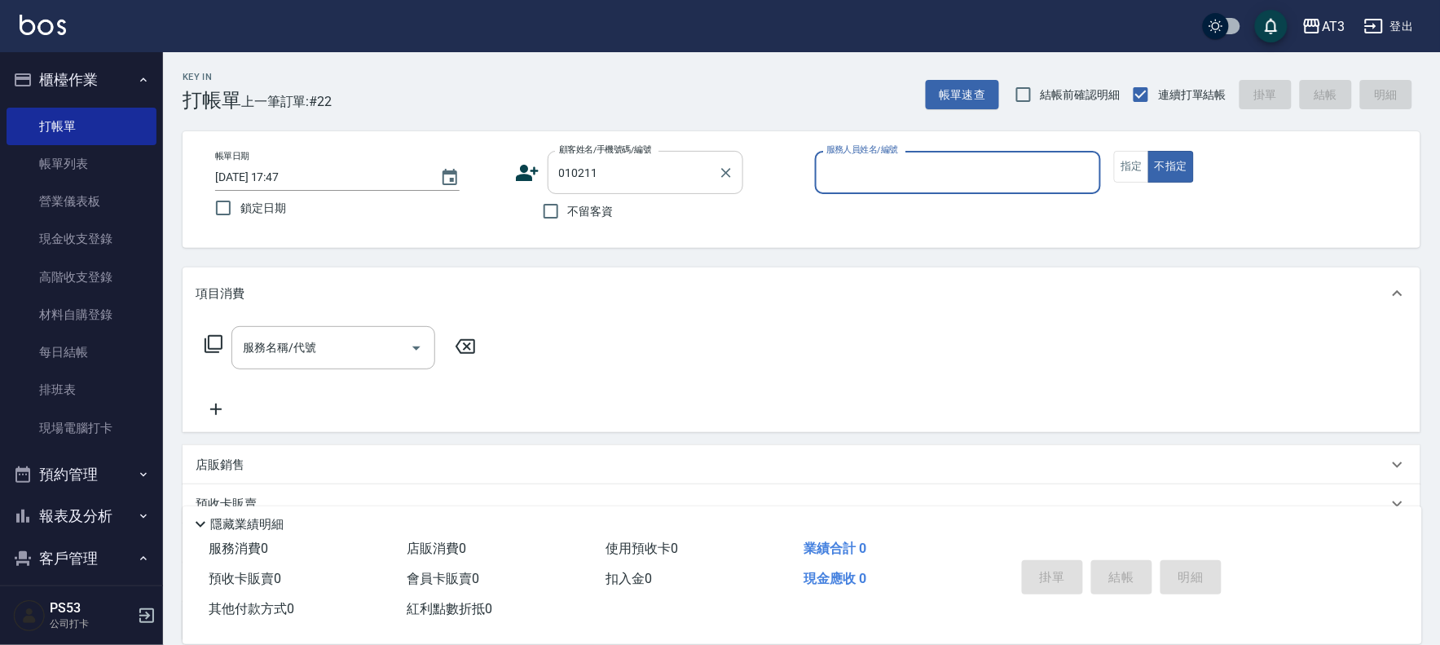
type input "巫崇印/0933776021/010211"
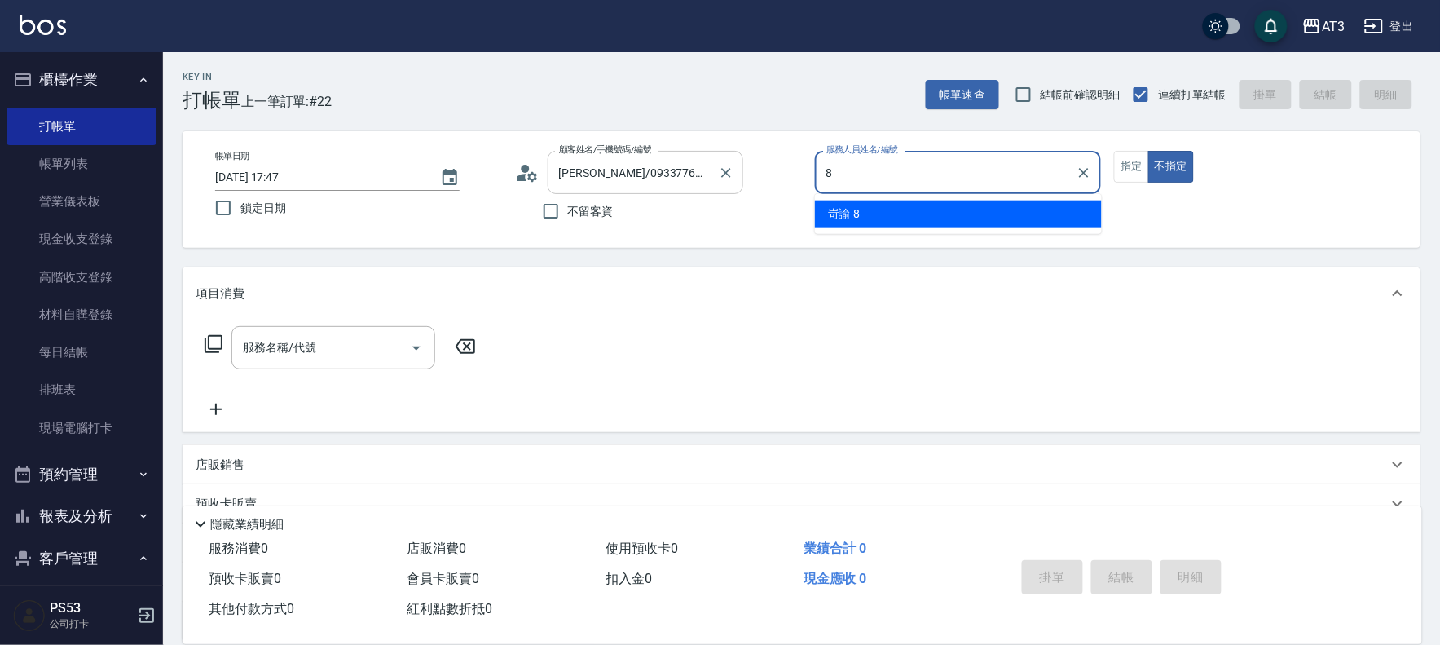
type input "岢諭-8"
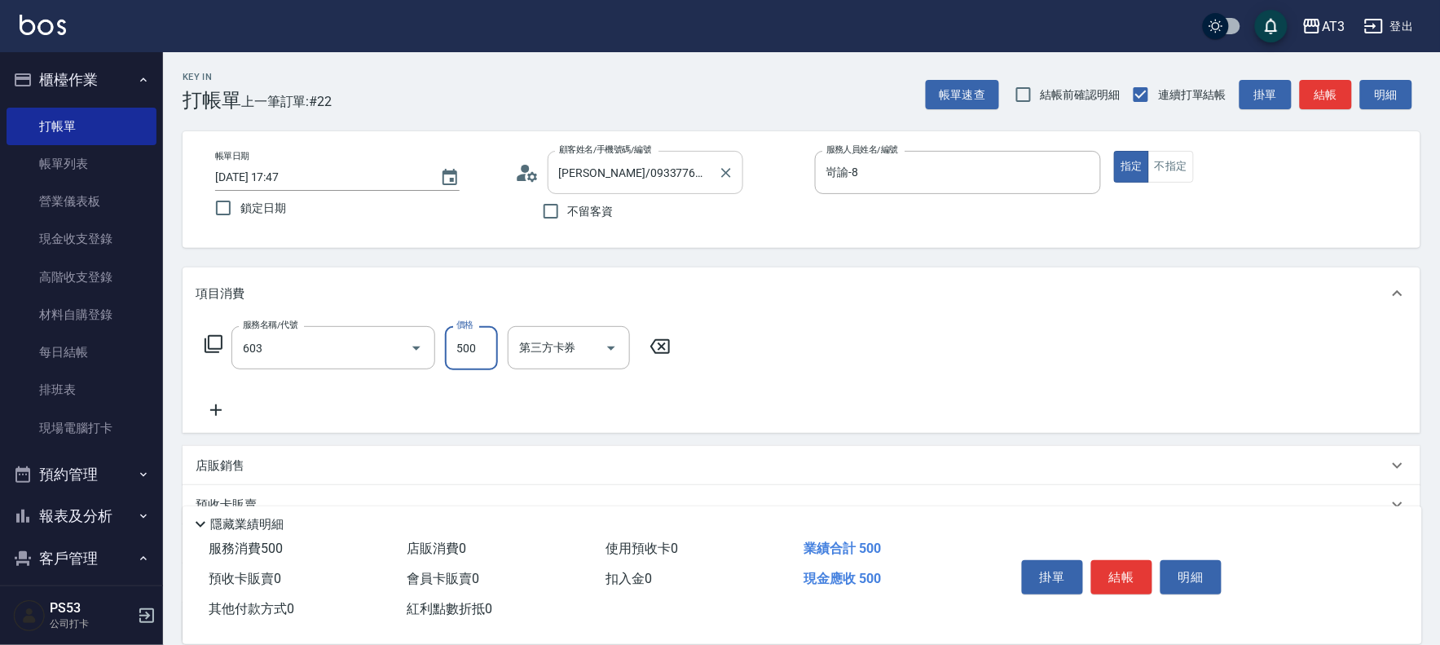
type input "髮原素清潔舒醒頭皮洗髮(603)"
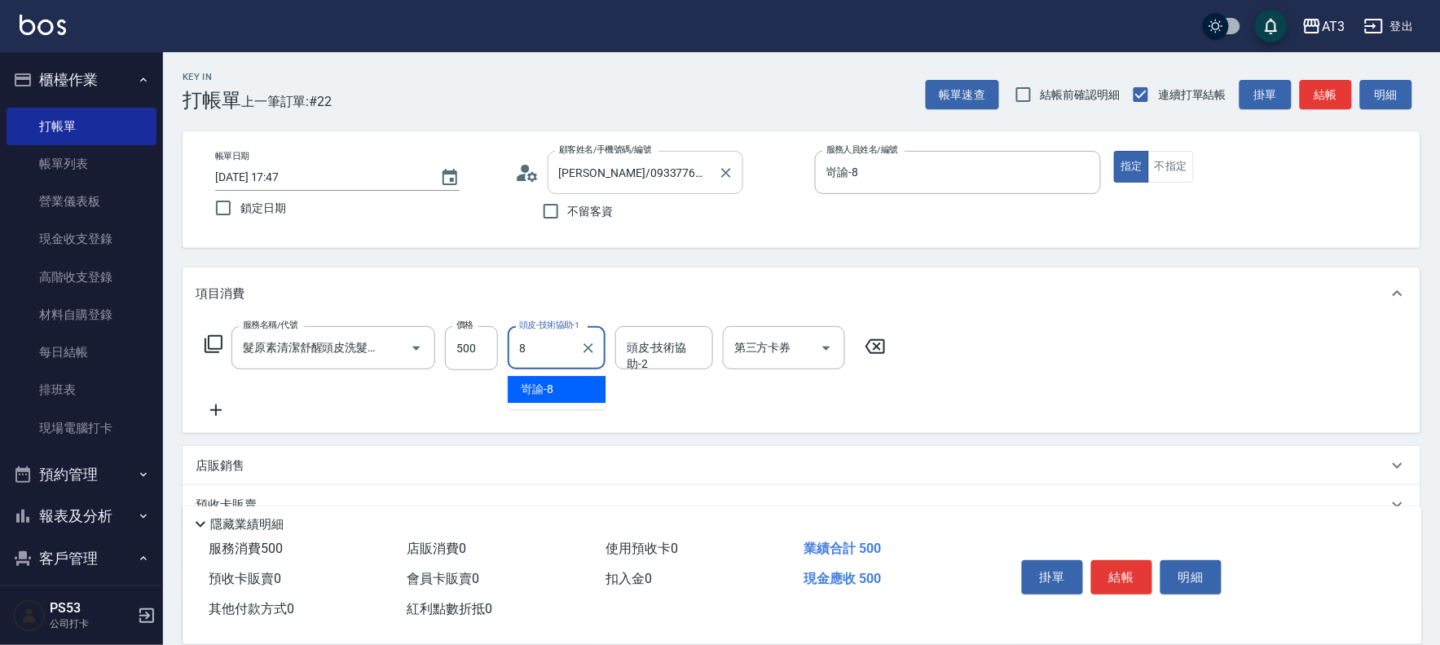
type input "岢諭-8"
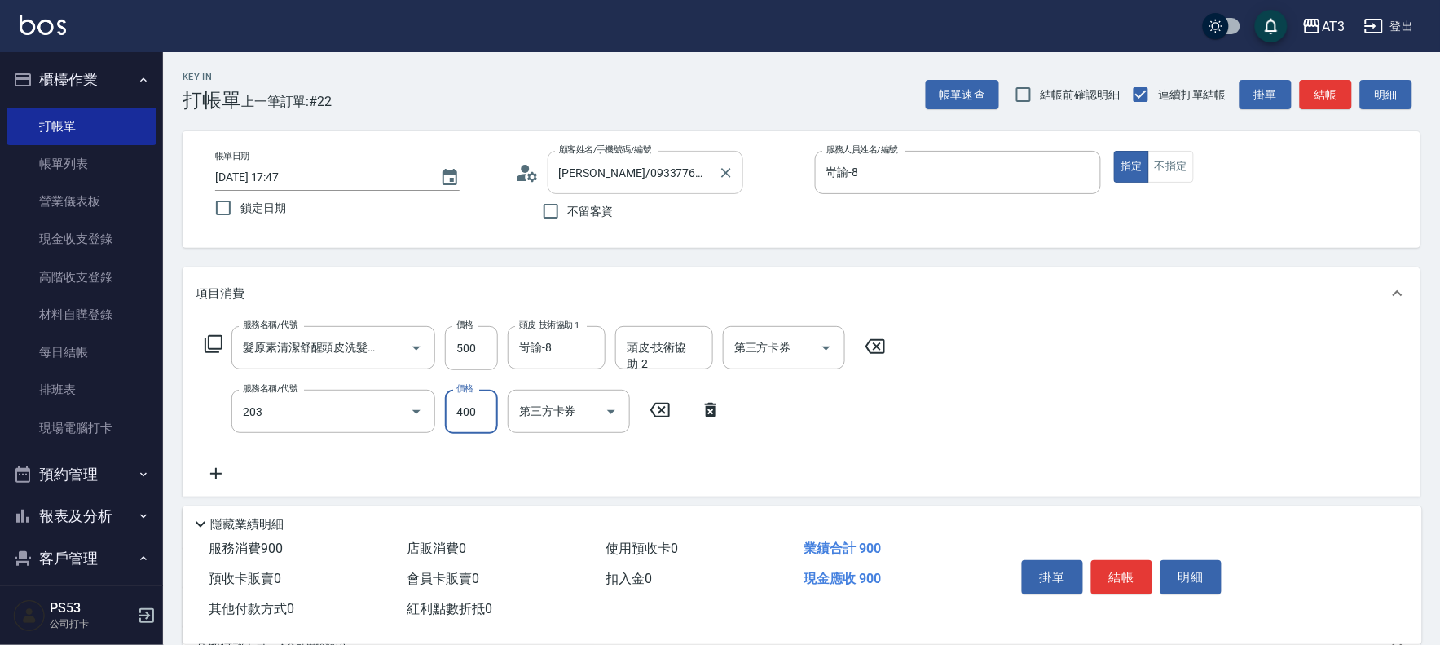
type input "指定單剪(203)"
type input "250"
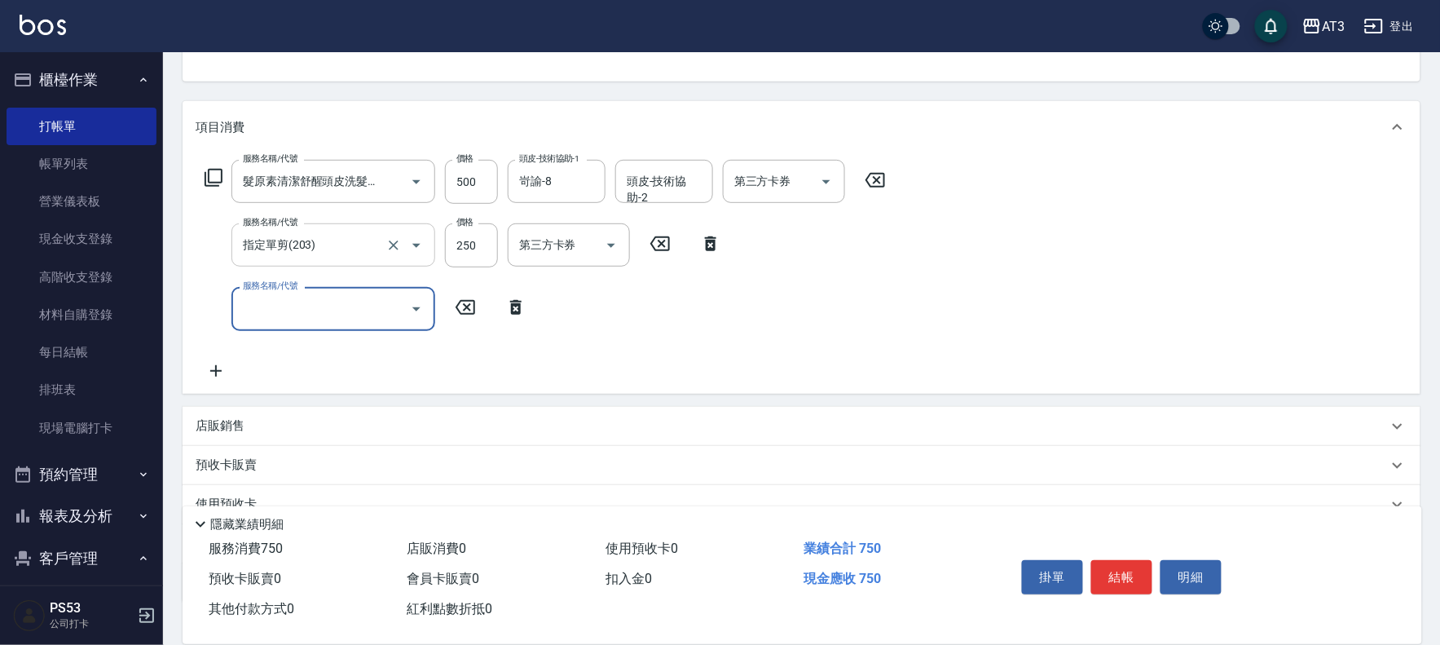
scroll to position [181, 0]
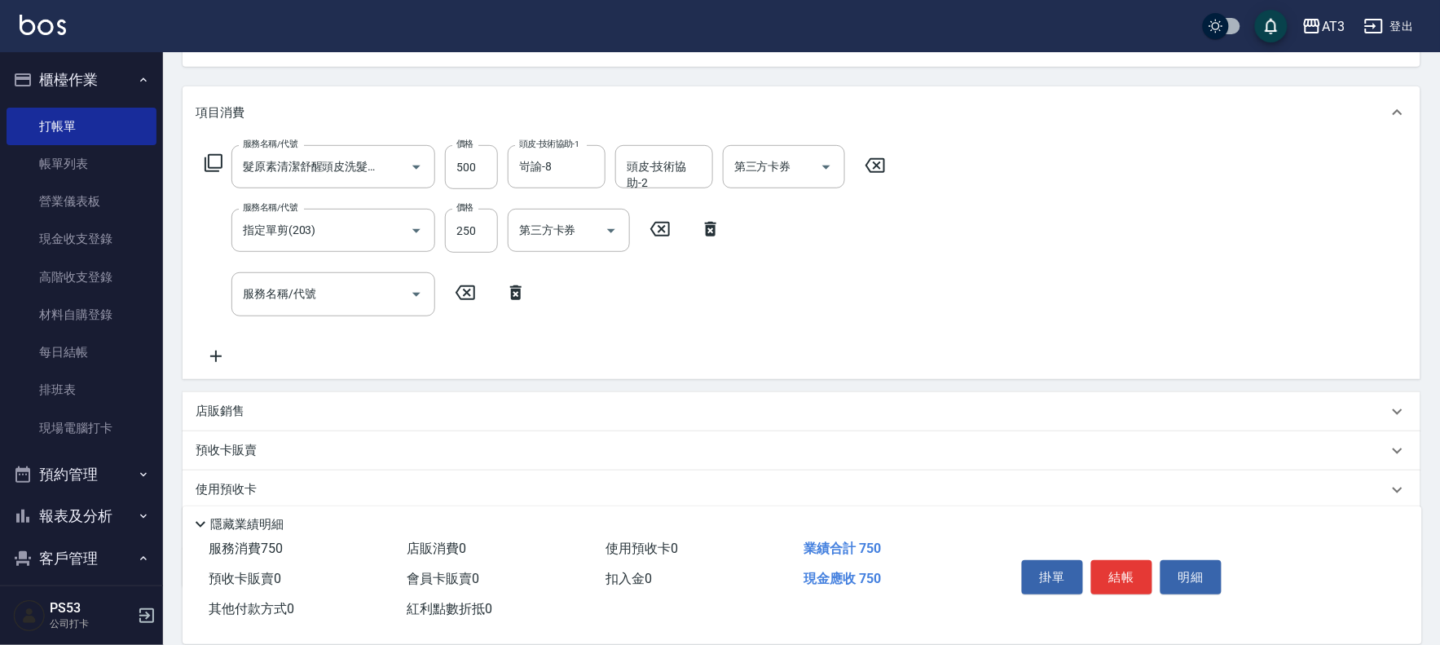
click at [234, 398] on div "店販銷售" at bounding box center [802, 411] width 1238 height 39
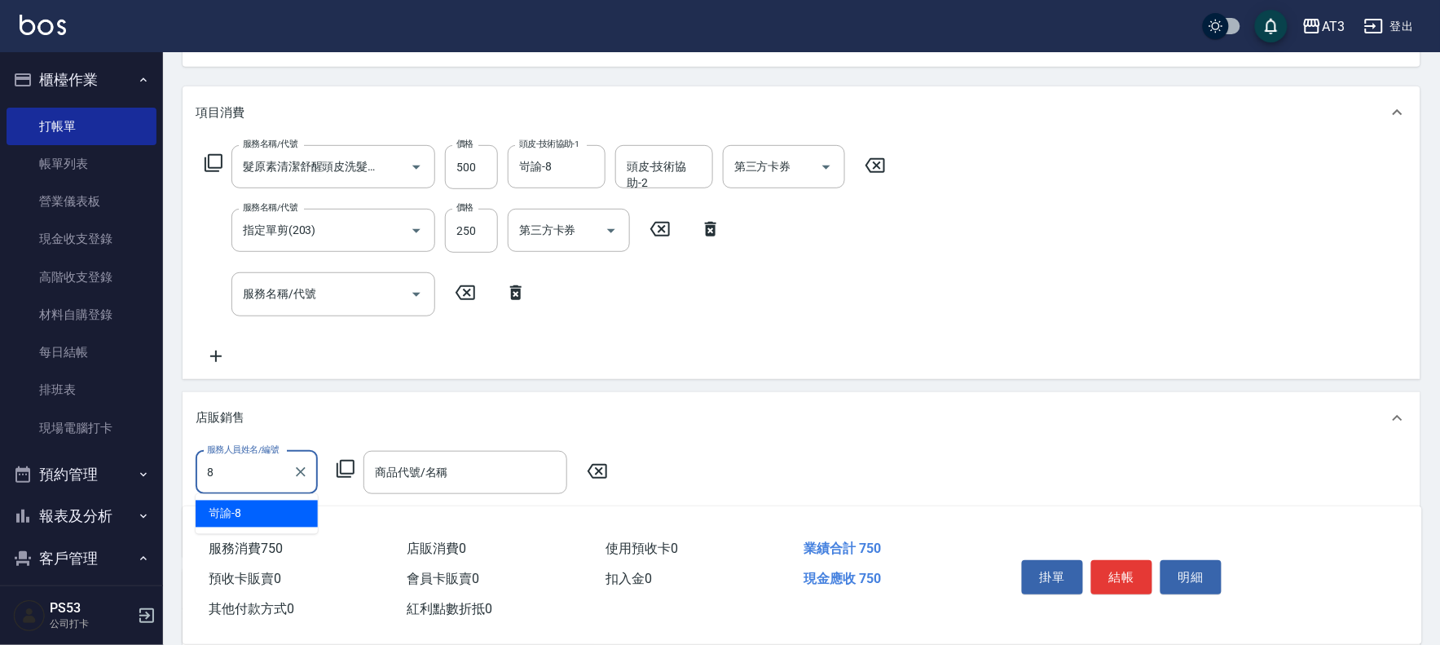
type input "岢諭-8"
click at [344, 462] on icon at bounding box center [346, 469] width 20 height 20
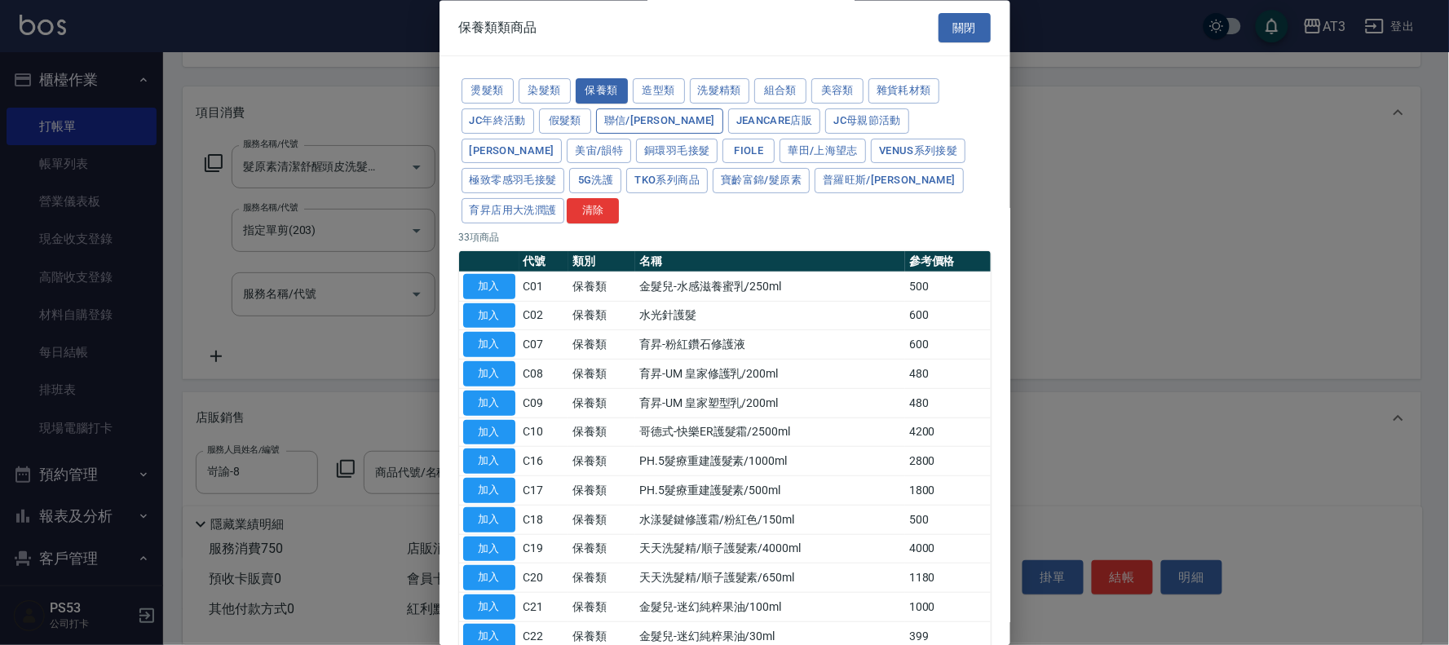
click at [622, 125] on button "聯信/鳥慧" at bounding box center [659, 120] width 127 height 25
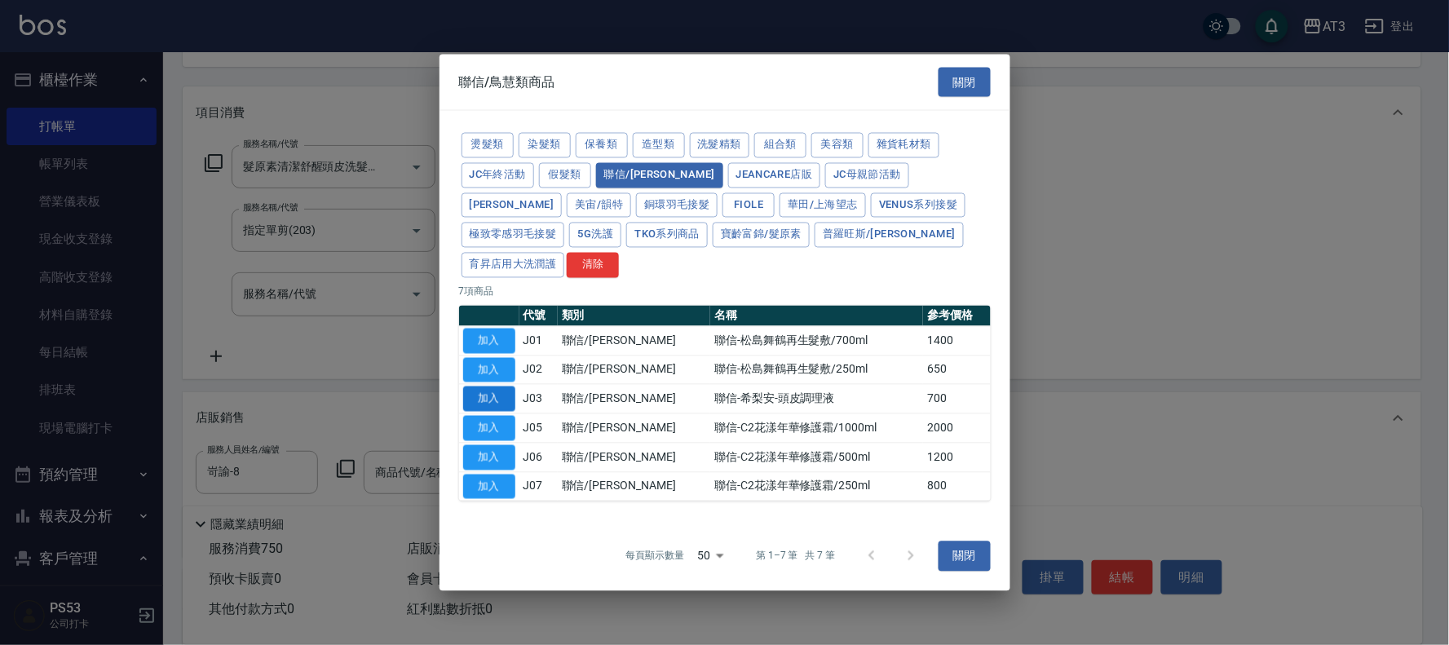
click at [498, 386] on button "加入" at bounding box center [489, 398] width 52 height 25
type input "聯信-希梨安-頭皮調理液"
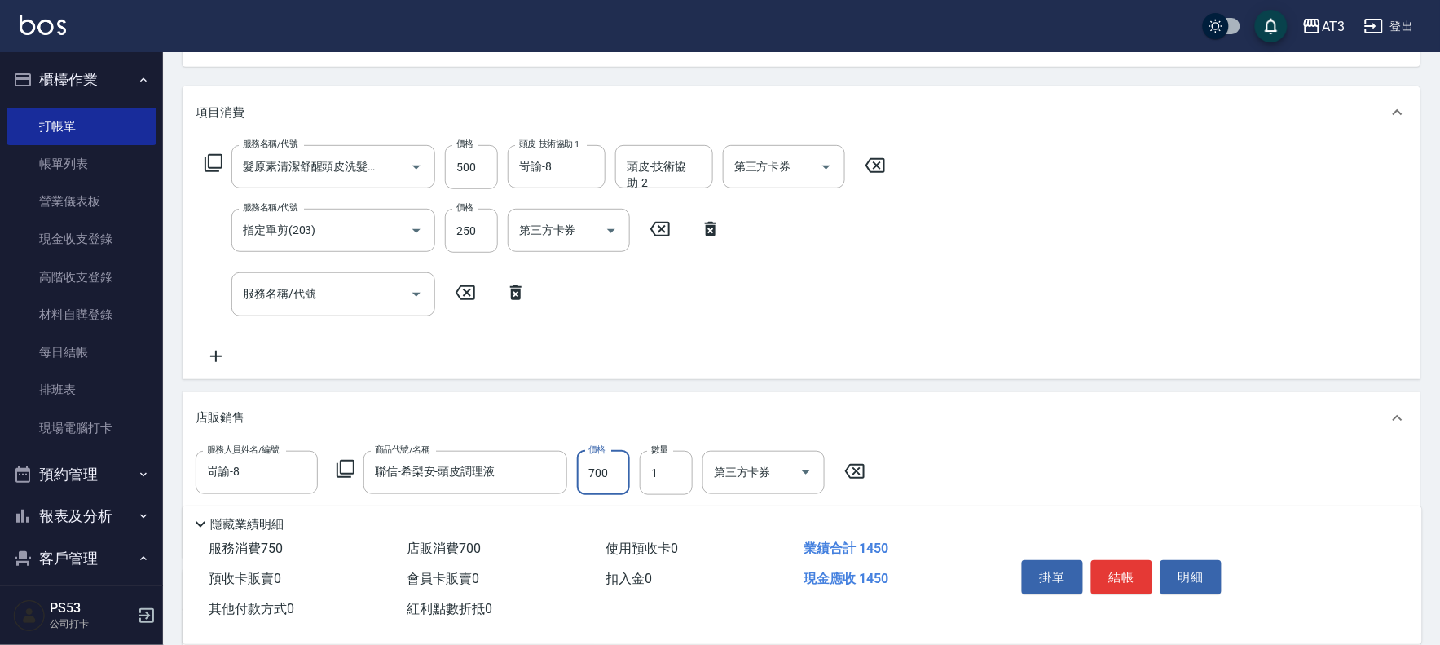
click at [615, 475] on input "700" at bounding box center [603, 473] width 53 height 44
type input "600"
click at [1136, 571] on button "結帳" at bounding box center [1122, 577] width 61 height 34
type input "2025/10/10 17:49"
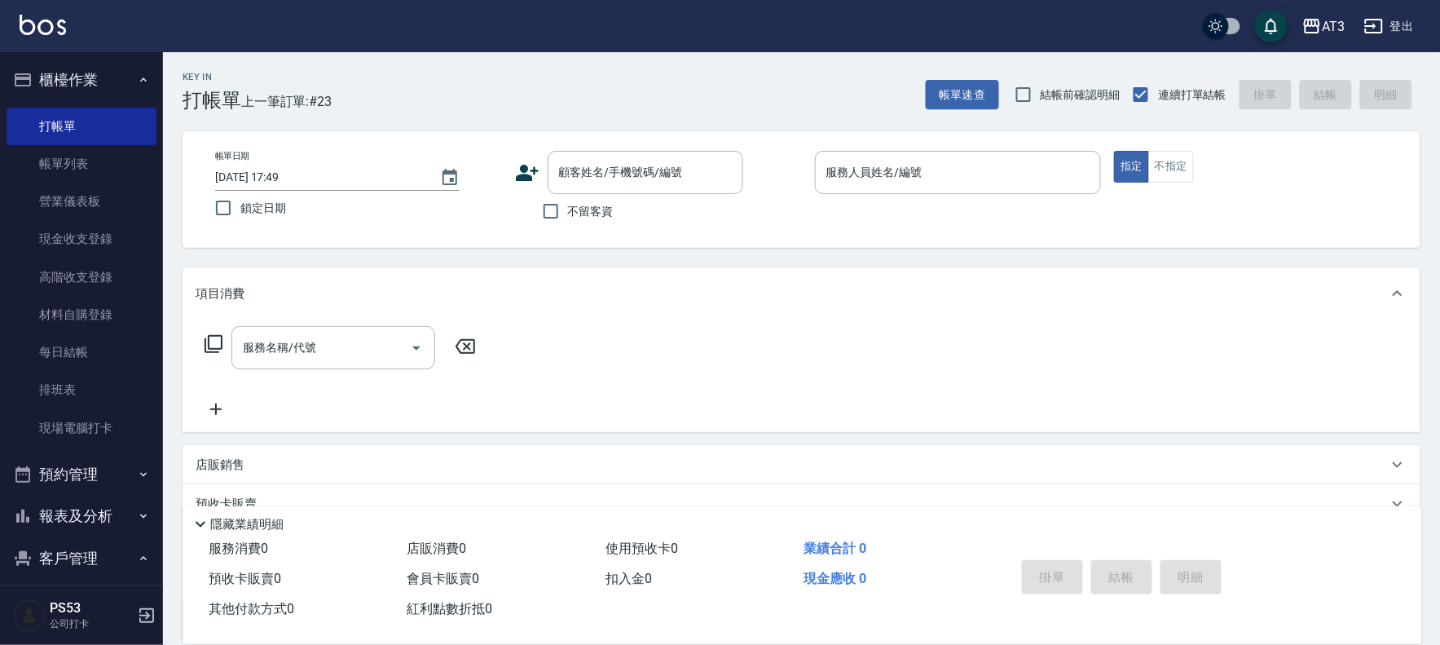
click at [528, 175] on icon at bounding box center [527, 173] width 23 height 16
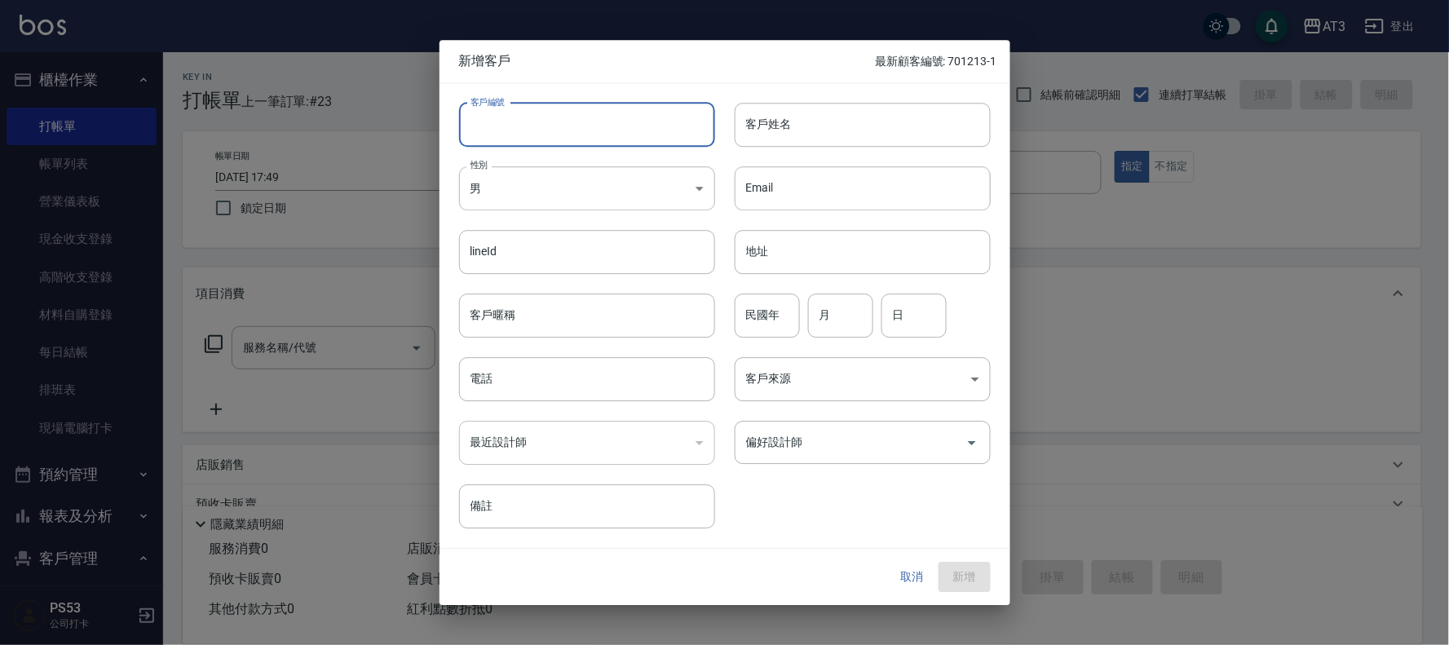
click at [548, 135] on input "客戶編號" at bounding box center [587, 125] width 256 height 44
type input "981017-1"
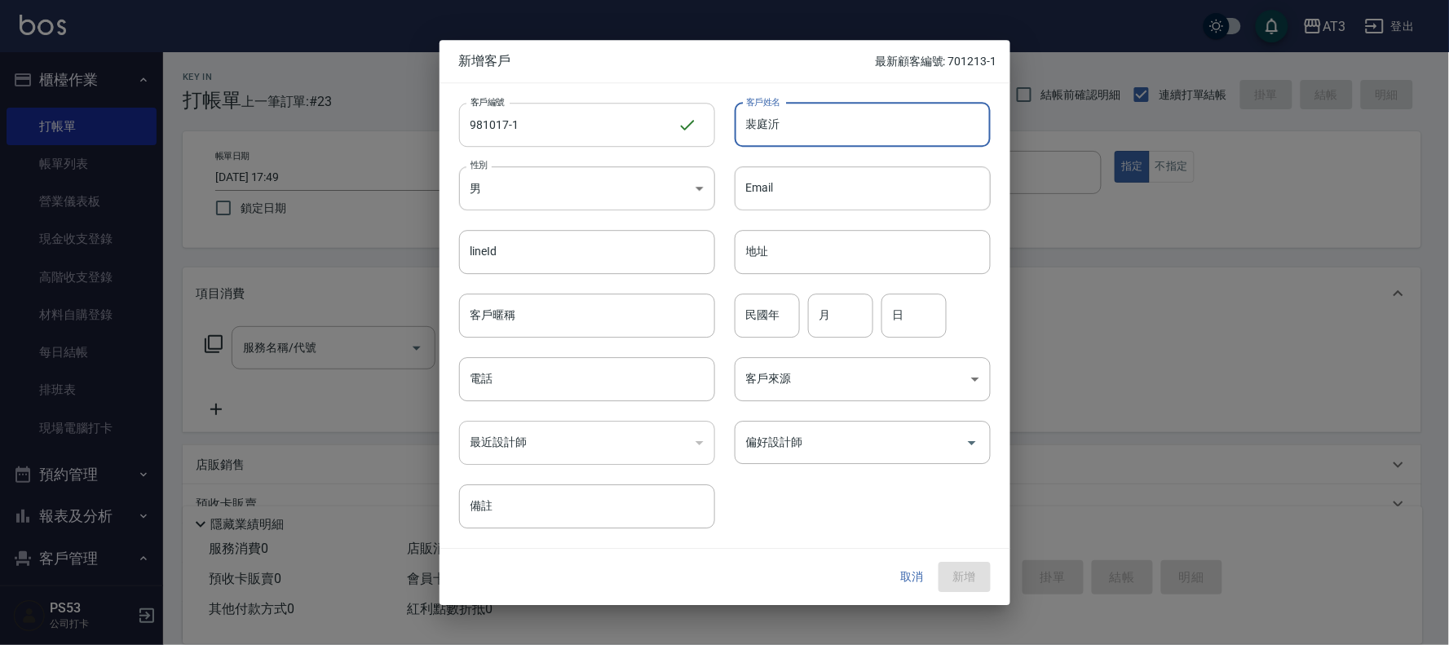
type input "裴庭沂"
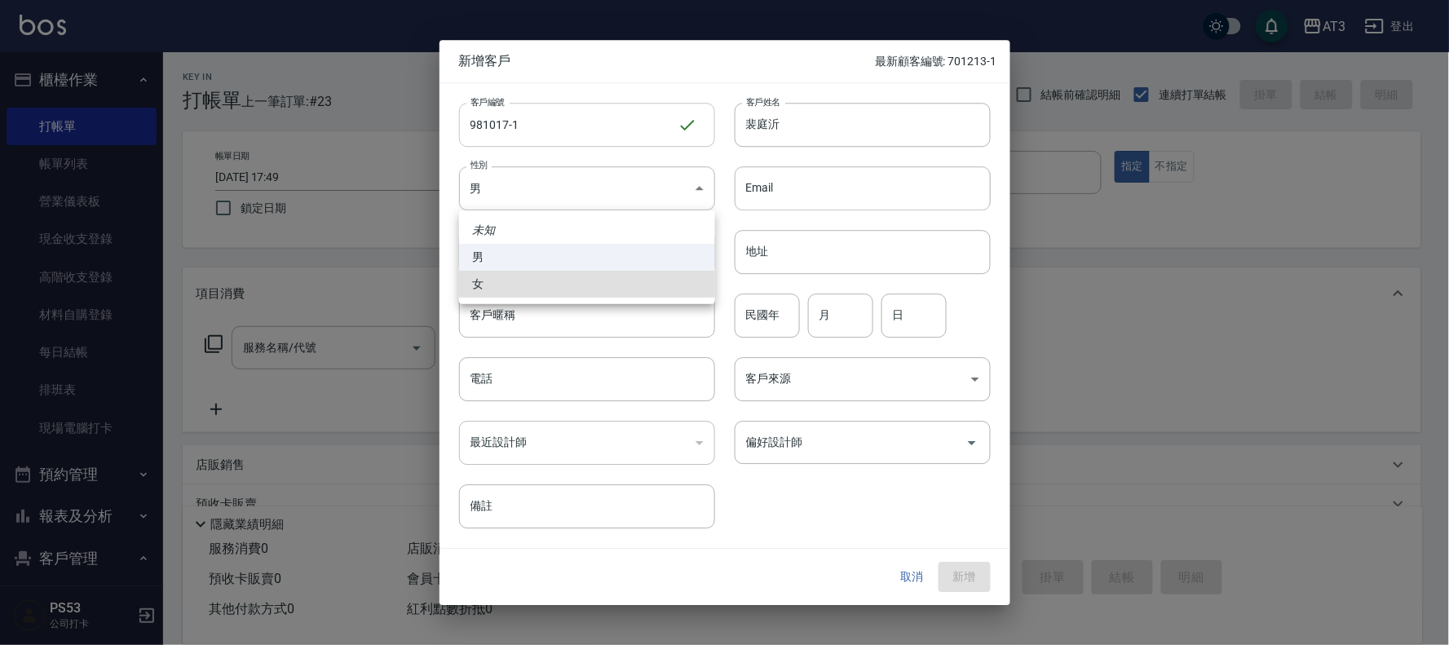
type input "FEMALE"
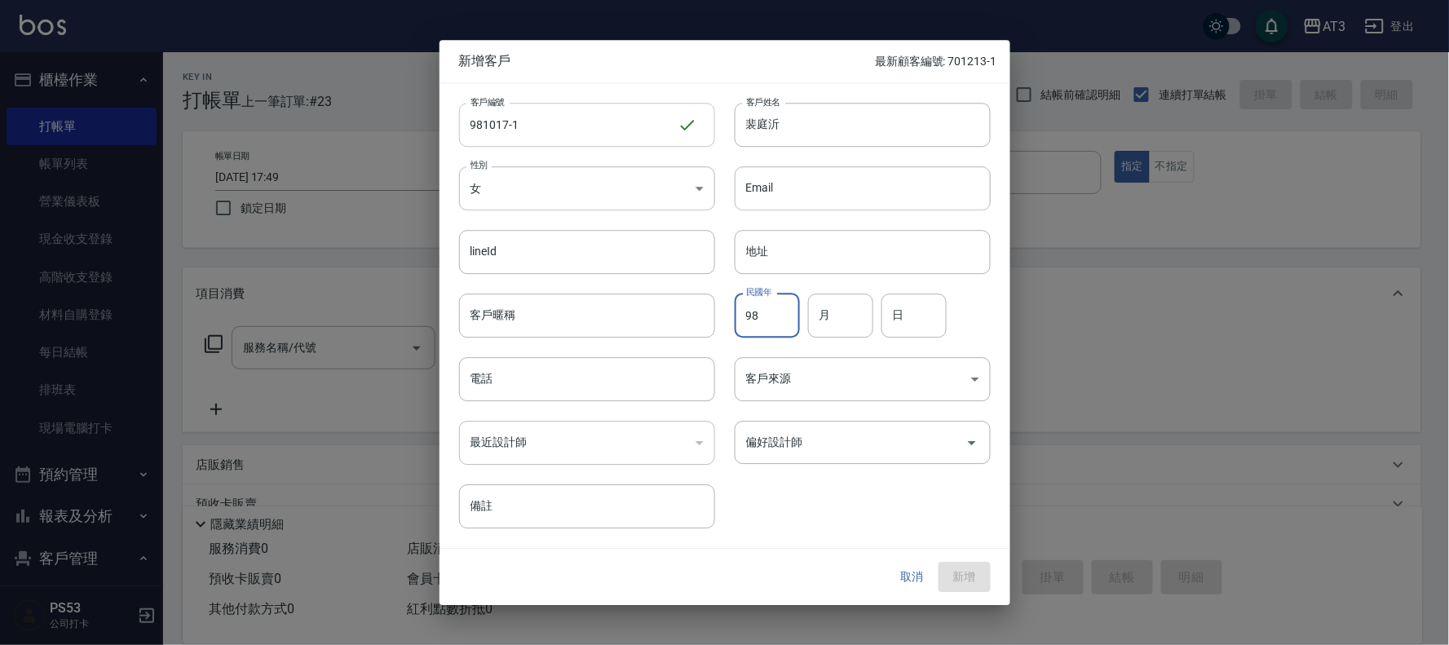
type input "98"
type input "10"
type input "17"
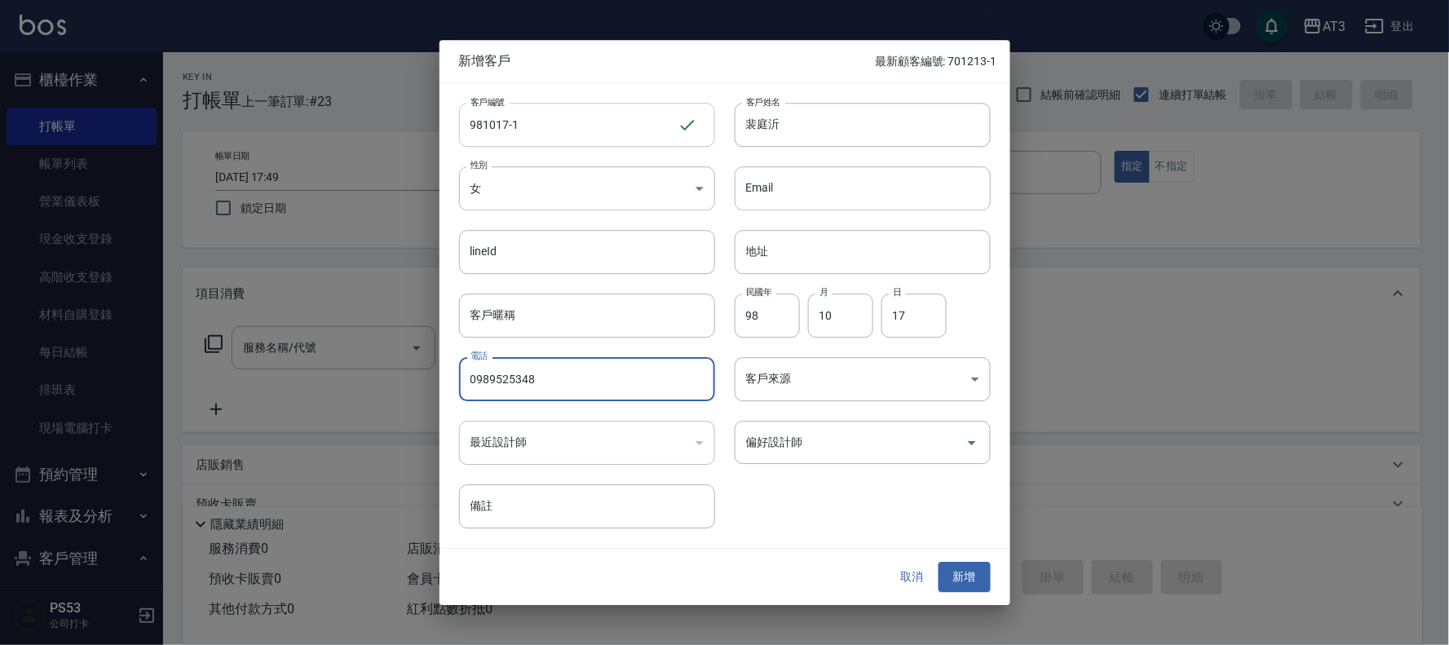
type input "0989525348"
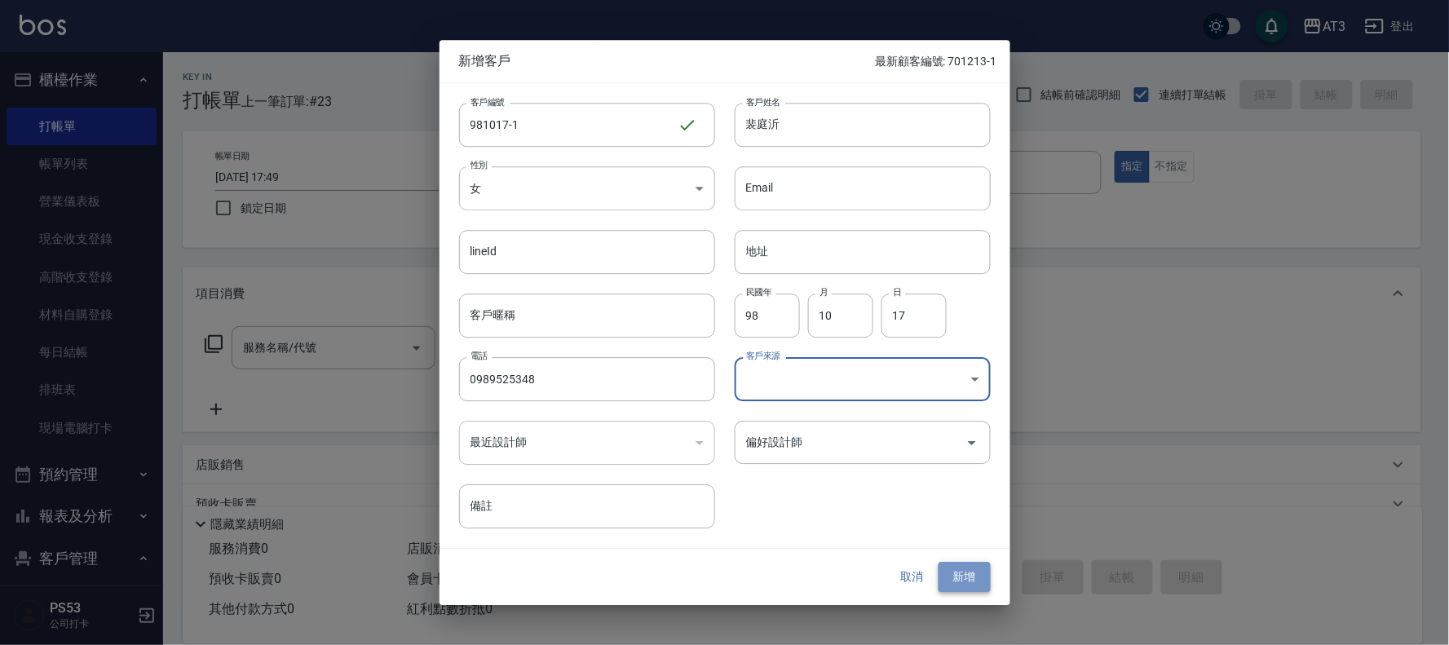
click at [955, 566] on button "新增" at bounding box center [964, 577] width 52 height 30
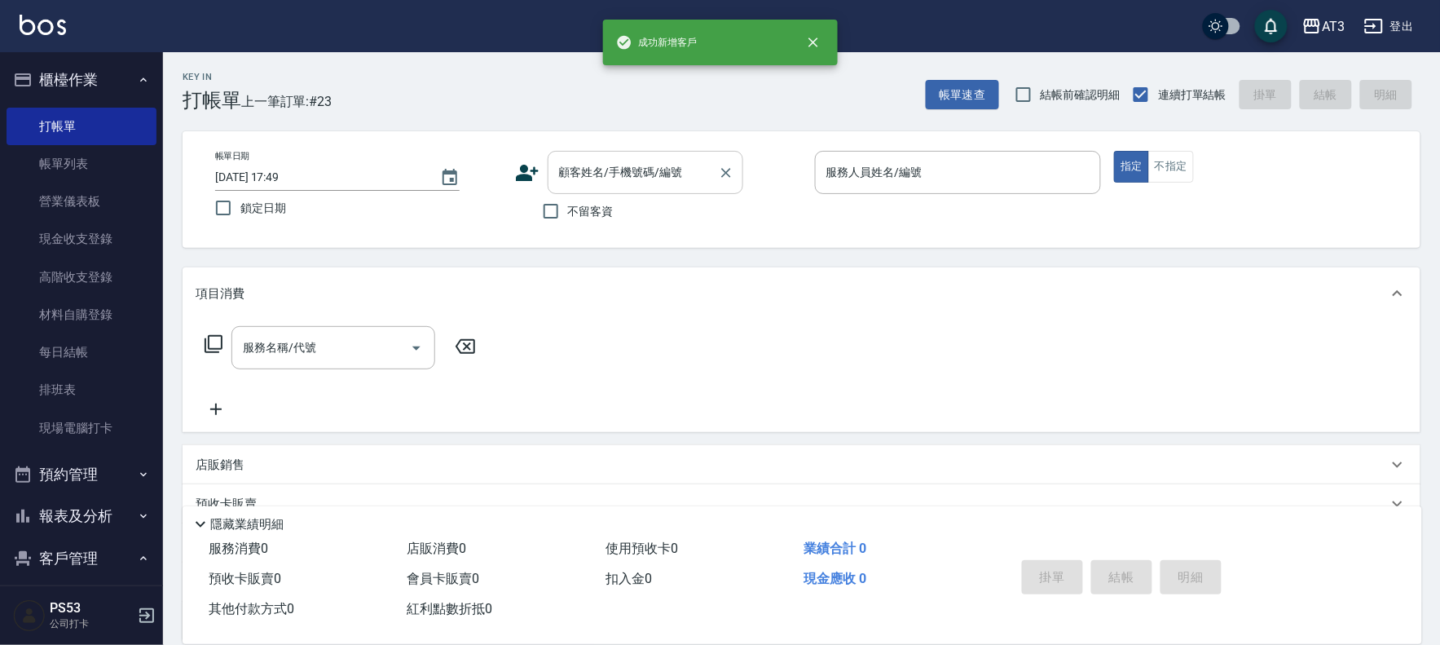
click at [624, 164] on div "顧客姓名/手機號碼/編號 顧客姓名/手機號碼/編號" at bounding box center [646, 172] width 196 height 43
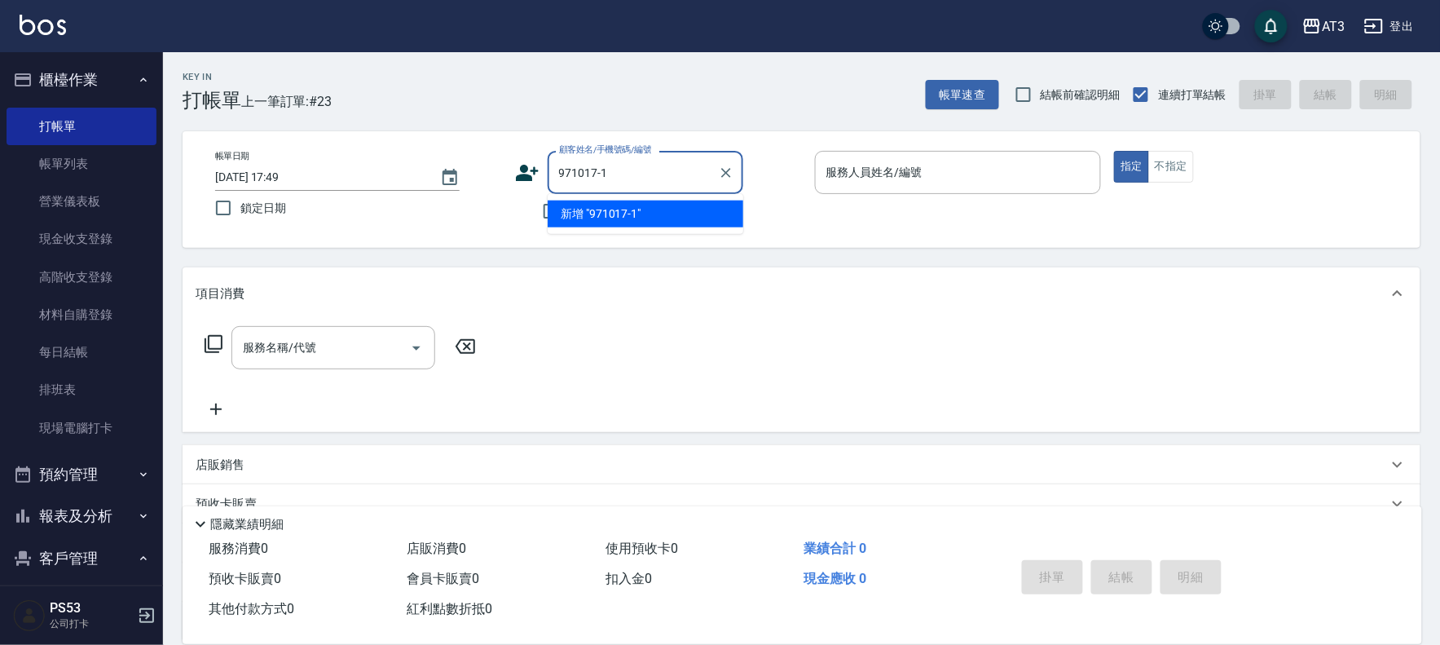
type input "971017-1"
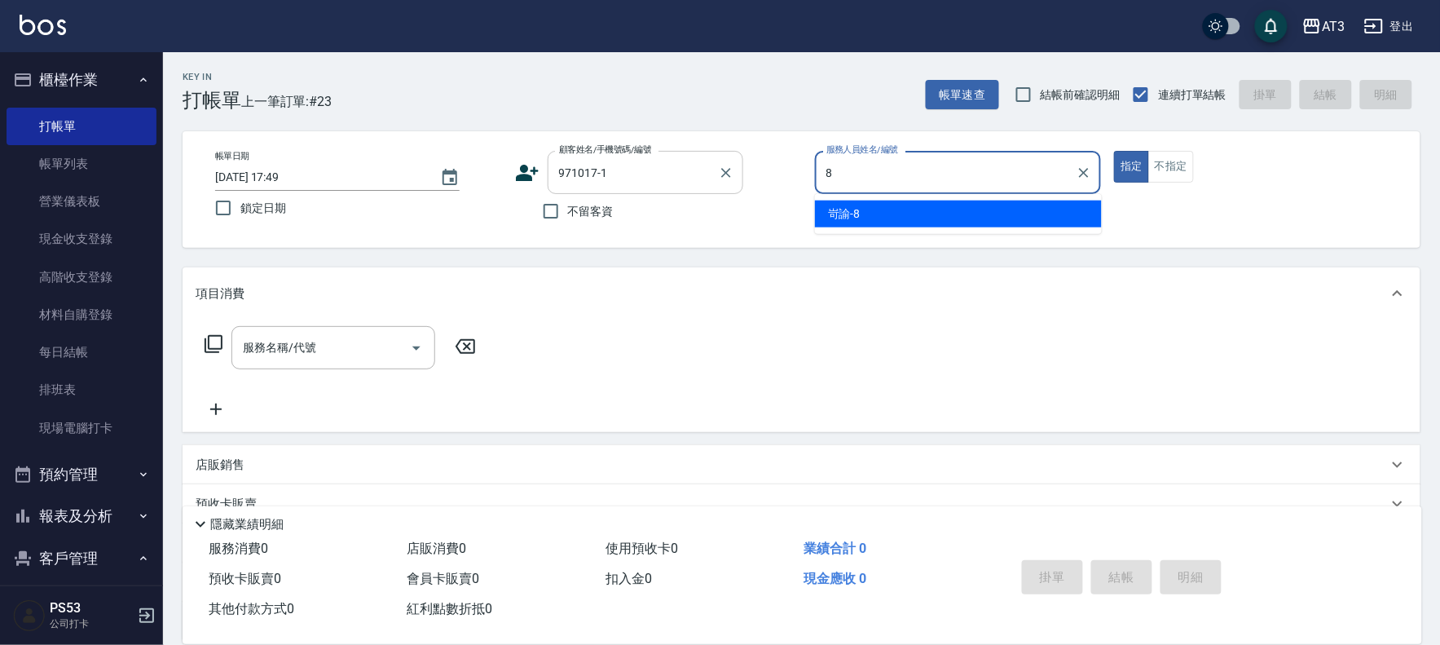
type input "岢諭-8"
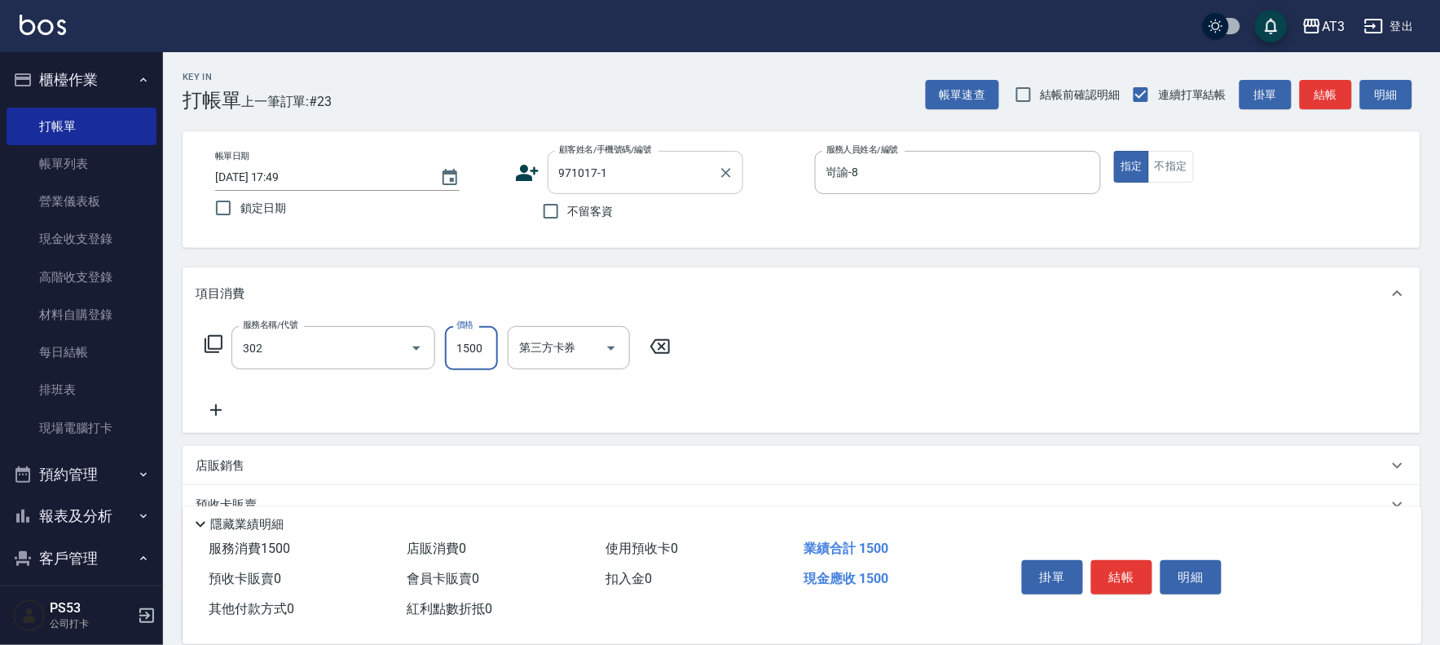
type input "設計燙髮(302)"
type input "149"
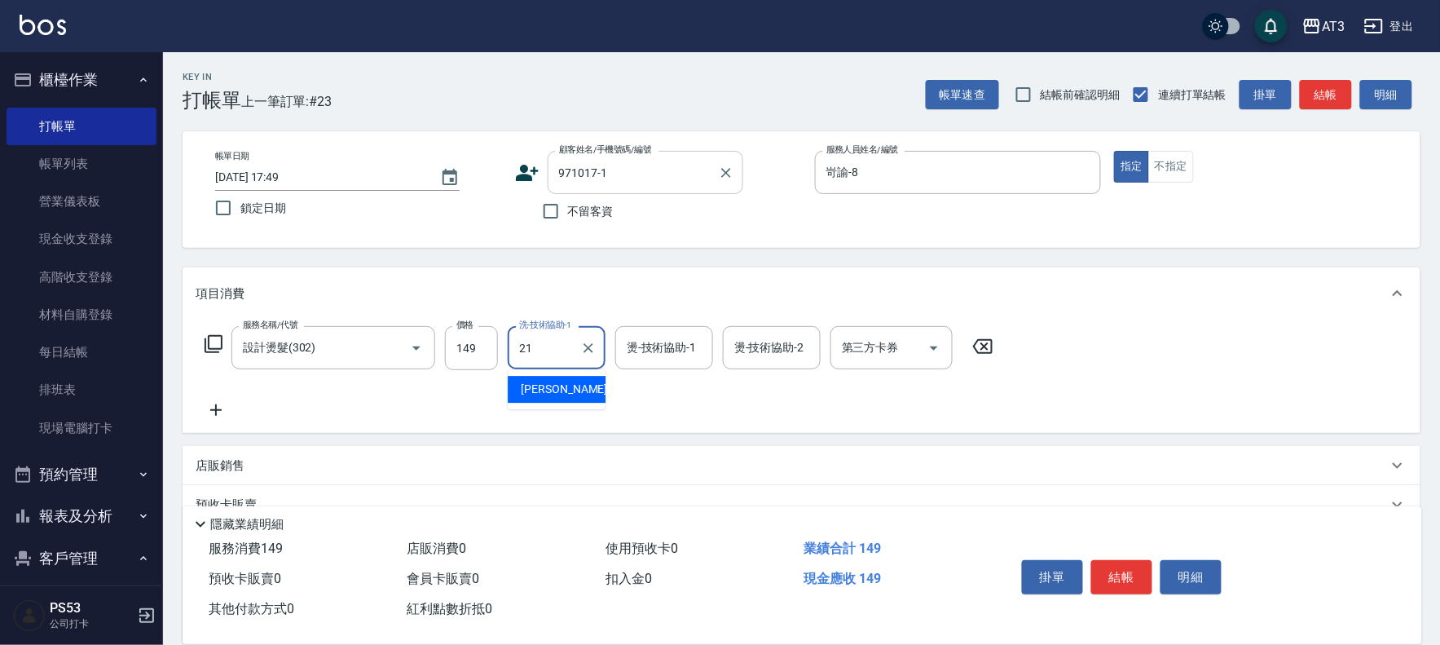
type input "珺珺-21"
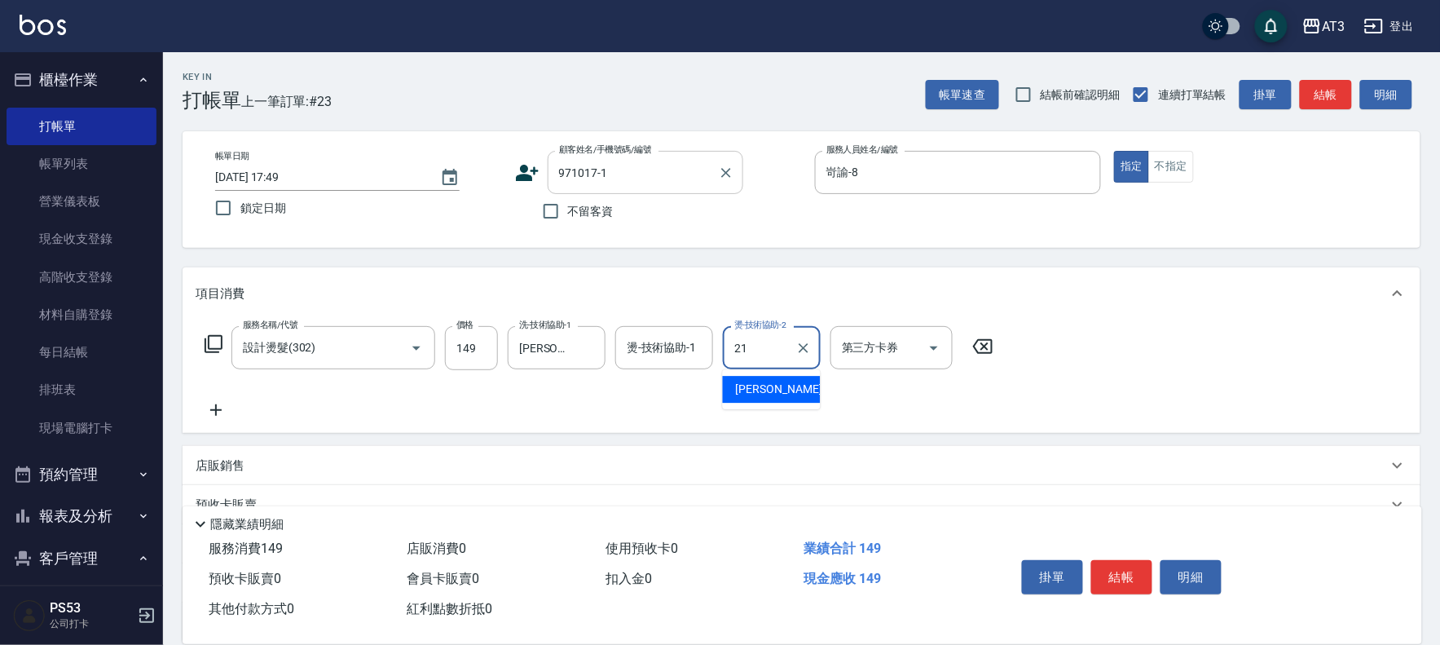
type input "珺珺-21"
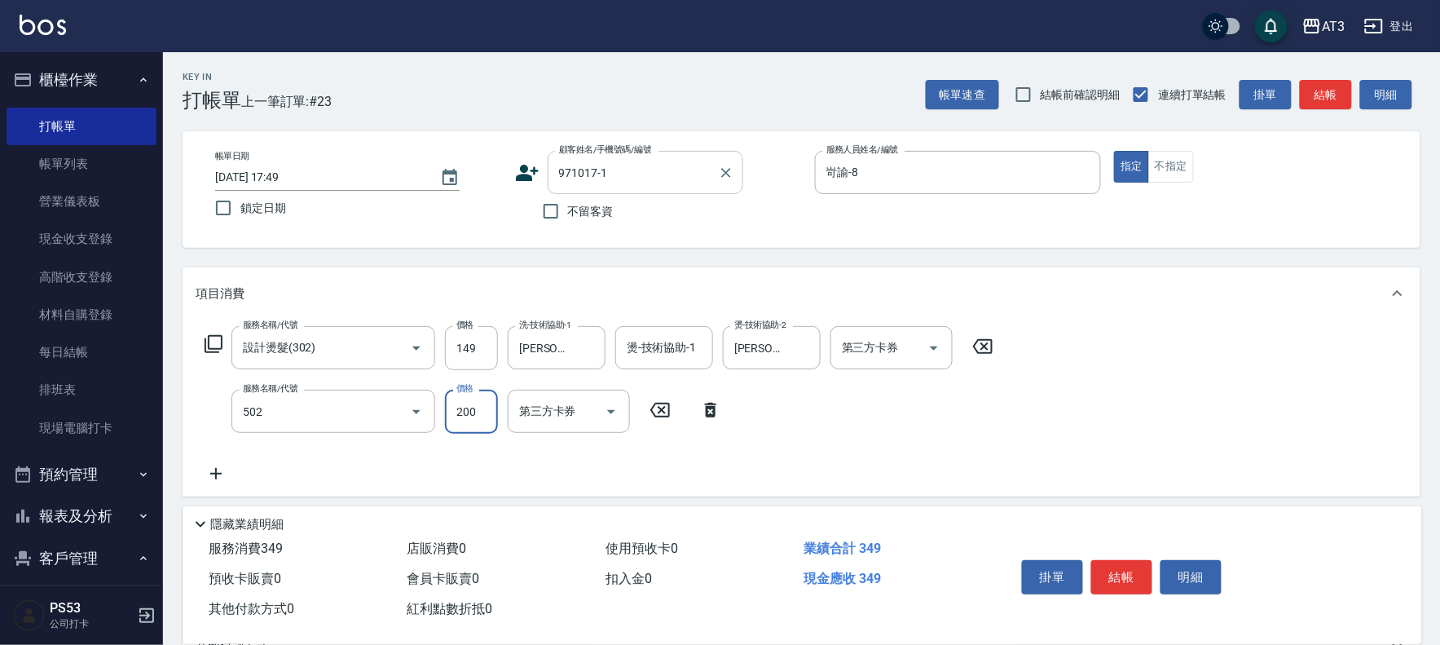
type input "自備護髮(502)"
type input "800"
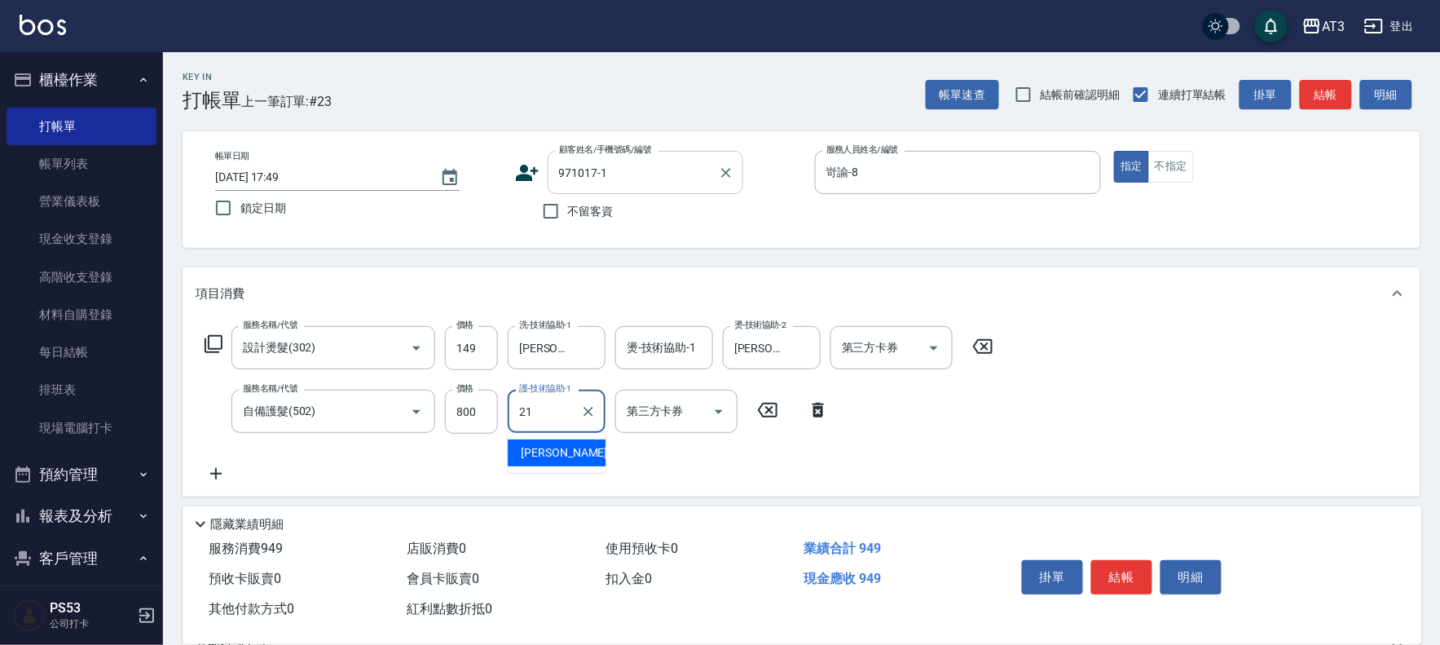
type input "珺珺-21"
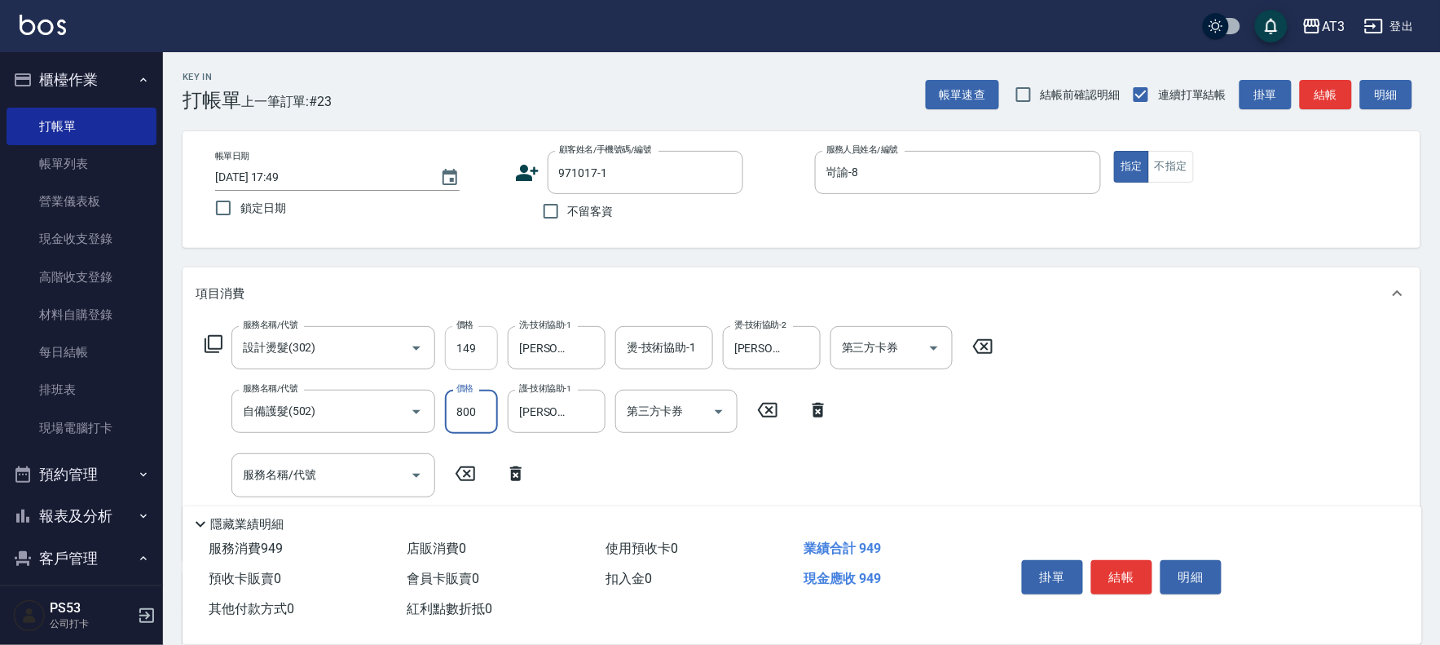
click at [447, 352] on input "149" at bounding box center [471, 348] width 53 height 44
click at [487, 344] on input "149" at bounding box center [471, 348] width 53 height 44
type input "1499"
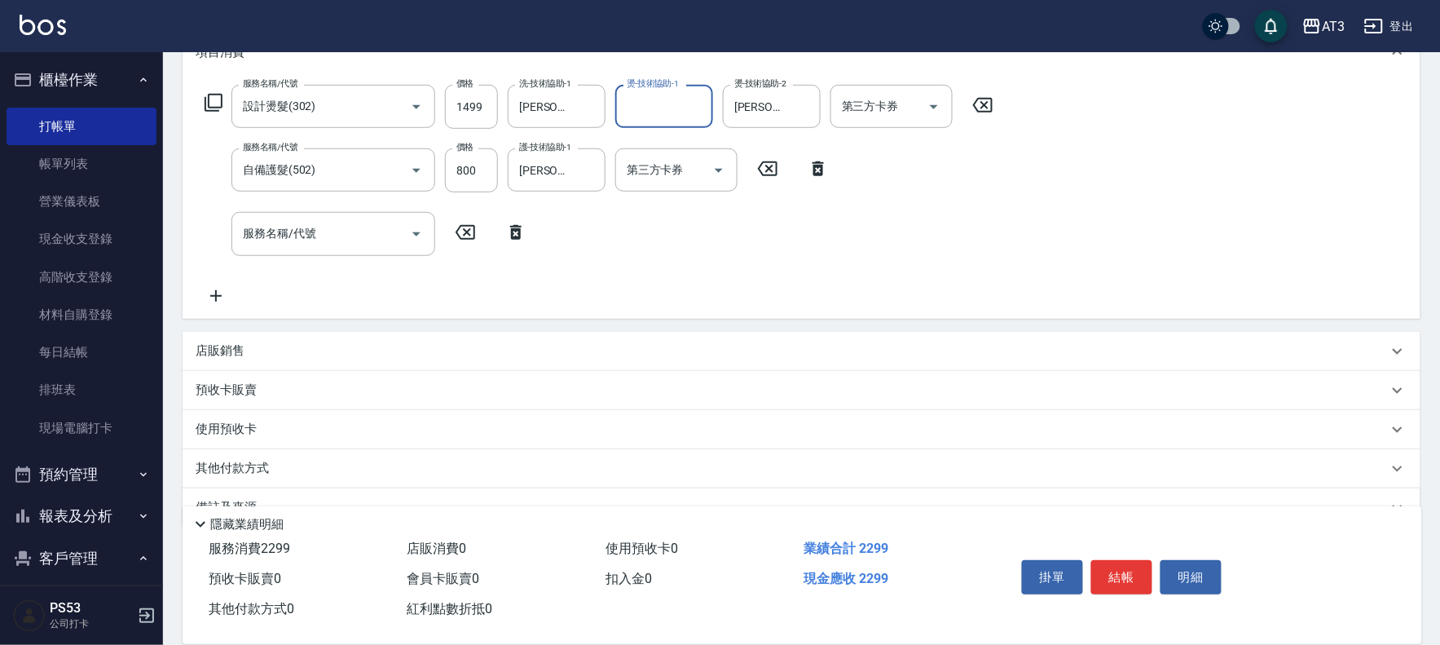
scroll to position [181, 0]
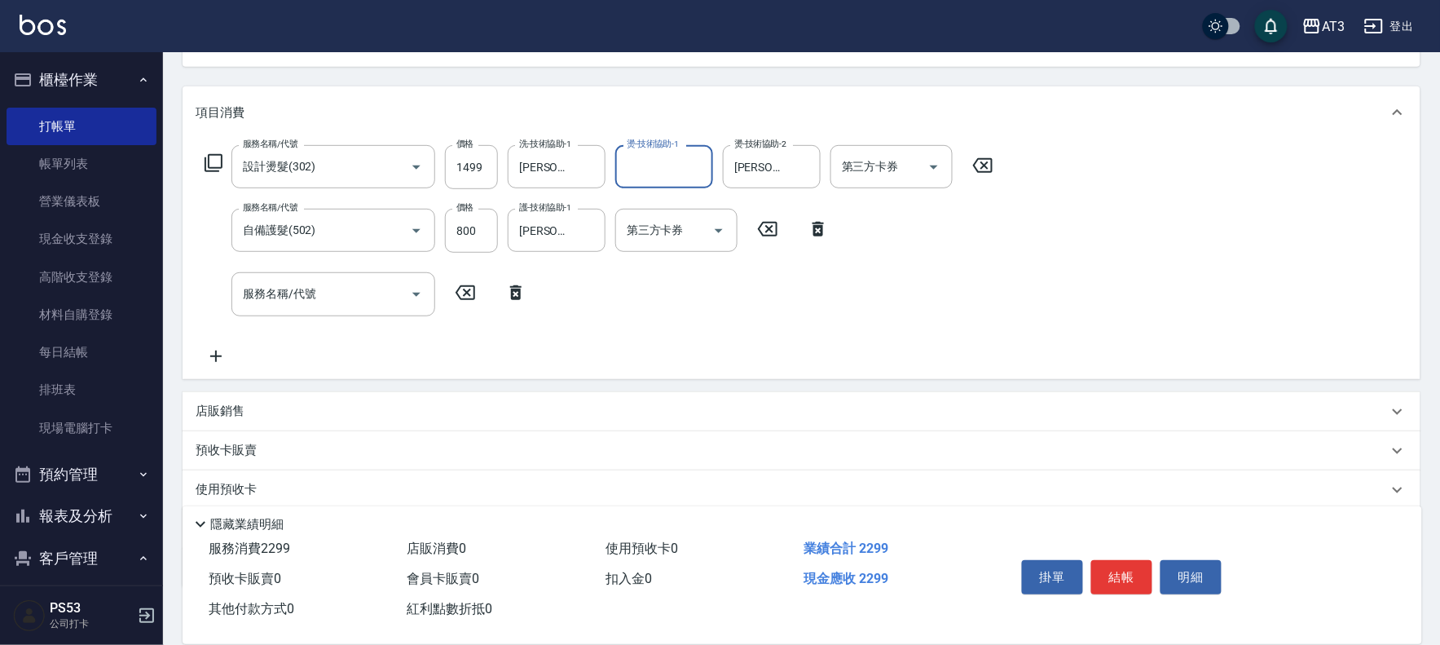
click at [225, 405] on p "店販銷售" at bounding box center [220, 411] width 49 height 17
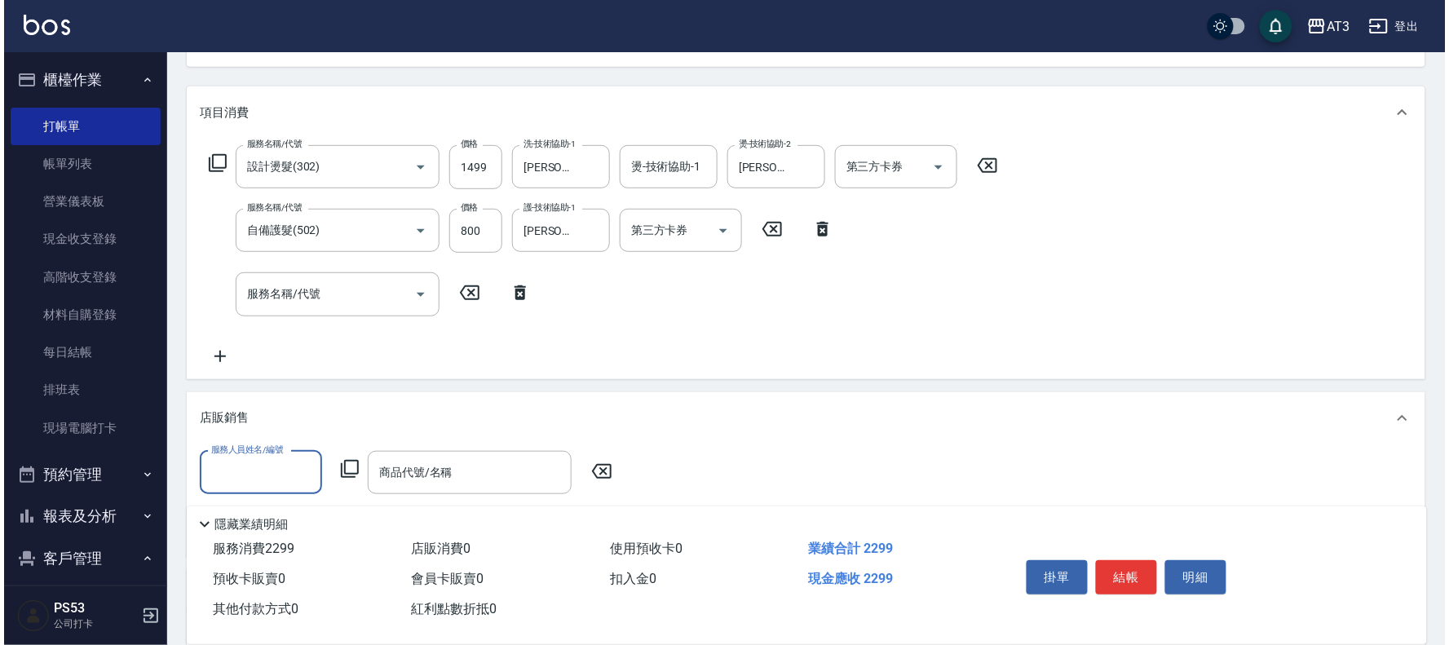
scroll to position [0, 0]
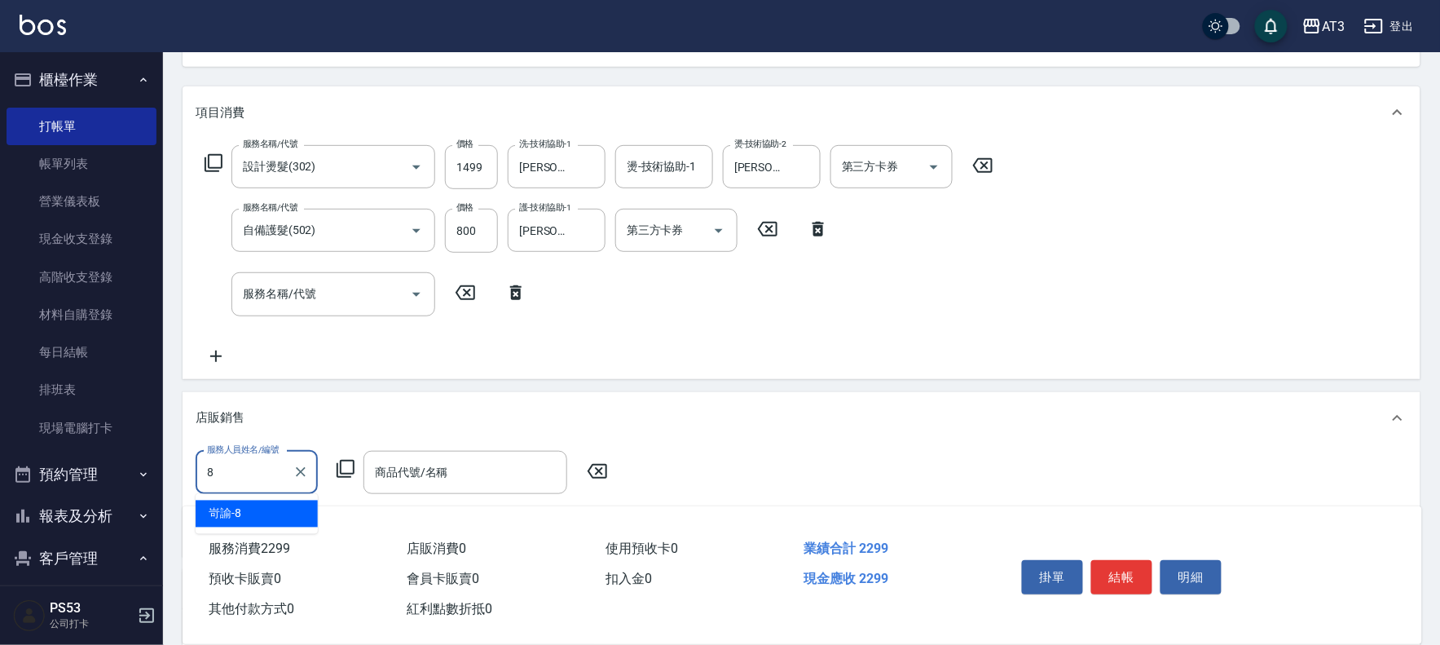
type input "岢諭-8"
click at [339, 462] on icon at bounding box center [346, 469] width 20 height 20
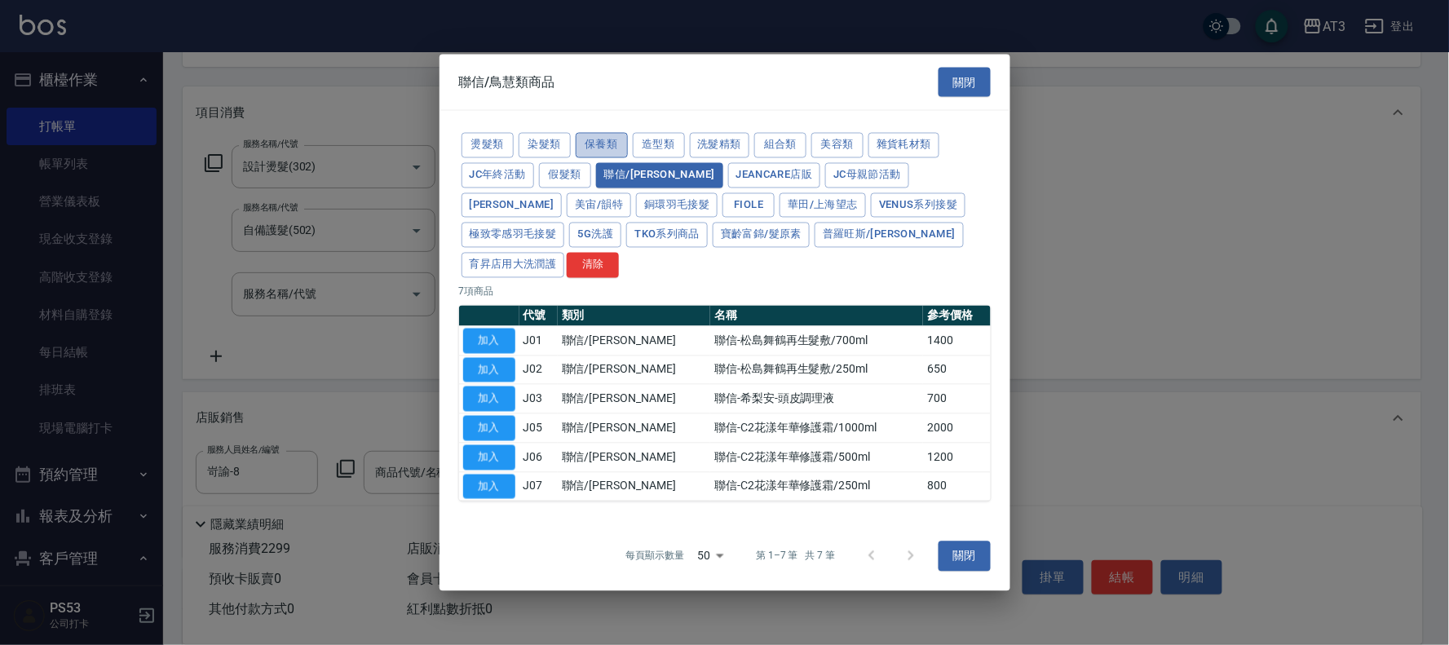
click at [608, 158] on button "保養類" at bounding box center [602, 145] width 52 height 25
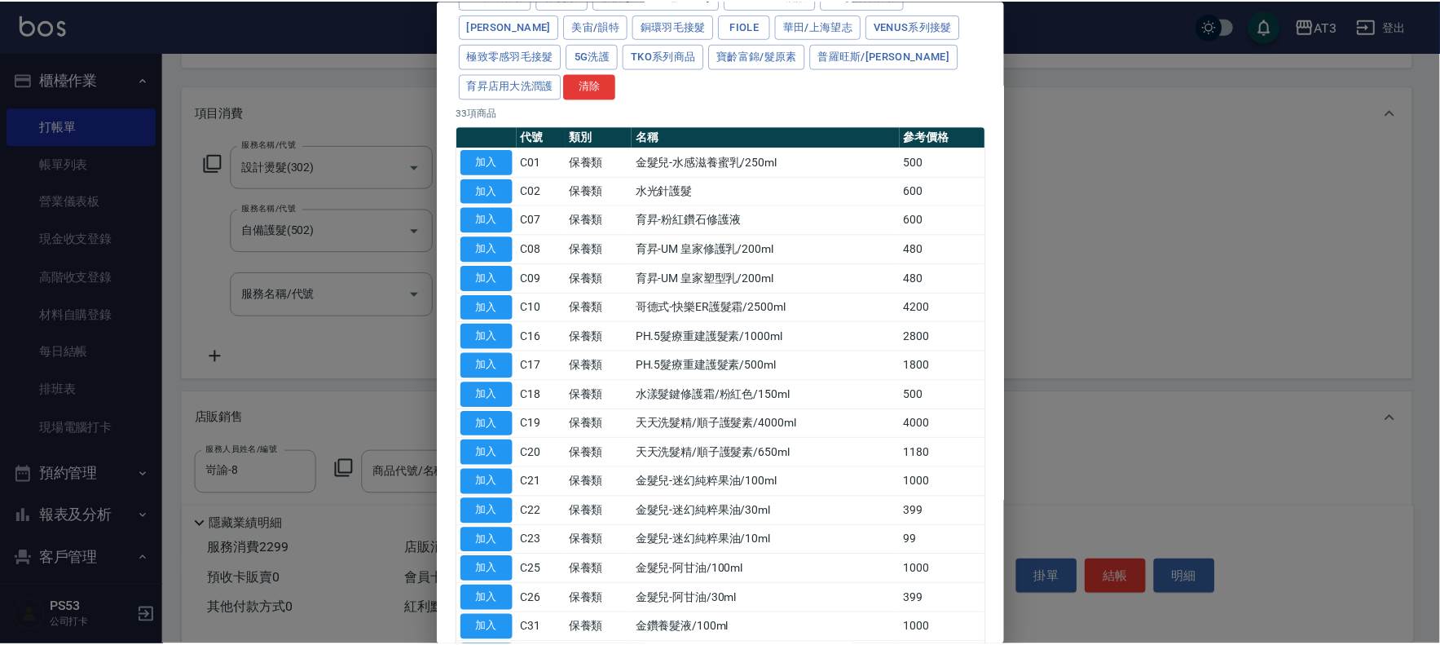
scroll to position [181, 0]
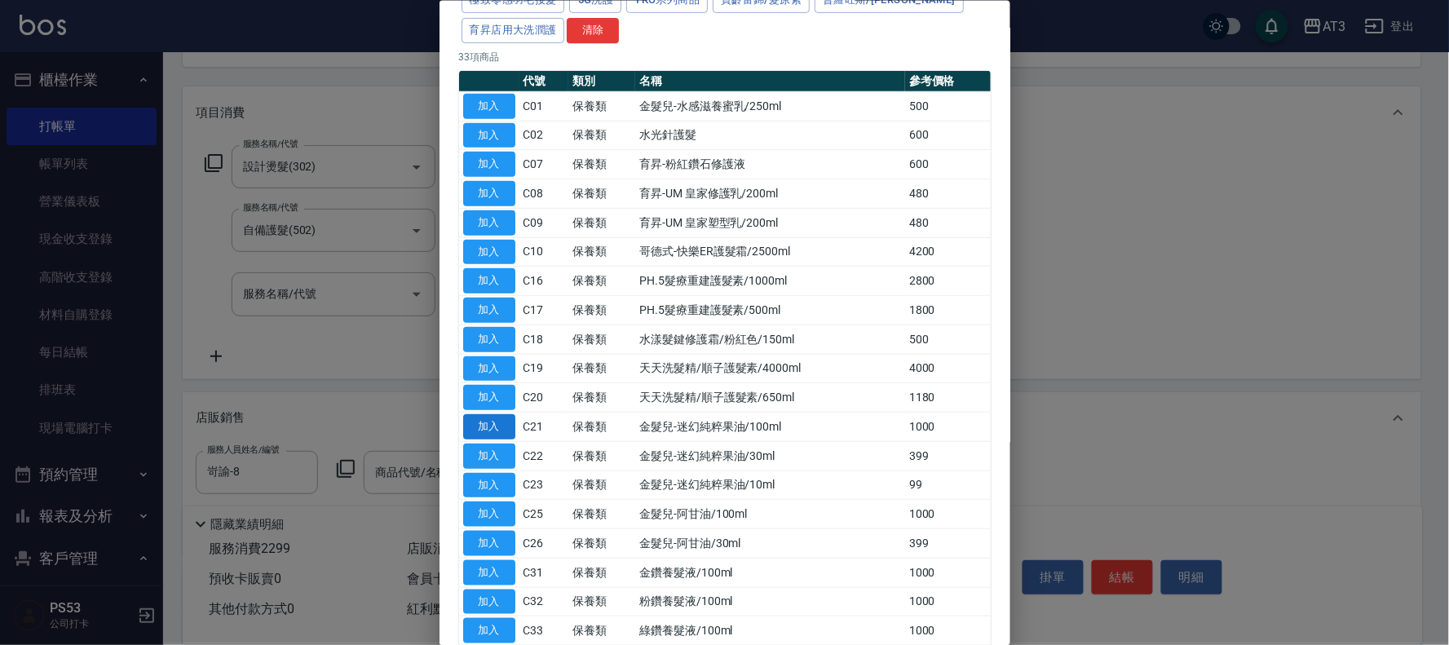
click at [491, 414] on button "加入" at bounding box center [489, 426] width 52 height 25
type input "金髮兒-迷幻純粹果油/100ml"
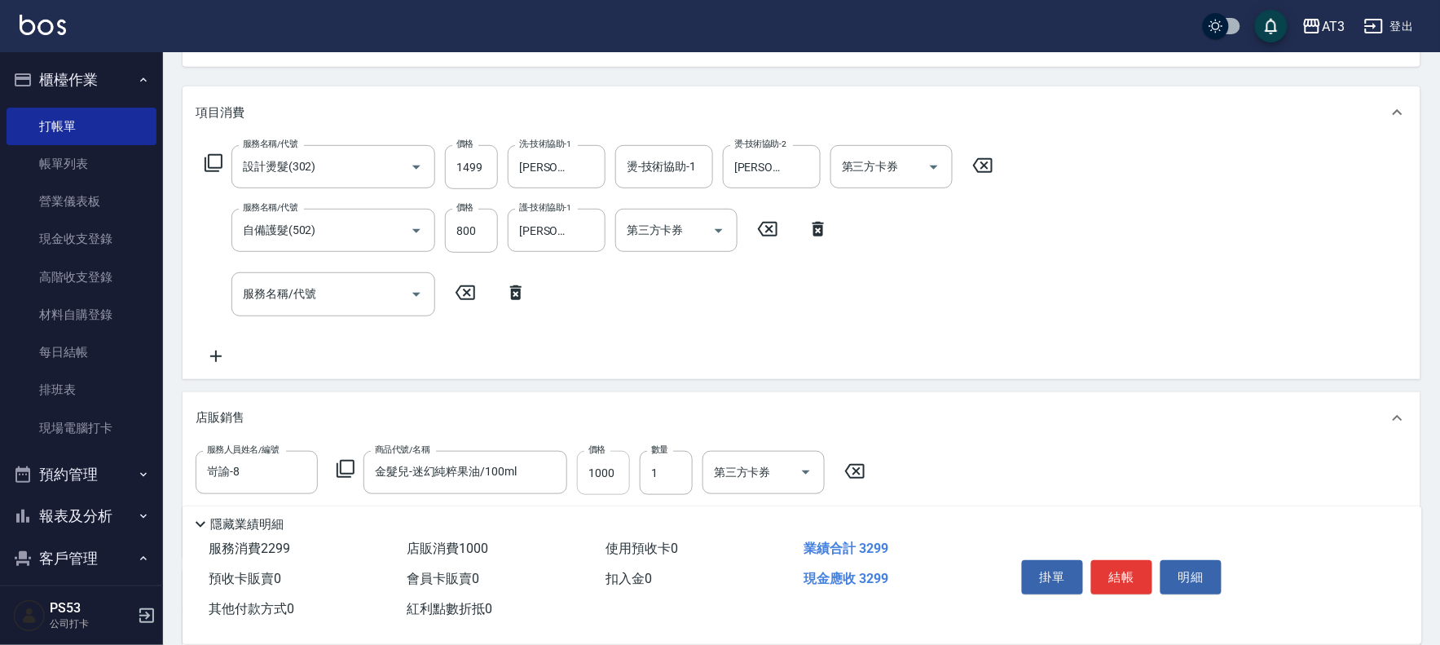
click at [599, 479] on input "1000" at bounding box center [603, 473] width 53 height 44
type input "800"
click at [1110, 571] on button "結帳" at bounding box center [1122, 577] width 61 height 34
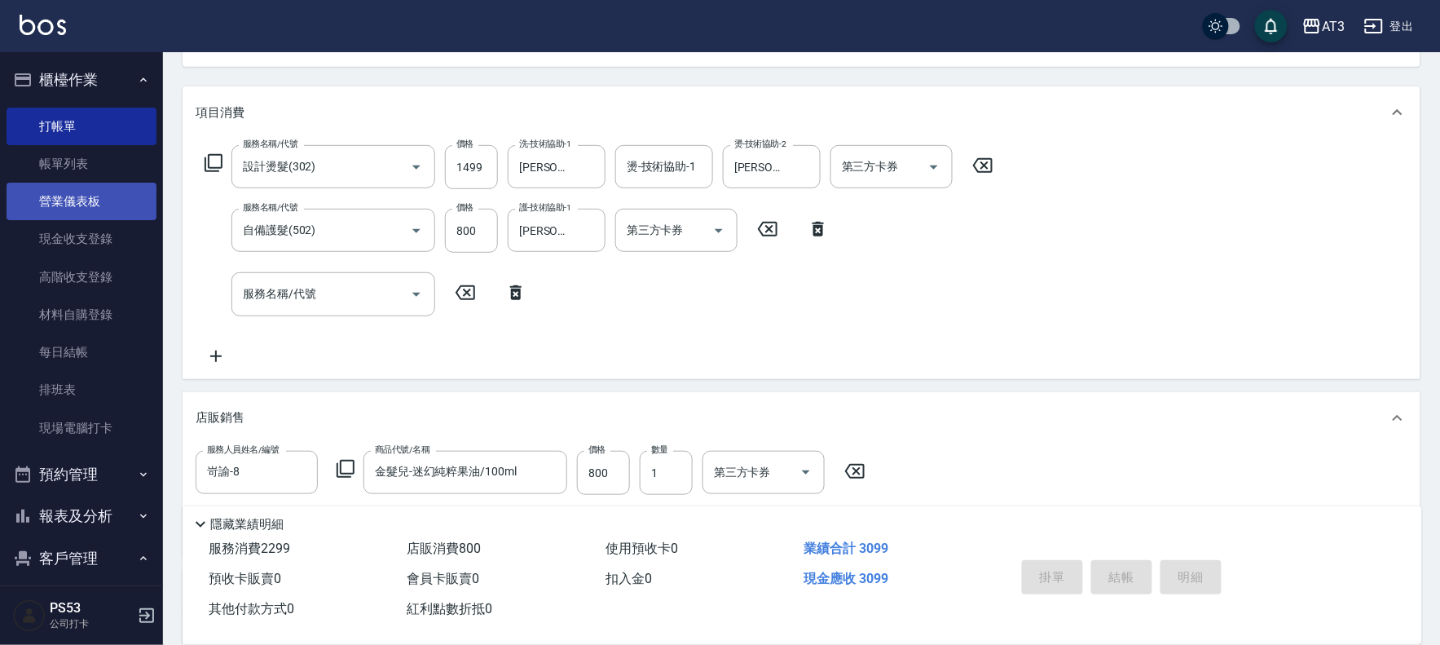
type input "2025/10/10 17:51"
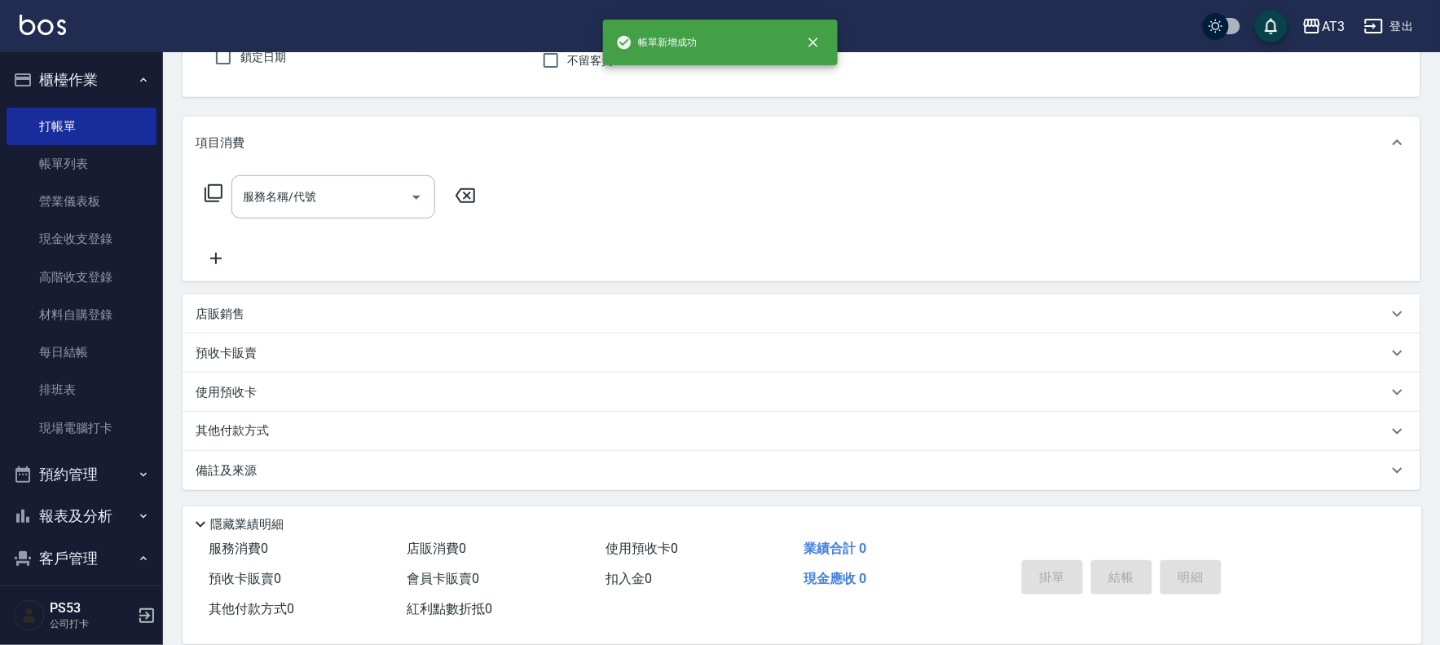
scroll to position [0, 0]
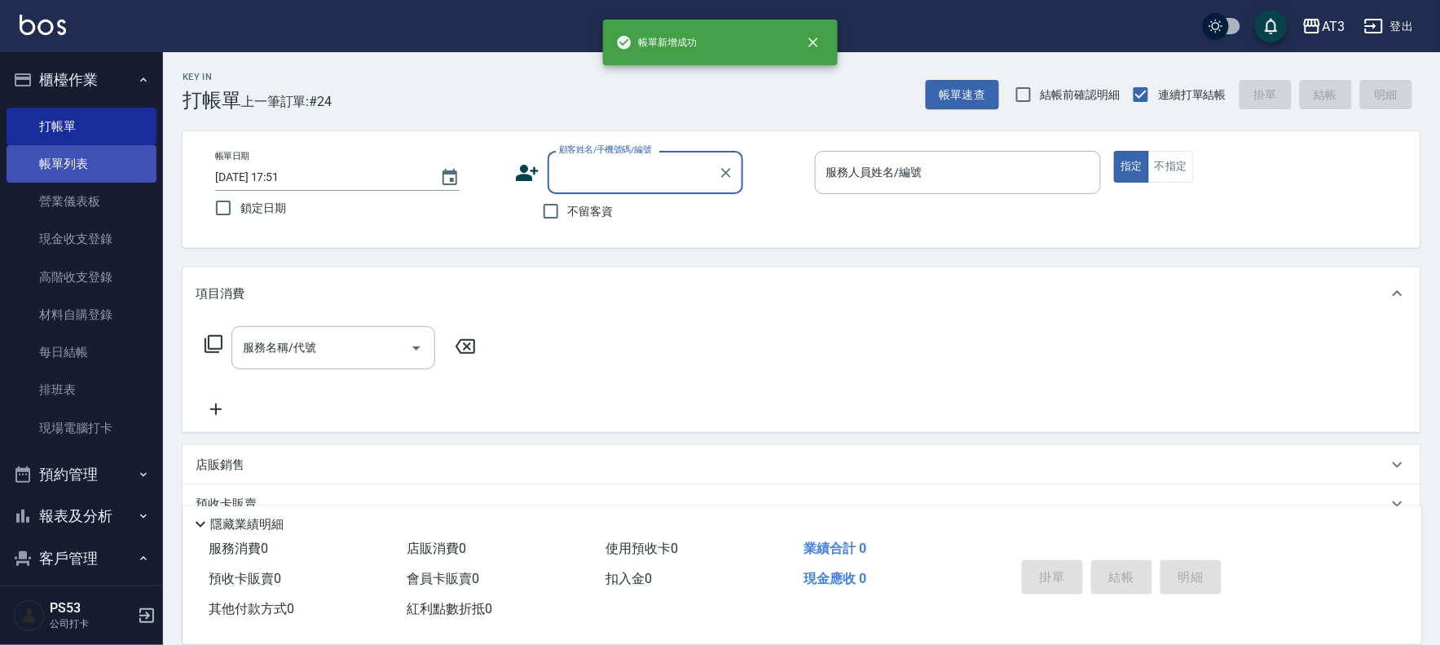
click at [73, 159] on link "帳單列表" at bounding box center [82, 163] width 150 height 37
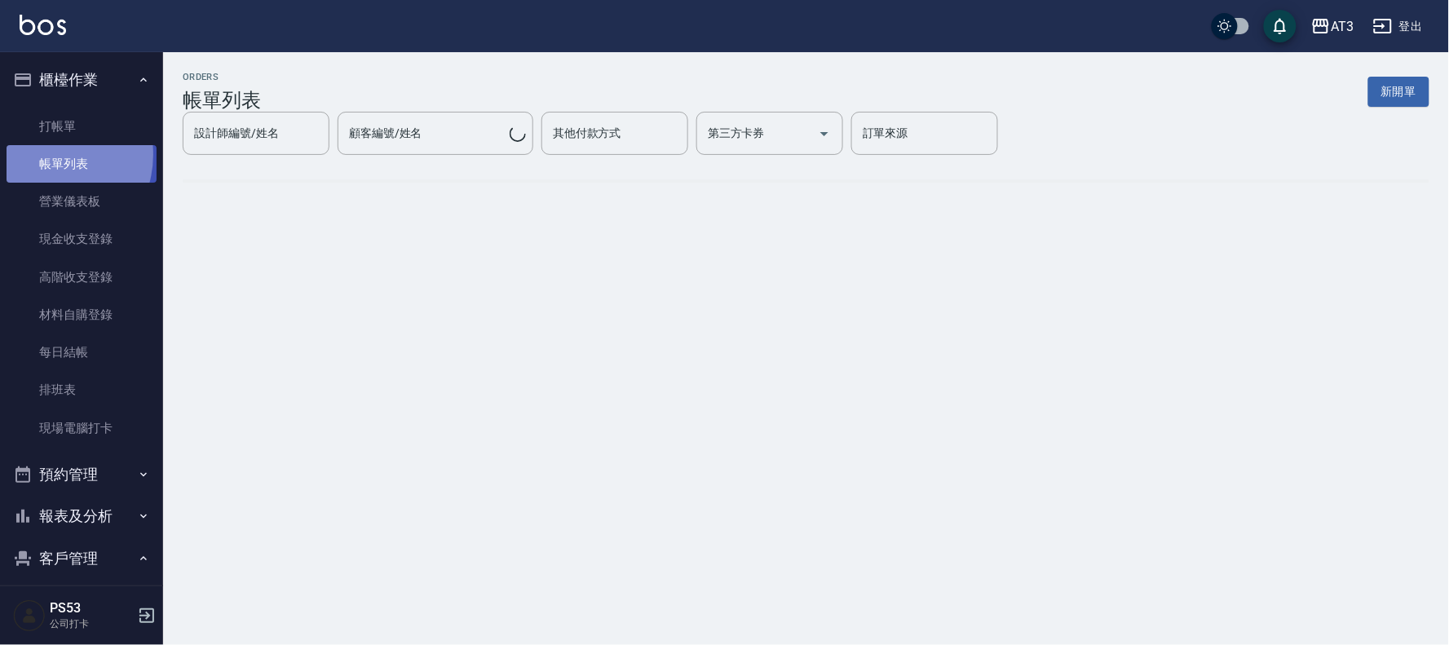
click at [43, 155] on link "帳單列表" at bounding box center [82, 163] width 150 height 37
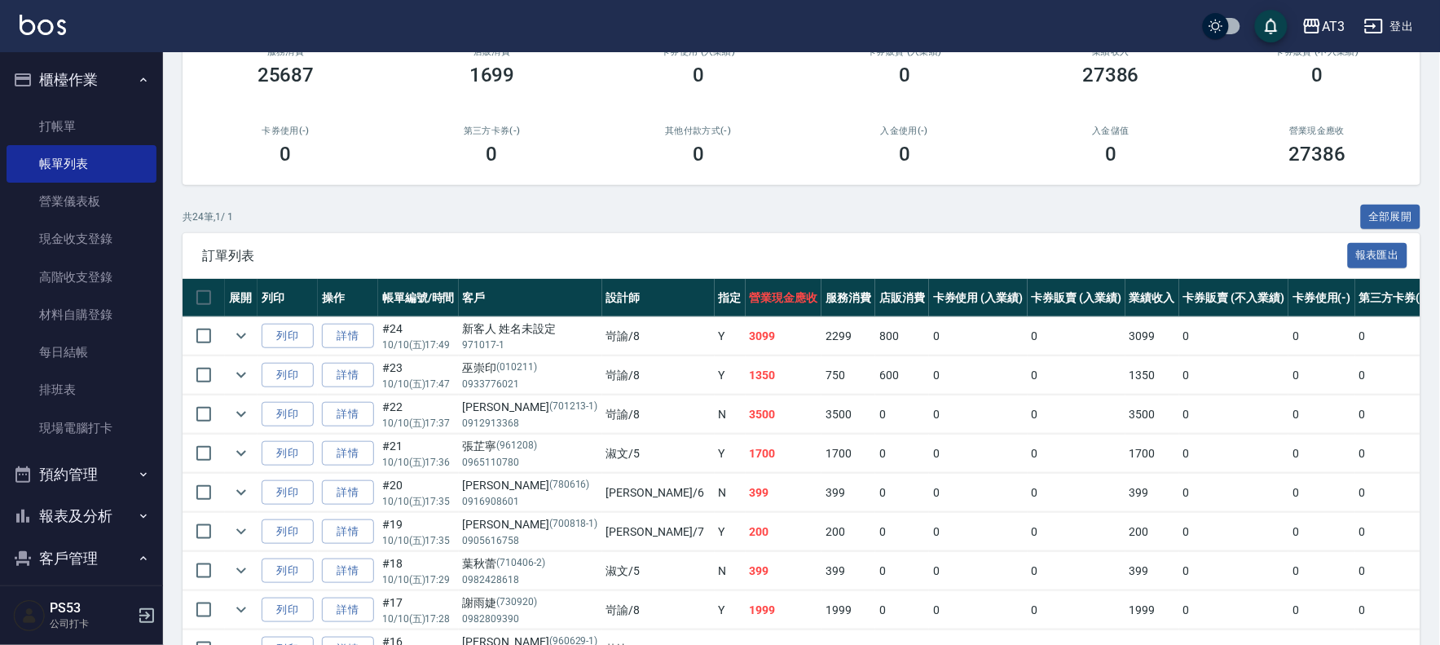
scroll to position [181, 0]
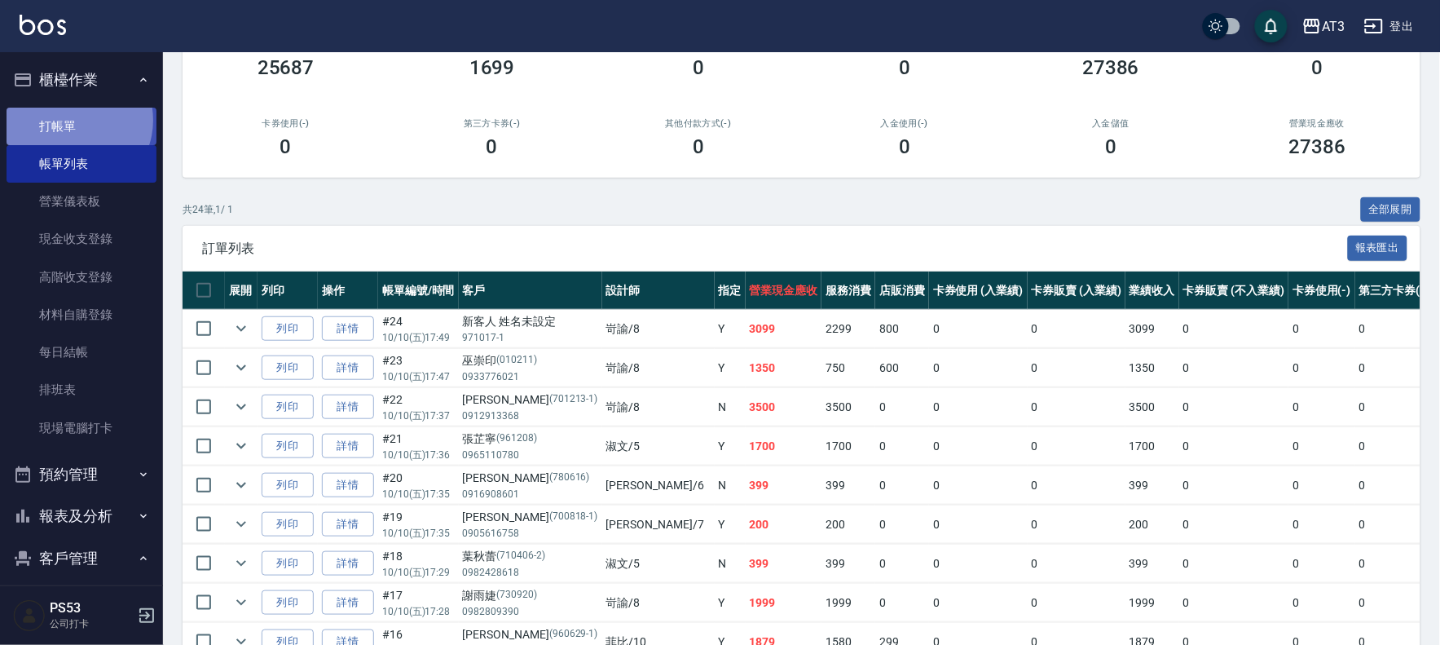
click at [75, 120] on link "打帳單" at bounding box center [82, 126] width 150 height 37
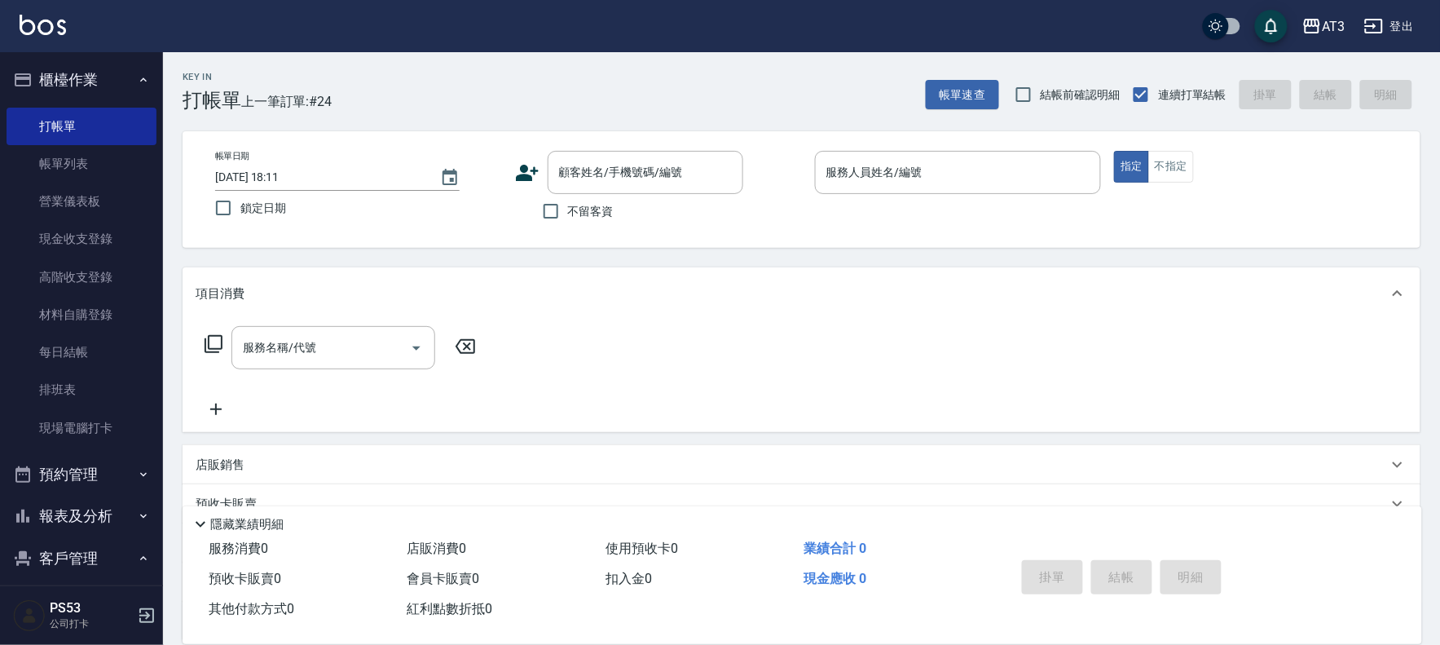
click at [532, 169] on icon at bounding box center [527, 173] width 23 height 16
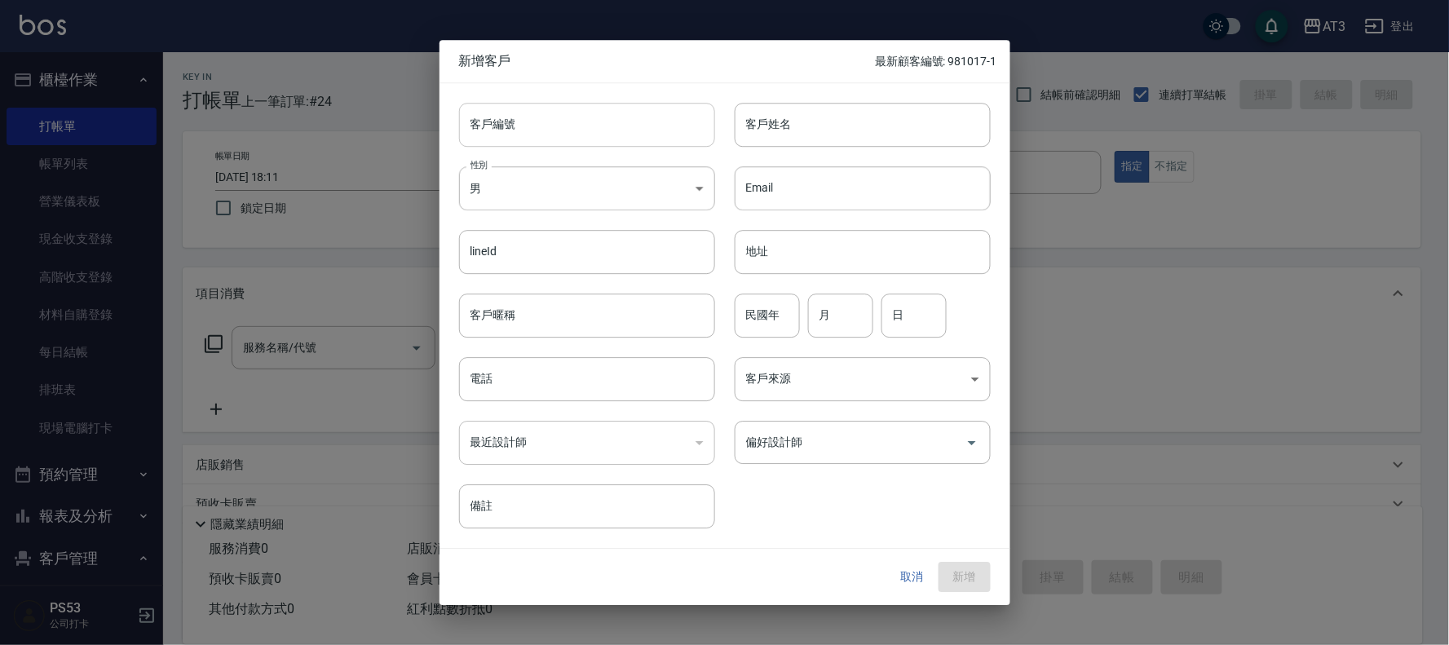
click at [655, 132] on input "客戶編號" at bounding box center [587, 125] width 256 height 44
type input "900407"
type input "陳芊菱"
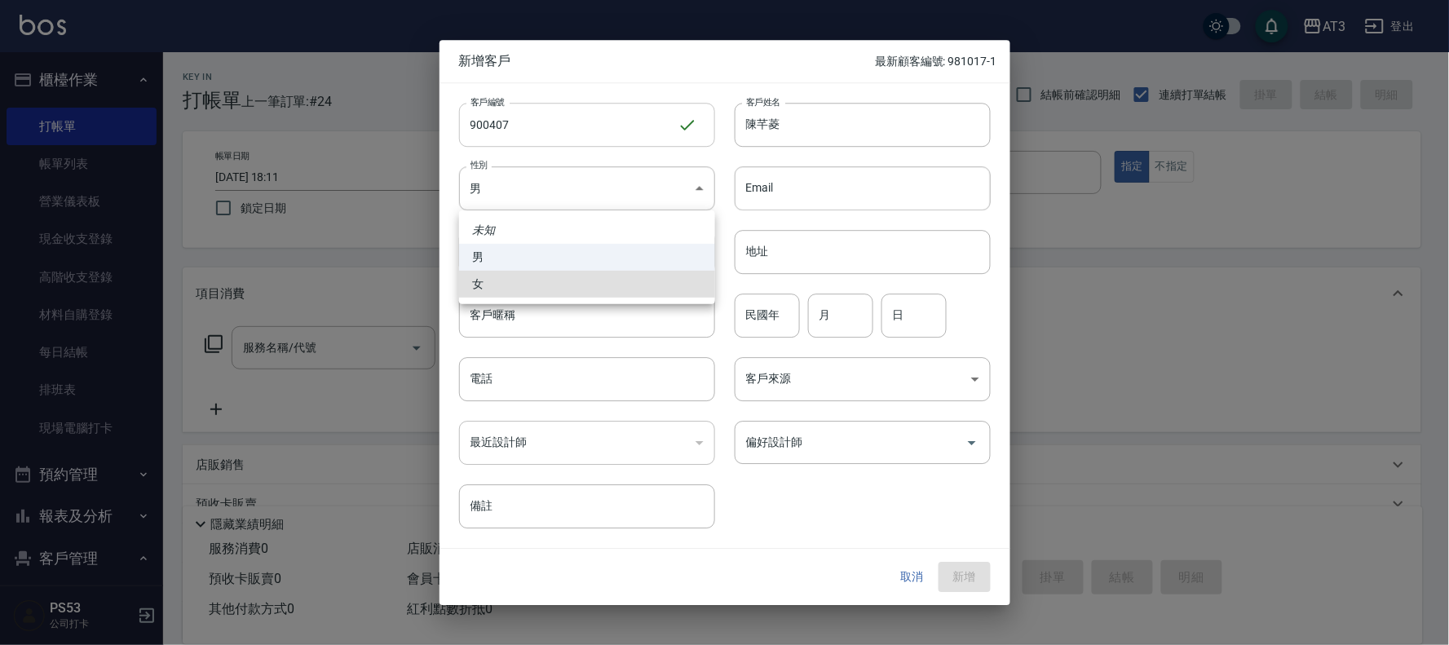
type input "FEMALE"
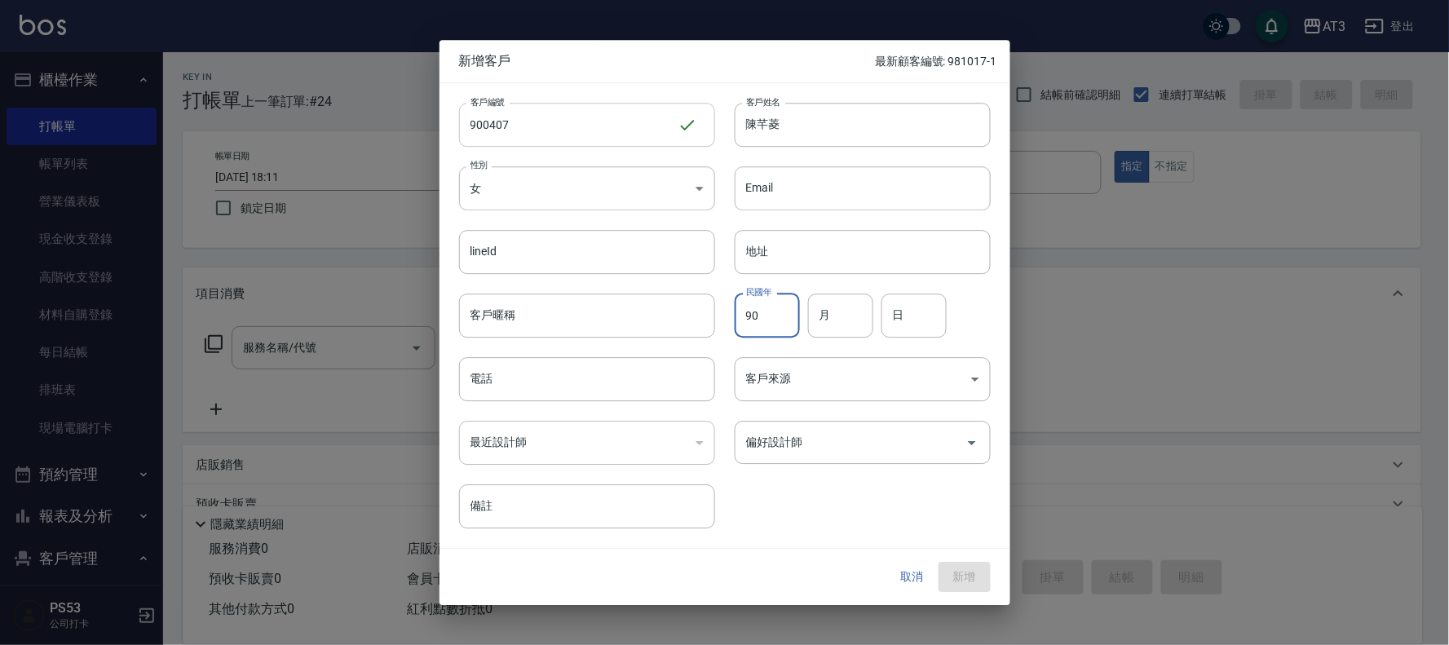
type input "90"
type input "4"
type input "7"
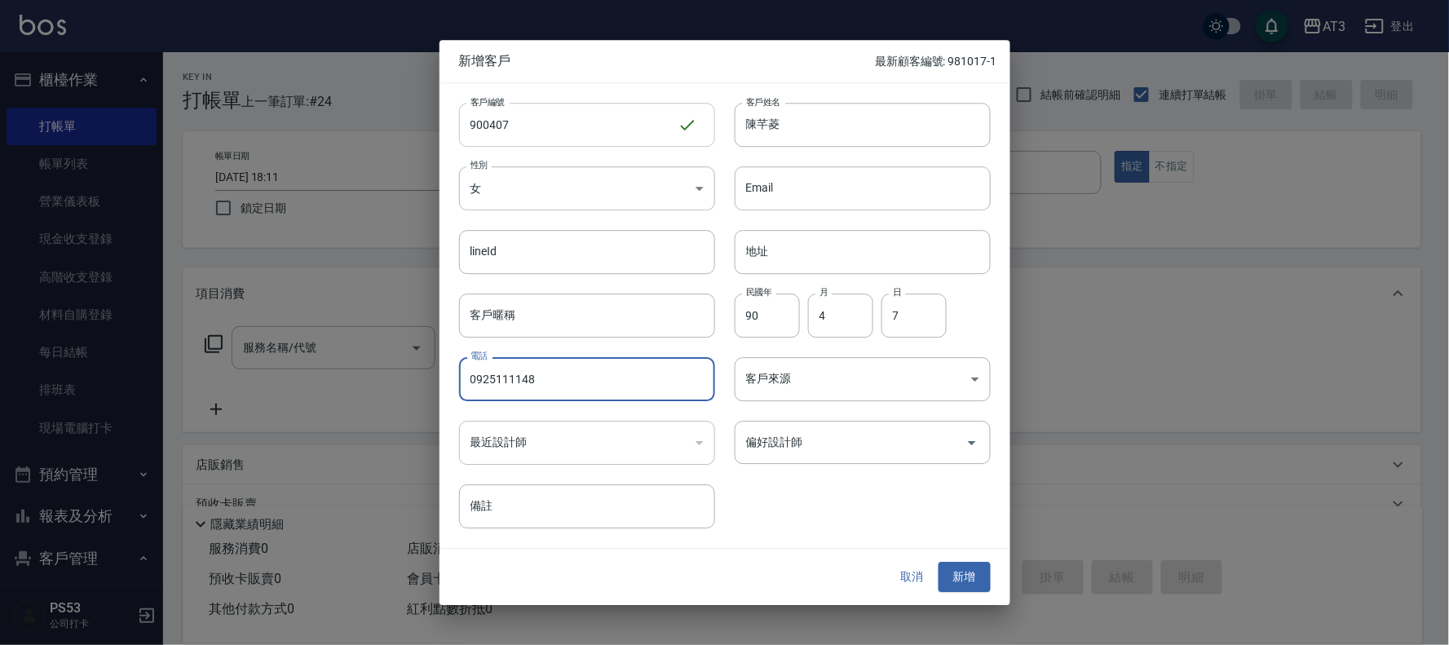
type input "0925111148"
click at [938, 562] on button "新增" at bounding box center [964, 577] width 52 height 30
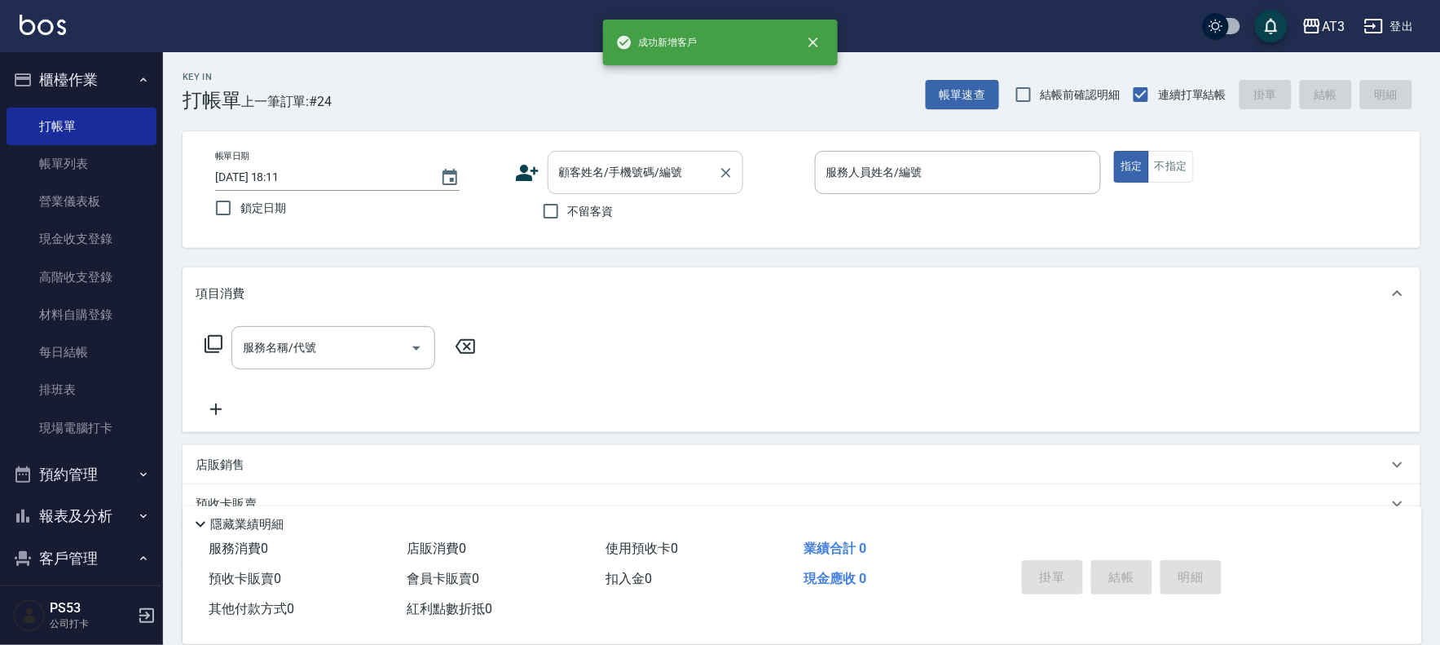
click at [664, 187] on div "顧客姓名/手機號碼/編號" at bounding box center [646, 172] width 196 height 43
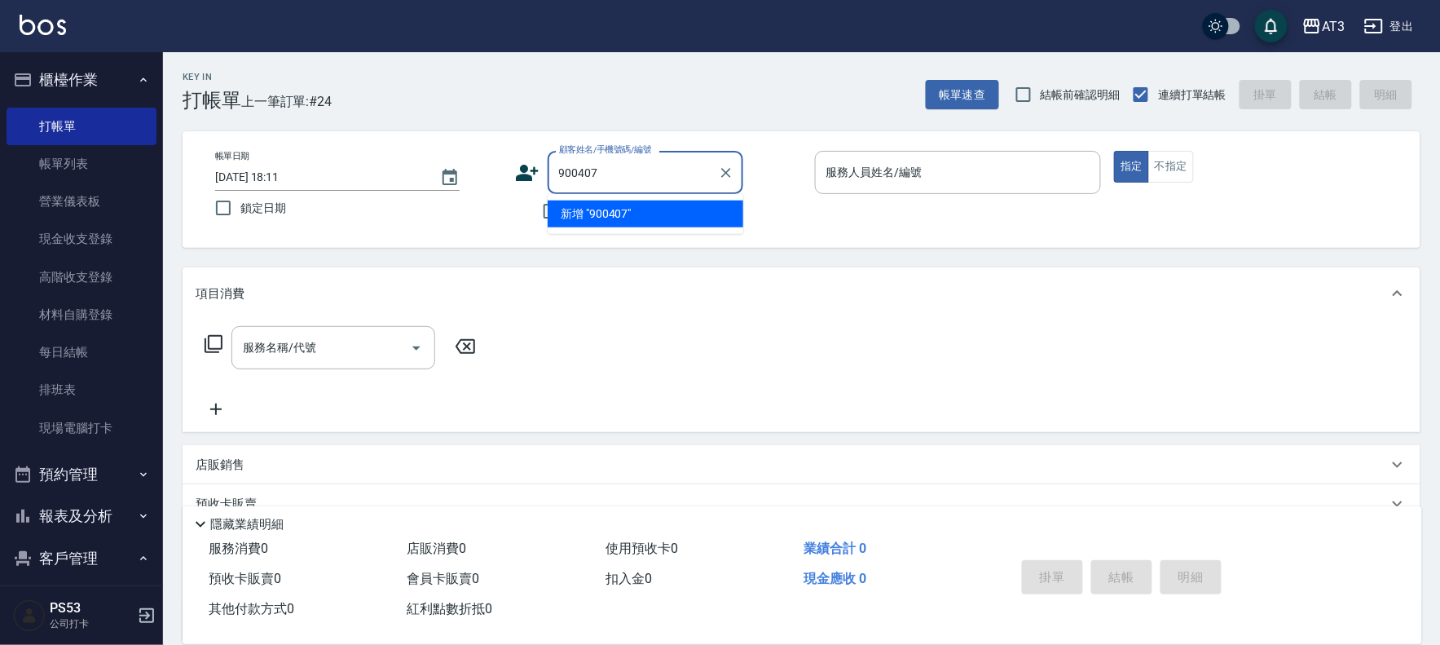
type input "900407"
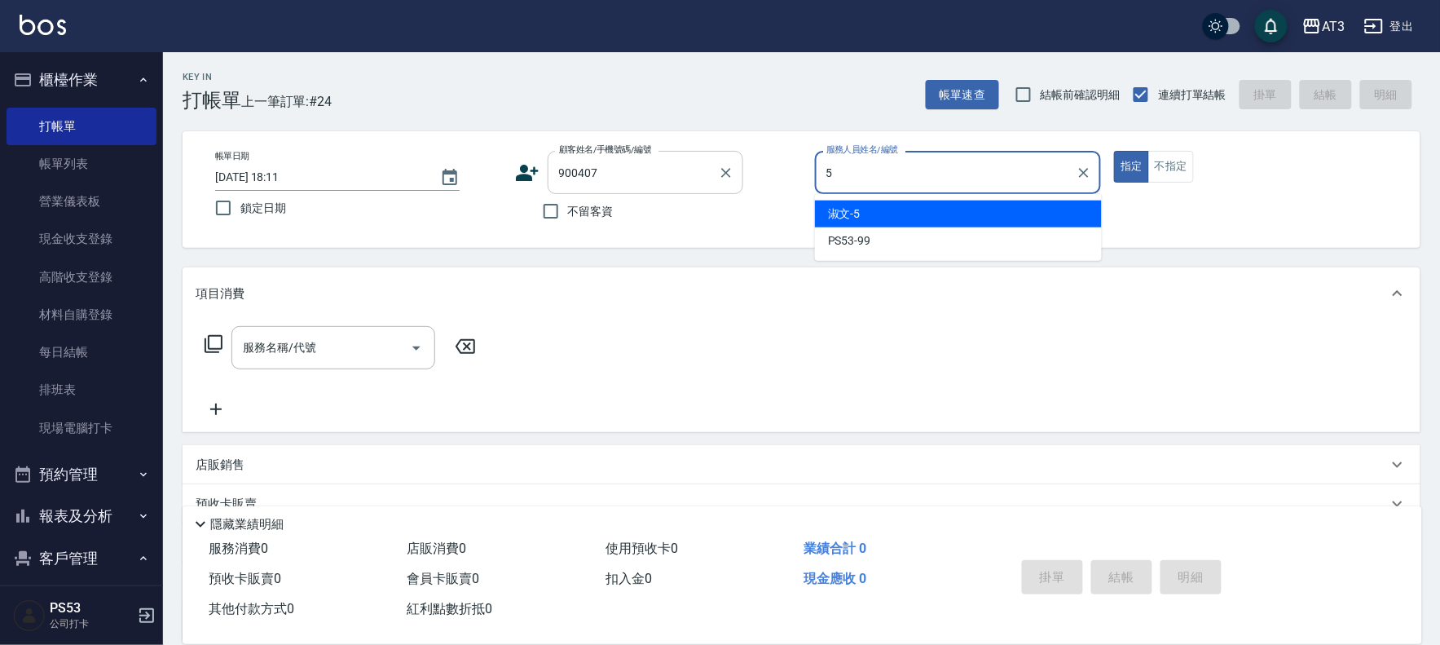
type input "淑文-5"
type button "true"
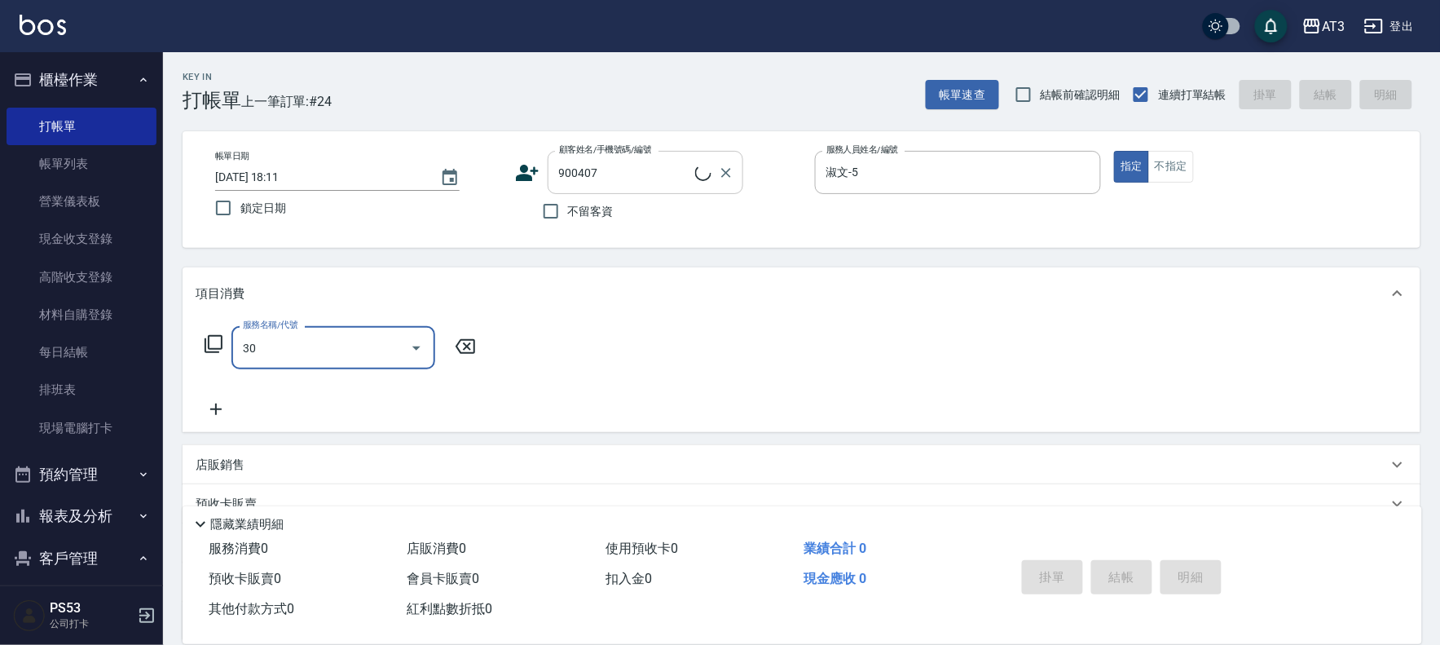
type input "302"
type input "陳芊菱/0925111148/900407"
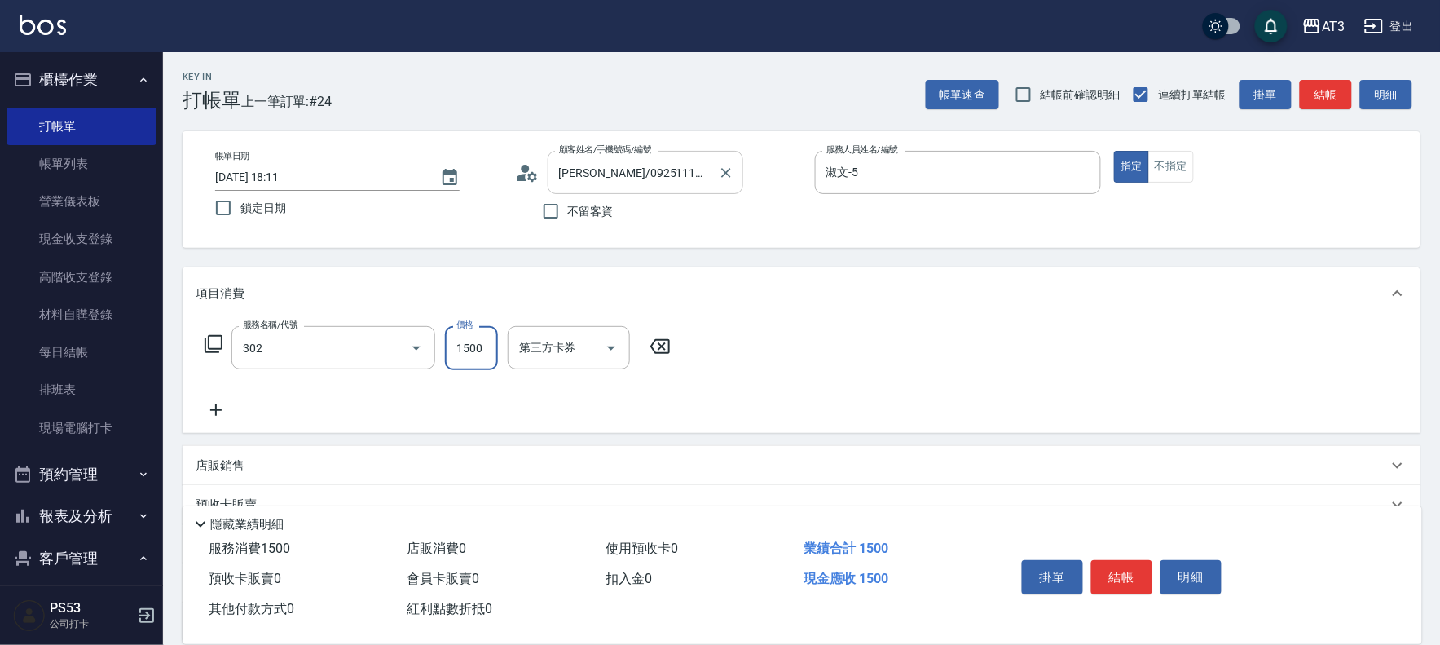
type input "設計燙髮(302)"
type input "1080"
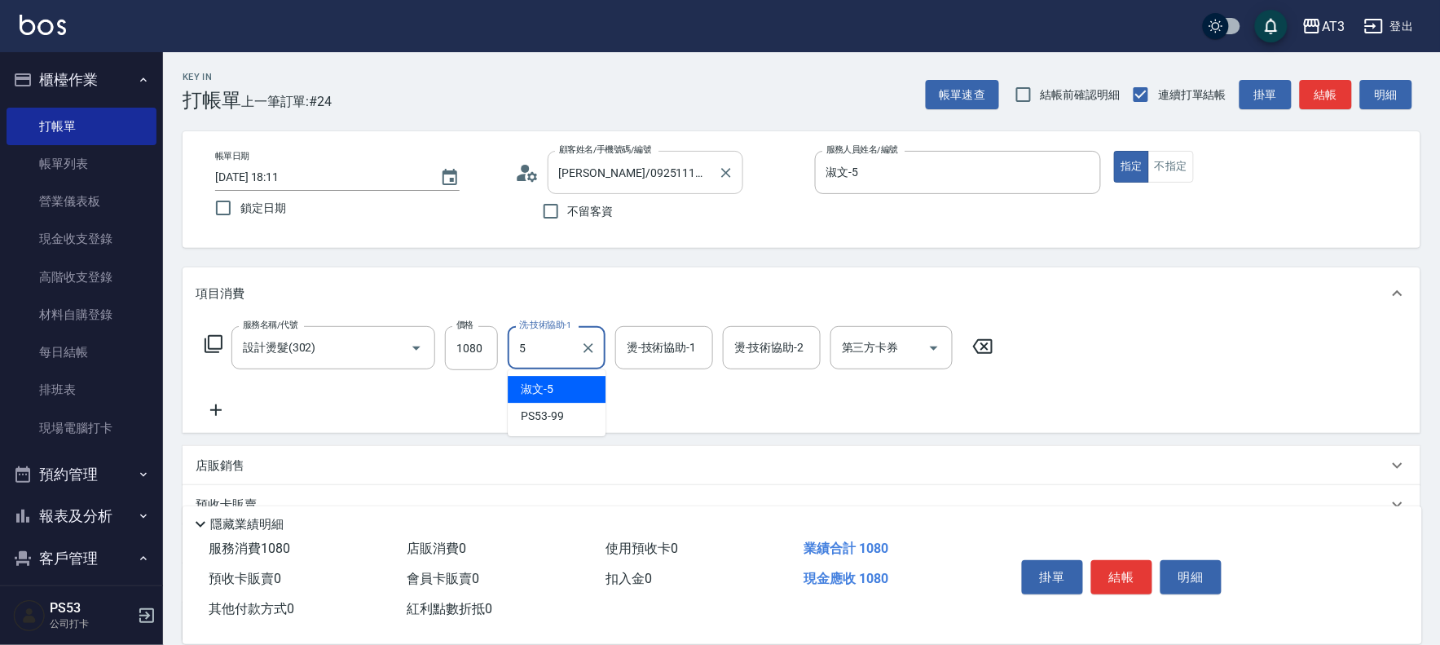
type input "淑文-5"
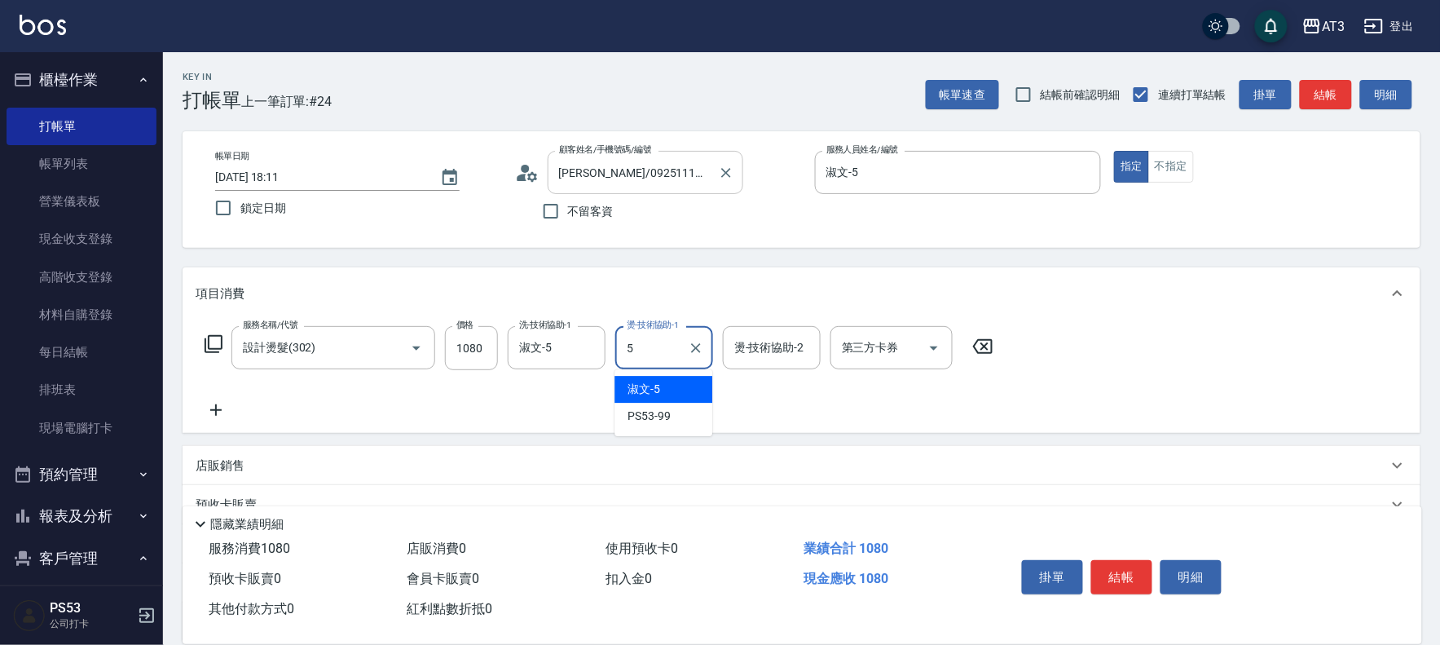
type input "淑文-5"
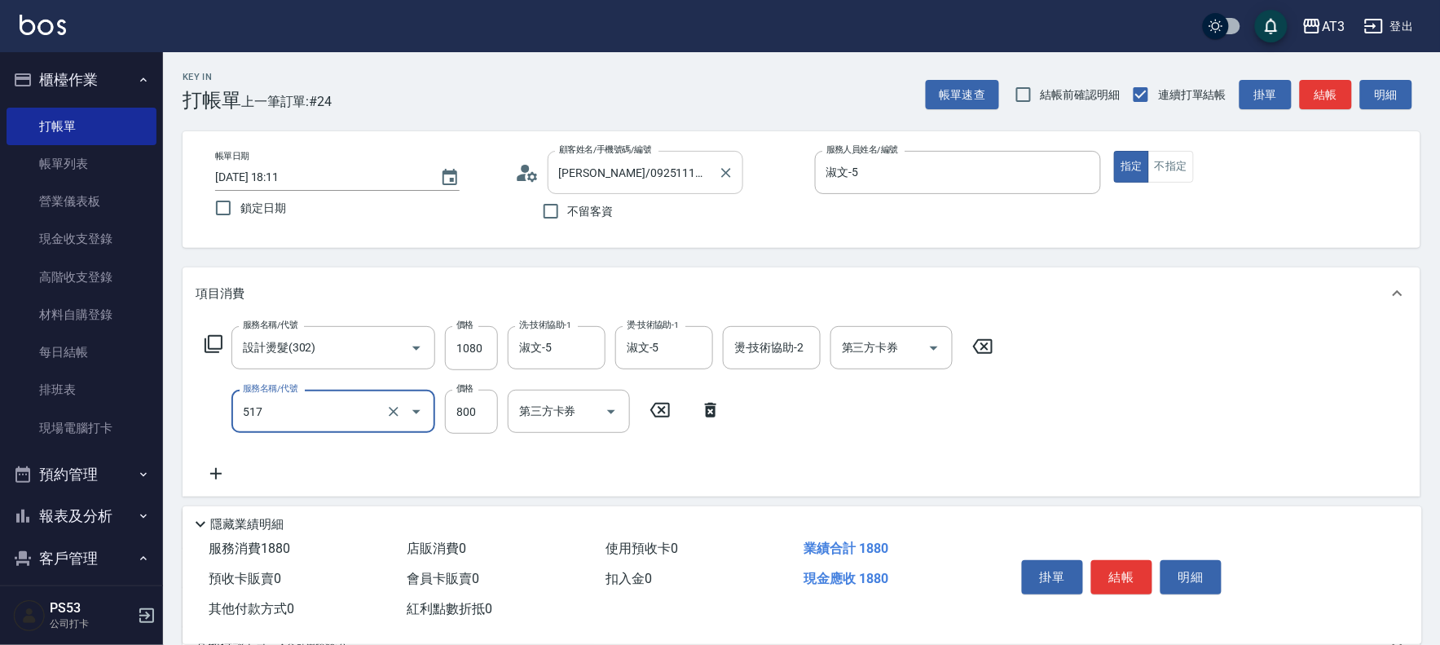
type input "C2花漾深層護髮/新(517)"
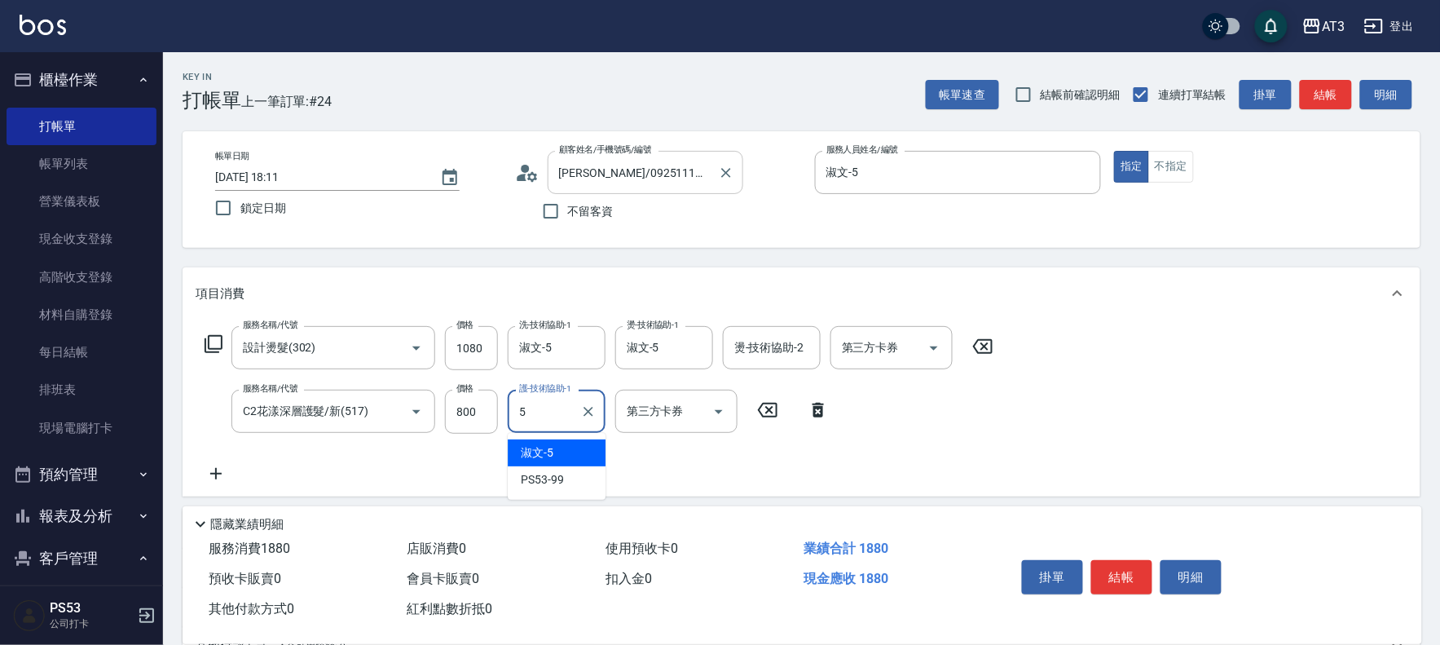
type input "淑文-5"
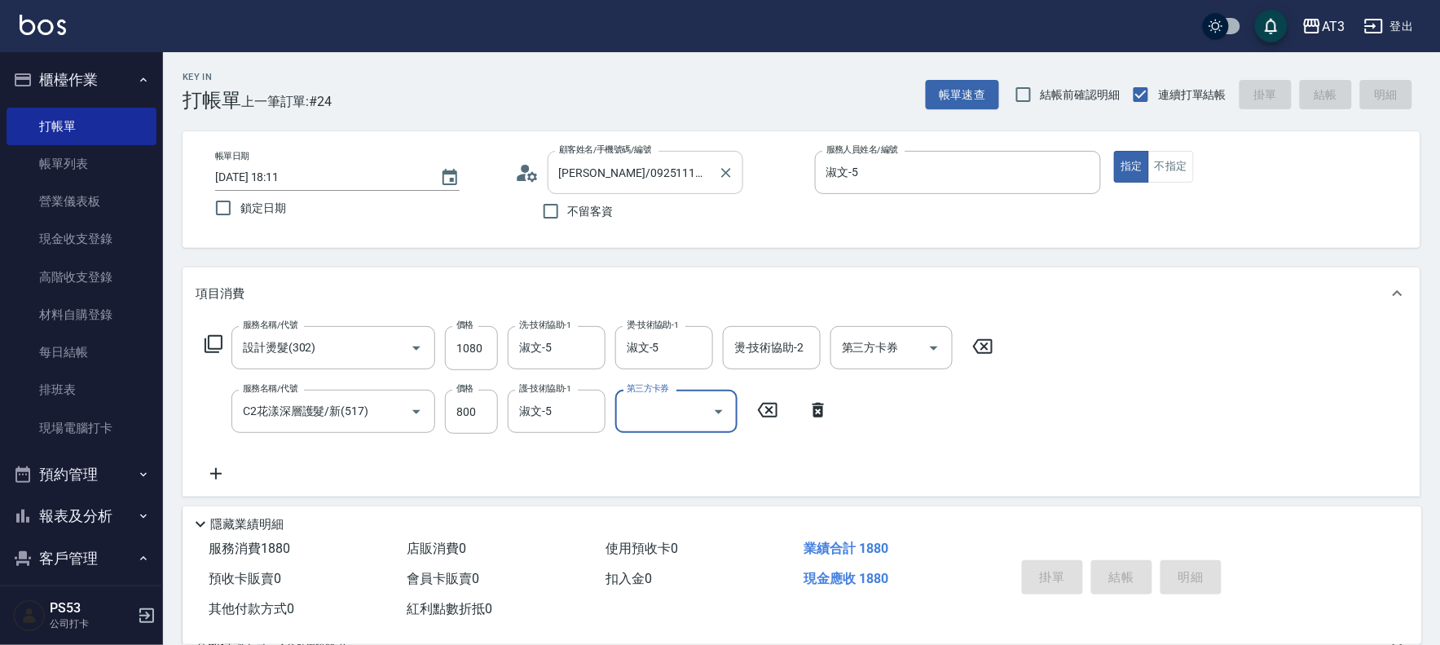
type input "2025/10/10 18:12"
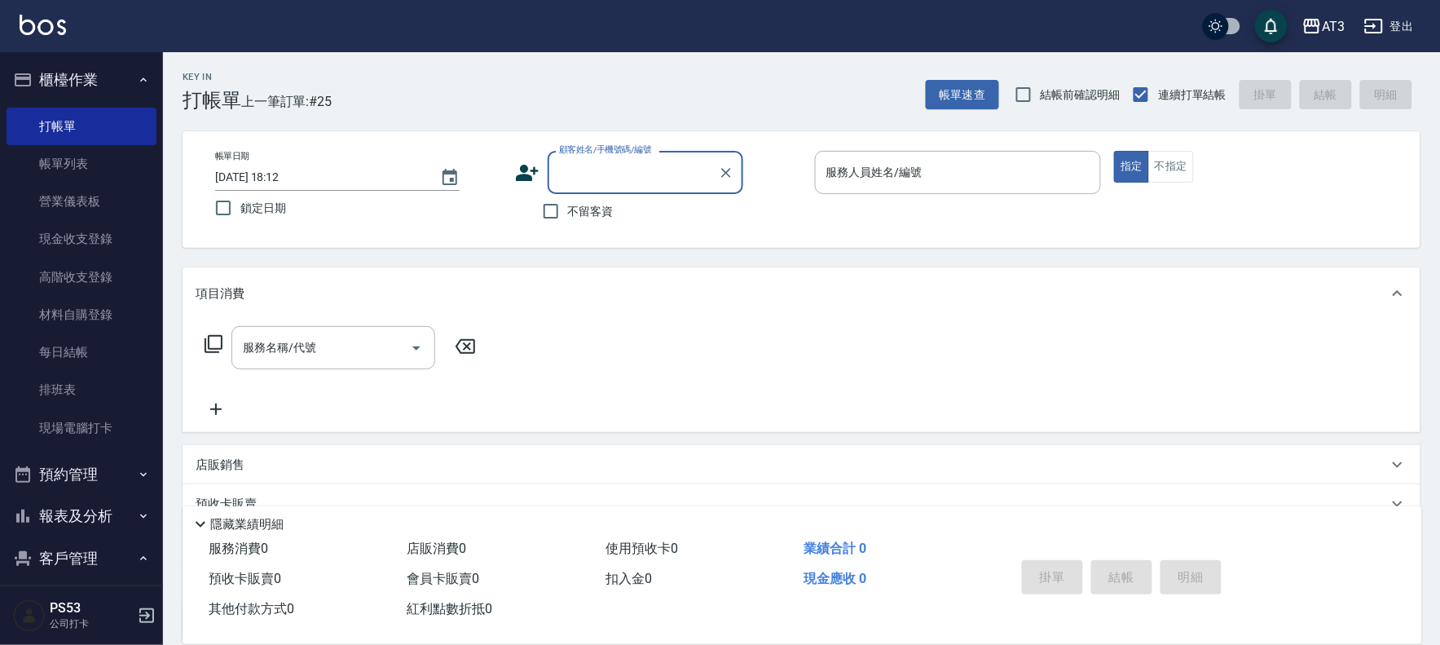
click at [85, 505] on button "報表及分析" at bounding box center [82, 516] width 150 height 42
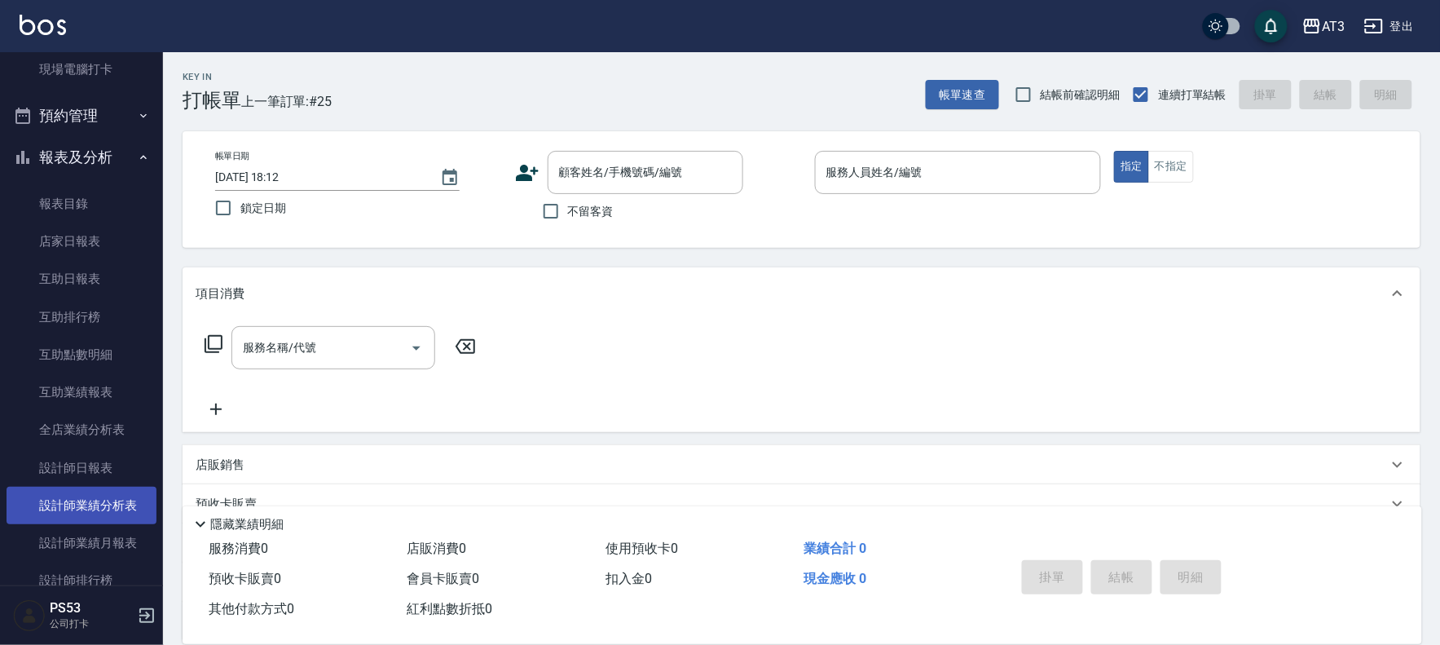
scroll to position [362, 0]
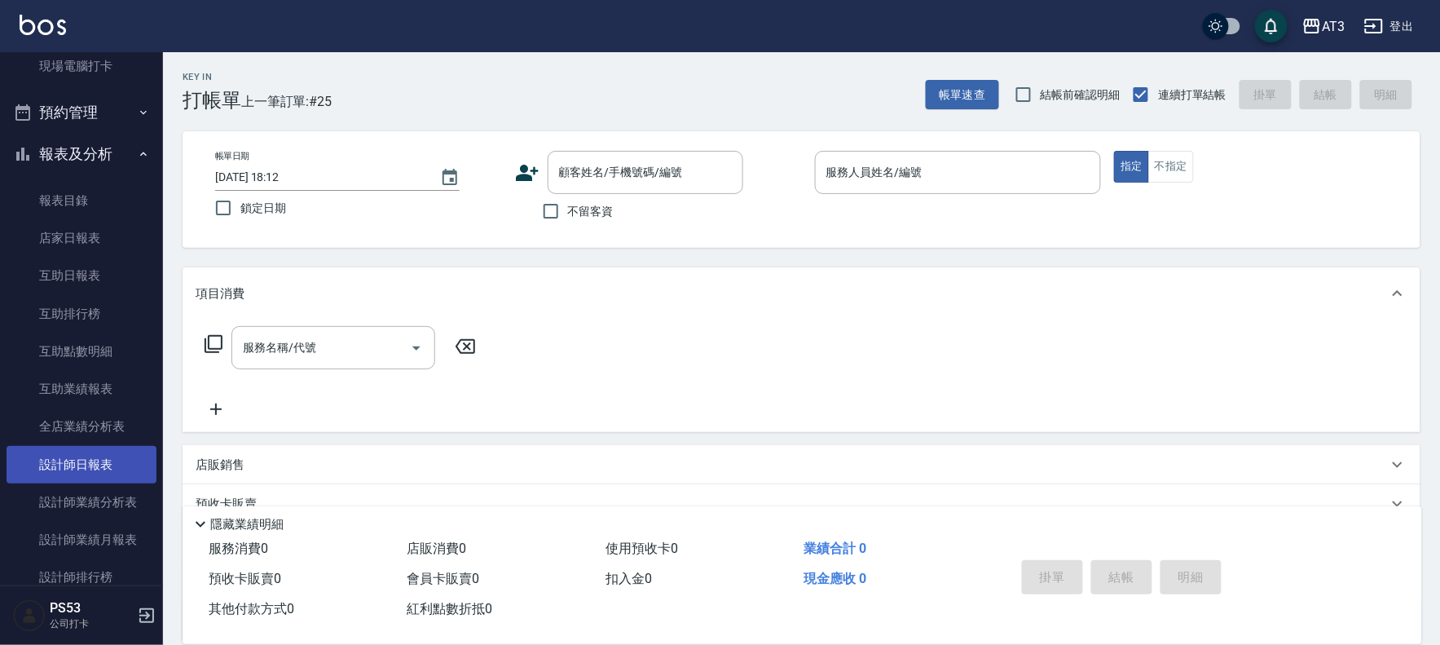
click at [95, 462] on link "設計師日報表" at bounding box center [82, 464] width 150 height 37
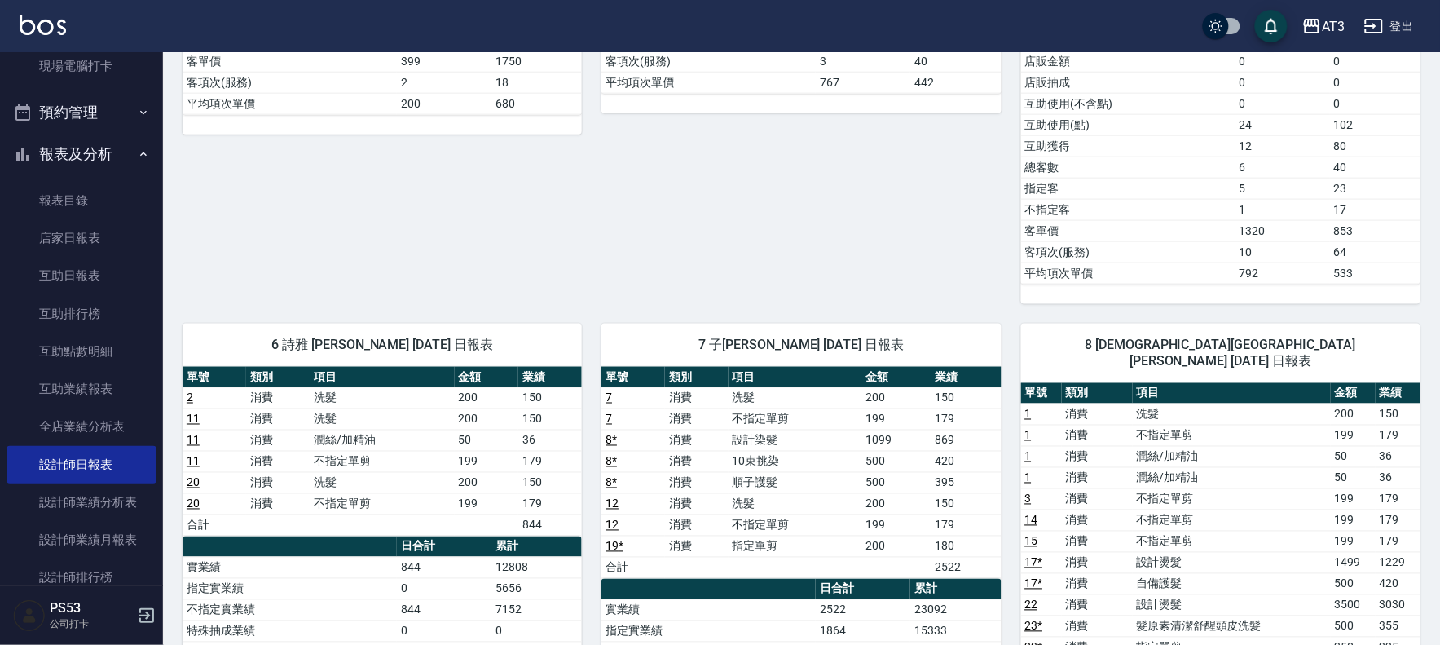
scroll to position [815, 0]
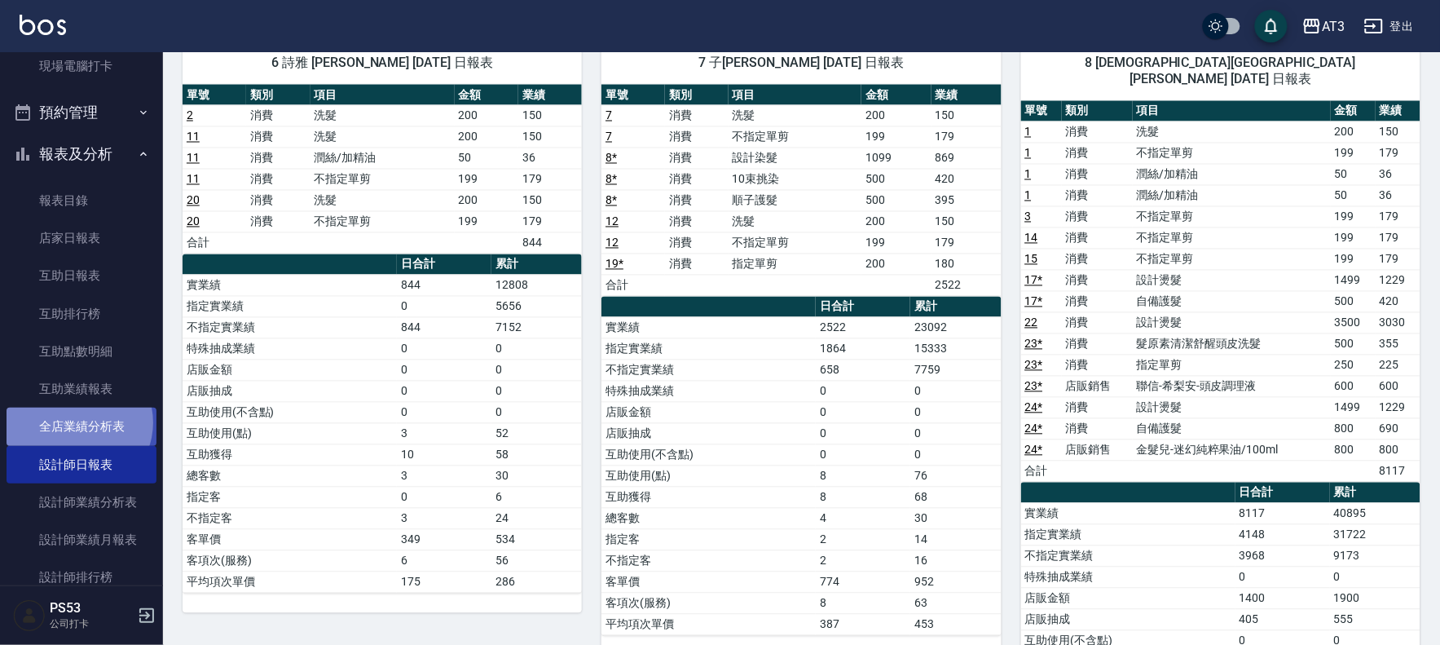
click at [77, 422] on link "全店業績分析表" at bounding box center [82, 426] width 150 height 37
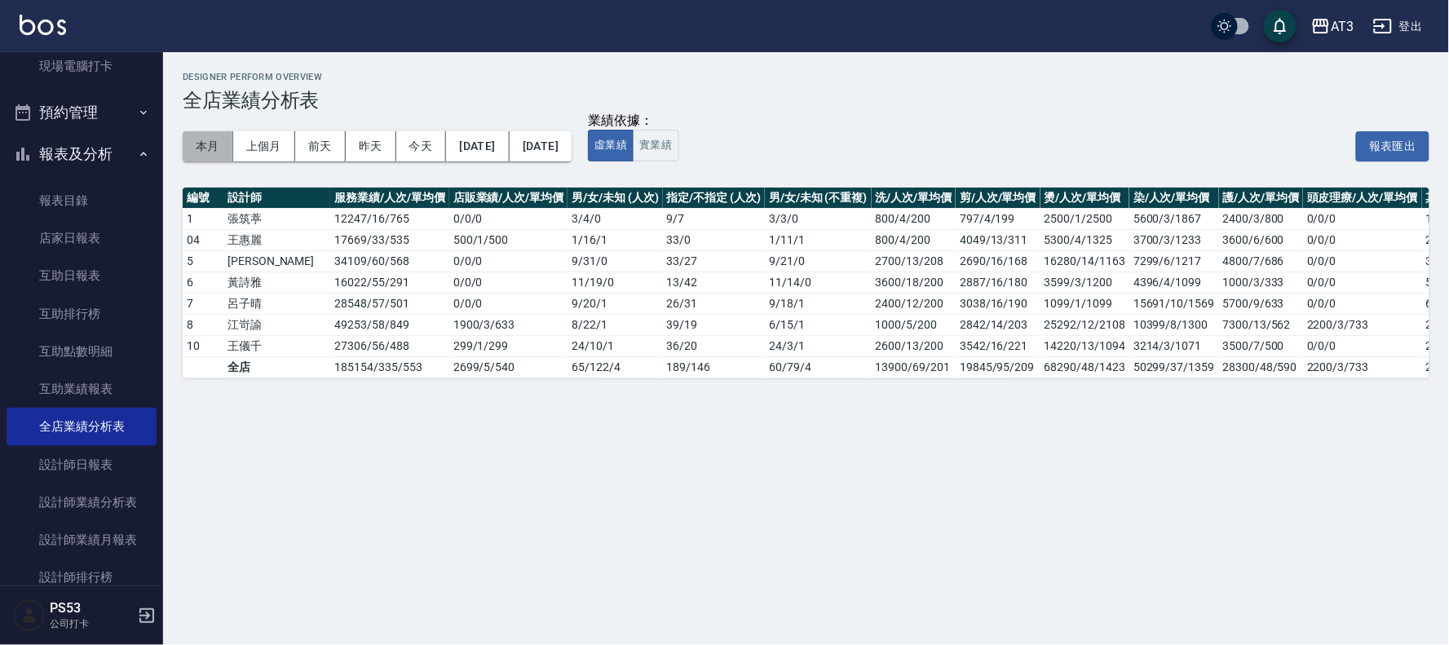
click at [210, 137] on button "本月" at bounding box center [208, 146] width 51 height 30
click at [186, 141] on button "本月" at bounding box center [208, 146] width 51 height 30
click at [112, 412] on link "全店業績分析表" at bounding box center [82, 426] width 150 height 37
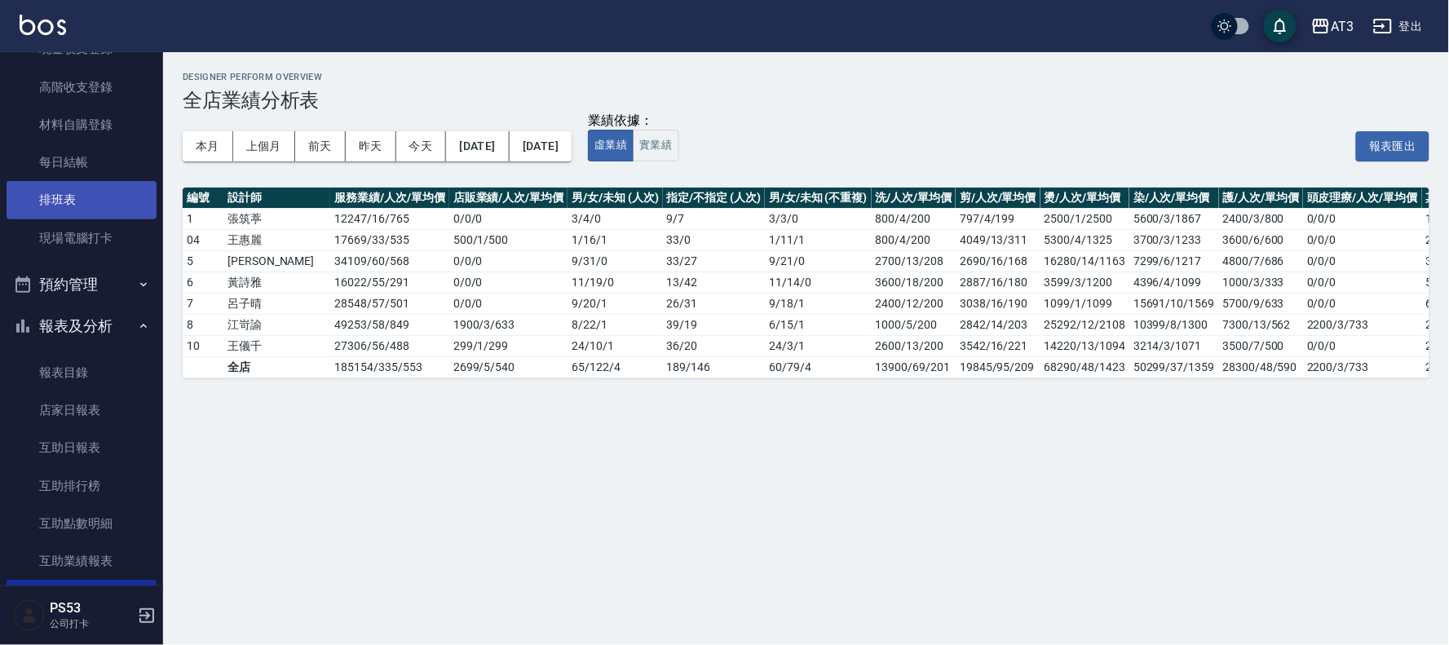
scroll to position [181, 0]
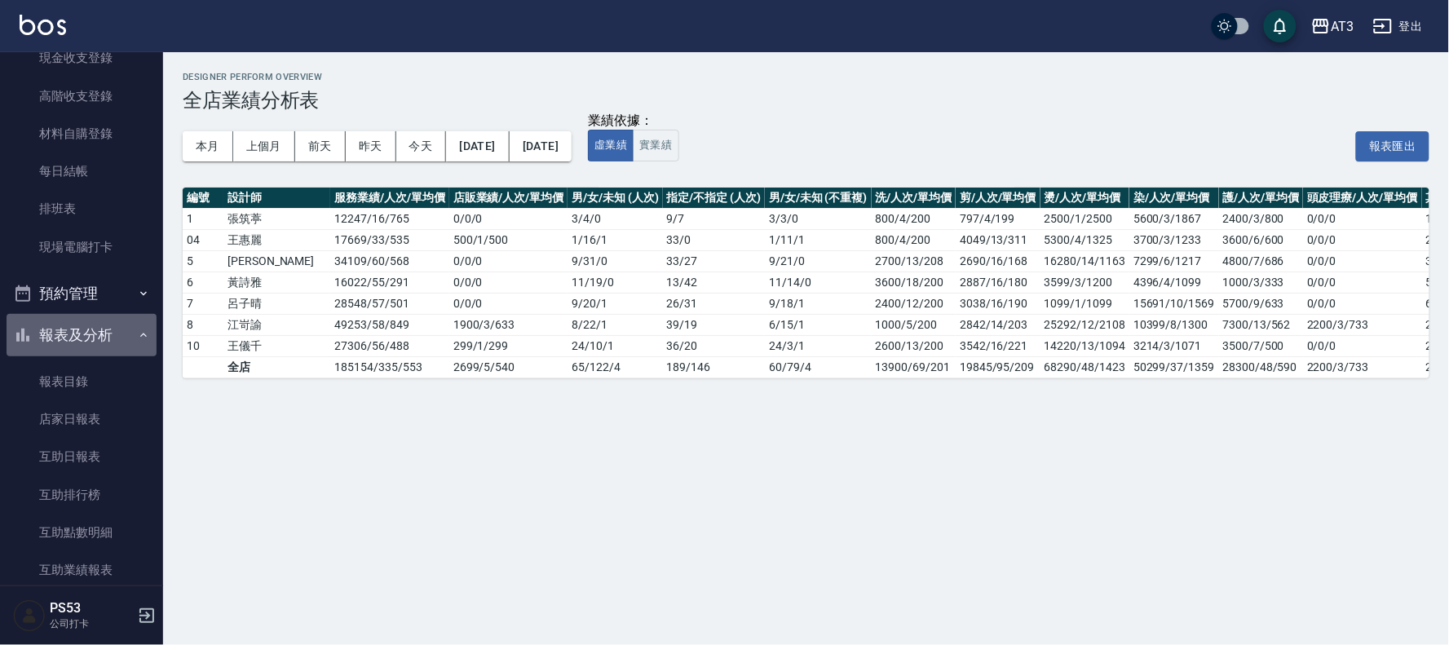
click at [123, 335] on button "報表及分析" at bounding box center [82, 335] width 150 height 42
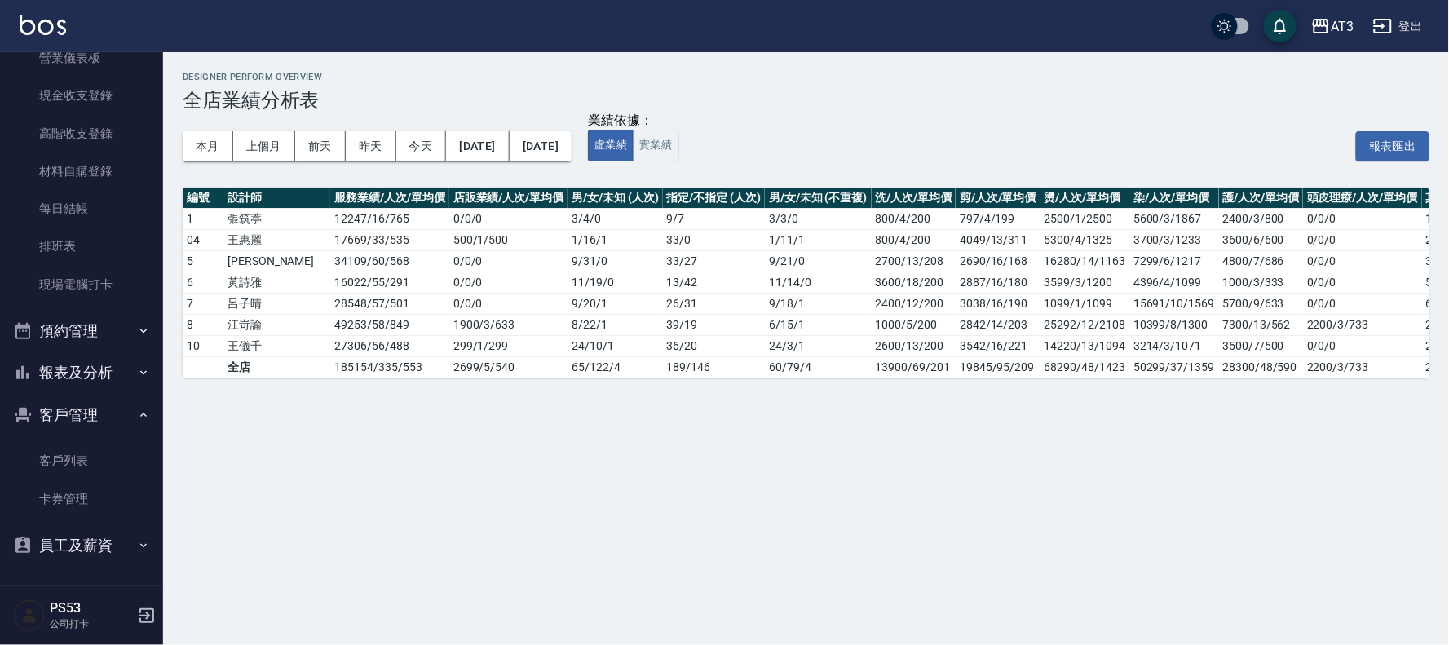
scroll to position [143, 0]
click at [95, 368] on button "報表及分析" at bounding box center [82, 373] width 150 height 42
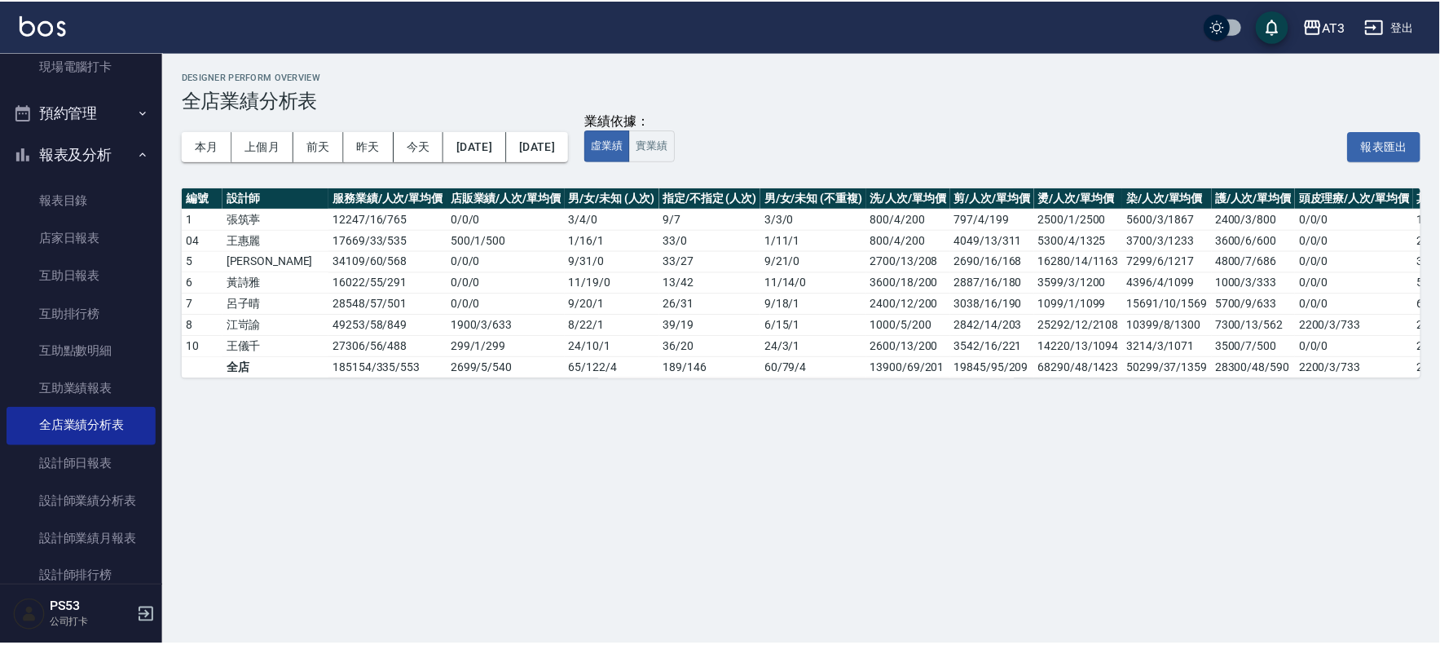
scroll to position [0, 0]
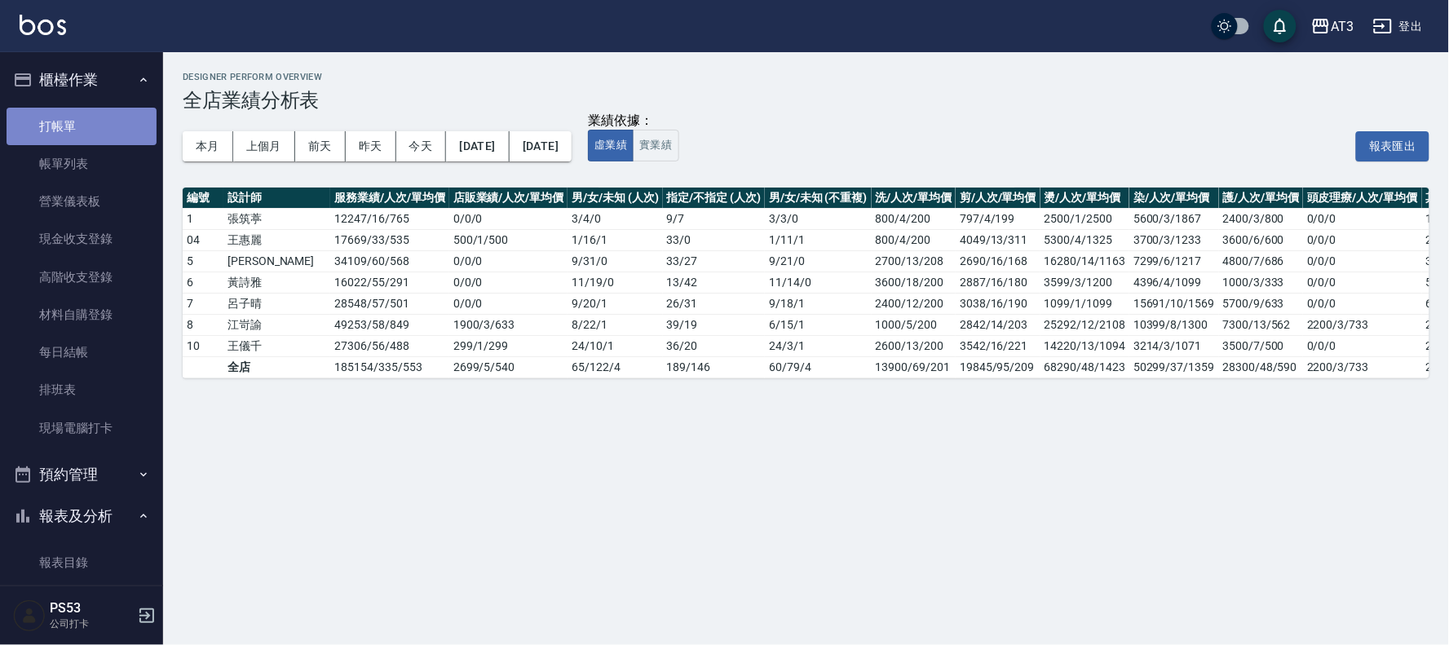
click at [100, 136] on link "打帳單" at bounding box center [82, 126] width 150 height 37
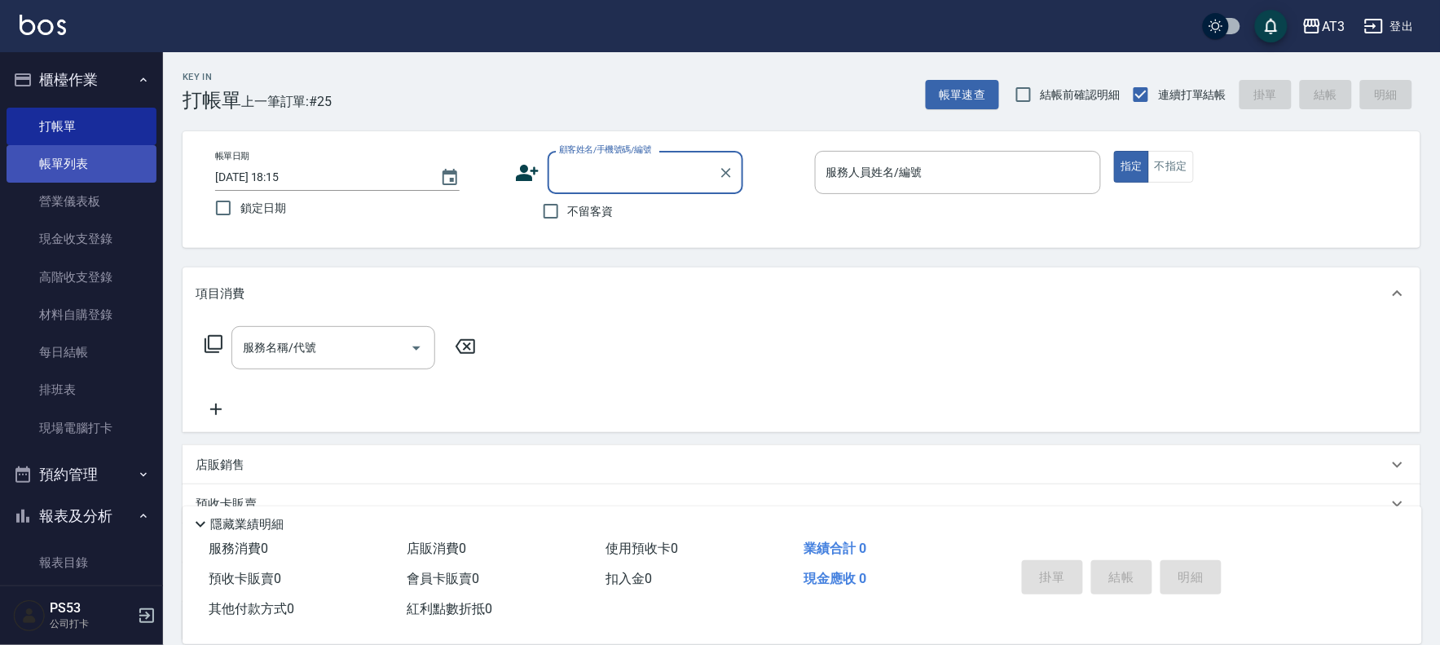
click at [70, 158] on link "帳單列表" at bounding box center [82, 163] width 150 height 37
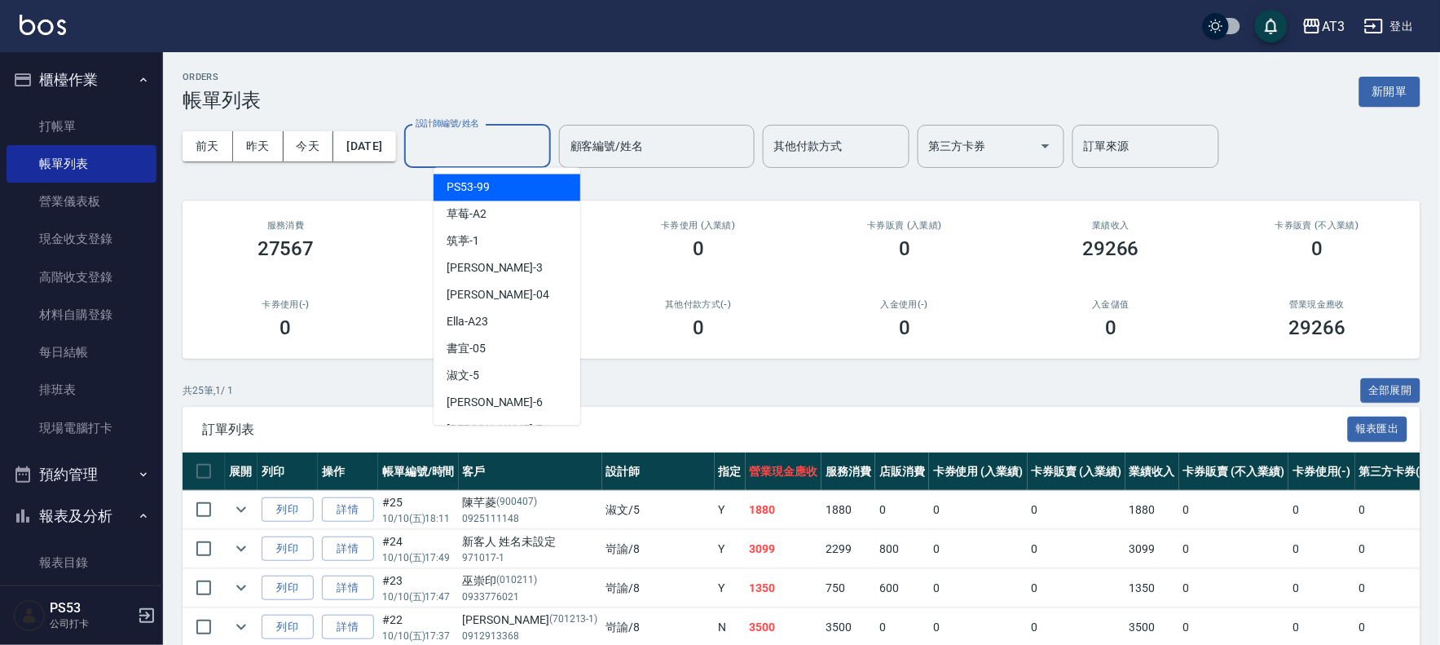
click at [483, 148] on div "設計師編號/姓名 設計師編號/姓名" at bounding box center [477, 146] width 147 height 43
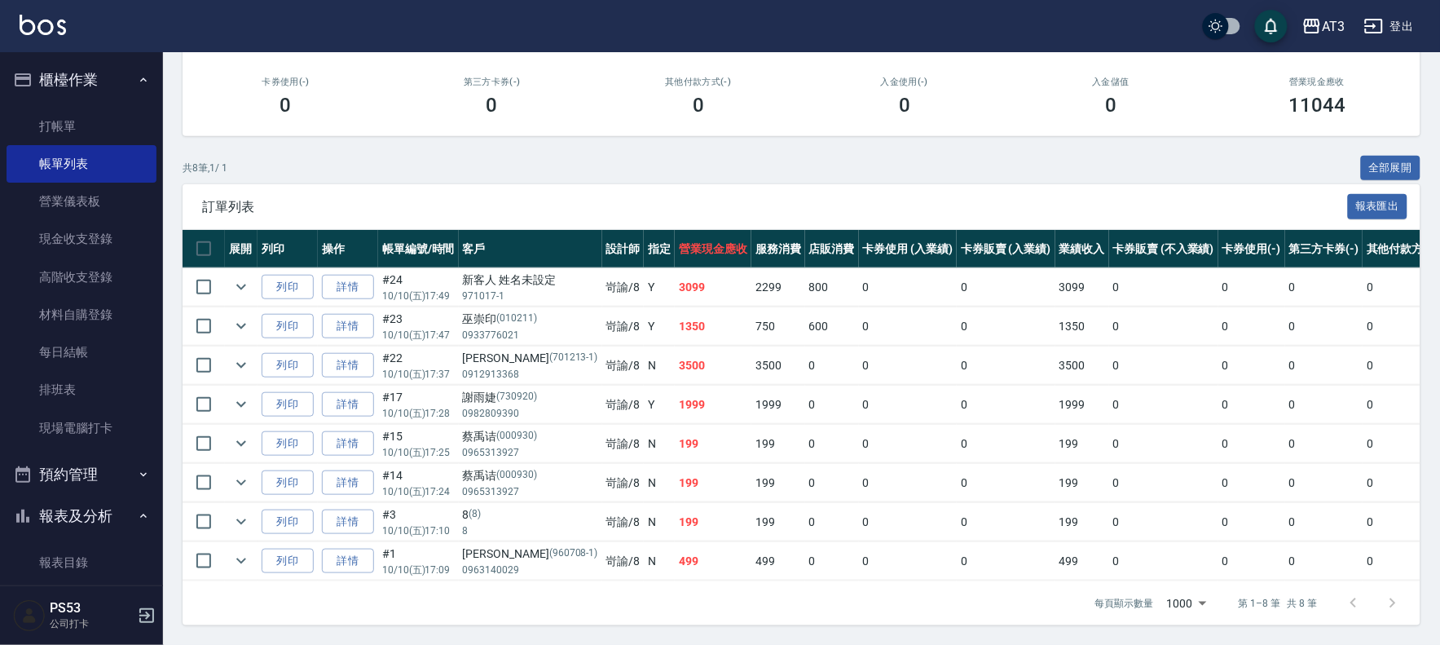
scroll to position [239, 0]
type input "岢諭-8"
click at [55, 510] on button "報表及分析" at bounding box center [82, 516] width 150 height 42
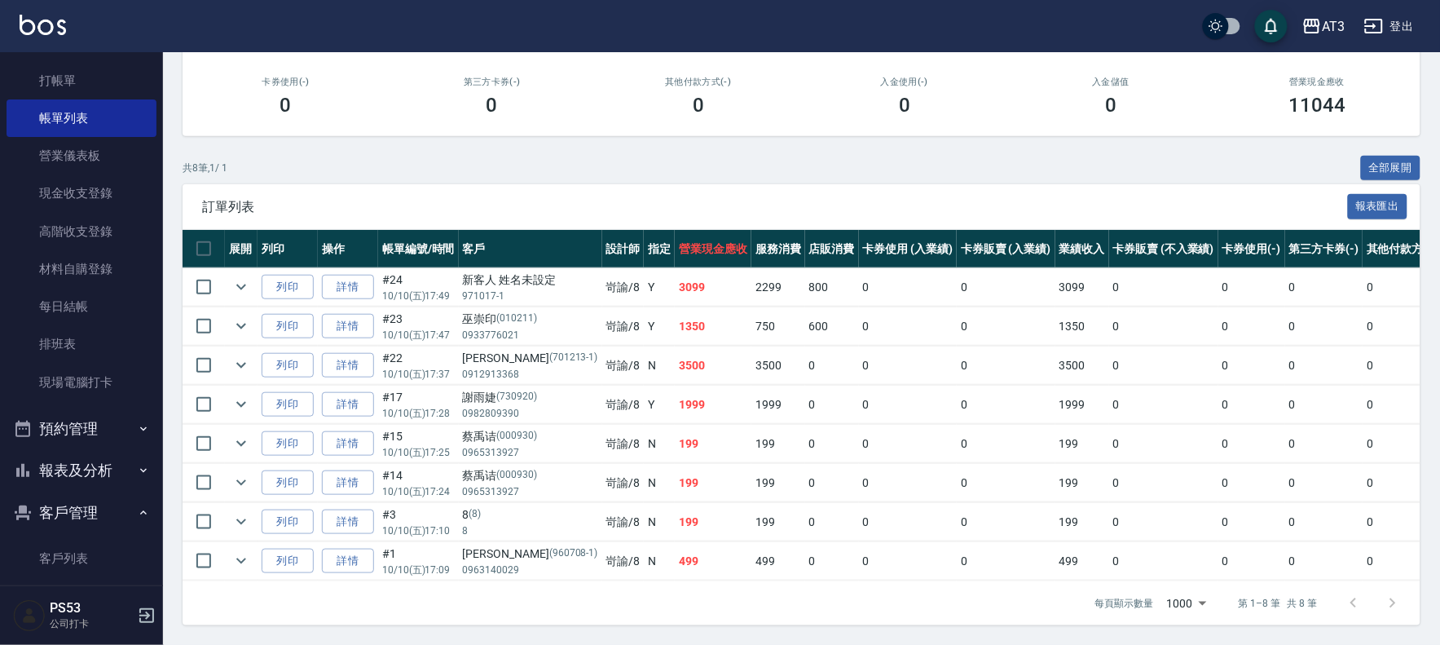
scroll to position [90, 0]
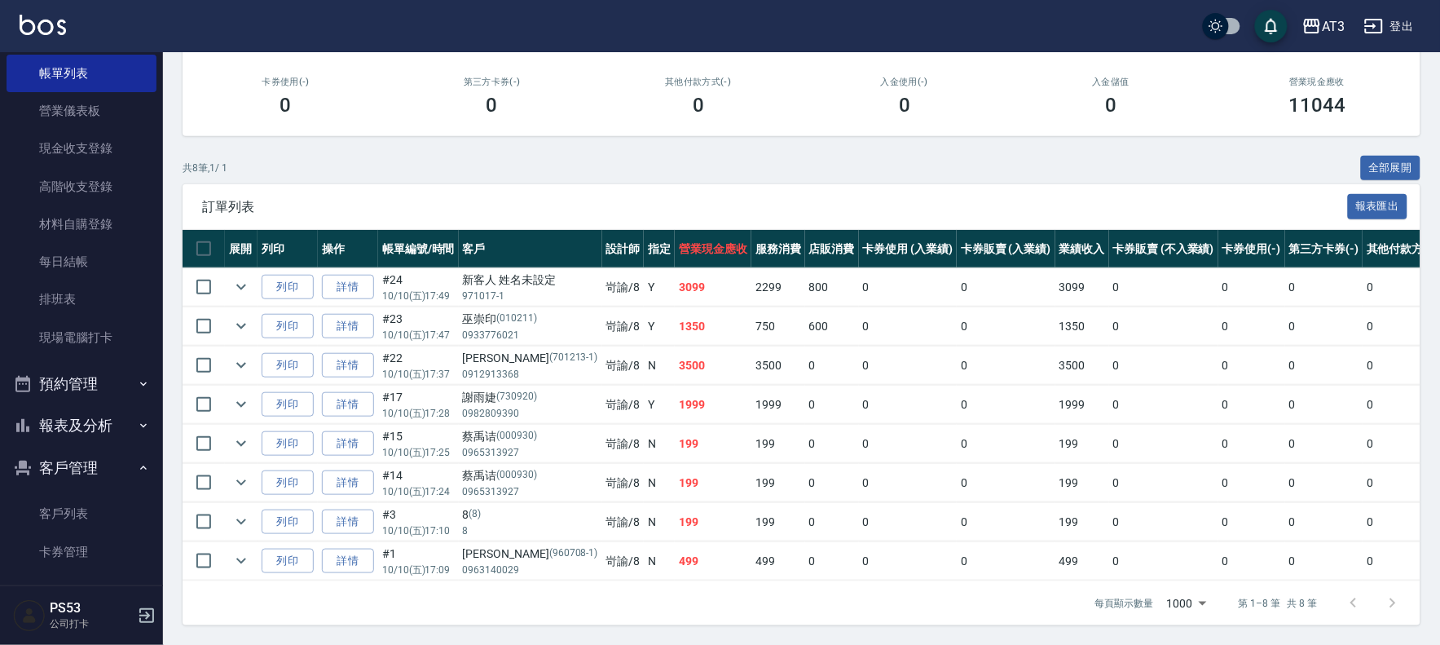
click at [85, 424] on button "報表及分析" at bounding box center [82, 425] width 150 height 42
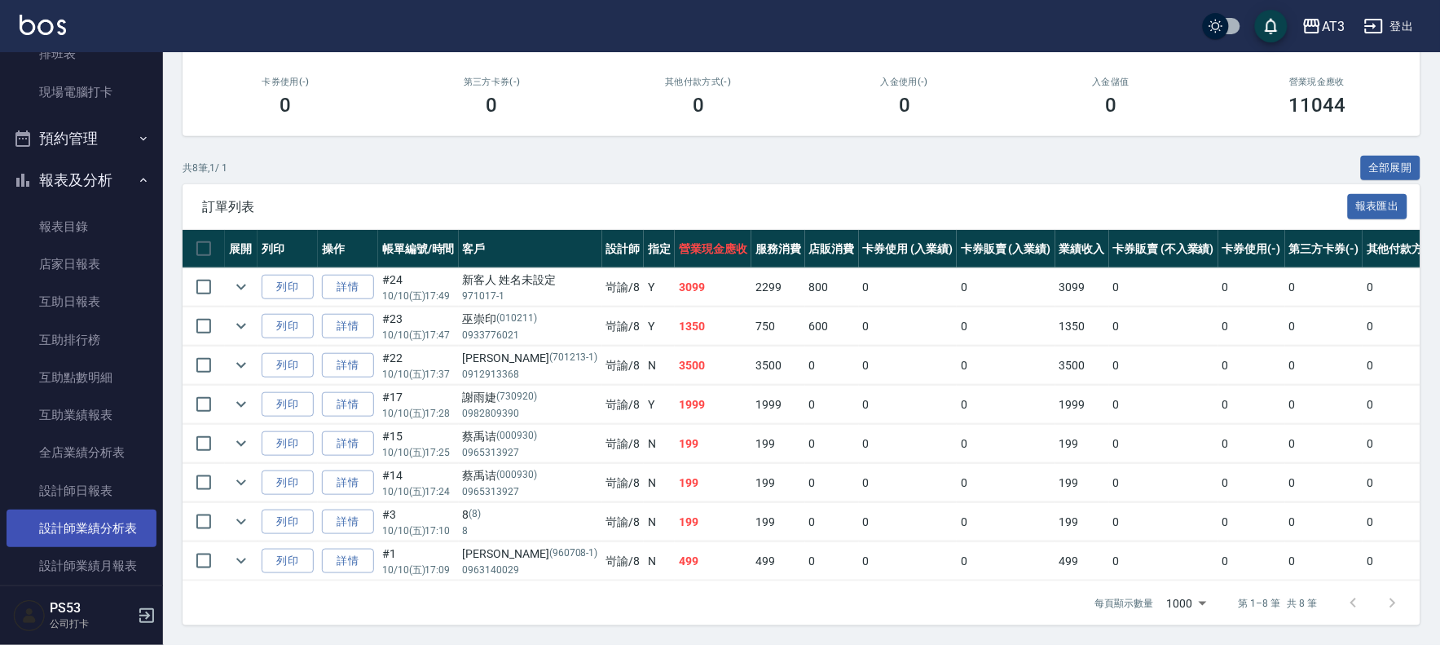
scroll to position [452, 0]
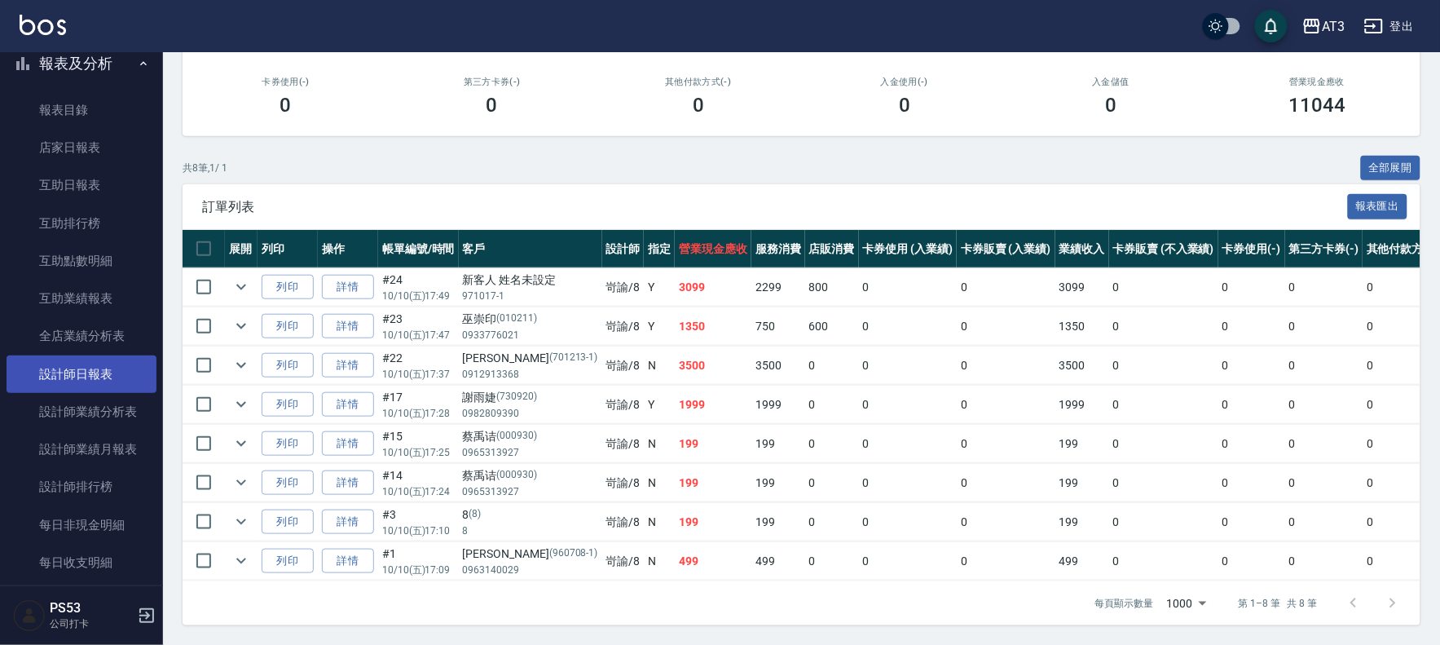
click at [79, 377] on link "設計師日報表" at bounding box center [82, 373] width 150 height 37
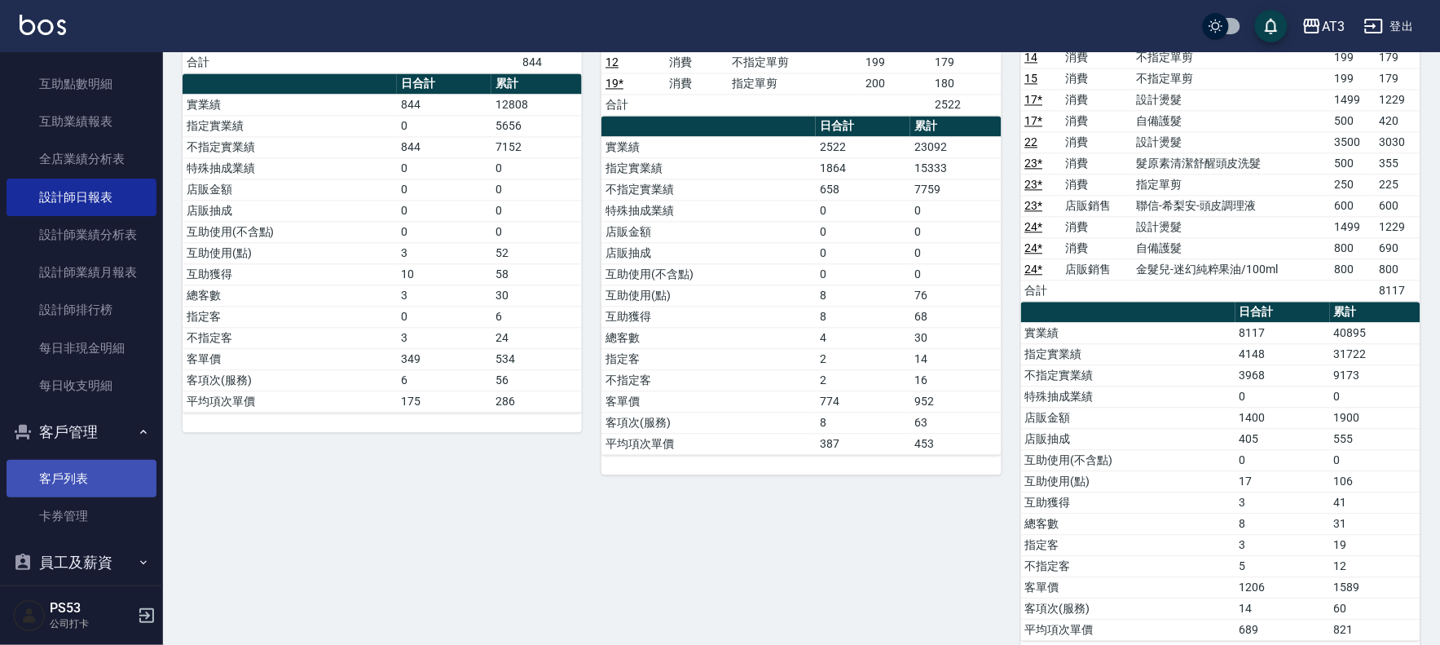
scroll to position [646, 0]
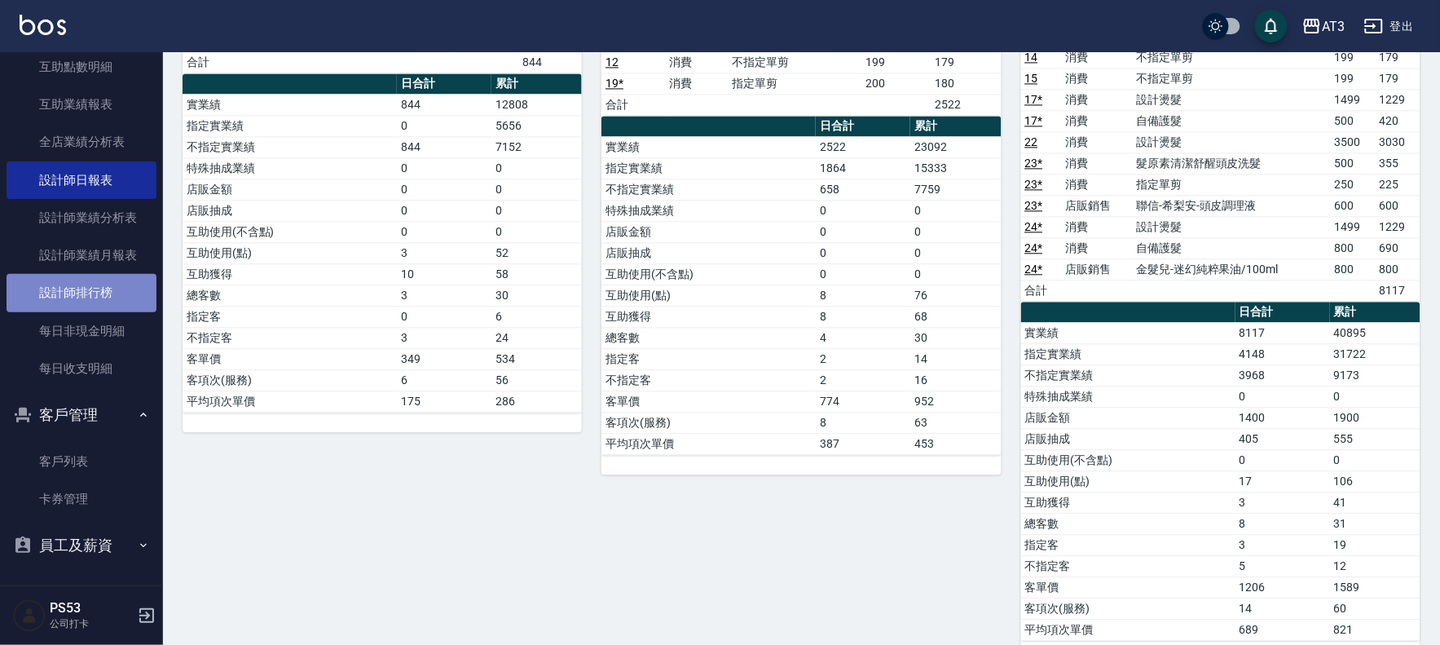
click at [95, 289] on link "設計師排行榜" at bounding box center [82, 292] width 150 height 37
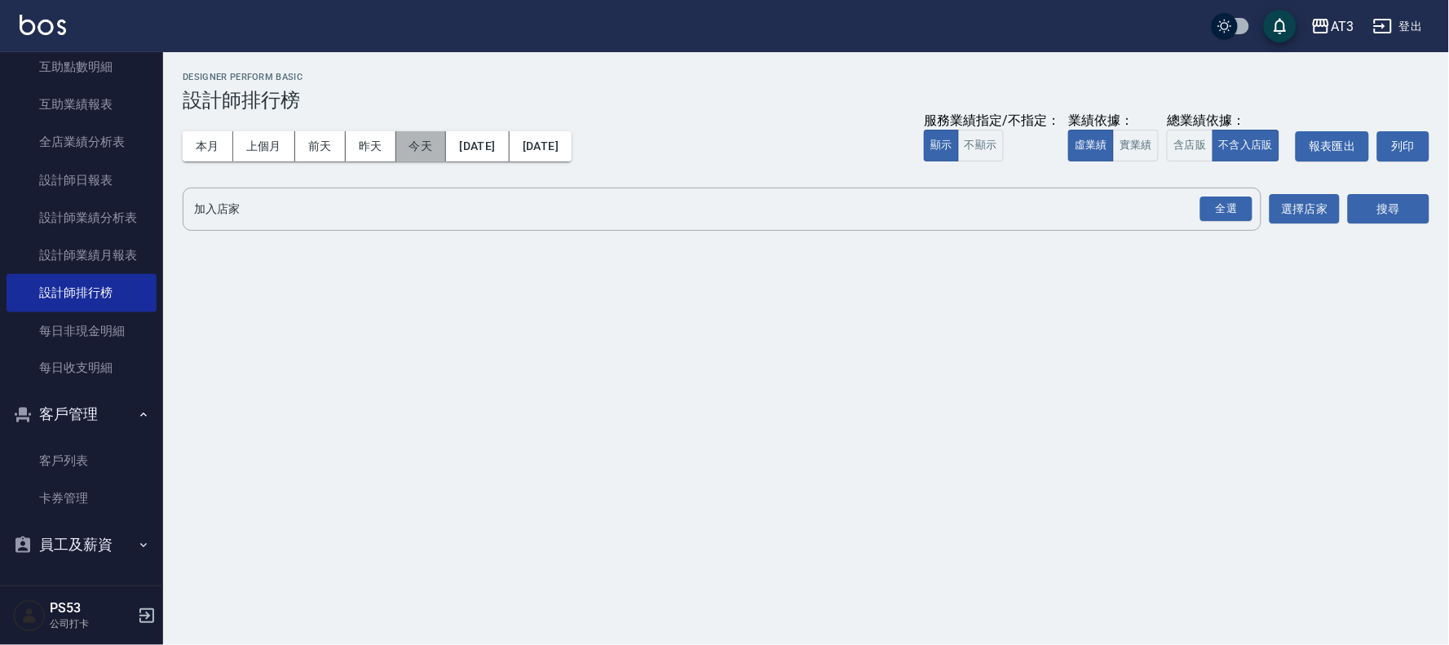
click at [412, 143] on button "今天" at bounding box center [421, 146] width 51 height 30
click at [104, 251] on link "設計師業績月報表" at bounding box center [82, 254] width 150 height 37
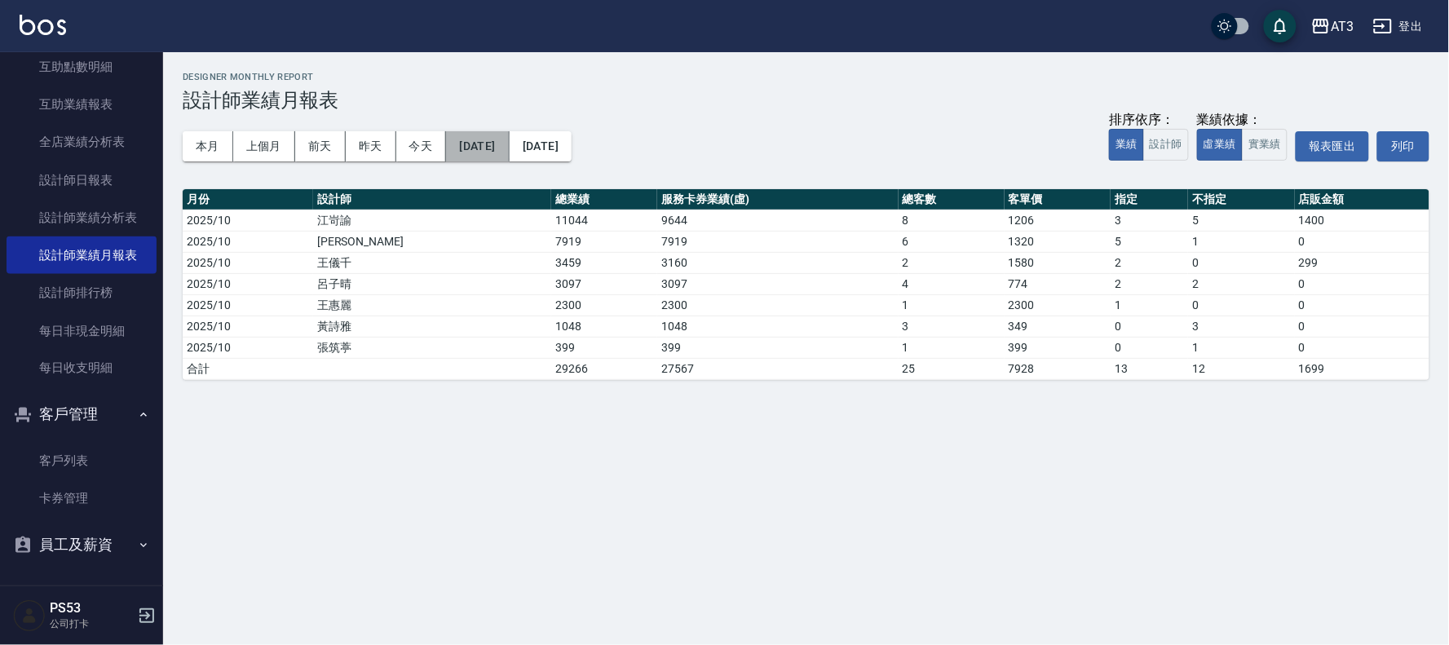
click at [499, 143] on button "[DATE]" at bounding box center [477, 146] width 63 height 30
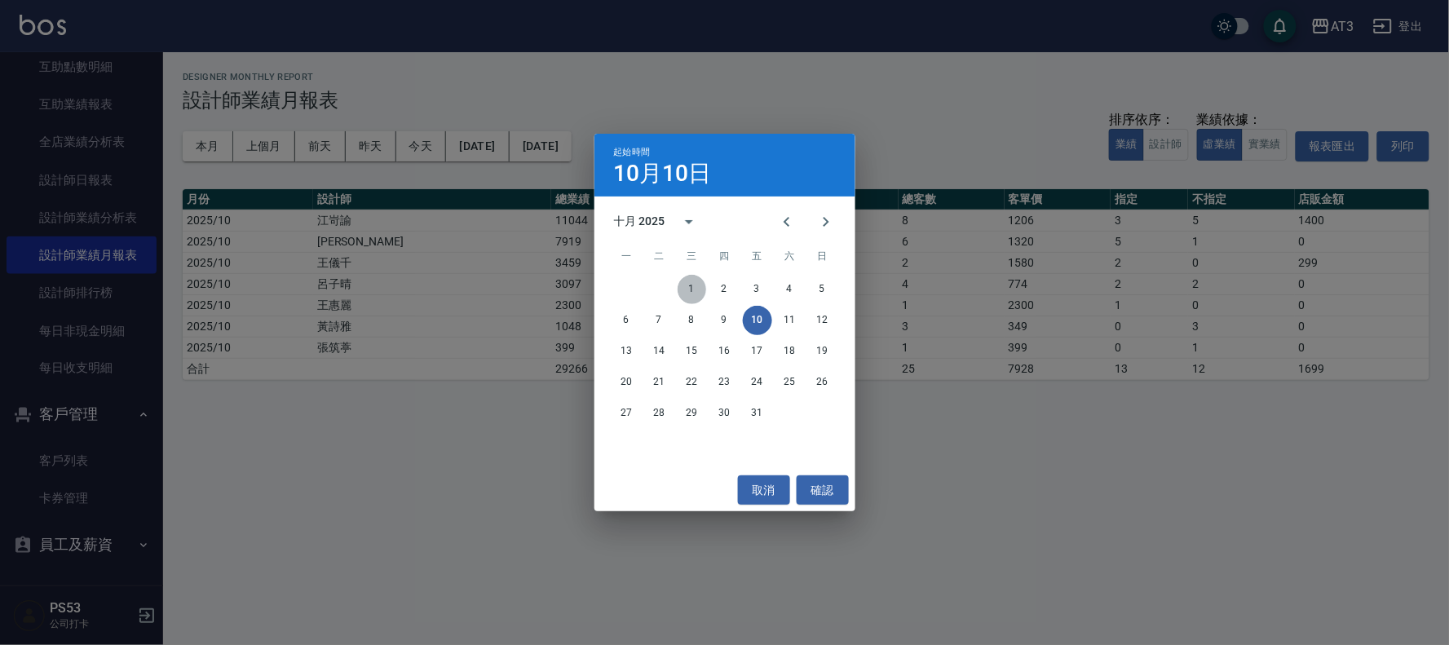
click at [691, 281] on button "1" at bounding box center [691, 289] width 29 height 29
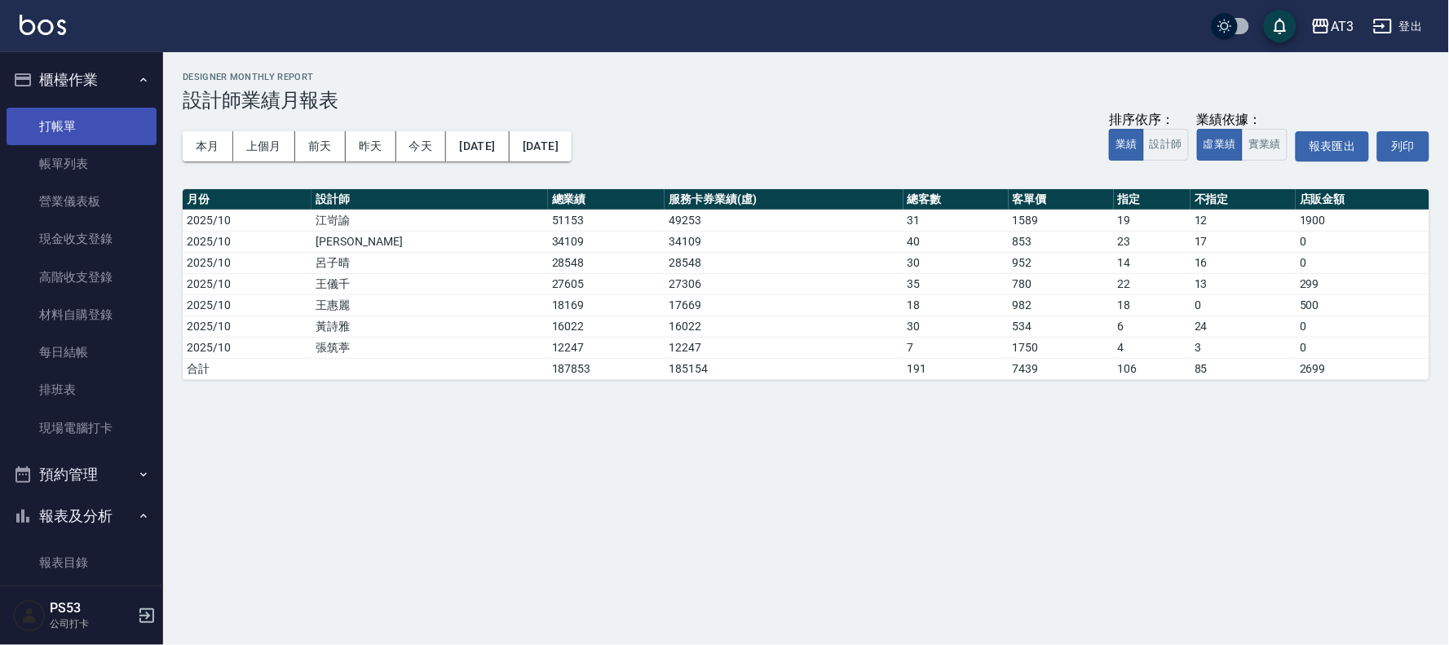
click at [55, 135] on link "打帳單" at bounding box center [82, 126] width 150 height 37
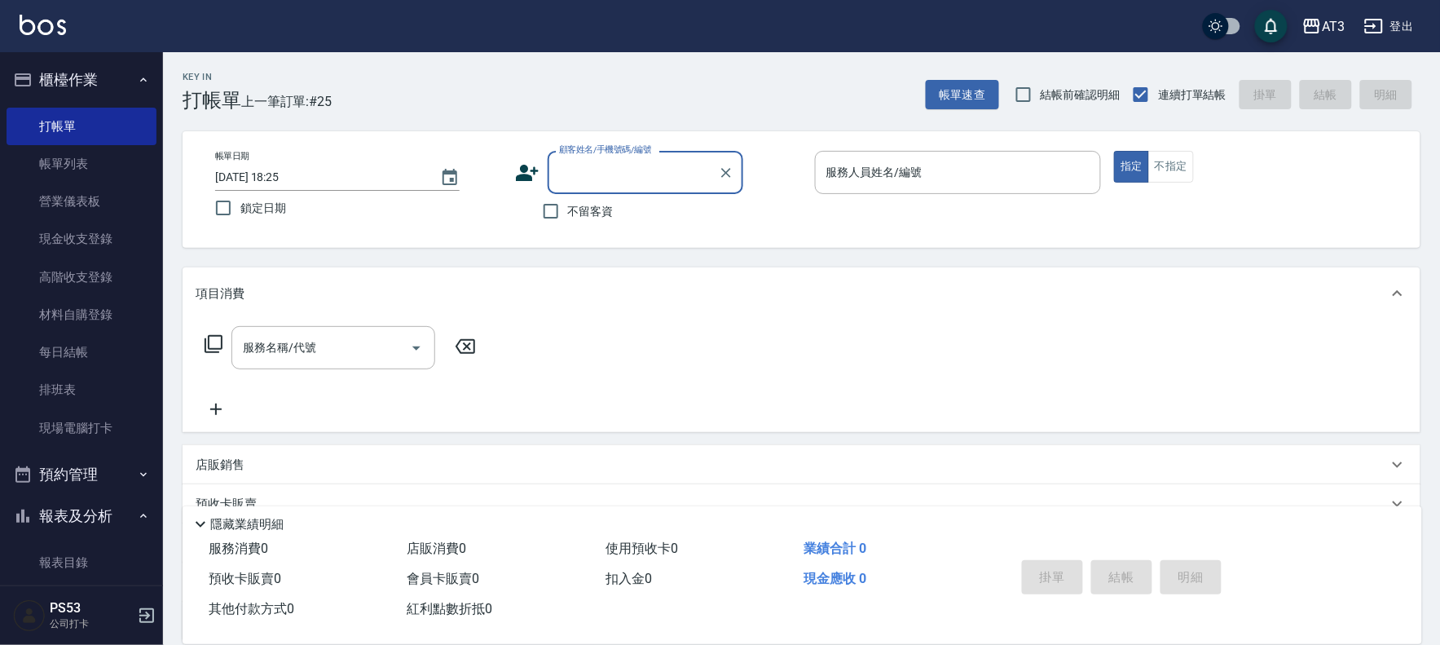
click at [523, 172] on icon at bounding box center [527, 173] width 23 height 16
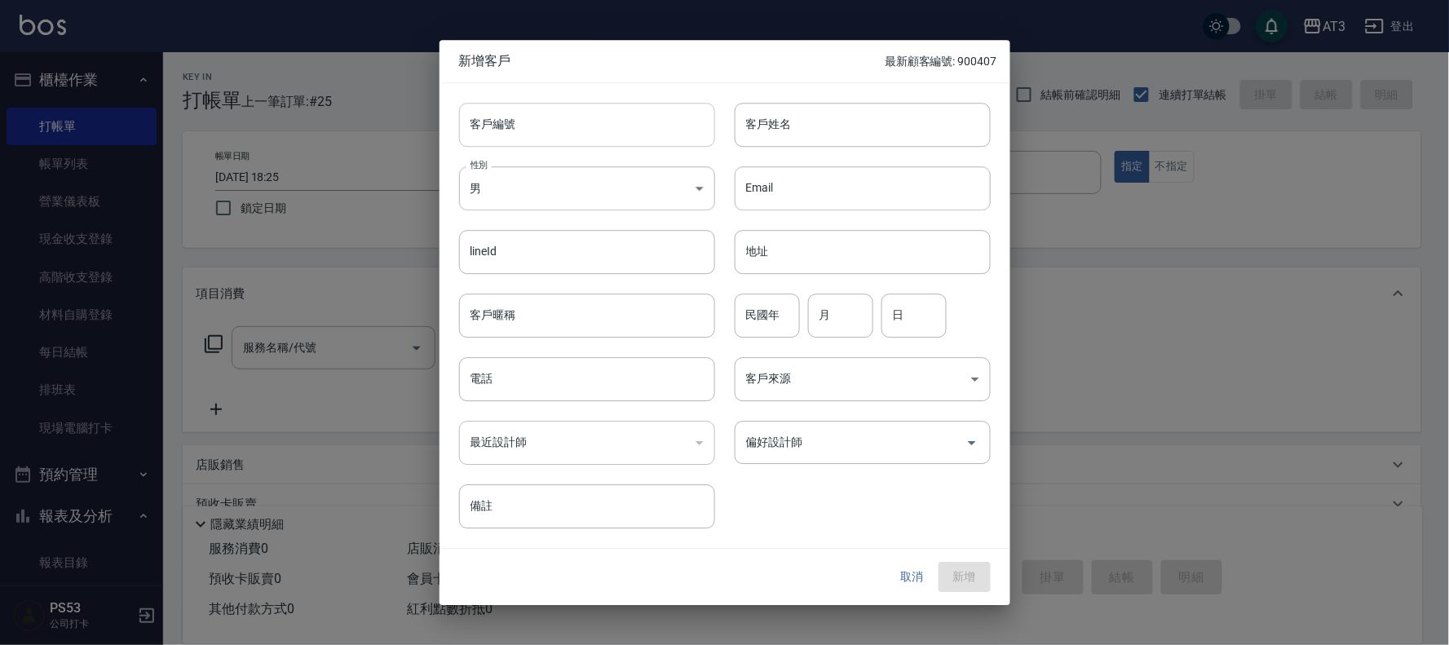
click at [536, 141] on input "客戶編號" at bounding box center [587, 125] width 256 height 44
type input "840410"
type input "羅修聘"
type input "84"
type input "04"
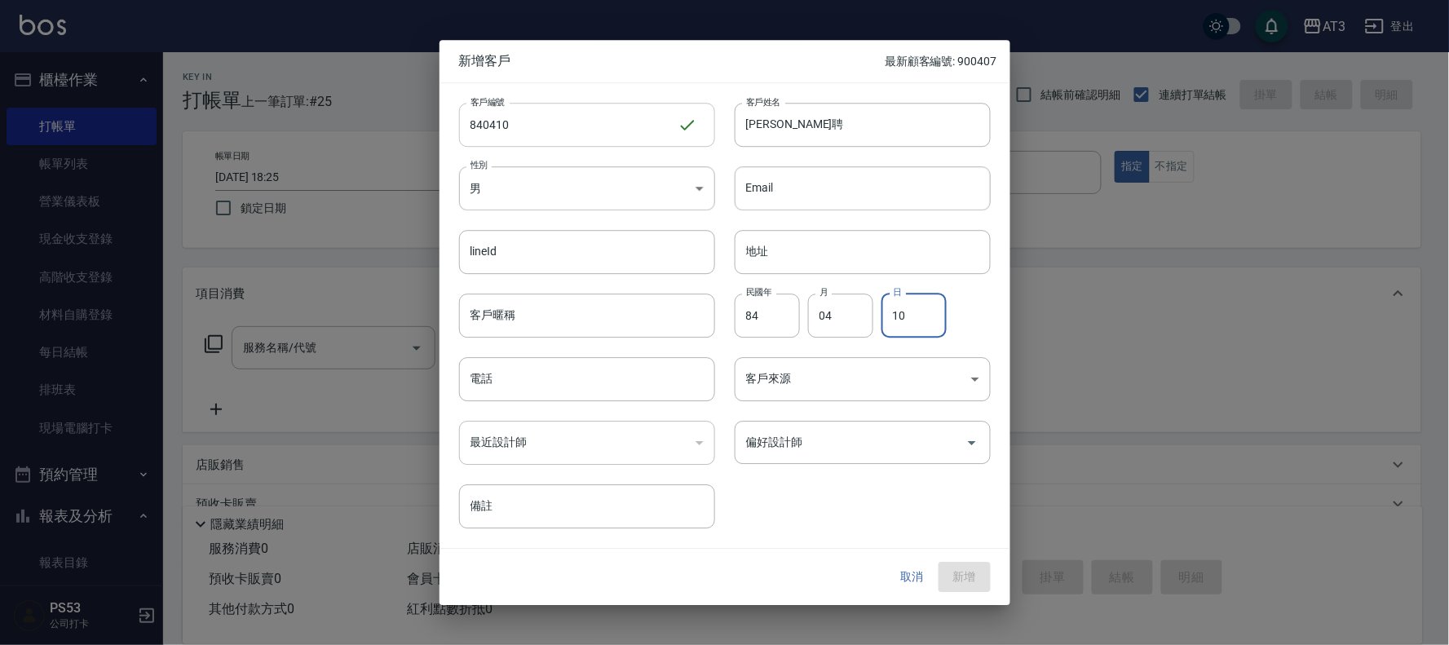
type input "10"
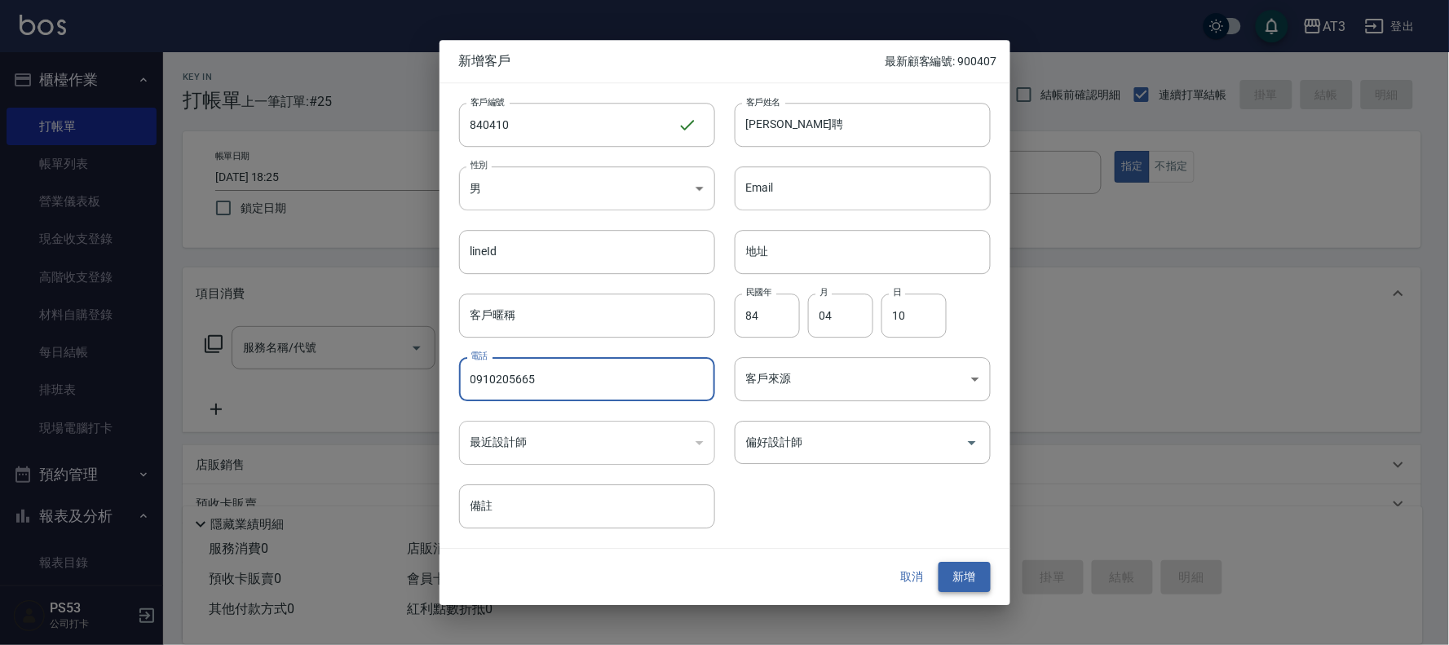
type input "0910205665"
drag, startPoint x: 973, startPoint y: 573, endPoint x: 949, endPoint y: 576, distance: 23.8
click at [973, 575] on button "新增" at bounding box center [964, 577] width 52 height 30
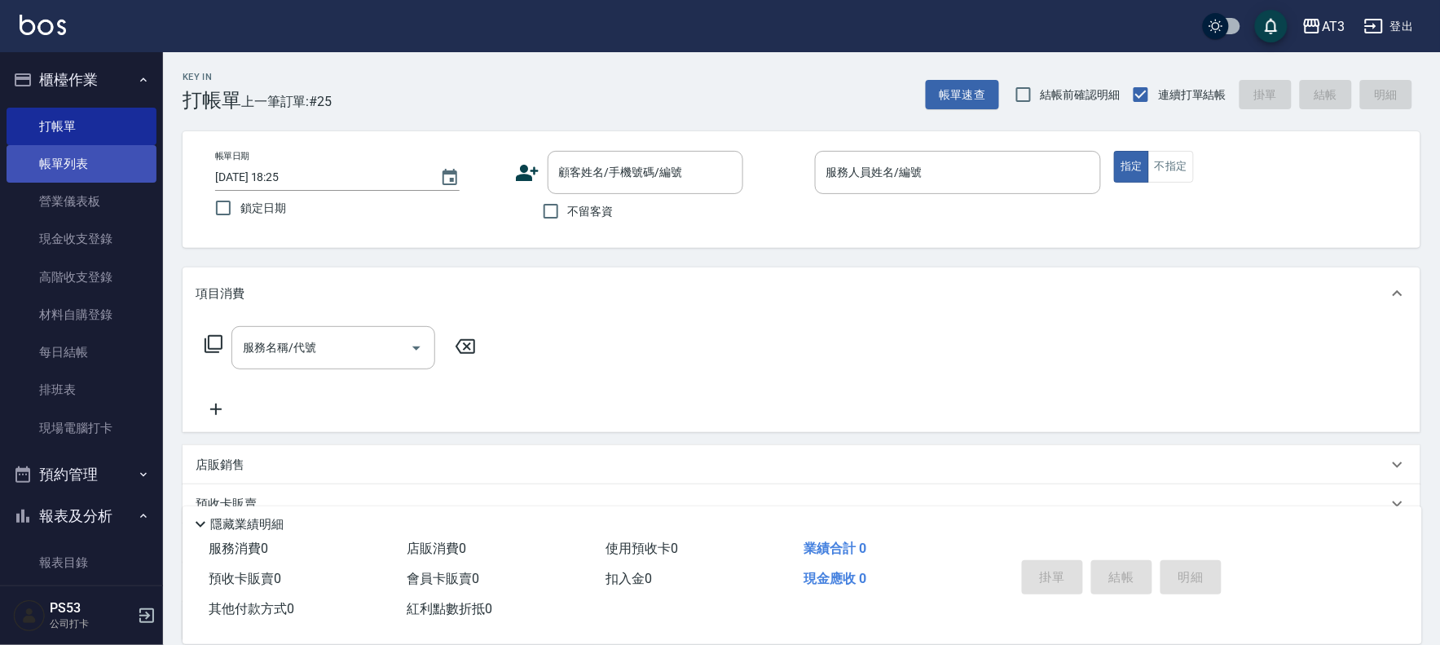
click at [91, 161] on link "帳單列表" at bounding box center [82, 163] width 150 height 37
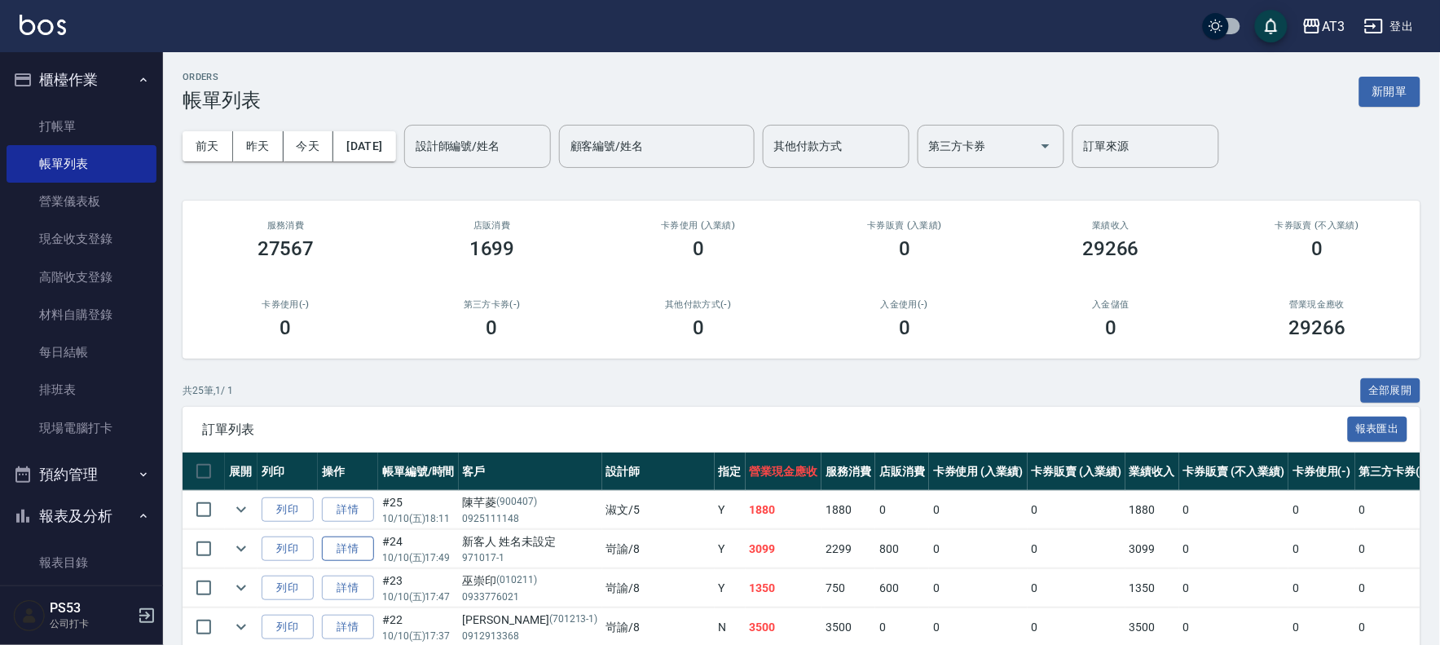
click at [329, 549] on link "詳情" at bounding box center [348, 548] width 52 height 25
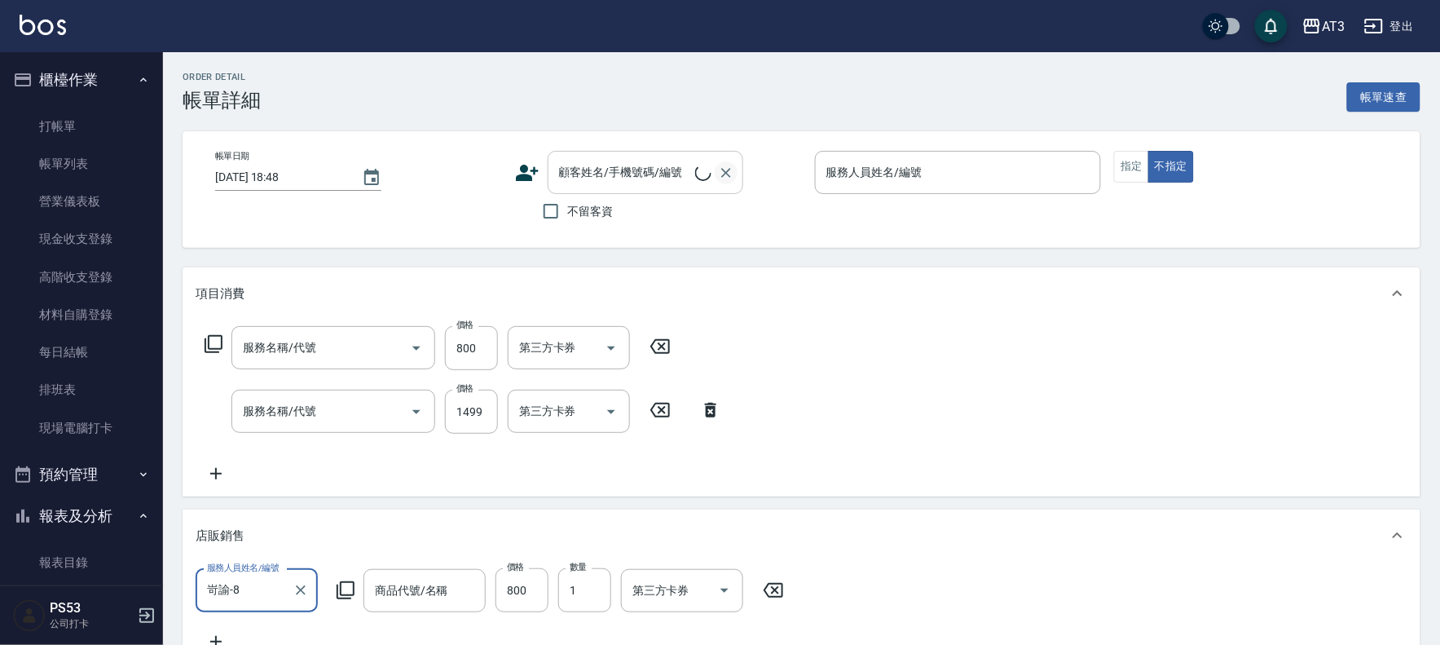
click at [723, 169] on icon "Clear" at bounding box center [726, 173] width 10 height 10
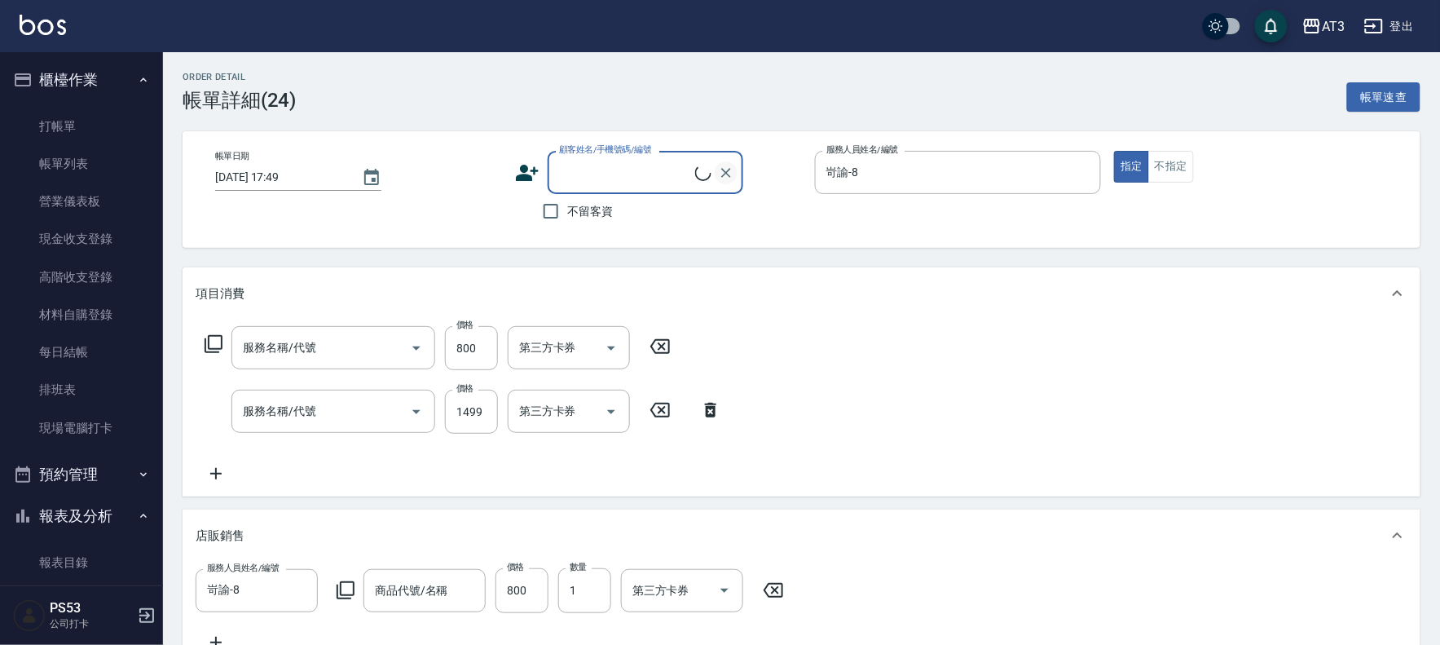
type input "2025/10/10 17:49"
type input "岢諭-8"
type input "金髮兒-迷幻純粹果油/100ml"
type input "自備護髮(502)"
type input "設計燙髮(302)"
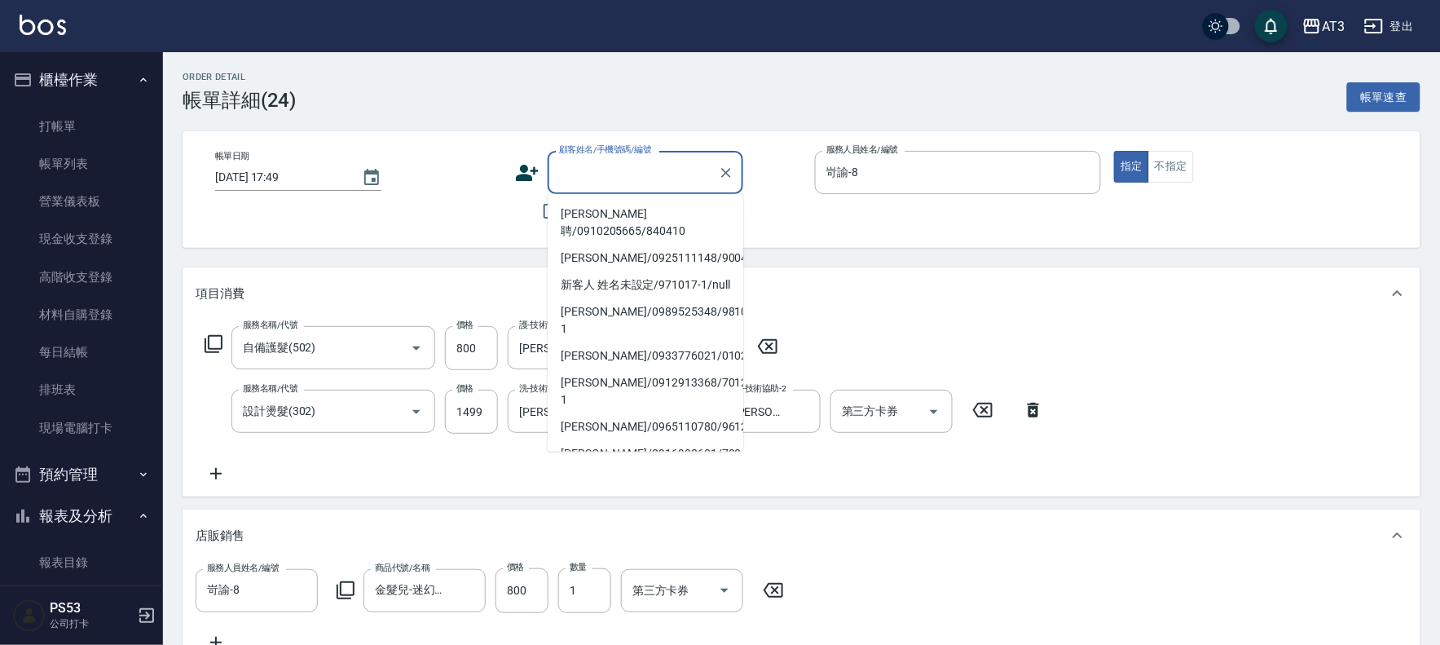
click at [661, 177] on input "顧客姓名/手機號碼/編號" at bounding box center [633, 172] width 157 height 29
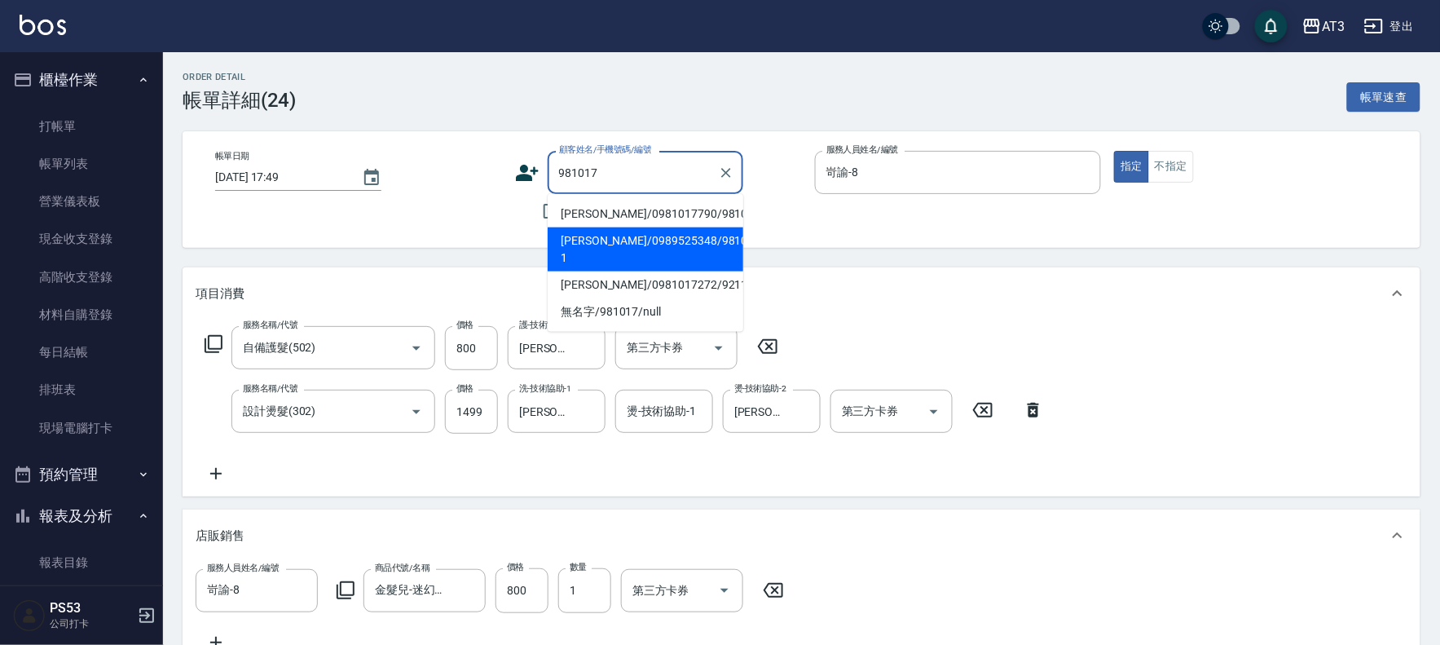
click at [677, 234] on li "裴庭沂/0989525348/981017-1" at bounding box center [646, 249] width 196 height 44
type input "裴庭沂/0989525348/981017-1"
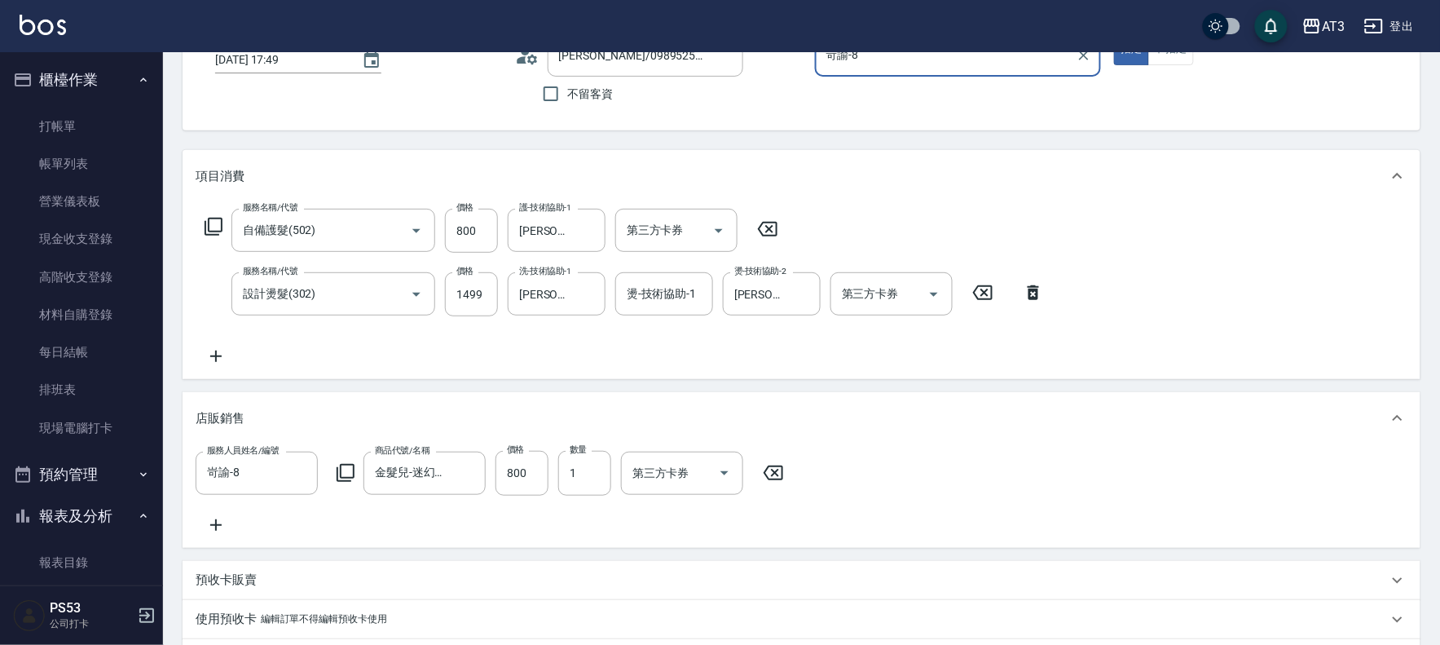
scroll to position [418, 0]
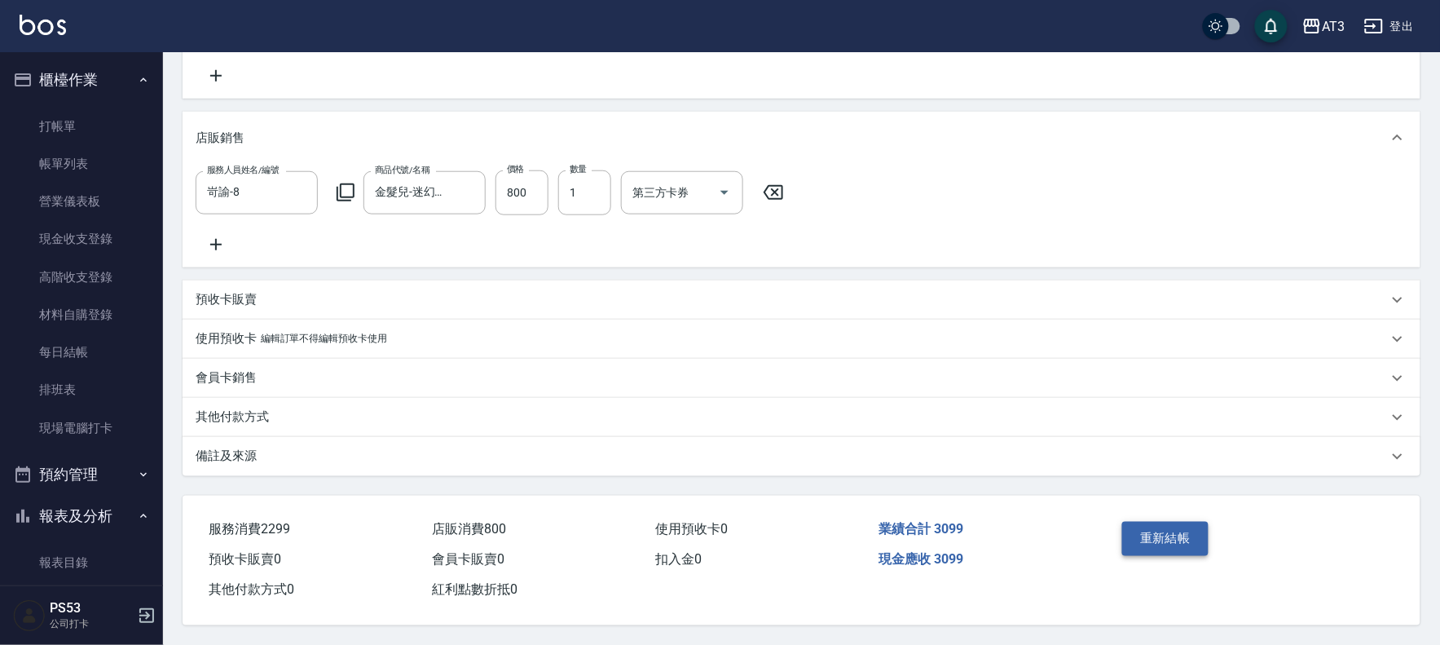
click at [1147, 542] on button "重新結帳" at bounding box center [1166, 539] width 86 height 34
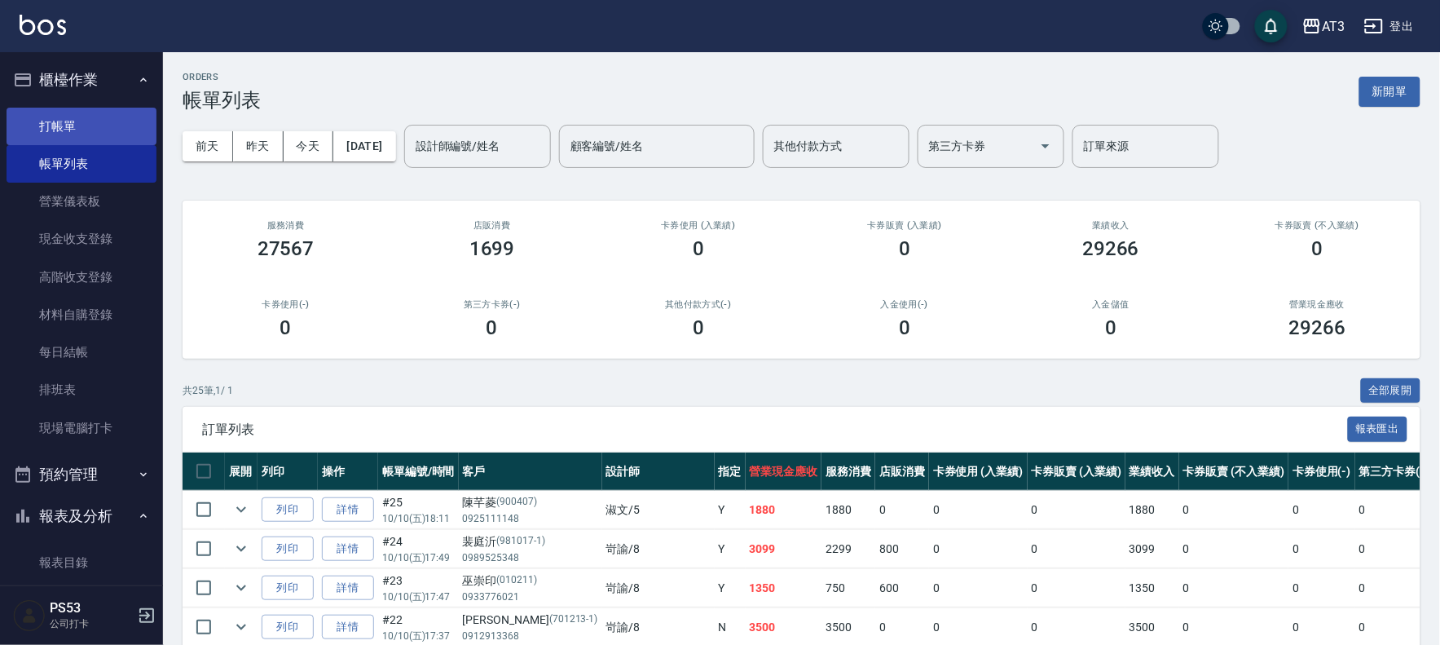
click at [66, 114] on link "打帳單" at bounding box center [82, 126] width 150 height 37
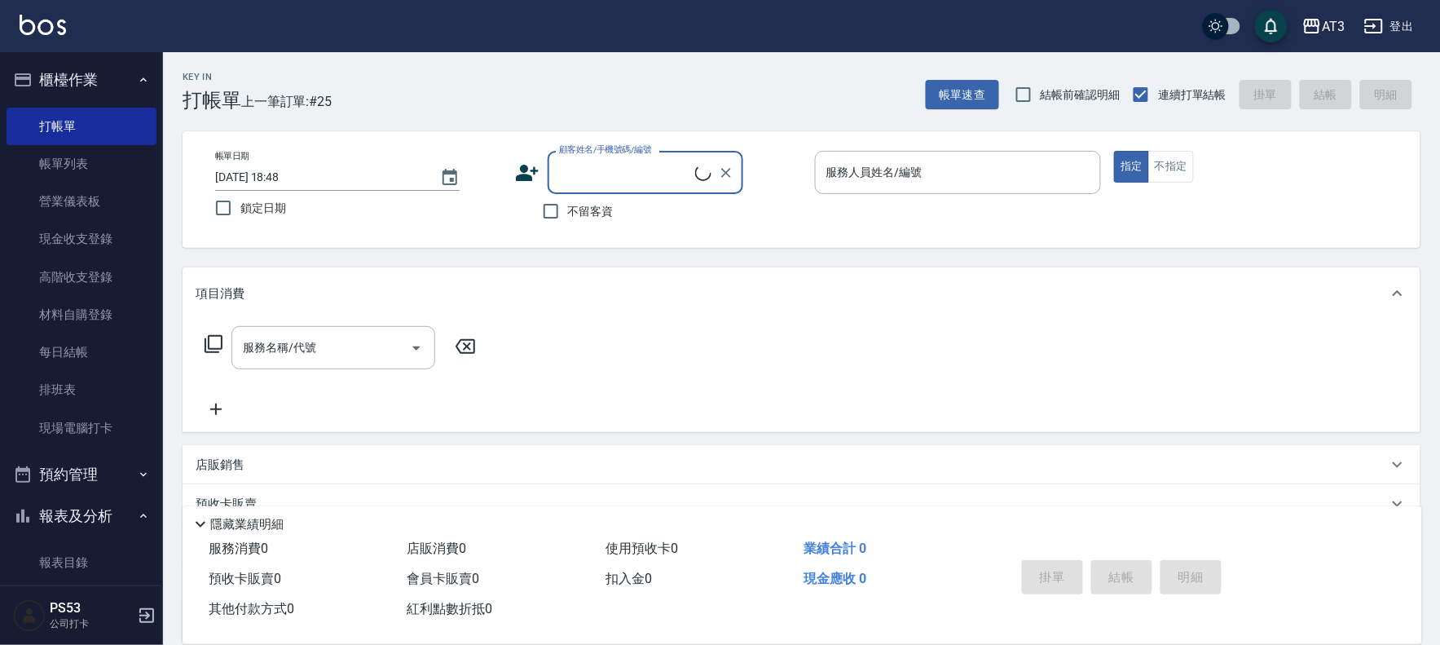
click at [670, 181] on input "顧客姓名/手機號碼/編號" at bounding box center [625, 172] width 140 height 29
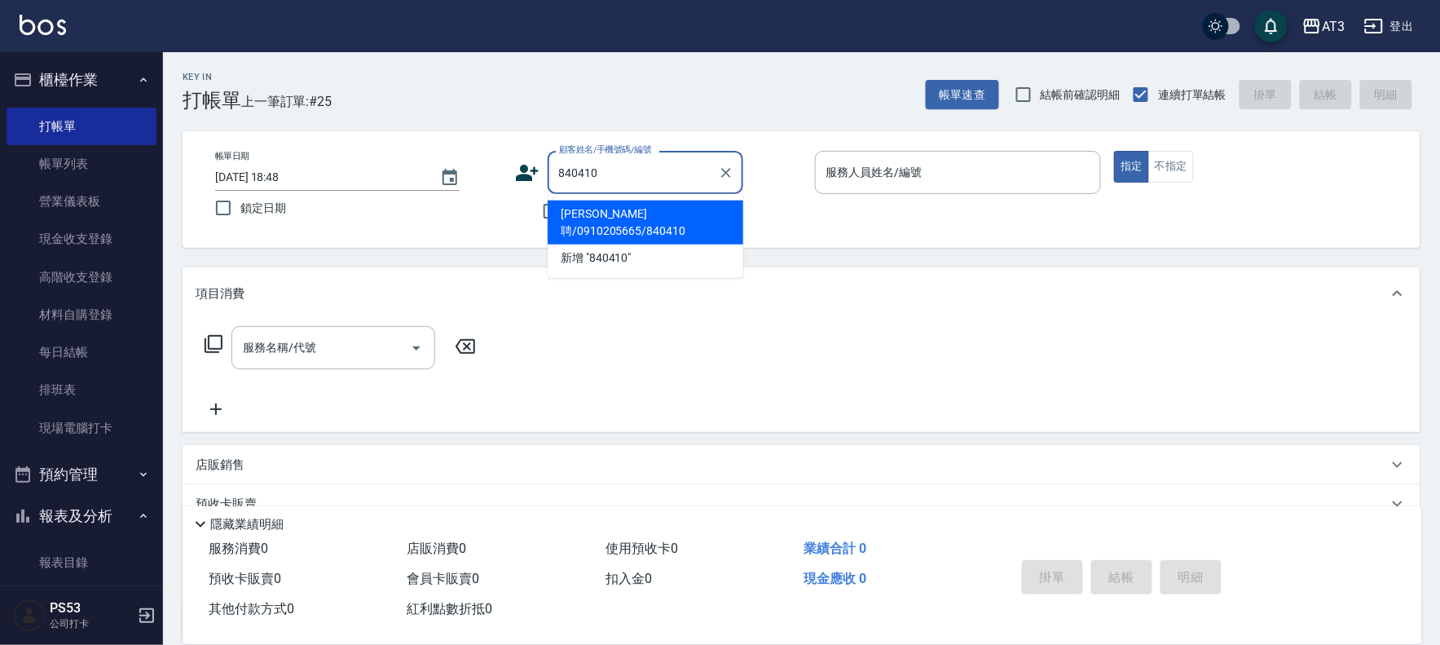
type input "羅修聘/0910205665/840410"
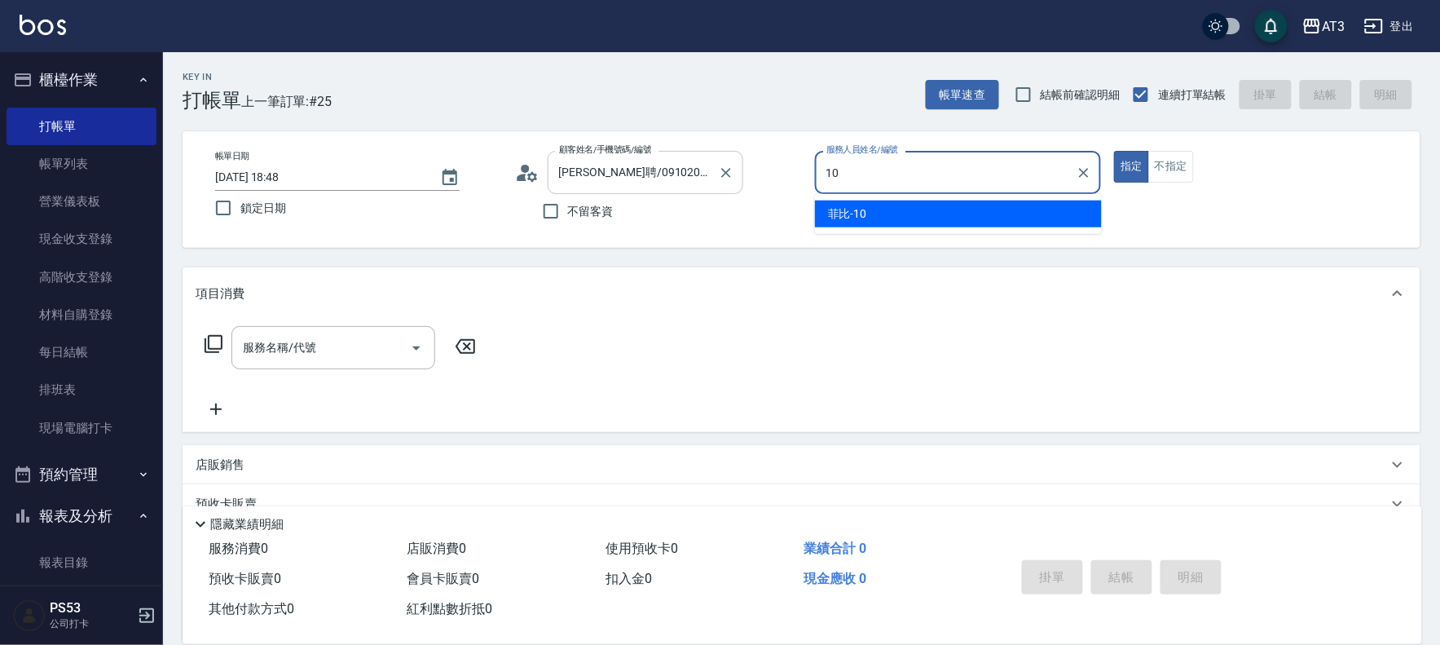
type input "菲比-10"
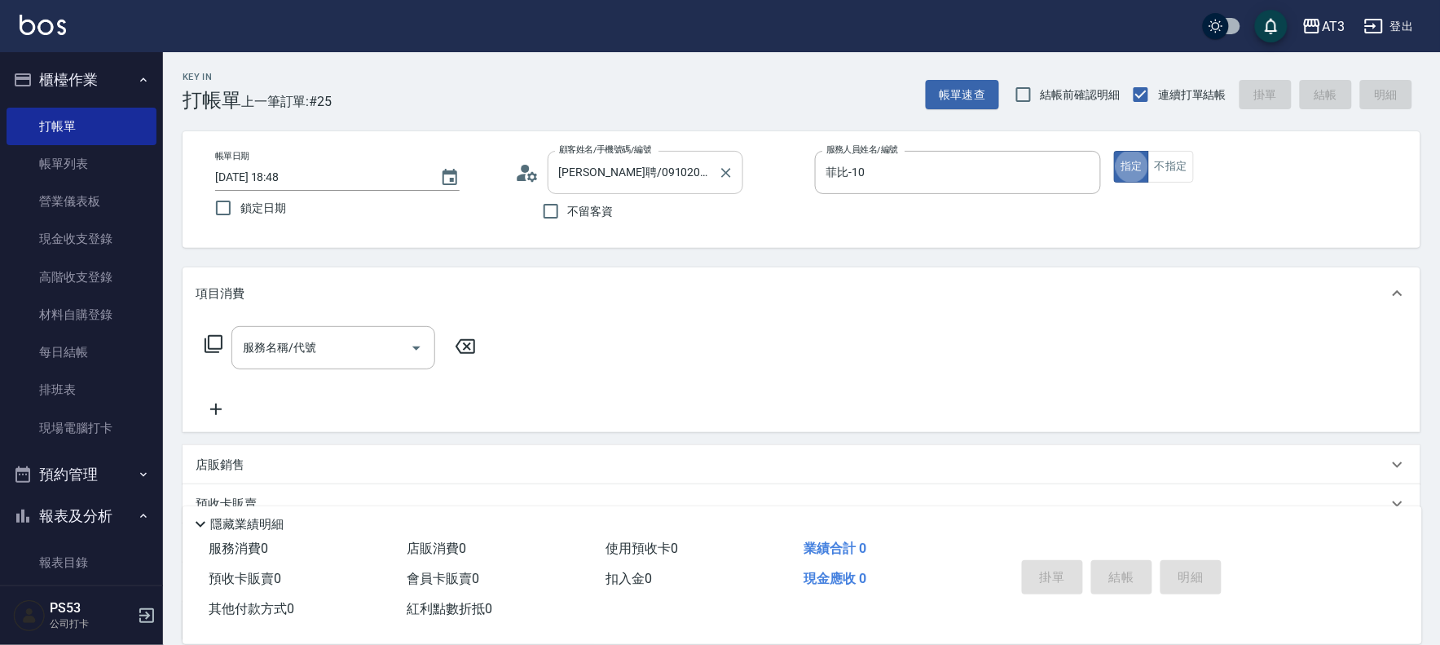
type button "true"
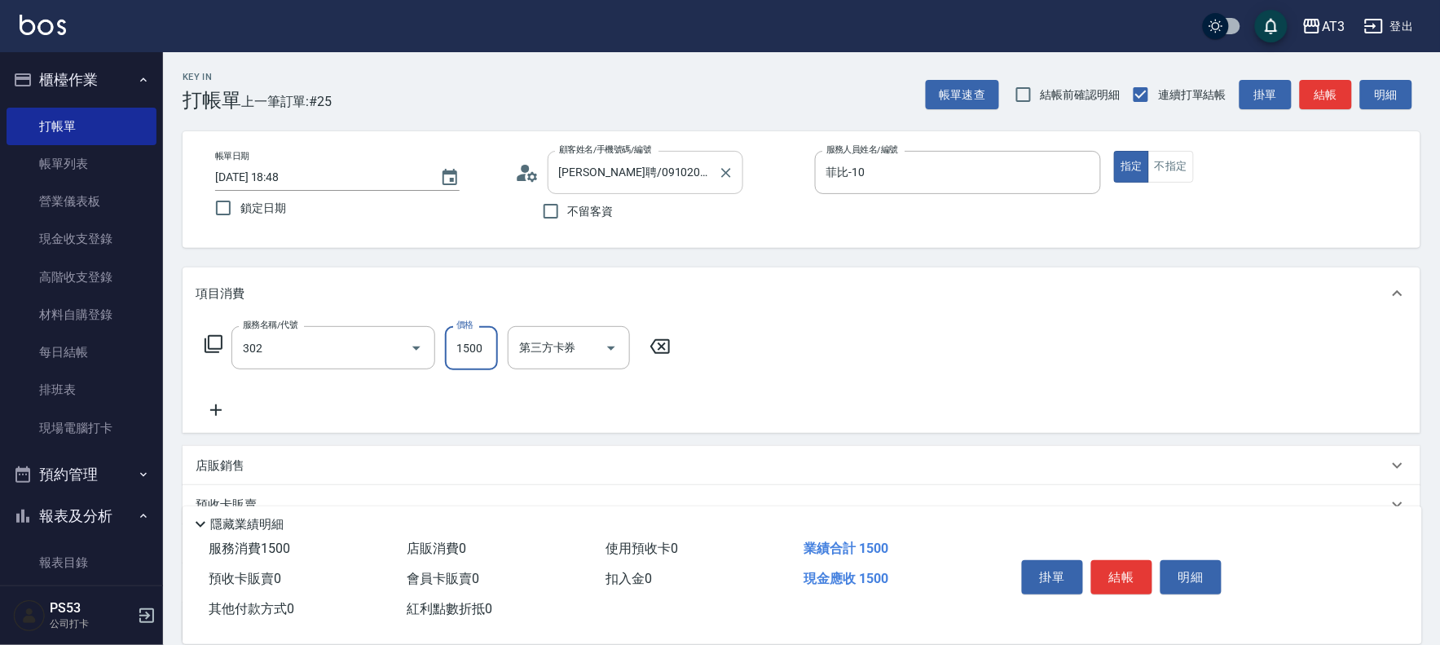
type input "設計燙髮(302)"
type input "1080"
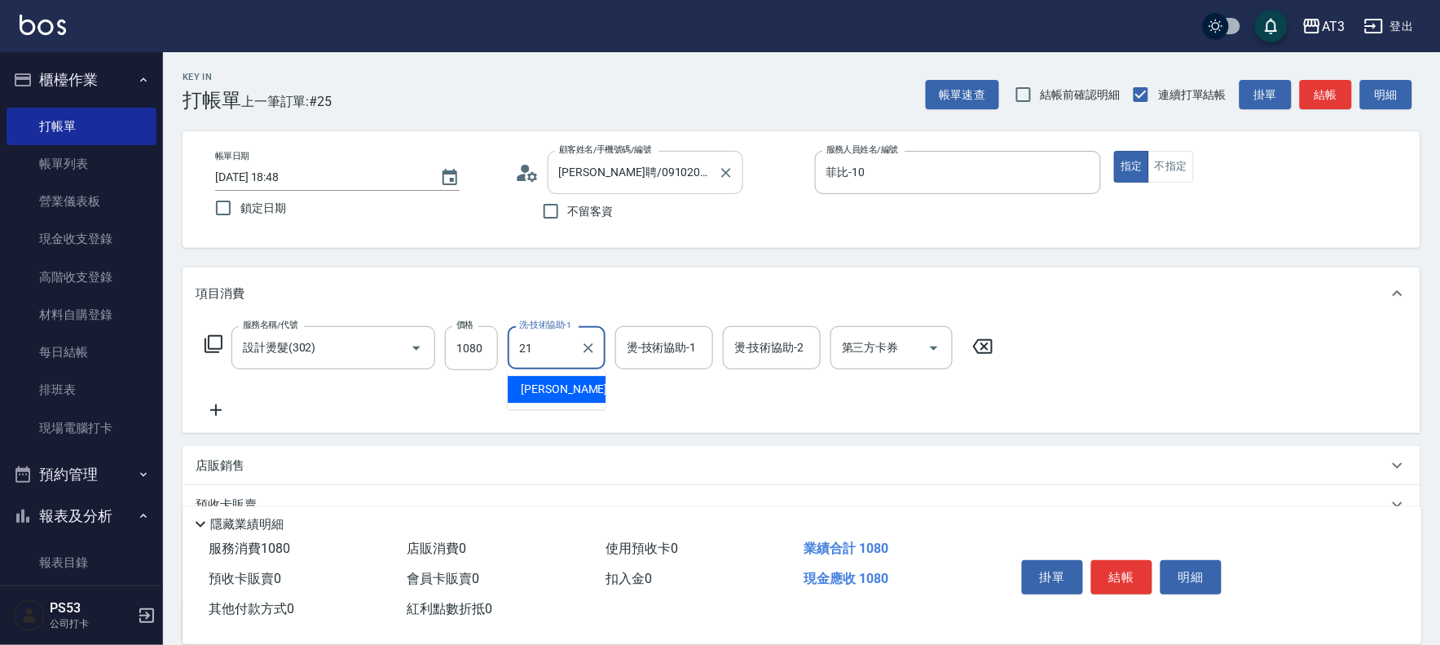
type input "珺珺-21"
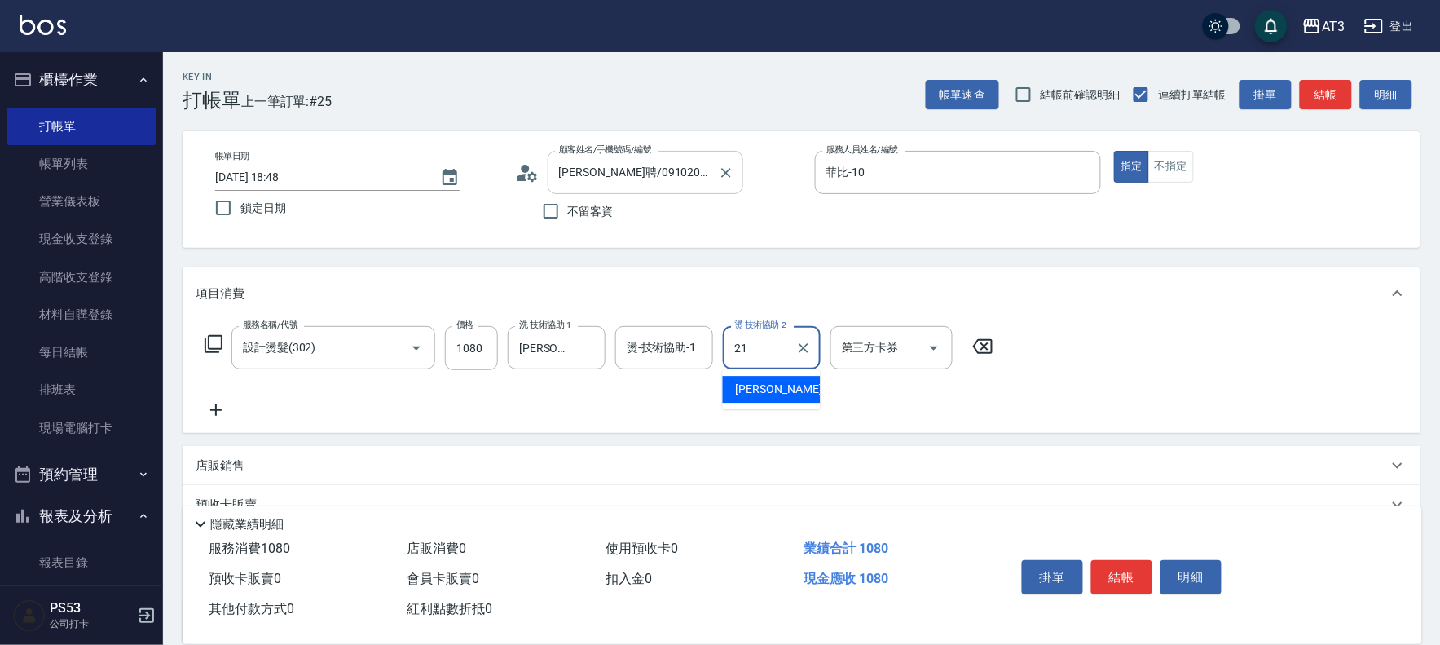
type input "珺珺-21"
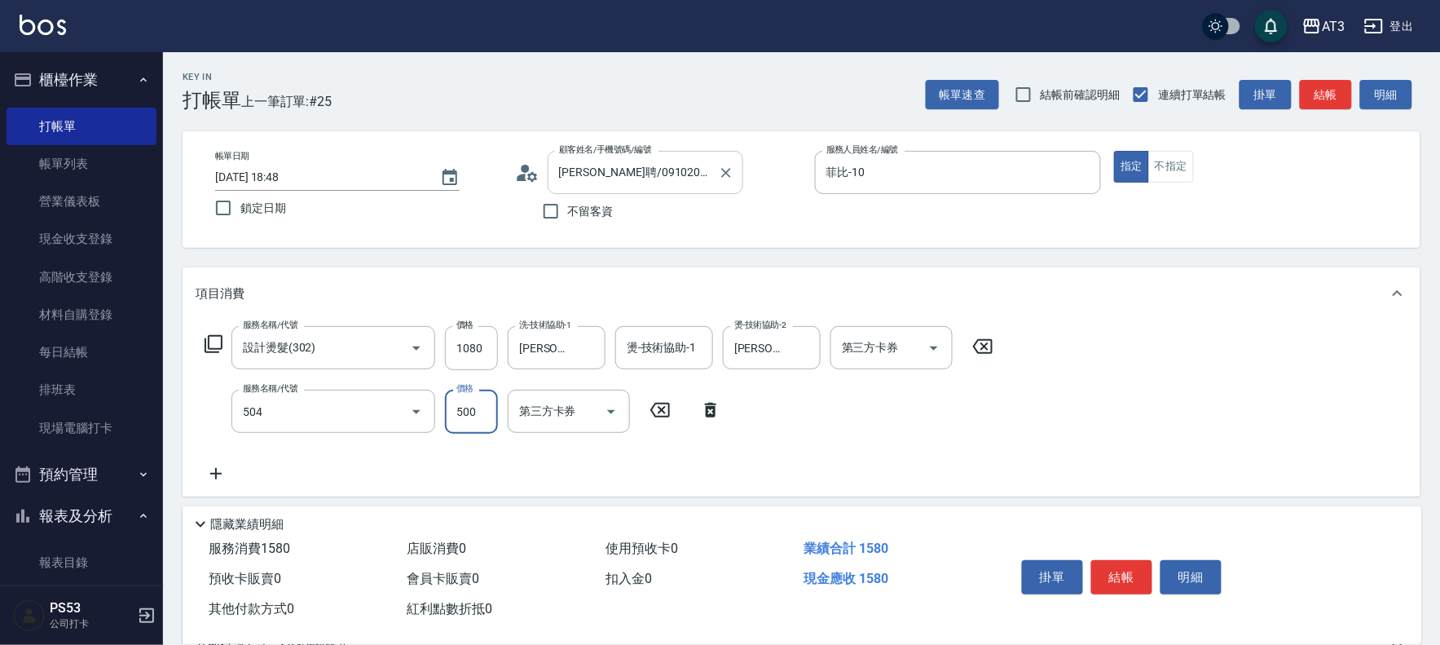
type input "順子護髮(504)"
click at [564, 411] on div "護-技術協助-1 護-技術協助-1" at bounding box center [557, 411] width 98 height 43
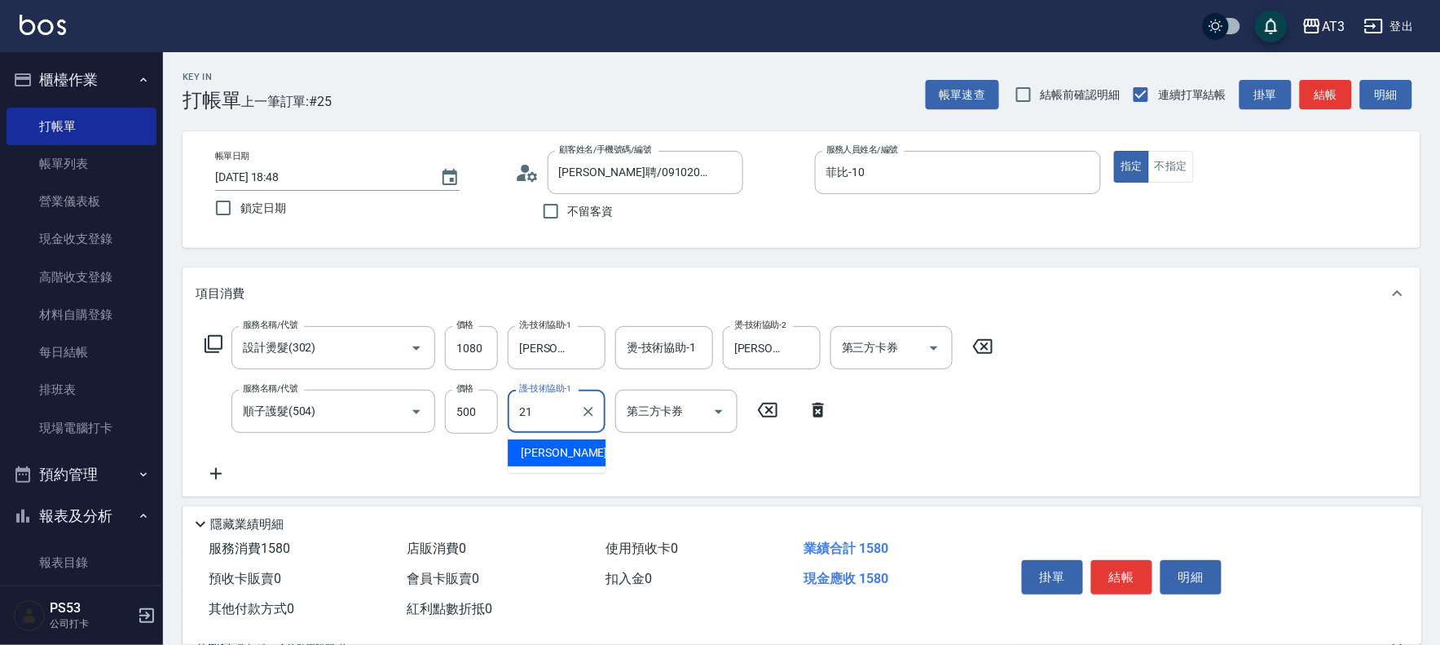
type input "珺珺-21"
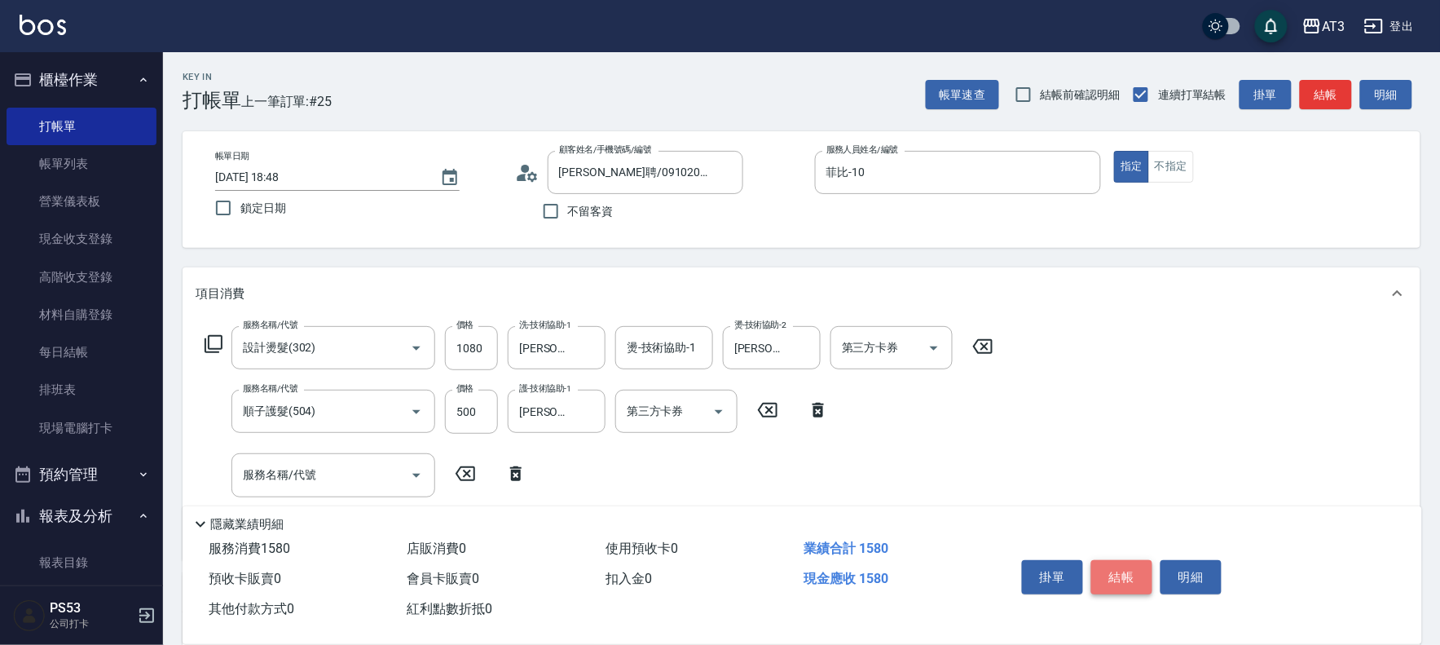
click at [1113, 571] on button "結帳" at bounding box center [1122, 577] width 61 height 34
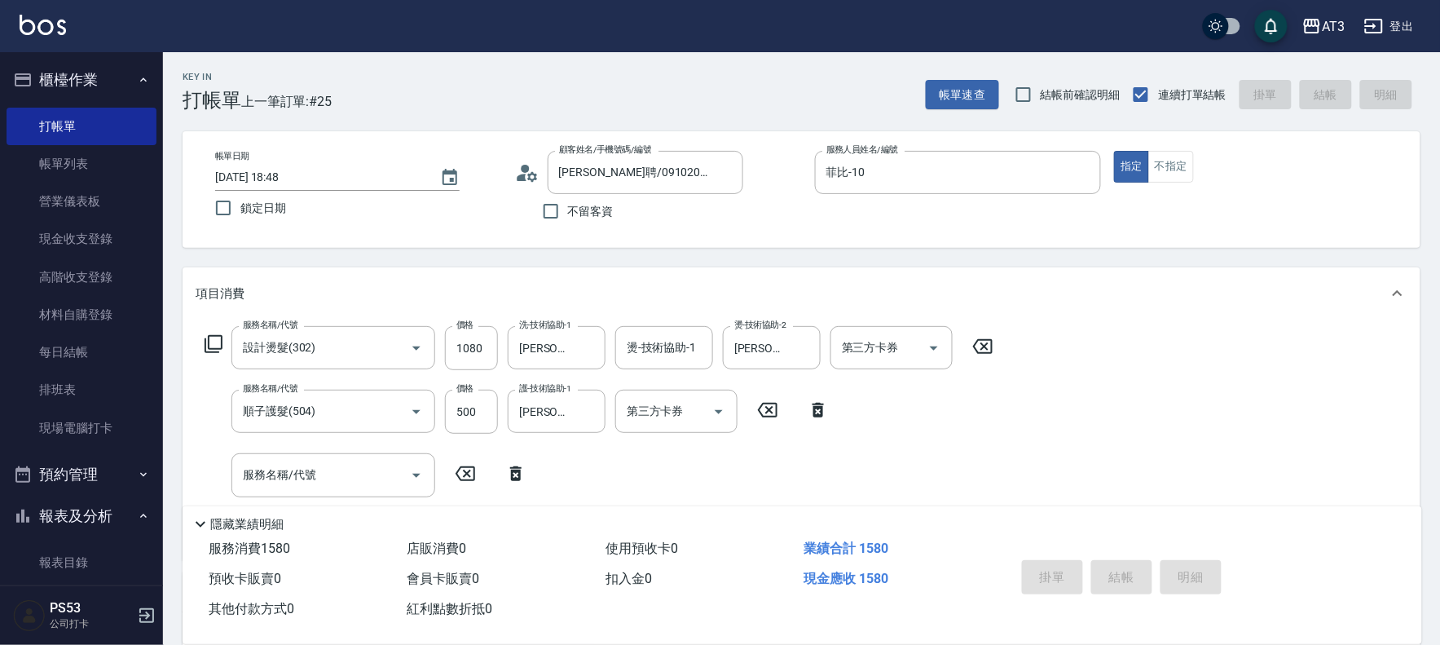
type input "2025/10/10 18:49"
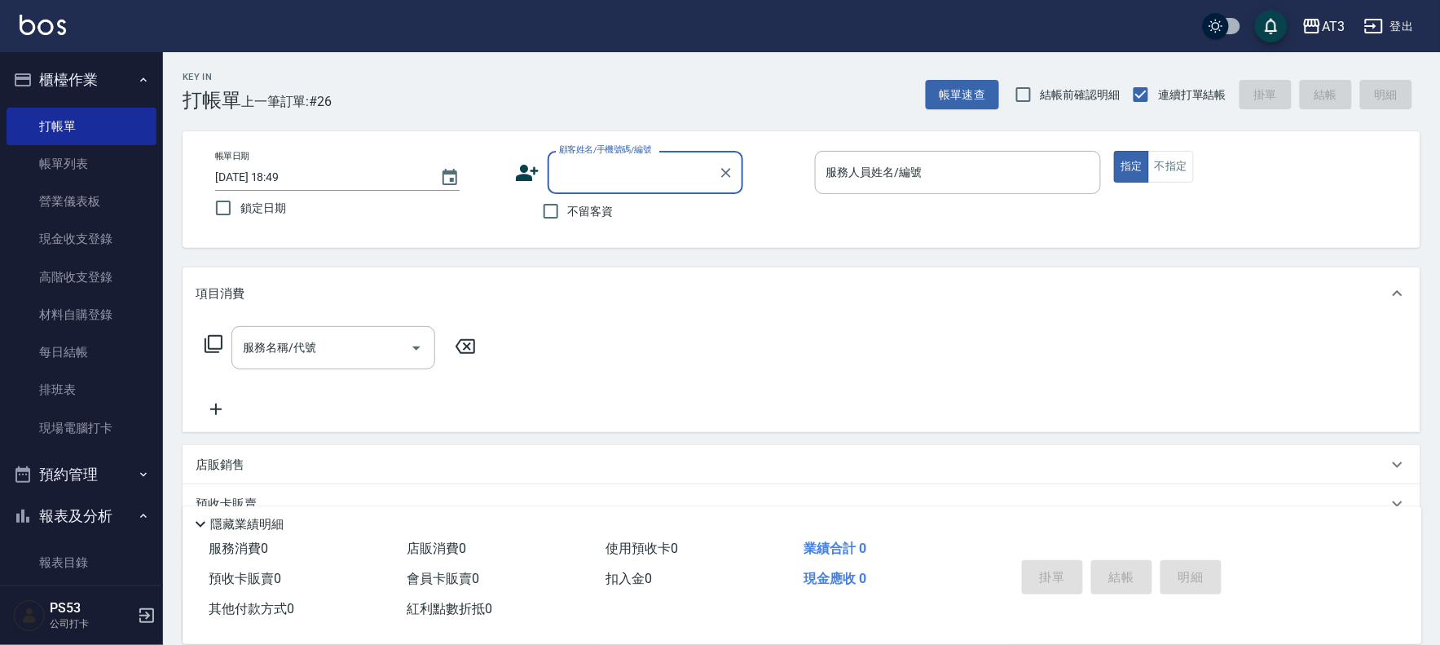
click at [528, 176] on icon at bounding box center [527, 173] width 23 height 16
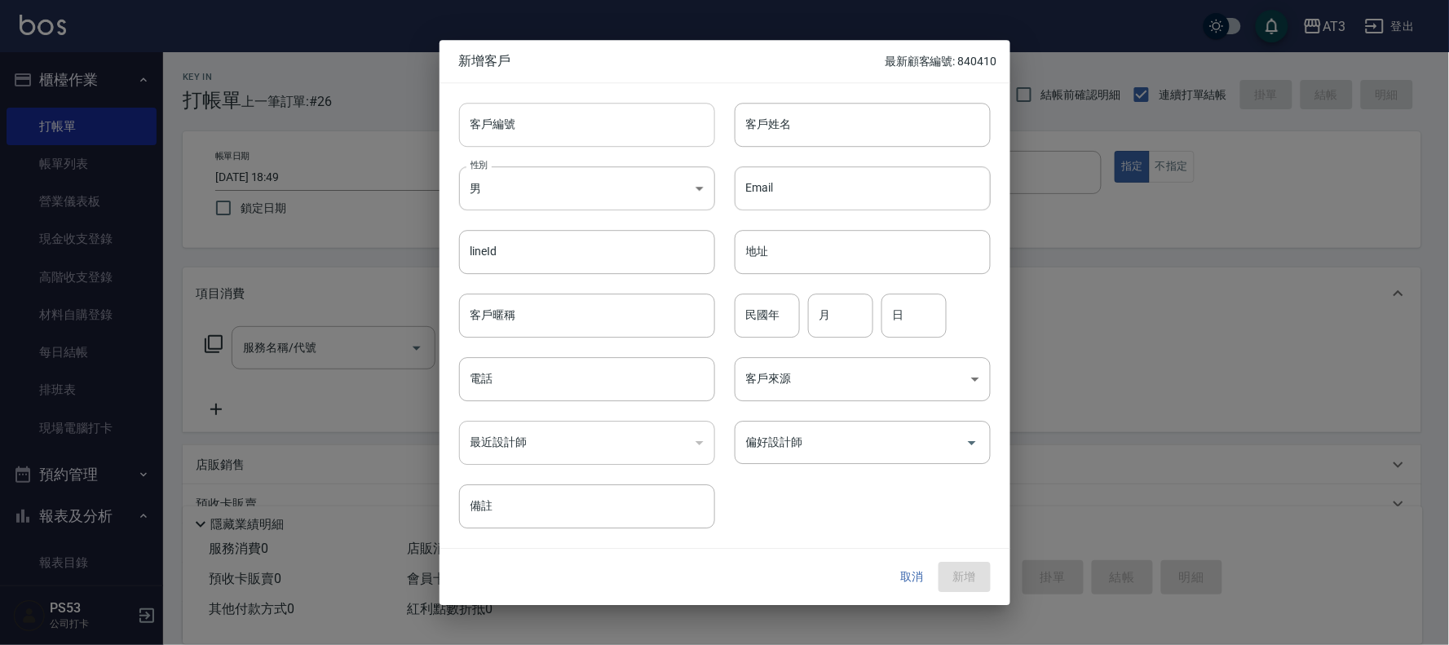
click at [532, 130] on input "客戶編號" at bounding box center [587, 125] width 256 height 44
type input "450907"
type input "謝玉塘"
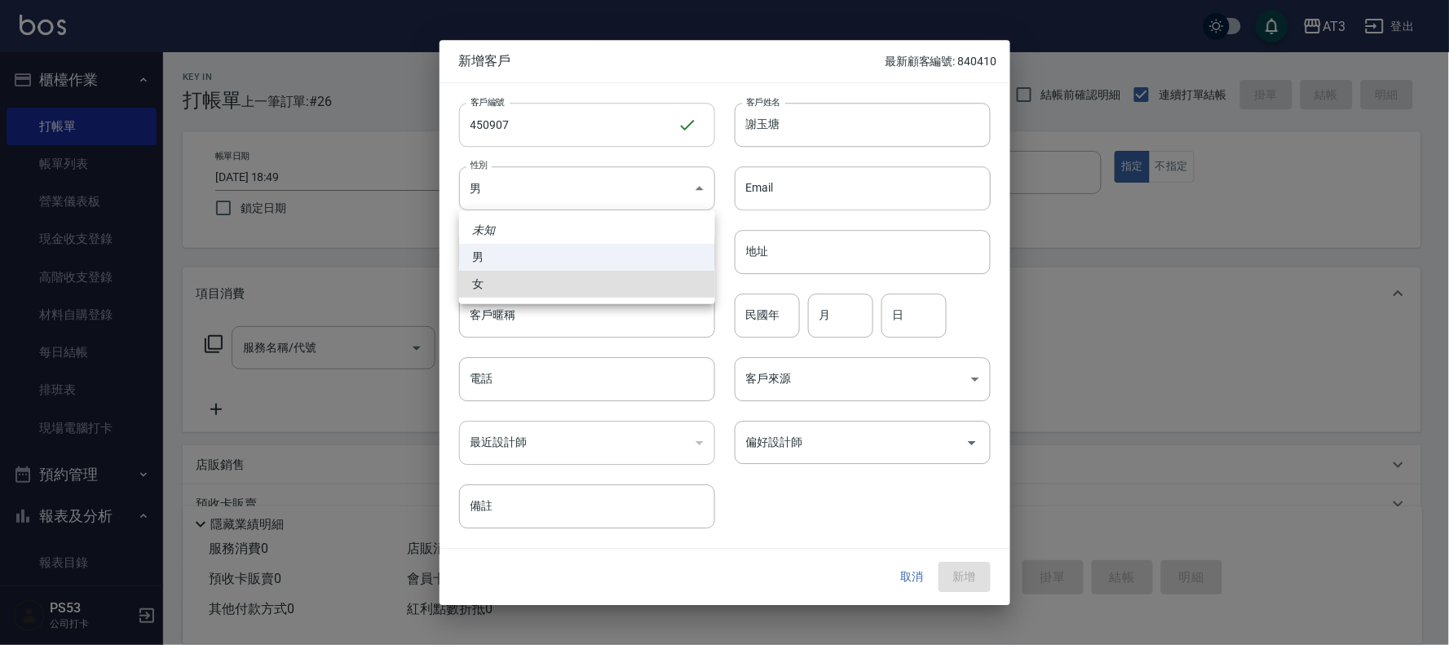
type input "FEMALE"
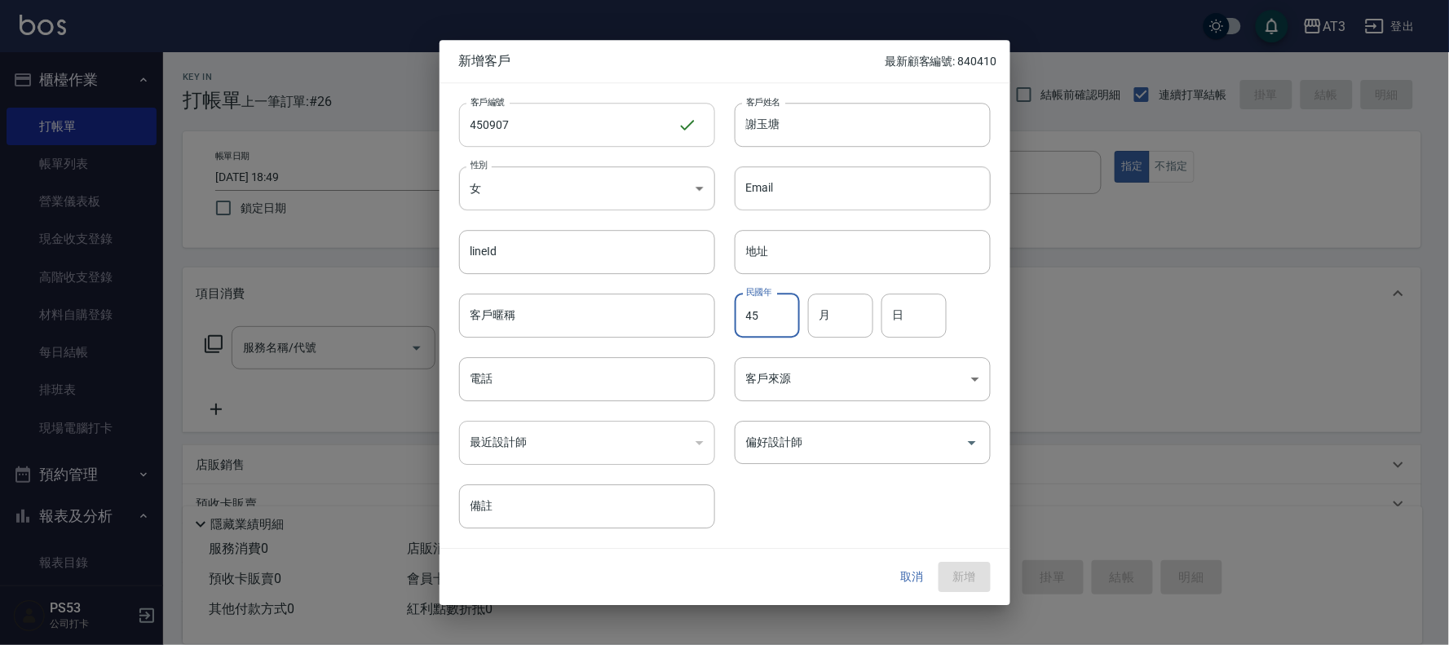
type input "45"
type input "09"
type input "07"
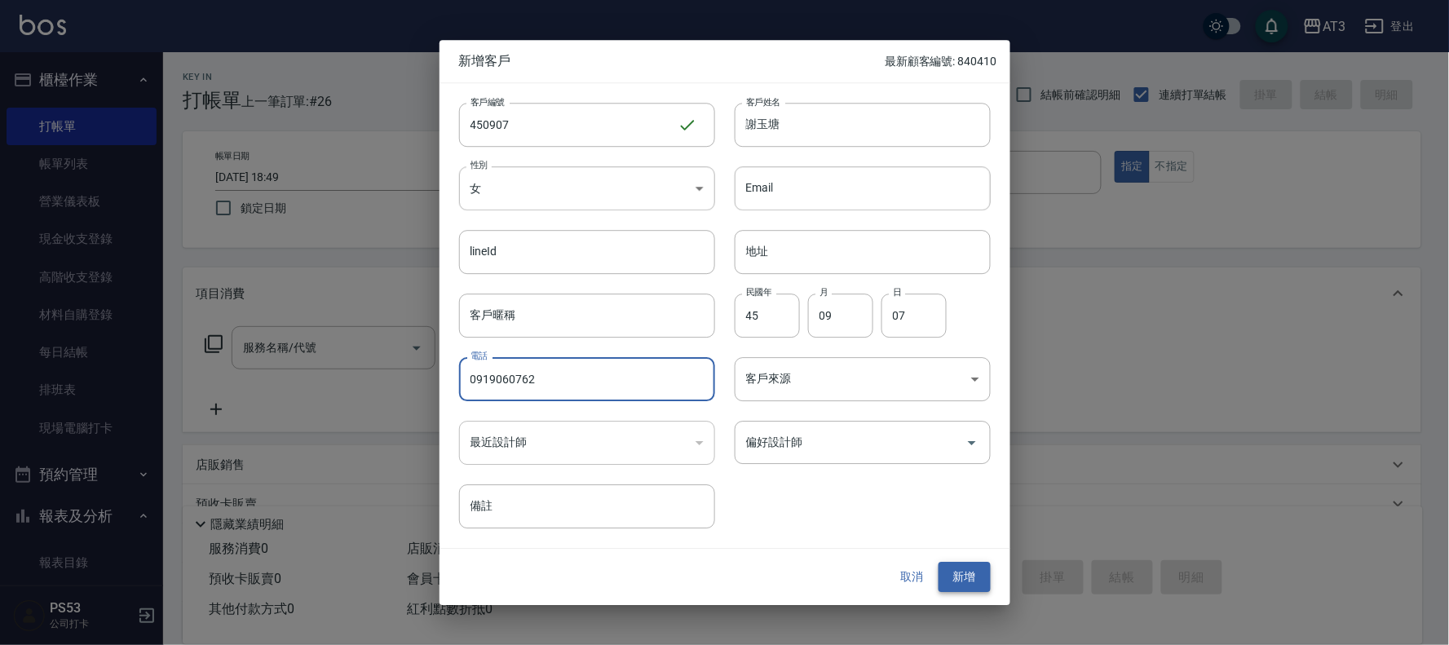
type input "0919060762"
click at [971, 580] on button "新增" at bounding box center [964, 577] width 52 height 30
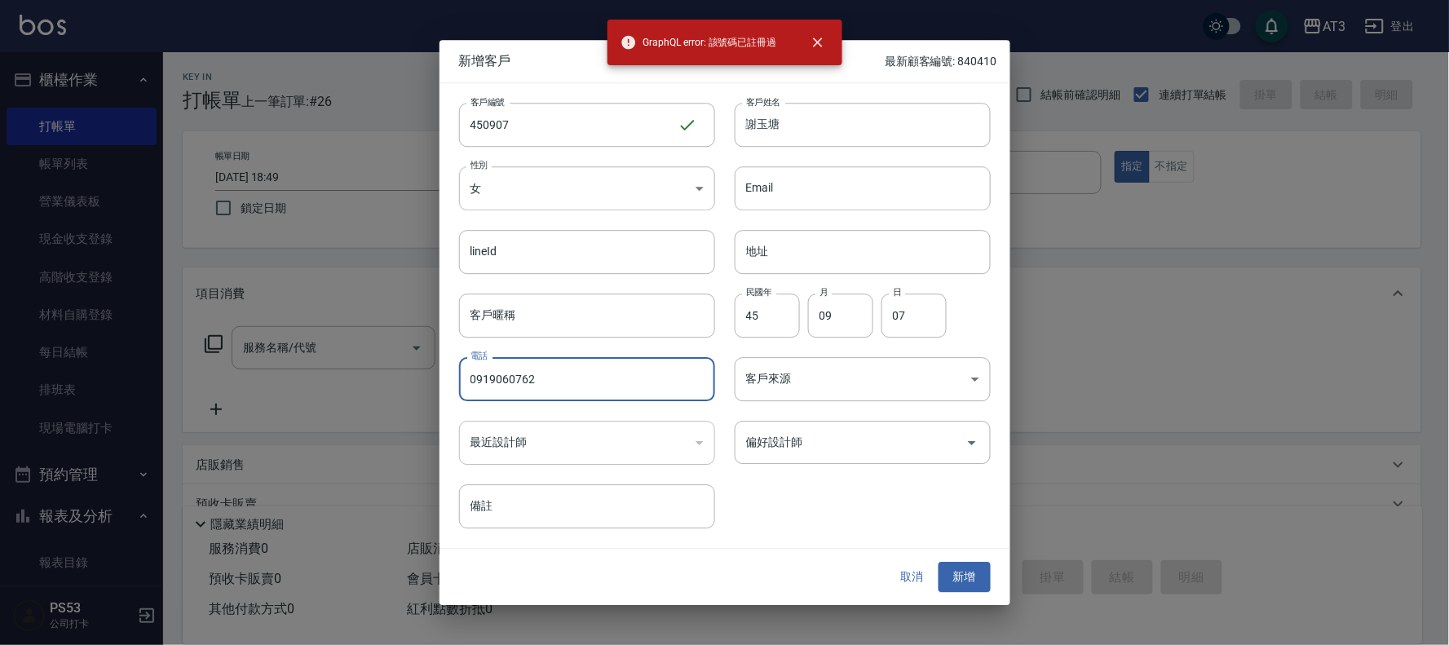
drag, startPoint x: 598, startPoint y: 364, endPoint x: 461, endPoint y: 382, distance: 138.8
click at [461, 382] on input "0919060762" at bounding box center [587, 379] width 256 height 44
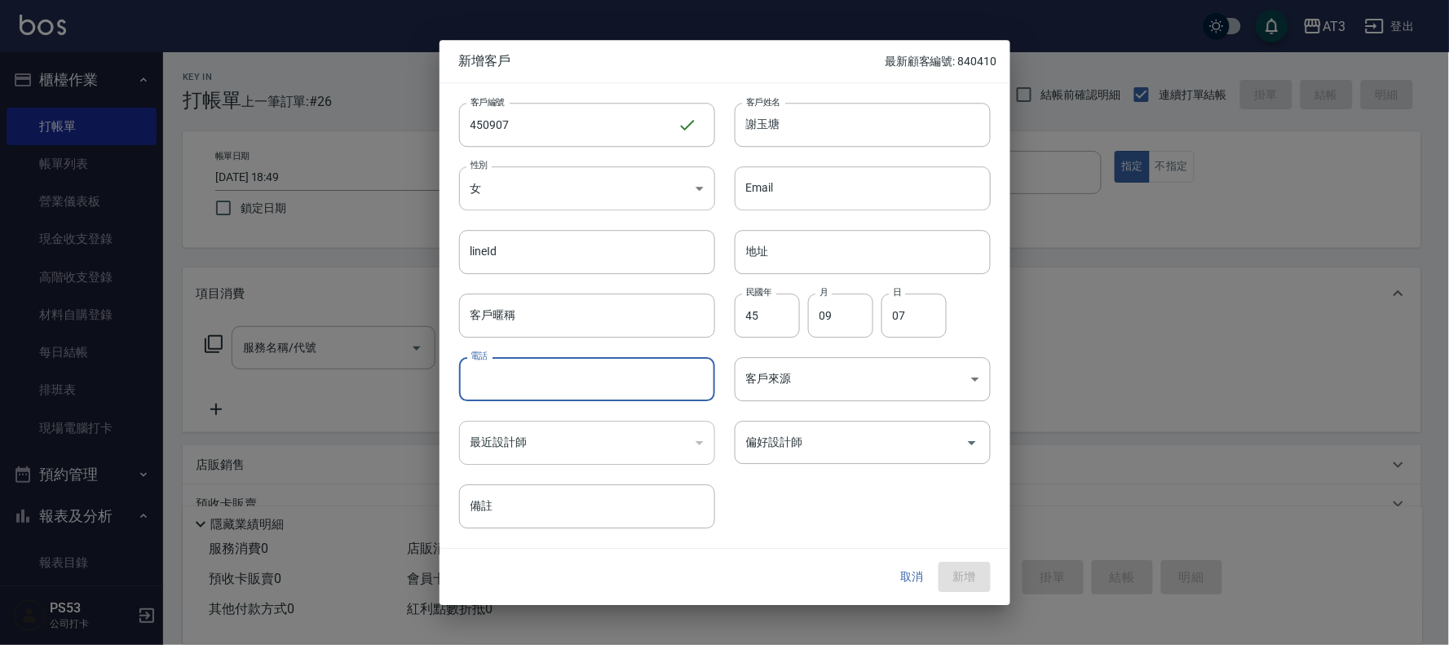
click at [915, 576] on button "取消" at bounding box center [912, 577] width 52 height 30
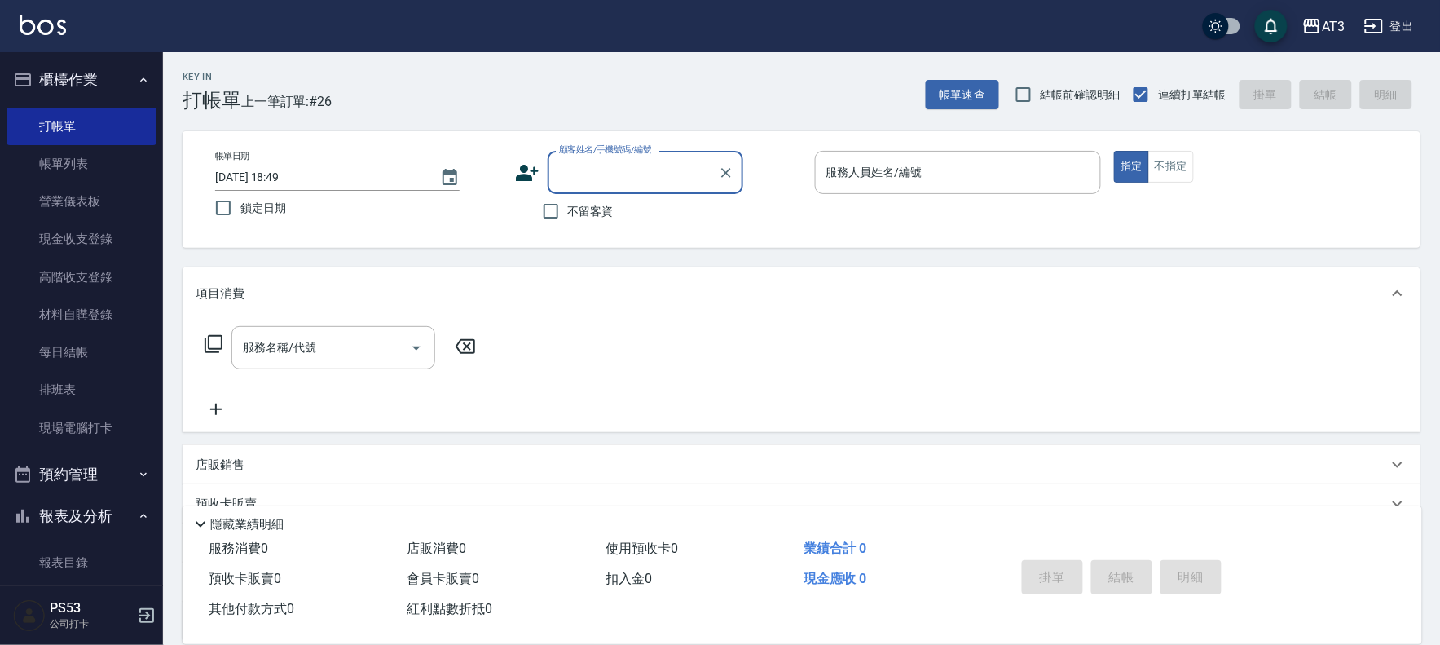
drag, startPoint x: 582, startPoint y: 161, endPoint x: 566, endPoint y: 181, distance: 25.5
click at [566, 181] on input "顧客姓名/手機號碼/編號" at bounding box center [633, 172] width 157 height 29
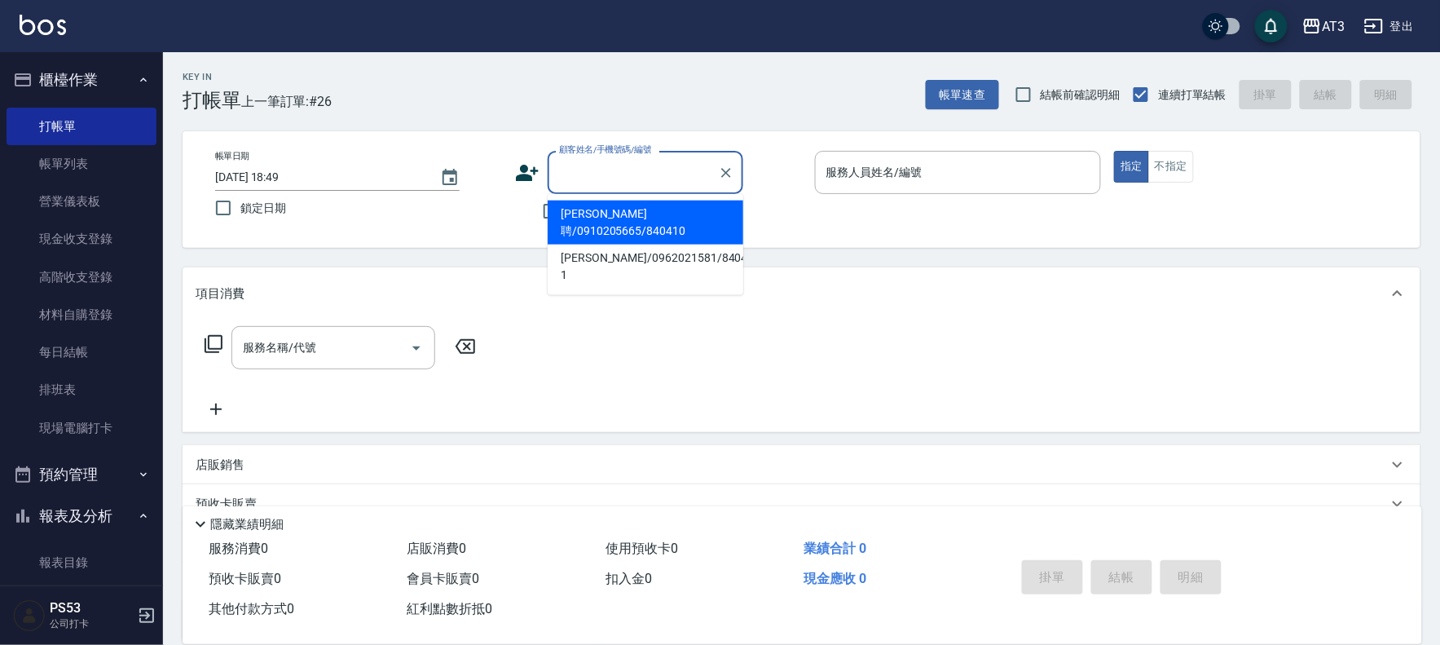
paste input "0919060762"
click at [624, 217] on li "謝玉塘/0919060762/450907a" at bounding box center [646, 214] width 196 height 27
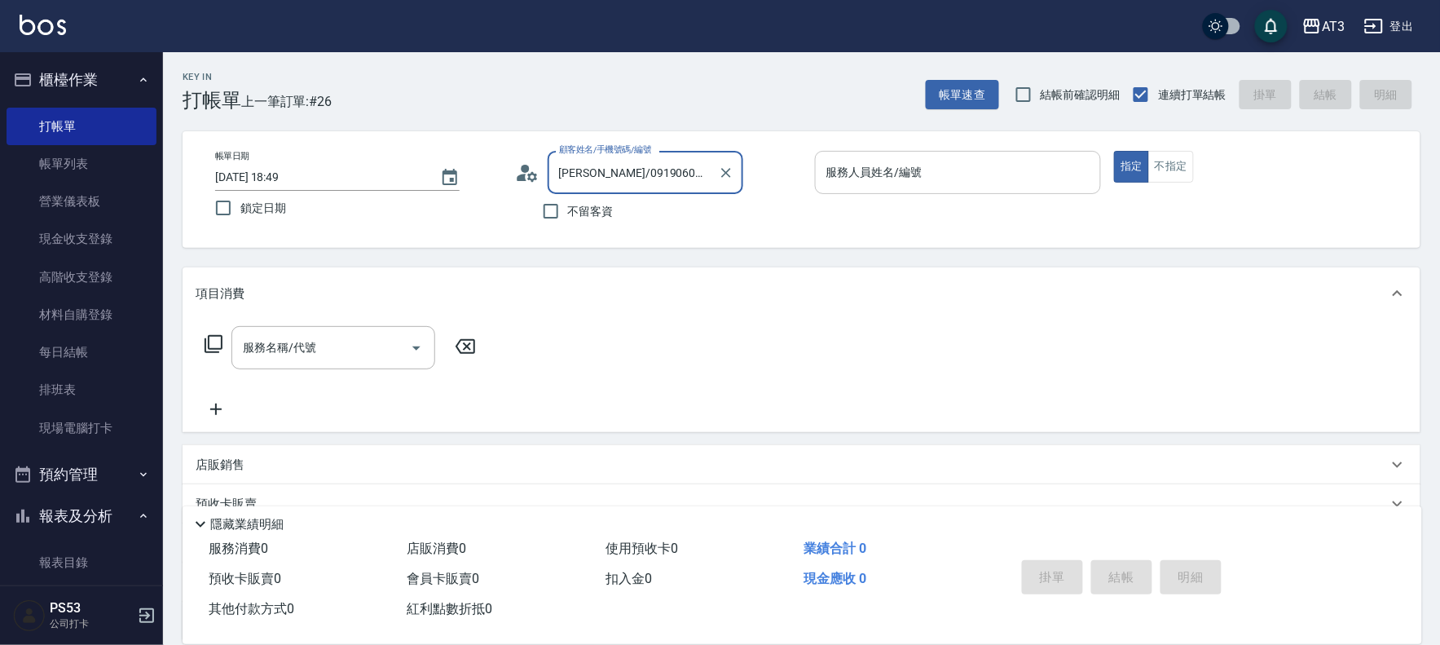
type input "謝玉塘/0919060762/450907a"
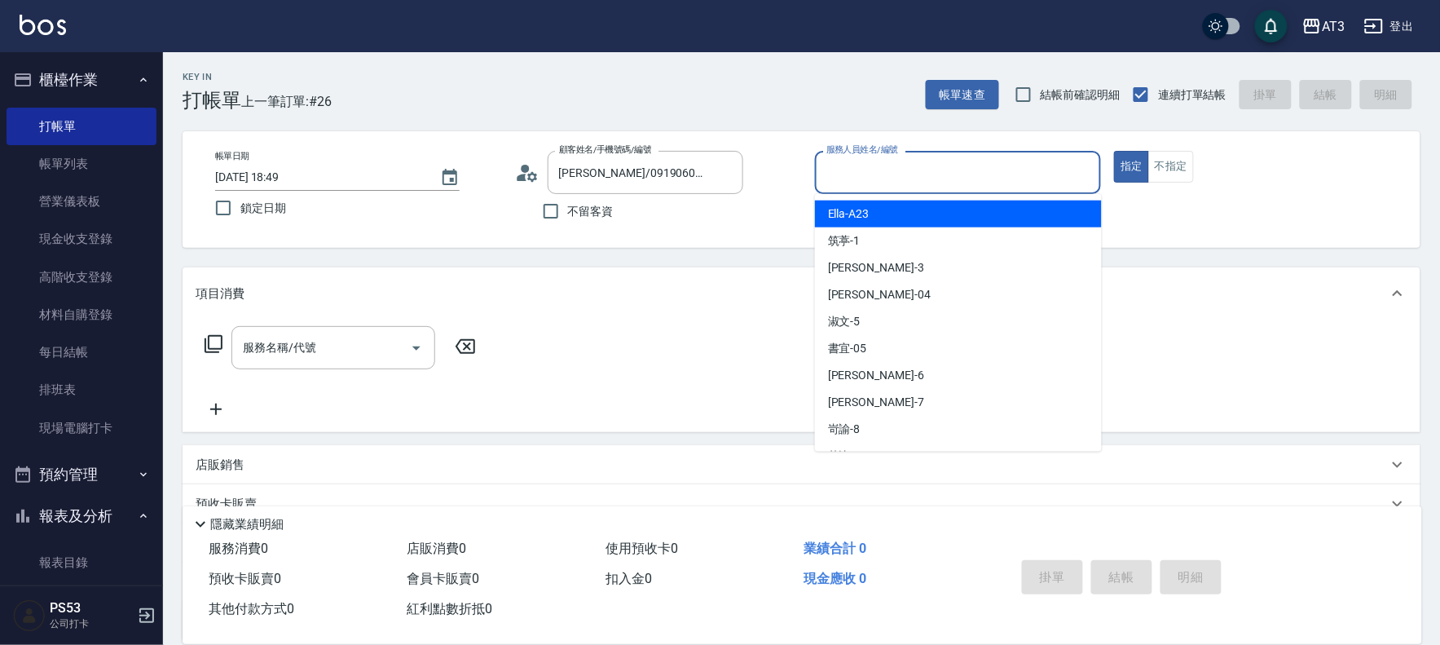
click at [891, 172] on input "服務人員姓名/編號" at bounding box center [959, 172] width 272 height 29
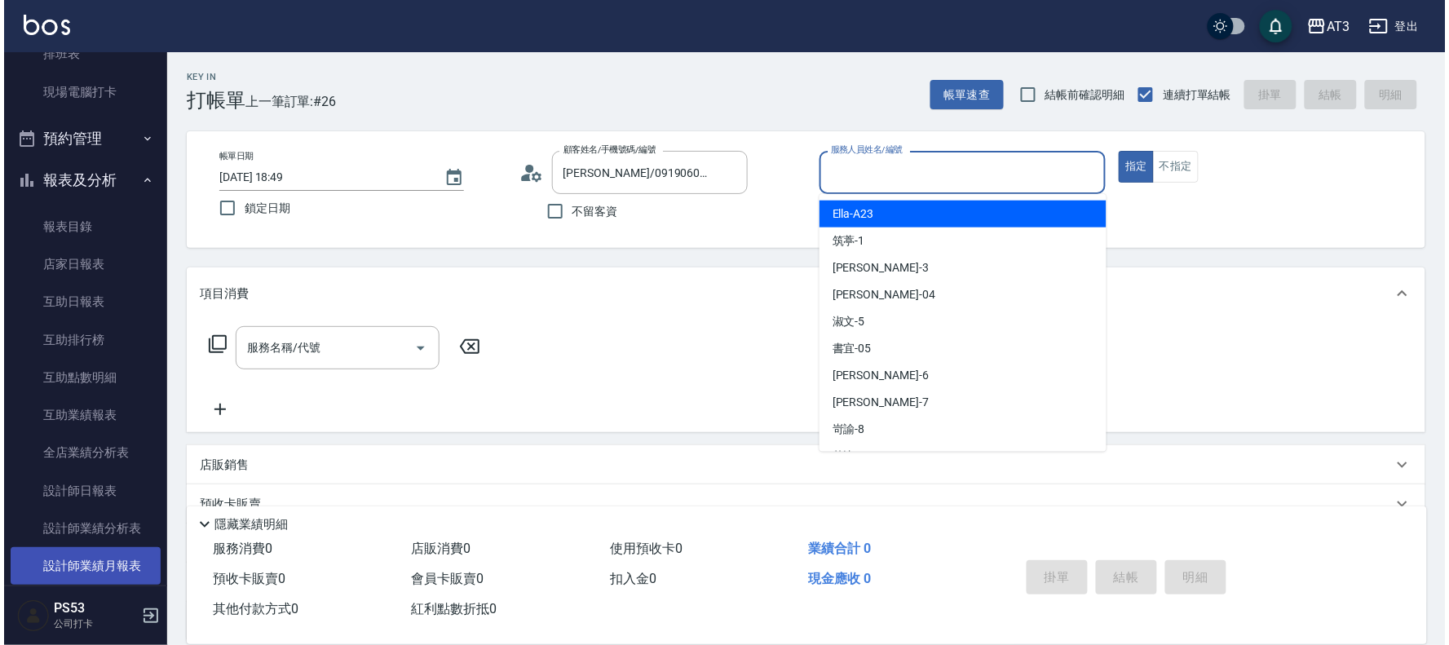
scroll to position [543, 0]
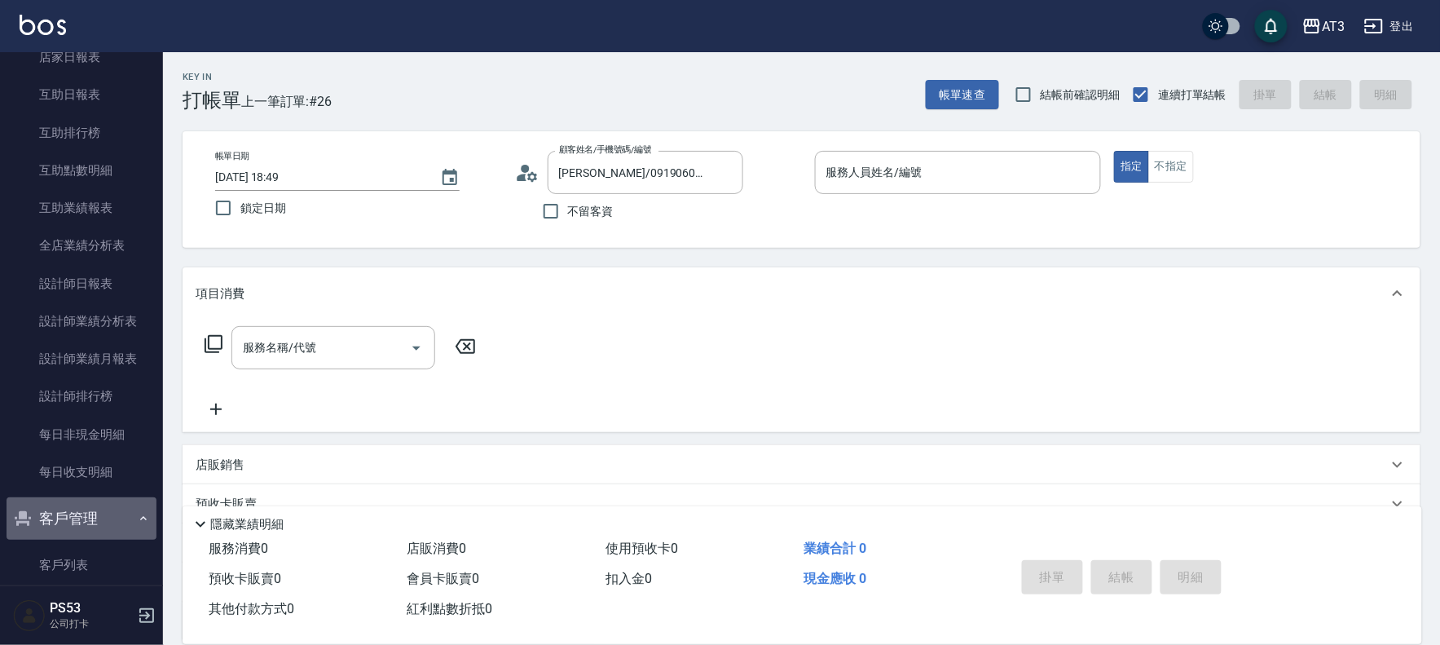
click at [88, 525] on button "客戶管理" at bounding box center [82, 518] width 150 height 42
click at [87, 525] on button "客戶管理" at bounding box center [82, 518] width 150 height 42
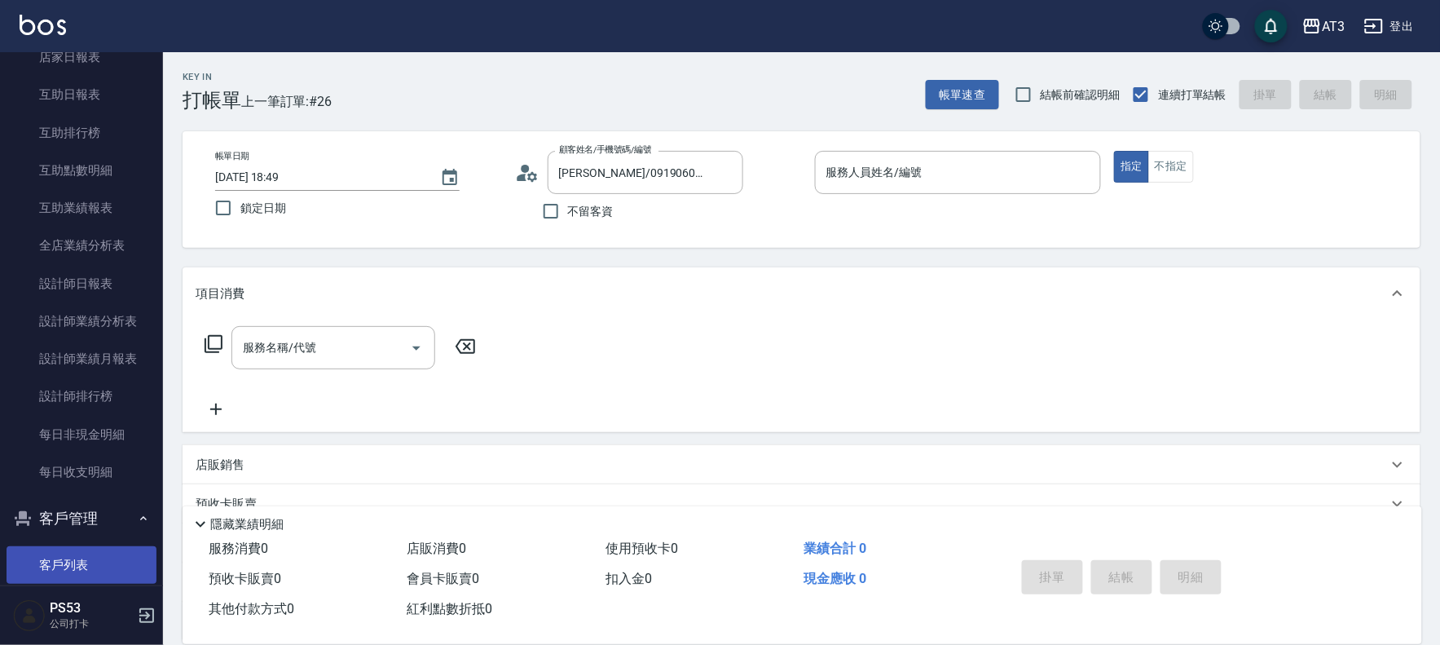
click at [86, 567] on link "客戶列表" at bounding box center [82, 564] width 150 height 37
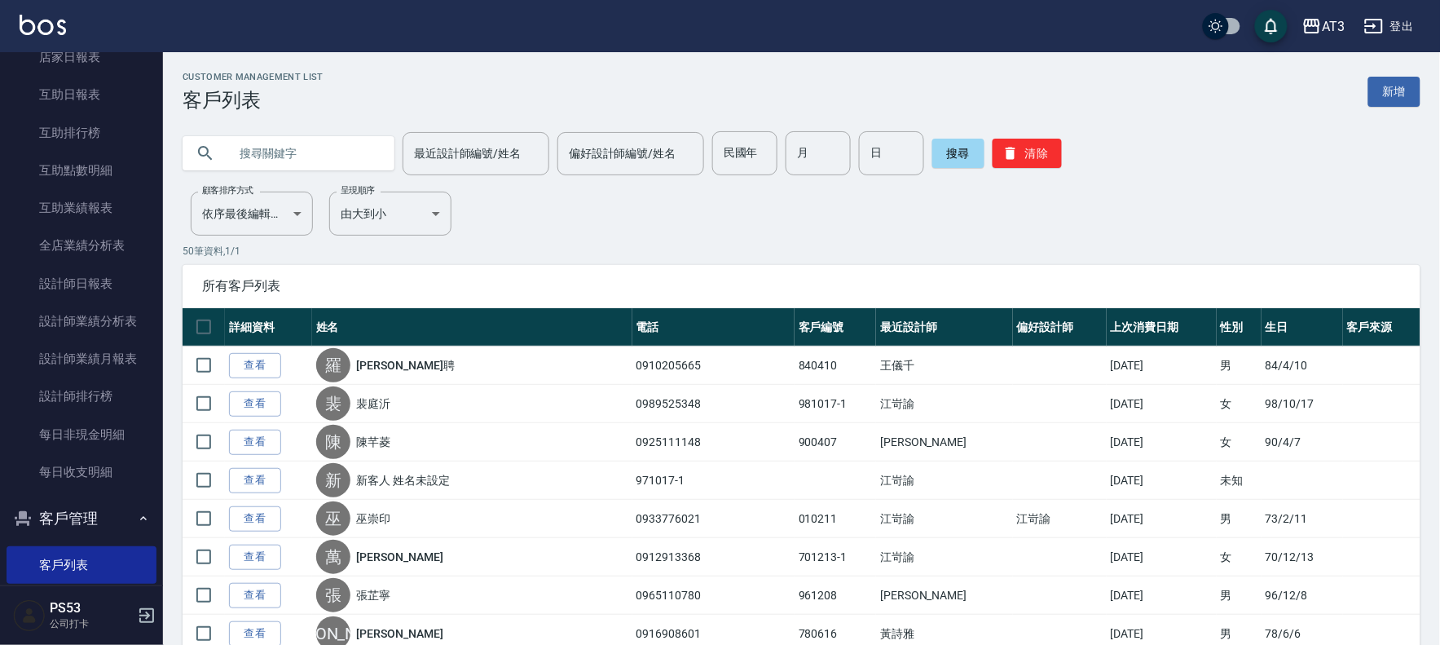
click at [291, 144] on input "text" at bounding box center [304, 153] width 153 height 44
paste input "0919060762"
type input "0919060762"
click at [971, 145] on button "搜尋" at bounding box center [959, 153] width 52 height 29
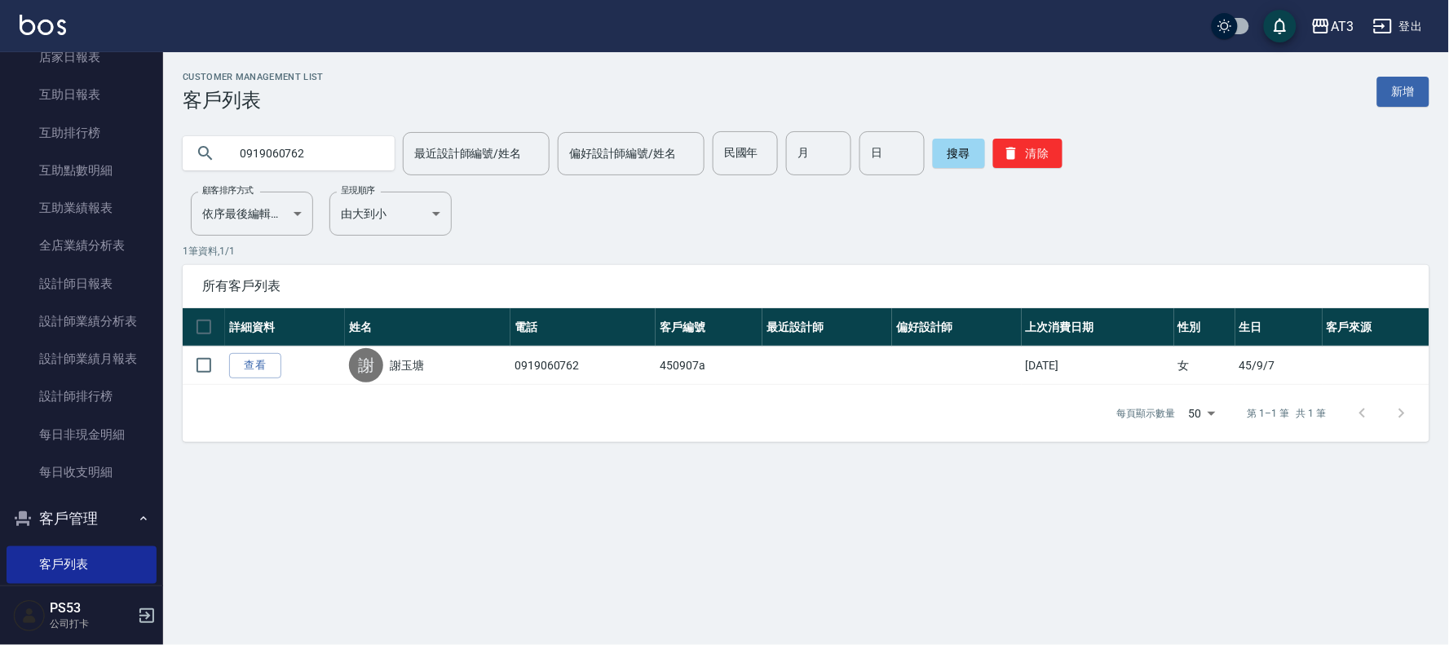
click at [247, 368] on link "查看" at bounding box center [255, 365] width 52 height 25
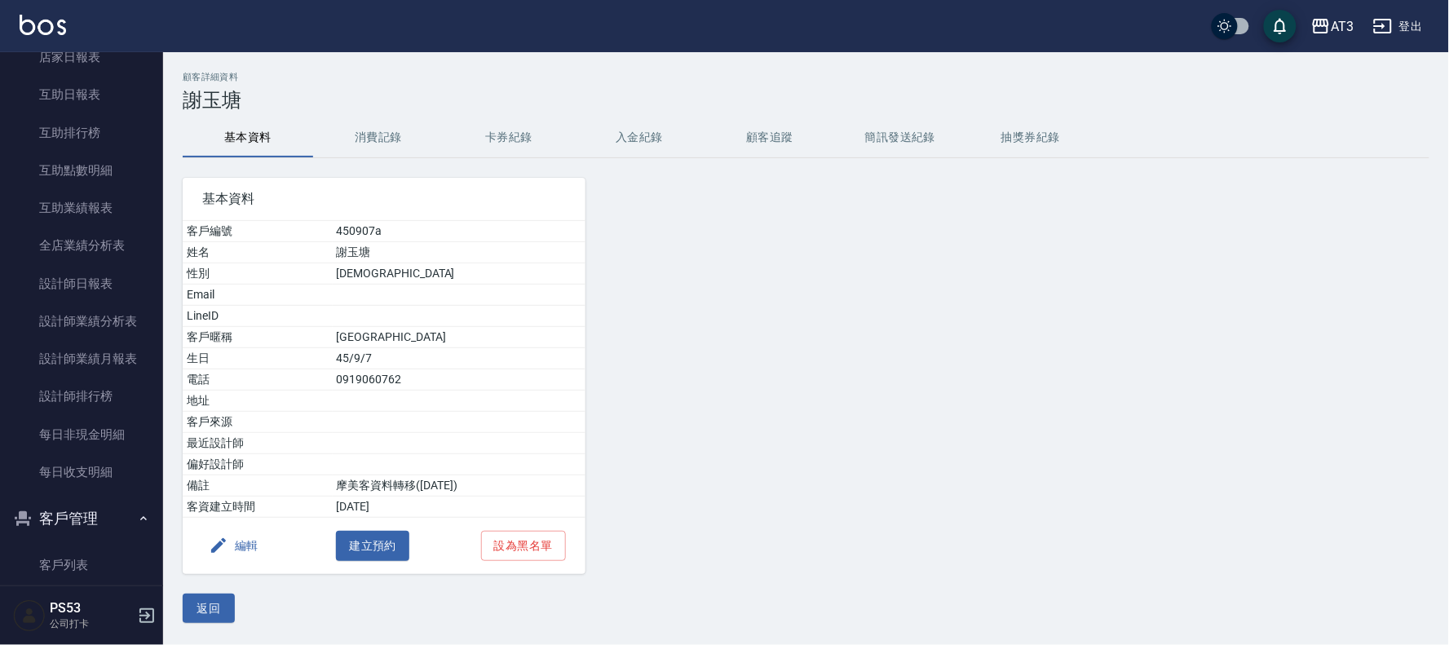
click at [250, 547] on button "編輯" at bounding box center [233, 546] width 63 height 30
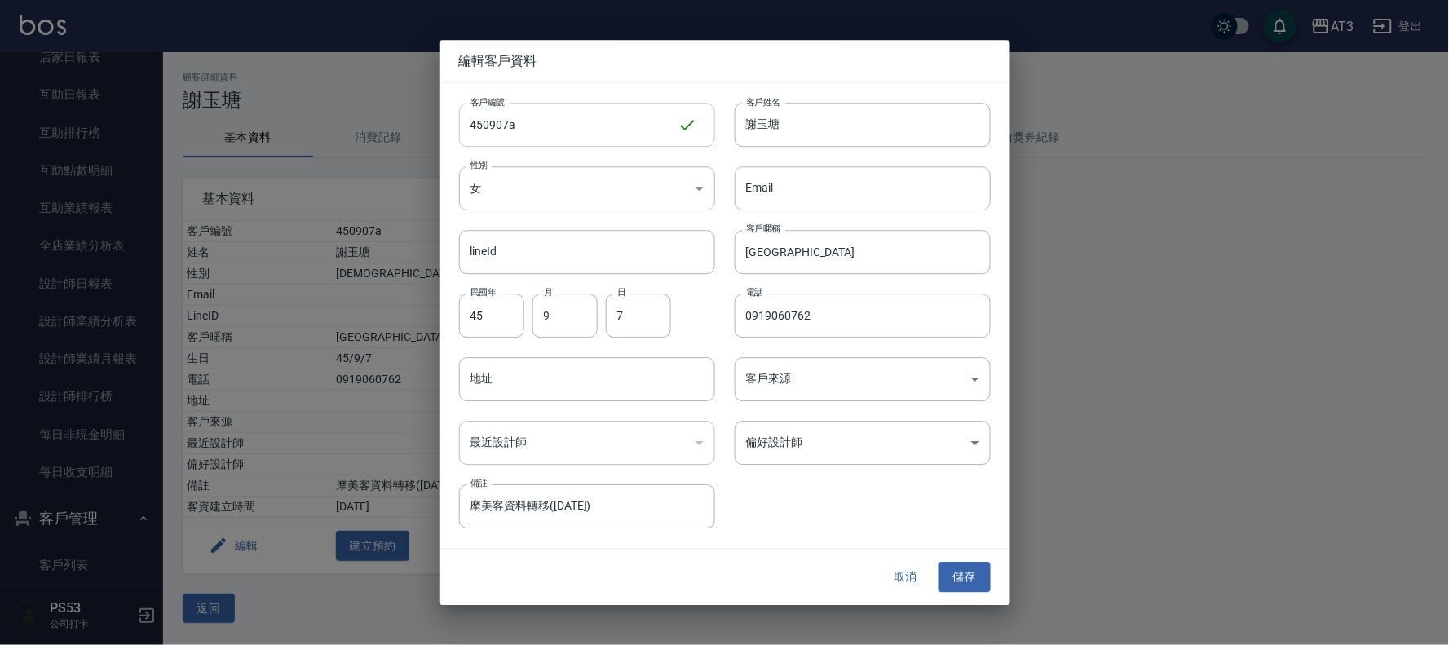
click at [584, 129] on input "450907a" at bounding box center [568, 125] width 218 height 44
type input "450907"
click at [960, 582] on button "儲存" at bounding box center [964, 577] width 52 height 30
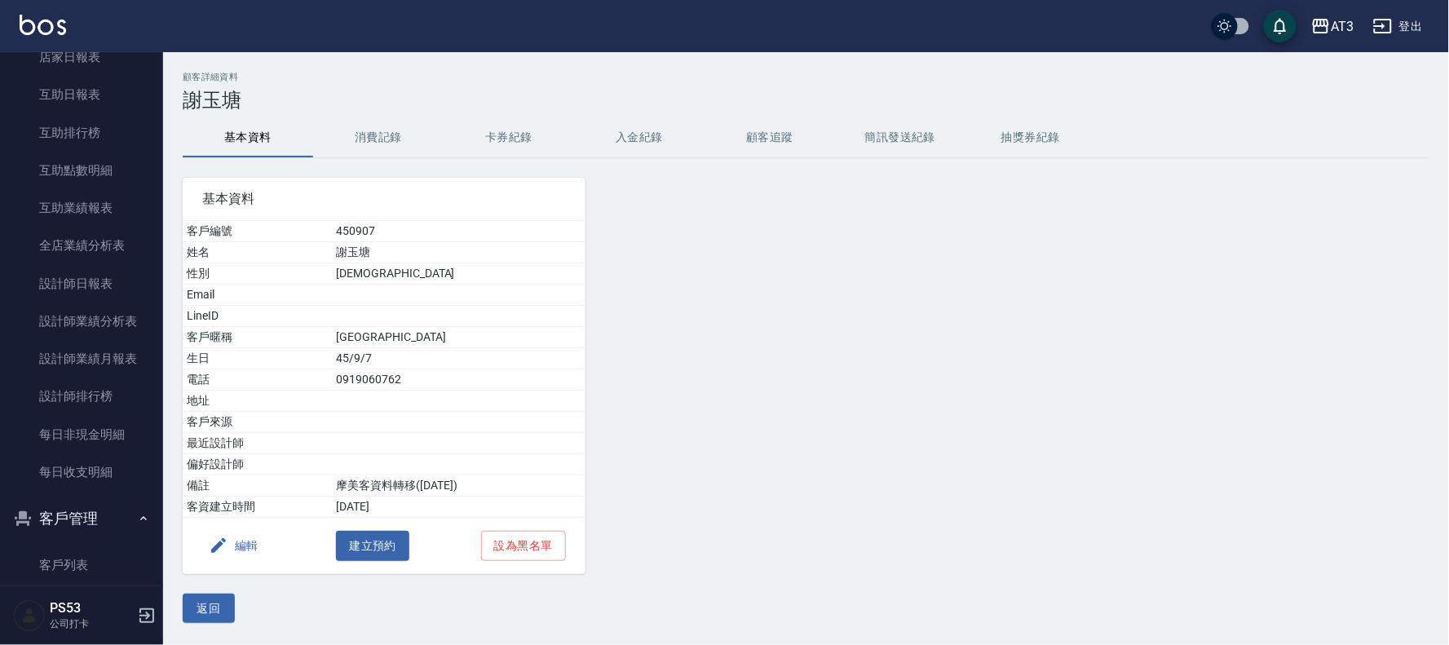
click at [0, 409] on div "AT3 登出 櫃檯作業 打帳單 帳單列表 營業儀表板 現金收支登錄 高階收支登錄 材料自購登錄 每日結帳 排班表 現場電腦打卡 預約管理 預約管理 單日預約紀…" at bounding box center [724, 322] width 1449 height 645
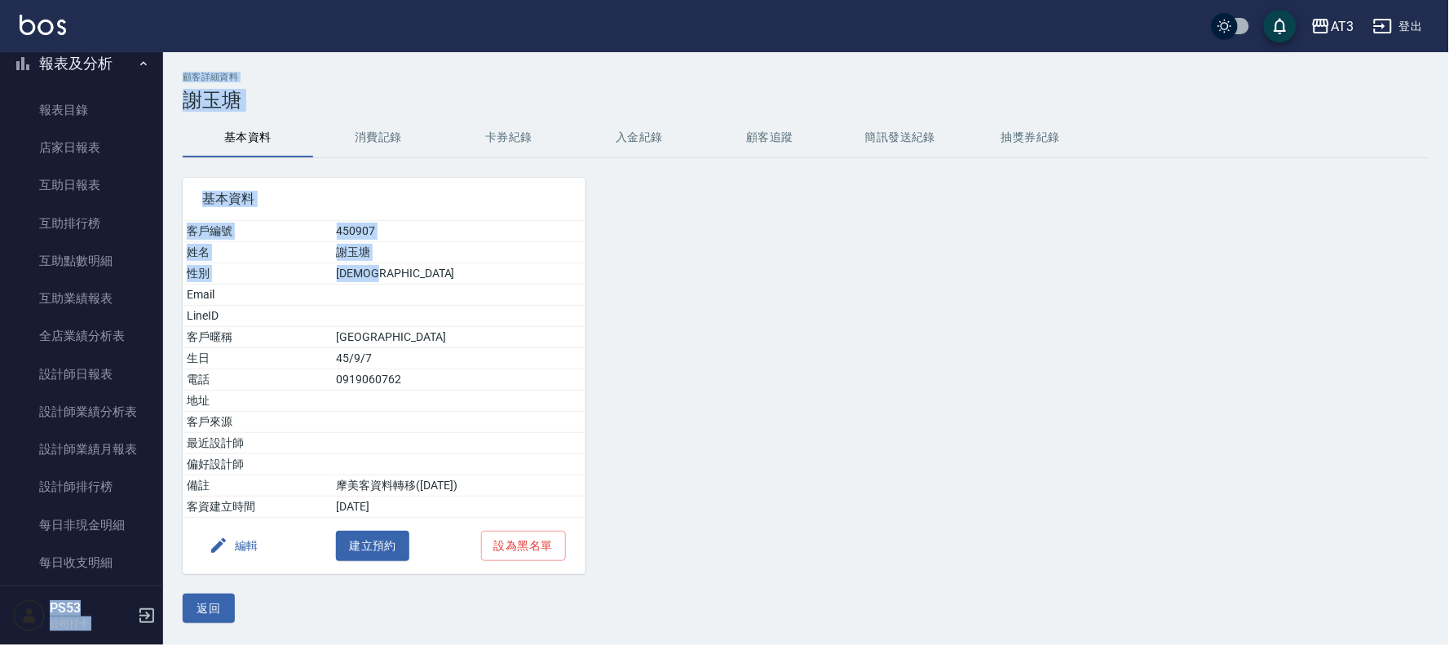
click at [500, 80] on h2 "顧客詳細資料" at bounding box center [806, 77] width 1246 height 11
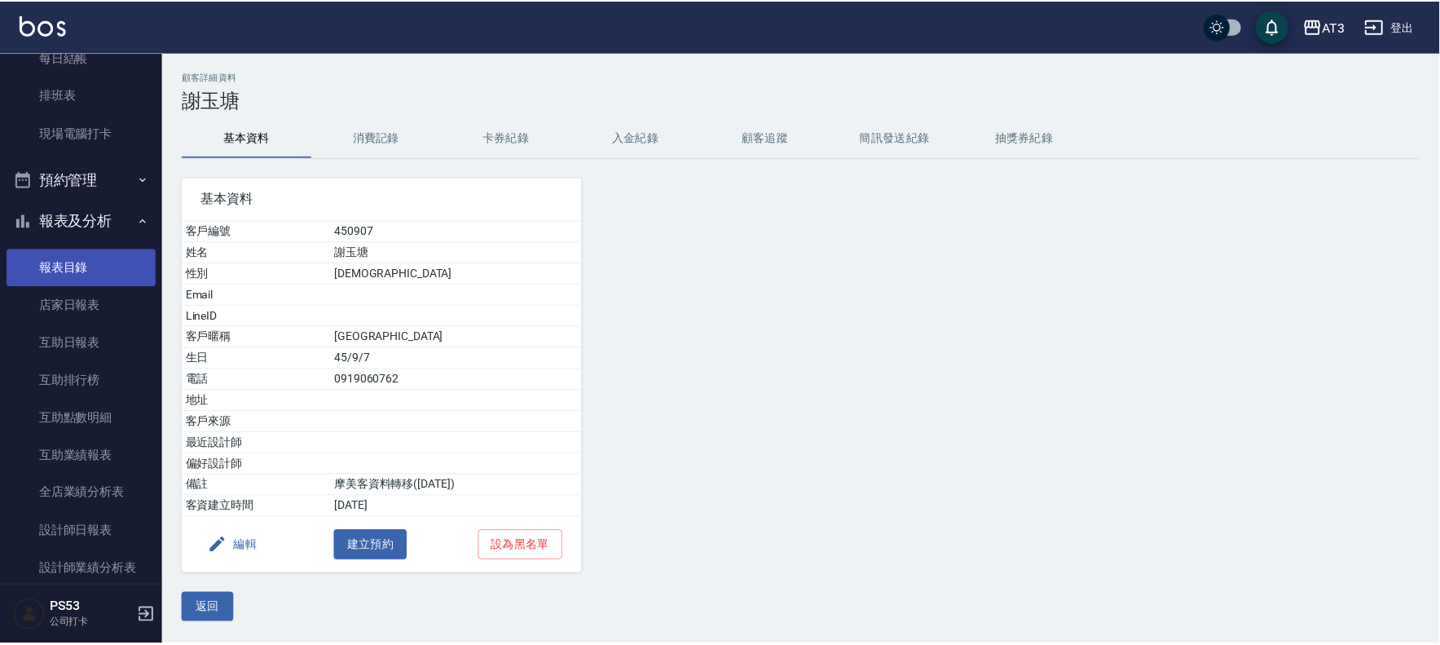
scroll to position [0, 0]
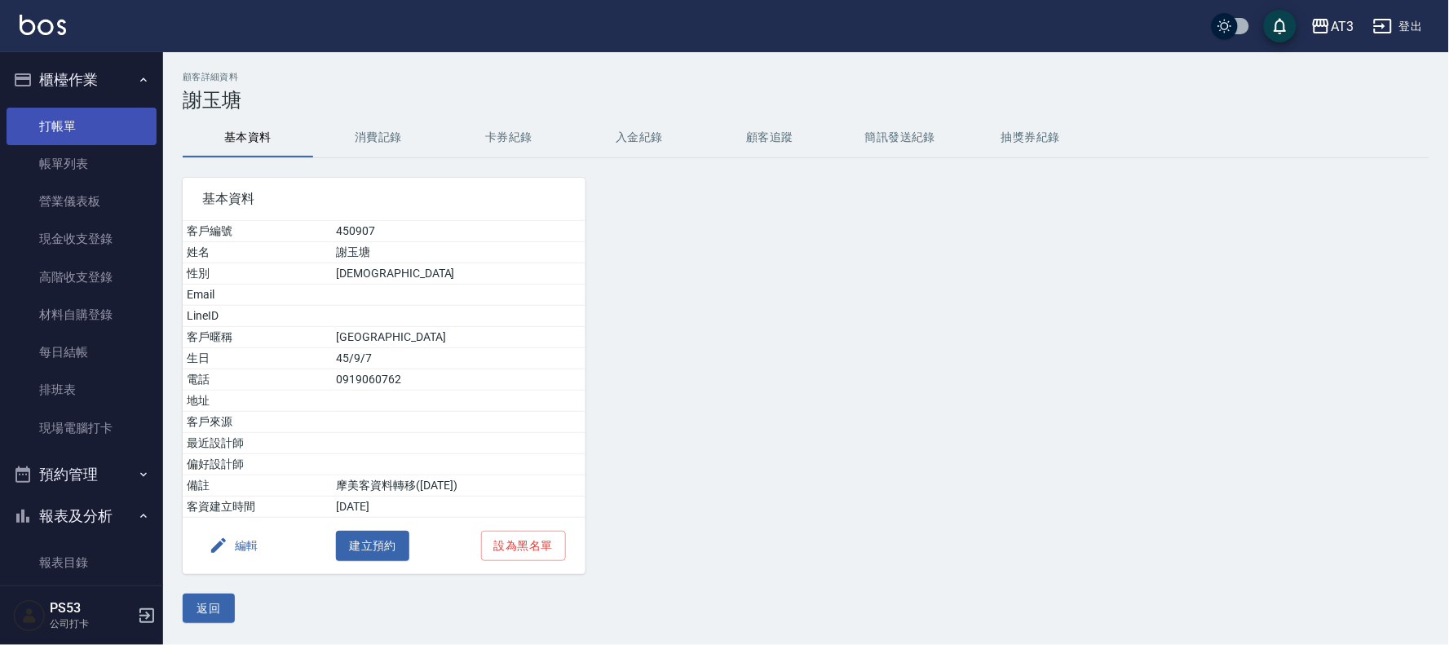
click at [74, 122] on link "打帳單" at bounding box center [82, 126] width 150 height 37
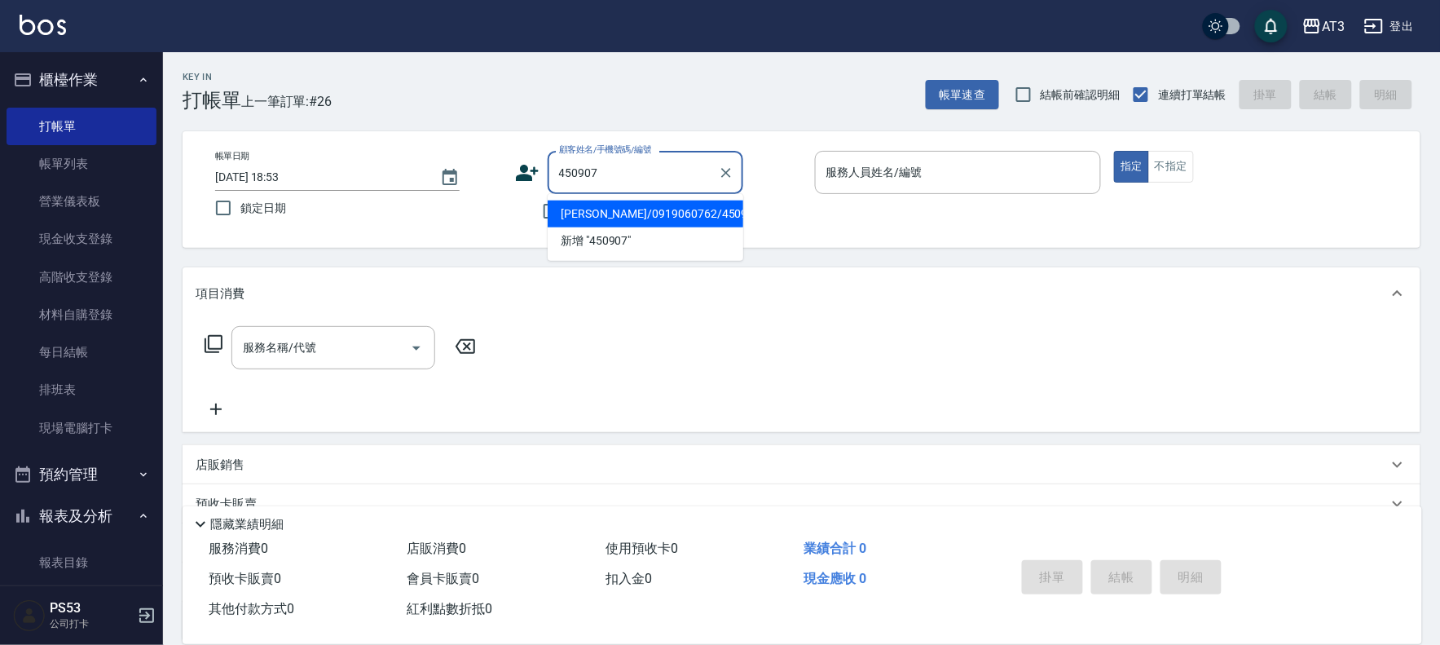
type input "謝玉塘/0919060762/450907"
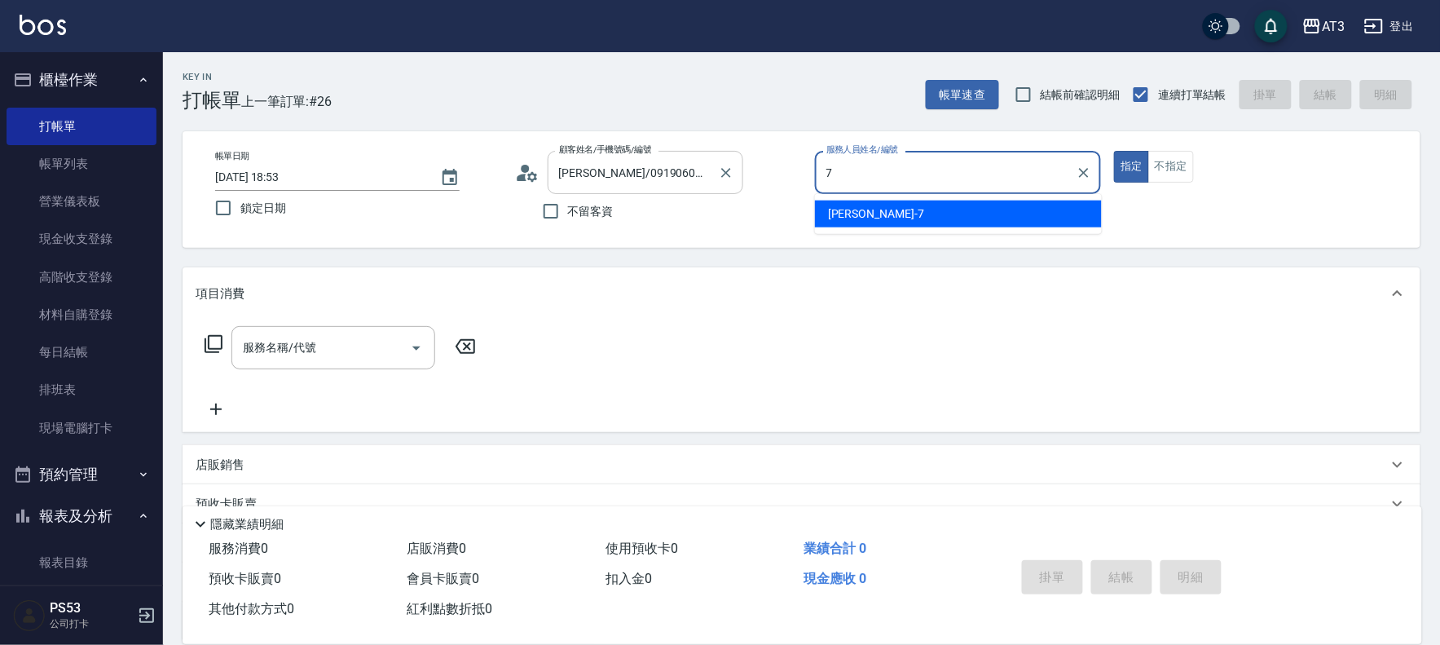
type input "7"
type button "true"
type input "子晴-7"
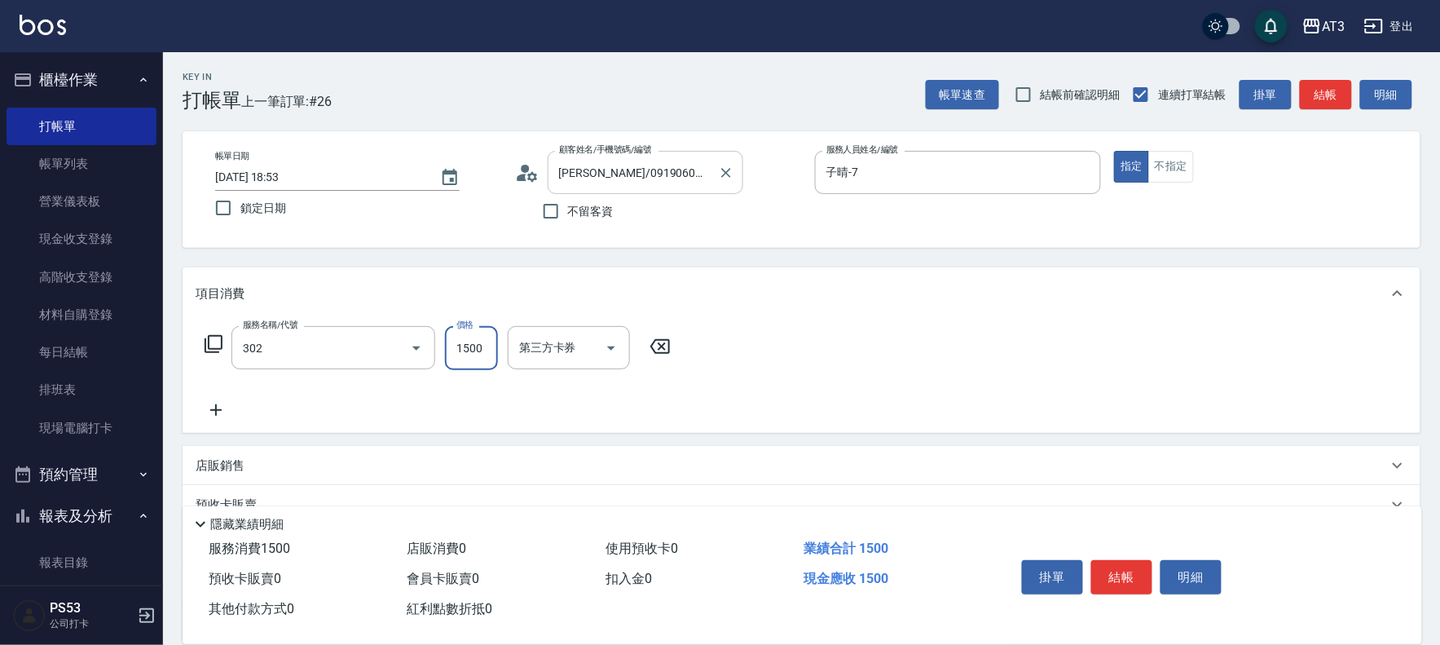
type input "設計燙髮(302)"
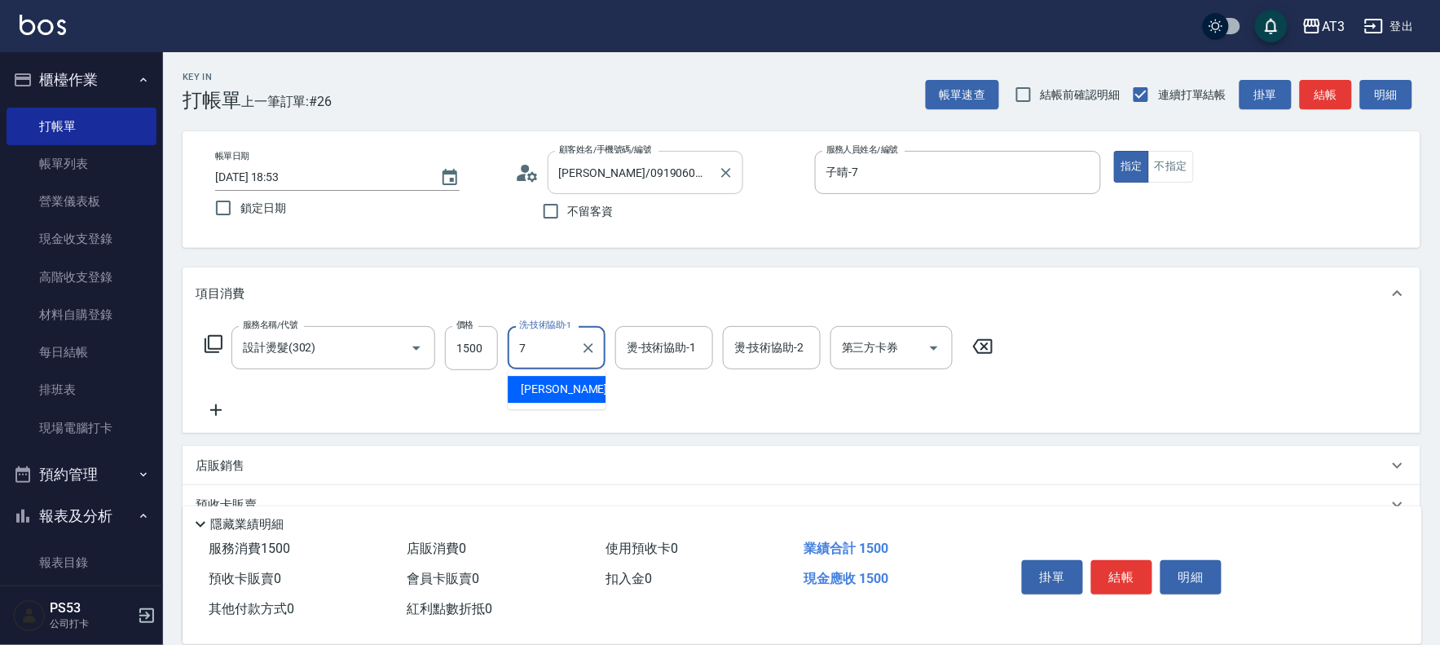
type input "子晴-7"
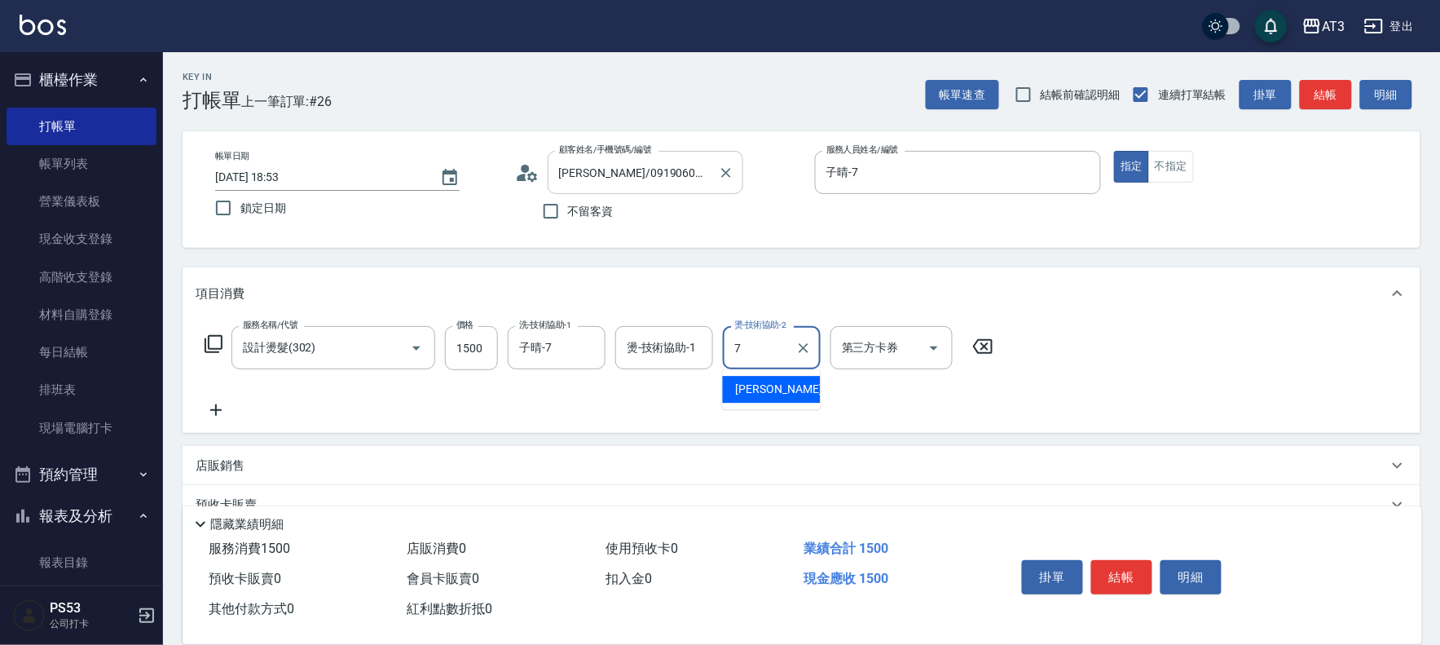
type input "子晴-7"
click at [1128, 565] on button "結帳" at bounding box center [1122, 577] width 61 height 34
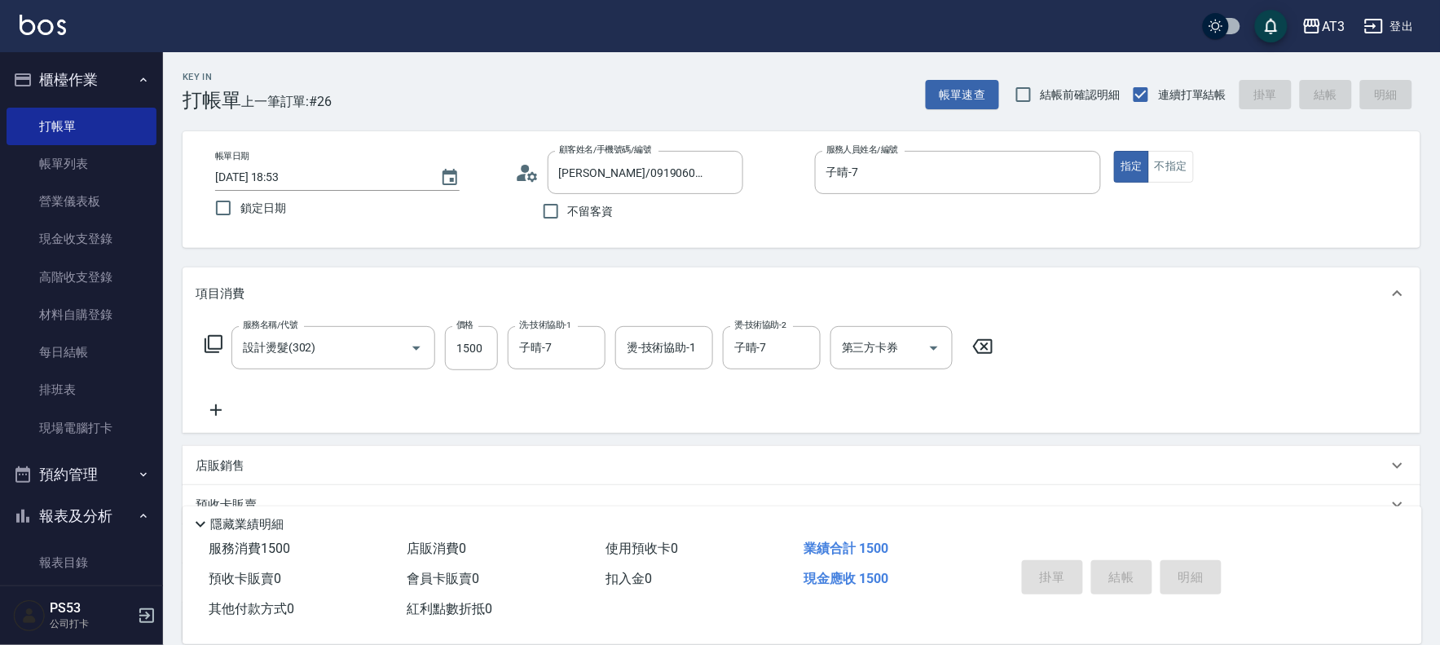
type input "2025/10/10 18:54"
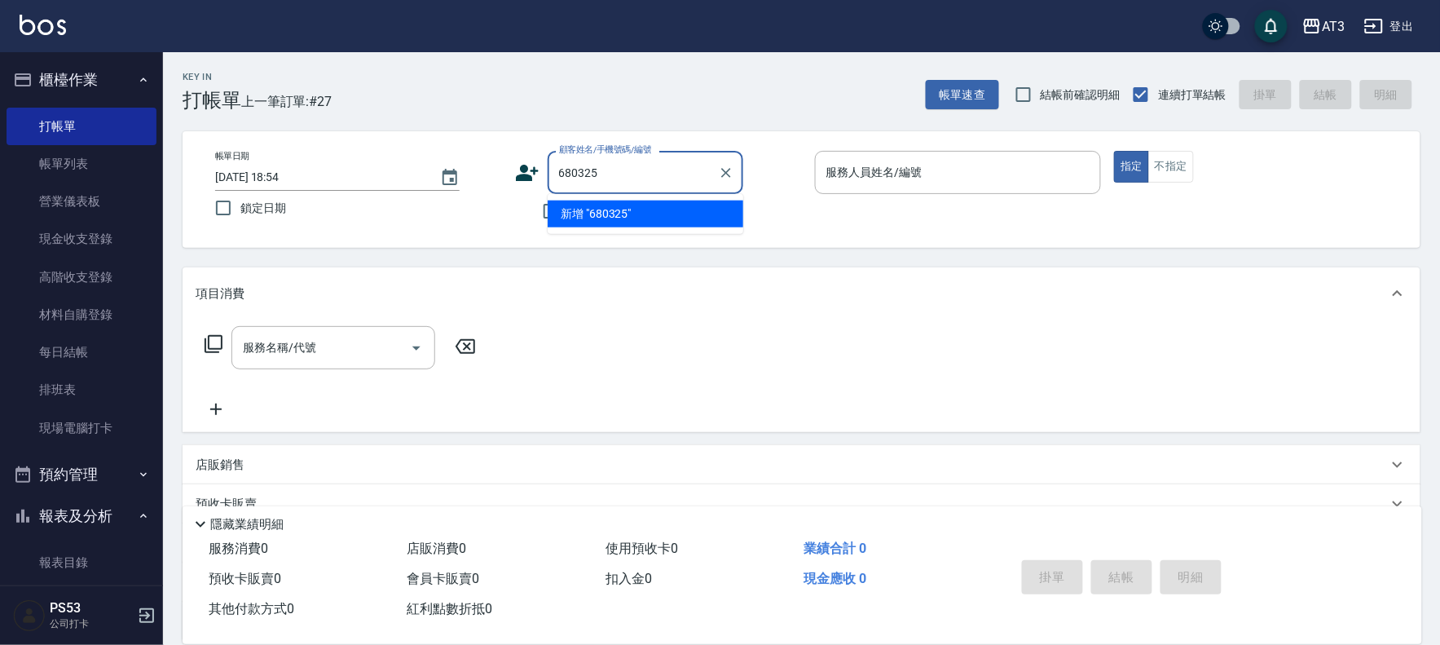
type input "680325"
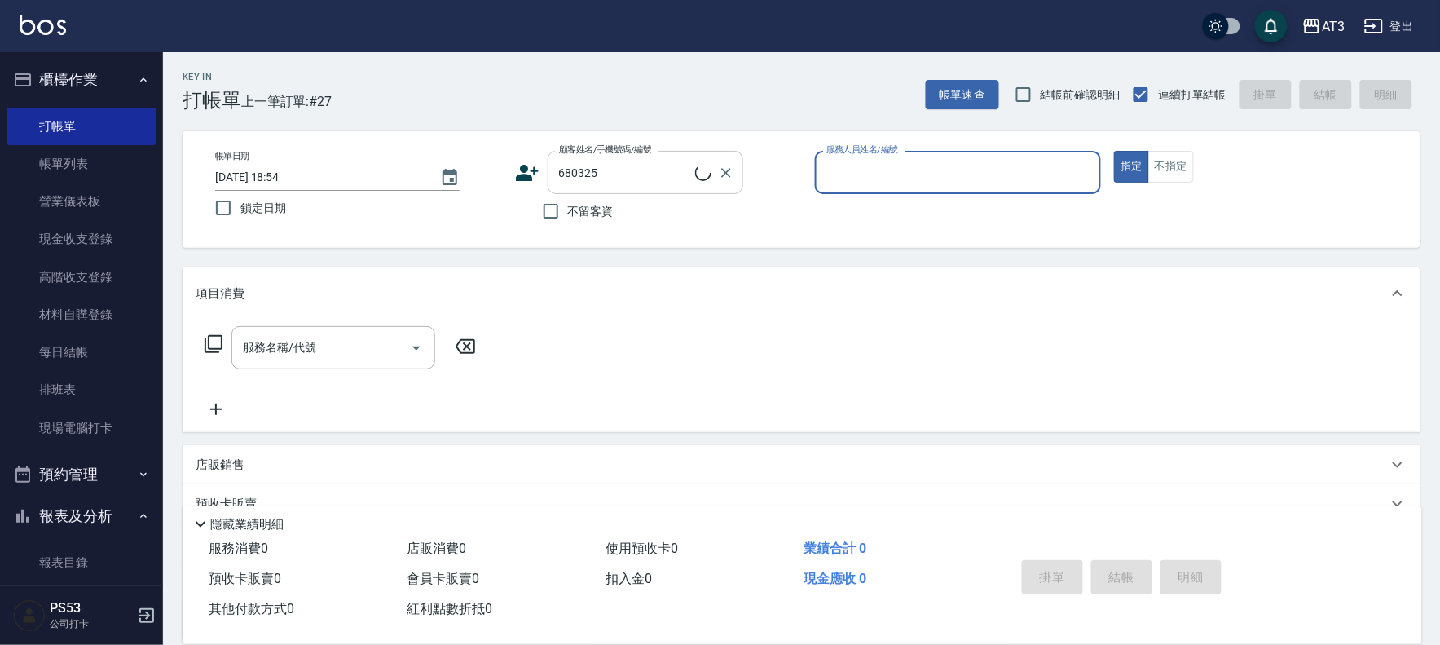
type input "1"
type input "蔡品萱/0927216600/680325"
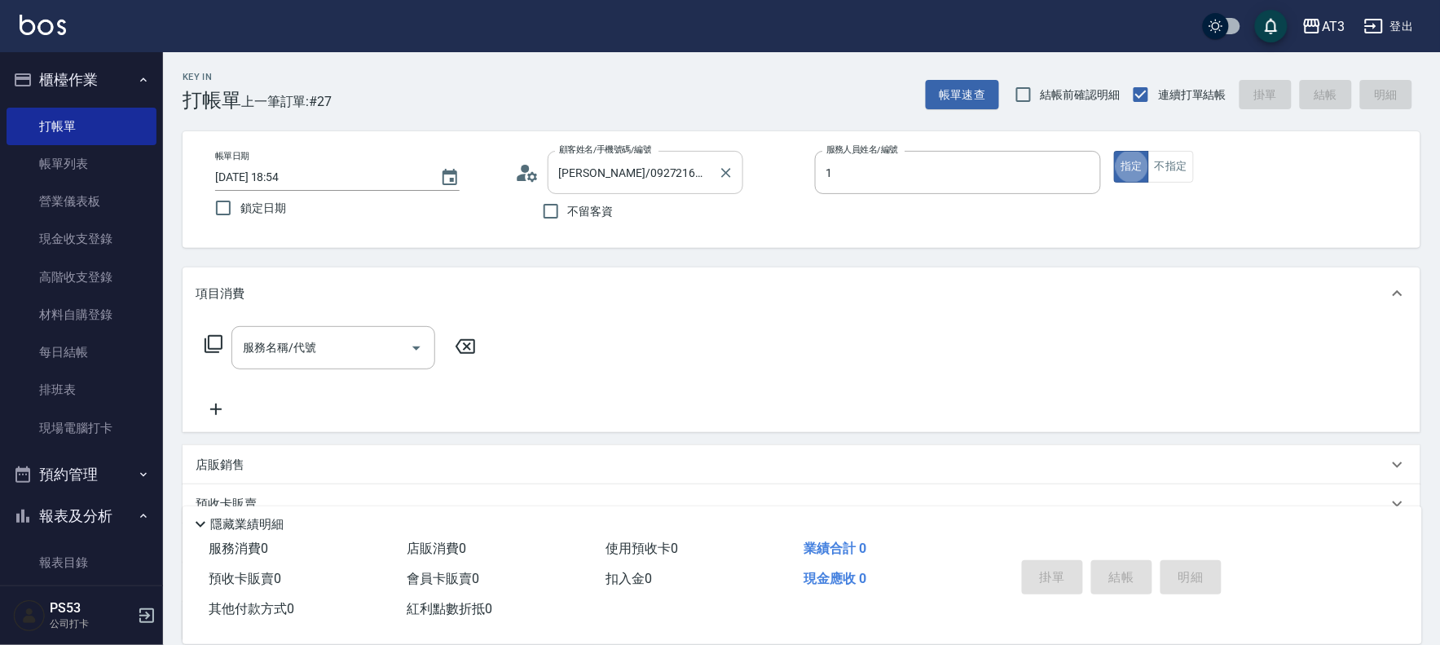
type input "筑葶-1"
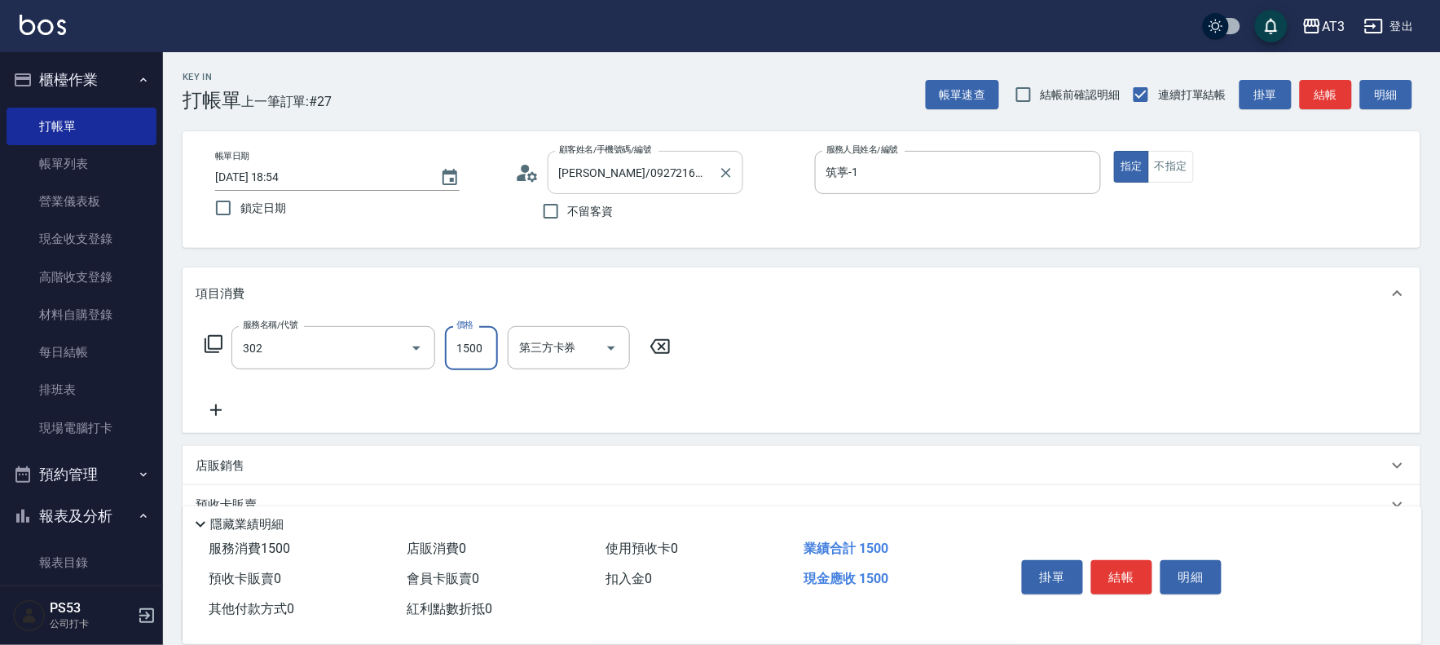
type input "設計燙髮(302)"
type input "2500"
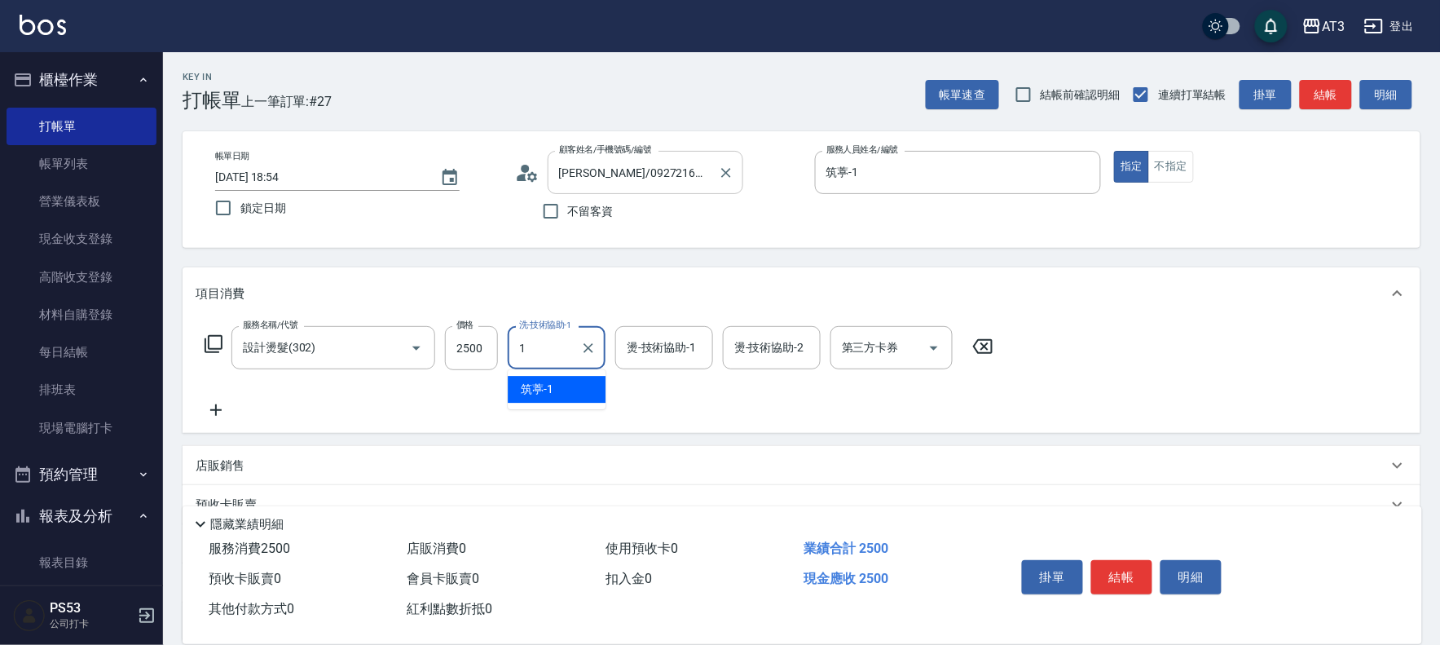
type input "筑葶-1"
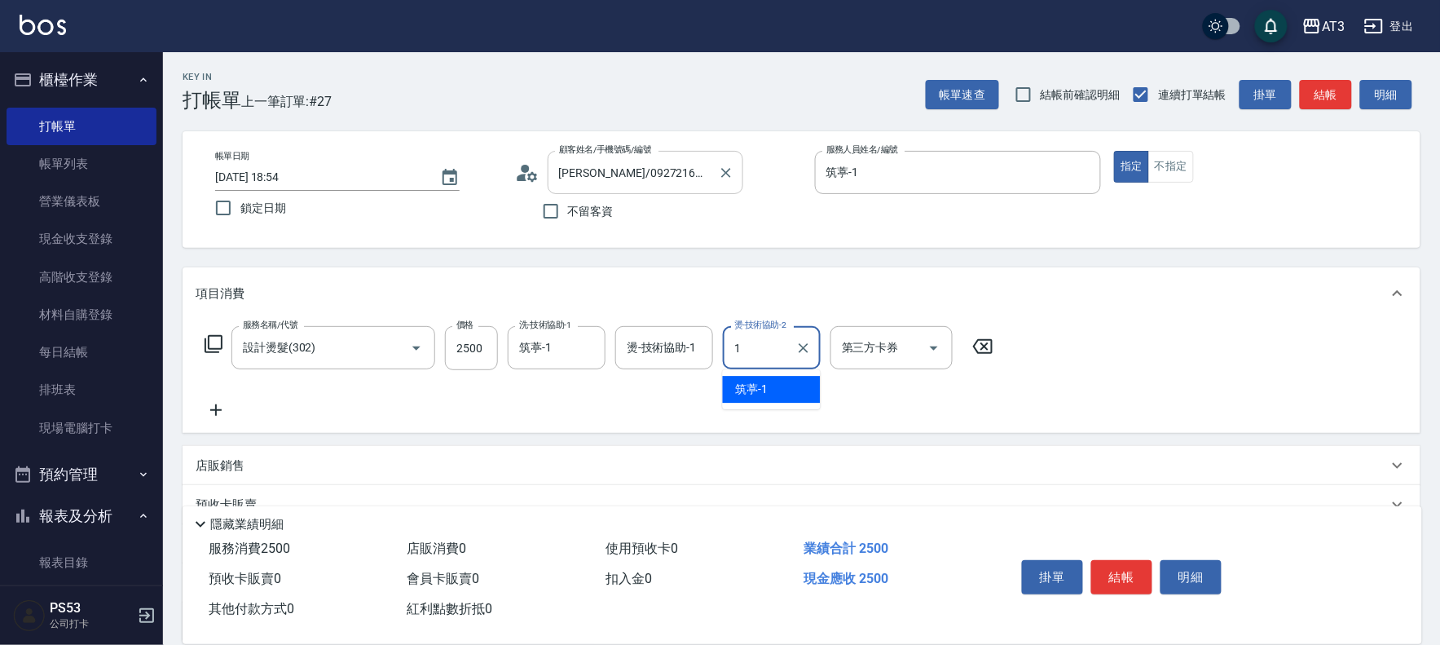
type input "筑葶-1"
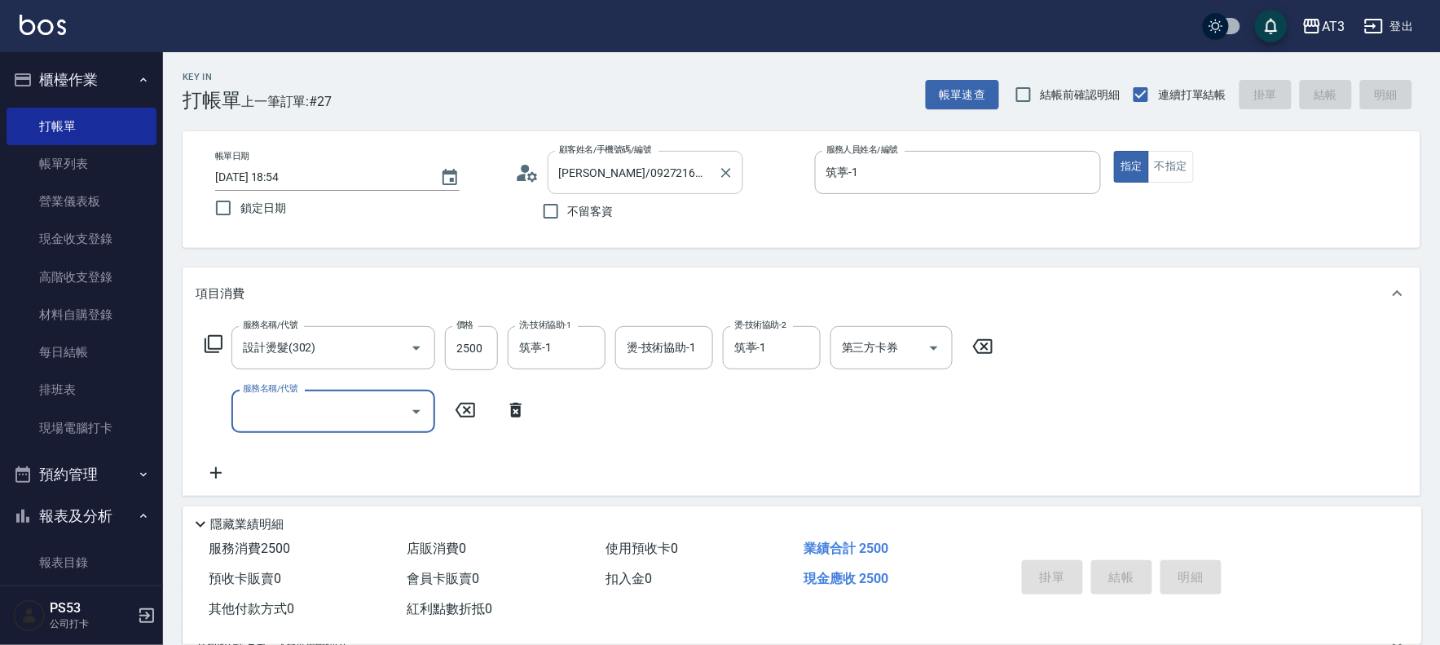
type input "2025/10/10 19:14"
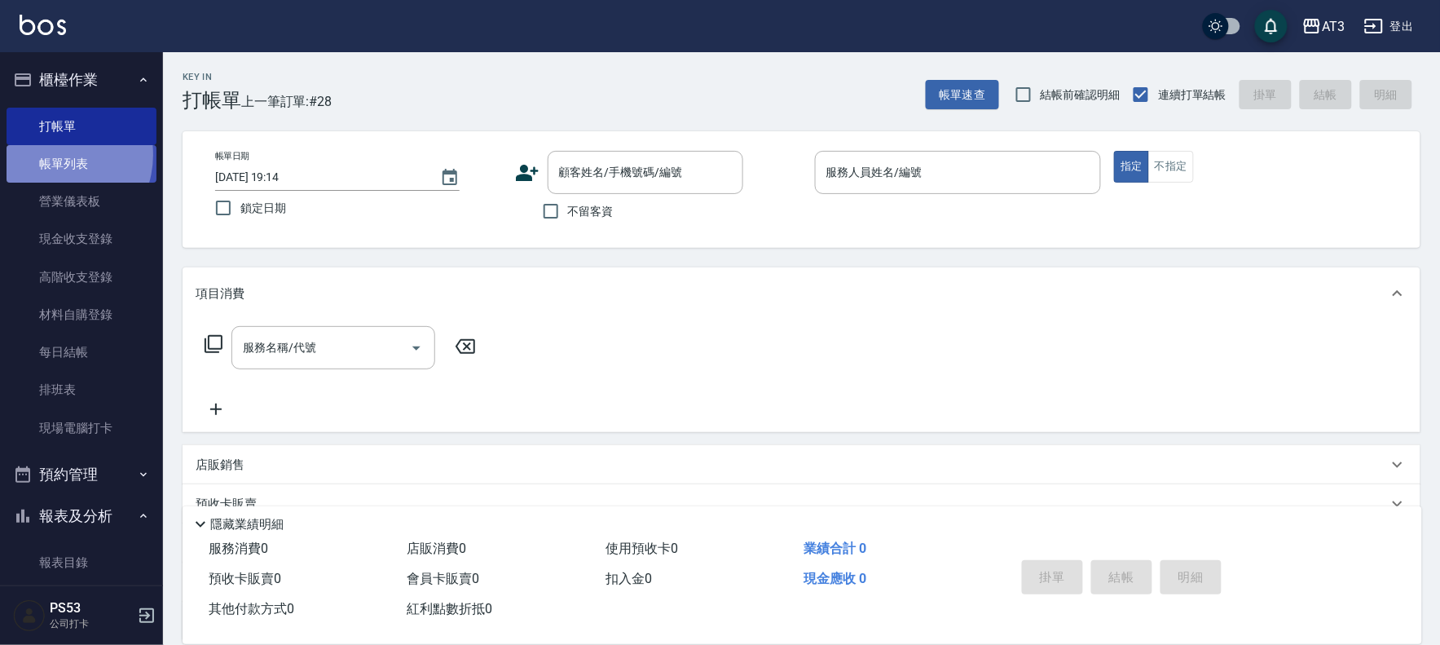
click at [52, 155] on link "帳單列表" at bounding box center [82, 163] width 150 height 37
click at [68, 160] on link "帳單列表" at bounding box center [82, 163] width 150 height 37
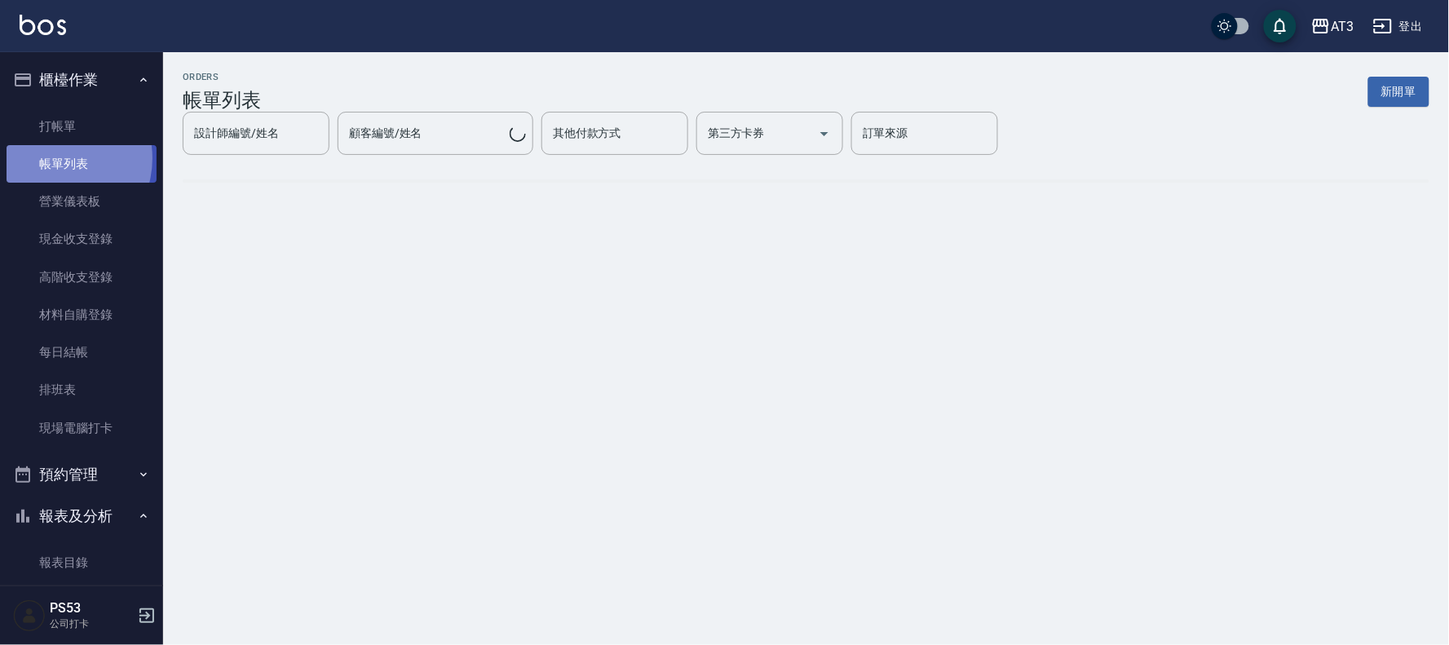
click at [52, 158] on link "帳單列表" at bounding box center [82, 163] width 150 height 37
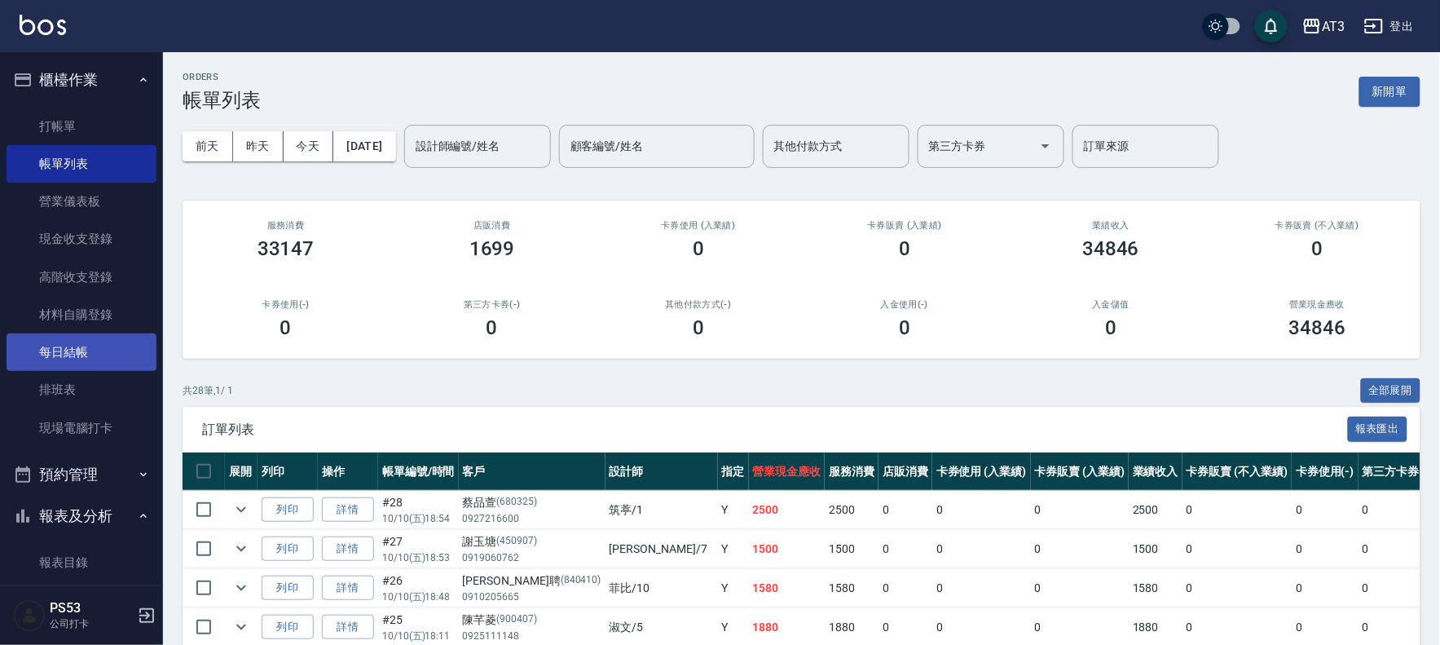
click at [52, 352] on link "每日結帳" at bounding box center [82, 351] width 150 height 37
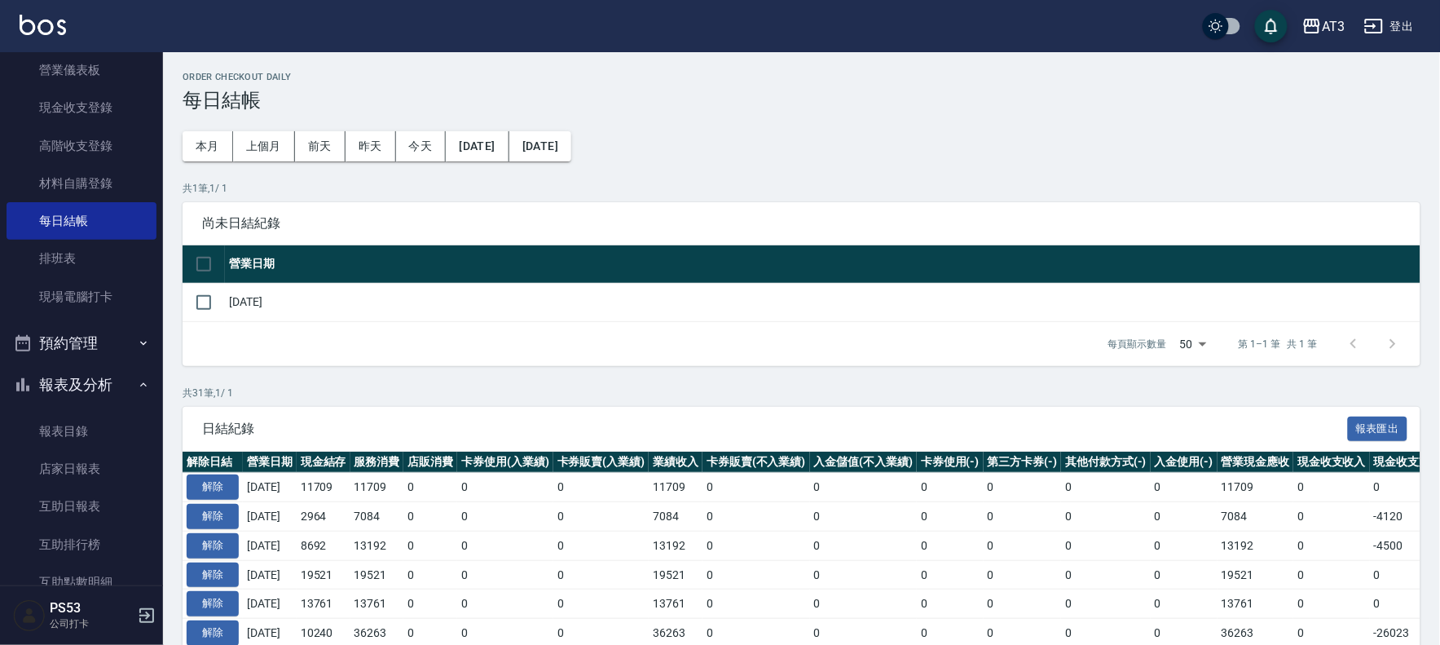
scroll to position [271, 0]
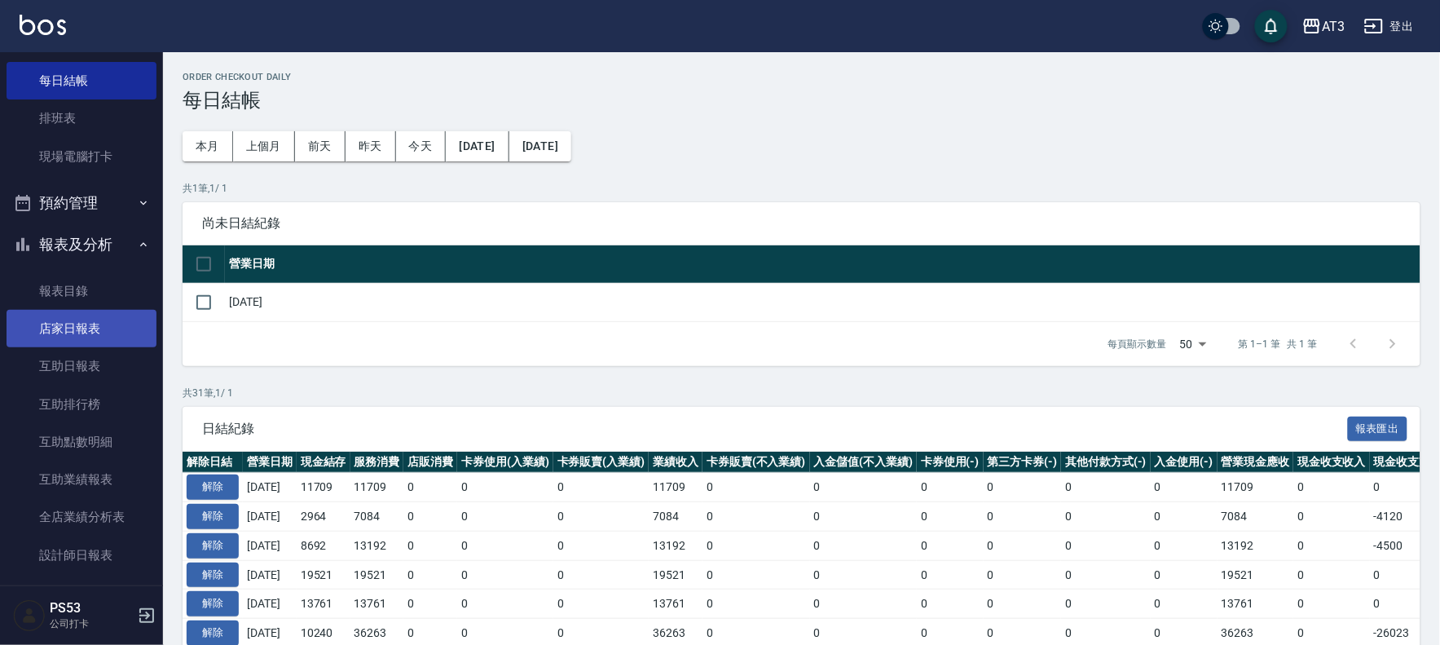
click at [79, 326] on link "店家日報表" at bounding box center [82, 328] width 150 height 37
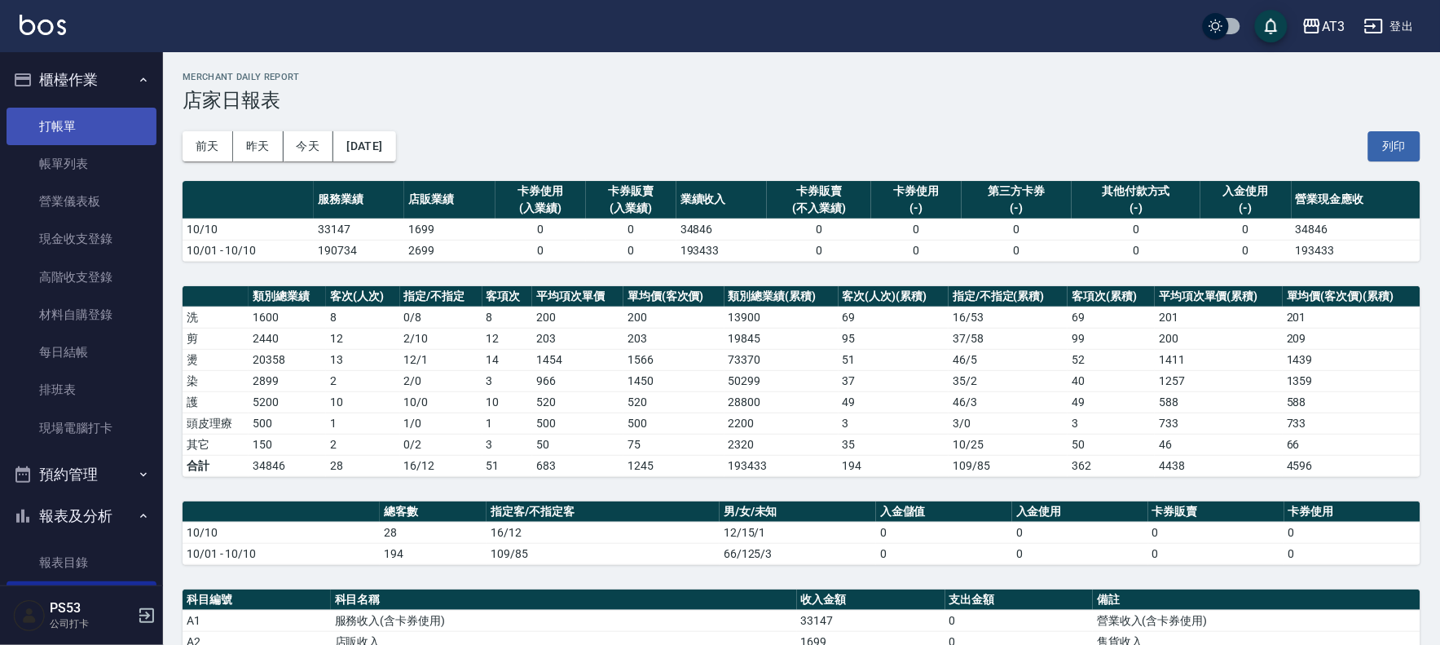
click at [69, 126] on link "打帳單" at bounding box center [82, 126] width 150 height 37
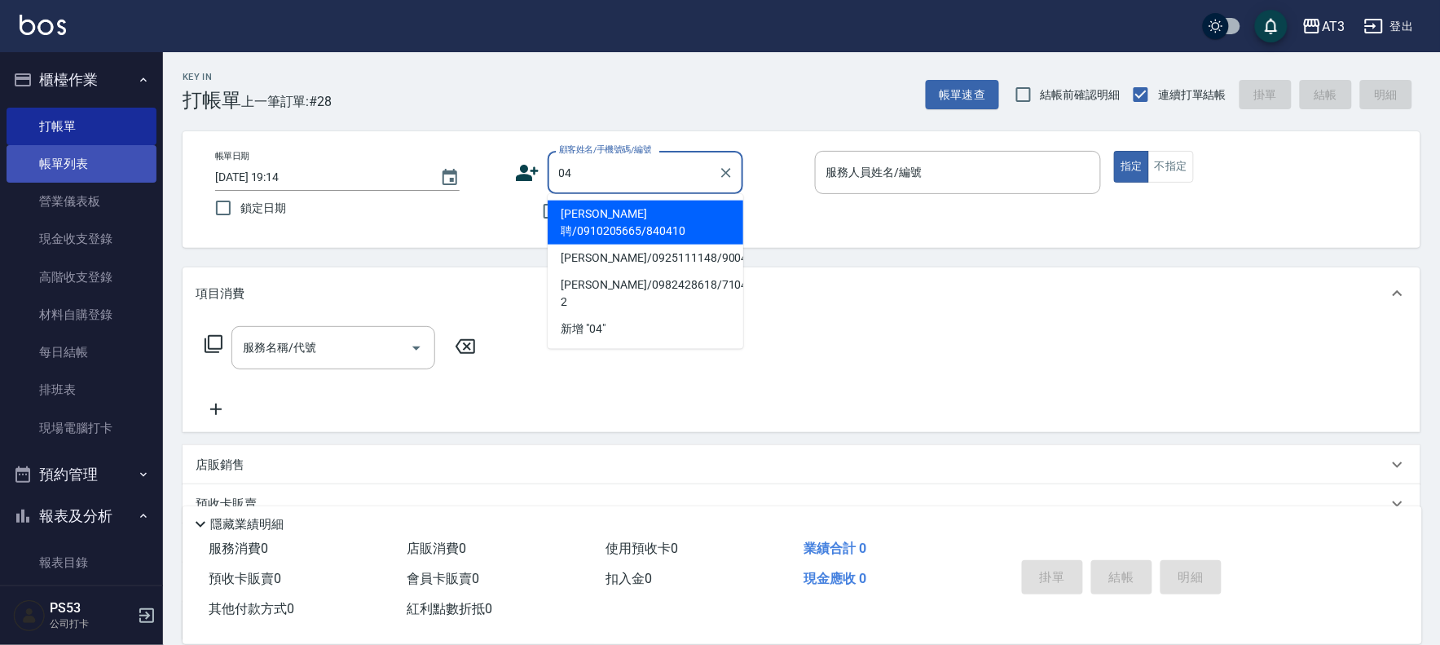
type input "04"
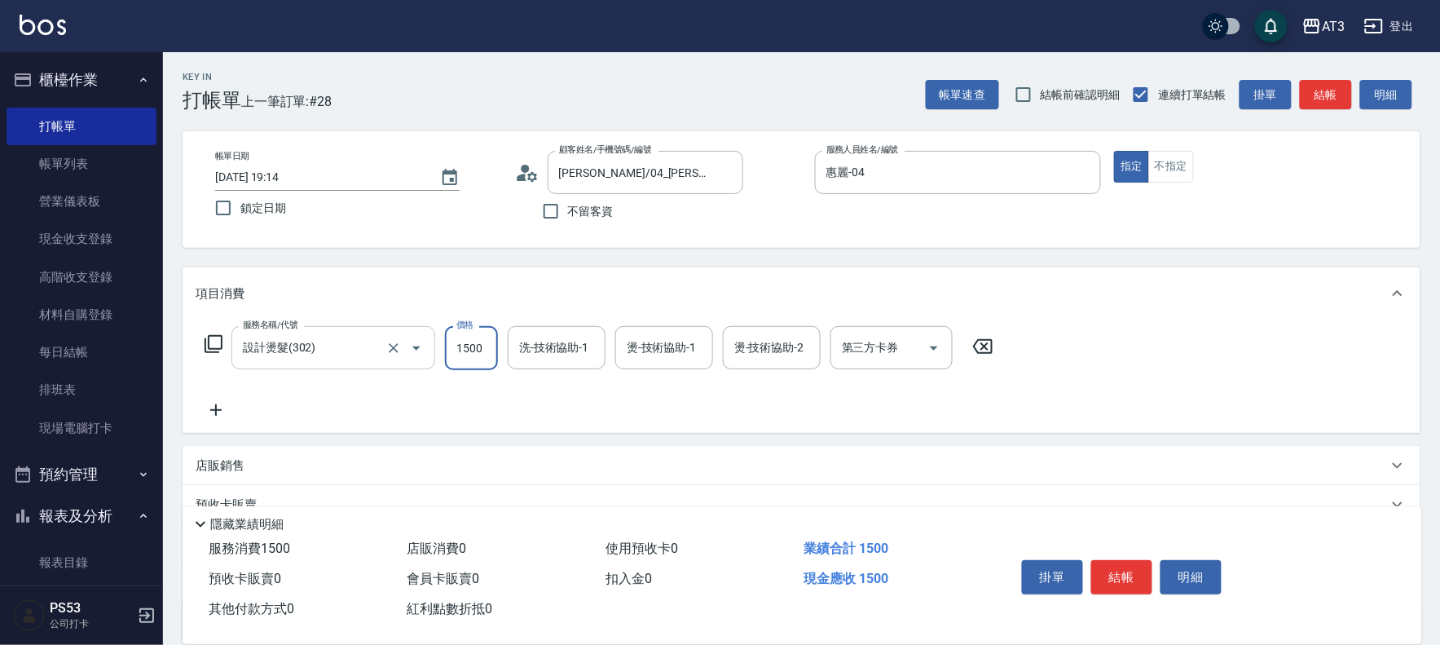
drag, startPoint x: 403, startPoint y: 351, endPoint x: 377, endPoint y: 352, distance: 25.3
click at [403, 351] on button "Clear" at bounding box center [393, 348] width 23 height 23
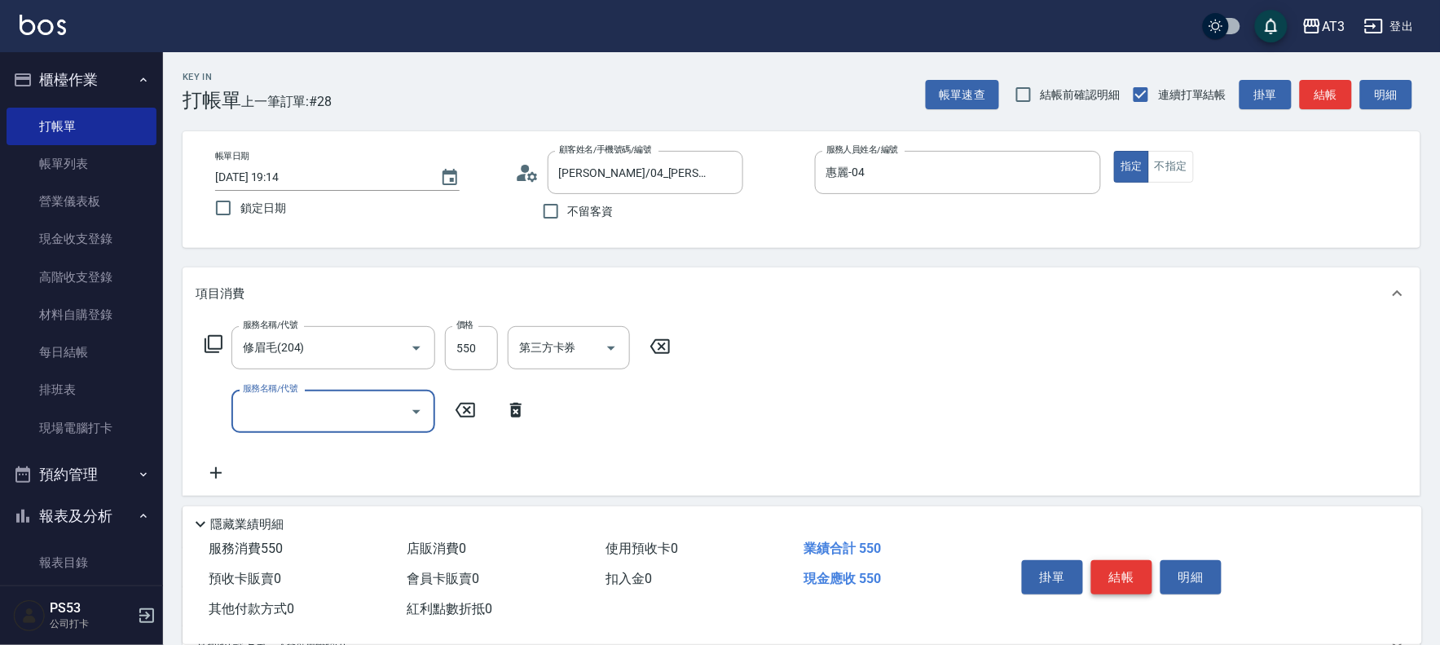
click at [1133, 567] on button "結帳" at bounding box center [1122, 577] width 61 height 34
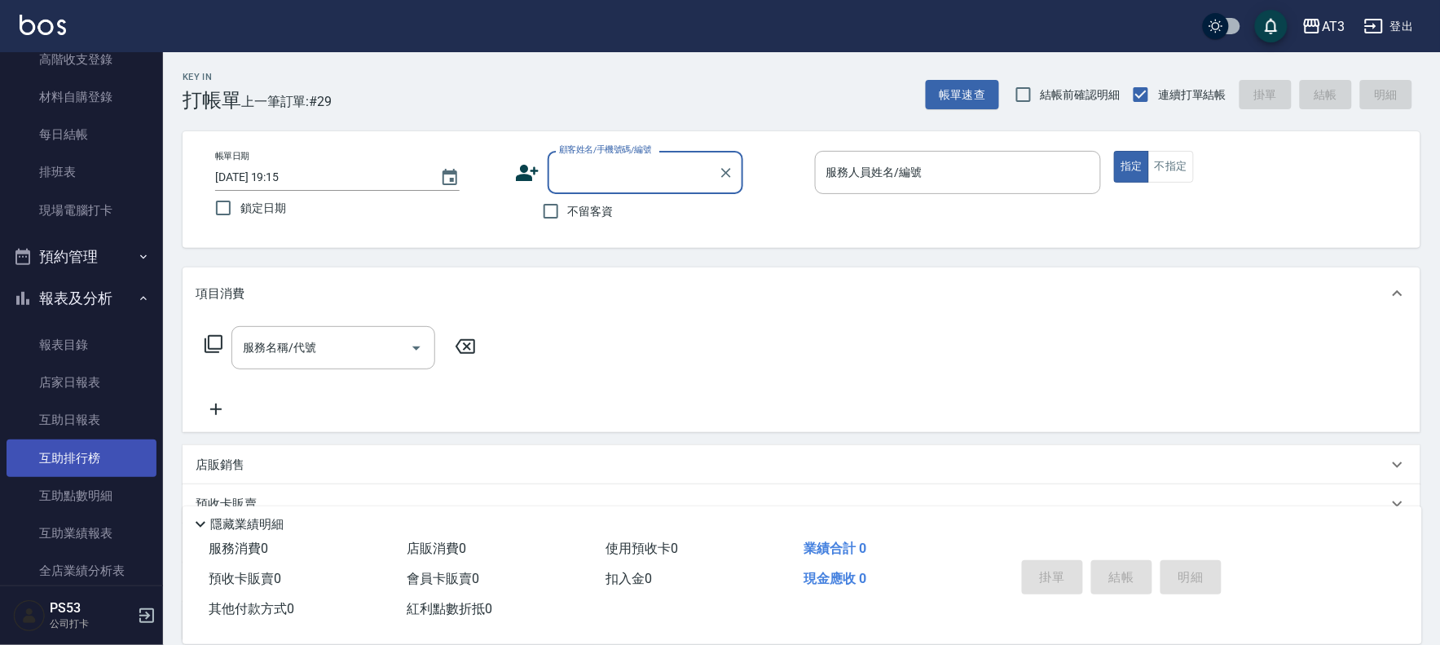
scroll to position [271, 0]
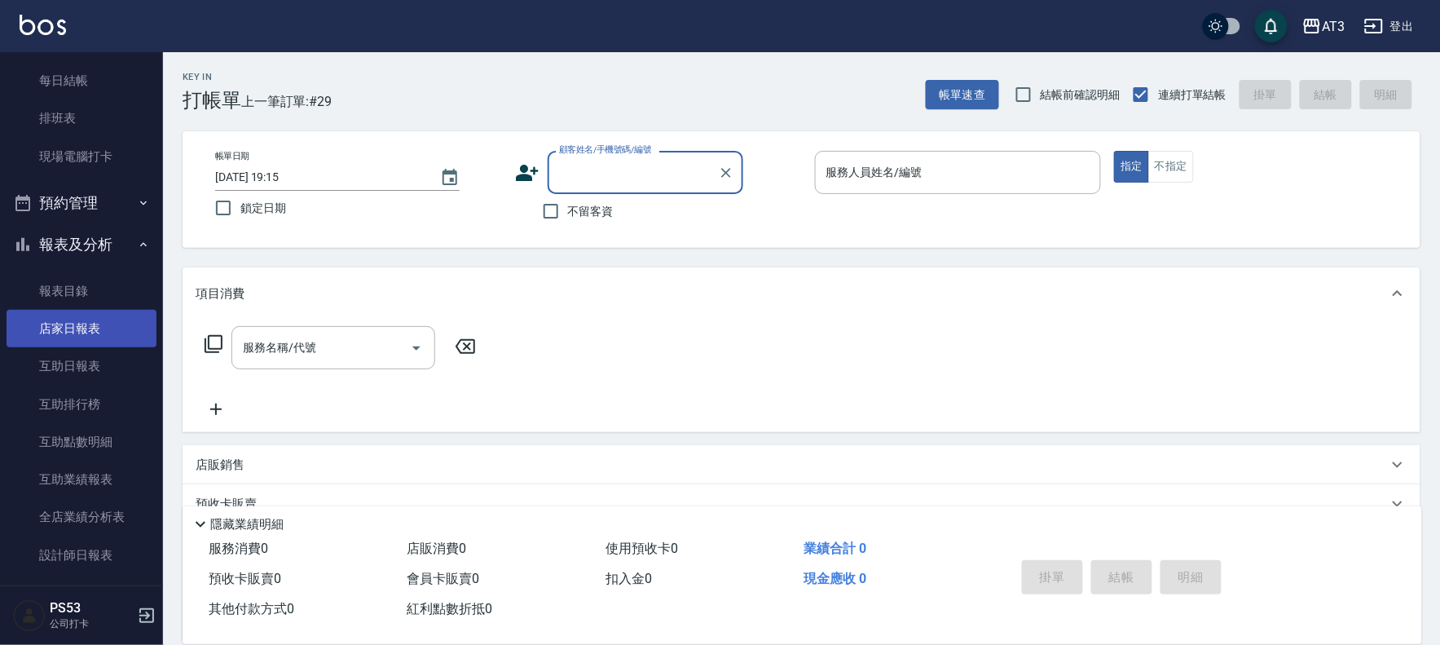
click at [71, 322] on link "店家日報表" at bounding box center [82, 328] width 150 height 37
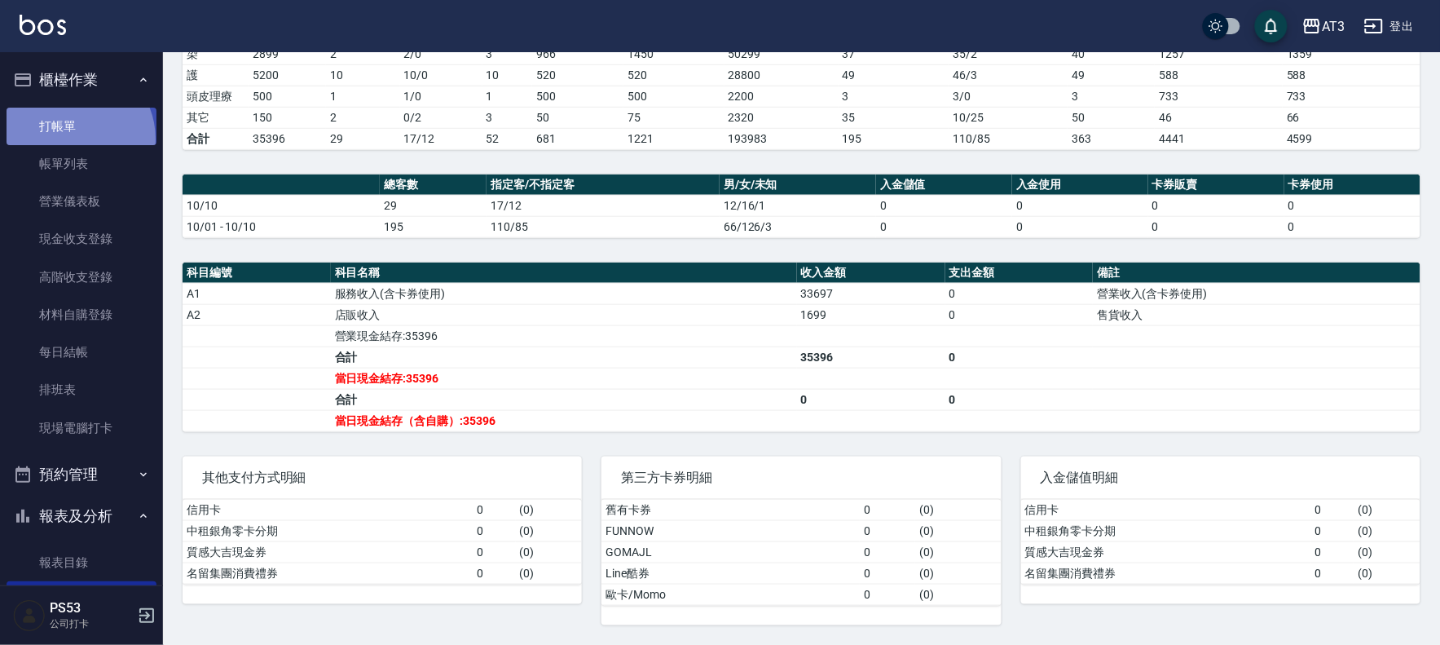
click at [69, 139] on link "打帳單" at bounding box center [82, 126] width 150 height 37
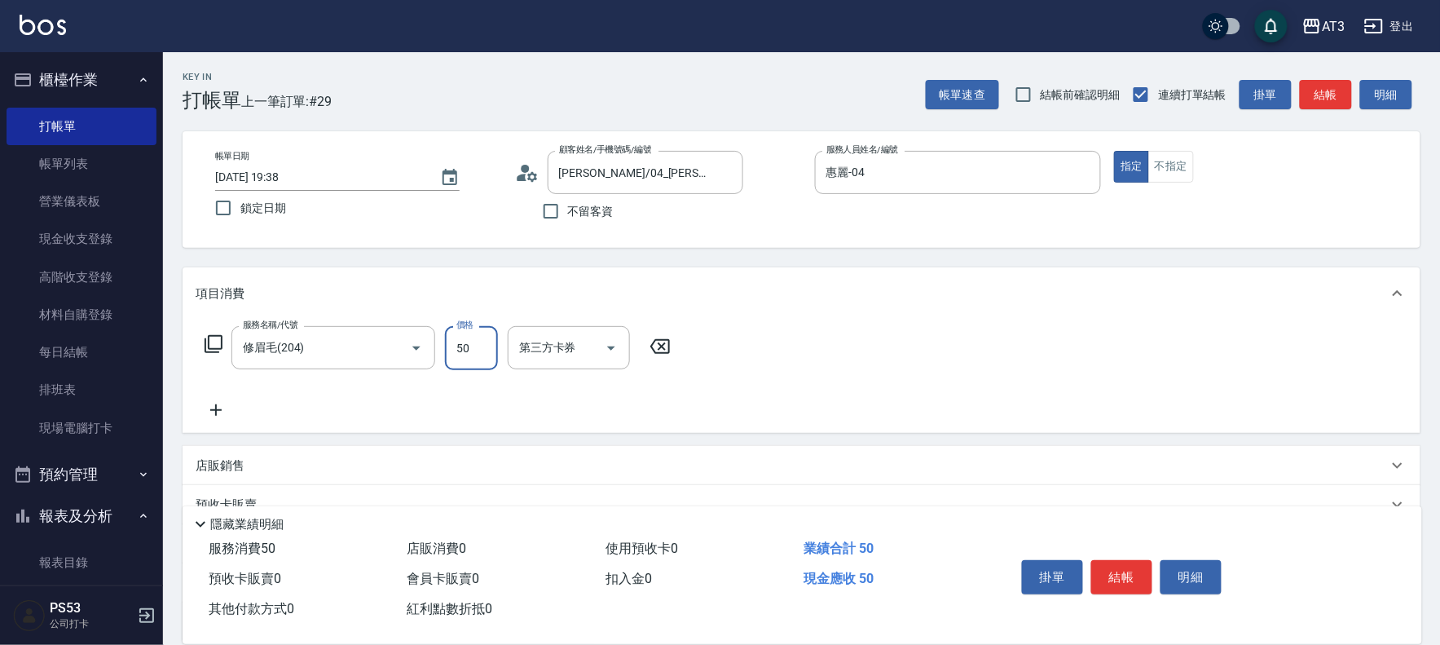
click at [476, 337] on input "50" at bounding box center [471, 348] width 53 height 44
click at [1117, 567] on button "結帳" at bounding box center [1122, 577] width 61 height 34
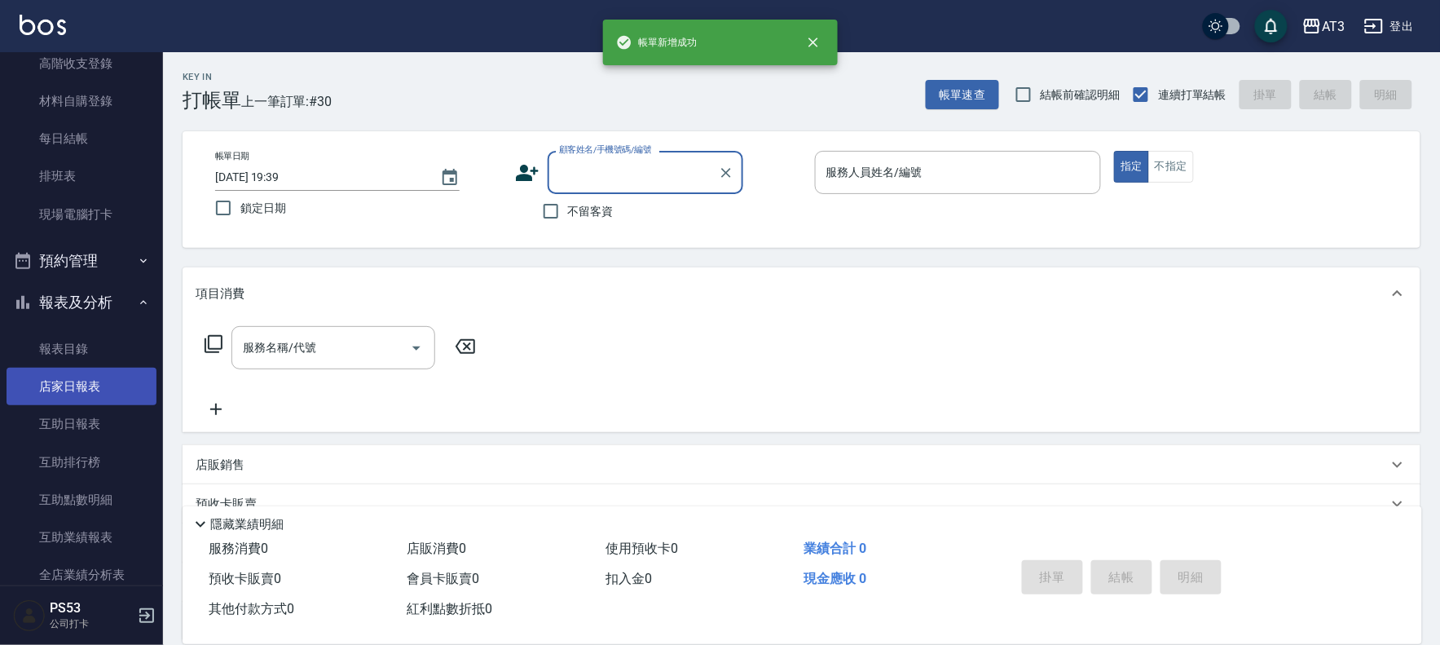
scroll to position [271, 0]
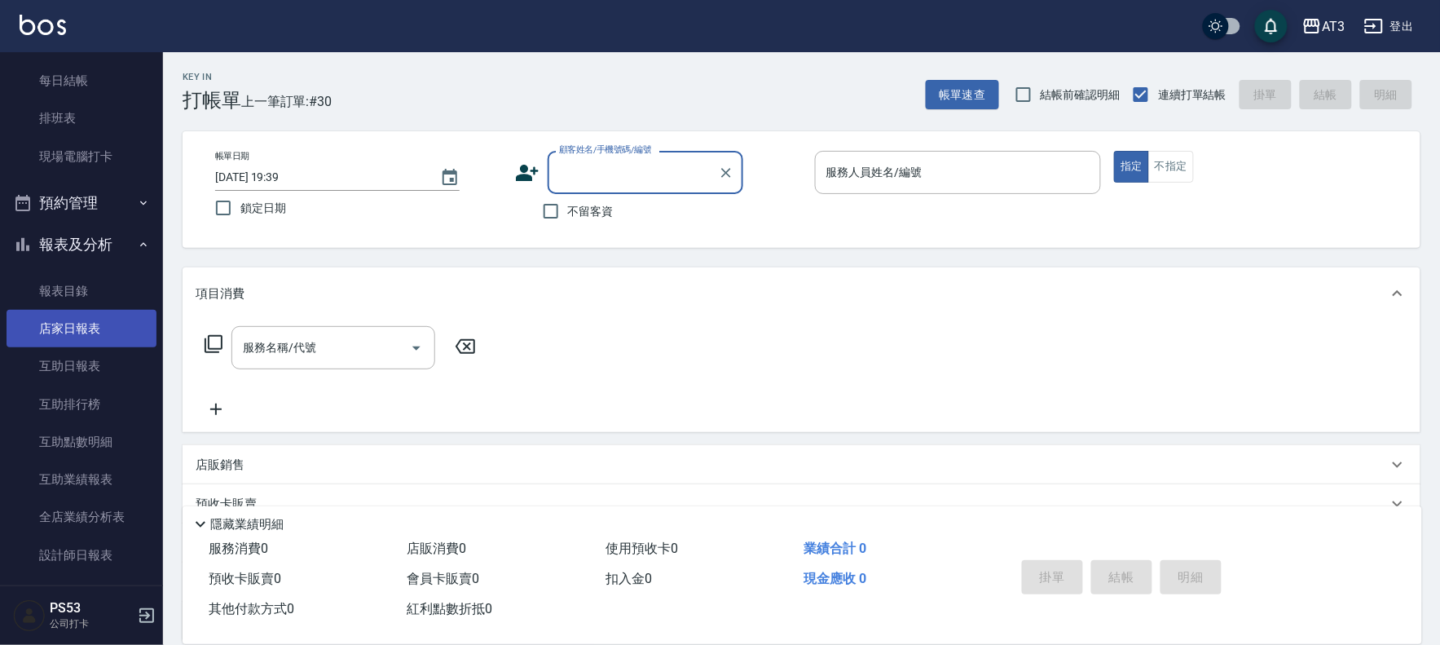
click at [46, 329] on link "店家日報表" at bounding box center [82, 328] width 150 height 37
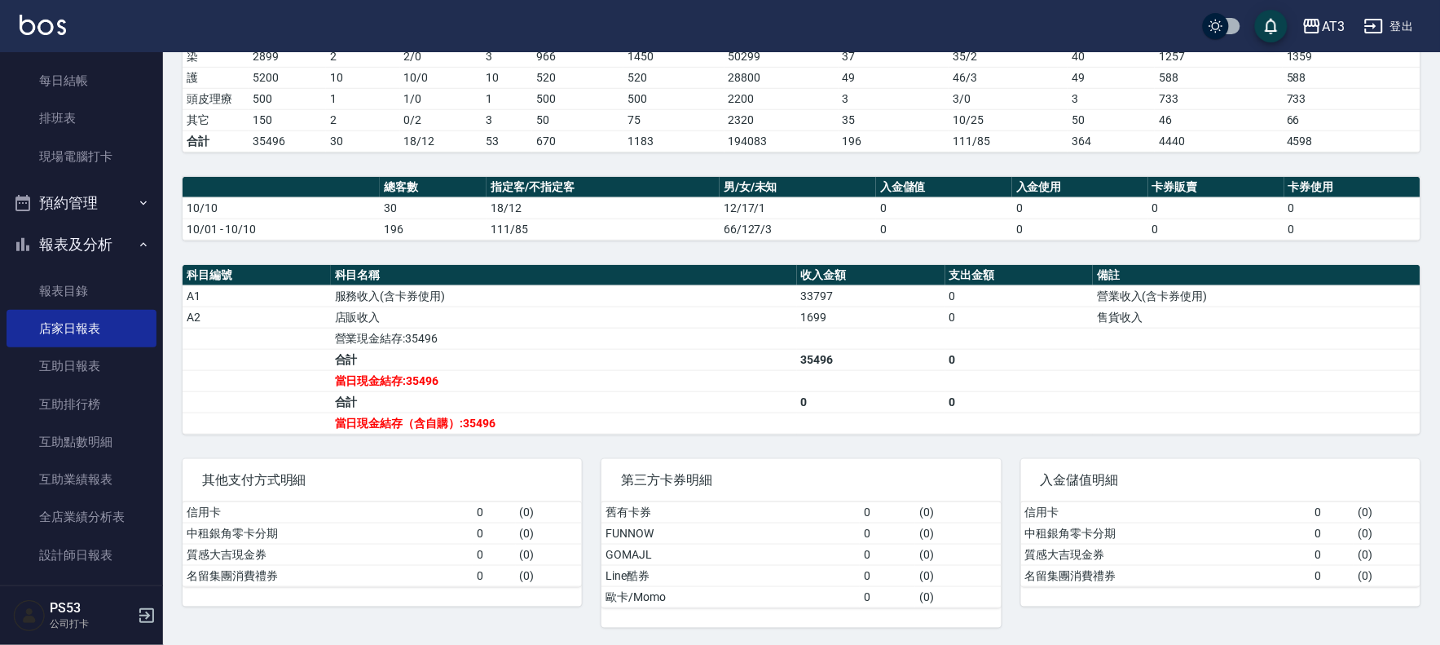
scroll to position [329, 0]
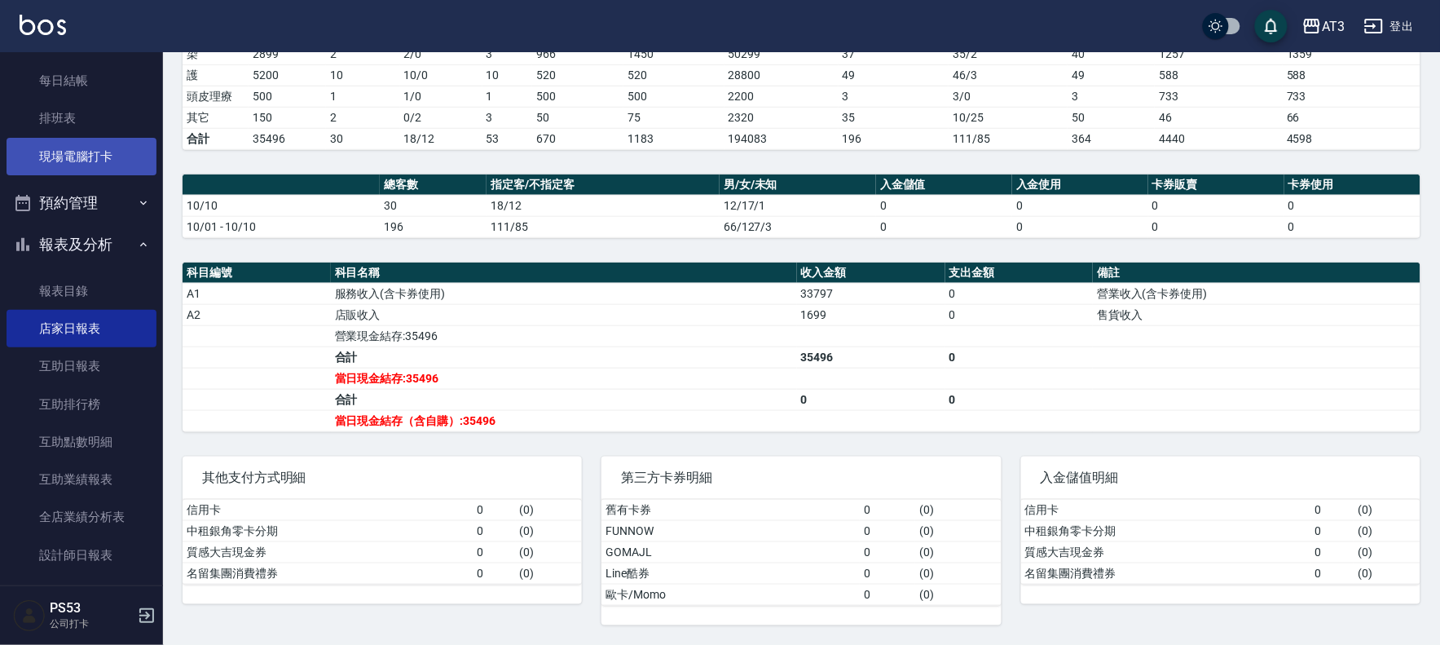
click at [60, 160] on link "現場電腦打卡" at bounding box center [82, 156] width 150 height 37
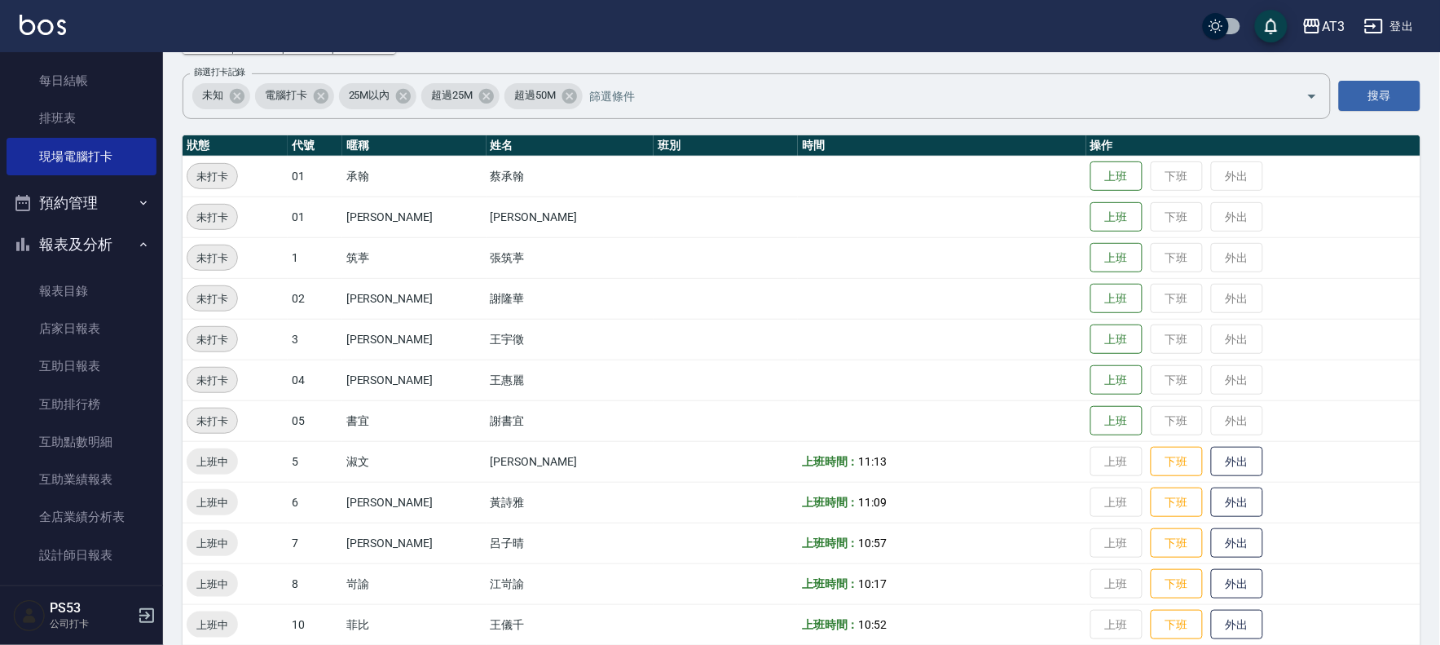
scroll to position [362, 0]
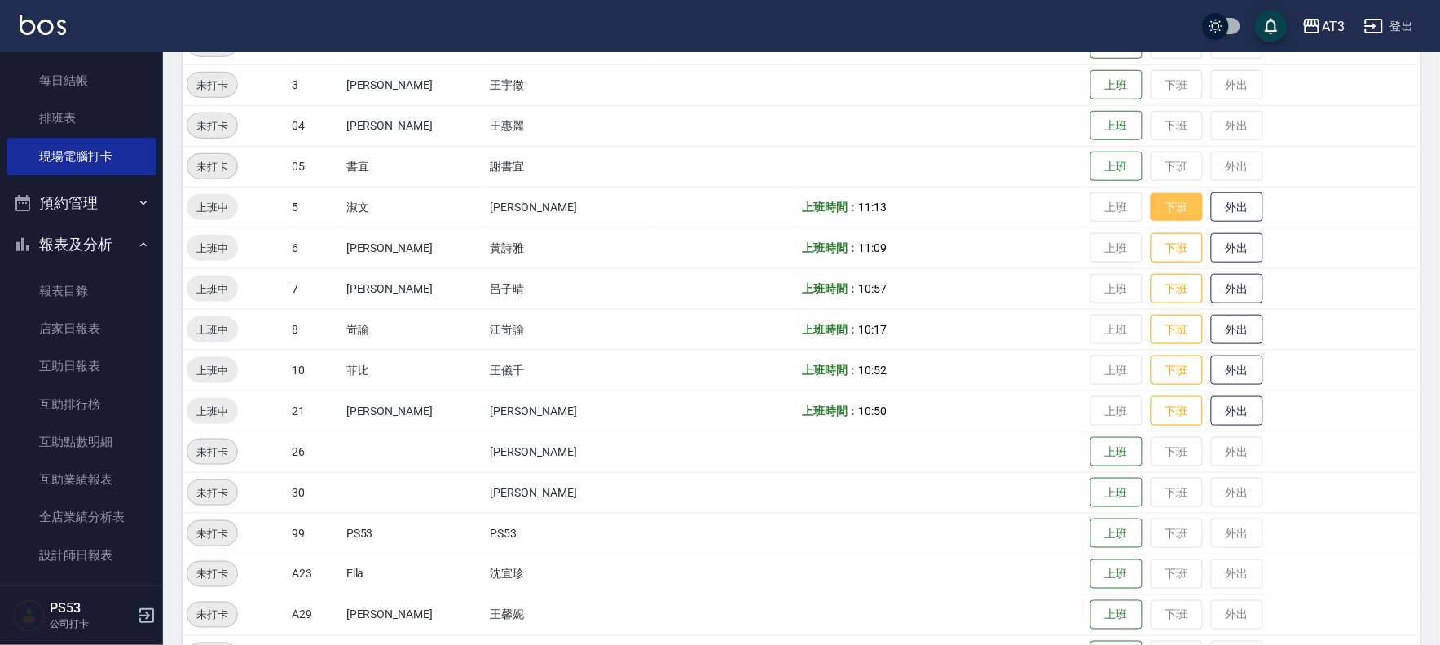
click at [1151, 218] on button "下班" at bounding box center [1177, 207] width 52 height 29
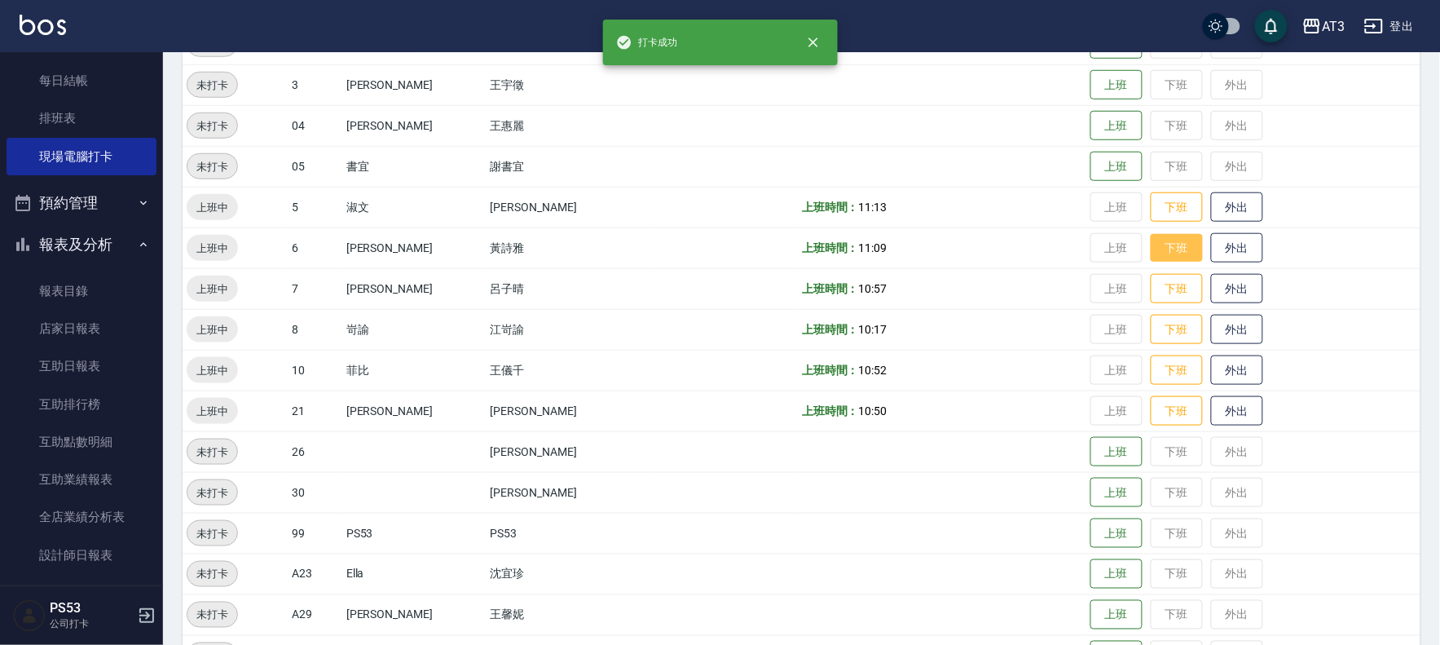
click at [1151, 239] on button "下班" at bounding box center [1177, 248] width 52 height 29
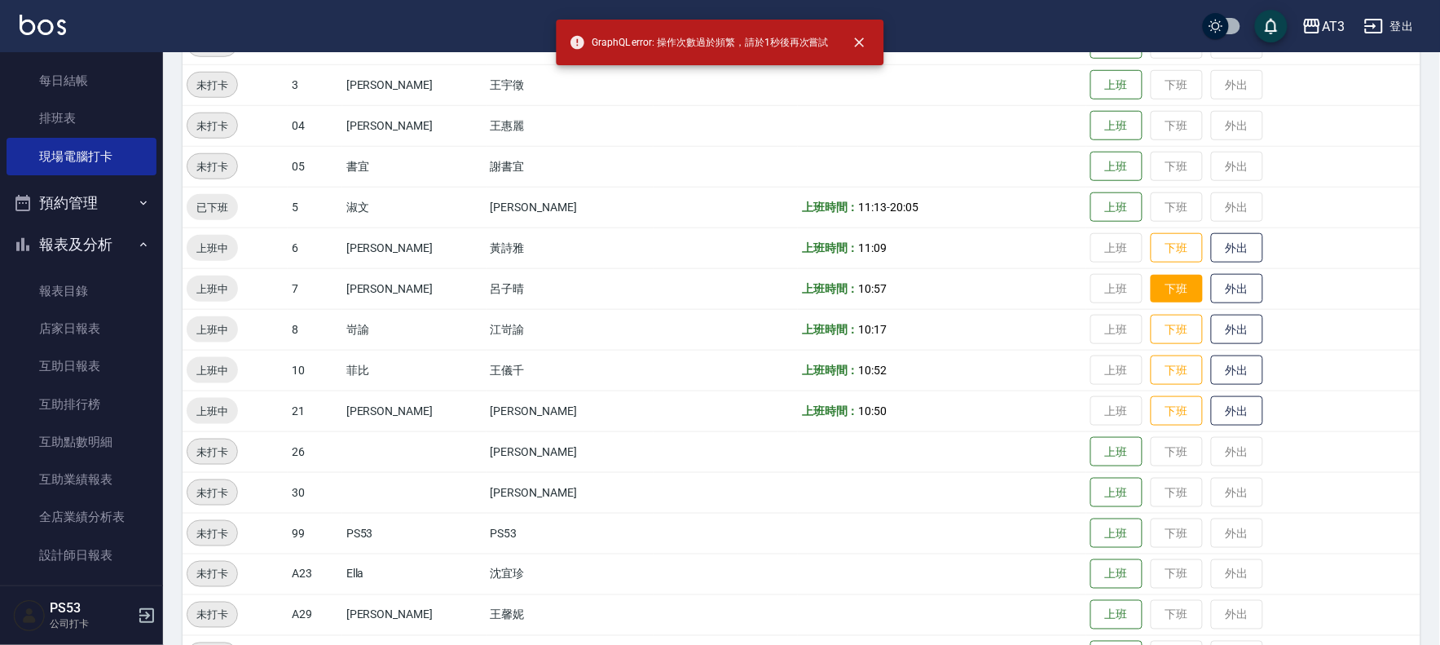
click at [1151, 284] on button "下班" at bounding box center [1177, 289] width 52 height 29
click at [1151, 323] on button "下班" at bounding box center [1177, 329] width 52 height 29
click at [1151, 375] on button "下班" at bounding box center [1177, 370] width 52 height 29
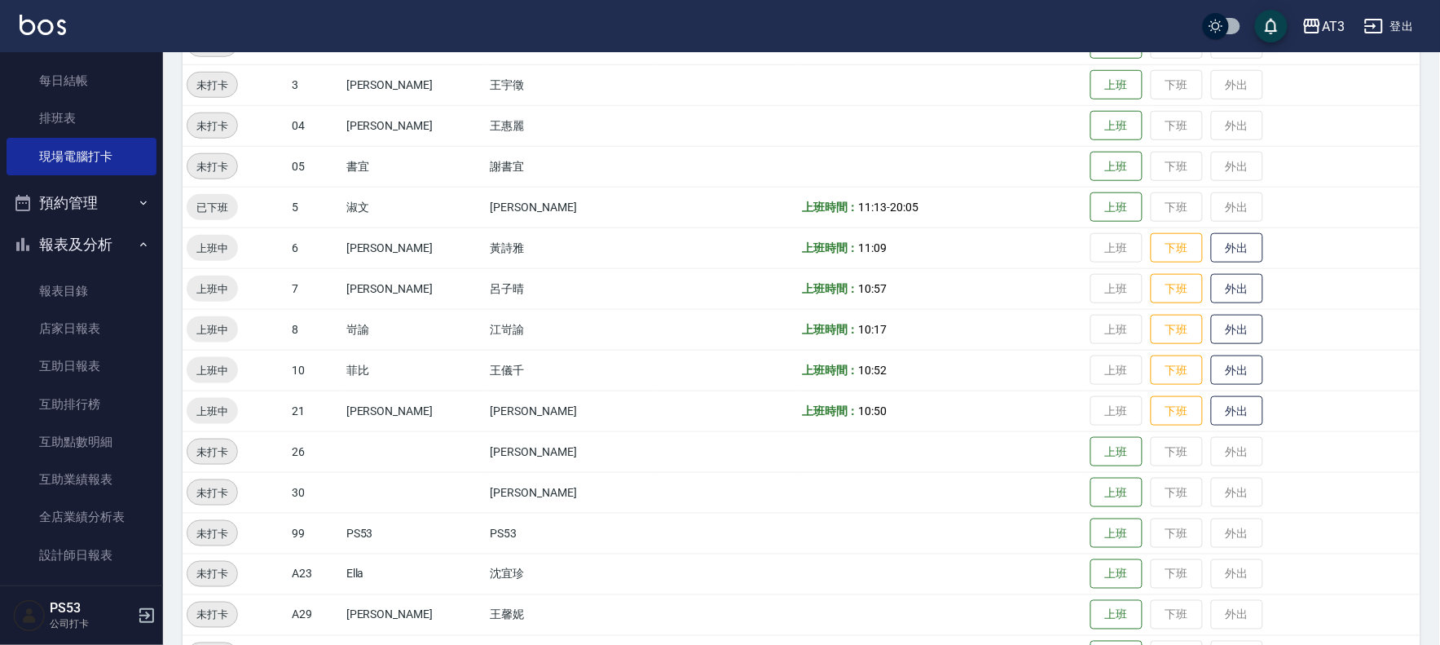
drag, startPoint x: 1141, startPoint y: 417, endPoint x: 1145, endPoint y: 307, distance: 110.1
click at [1151, 410] on button "下班" at bounding box center [1177, 411] width 52 height 30
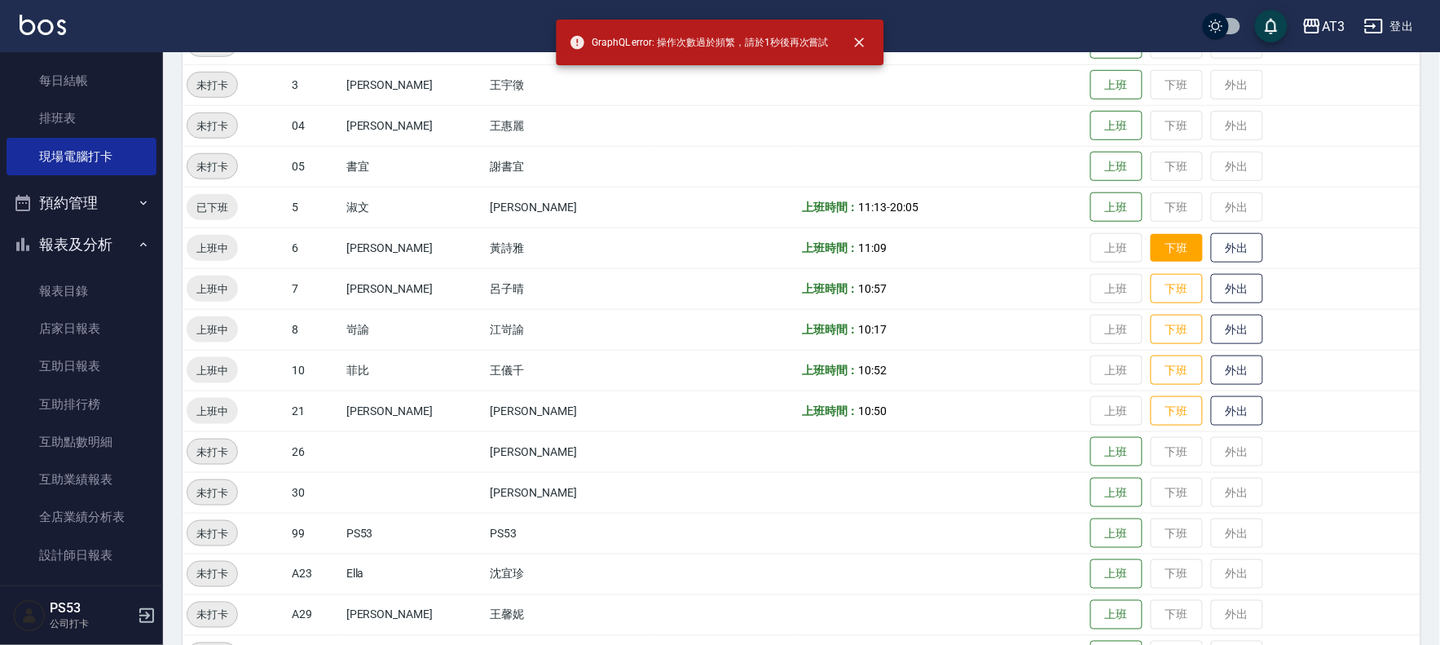
click at [1151, 253] on button "下班" at bounding box center [1177, 248] width 52 height 29
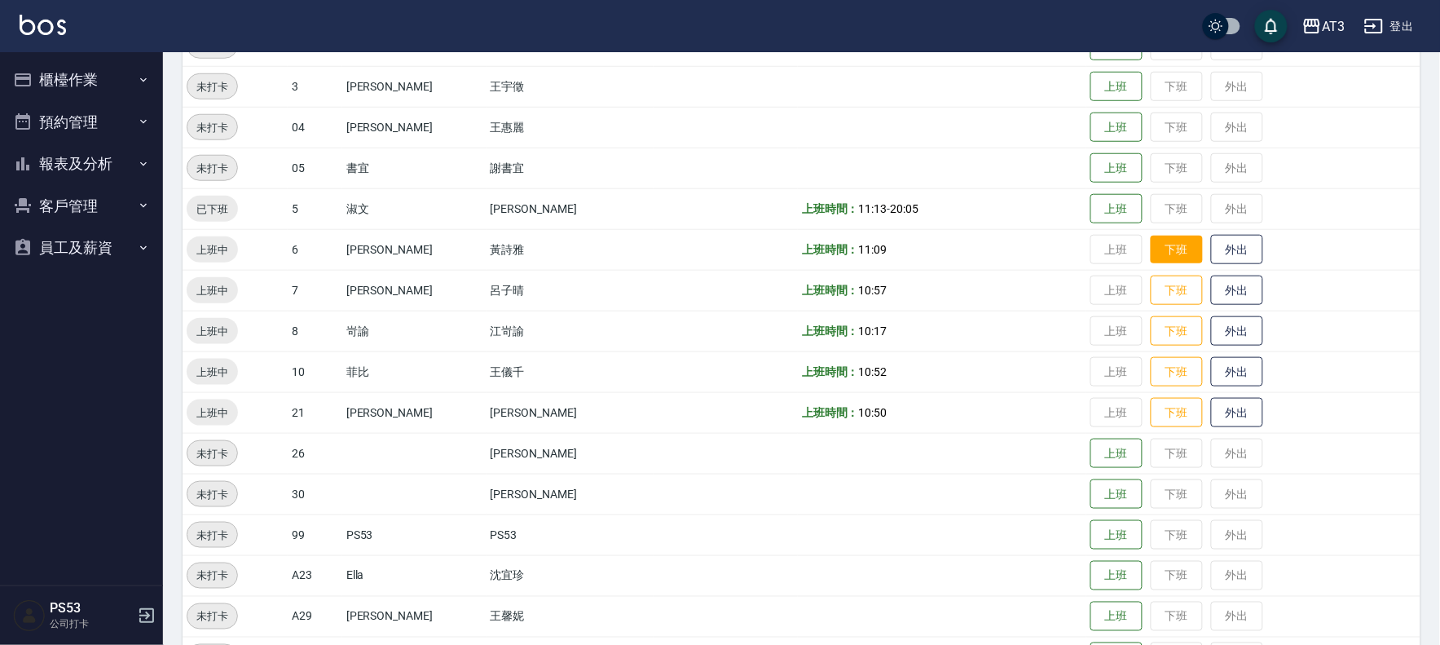
scroll to position [360, 0]
click at [1151, 250] on button "下班" at bounding box center [1177, 250] width 52 height 29
click at [1153, 280] on button "下班" at bounding box center [1177, 290] width 52 height 29
click at [1151, 335] on button "下班" at bounding box center [1177, 331] width 52 height 30
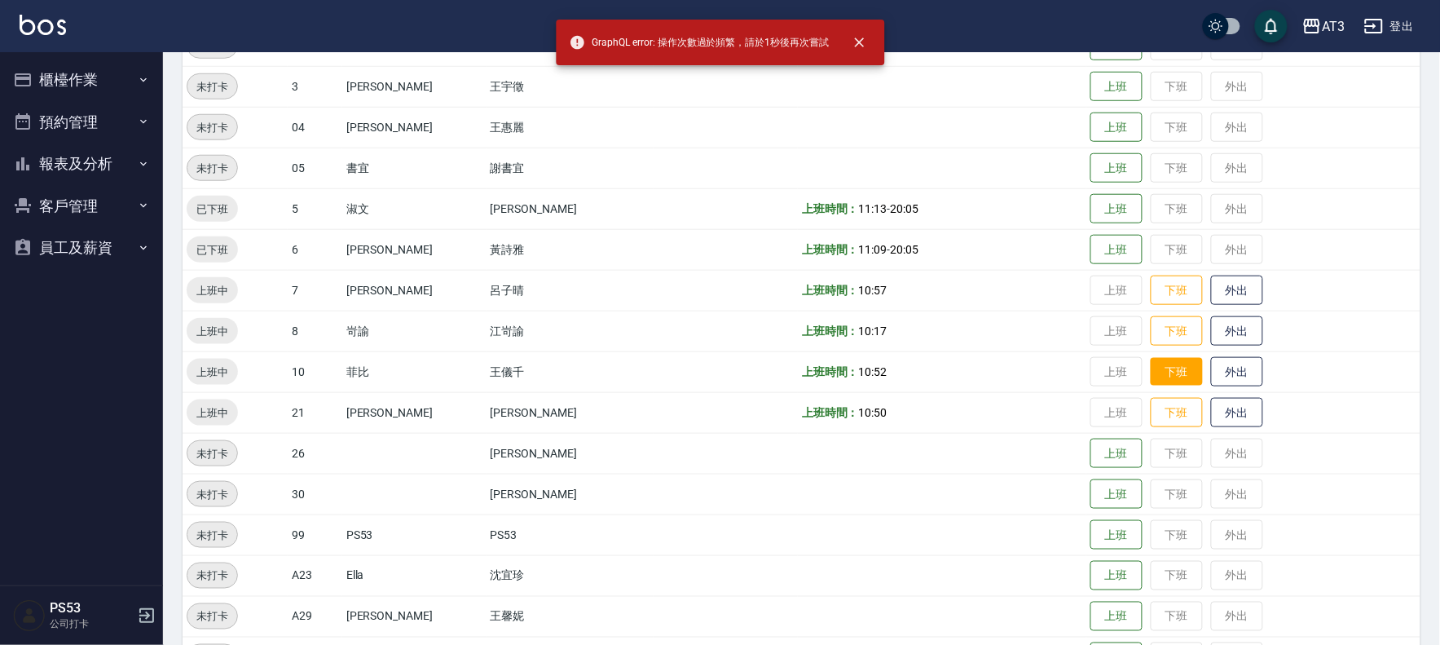
drag, startPoint x: 1146, startPoint y: 368, endPoint x: 1146, endPoint y: 378, distance: 10.6
click at [1151, 368] on button "下班" at bounding box center [1177, 372] width 52 height 29
click at [1151, 412] on button "下班" at bounding box center [1177, 413] width 52 height 29
click at [1151, 279] on button "下班" at bounding box center [1177, 290] width 52 height 29
click at [1151, 280] on button "下班" at bounding box center [1177, 290] width 52 height 29
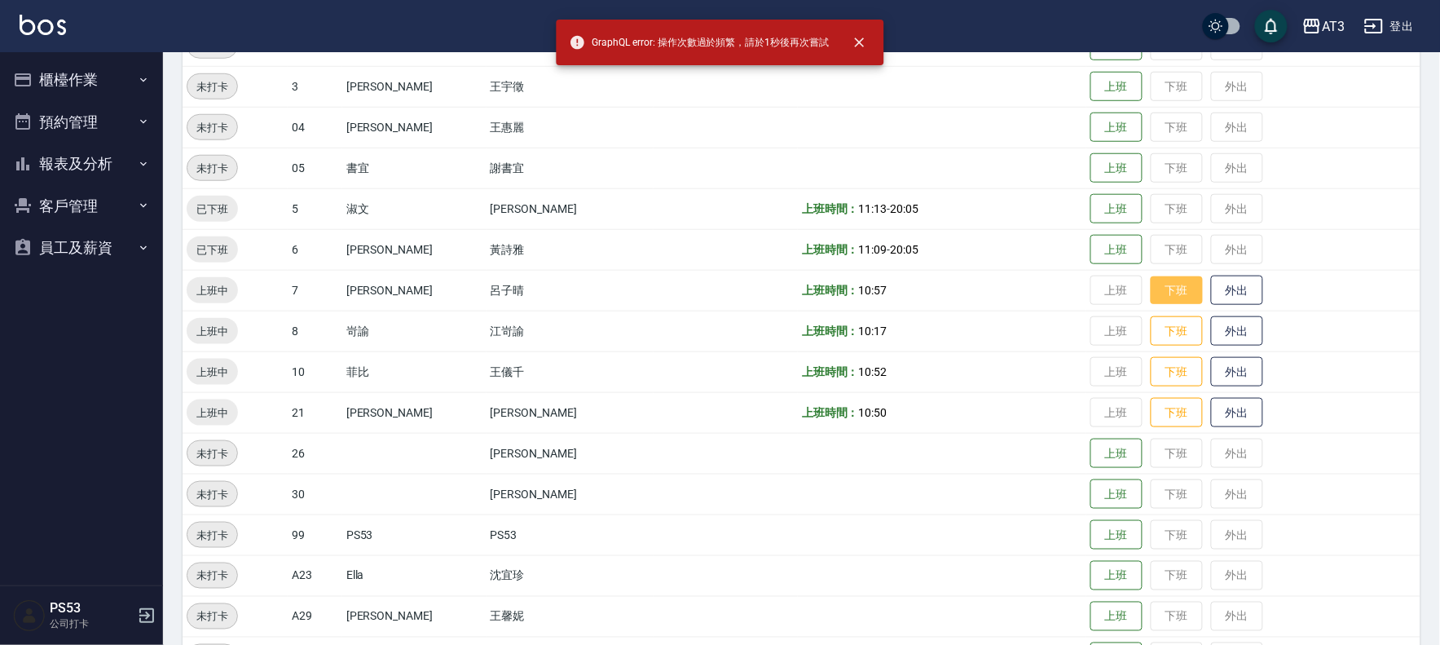
click at [1151, 280] on button "下班" at bounding box center [1177, 290] width 52 height 29
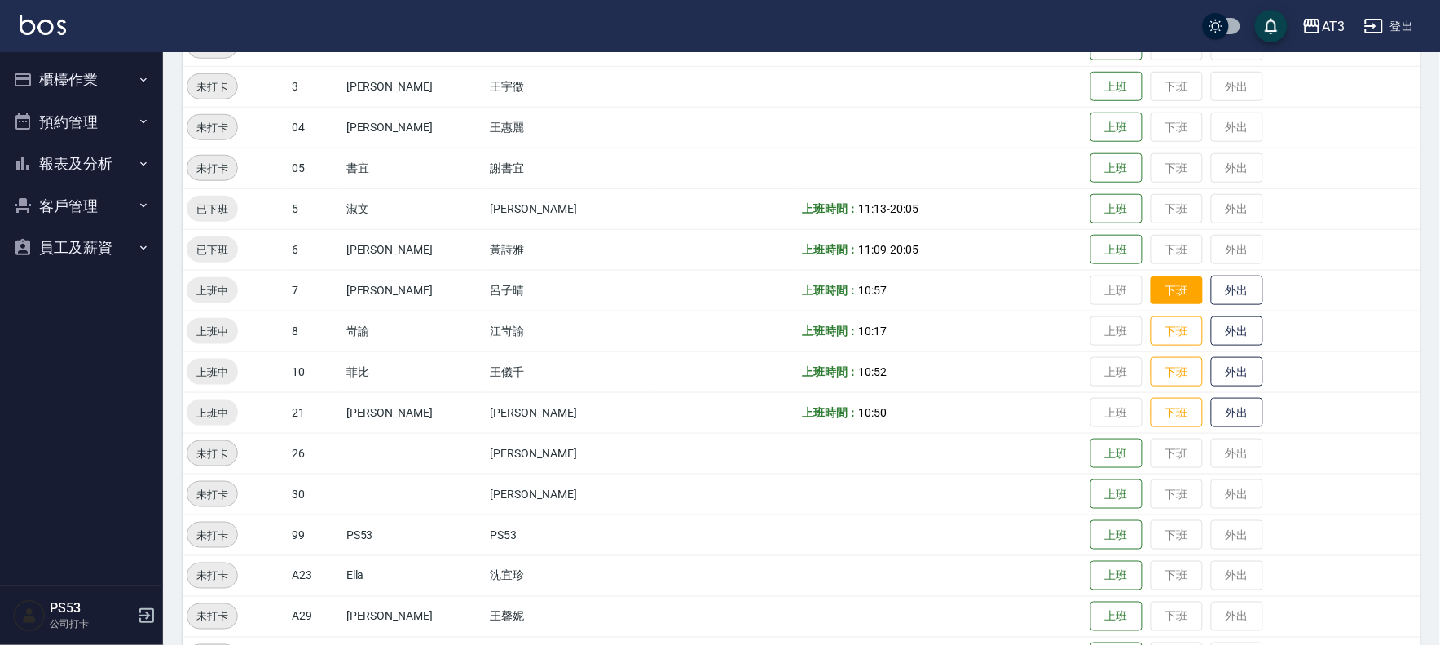
click at [1151, 280] on button "下班" at bounding box center [1177, 290] width 52 height 29
click at [1151, 322] on button "下班" at bounding box center [1177, 331] width 52 height 29
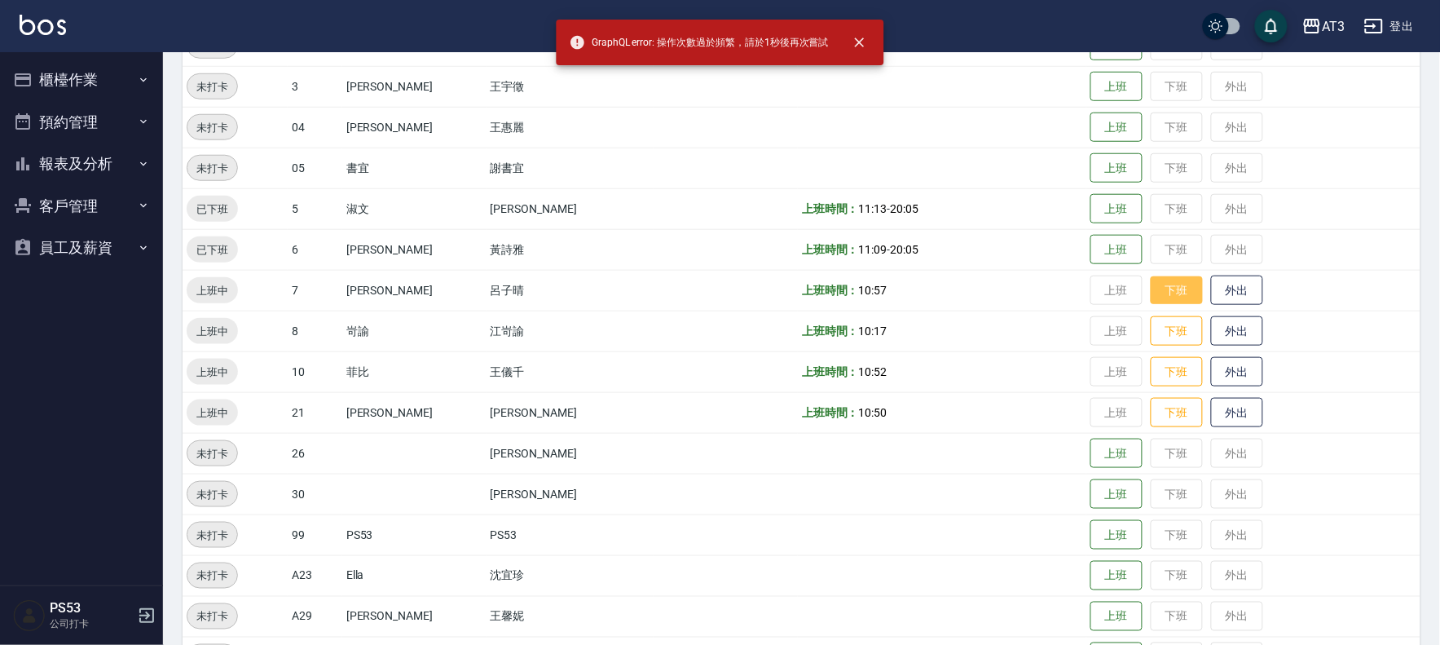
click at [1151, 302] on button "下班" at bounding box center [1177, 290] width 52 height 29
click at [1151, 336] on button "下班" at bounding box center [1177, 331] width 52 height 29
drag, startPoint x: 1150, startPoint y: 368, endPoint x: 1148, endPoint y: 395, distance: 26.2
click button "下班"
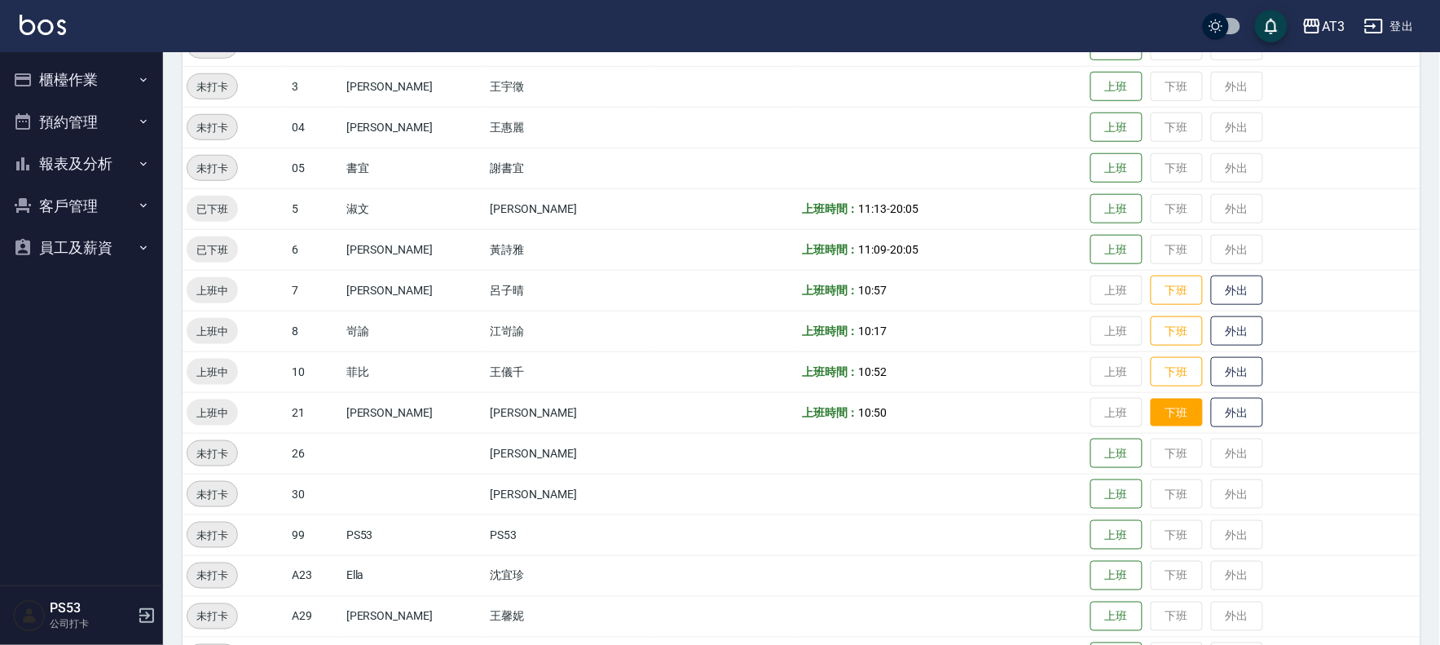
click button "下班"
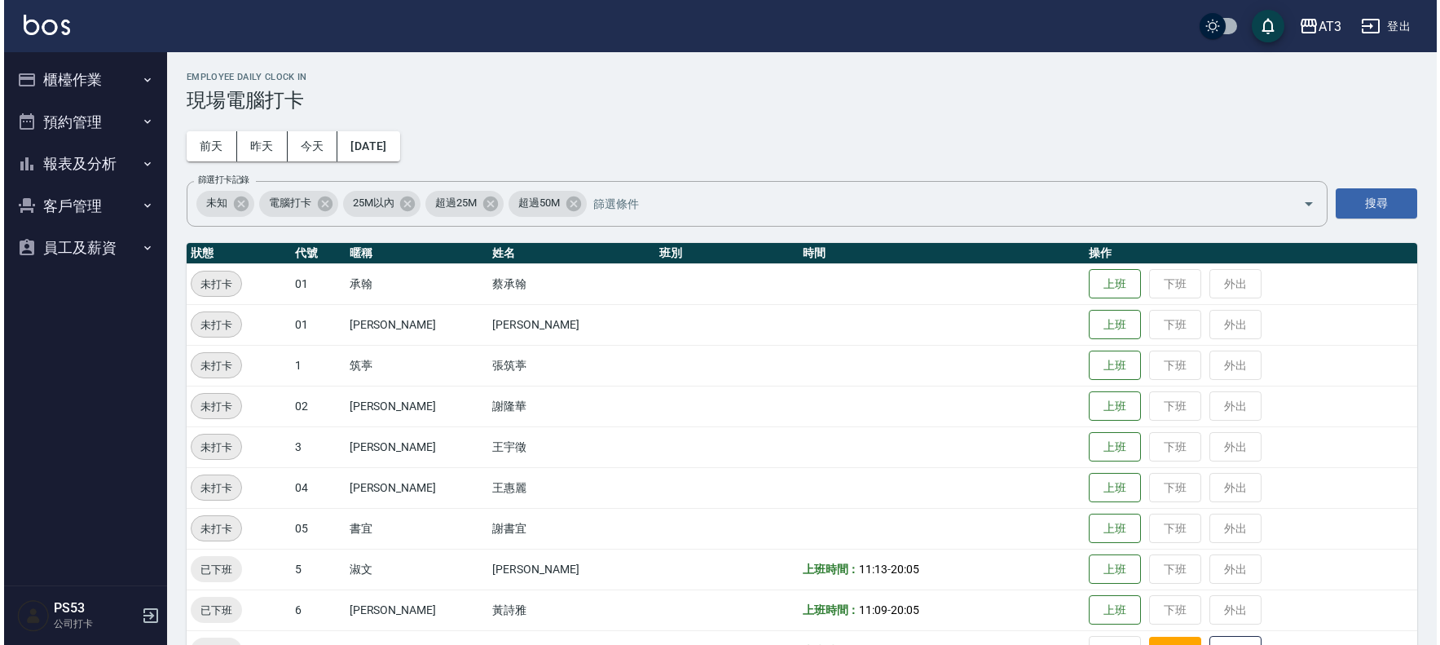
scroll to position [535, 0]
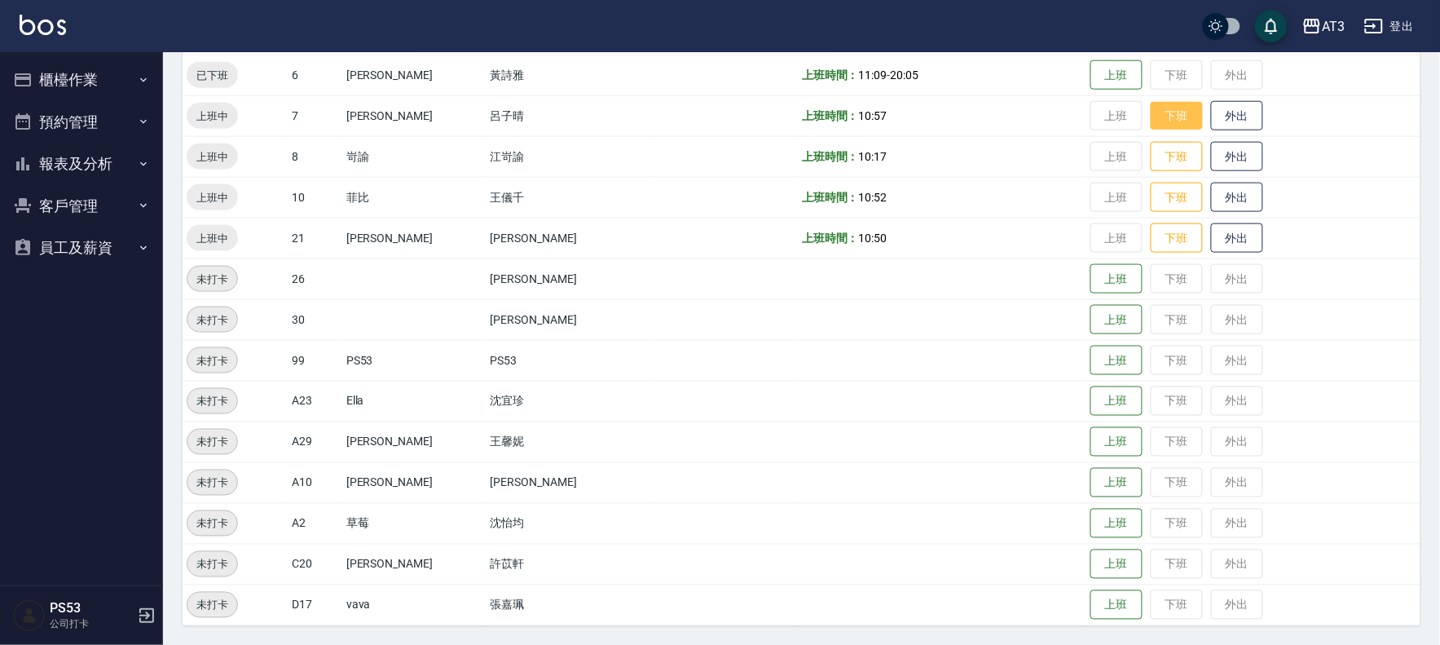
click at [1151, 117] on button "下班" at bounding box center [1177, 116] width 52 height 29
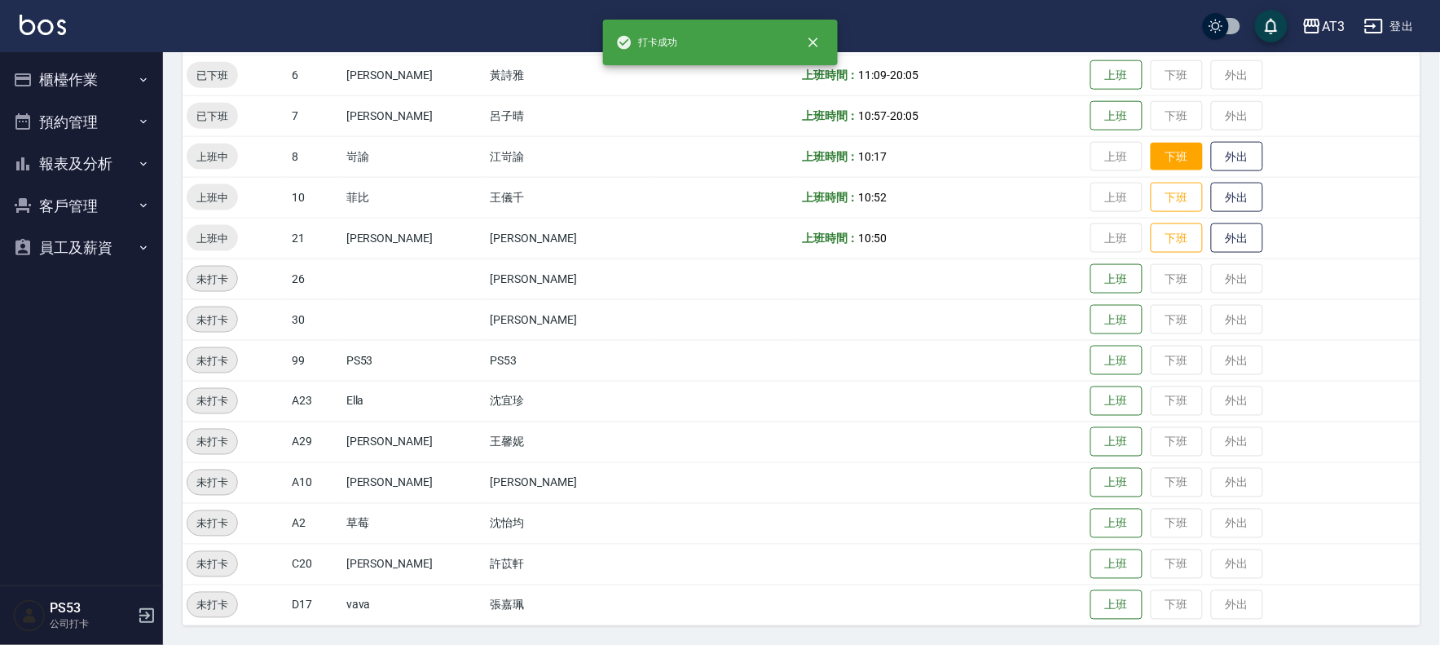
click at [1151, 148] on button "下班" at bounding box center [1177, 157] width 52 height 29
click at [1151, 208] on button "下班" at bounding box center [1177, 197] width 52 height 29
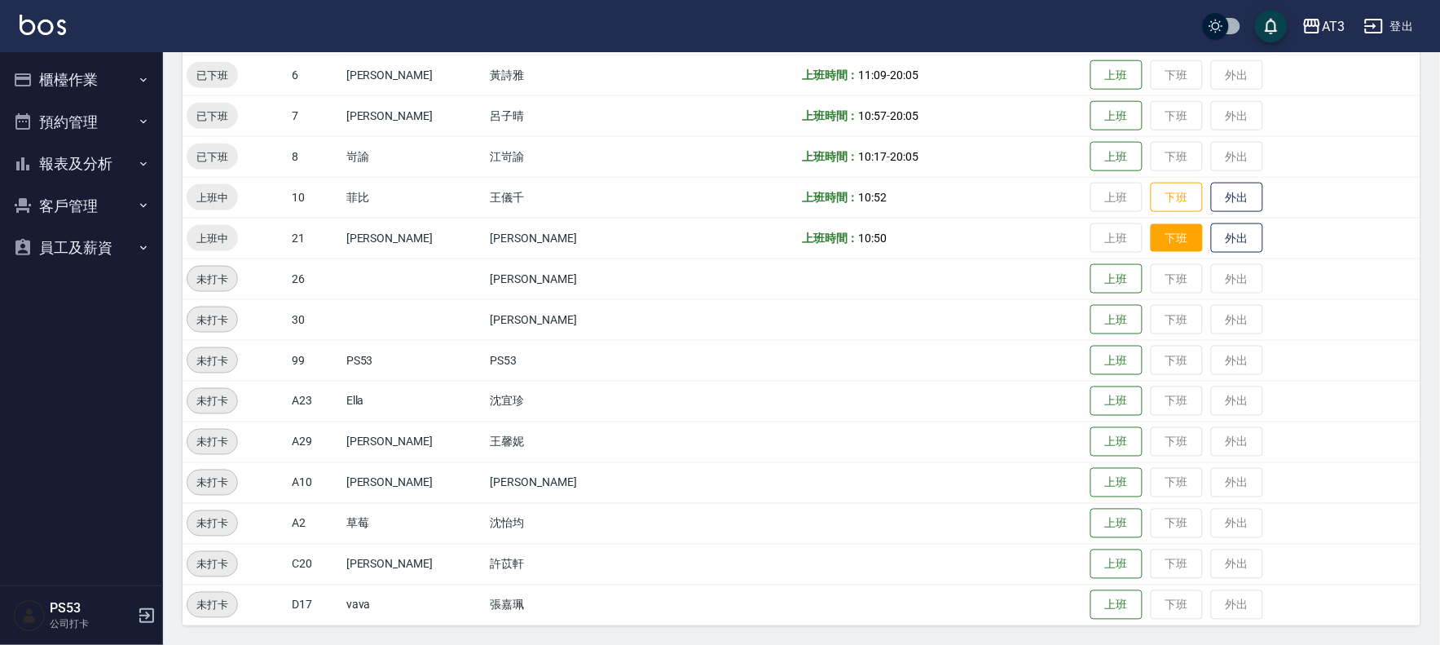
click at [1153, 232] on button "下班" at bounding box center [1177, 238] width 52 height 29
click at [1153, 246] on button "下班" at bounding box center [1177, 238] width 52 height 29
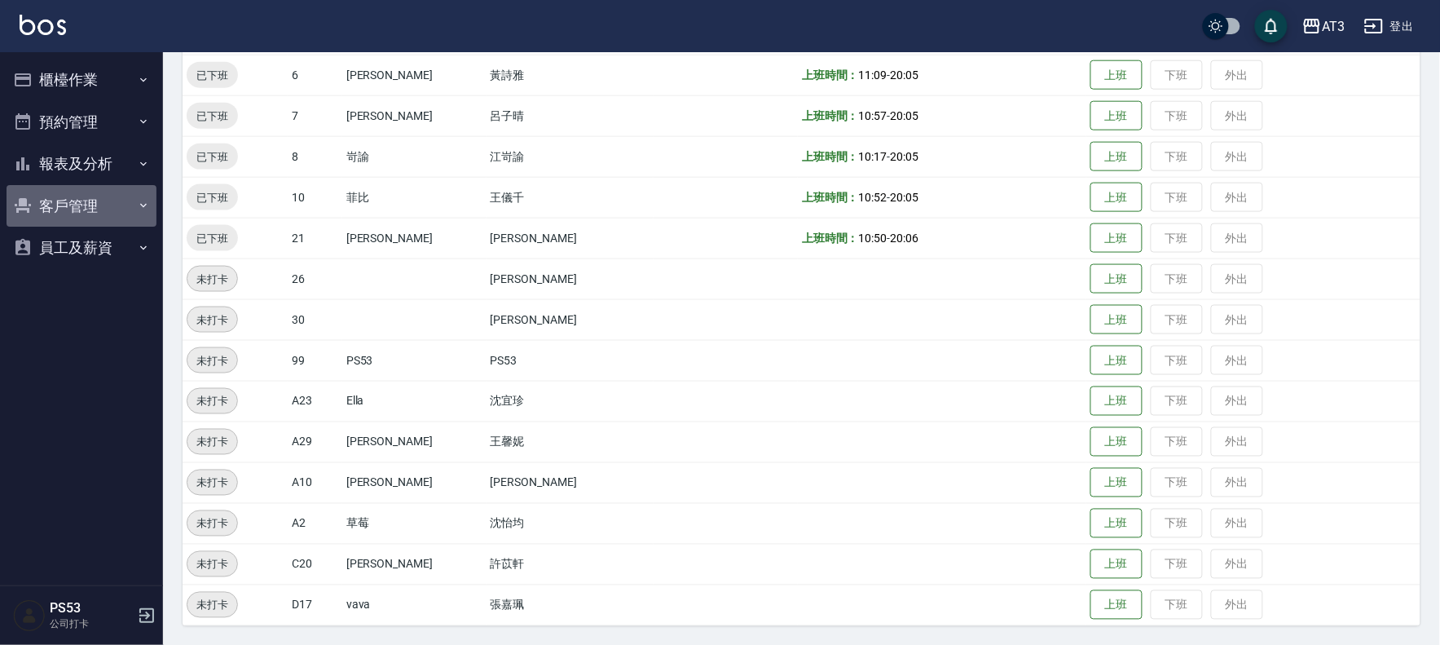
click at [95, 205] on button "客戶管理" at bounding box center [82, 206] width 150 height 42
click at [114, 206] on button "客戶管理" at bounding box center [82, 206] width 150 height 42
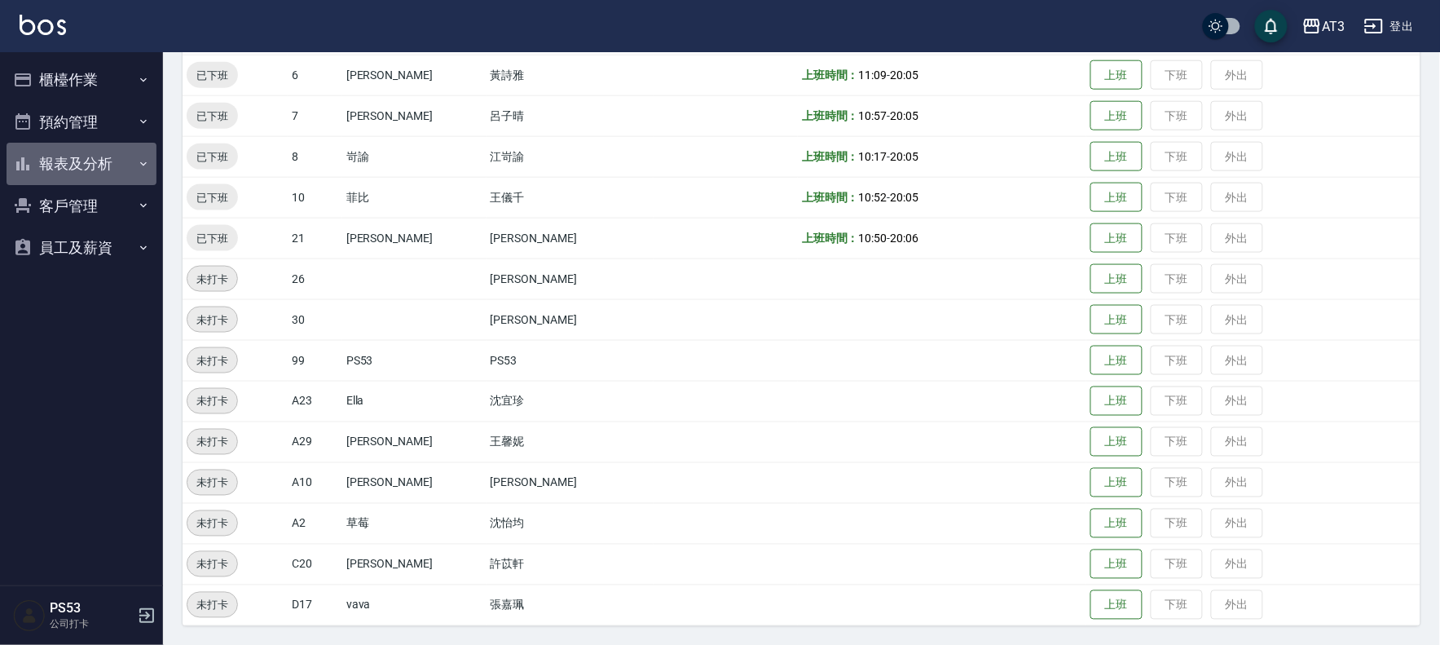
click at [135, 158] on button "報表及分析" at bounding box center [82, 164] width 150 height 42
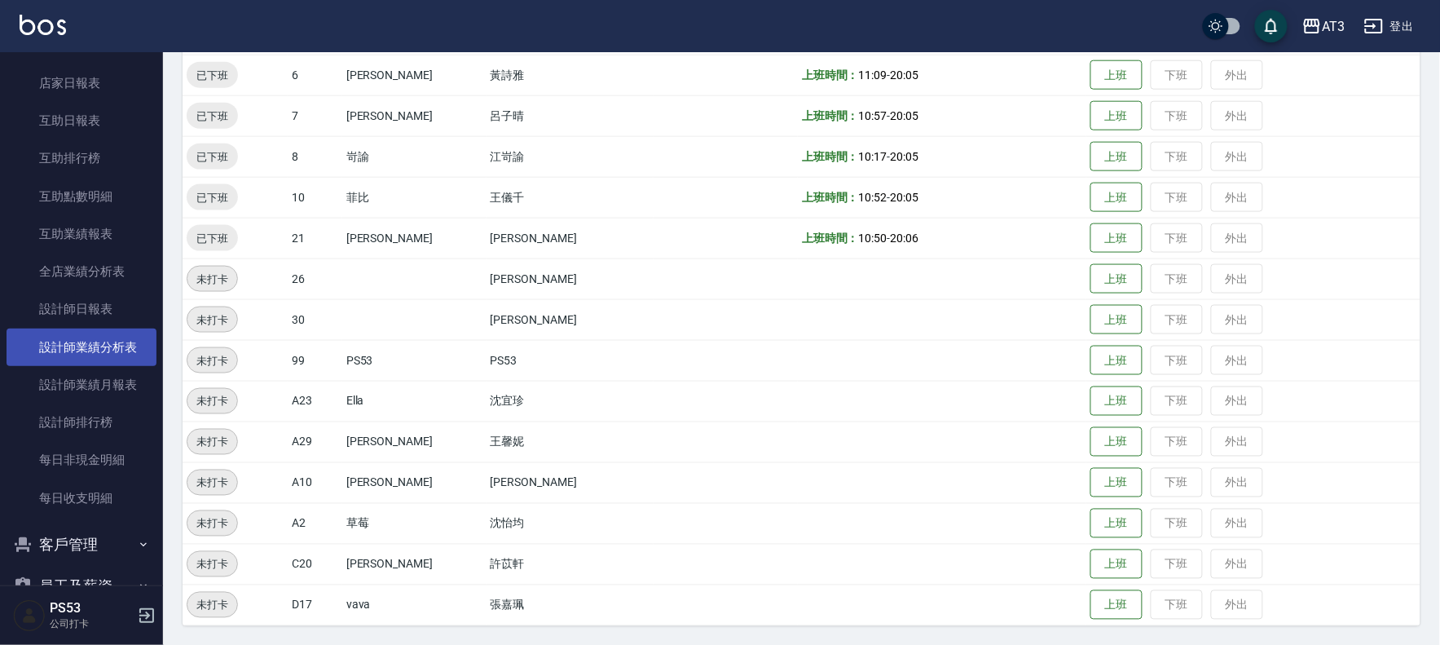
scroll to position [181, 0]
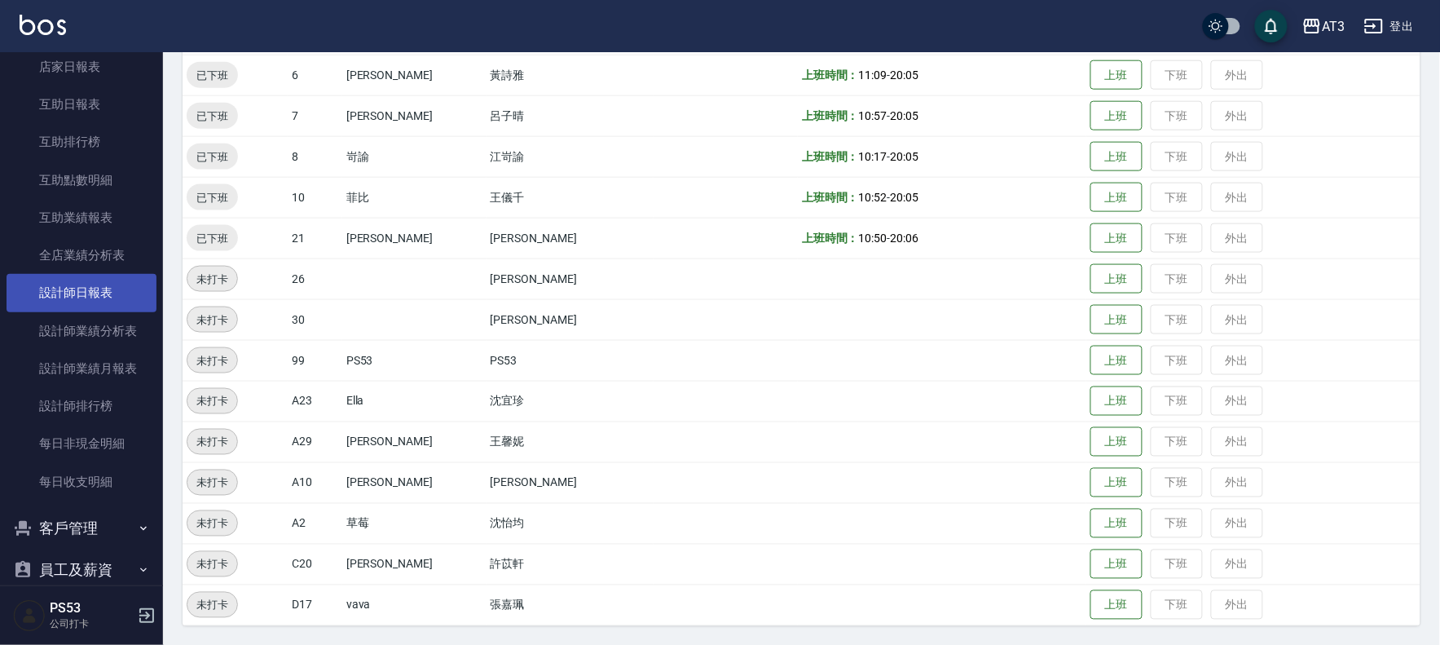
click at [121, 297] on link "設計師日報表" at bounding box center [82, 292] width 150 height 37
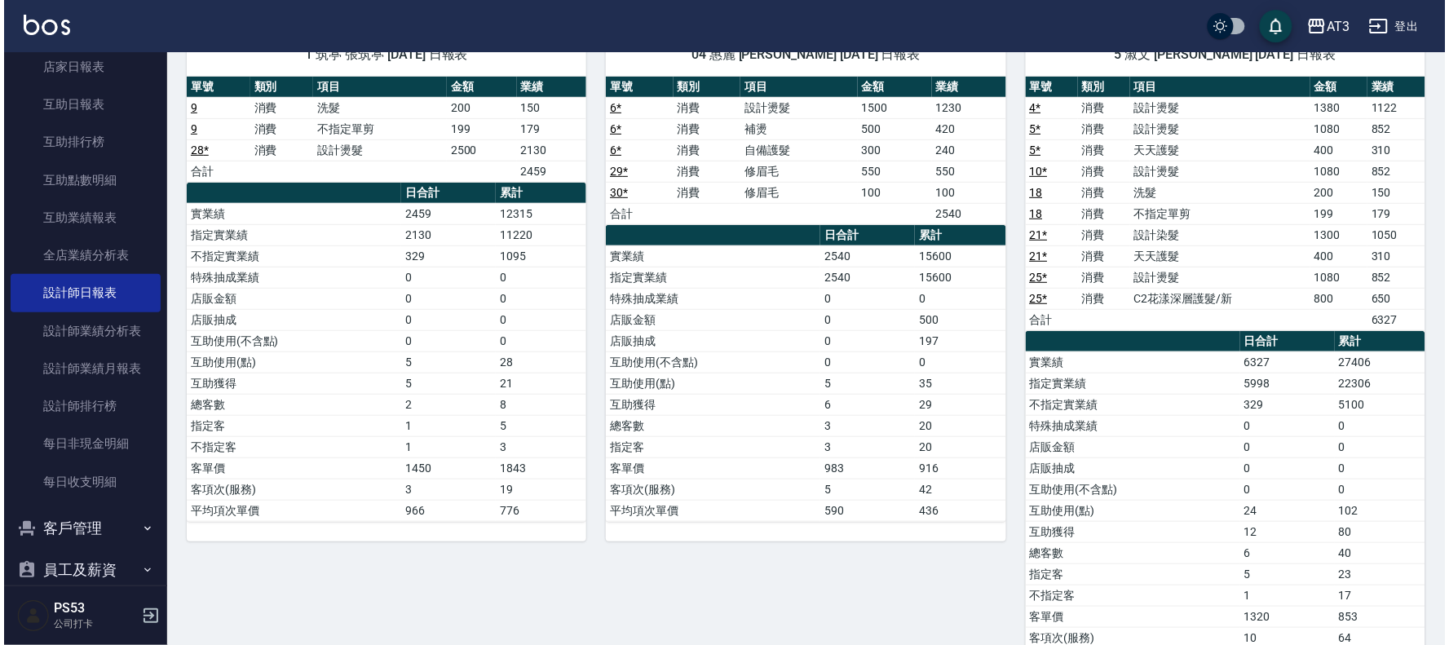
scroll to position [90, 0]
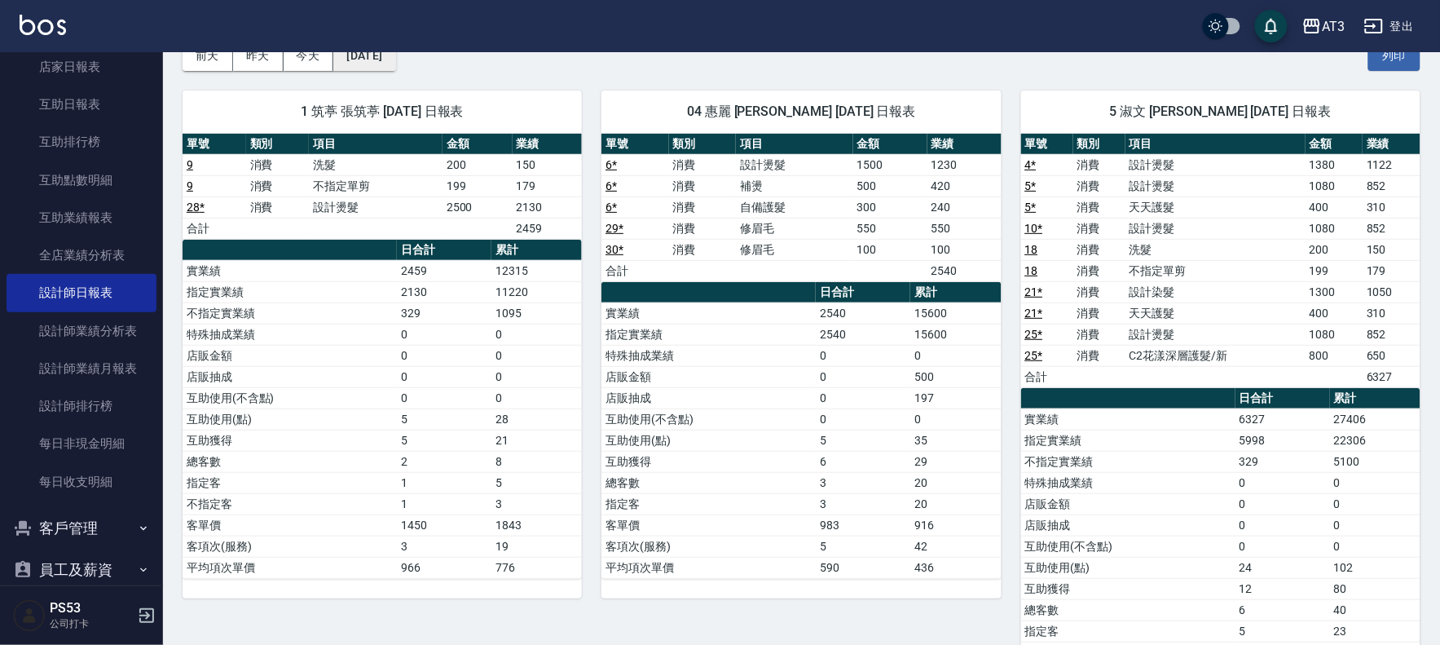
click at [368, 65] on button "[DATE]" at bounding box center [364, 56] width 62 height 30
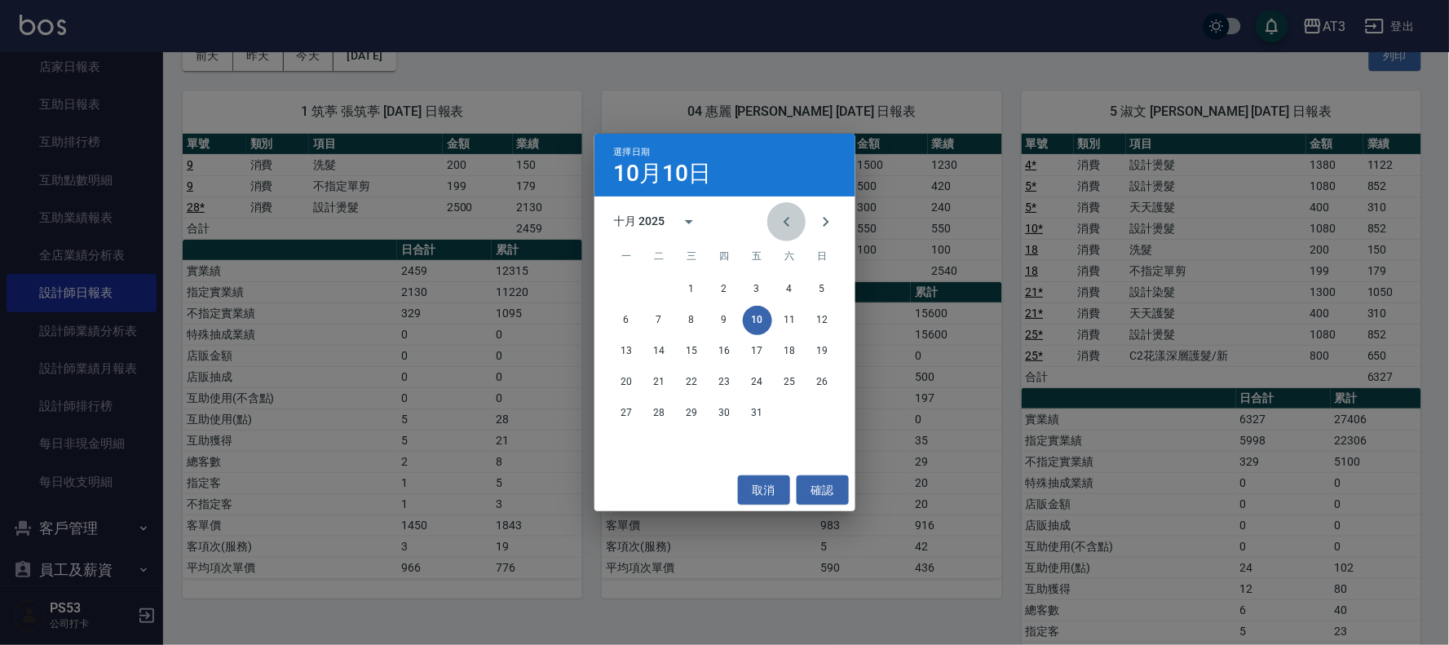
click at [780, 218] on icon "Previous month" at bounding box center [787, 222] width 20 height 20
click at [633, 320] on button "8" at bounding box center [626, 320] width 29 height 29
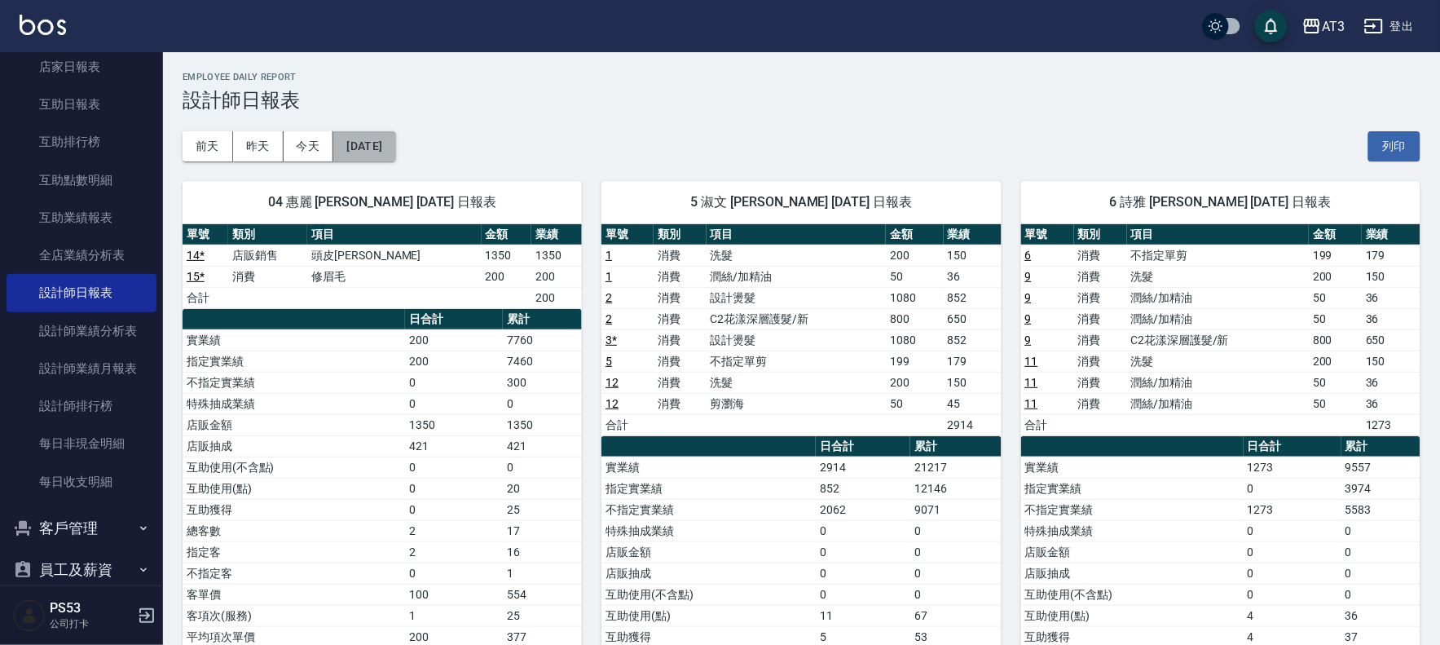
click at [395, 143] on button "[DATE]" at bounding box center [364, 146] width 62 height 30
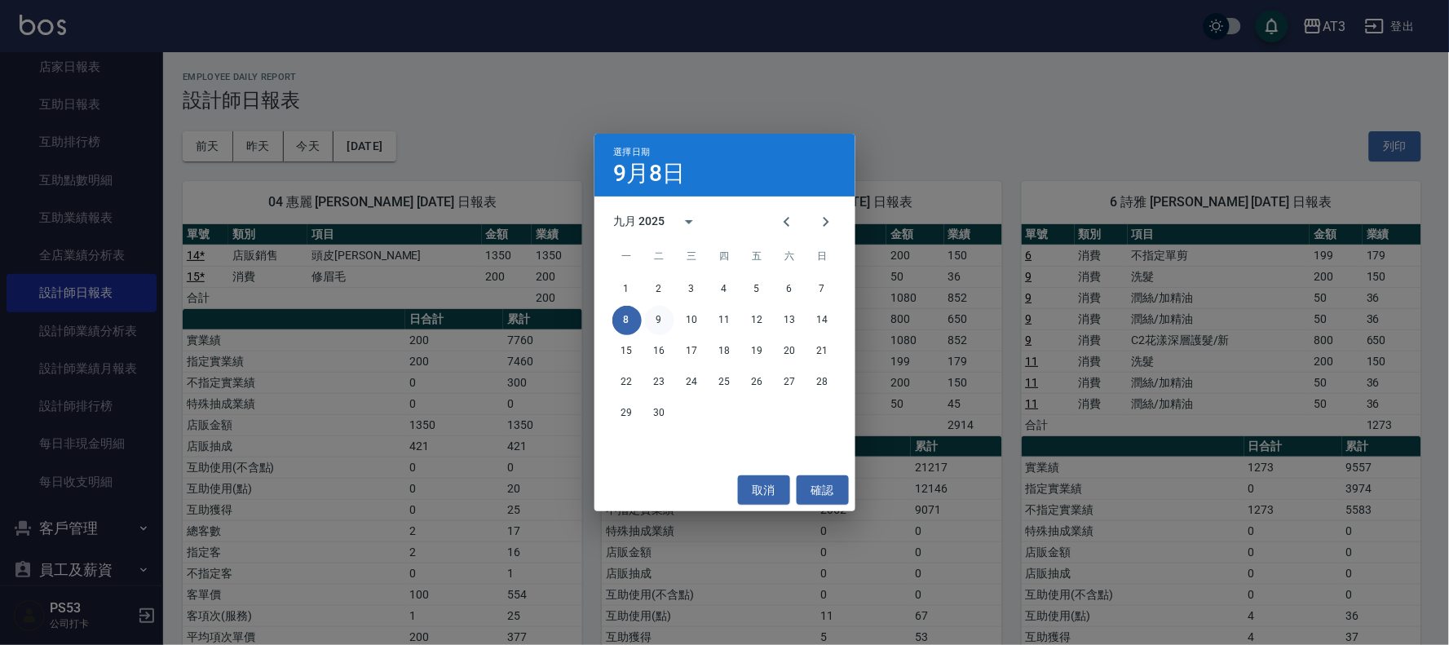
click at [656, 315] on button "9" at bounding box center [659, 320] width 29 height 29
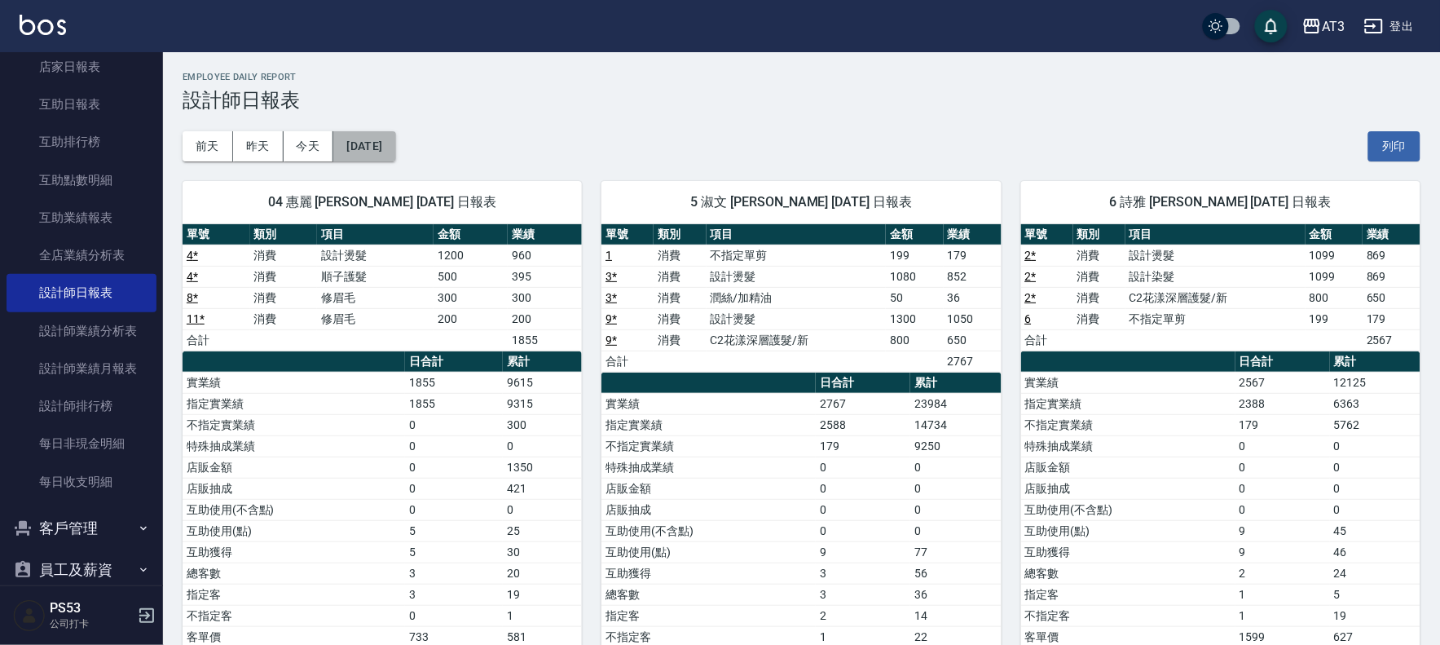
click at [373, 152] on button "[DATE]" at bounding box center [364, 146] width 62 height 30
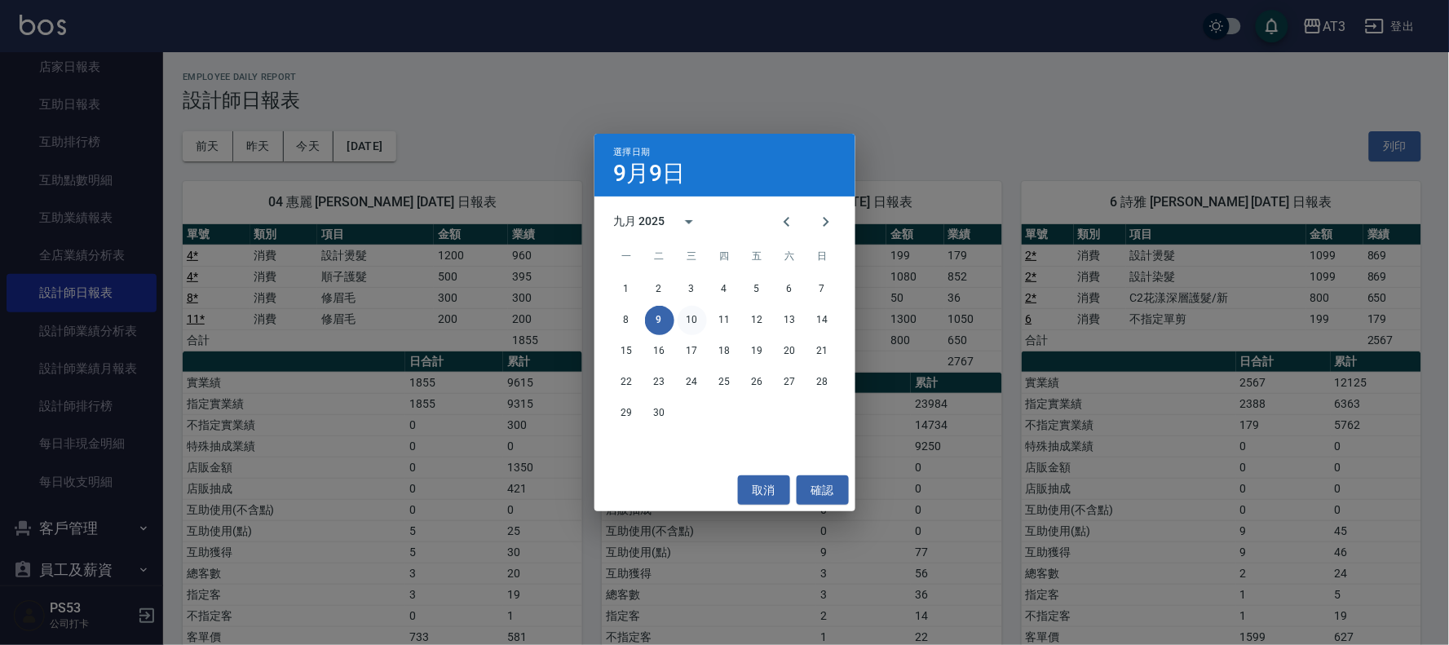
click at [691, 308] on button "10" at bounding box center [691, 320] width 29 height 29
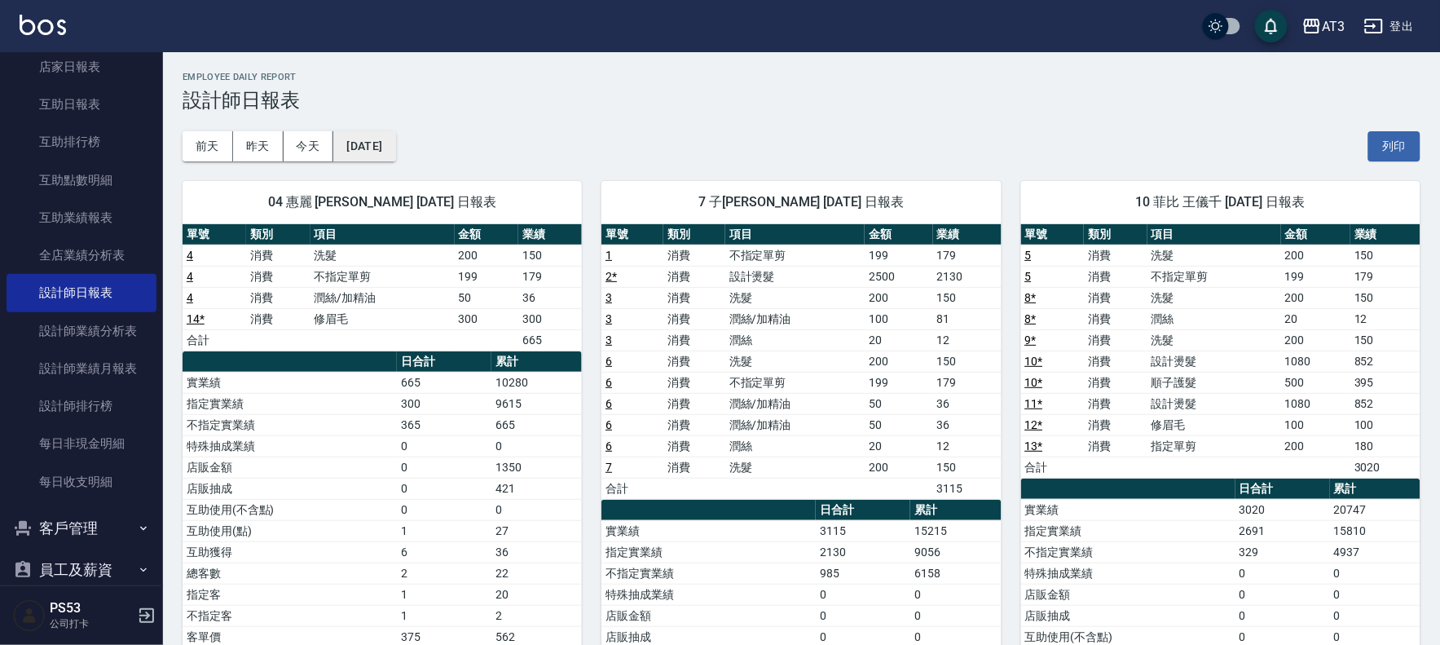
click at [383, 143] on button "[DATE]" at bounding box center [364, 146] width 62 height 30
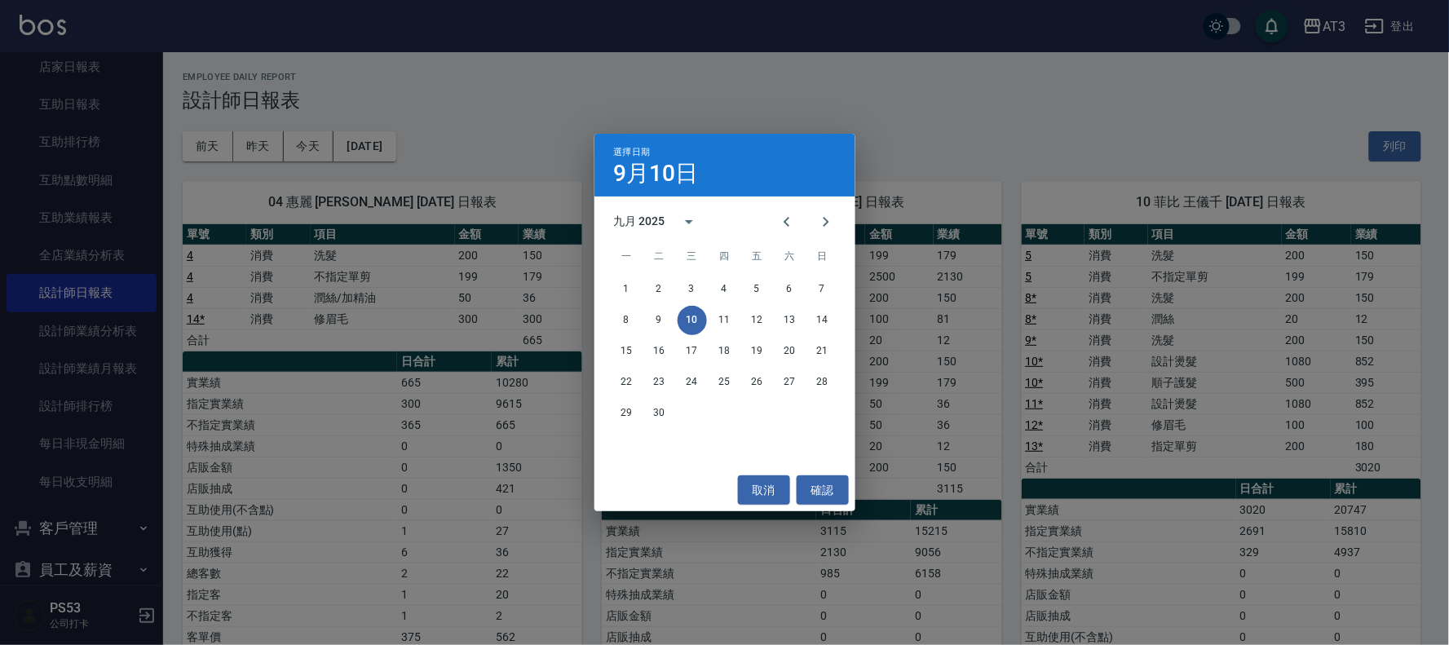
drag, startPoint x: 94, startPoint y: 193, endPoint x: 170, endPoint y: 194, distance: 75.8
click at [96, 194] on div "選擇日期 [DATE] 九月 2025 一 二 三 四 五 六 日 1 2 3 4 5 6 7 8 9 10 11 12 13 14 15 16 17 18 …" at bounding box center [724, 322] width 1449 height 645
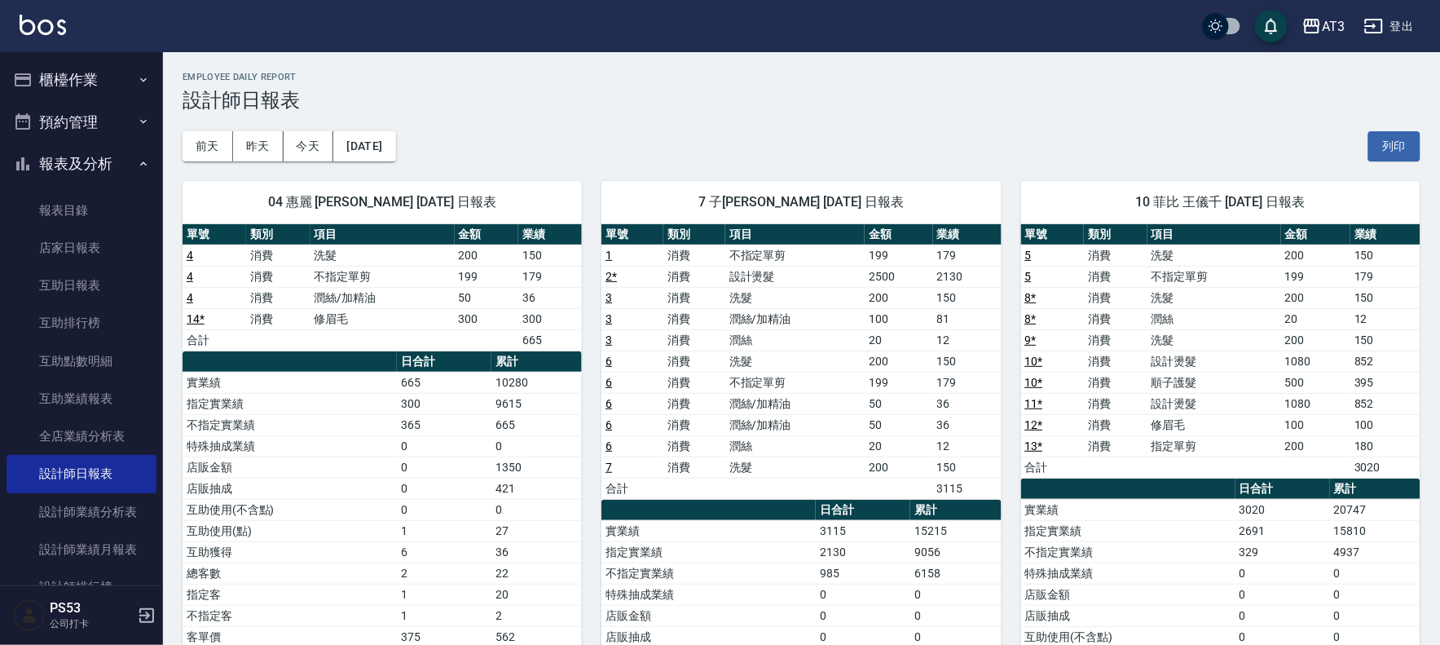
click at [98, 80] on button "櫃檯作業" at bounding box center [82, 80] width 150 height 42
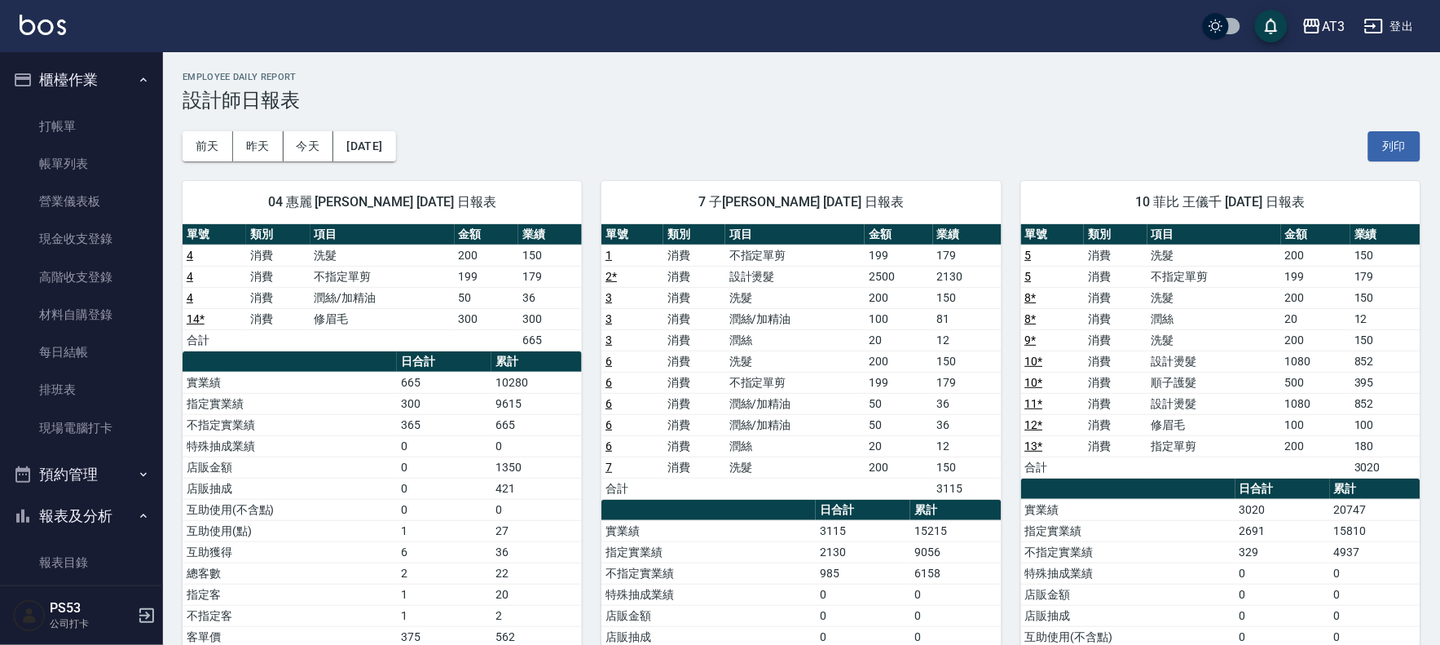
click at [90, 453] on button "預約管理" at bounding box center [82, 474] width 150 height 42
click at [100, 445] on link "現場電腦打卡" at bounding box center [82, 427] width 150 height 37
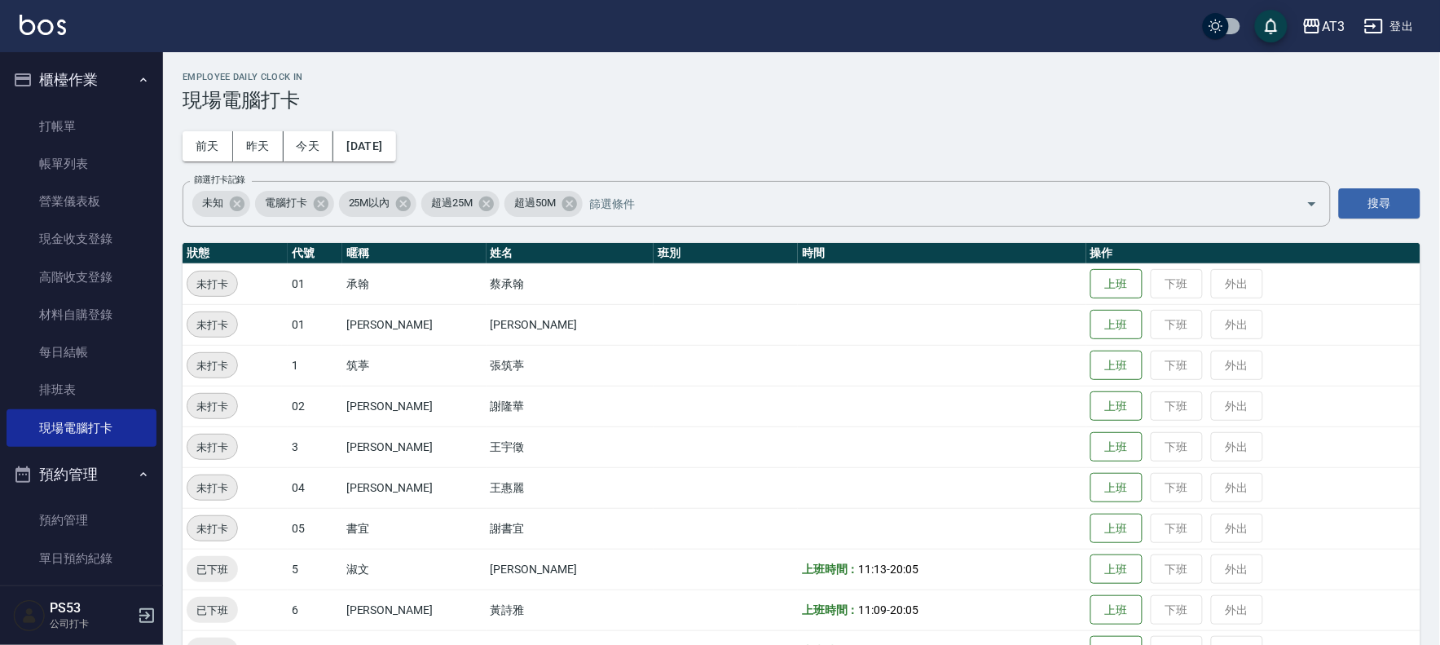
click at [106, 461] on button "預約管理" at bounding box center [82, 474] width 150 height 42
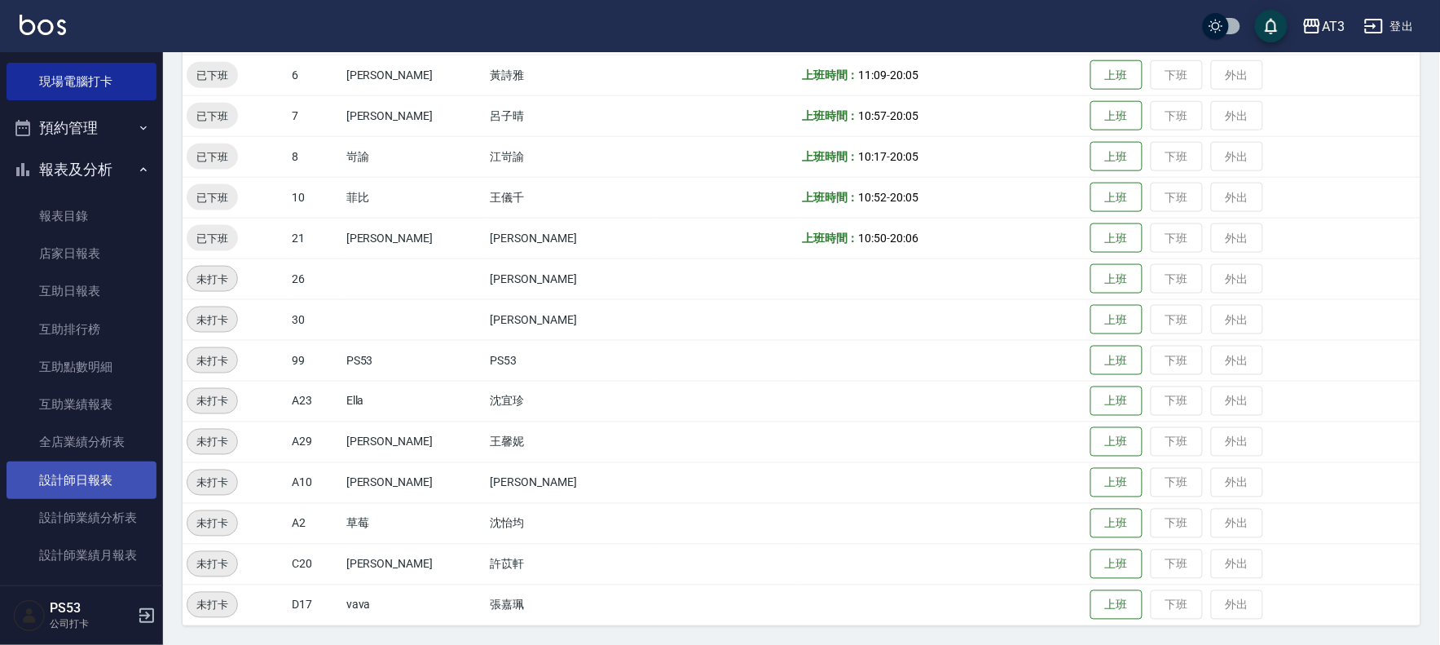
scroll to position [452, 0]
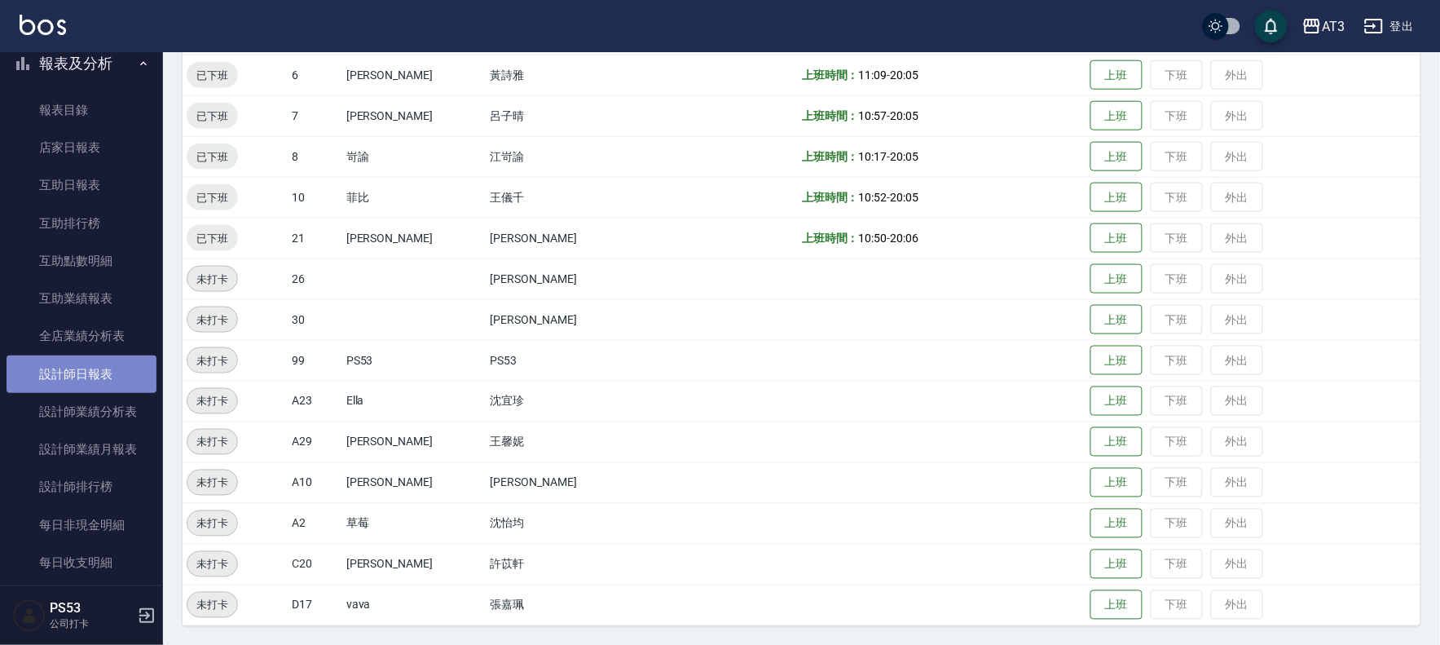
click at [95, 359] on link "設計師日報表" at bounding box center [82, 373] width 150 height 37
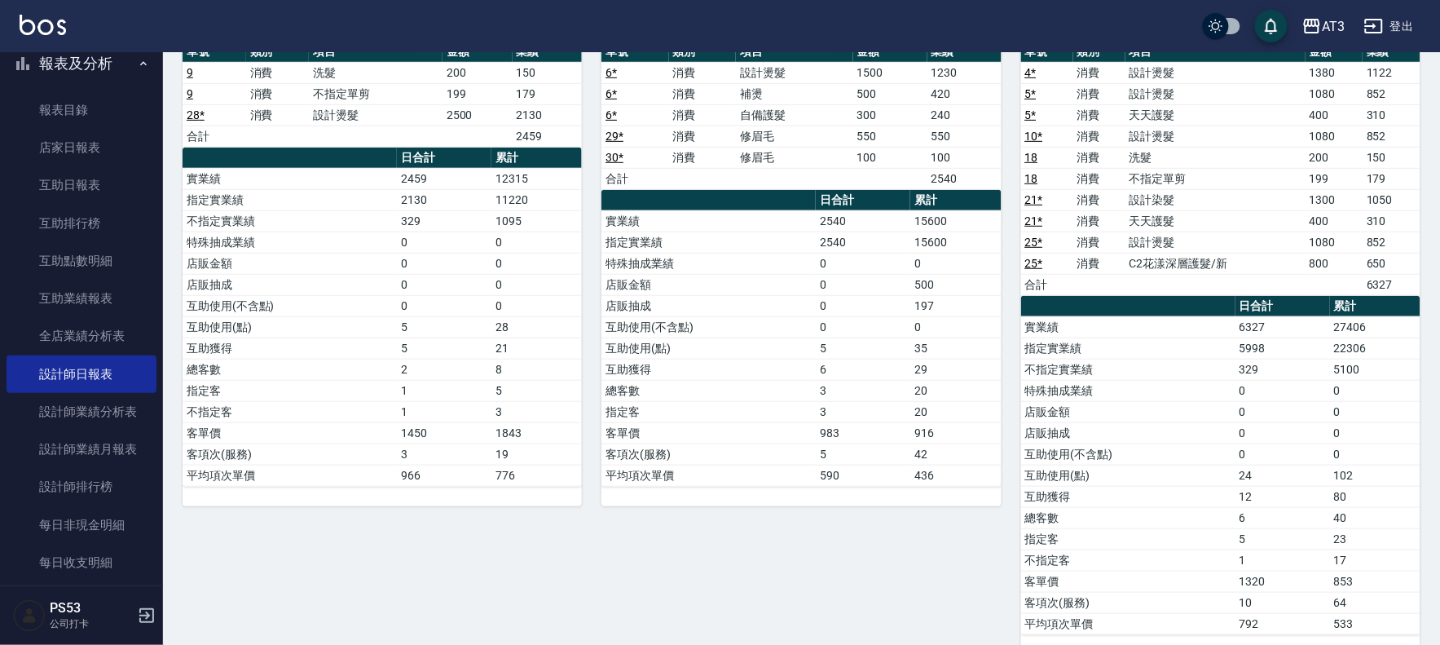
scroll to position [181, 0]
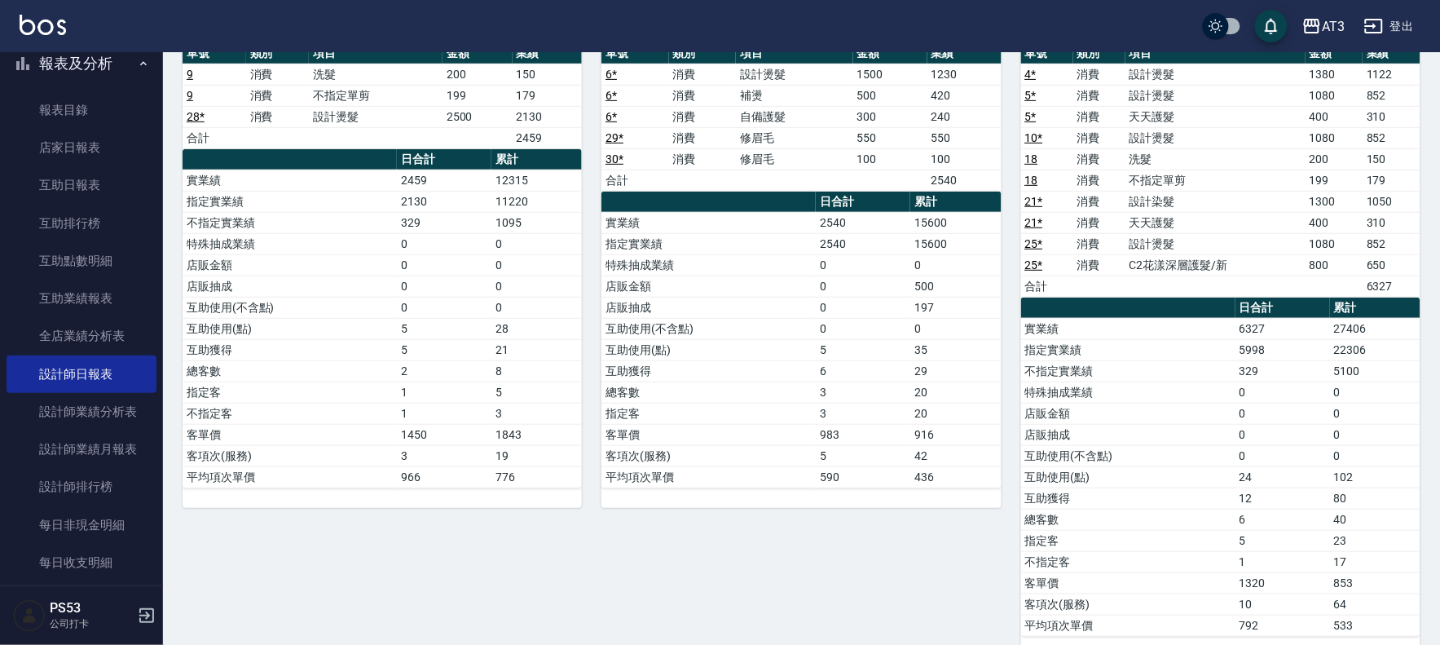
click at [1283, 176] on td "不指定單剪" at bounding box center [1216, 180] width 180 height 21
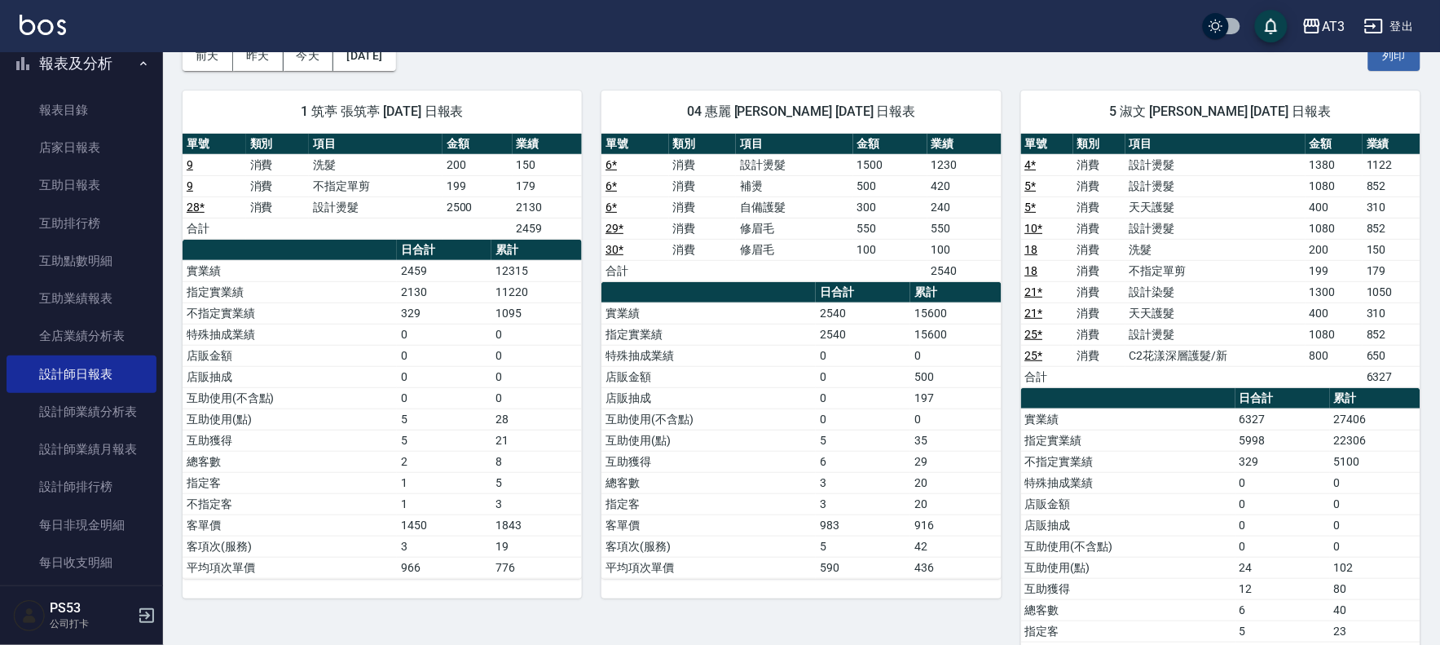
click at [1184, 237] on td "設計燙髮" at bounding box center [1216, 228] width 180 height 21
click at [1211, 278] on td "不指定單剪" at bounding box center [1216, 270] width 180 height 21
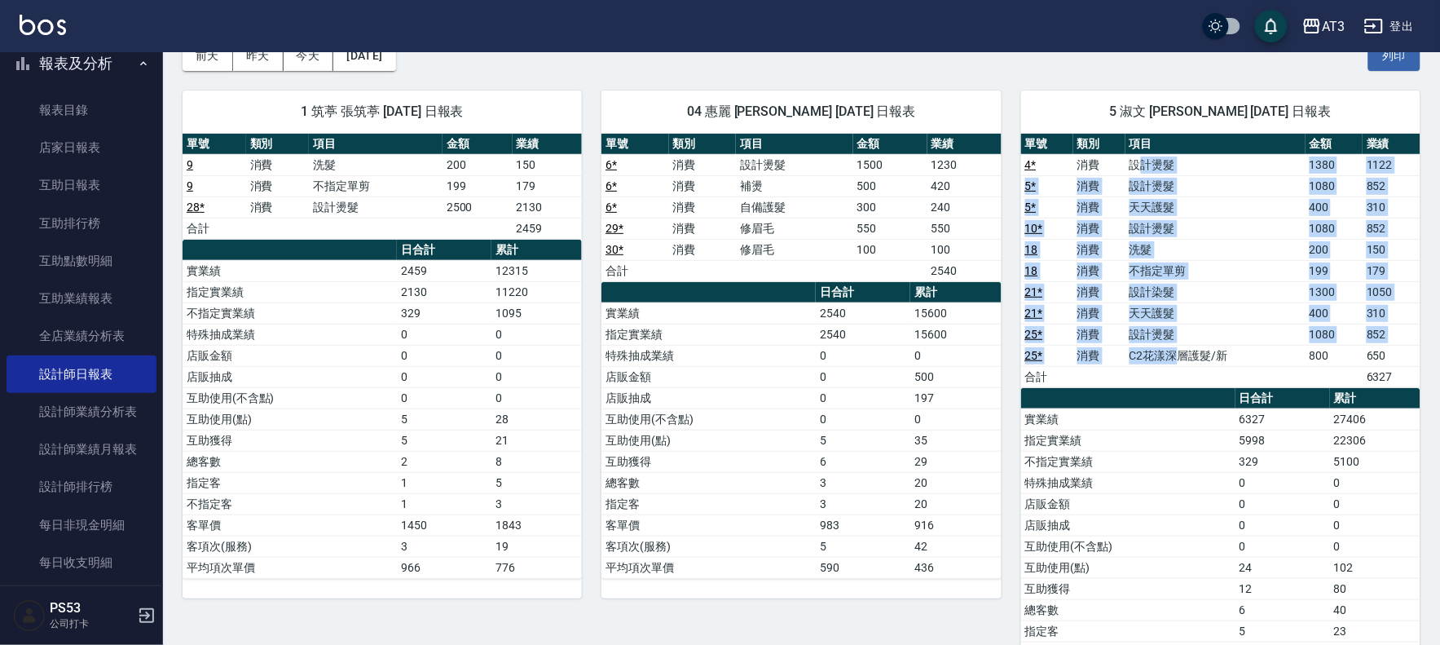
drag, startPoint x: 1140, startPoint y: 165, endPoint x: 1221, endPoint y: 304, distance: 161.5
click at [1186, 357] on tbody "4 * 消費 設計燙髮 1380 1122 5 * 消費 設計燙髮 1080 852 5 * 消費 天天護髮 400 310 10 * 消費 設計燙髮 108…" at bounding box center [1220, 270] width 399 height 233
click at [1228, 295] on td "設計染髮" at bounding box center [1216, 291] width 180 height 21
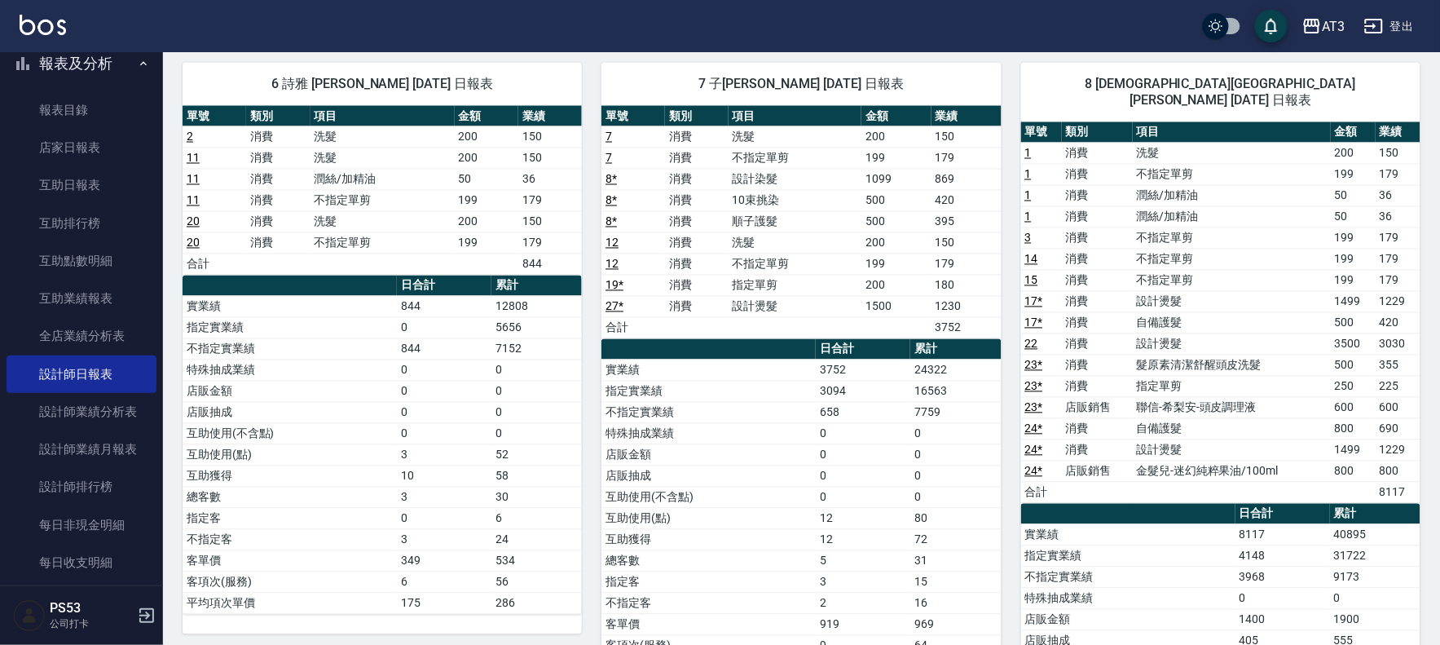
scroll to position [815, 0]
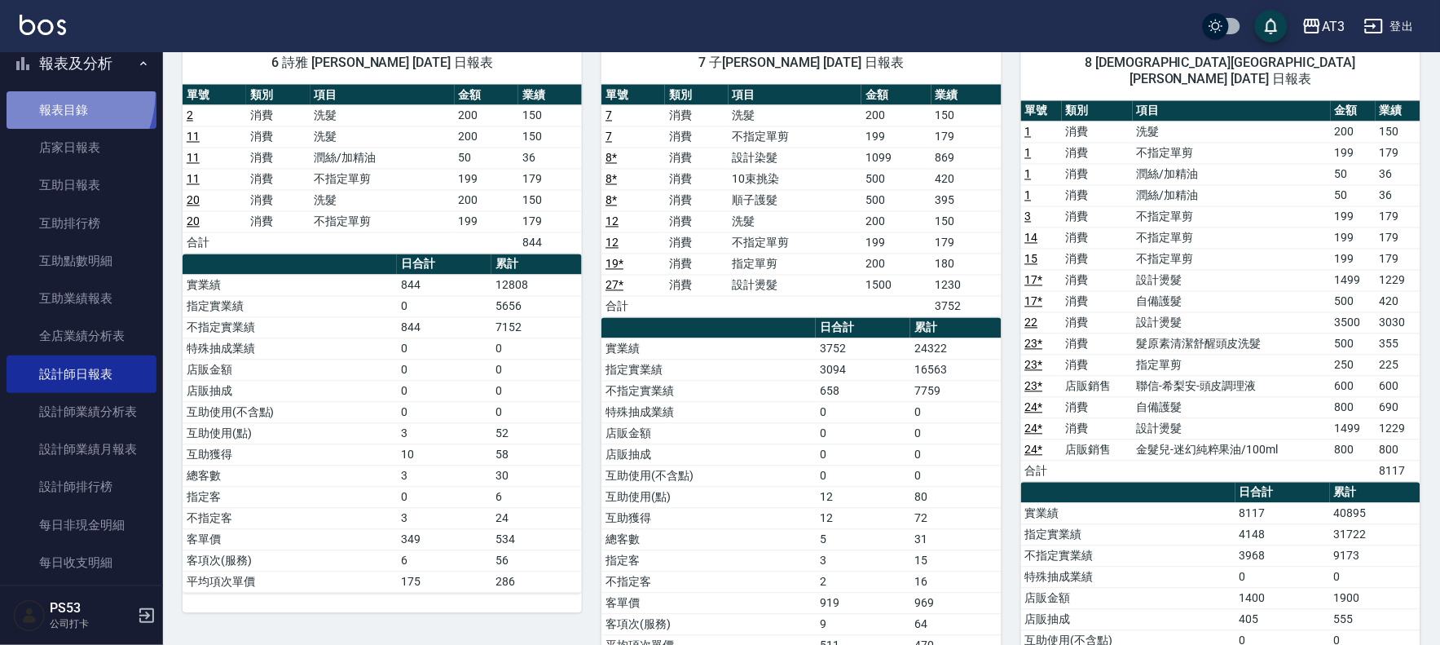
click at [35, 91] on link "報表目錄" at bounding box center [82, 109] width 150 height 37
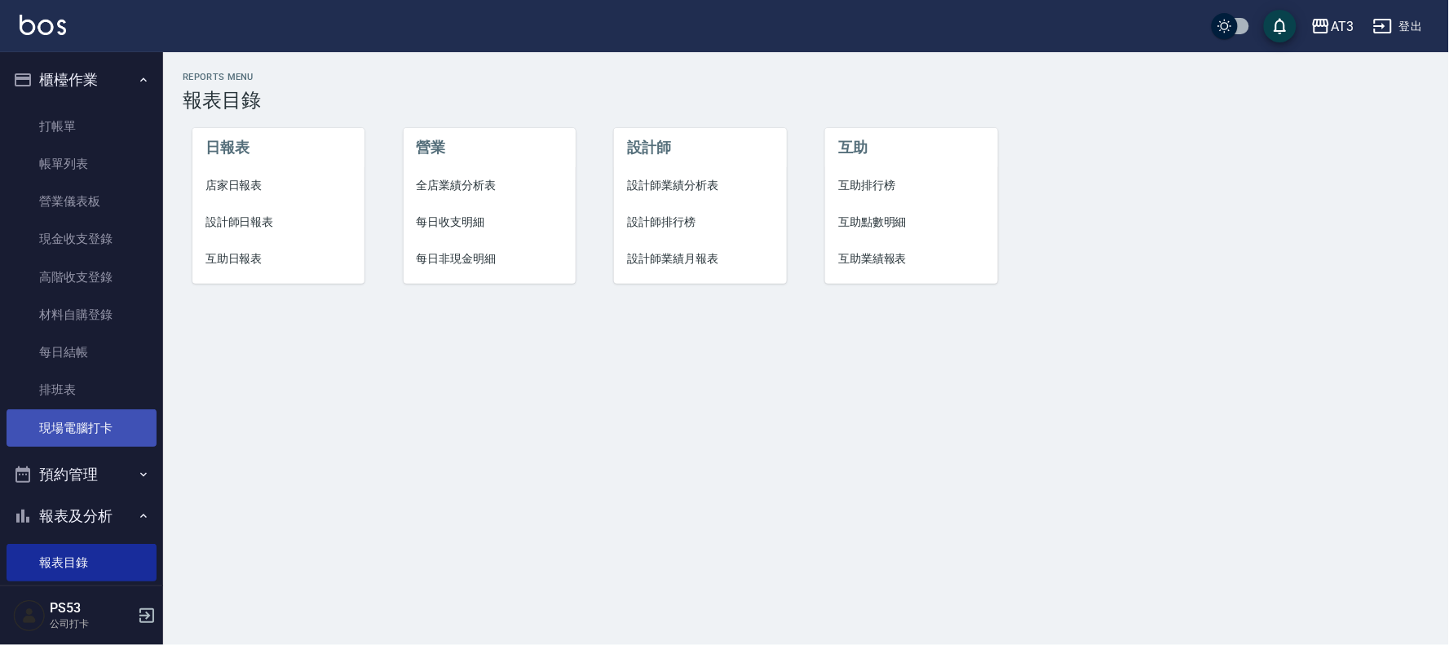
click at [91, 430] on link "現場電腦打卡" at bounding box center [82, 427] width 150 height 37
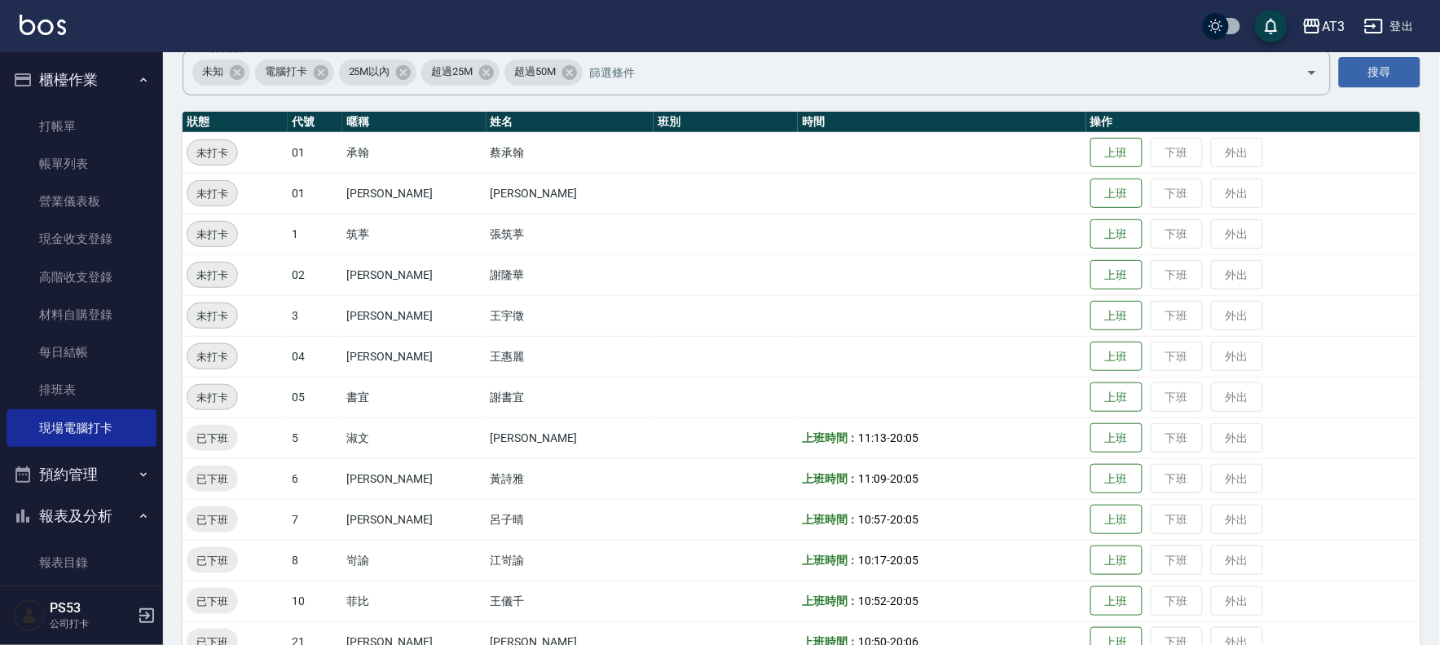
scroll to position [452, 0]
